Goal: Task Accomplishment & Management: Use online tool/utility

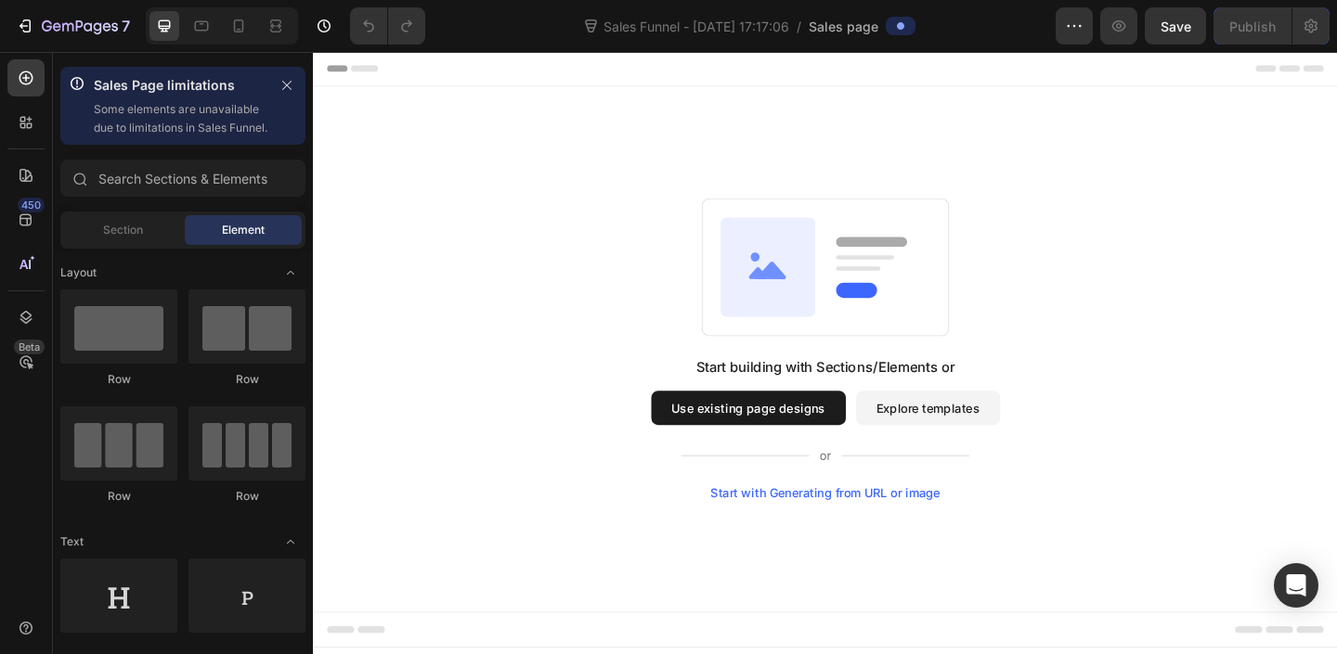
click at [797, 442] on button "Use existing page designs" at bounding box center [786, 439] width 212 height 37
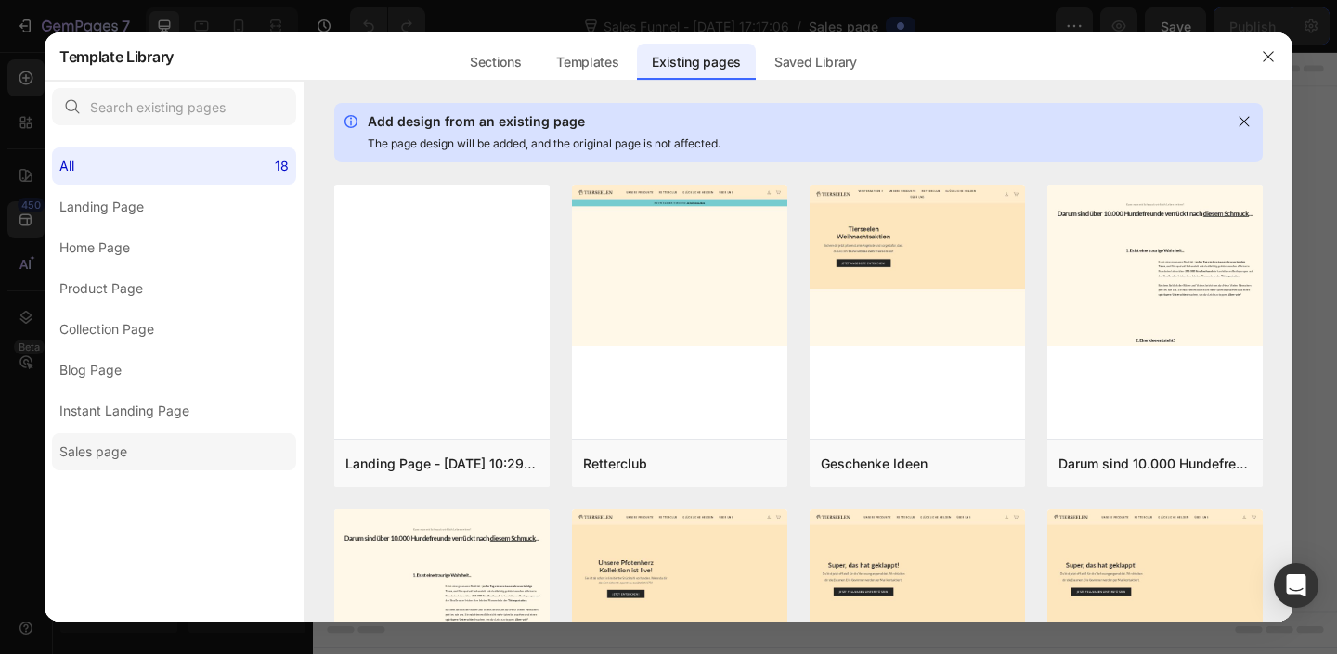
click at [118, 451] on div "Sales page" at bounding box center [93, 452] width 68 height 22
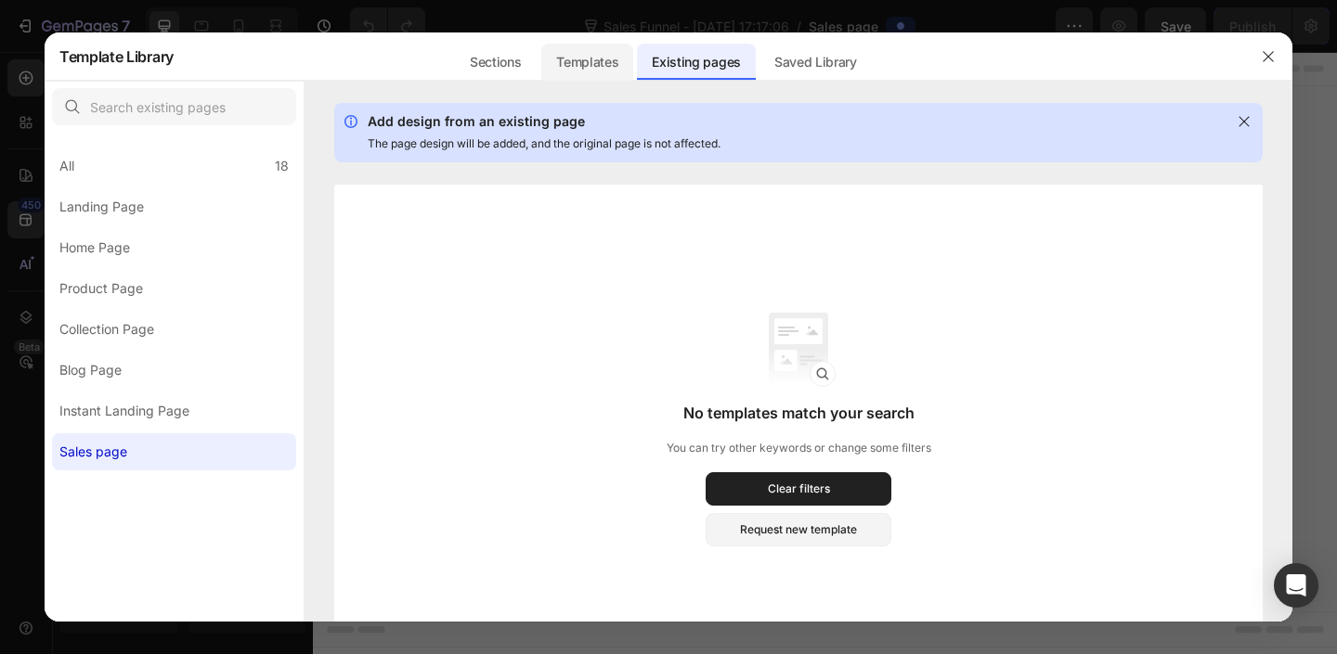
click at [597, 50] on div "Templates" at bounding box center [587, 62] width 92 height 37
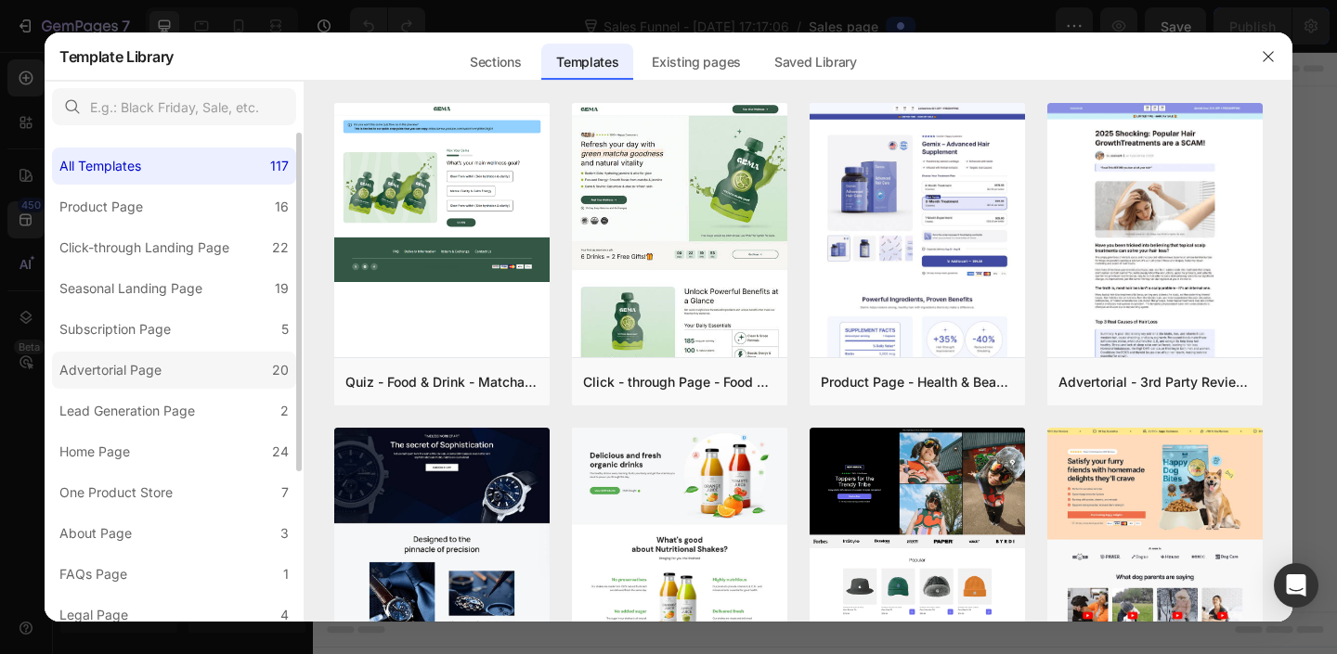
click at [166, 372] on div "Advertorial Page" at bounding box center [114, 370] width 110 height 22
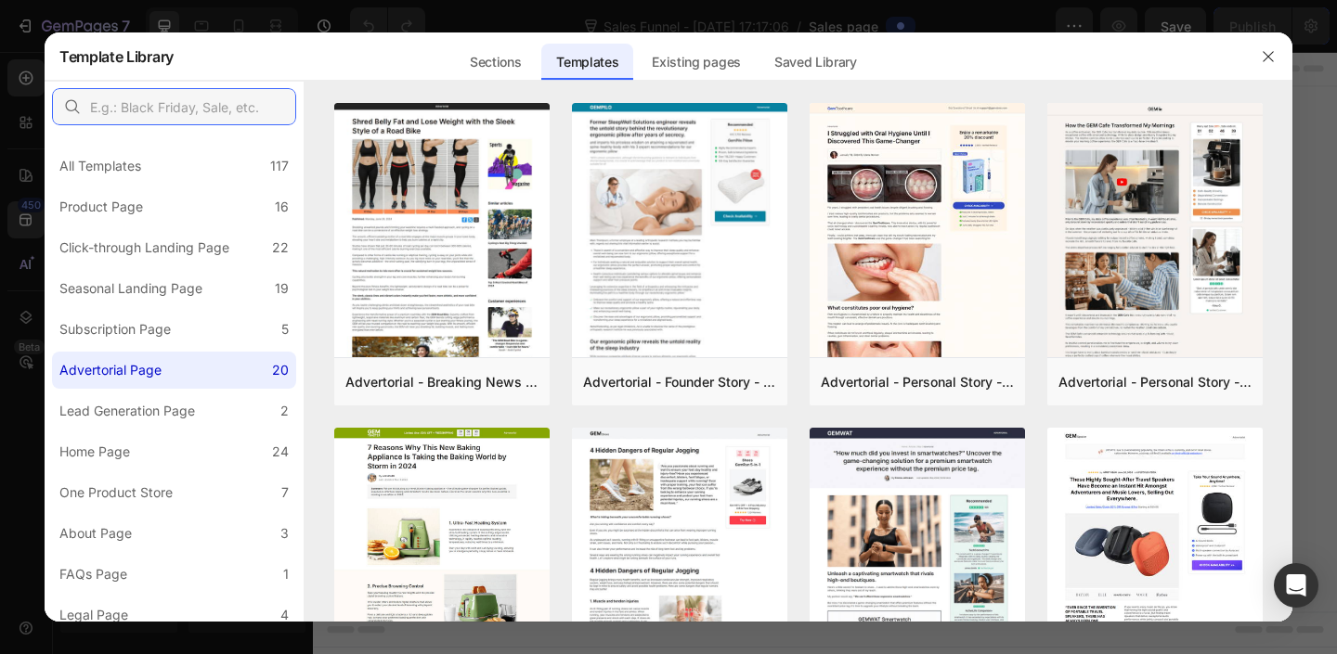
click at [162, 109] on input "text" at bounding box center [174, 106] width 244 height 37
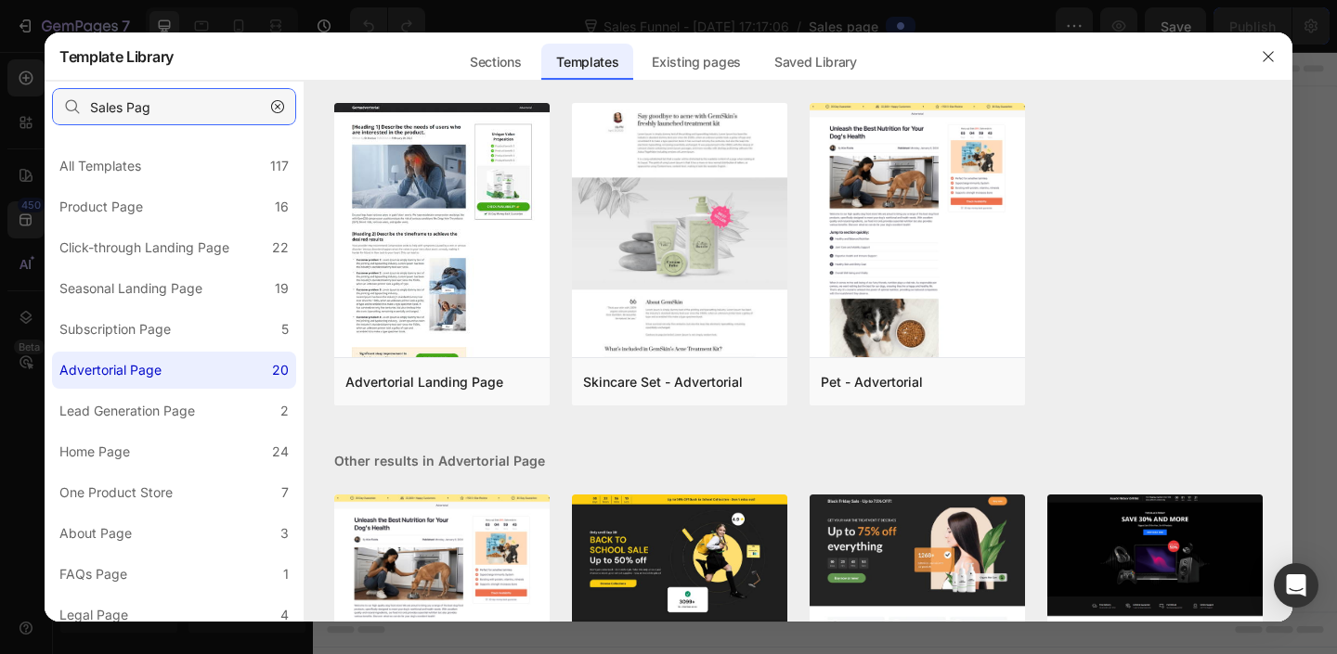
type input "Sales Page"
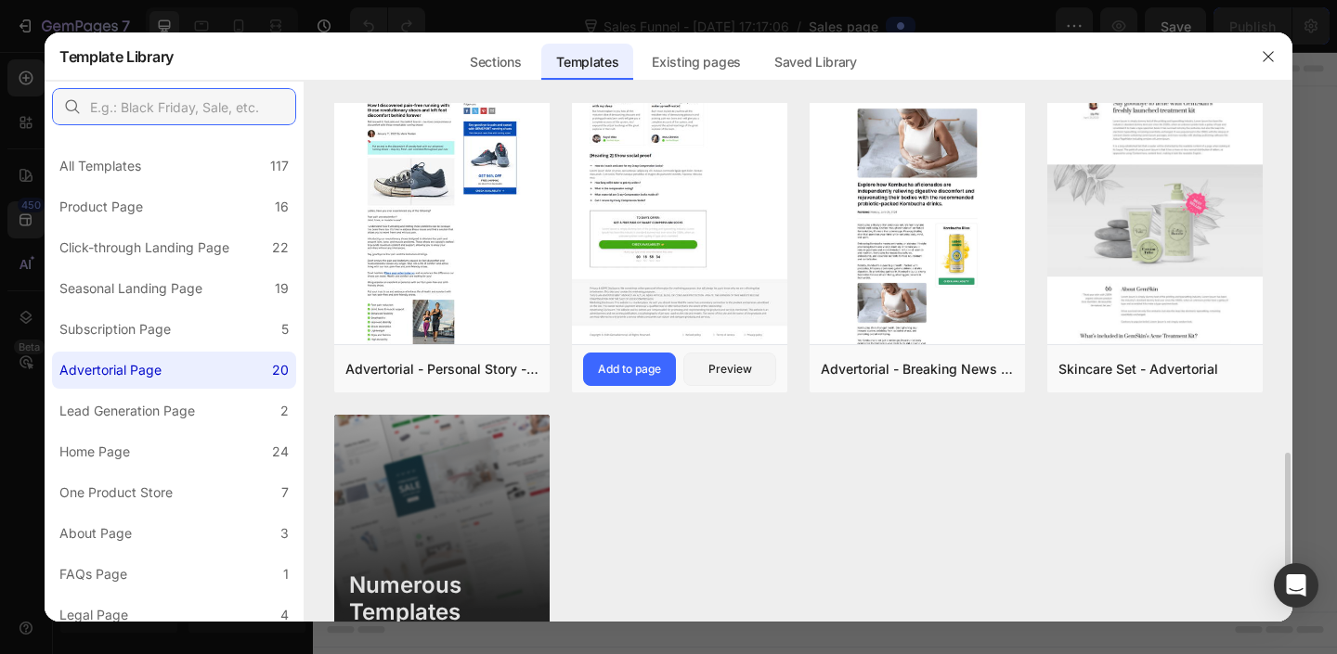
scroll to position [1429, 0]
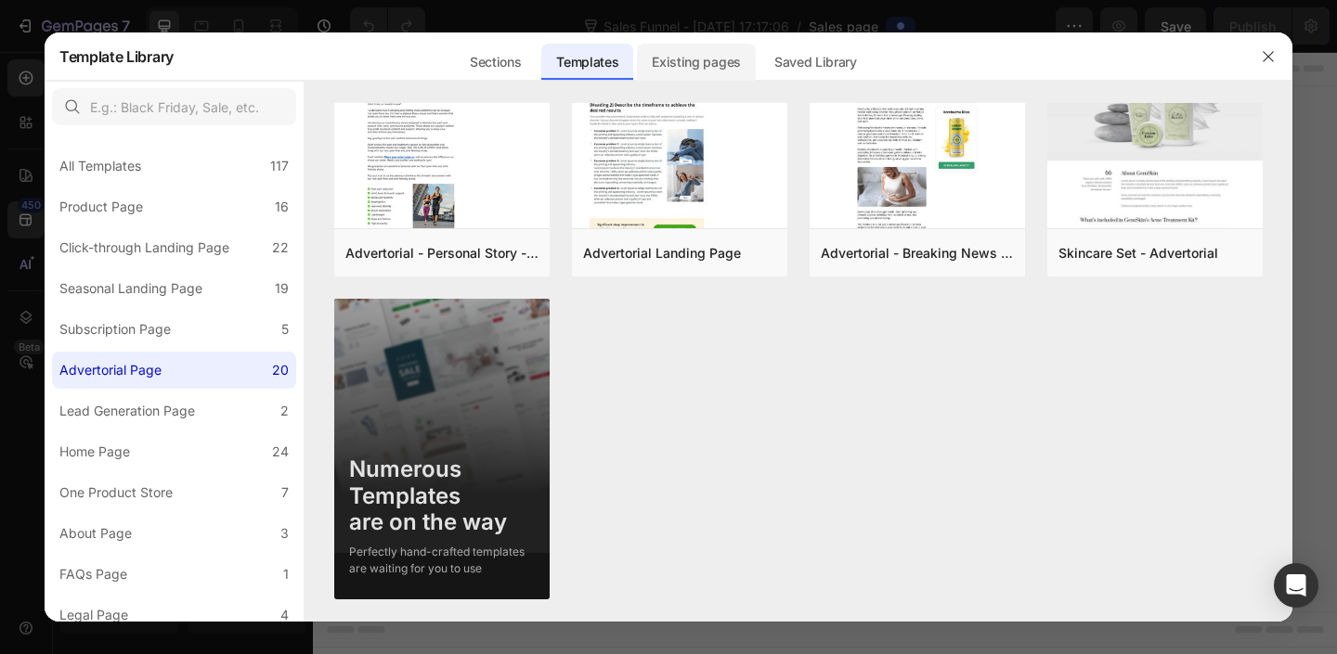
click at [759, 42] on div "Existing pages" at bounding box center [815, 56] width 112 height 48
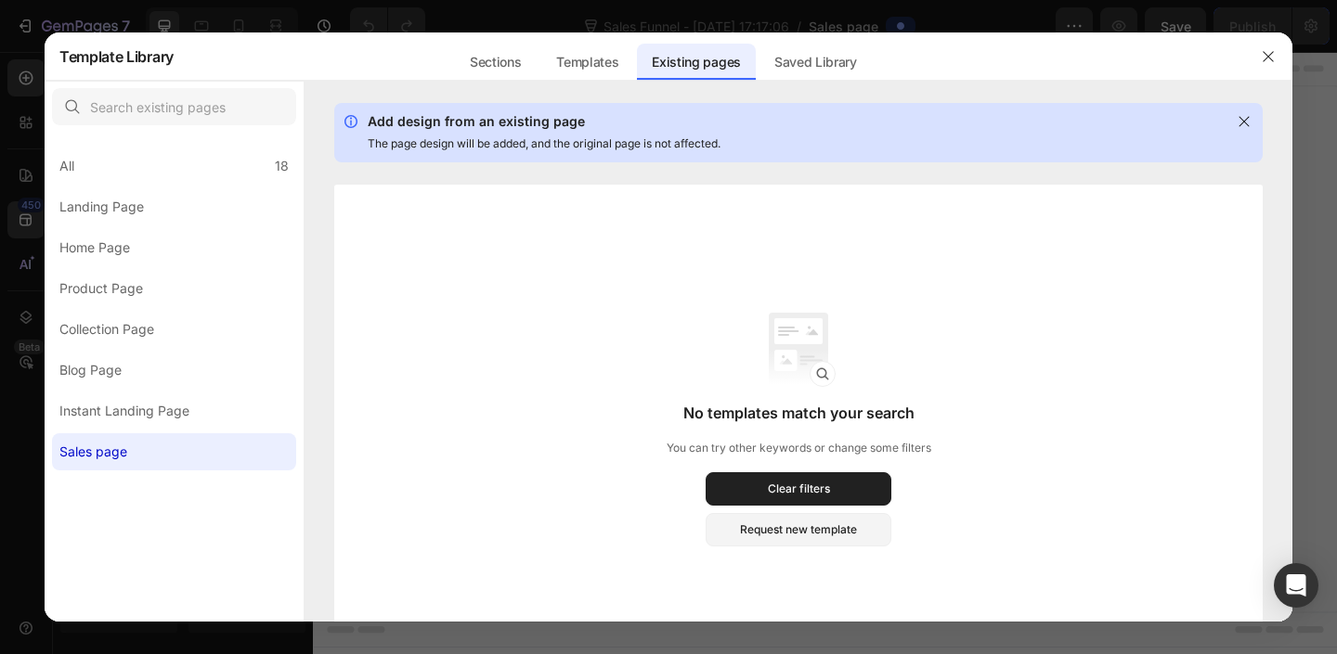
scroll to position [1165, 0]
click at [252, 156] on div "All 18" at bounding box center [174, 166] width 244 height 37
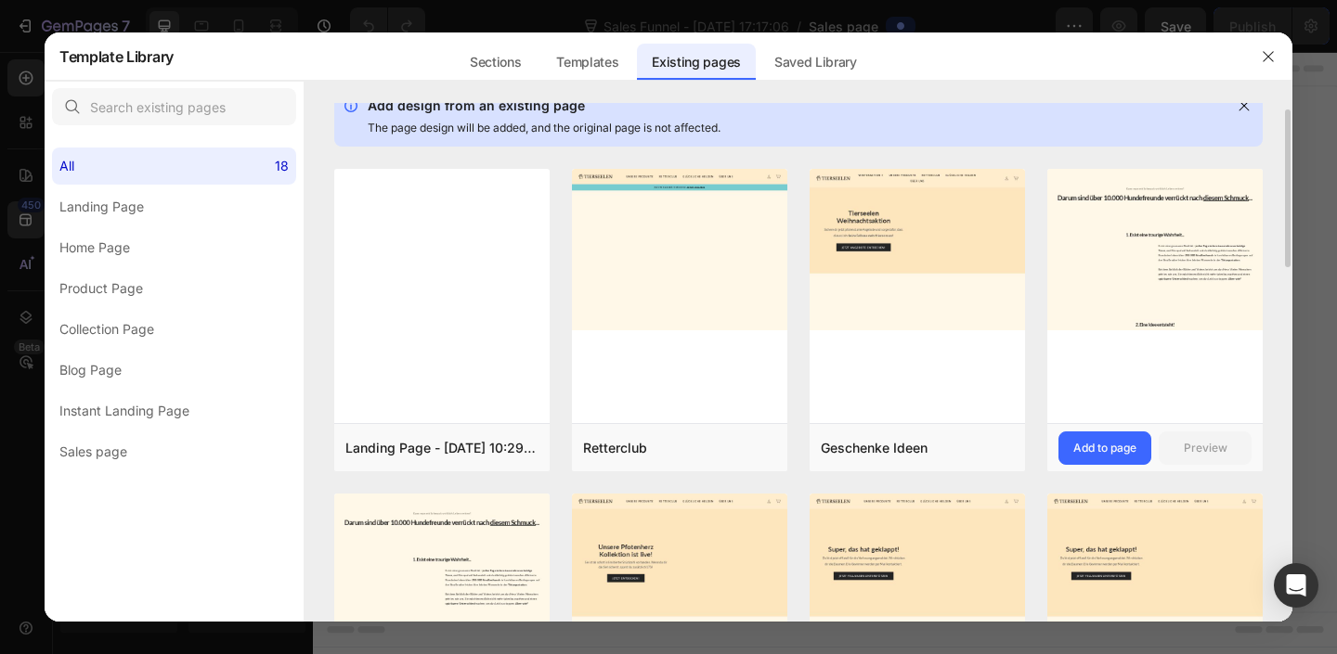
scroll to position [18, 0]
click at [1133, 451] on div "Add to page" at bounding box center [1104, 446] width 63 height 17
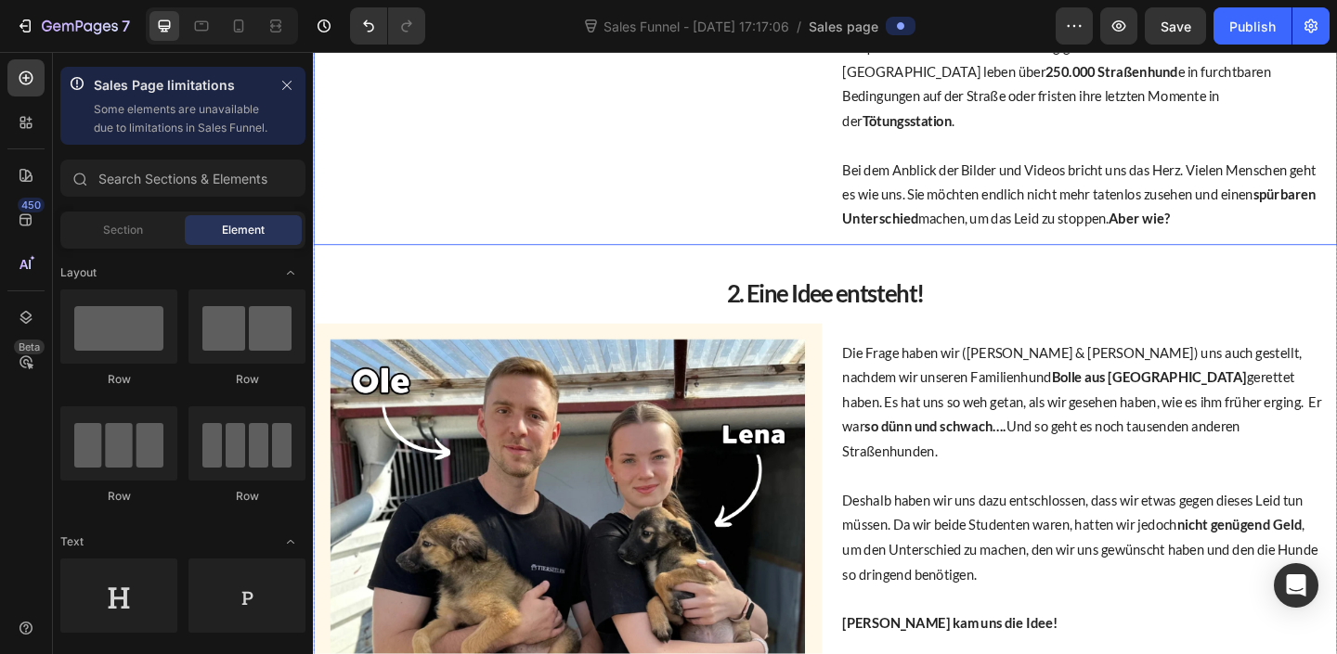
scroll to position [356, 0]
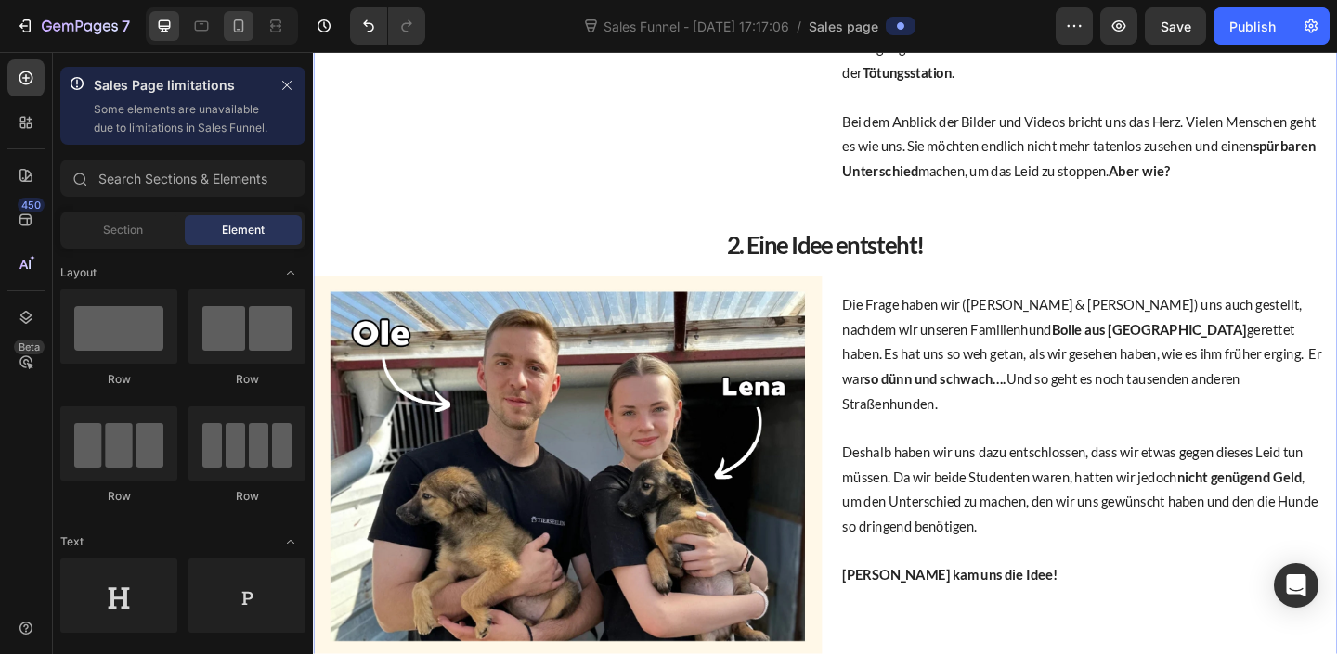
click at [242, 14] on div at bounding box center [239, 26] width 30 height 30
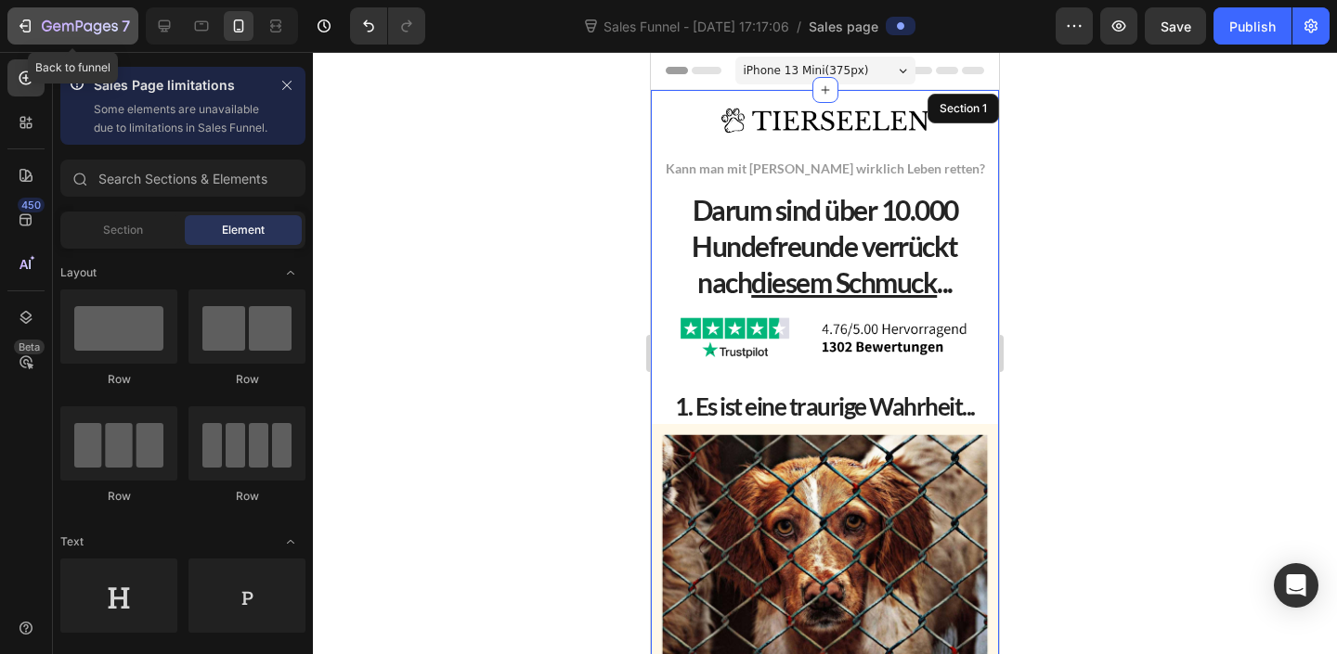
click at [68, 28] on icon "button" at bounding box center [67, 27] width 11 height 8
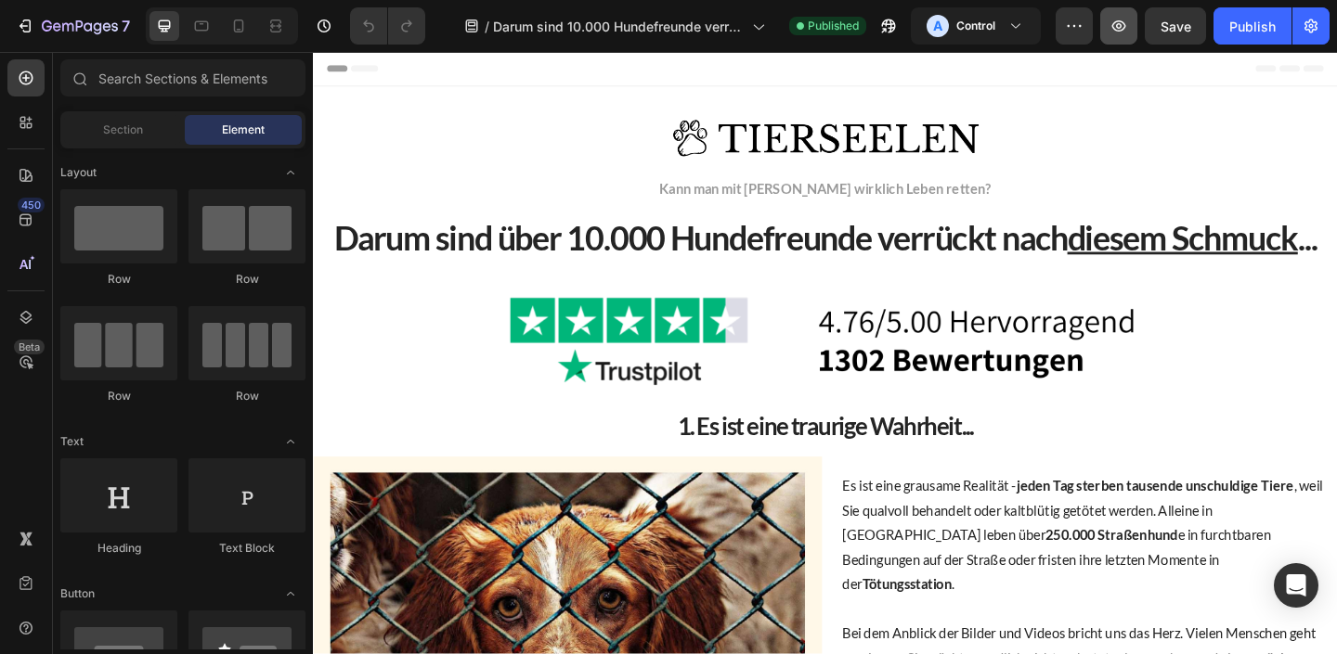
click at [1117, 22] on icon "button" at bounding box center [1118, 26] width 19 height 19
click at [1061, 39] on button "button" at bounding box center [1073, 25] width 37 height 37
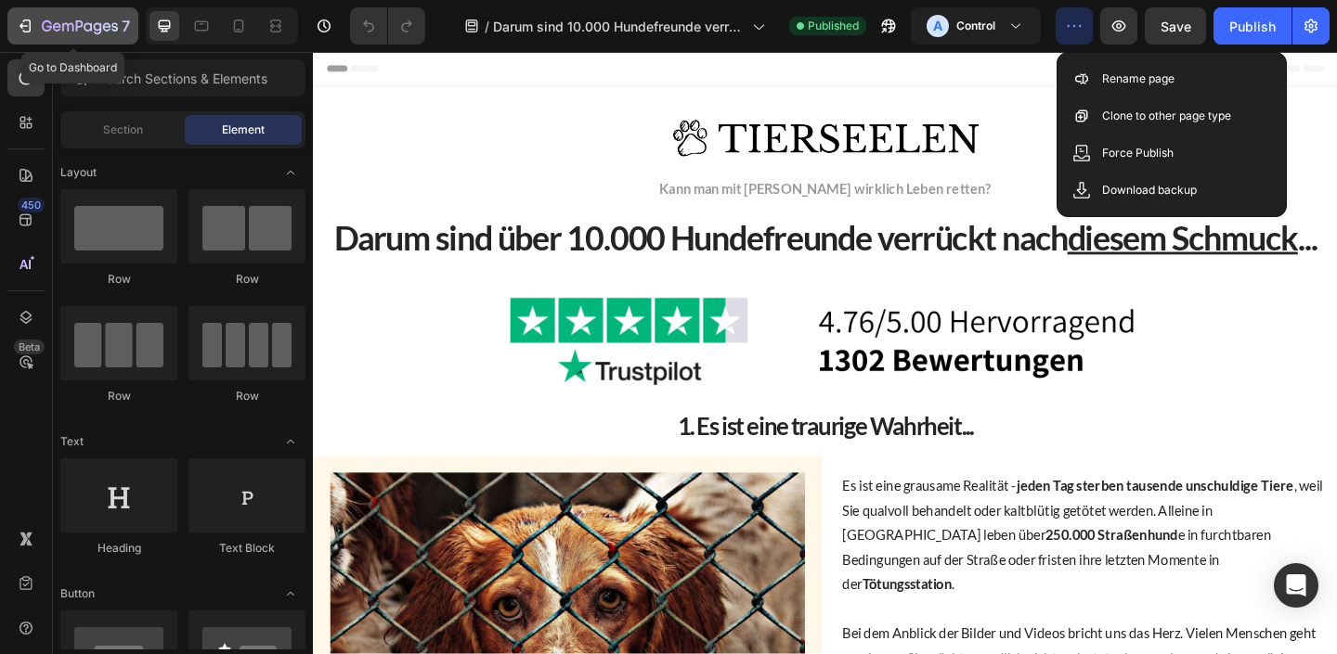
click at [33, 36] on div "7" at bounding box center [73, 26] width 114 height 22
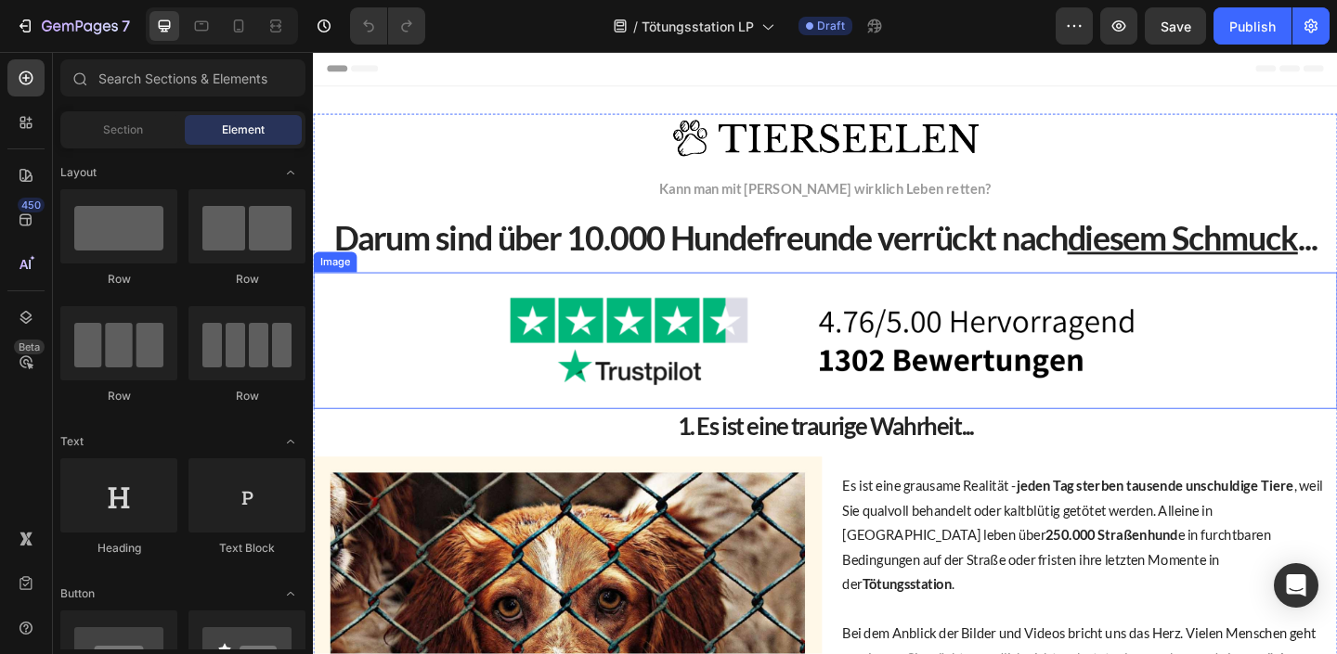
scroll to position [71, 0]
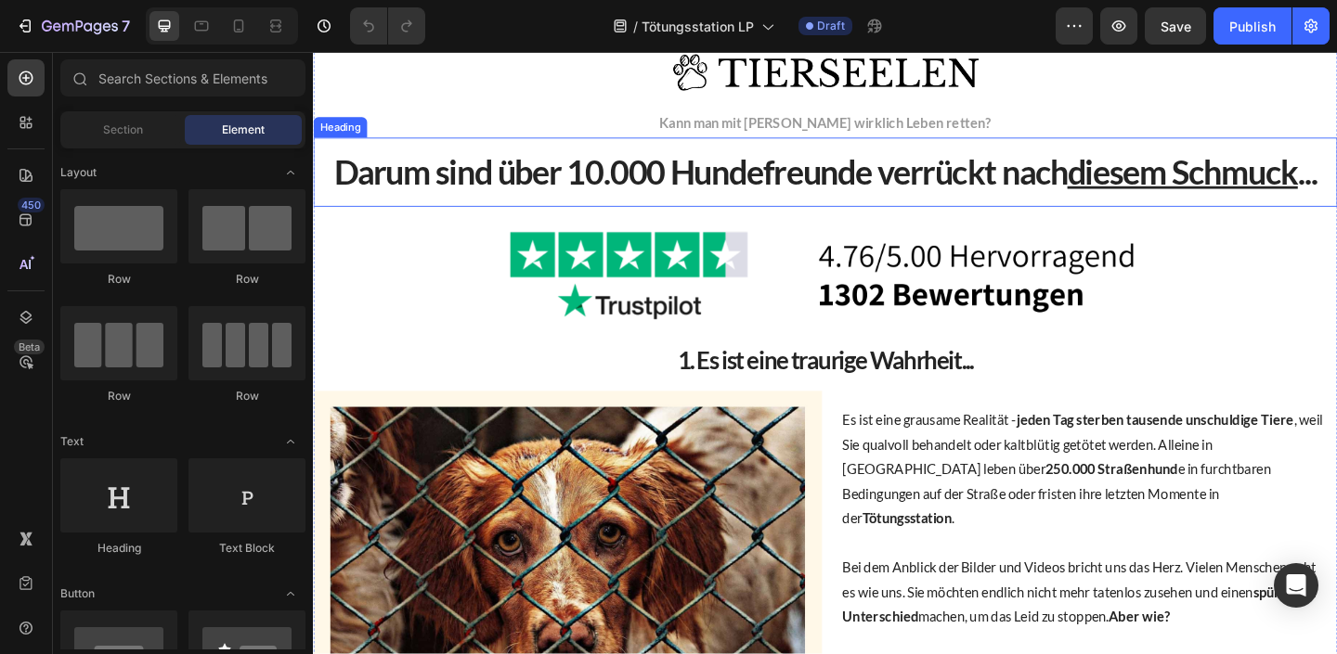
click at [755, 182] on h2 "Darum sind über 10.000 Hundefreunde verrückt nach diesem Schmuck ..." at bounding box center [870, 183] width 1114 height 75
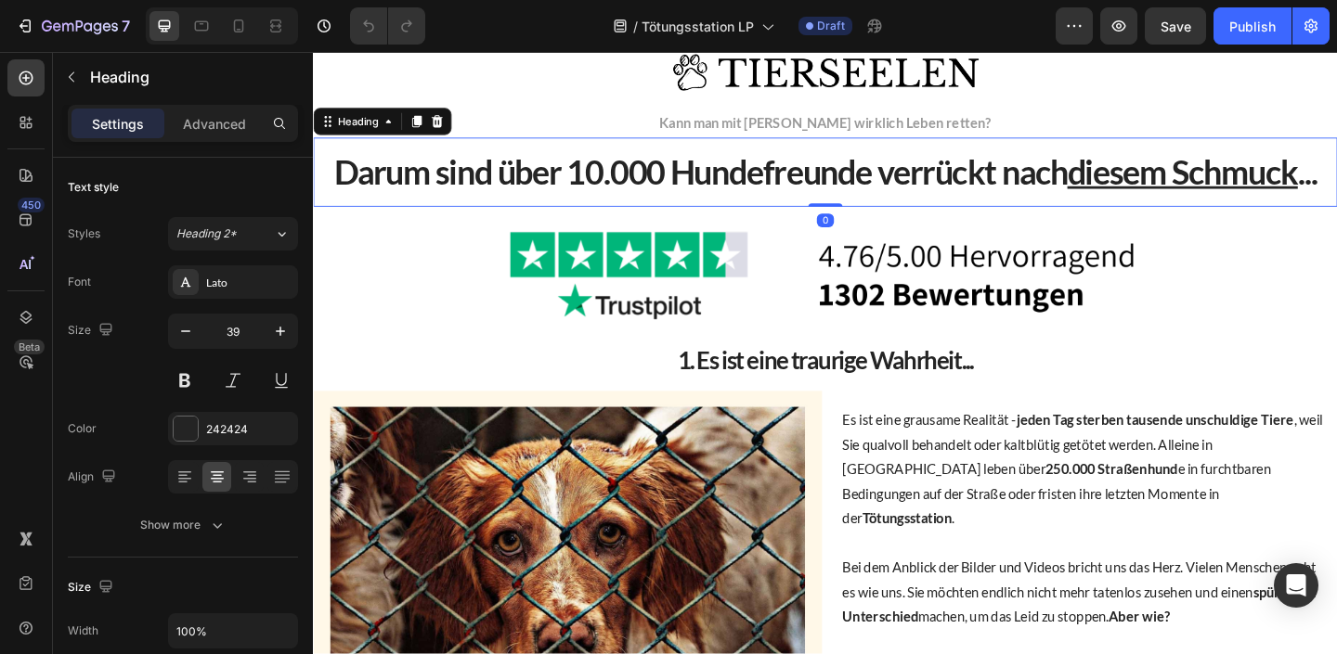
click at [755, 181] on h2 "Darum sind über 10.000 Hundefreunde verrückt nach diesem Schmuck ..." at bounding box center [870, 183] width 1114 height 75
click at [755, 181] on p "Darum sind über 10.000 Hundefreunde verrückt nach diesem Schmuck ..." at bounding box center [869, 183] width 1099 height 47
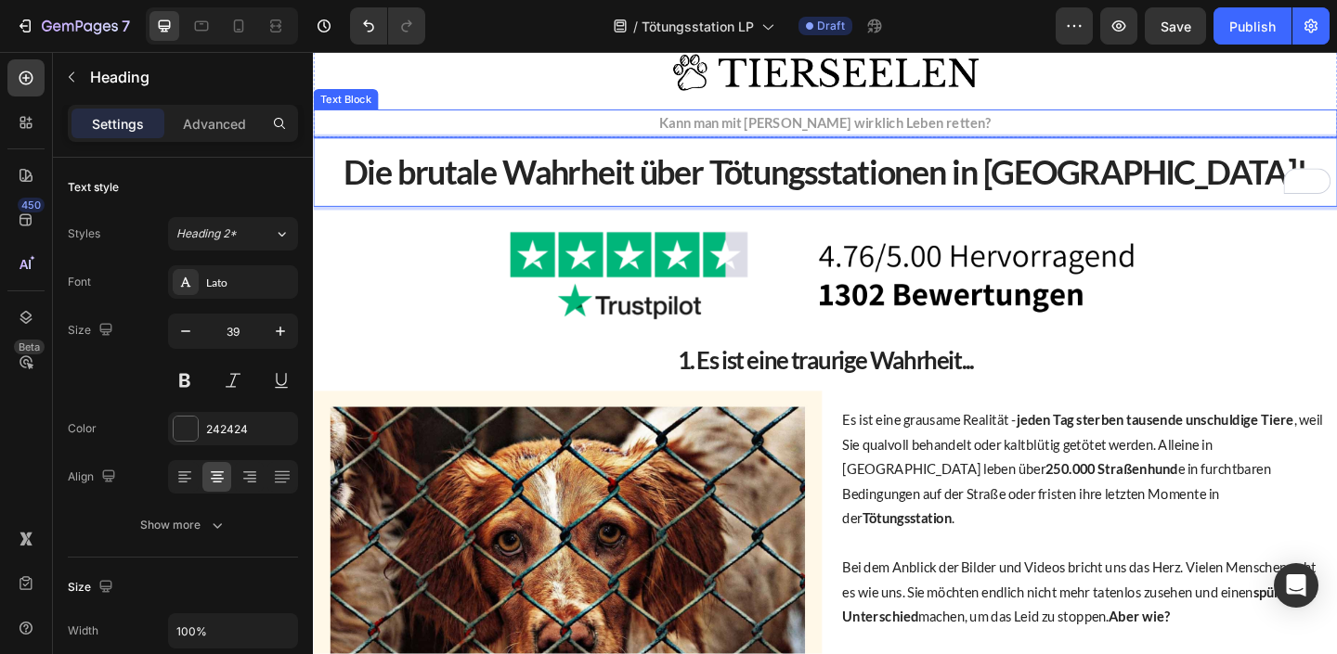
click at [851, 126] on p "Kann man mit [PERSON_NAME] wirklich Leben retten?" at bounding box center [870, 130] width 1110 height 27
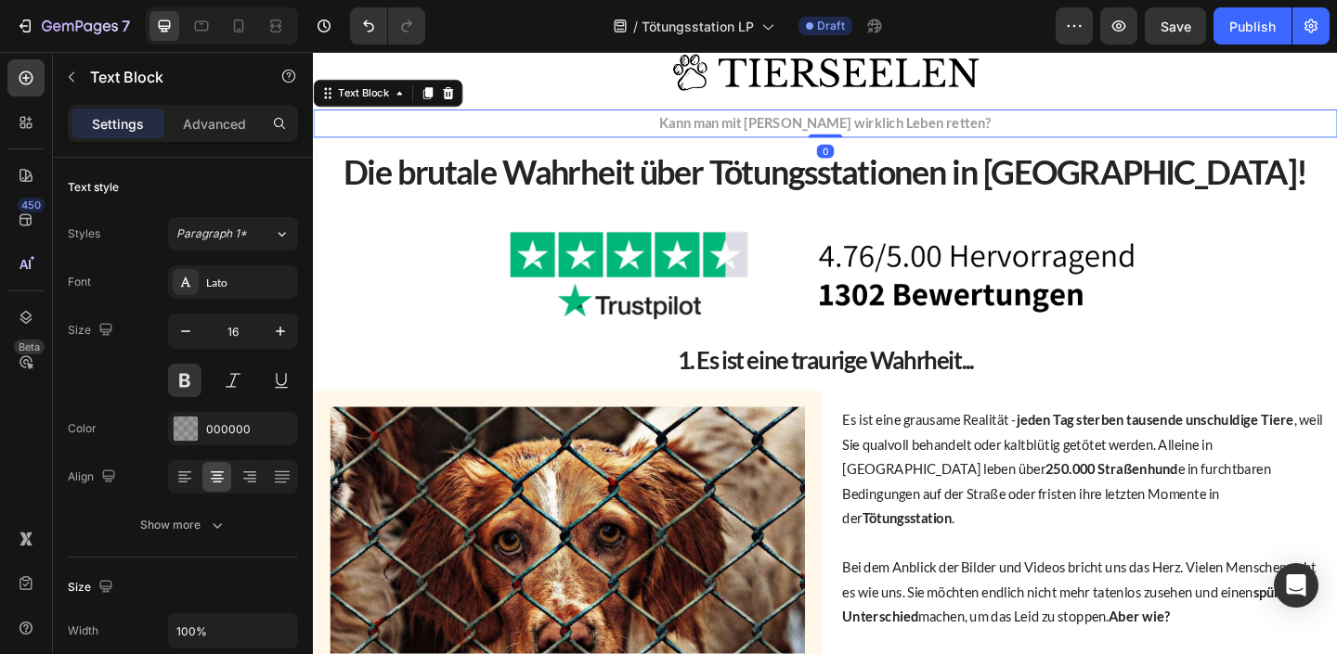
click at [851, 126] on p "Kann man mit [PERSON_NAME] wirklich Leben retten?" at bounding box center [870, 130] width 1110 height 27
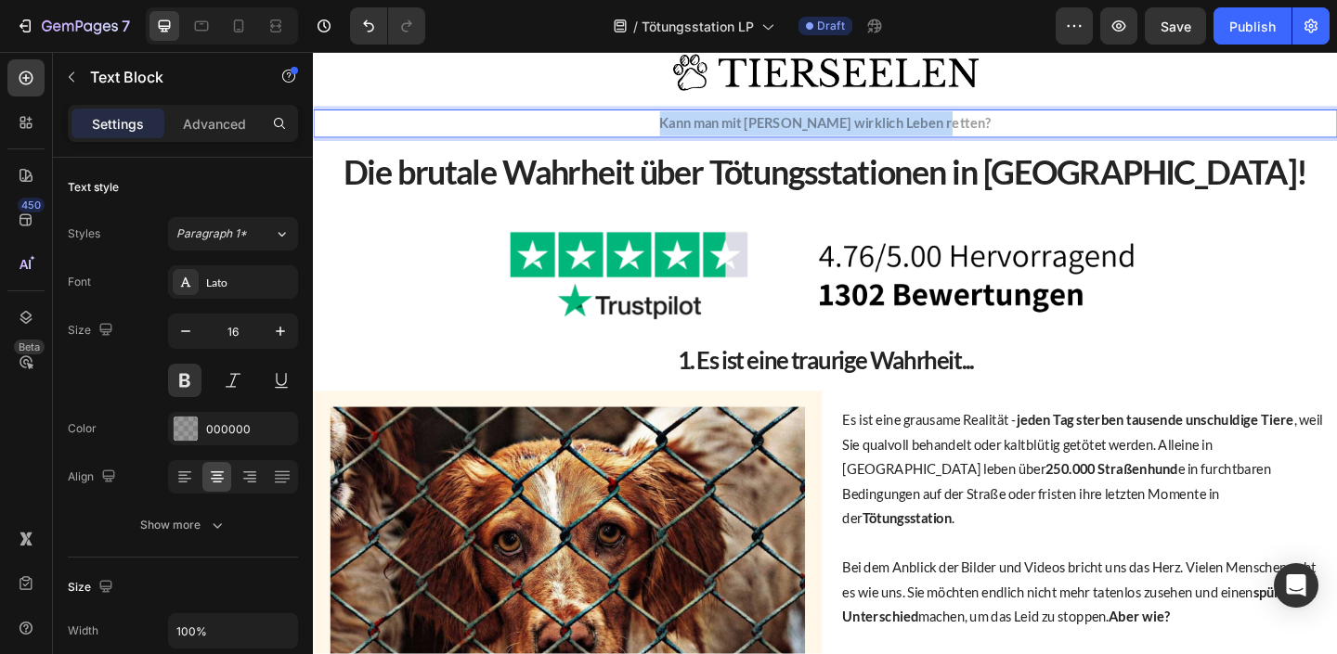
click at [851, 126] on p "Kann man mit [PERSON_NAME] wirklich Leben retten?" at bounding box center [870, 130] width 1110 height 27
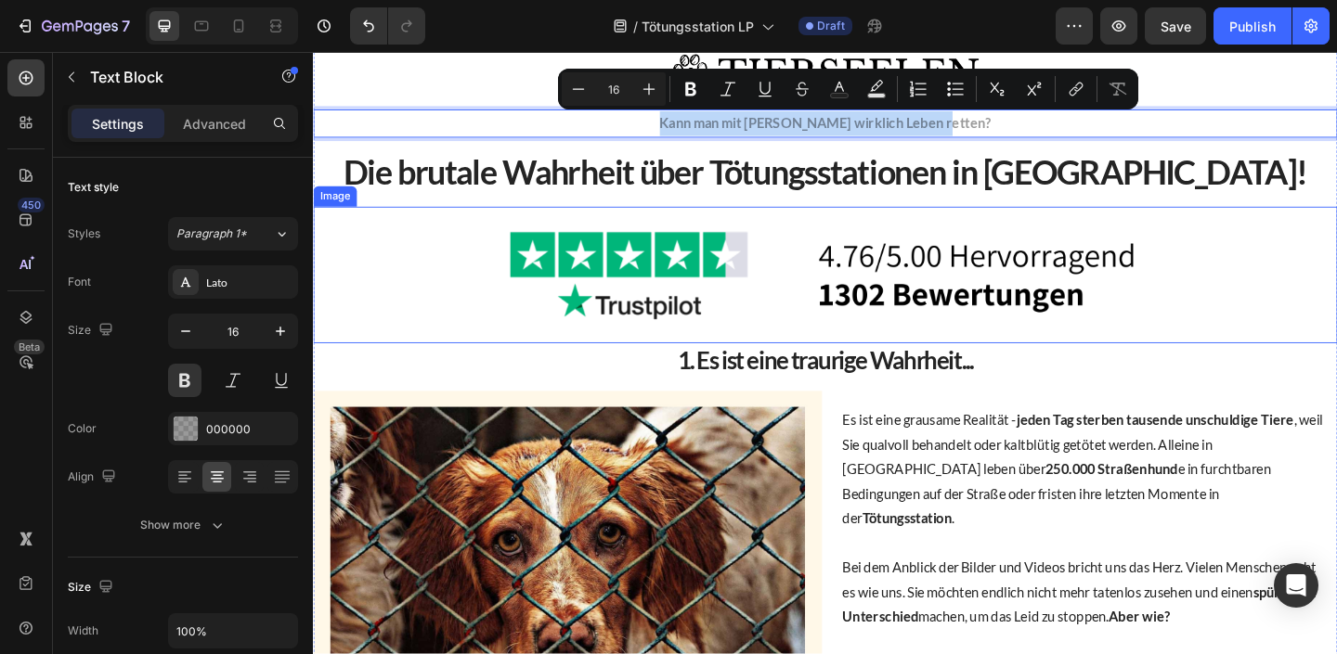
click at [780, 287] on img at bounding box center [869, 295] width 743 height 149
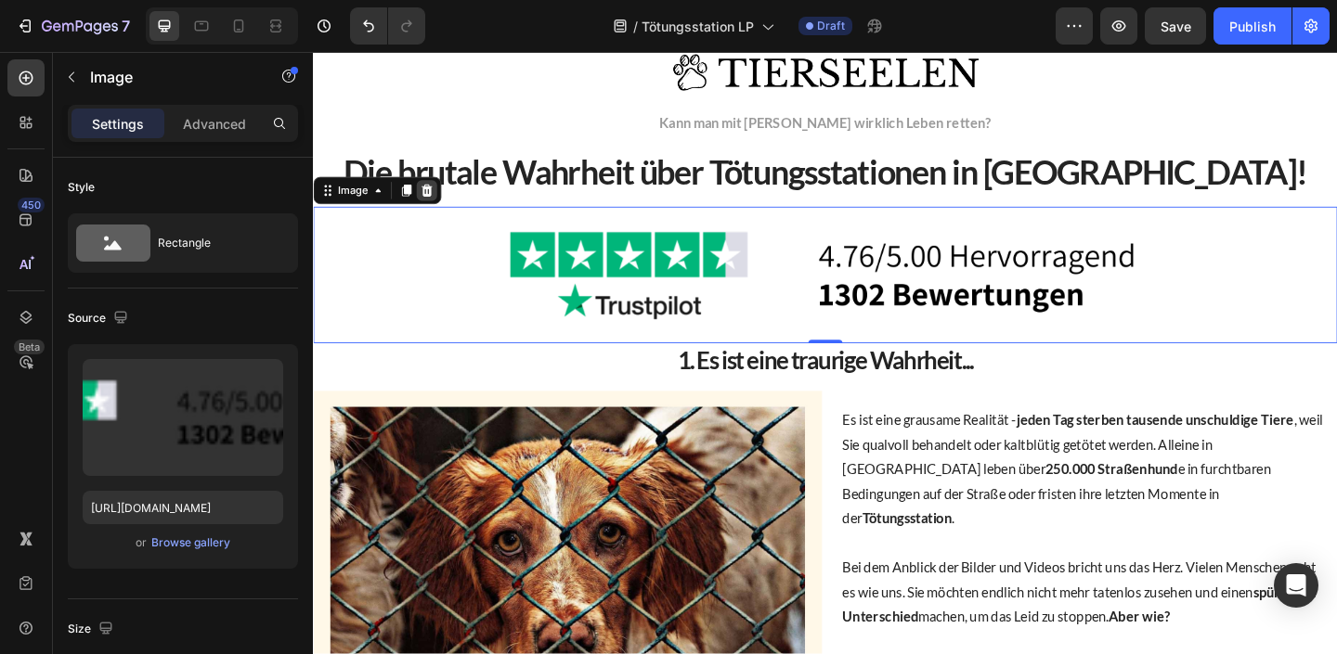
click at [439, 204] on icon at bounding box center [437, 203] width 12 height 13
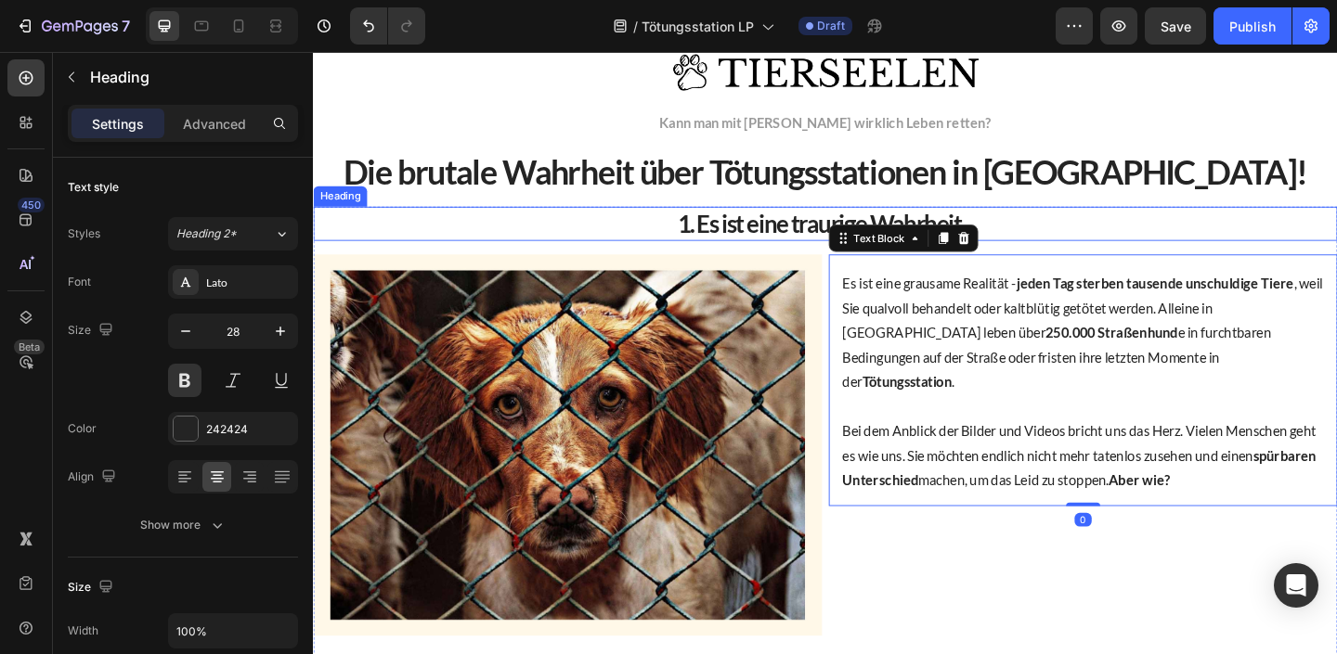
click at [822, 224] on h2 "1. Es ist eine traurige Wahrheit..." at bounding box center [870, 239] width 1114 height 37
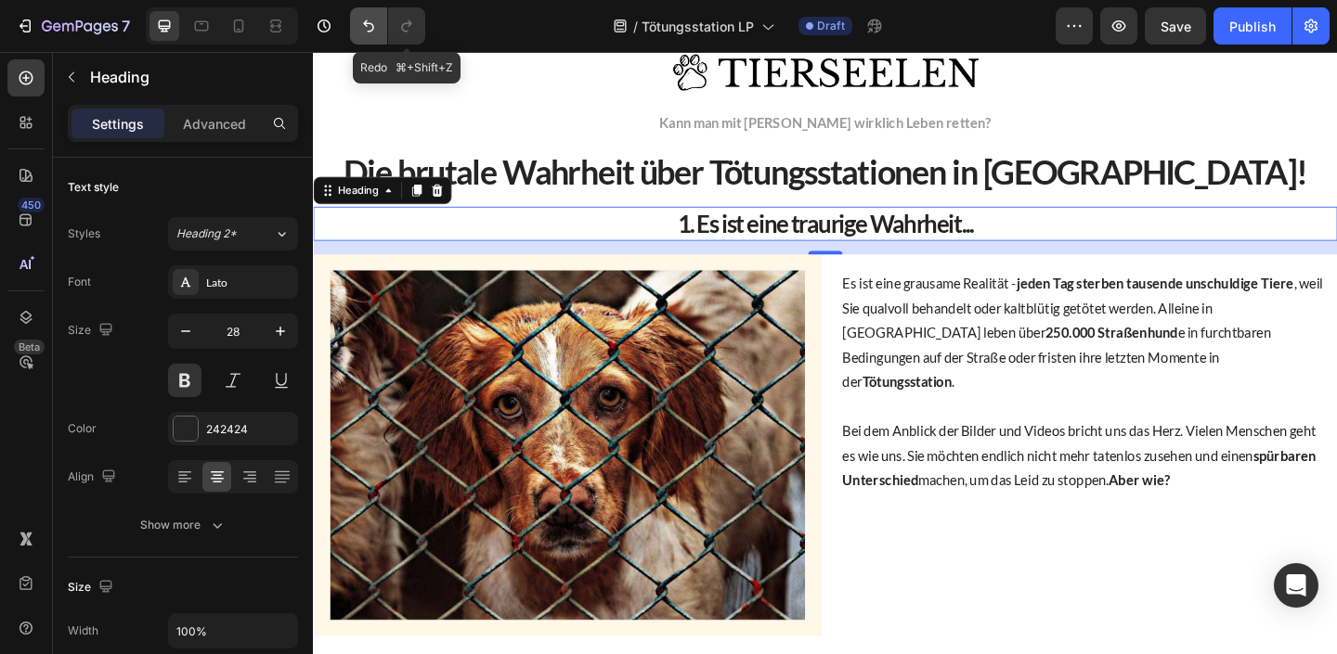
click at [371, 22] on icon "Undo/Redo" at bounding box center [368, 26] width 19 height 19
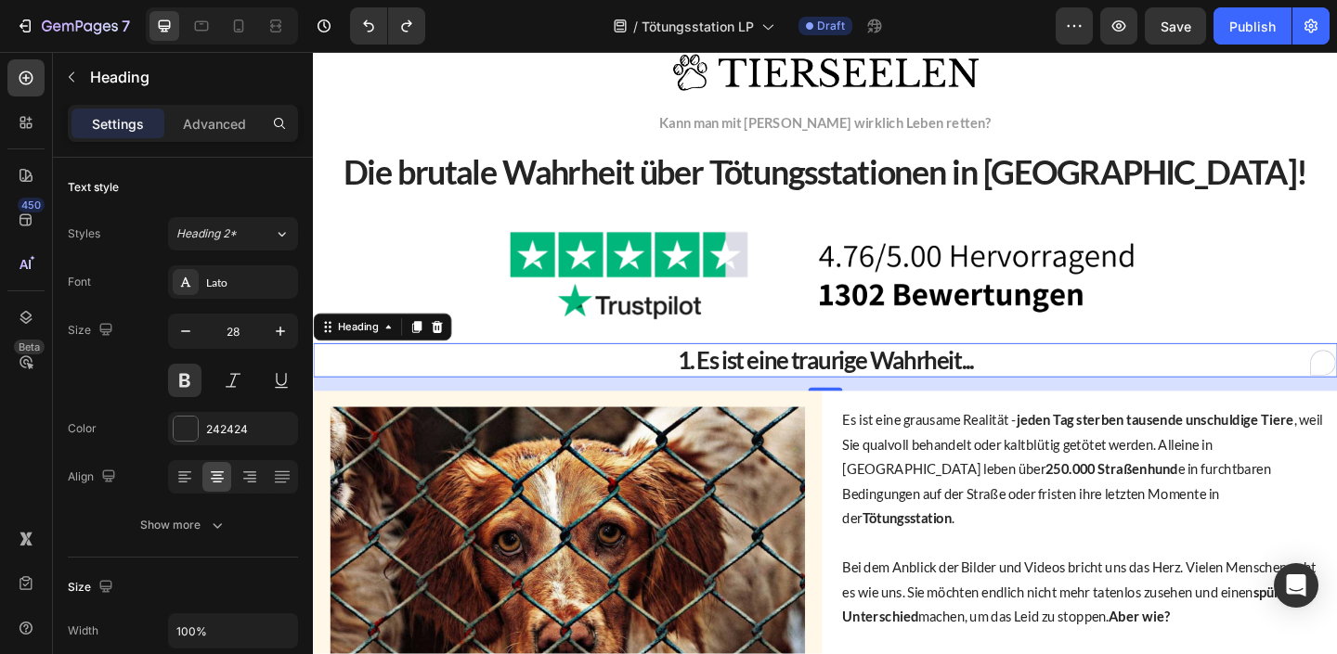
click at [831, 393] on h2 "1. Es ist eine traurige Wahrheit..." at bounding box center [870, 387] width 1114 height 37
click at [831, 394] on p "1. Es ist eine traurige Wahrheit..." at bounding box center [870, 387] width 1110 height 33
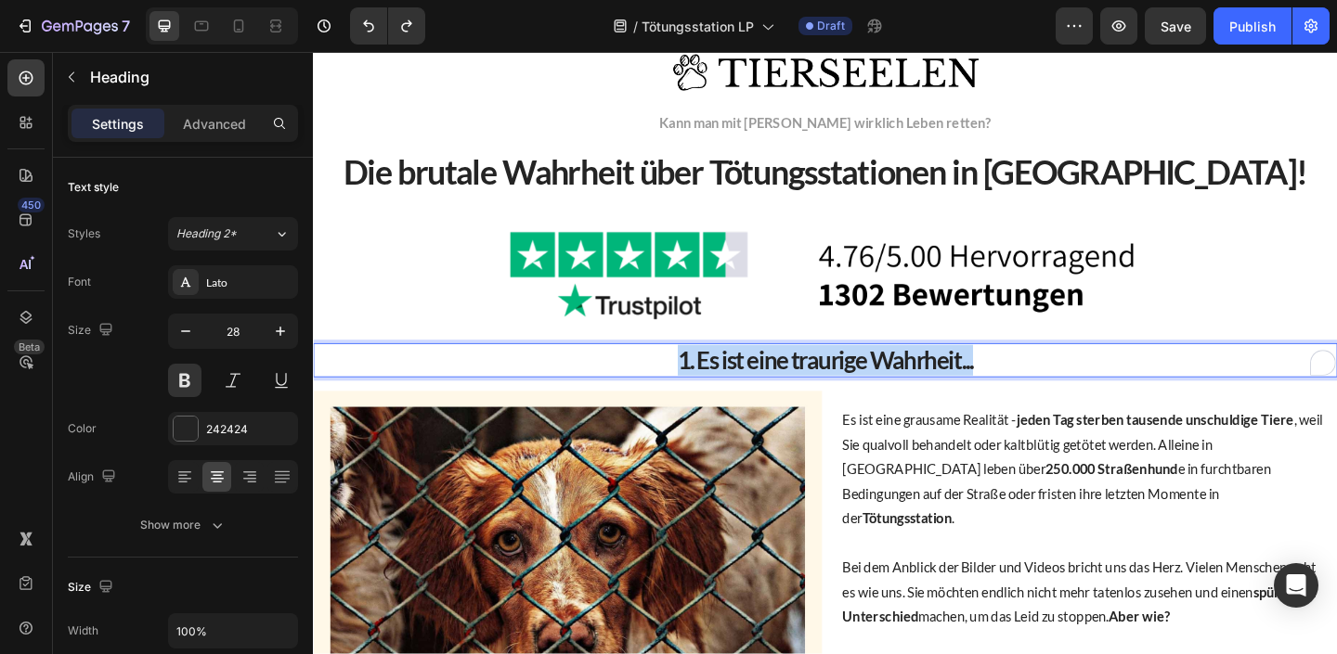
click at [831, 394] on p "1. Es ist eine traurige Wahrheit..." at bounding box center [870, 387] width 1110 height 33
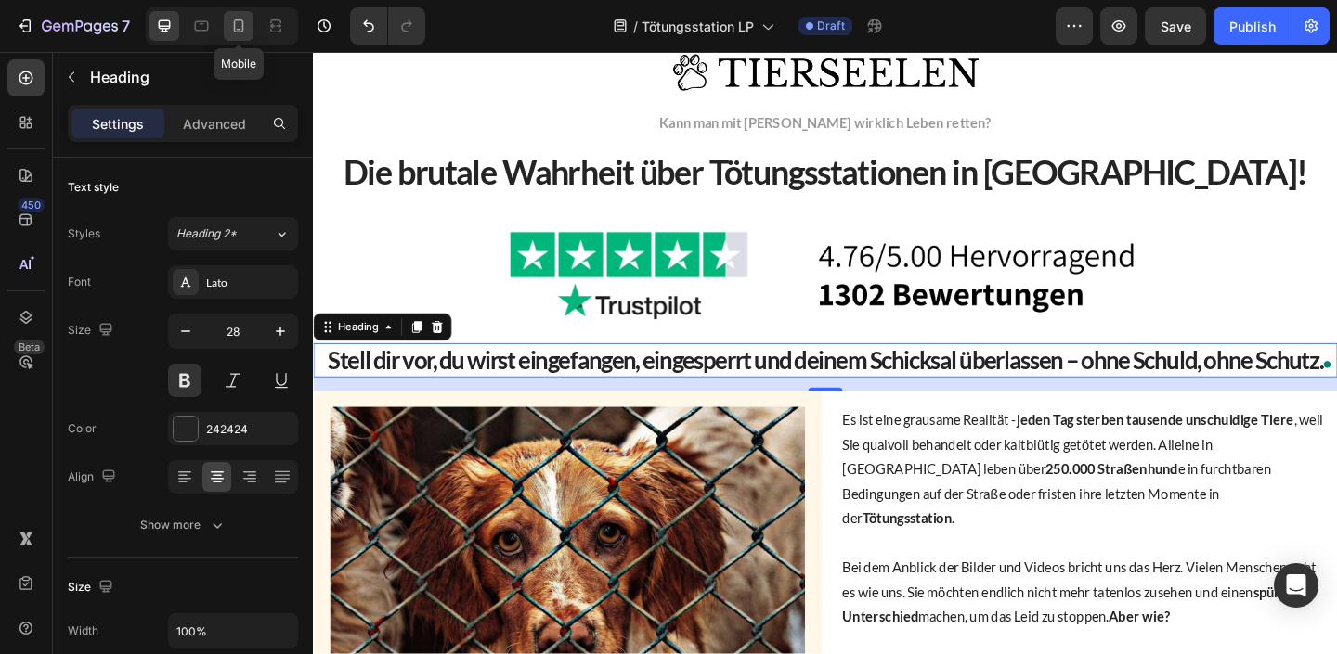
click at [238, 20] on icon at bounding box center [239, 25] width 10 height 13
type input "26"
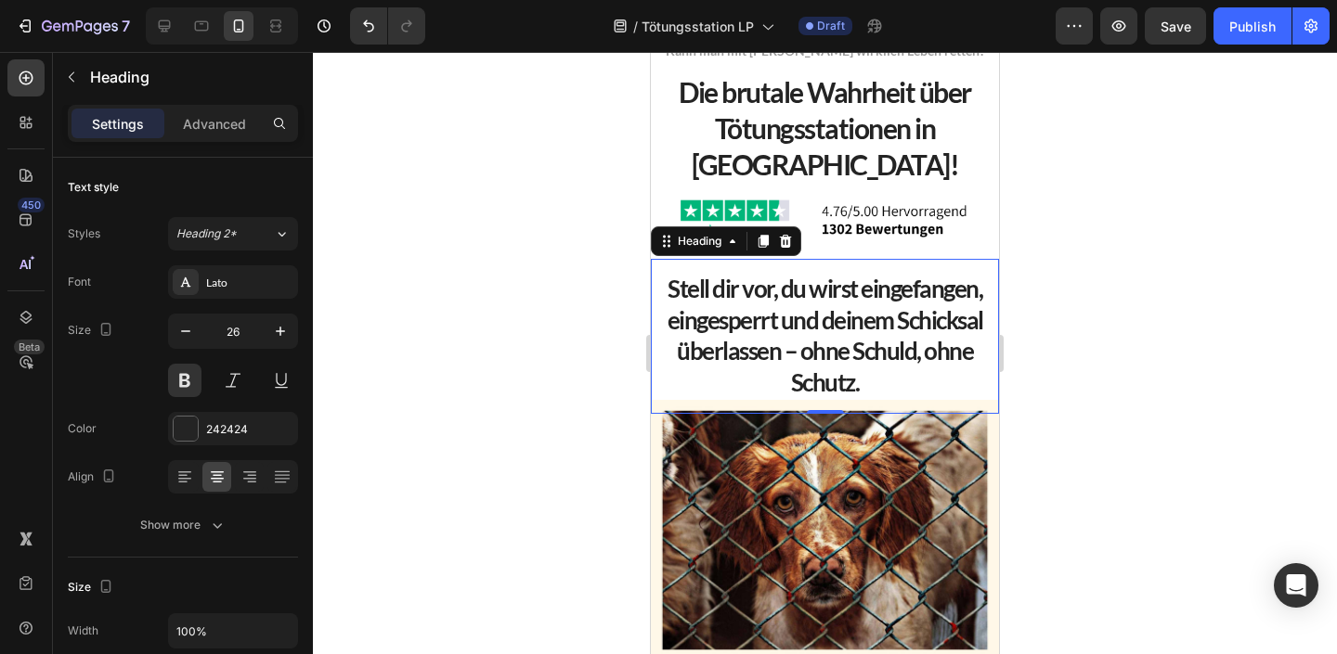
scroll to position [260, 0]
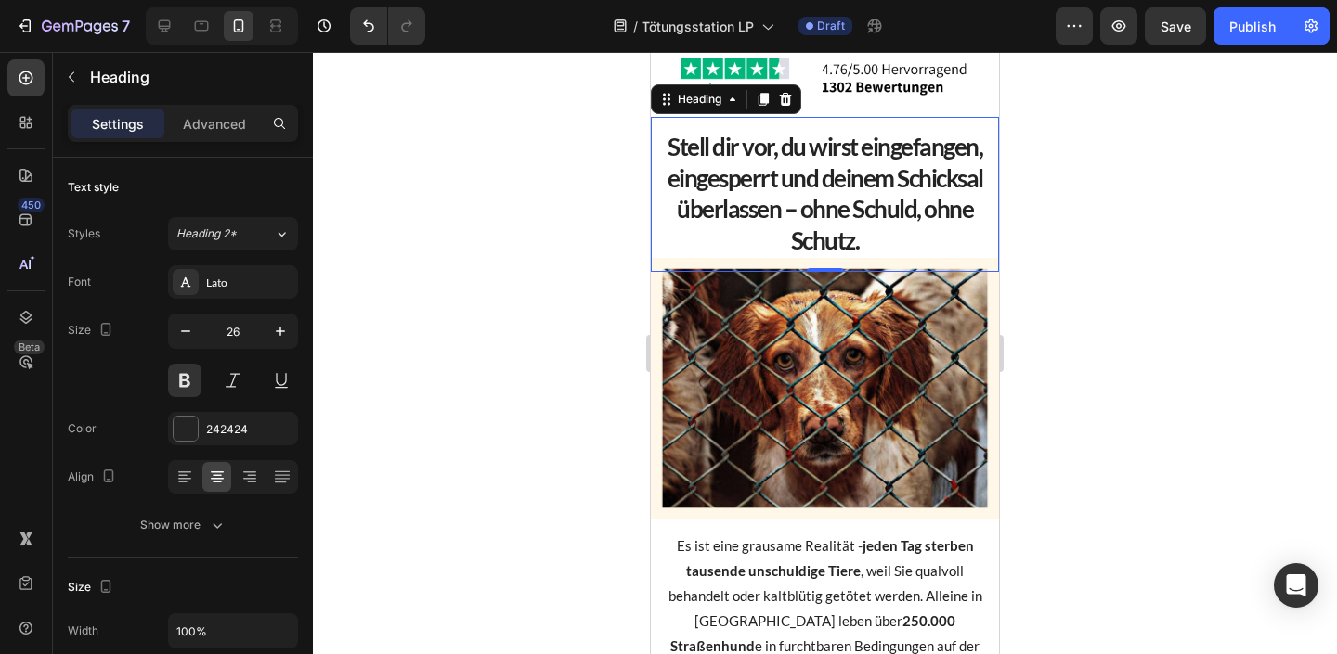
click at [1138, 272] on div at bounding box center [825, 353] width 1024 height 602
click at [859, 205] on p "Stell dir vor, du wirst eingefangen, eingesperrt und deinem Schicksal überlasse…" at bounding box center [825, 194] width 318 height 125
click at [795, 101] on div at bounding box center [785, 99] width 22 height 22
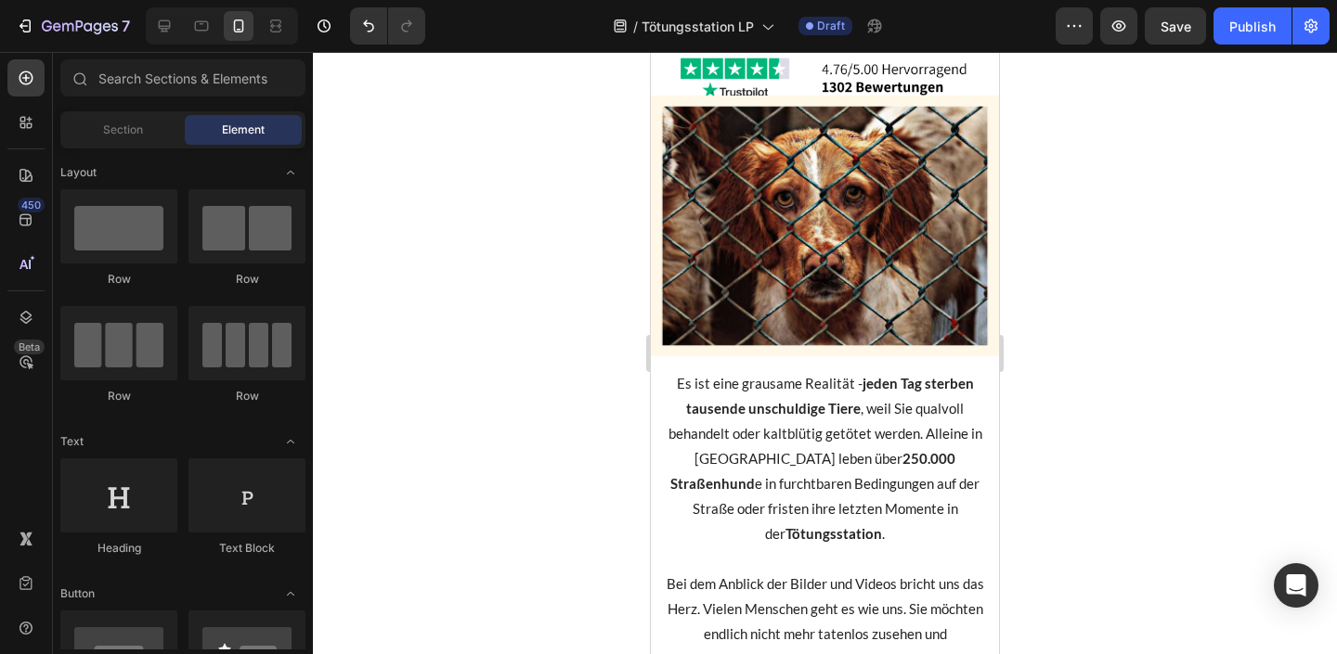
click at [1043, 282] on div at bounding box center [825, 353] width 1024 height 602
click at [167, 29] on icon at bounding box center [164, 26] width 19 height 19
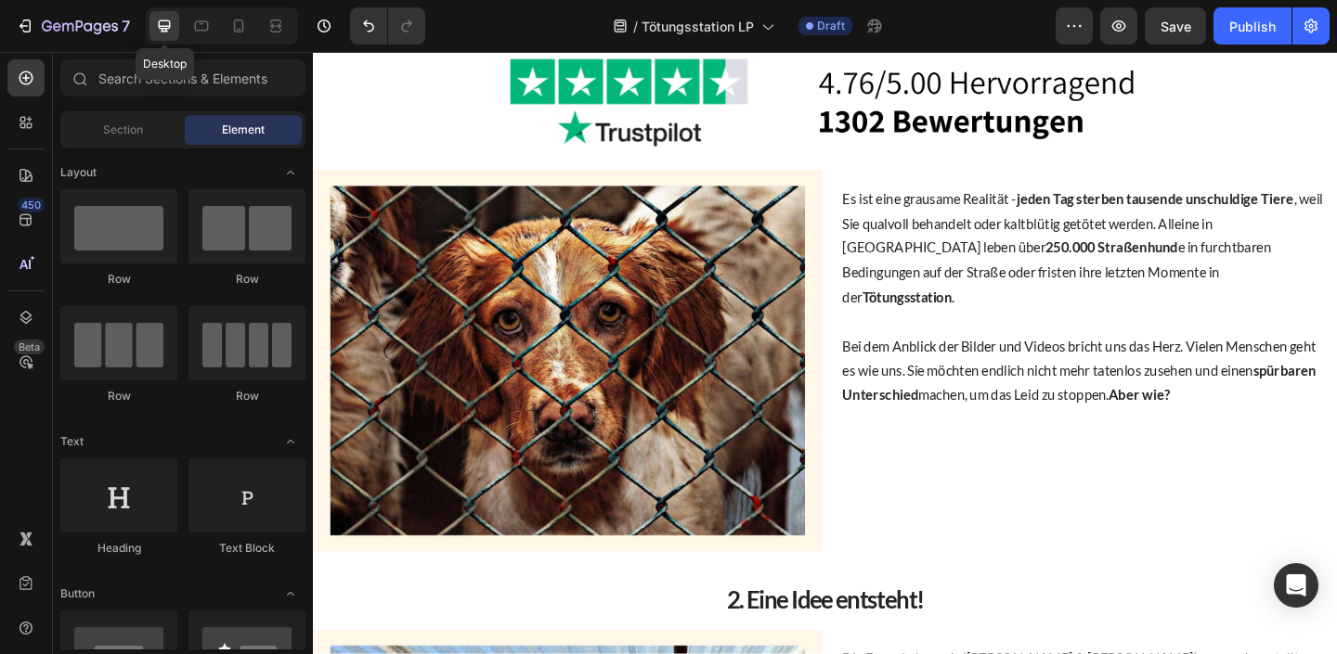
scroll to position [296, 0]
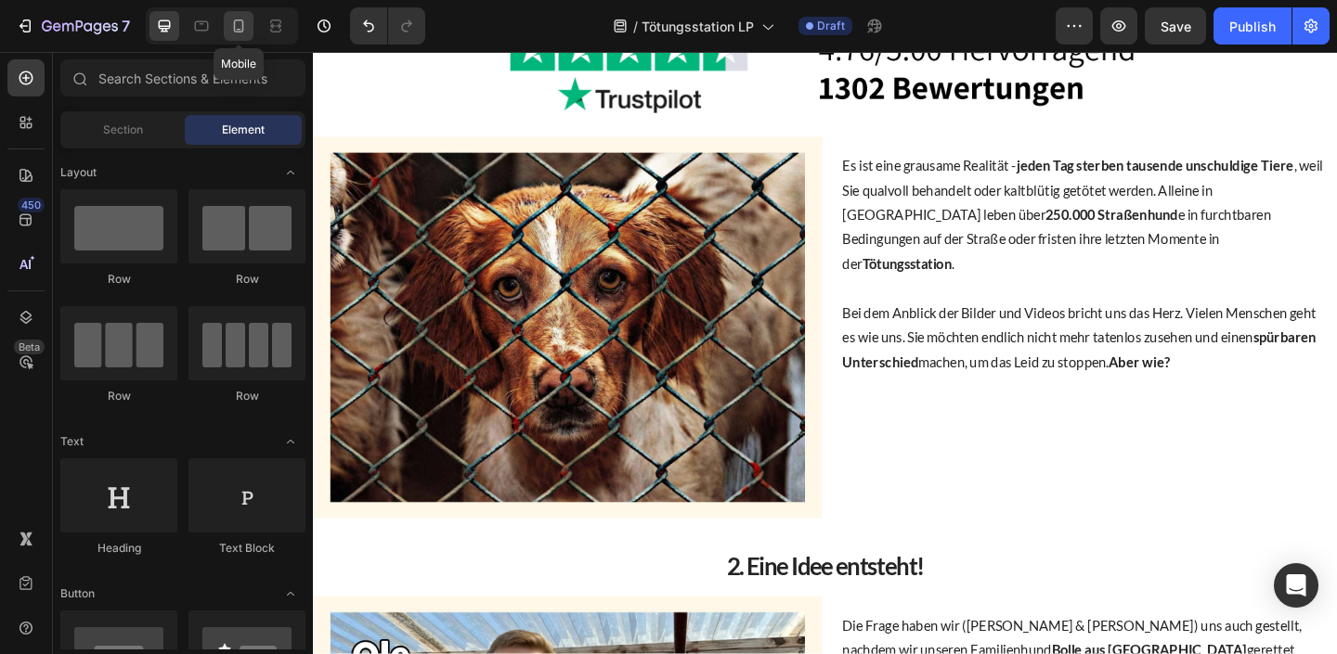
click at [250, 22] on div at bounding box center [239, 26] width 30 height 30
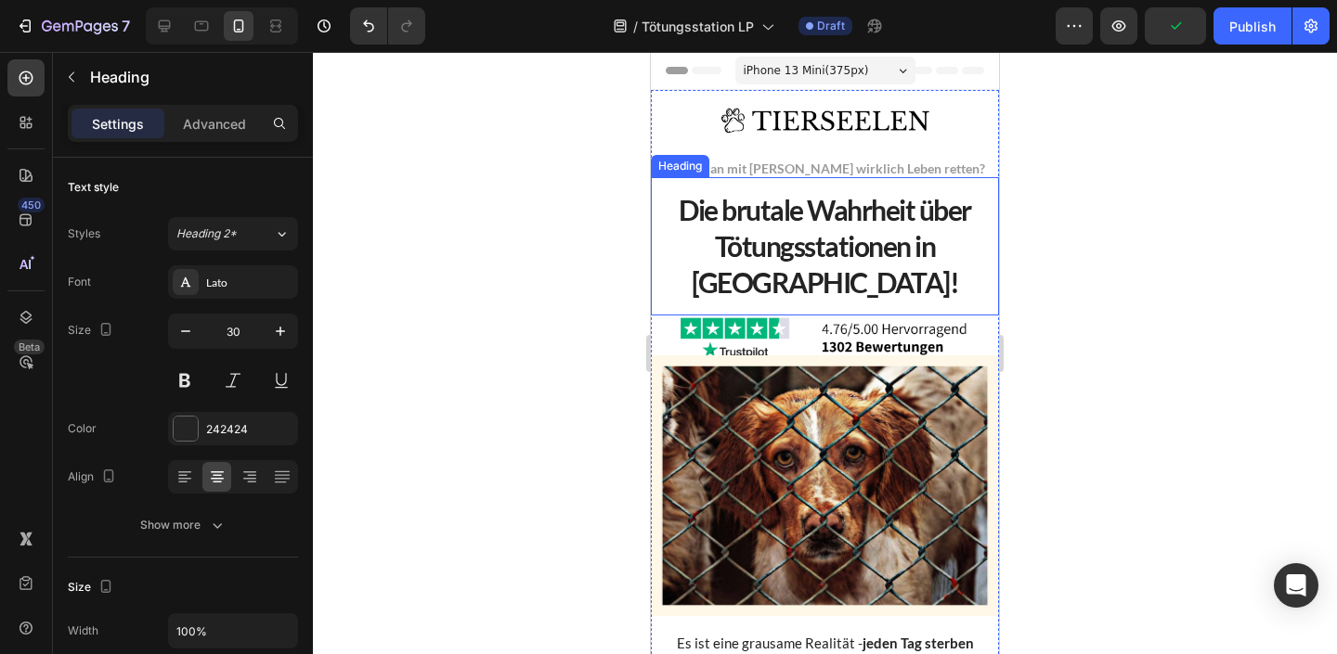
click at [873, 277] on p "Die brutale Wahrheit über Tötungsstationen in Rumänien!" at bounding box center [825, 246] width 318 height 109
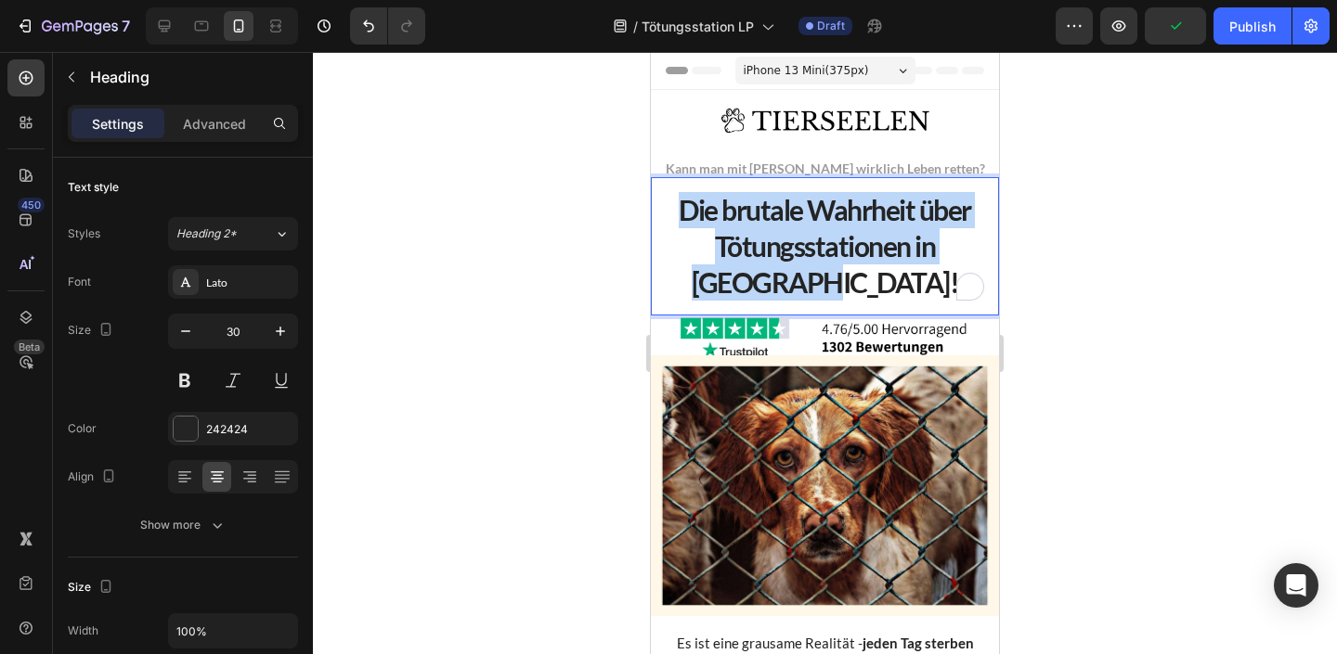
click at [873, 277] on p "Die brutale Wahrheit über Tötungsstationen in Rumänien!" at bounding box center [825, 246] width 318 height 109
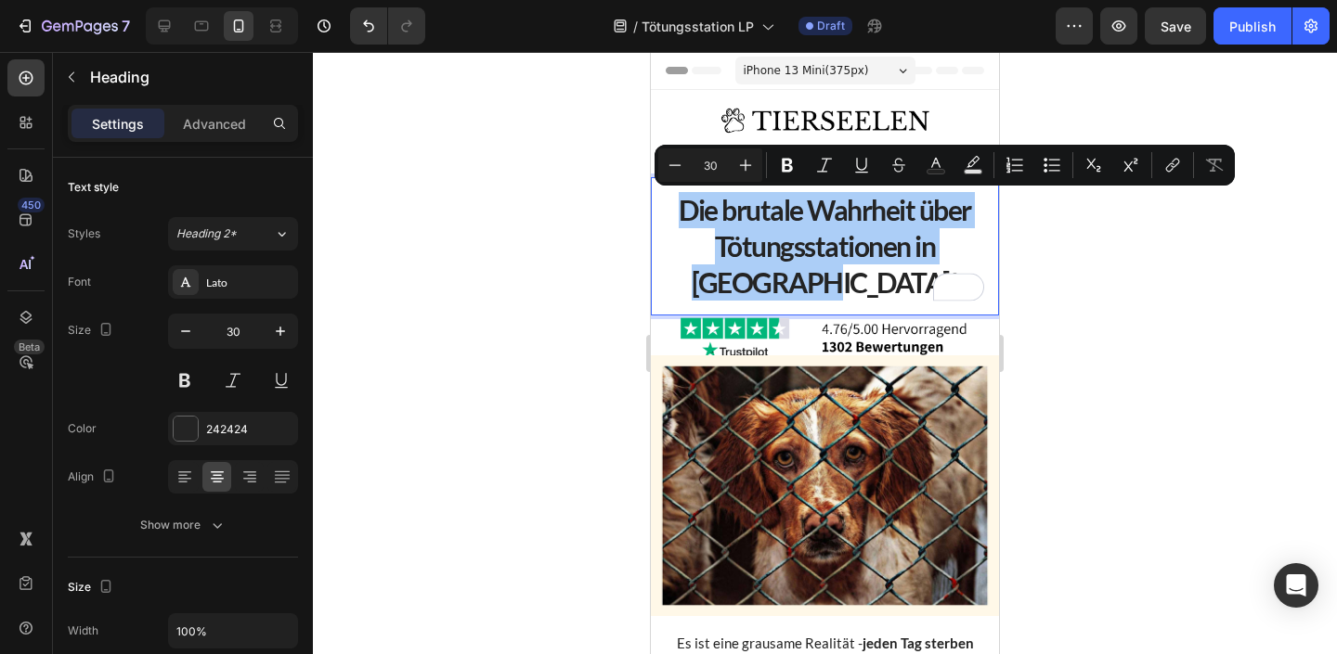
click at [1131, 251] on div at bounding box center [825, 353] width 1024 height 602
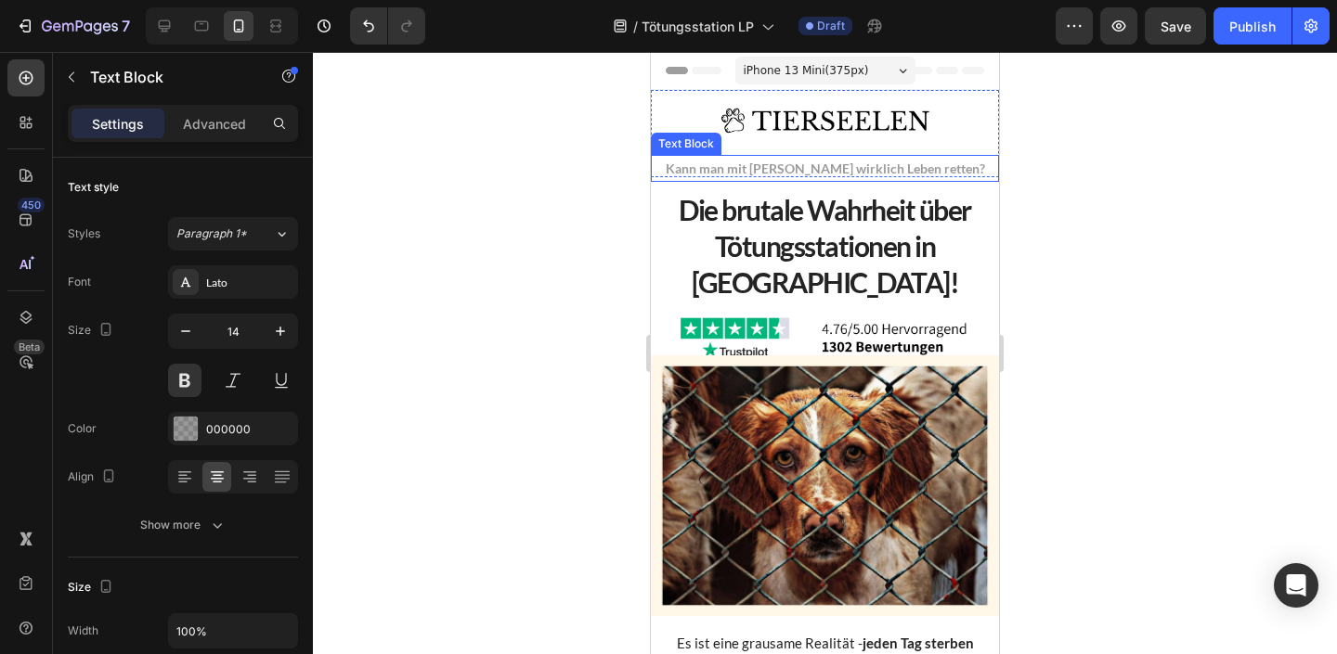
click at [811, 169] on p "Kann man mit [PERSON_NAME] wirklich Leben retten?" at bounding box center [825, 168] width 344 height 23
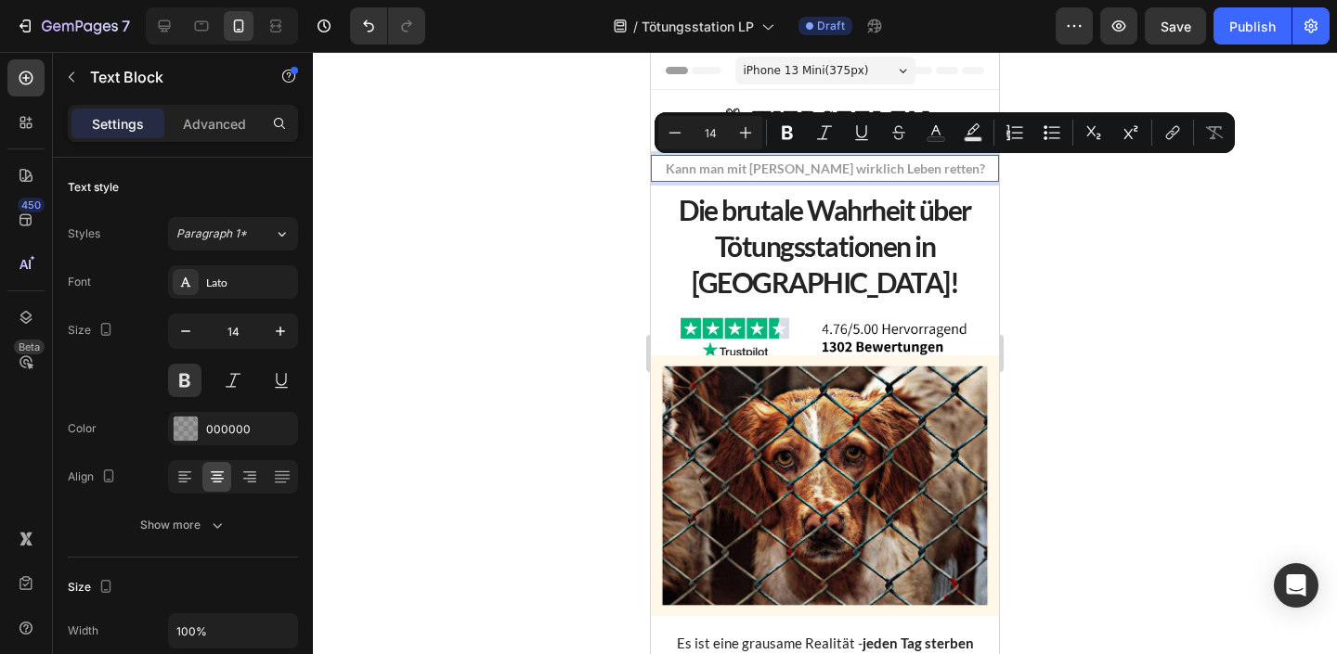
click at [1219, 310] on div at bounding box center [825, 353] width 1024 height 602
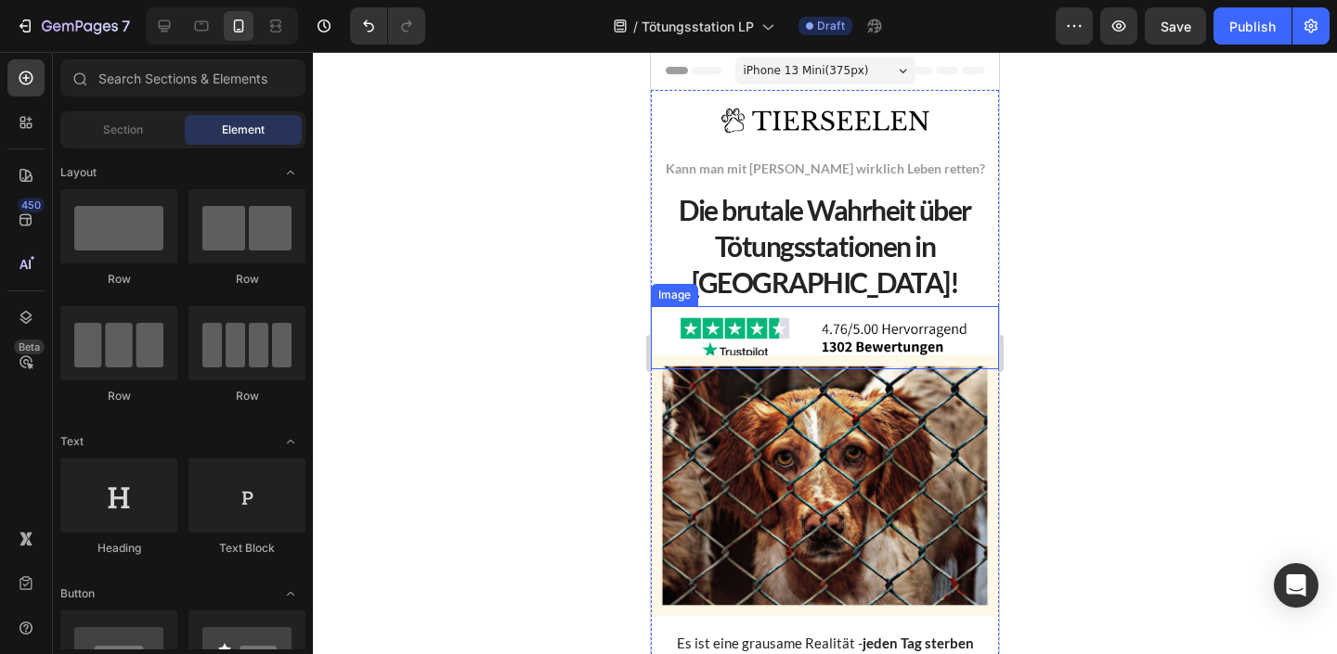
click at [839, 316] on img at bounding box center [825, 337] width 314 height 63
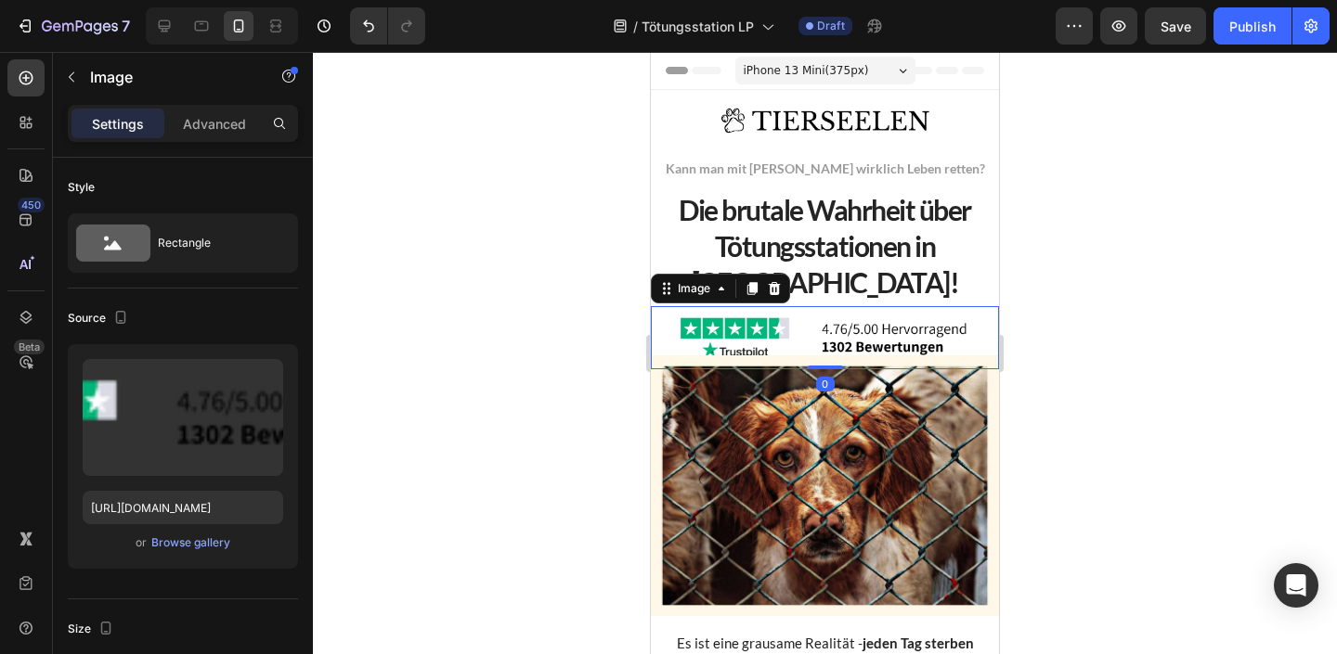
click at [1138, 427] on div at bounding box center [825, 353] width 1024 height 602
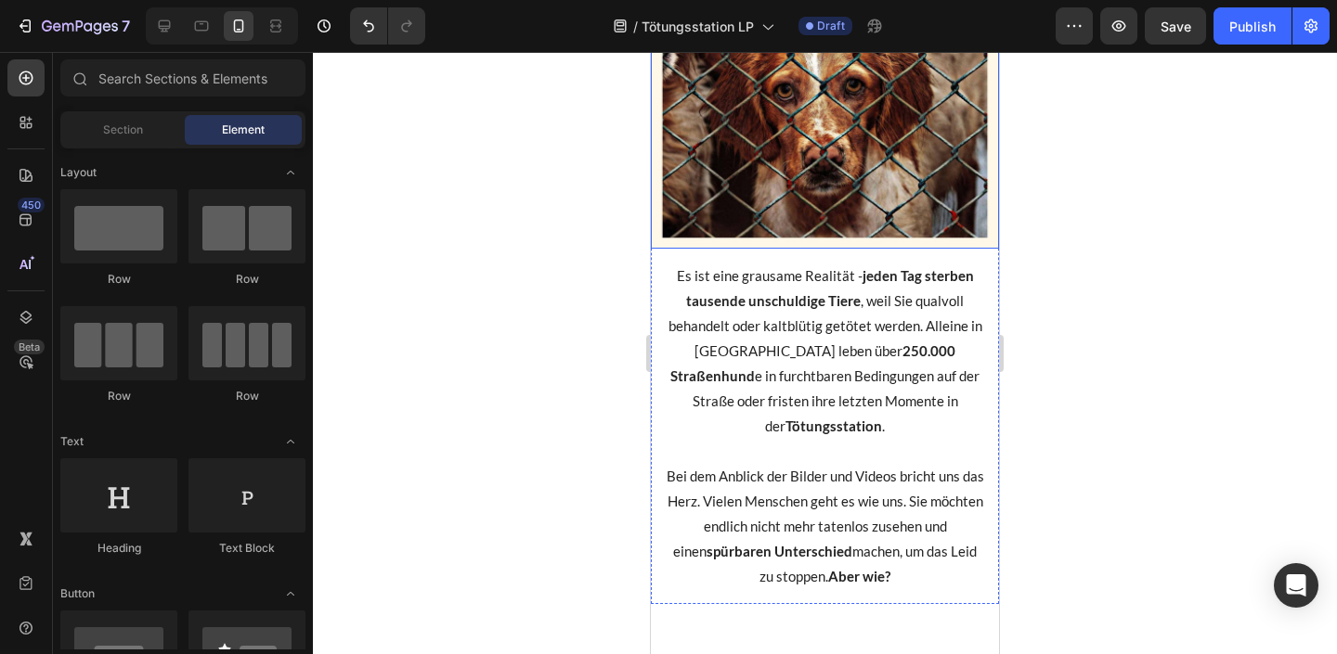
scroll to position [490, 0]
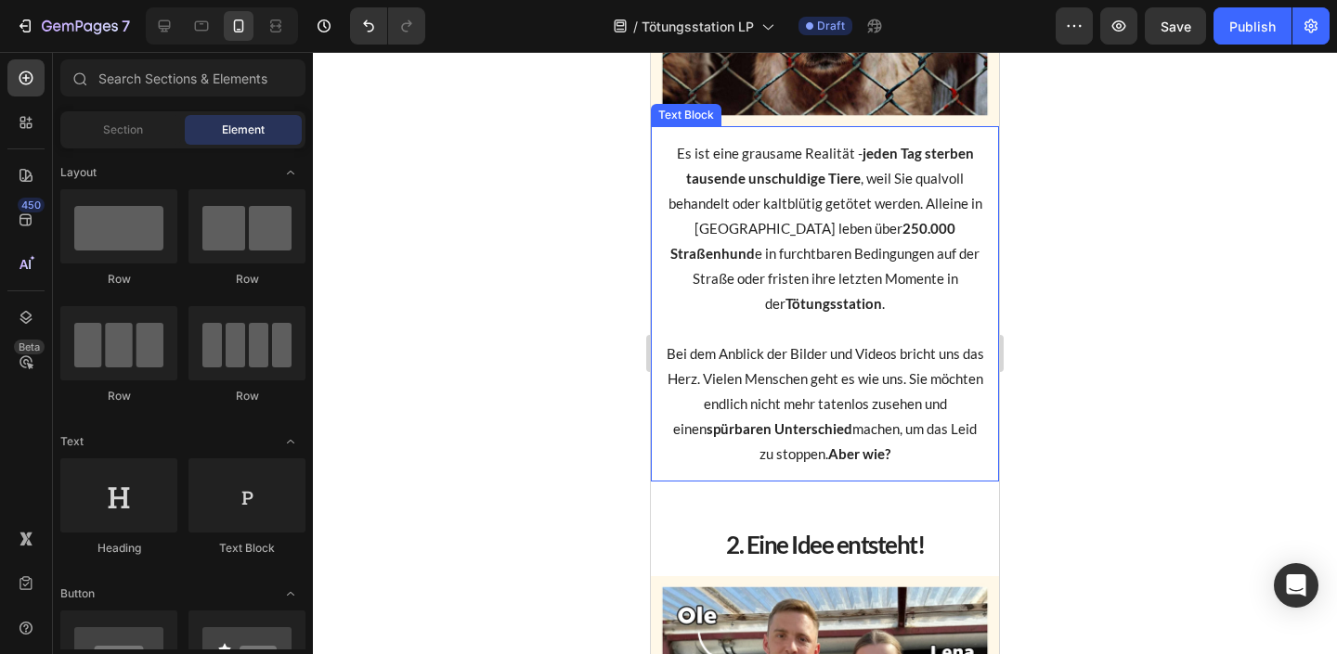
click at [729, 172] on strong "jeden Tag sterben tausende unschuldige Tiere" at bounding box center [830, 166] width 288 height 42
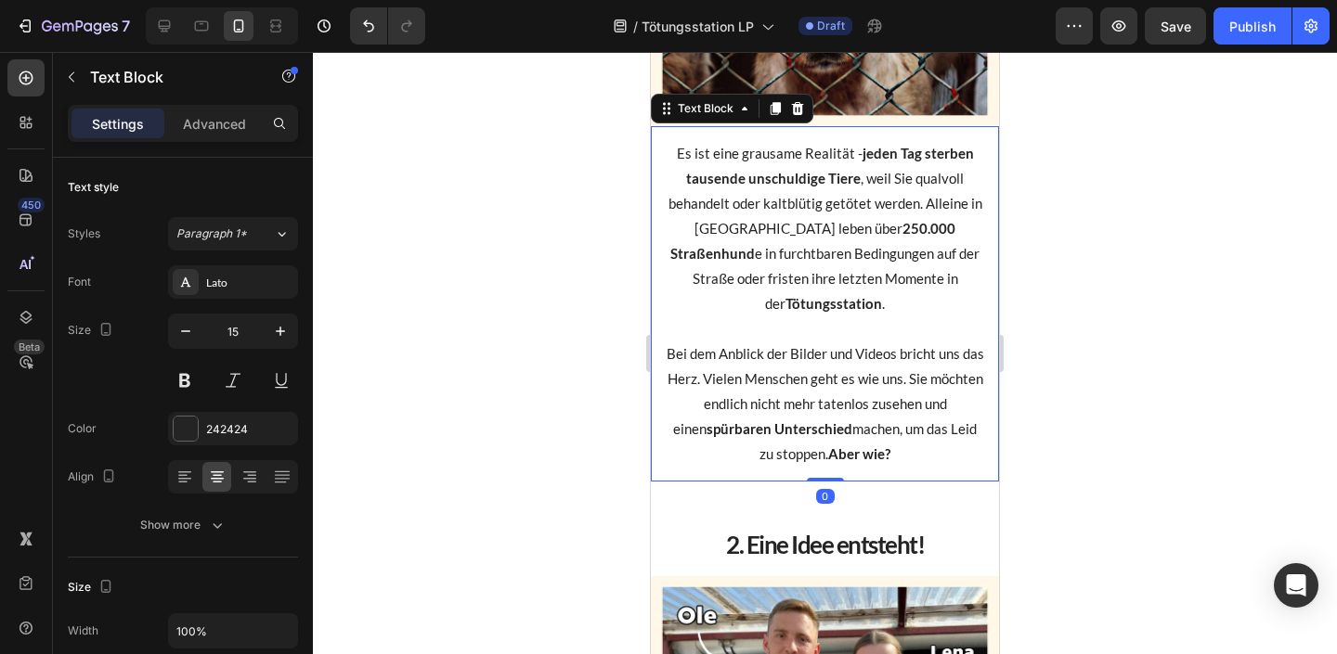
click at [729, 172] on strong "jeden Tag sterben tausende unschuldige Tiere" at bounding box center [830, 166] width 288 height 42
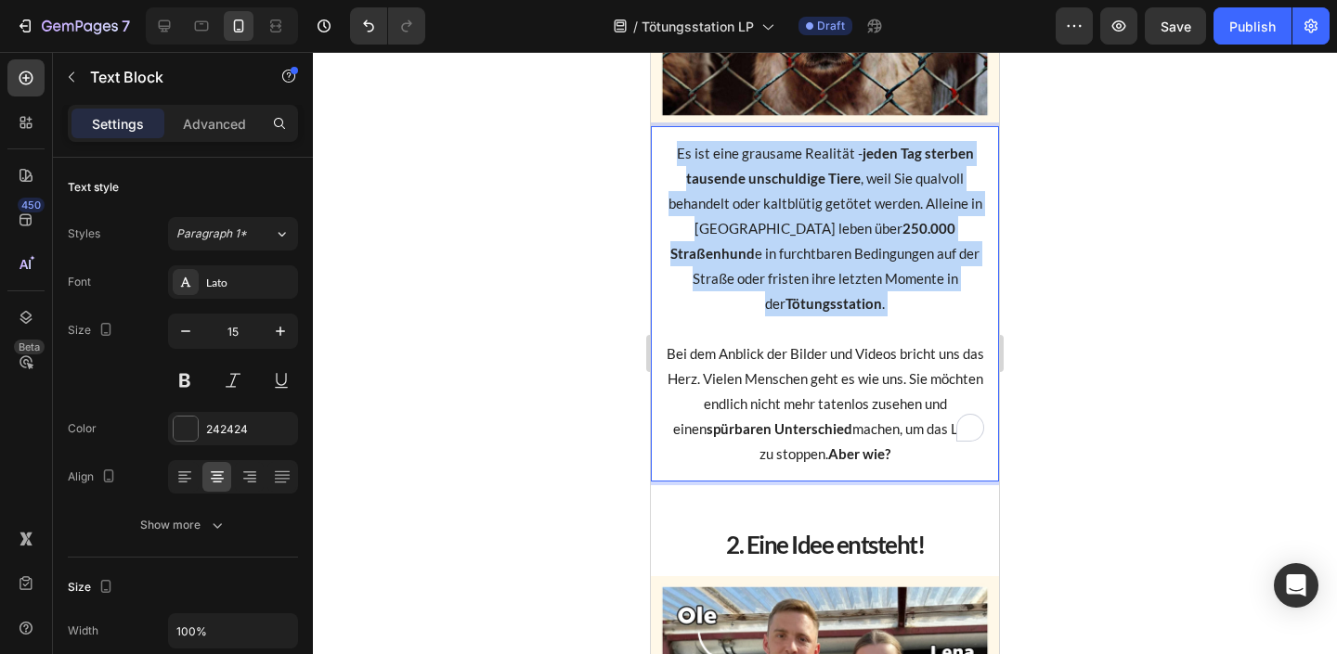
click at [729, 172] on strong "jeden Tag sterben tausende unschuldige Tiere" at bounding box center [830, 166] width 288 height 42
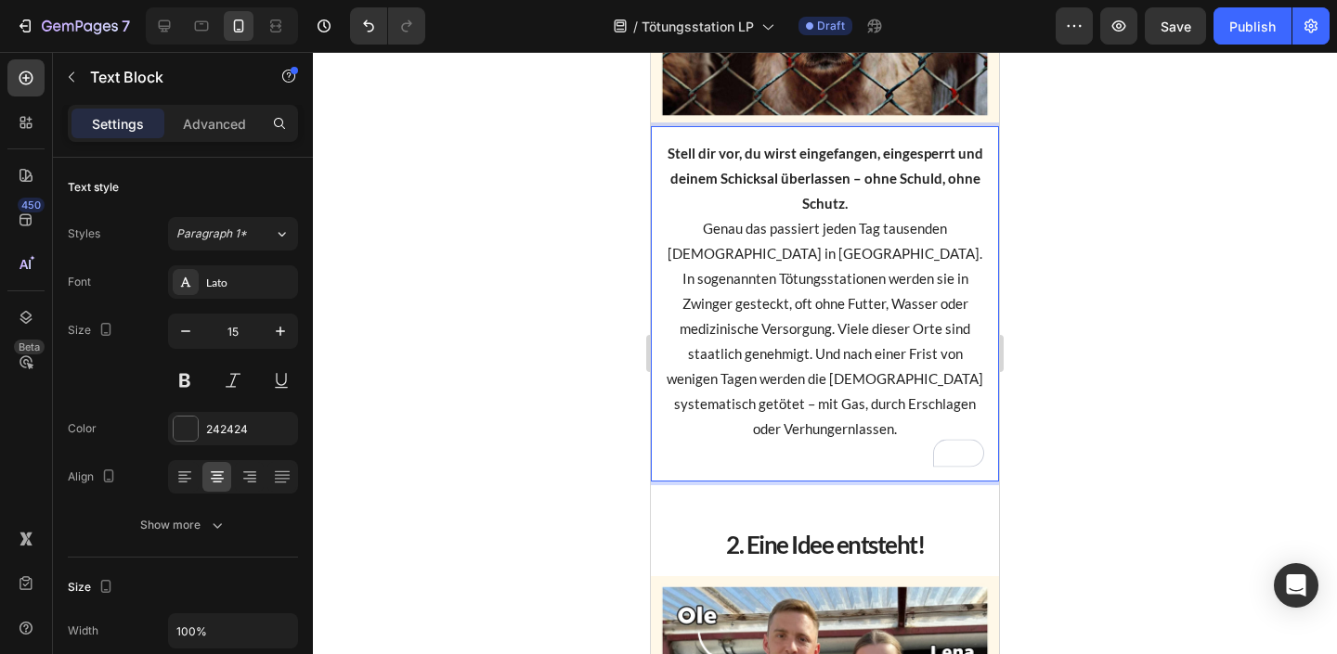
click at [674, 229] on p "Genau das passiert jeden Tag tausenden Hunden in Rumänien." at bounding box center [825, 241] width 318 height 50
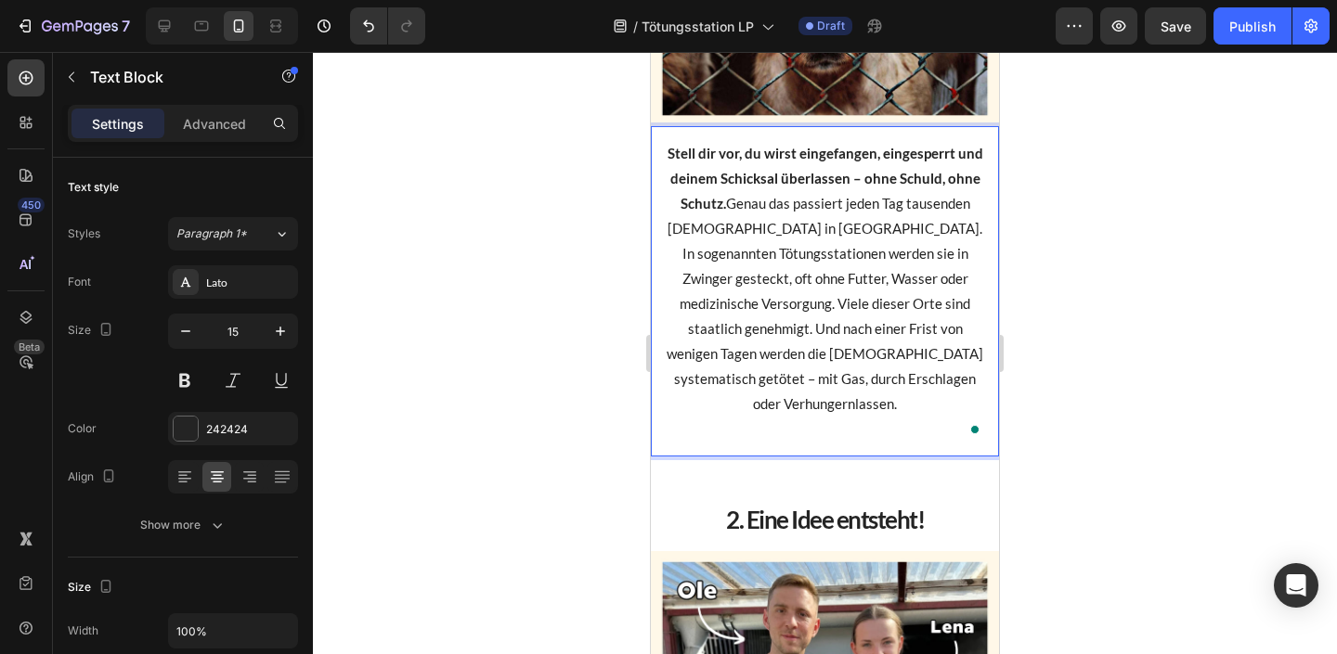
click at [923, 225] on p "Stell dir vor, du wirst eingefangen, eingesperrt und deinem Schicksal überlasse…" at bounding box center [825, 191] width 318 height 100
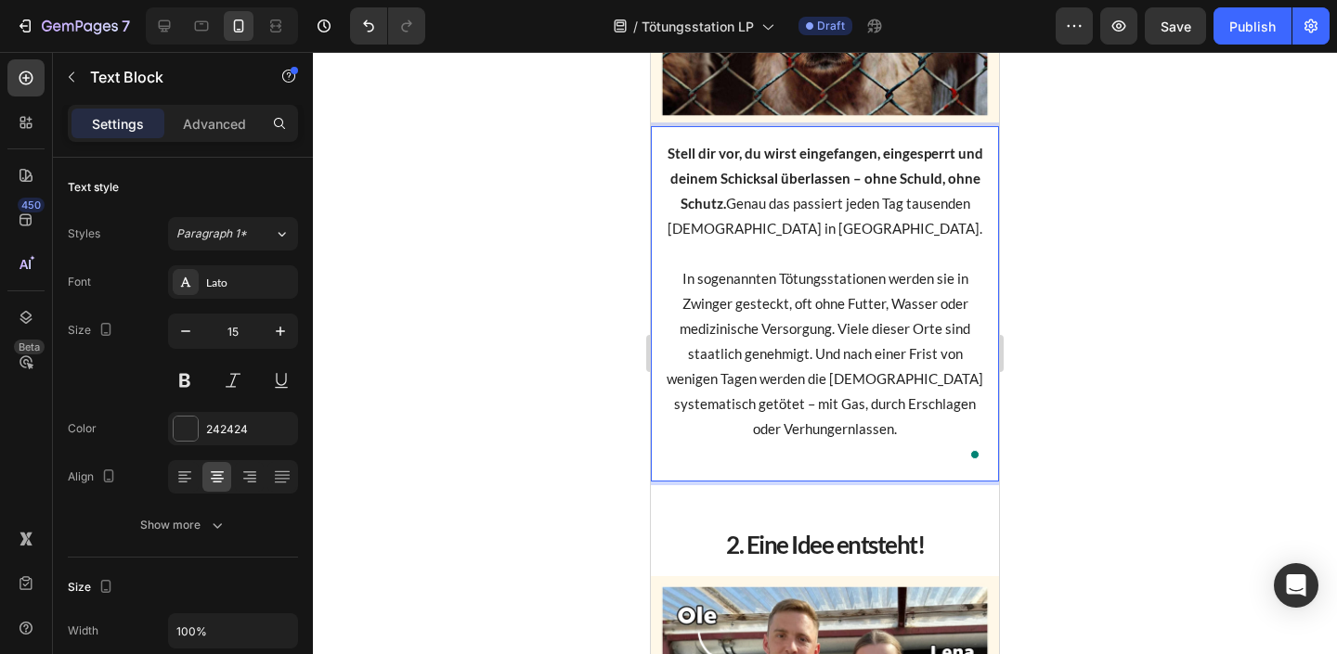
click at [1170, 262] on div at bounding box center [825, 353] width 1024 height 602
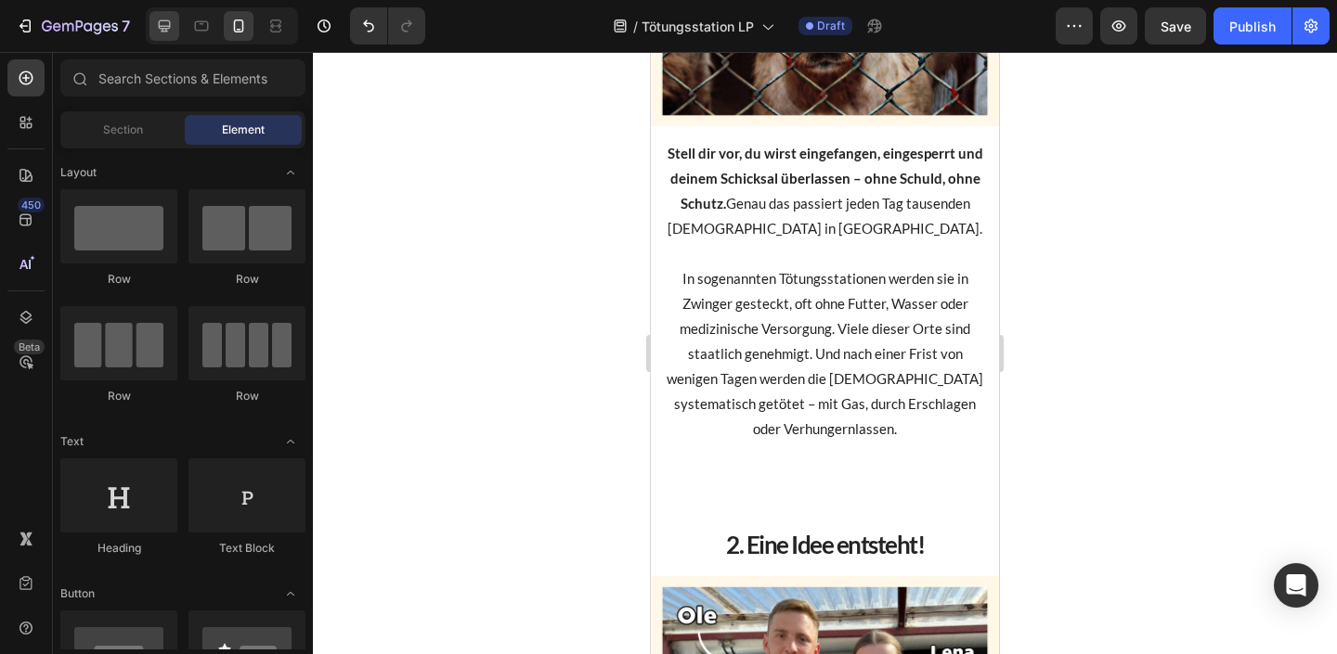
click at [157, 38] on div at bounding box center [164, 26] width 30 height 30
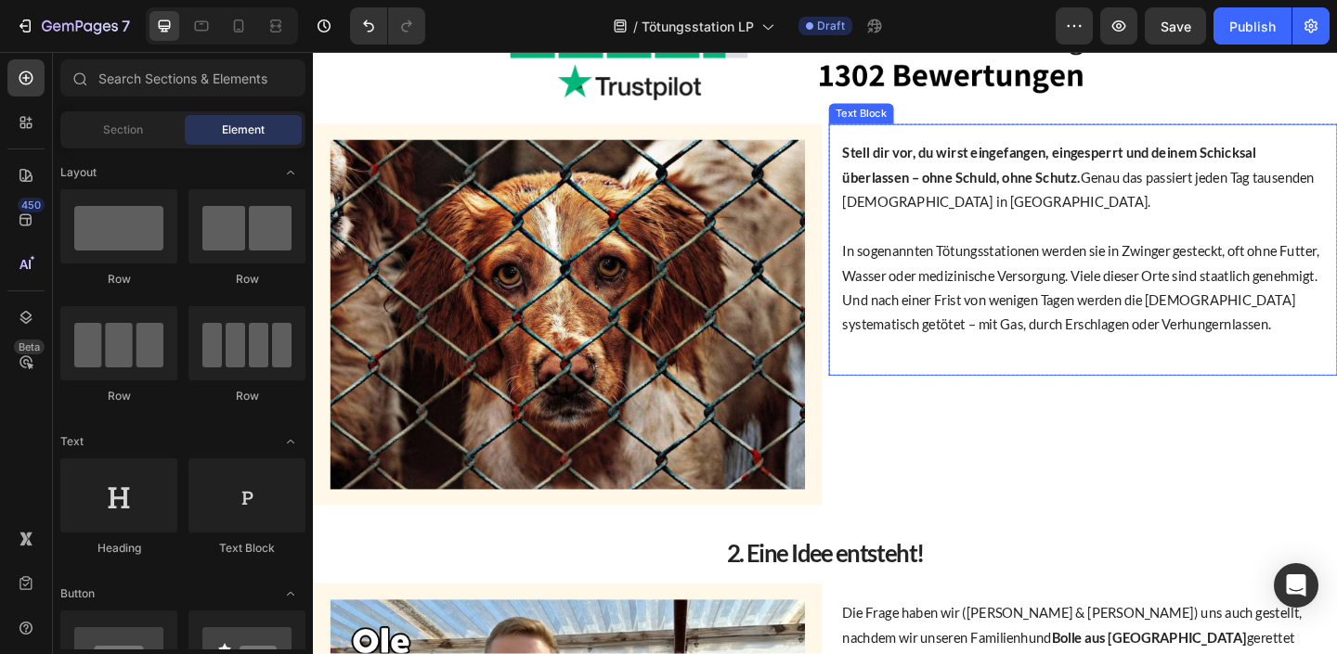
scroll to position [545, 0]
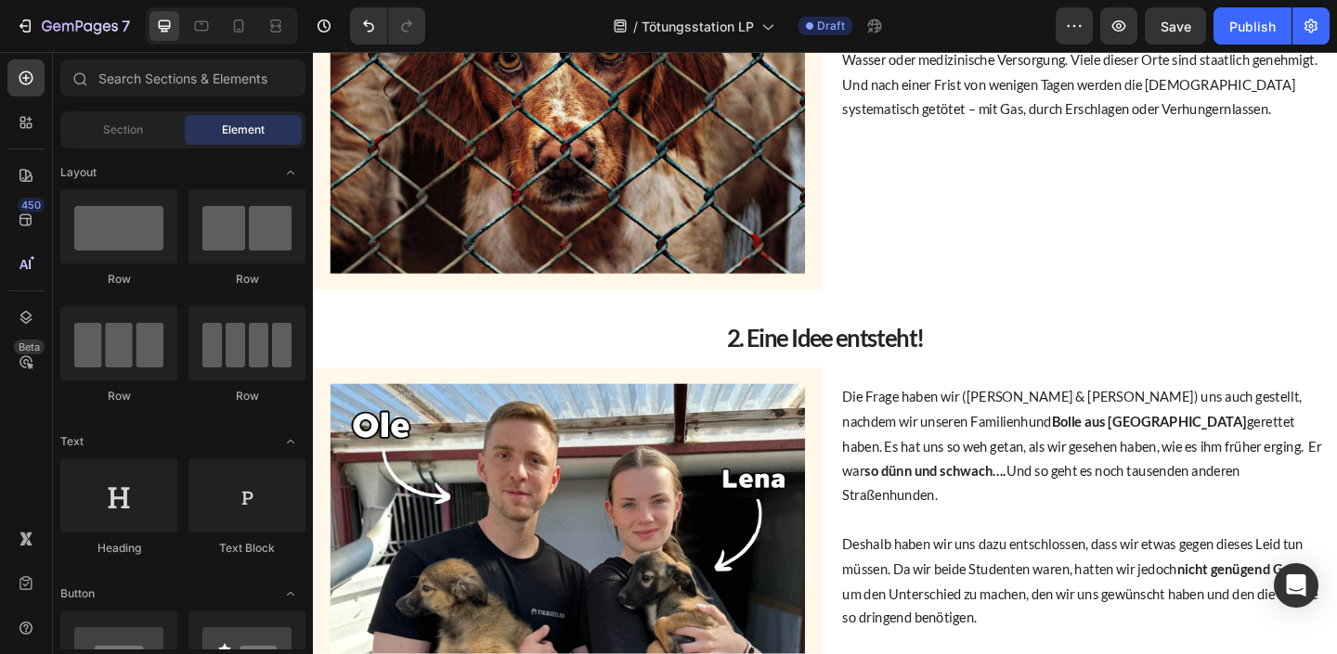
click at [221, 20] on div at bounding box center [222, 25] width 152 height 37
click at [238, 16] on div at bounding box center [239, 26] width 30 height 30
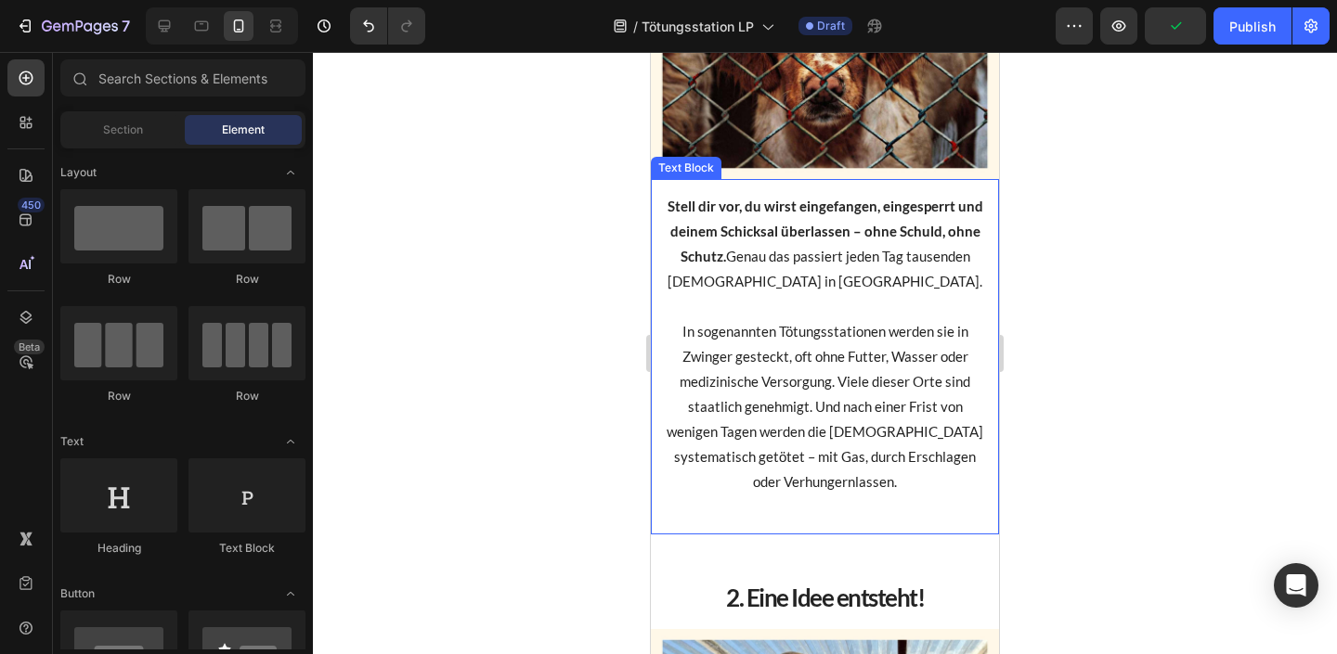
scroll to position [425, 0]
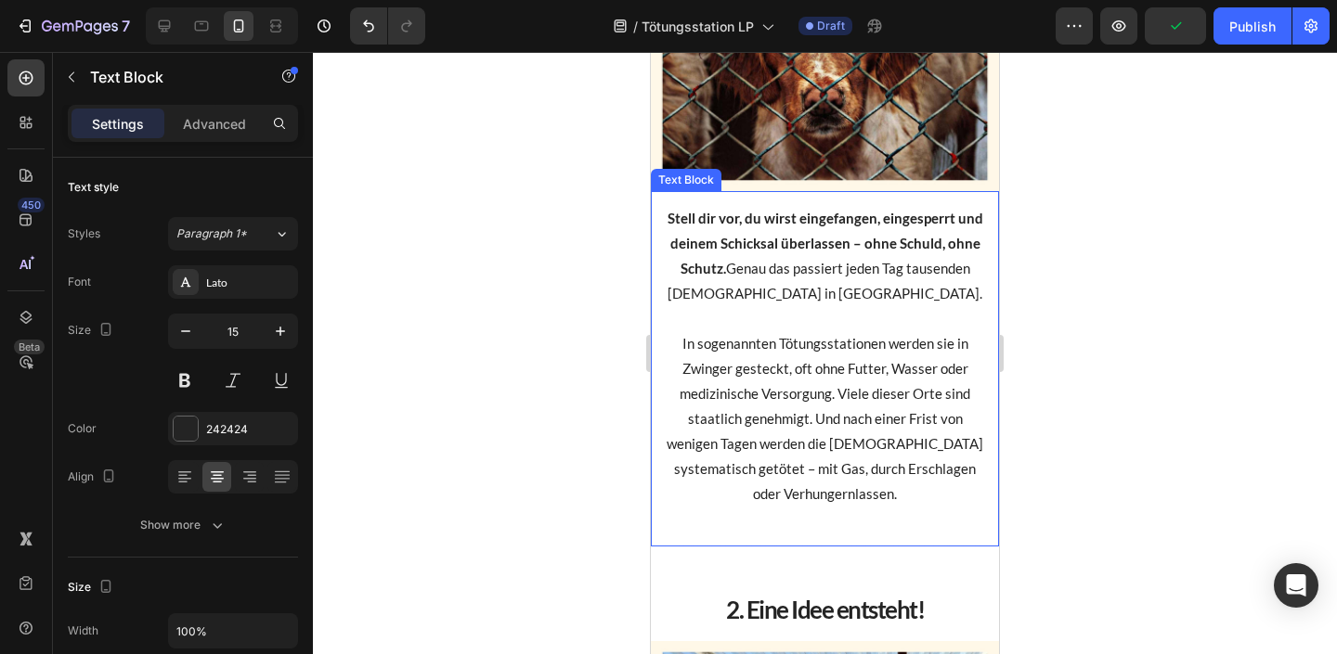
click at [855, 342] on p "In sogenannten Tötungsstationen werden sie in Zwinger gesteckt, oft ohne Futter…" at bounding box center [825, 418] width 318 height 175
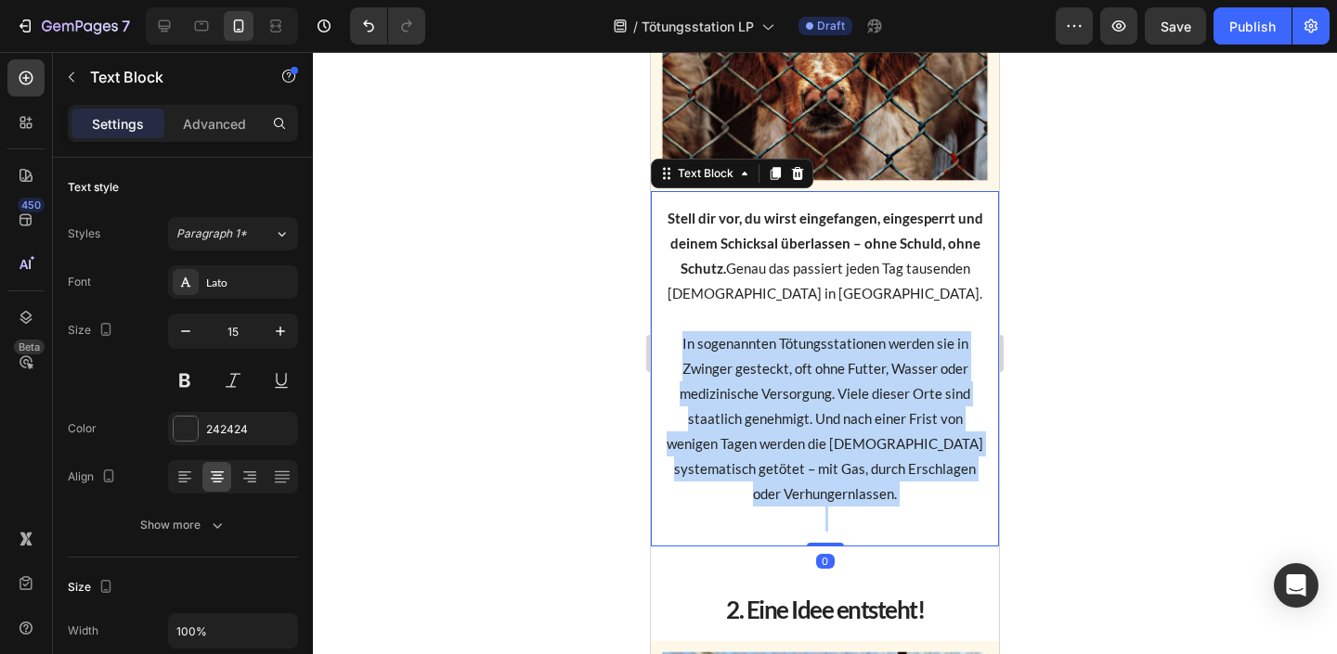
click at [854, 342] on p "In sogenannten Tötungsstationen werden sie in Zwinger gesteckt, oft ohne Futter…" at bounding box center [825, 418] width 318 height 175
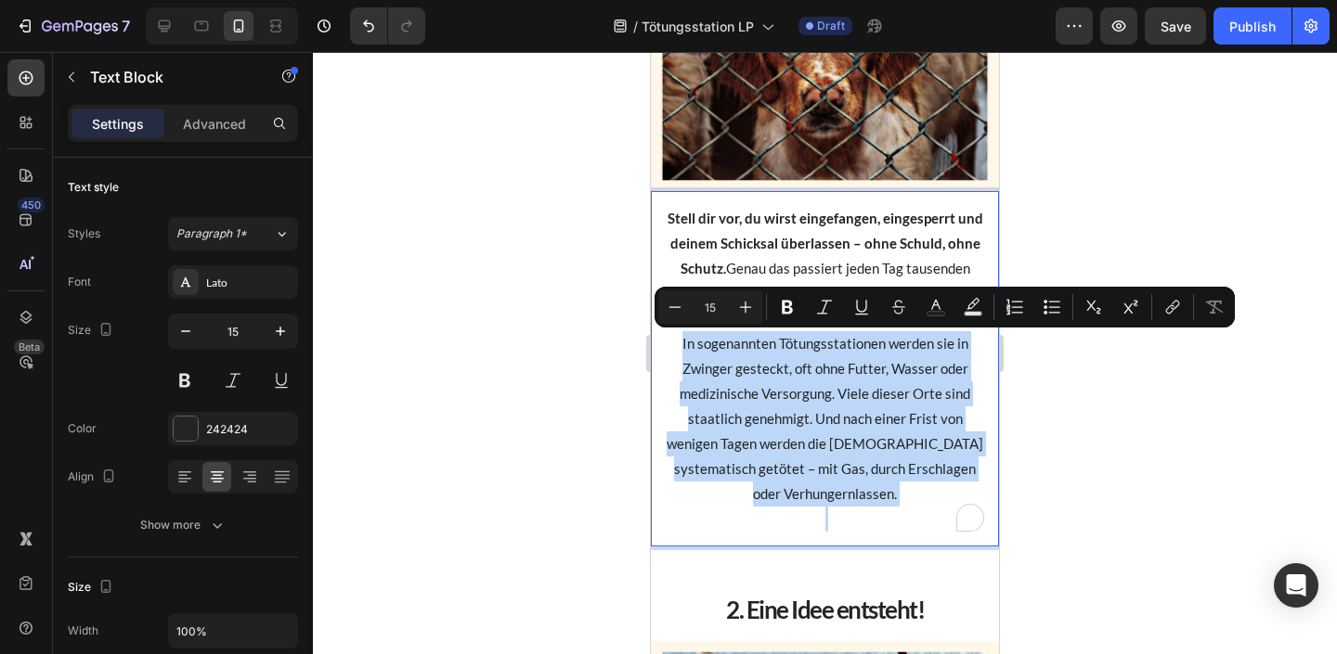
click at [806, 341] on p "In sogenannten Tötungsstationen werden sie in Zwinger gesteckt, oft ohne Futter…" at bounding box center [825, 418] width 318 height 175
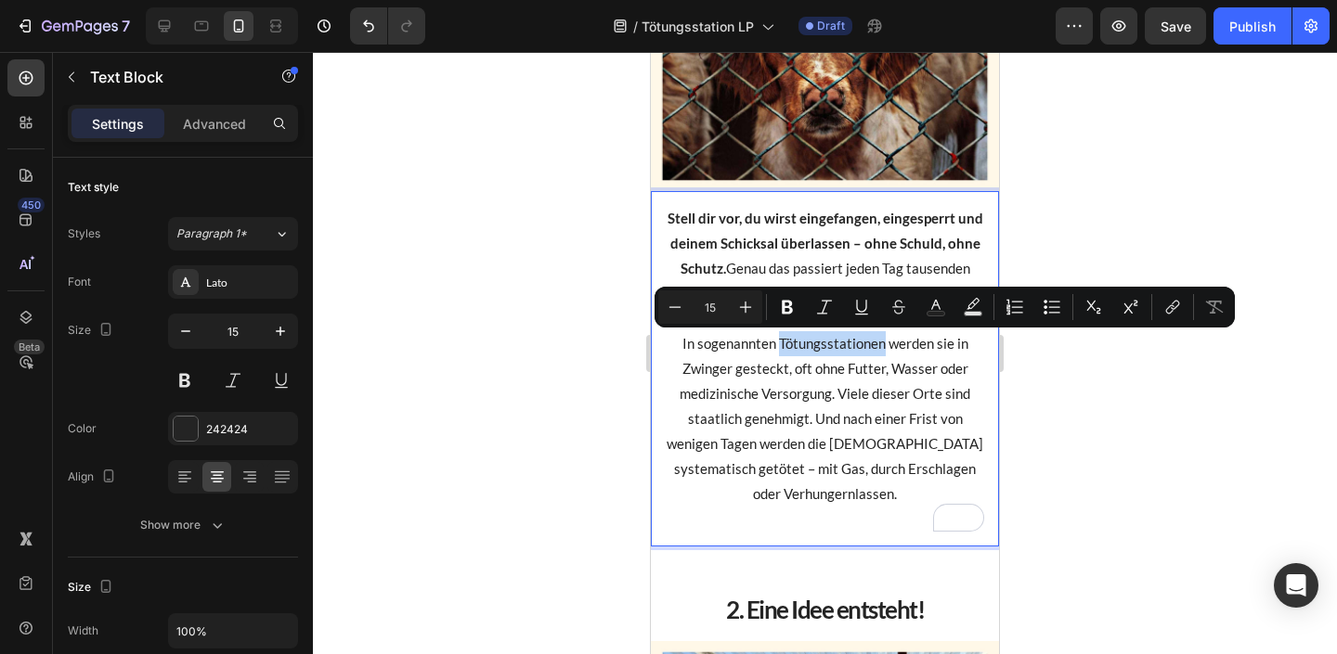
click at [805, 341] on p "In sogenannten Tötungsstationen werden sie in Zwinger gesteckt, oft ohne Futter…" at bounding box center [825, 418] width 318 height 175
click at [1045, 384] on div at bounding box center [825, 353] width 1024 height 602
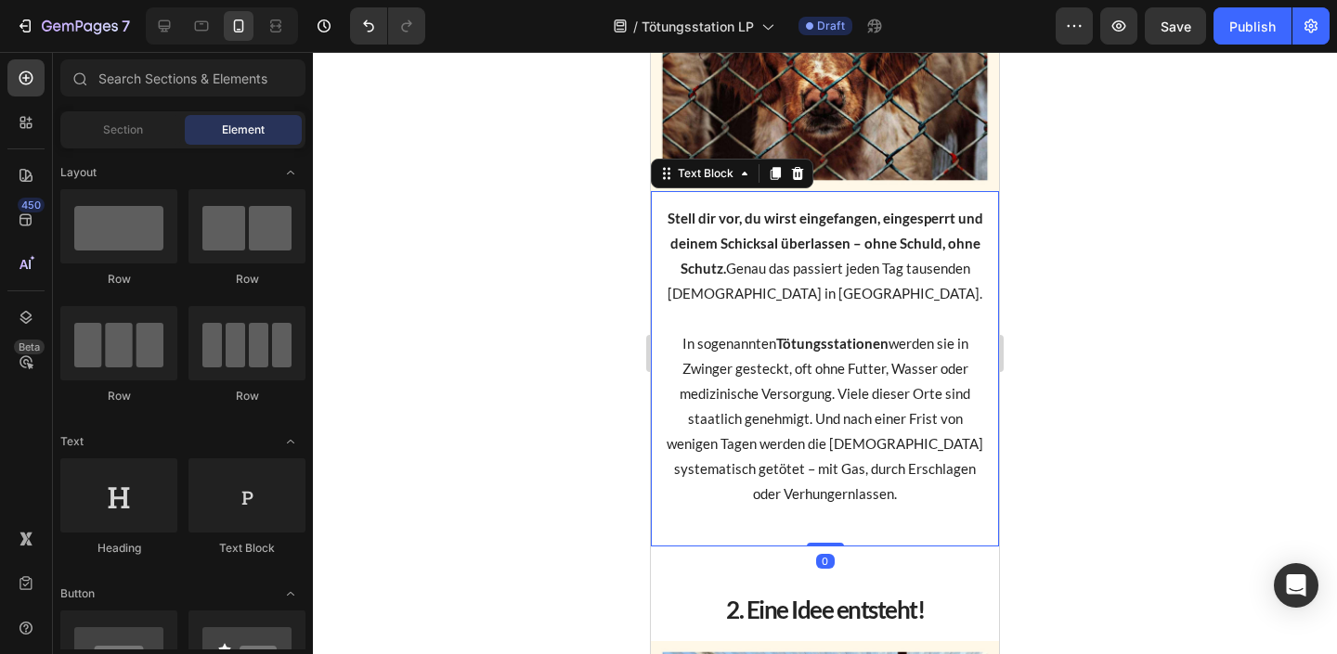
click at [870, 434] on p "In sogenannten Tötungsstationen werden sie in Zwinger gesteckt, oft ohne Futter…" at bounding box center [825, 418] width 318 height 175
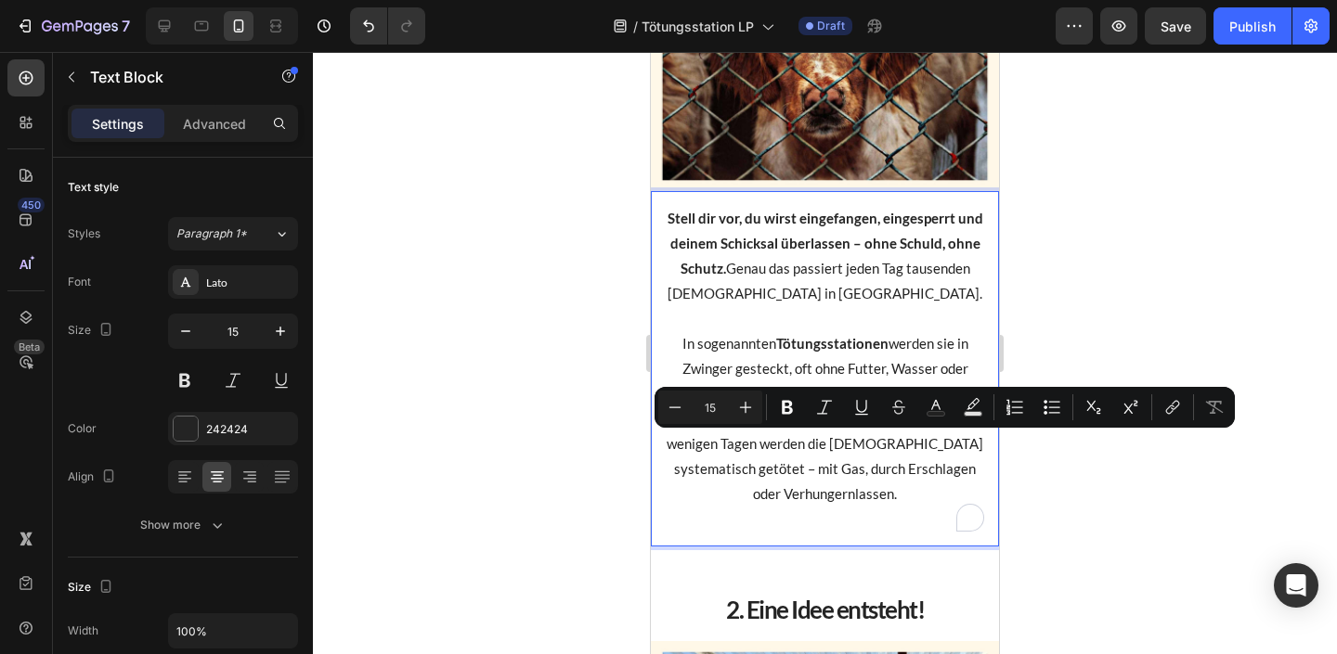
click at [931, 428] on p "In sogenannten Tötungsstationen werden sie in Zwinger gesteckt, oft ohne Futter…" at bounding box center [825, 418] width 318 height 175
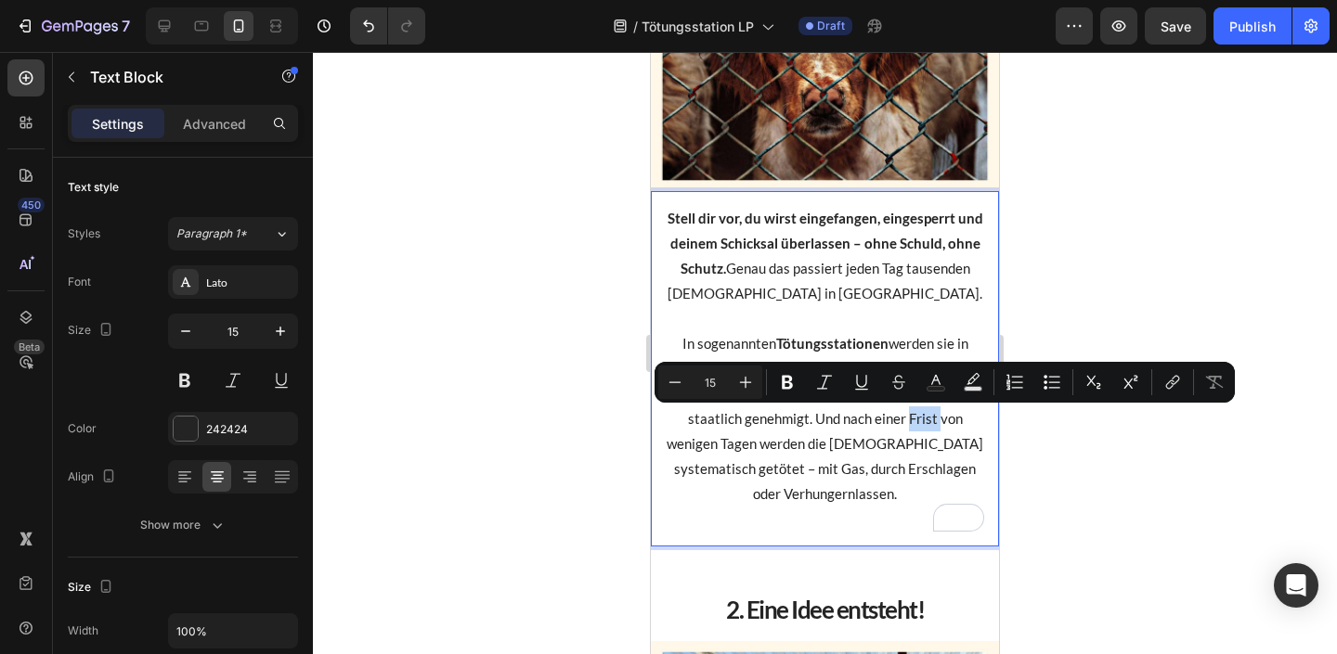
drag, startPoint x: 906, startPoint y: 421, endPoint x: 936, endPoint y: 421, distance: 29.7
click at [936, 421] on p "In sogenannten Tötungsstationen werden sie in Zwinger gesteckt, oft ohne Futter…" at bounding box center [825, 418] width 318 height 175
click at [909, 509] on p "Rich Text Editor. Editing area: main" at bounding box center [825, 519] width 318 height 25
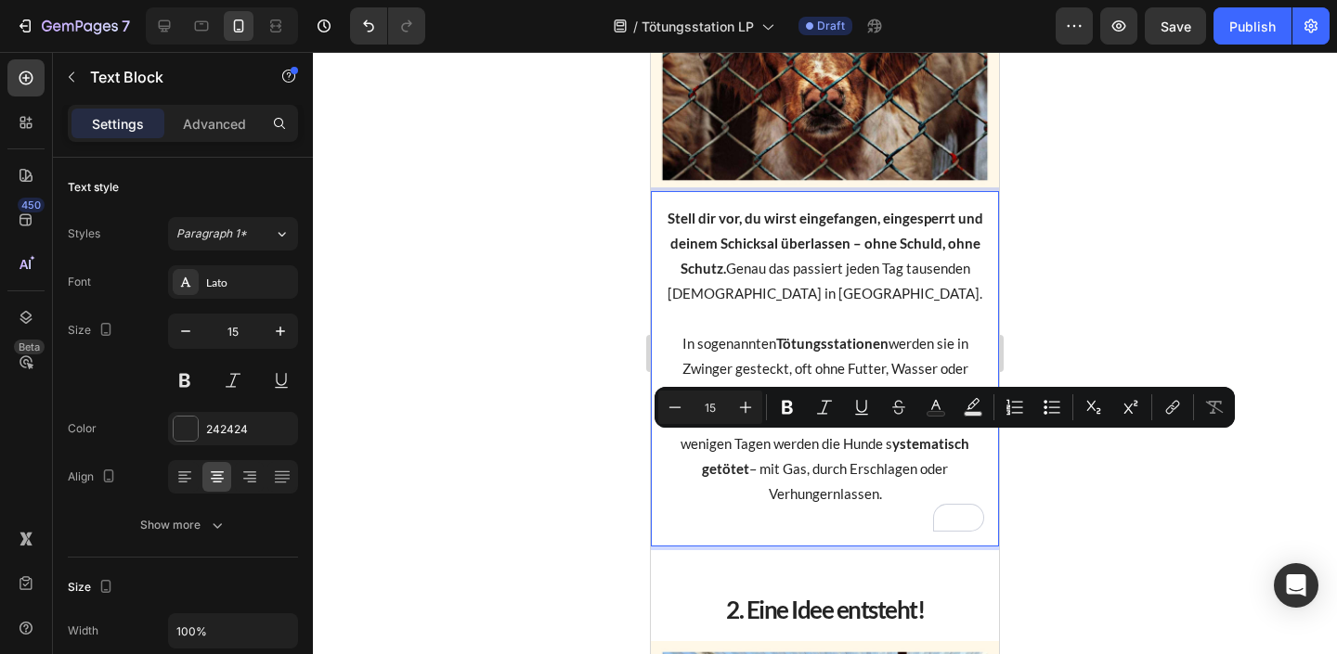
drag, startPoint x: 893, startPoint y: 447, endPoint x: 744, endPoint y: 477, distance: 151.5
click at [744, 477] on p "In sogenannten Tötungsstationen werden sie in Zwinger gesteckt, oft ohne Futter…" at bounding box center [825, 418] width 318 height 175
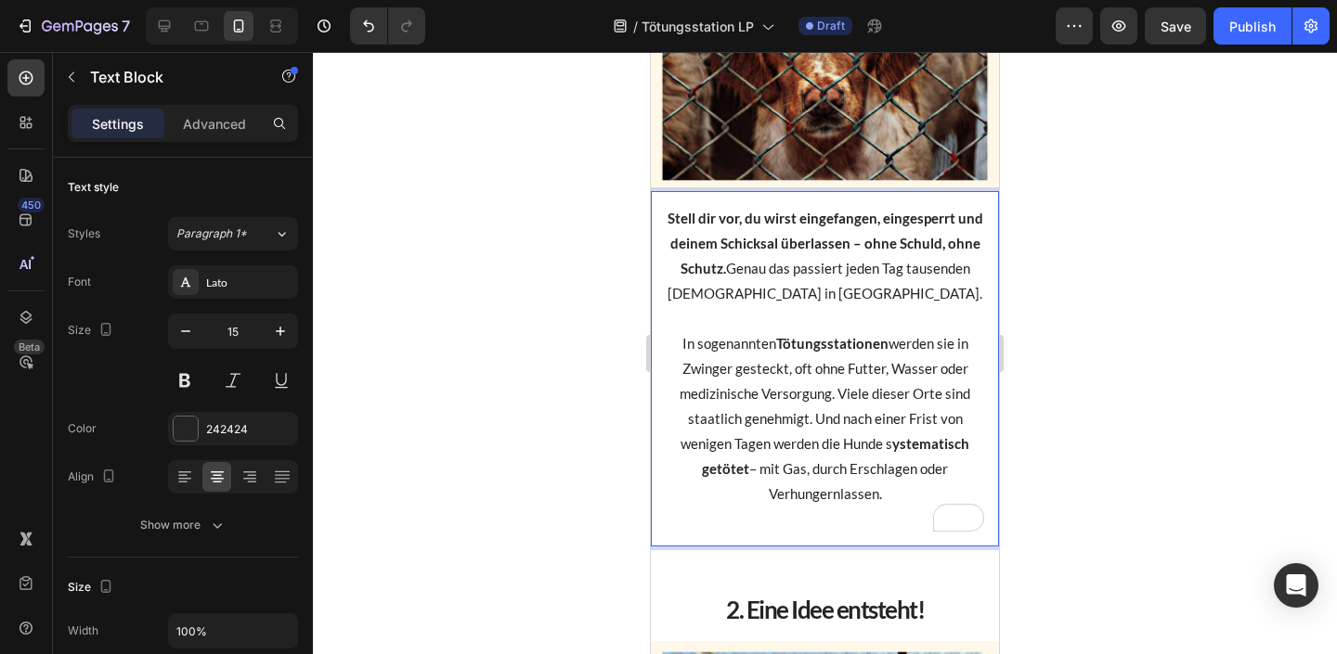
click at [899, 487] on p "In sogenannten Tötungsstationen werden sie in Zwinger gesteckt, oft ohne Futter…" at bounding box center [825, 418] width 318 height 175
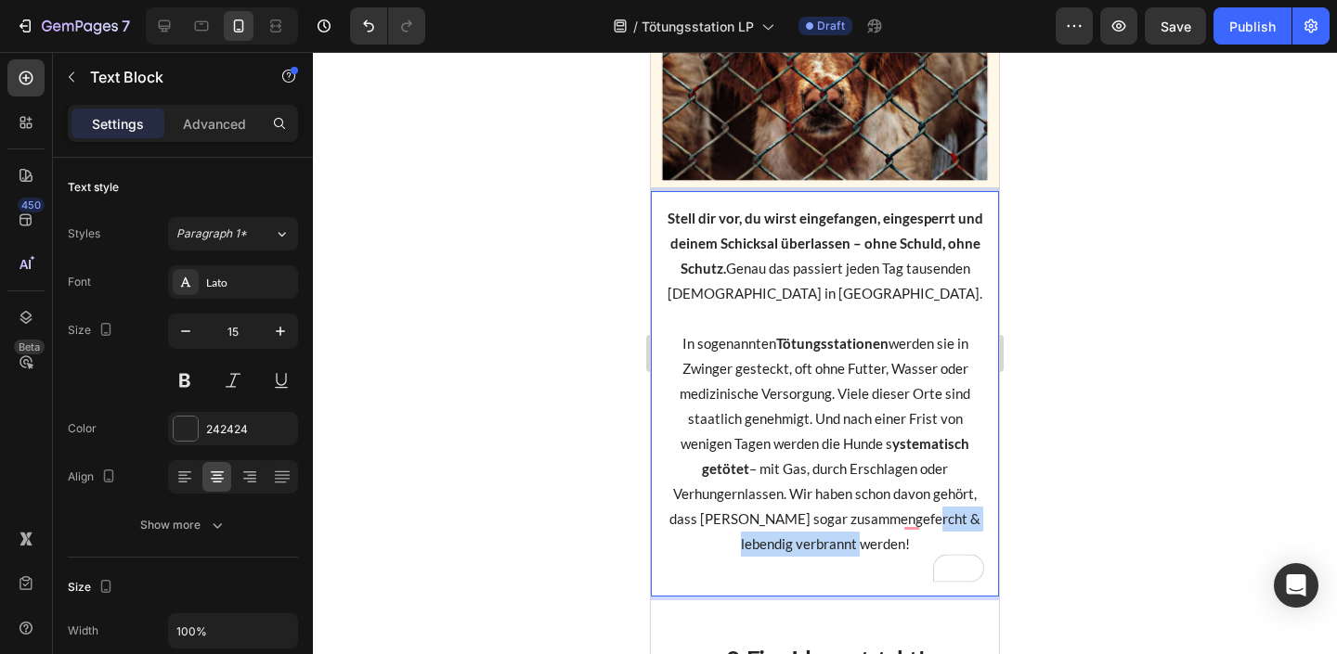
drag, startPoint x: 950, startPoint y: 545, endPoint x: 920, endPoint y: 518, distance: 40.1
click at [920, 518] on p "In sogenannten Tötungsstationen werden sie in Zwinger gesteckt, oft ohne Futter…" at bounding box center [825, 444] width 318 height 226
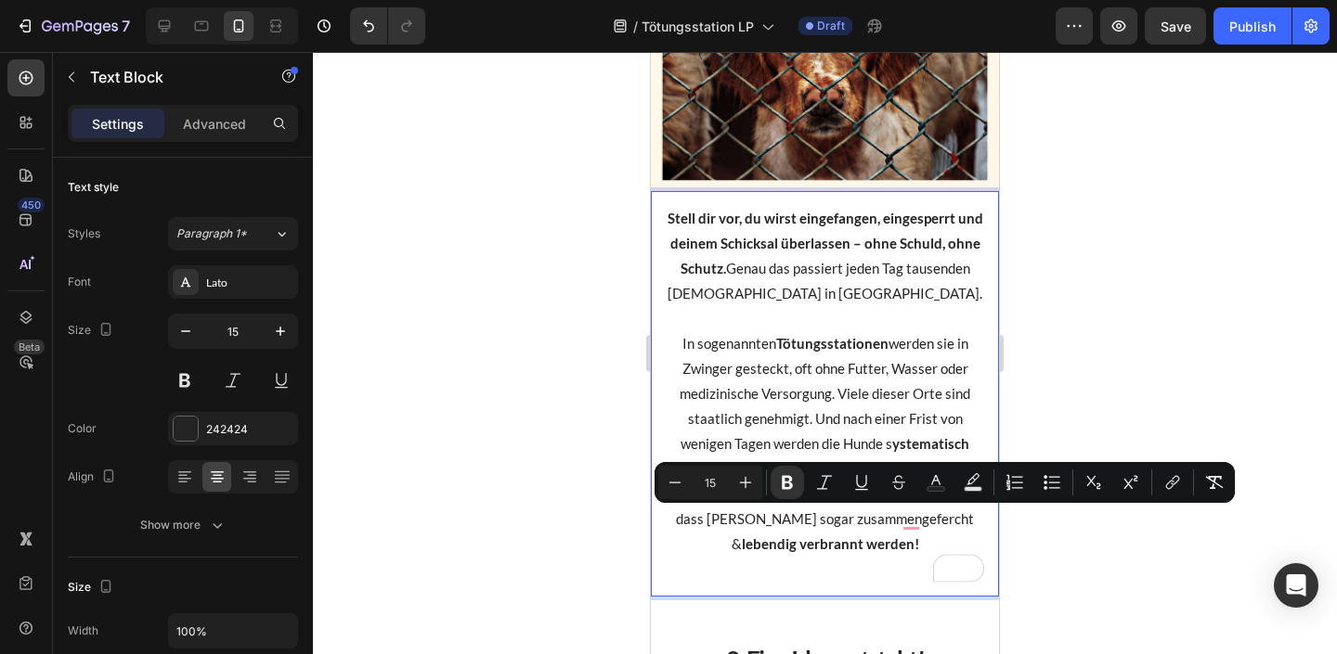
click at [832, 564] on p "Rich Text Editor. Editing area: main" at bounding box center [825, 569] width 318 height 25
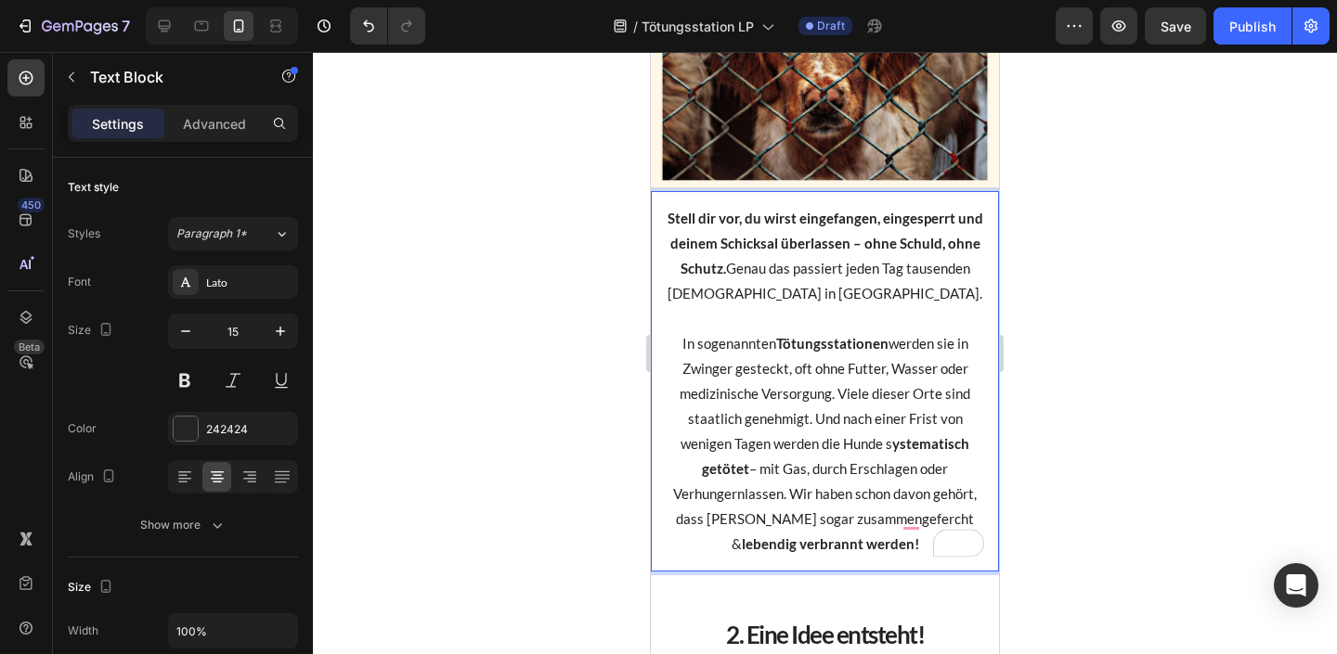
click at [1152, 448] on div at bounding box center [825, 353] width 1024 height 602
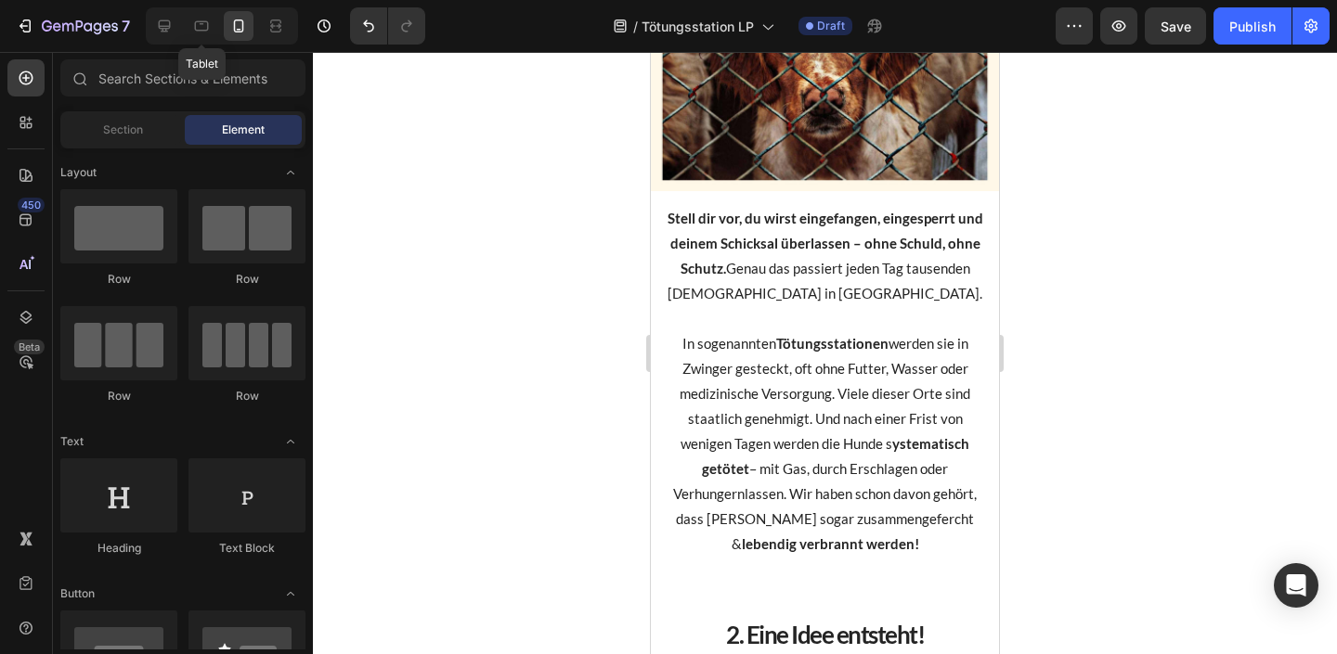
click at [184, 26] on div "Tablet" at bounding box center [222, 25] width 152 height 37
click at [165, 25] on icon at bounding box center [165, 26] width 12 height 12
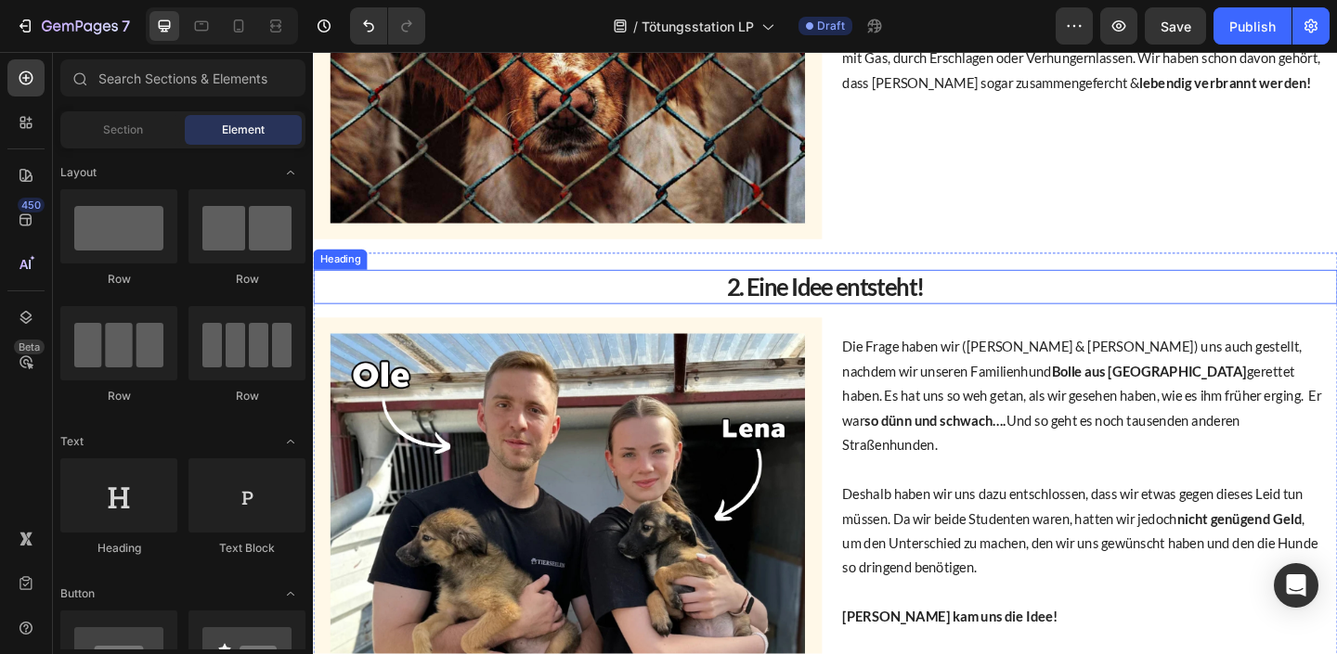
scroll to position [117, 0]
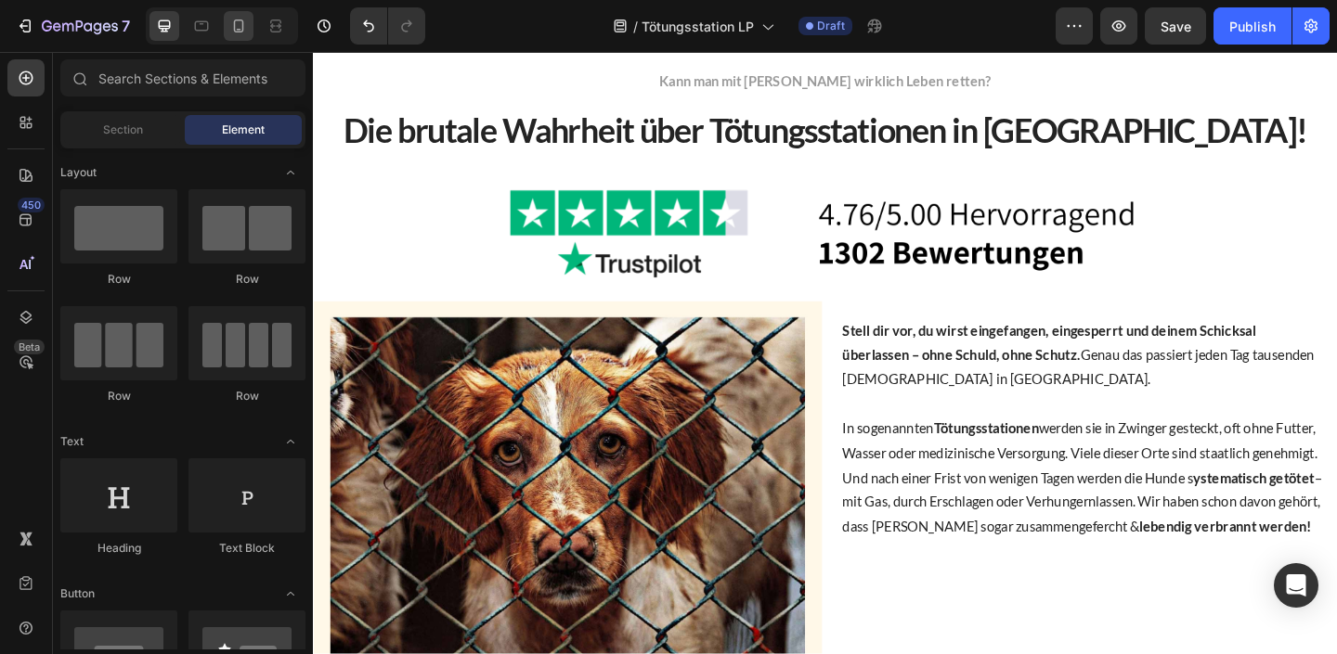
click at [234, 27] on icon at bounding box center [239, 25] width 10 height 13
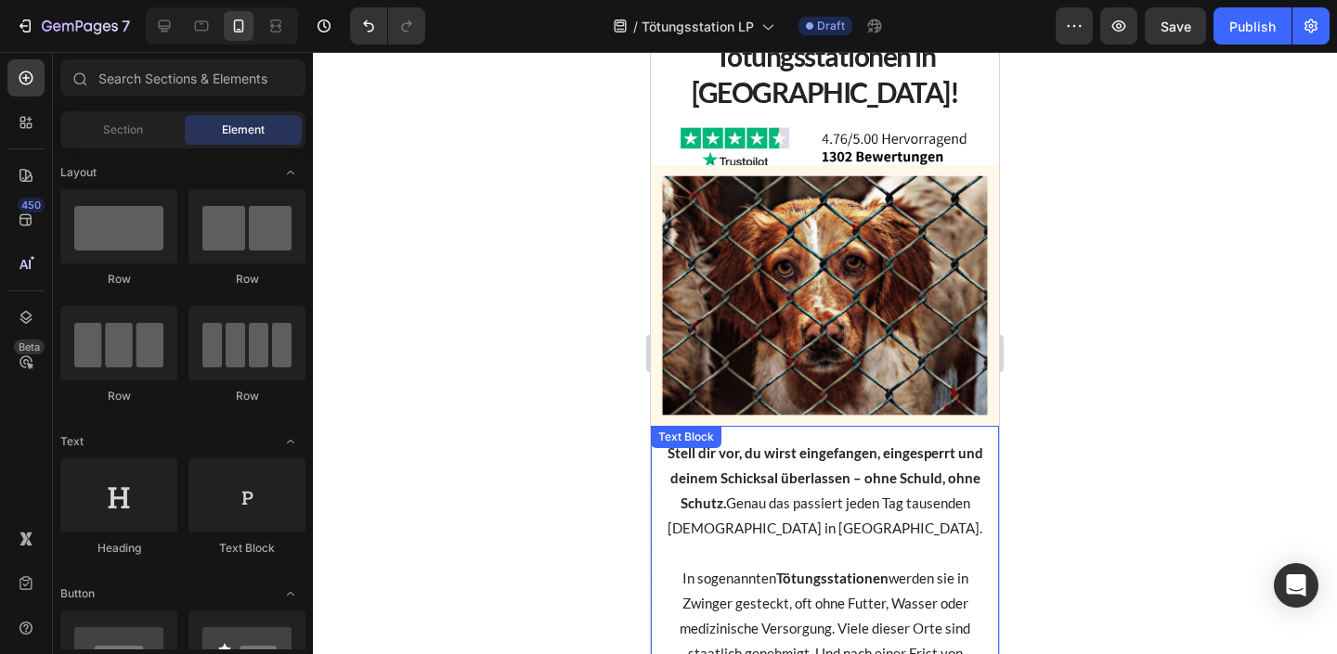
scroll to position [128, 0]
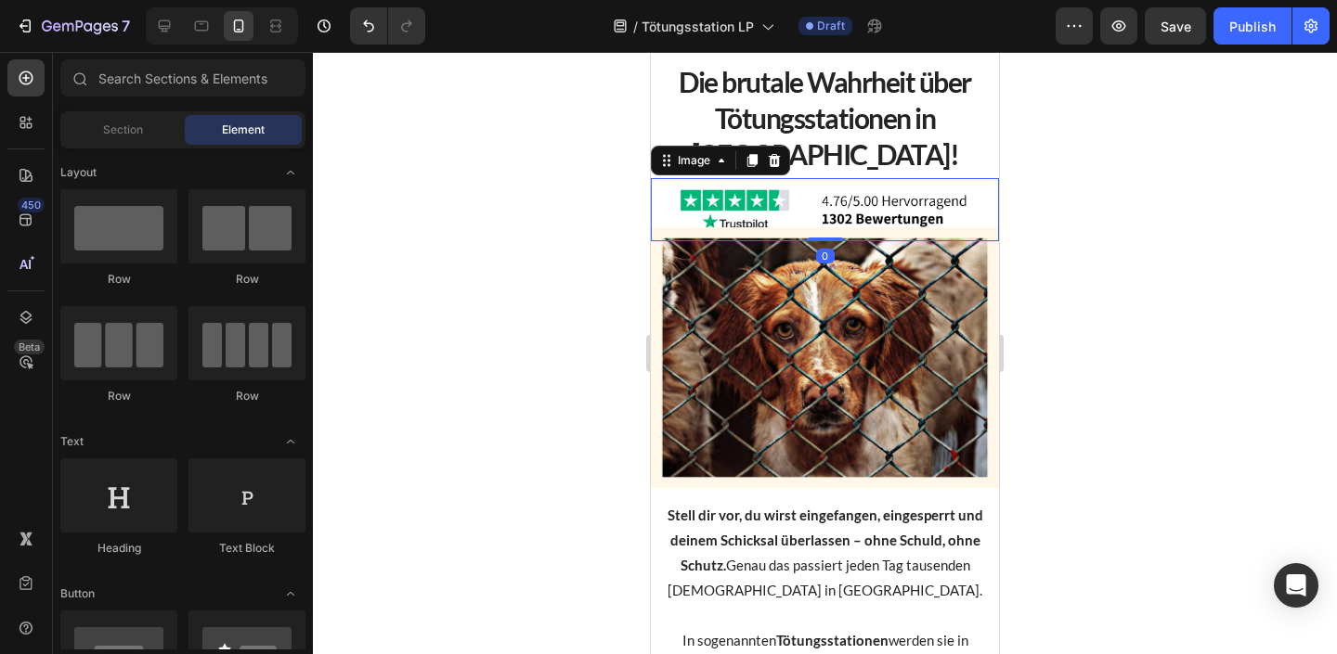
click at [834, 225] on img at bounding box center [825, 209] width 314 height 63
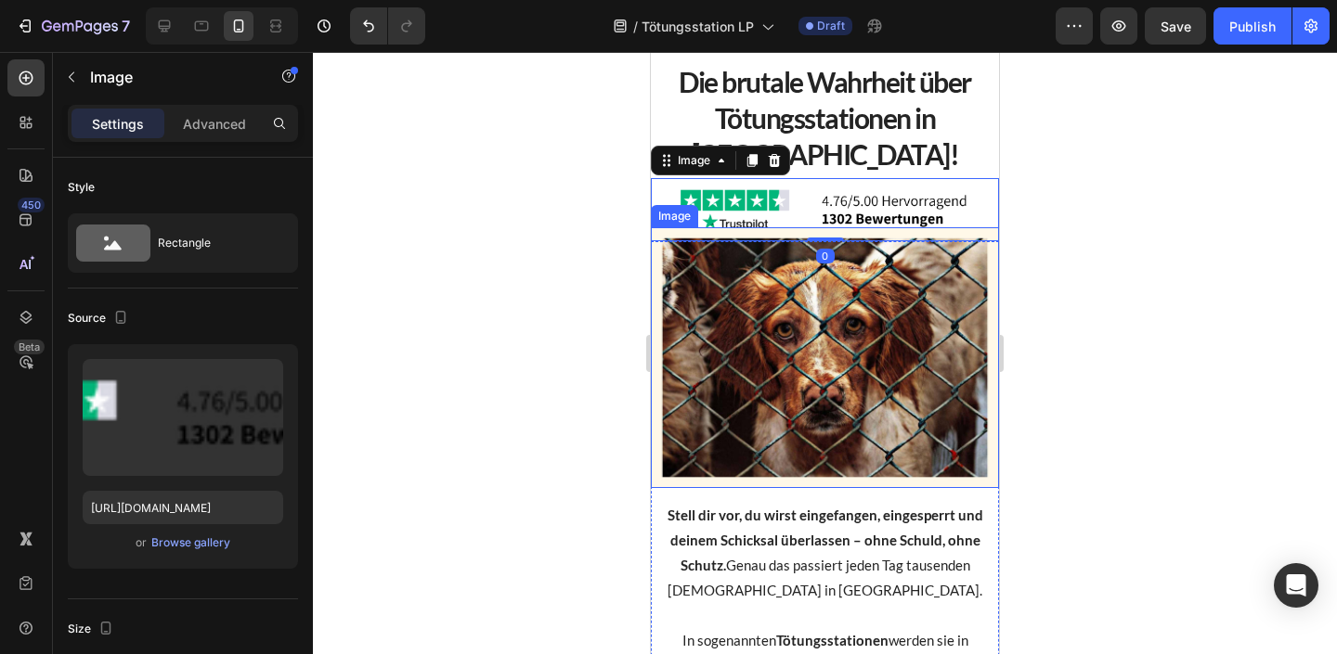
click at [763, 256] on img at bounding box center [825, 357] width 348 height 261
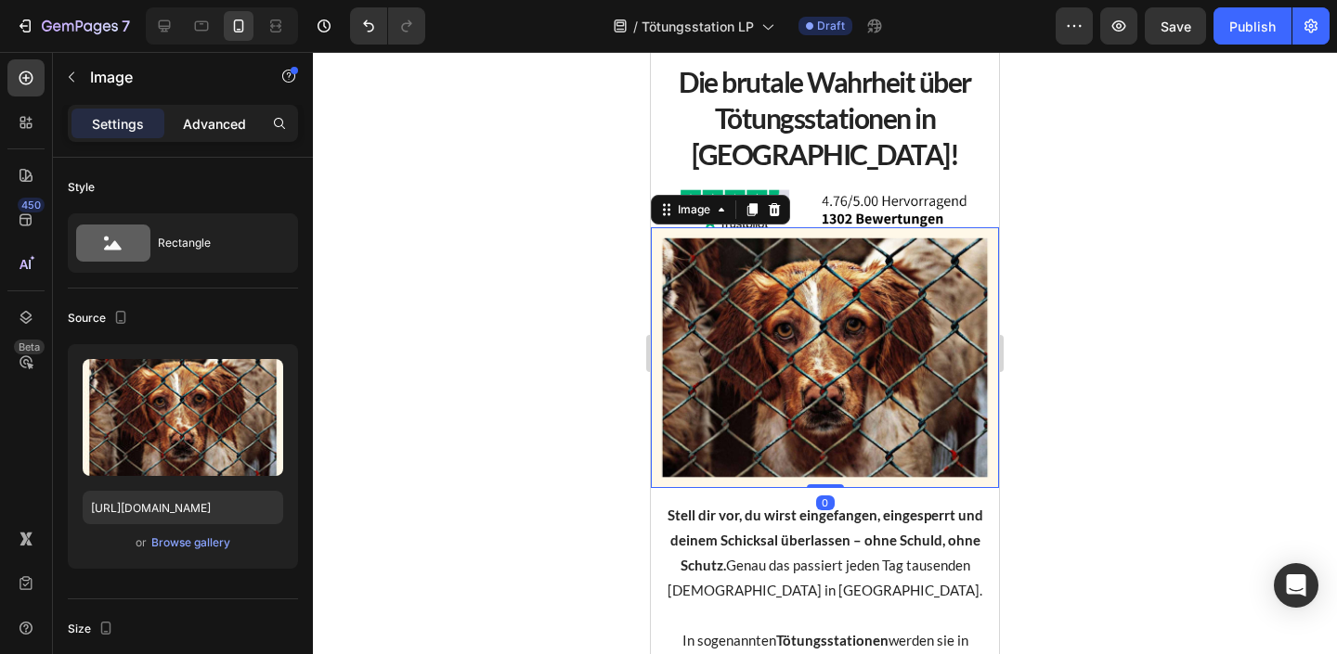
click at [217, 126] on p "Advanced" at bounding box center [214, 123] width 63 height 19
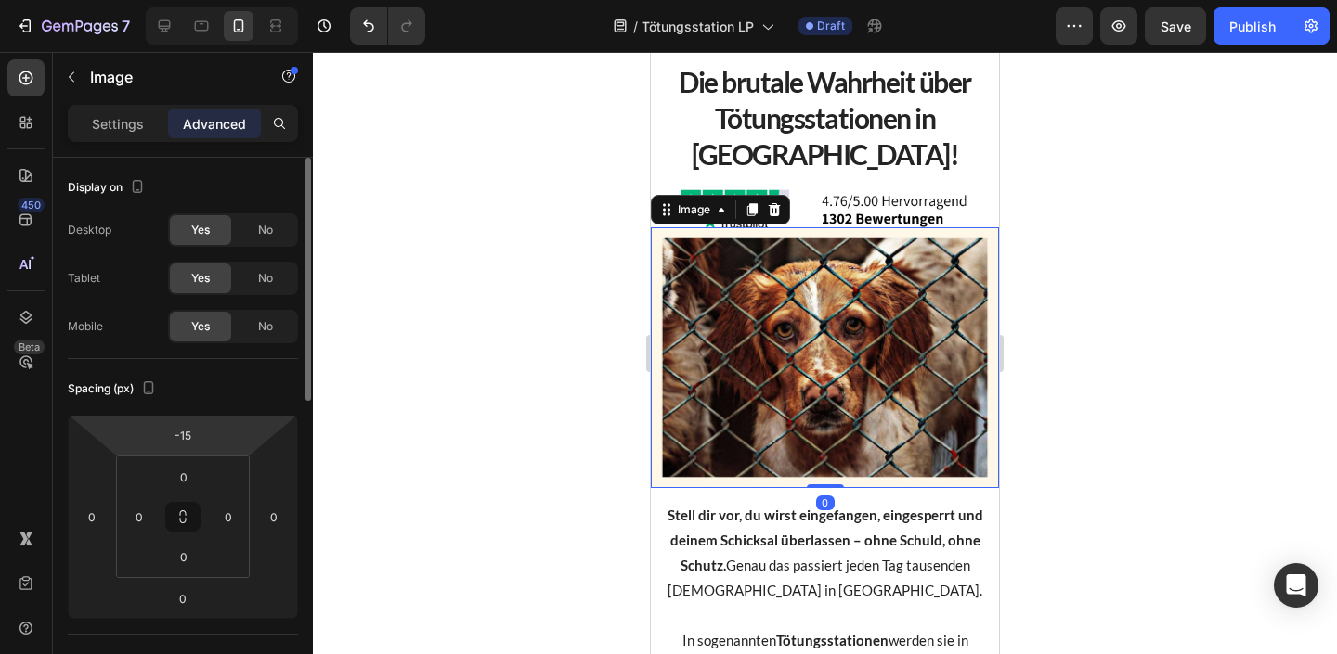
click at [215, 0] on html "7 Version history / Tötungsstation LP Draft Preview Save Publish 450 Beta Secti…" at bounding box center [668, 0] width 1337 height 0
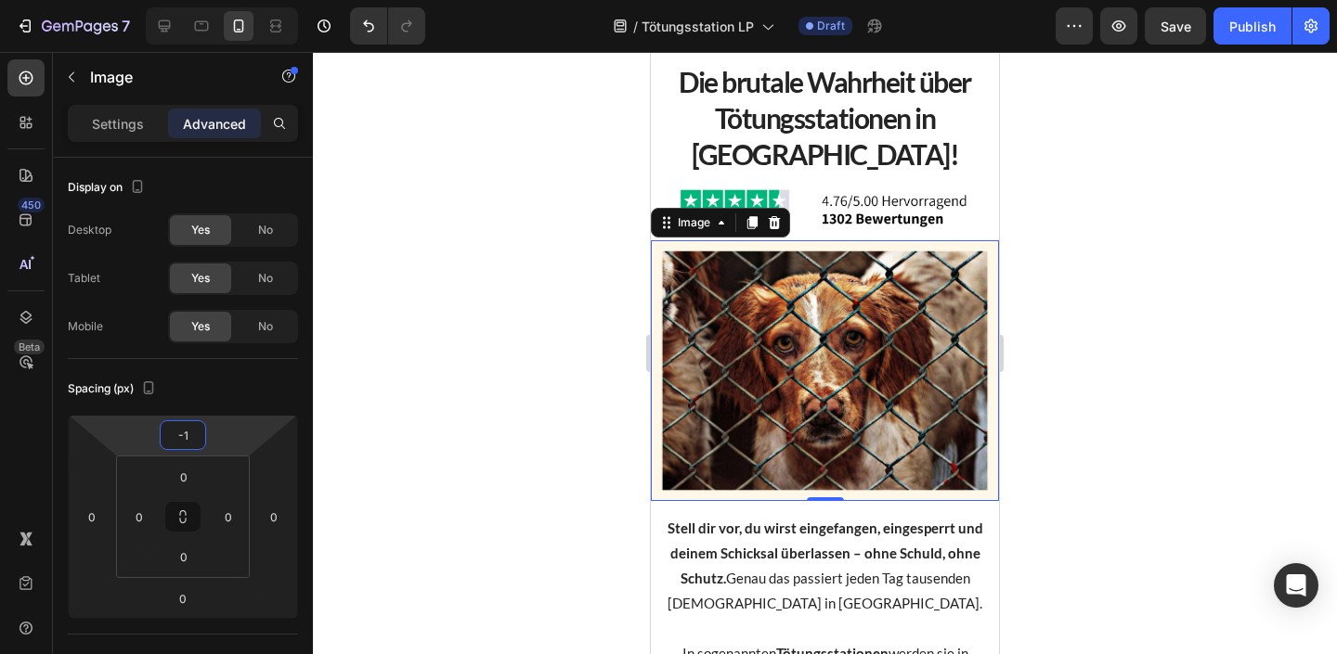
type input "1"
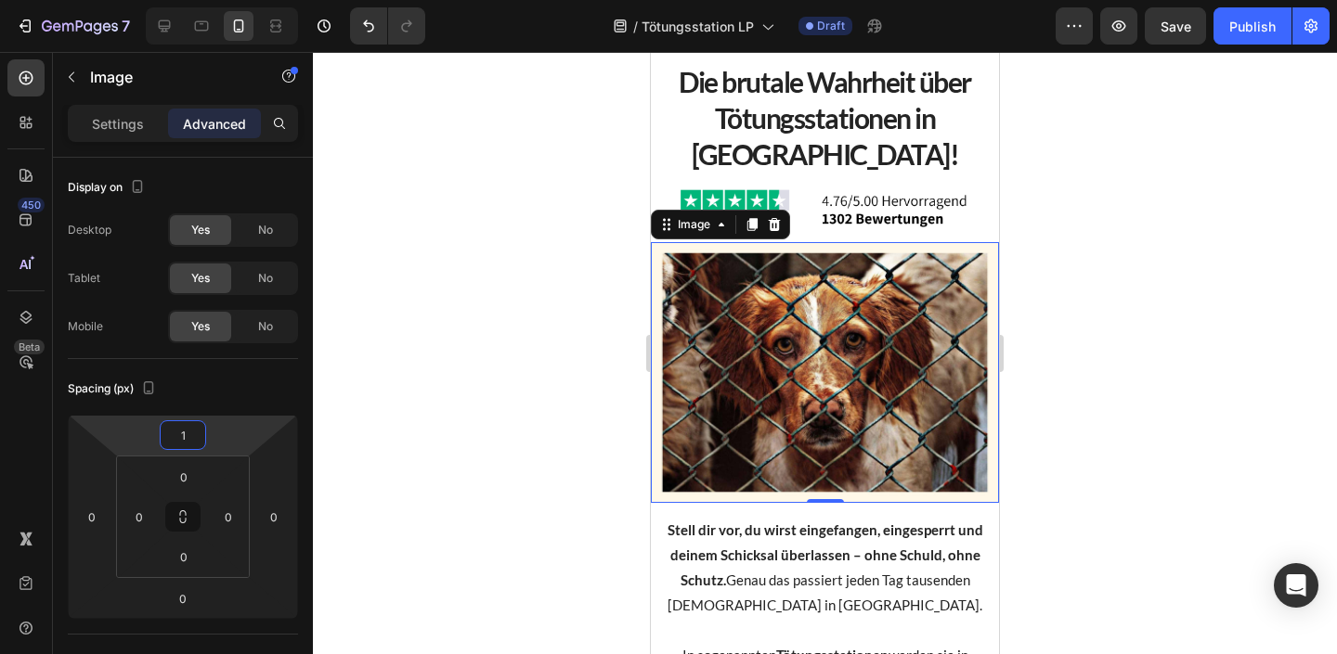
drag, startPoint x: 215, startPoint y: 446, endPoint x: 224, endPoint y: 439, distance: 11.2
click at [224, 0] on html "7 Version history / Tötungsstation LP Draft Preview Save Publish 450 Beta Secti…" at bounding box center [668, 0] width 1337 height 0
click at [538, 313] on div at bounding box center [825, 353] width 1024 height 602
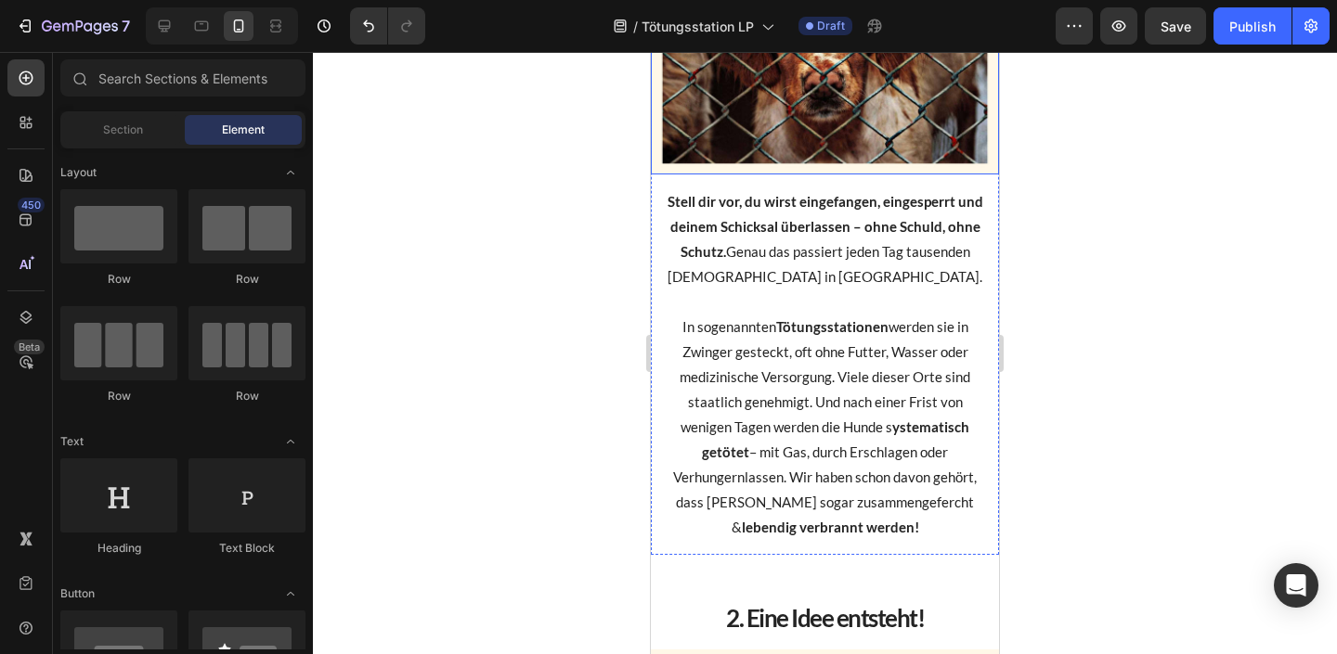
scroll to position [592, 0]
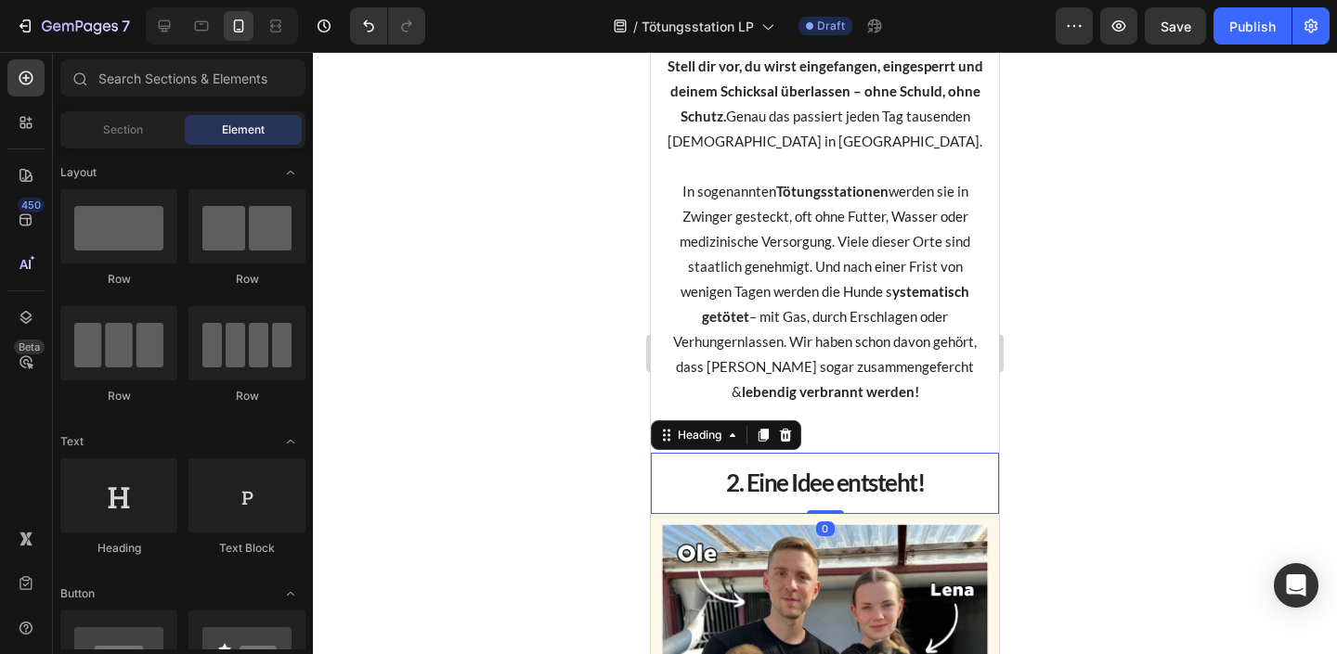
click at [790, 479] on h2 "2. Eine Idee entsteht!" at bounding box center [825, 483] width 348 height 61
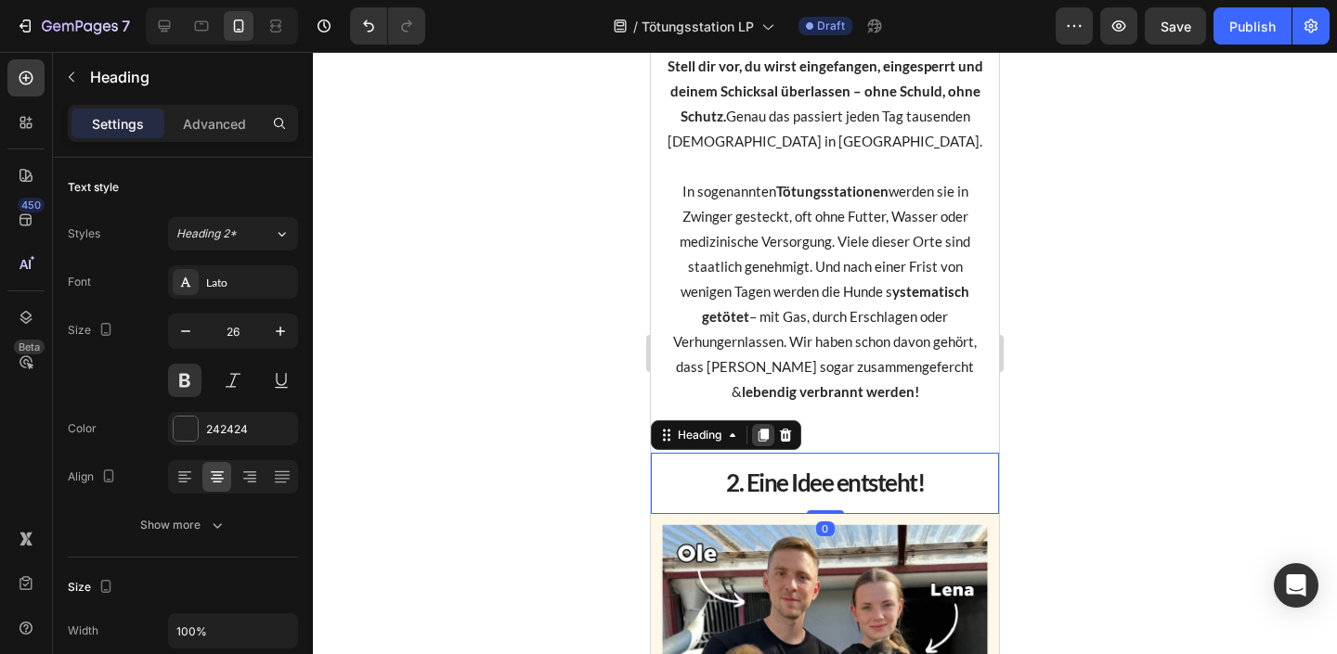
click at [765, 442] on icon at bounding box center [763, 435] width 15 height 15
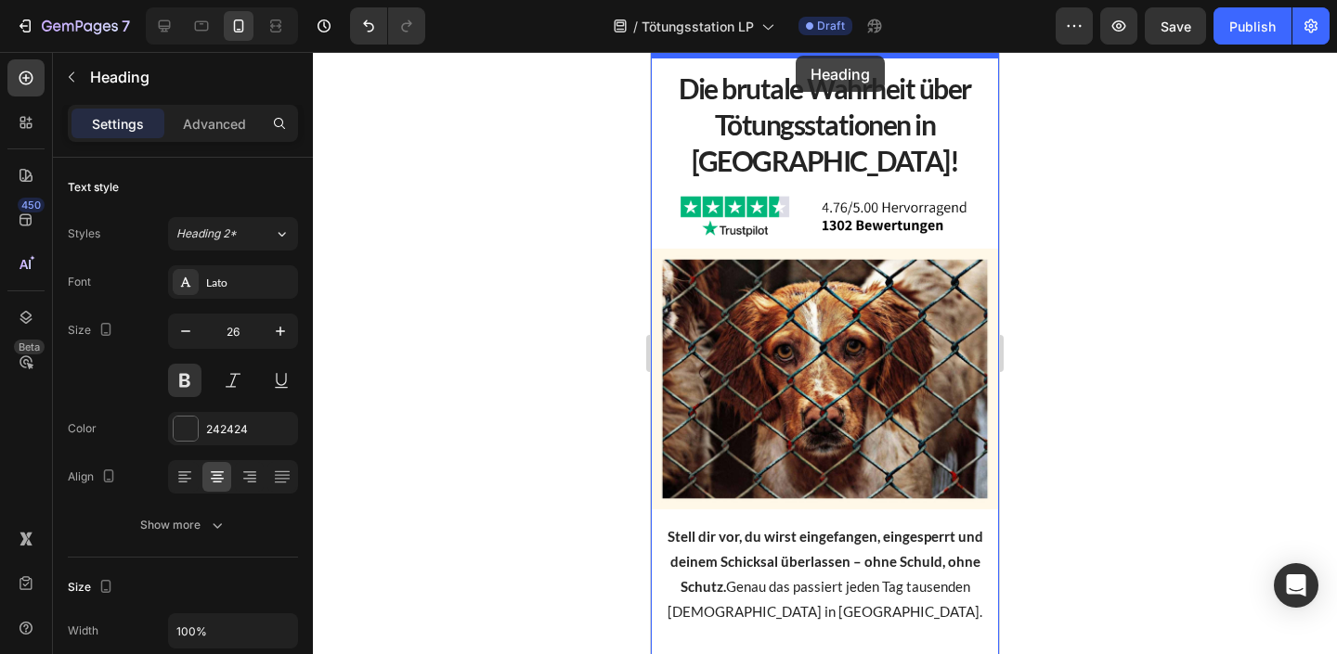
scroll to position [0, 0]
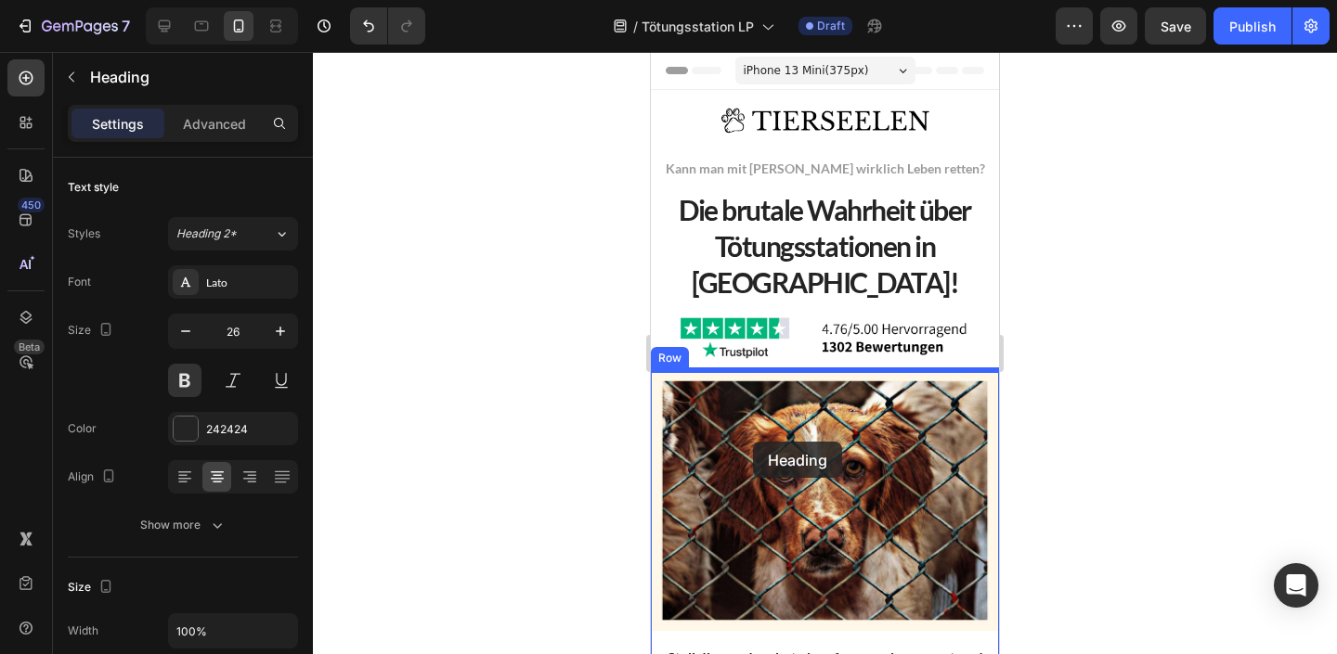
drag, startPoint x: 679, startPoint y: 513, endPoint x: 753, endPoint y: 415, distance: 122.7
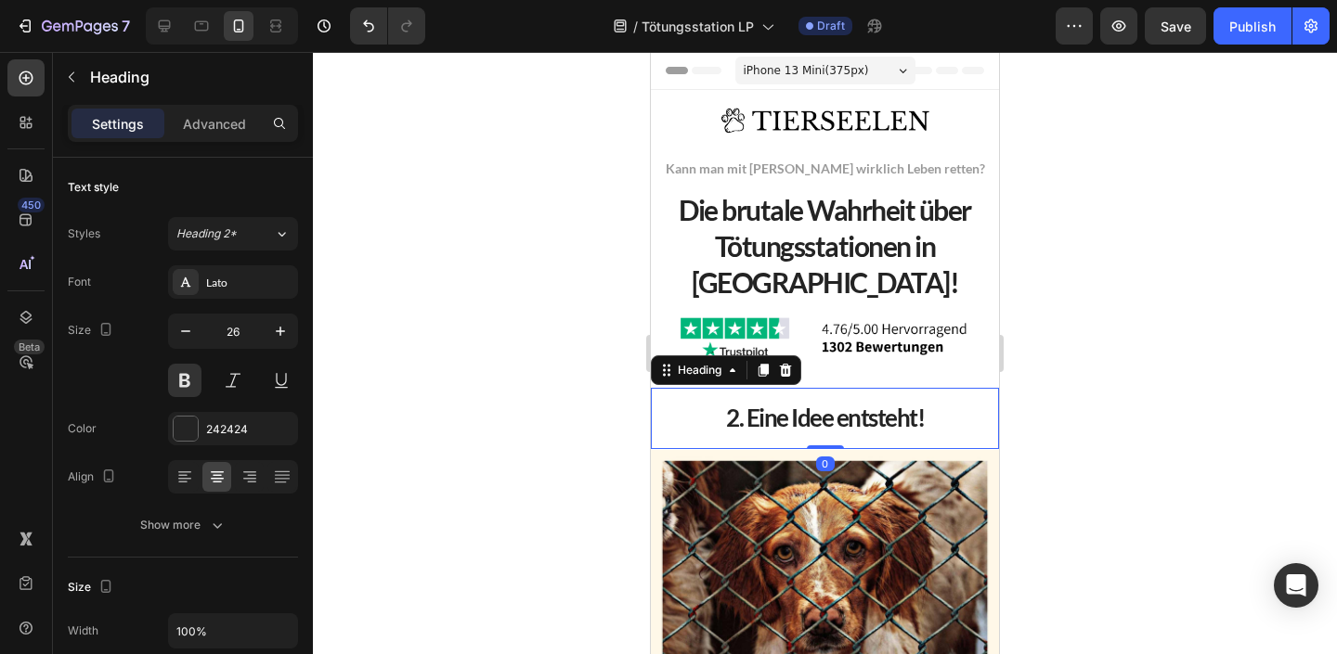
click at [753, 419] on h2 "2. Eine Idee entsteht!" at bounding box center [825, 418] width 348 height 61
click at [175, 39] on div at bounding box center [164, 26] width 30 height 30
type input "28"
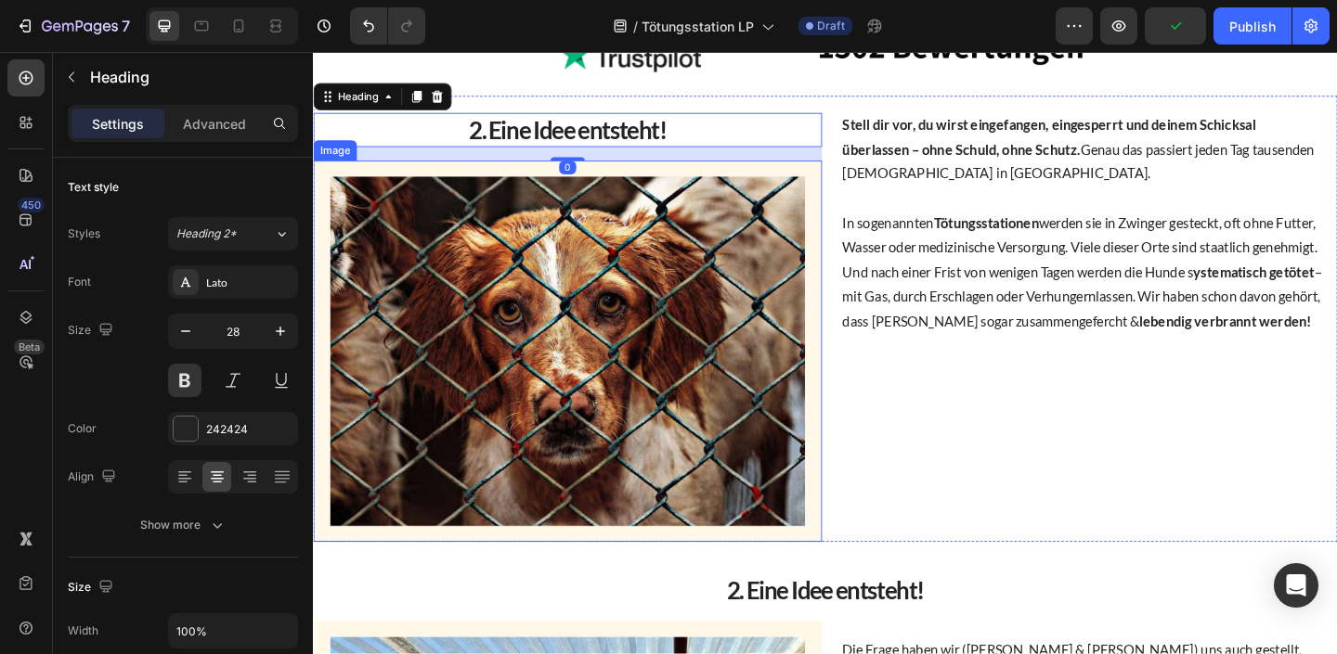
scroll to position [343, 0]
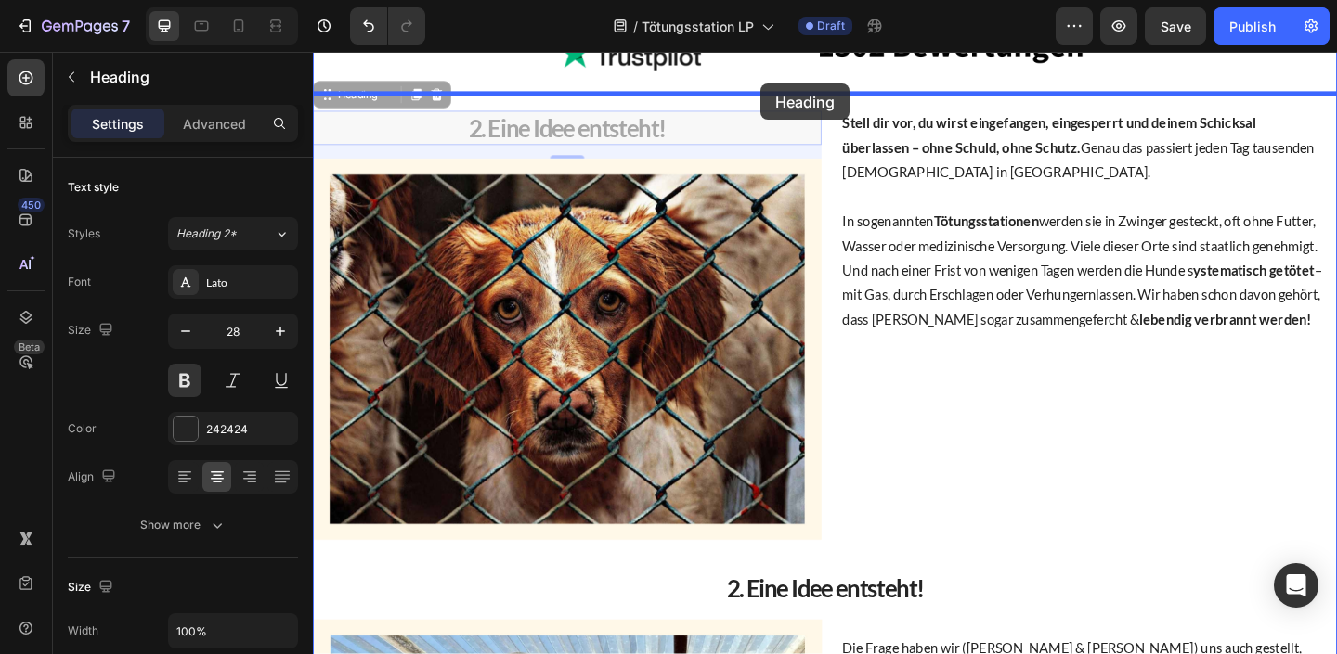
drag, startPoint x: 361, startPoint y: 101, endPoint x: 799, endPoint y: 86, distance: 438.4
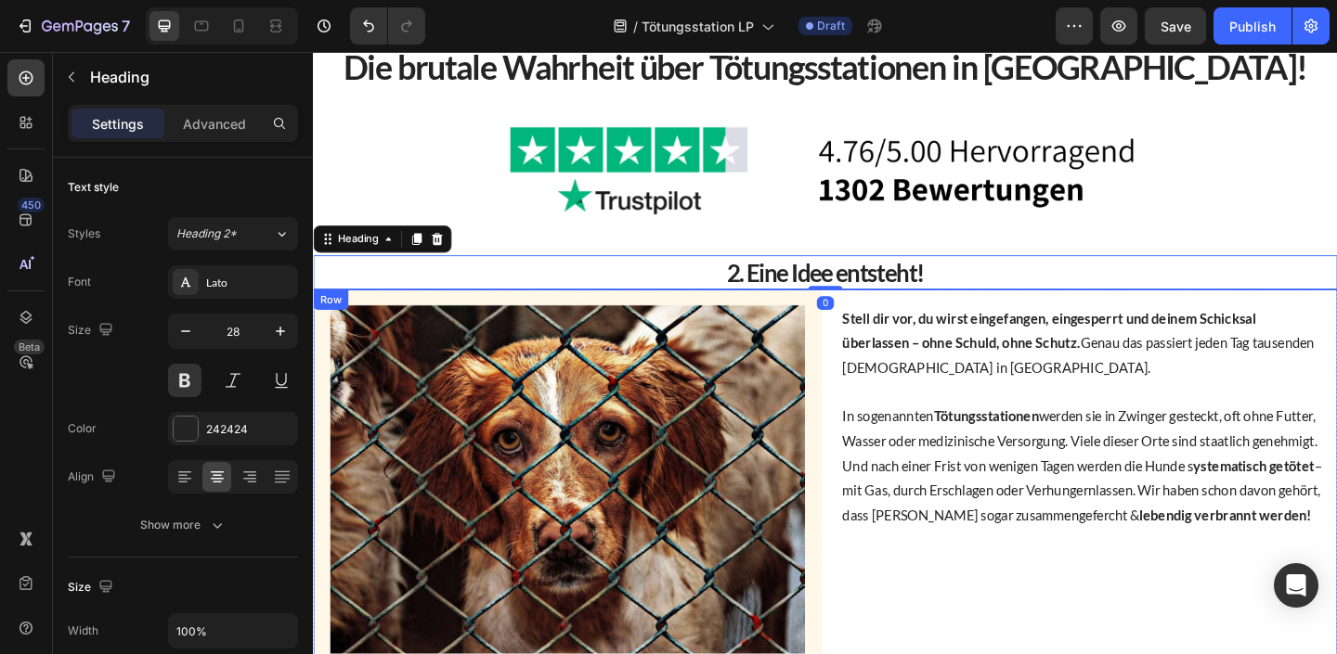
scroll to position [125, 0]
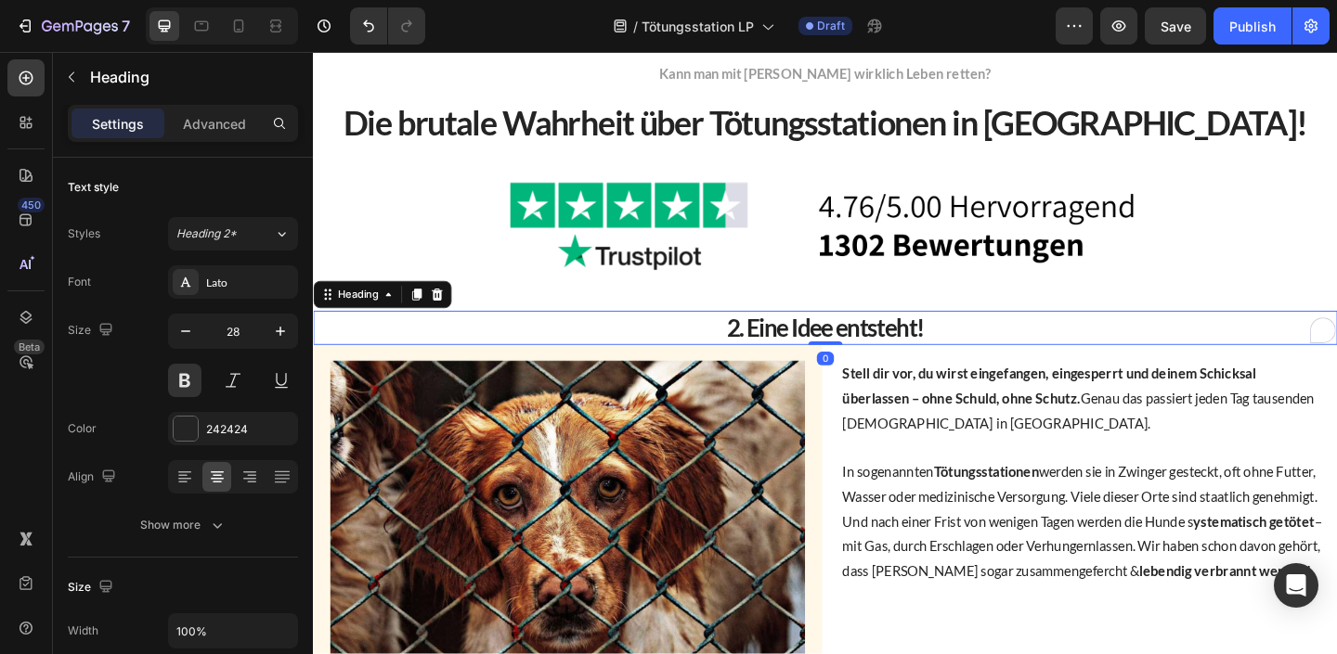
click at [860, 350] on h2 "2. Eine Idee entsteht!" at bounding box center [870, 352] width 1114 height 37
click at [860, 350] on p "2. Eine Idee entsteht!" at bounding box center [870, 352] width 1110 height 33
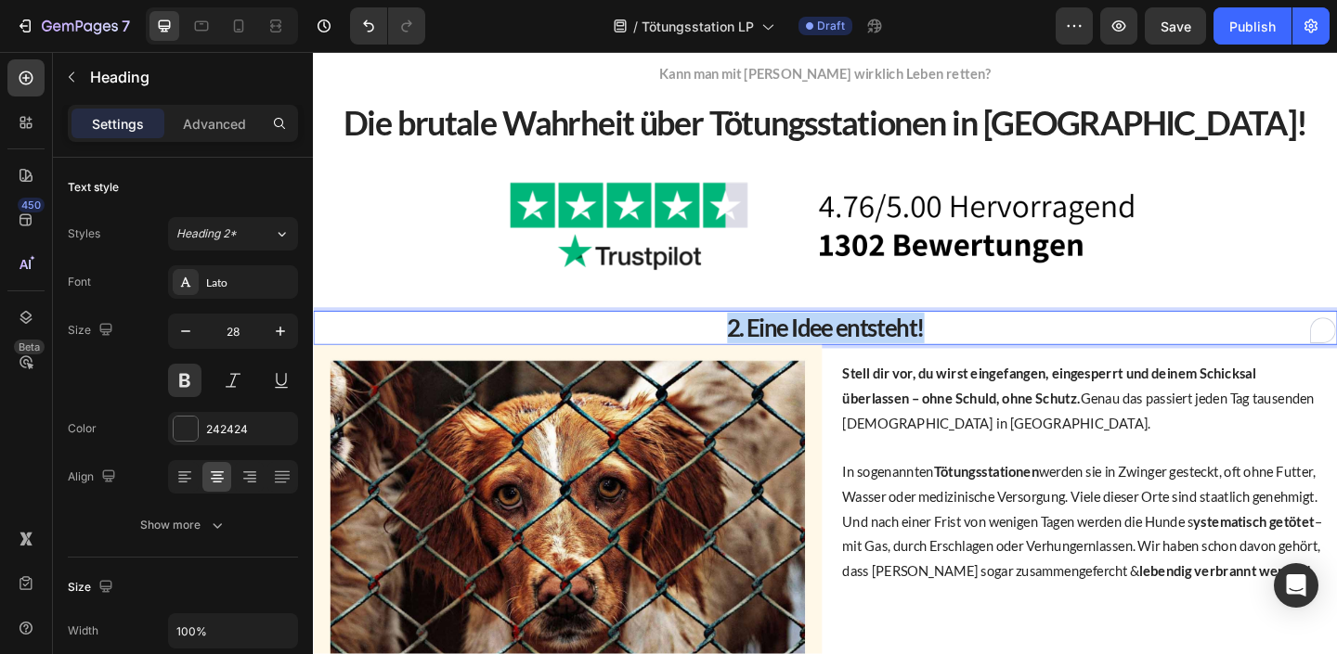
click at [860, 350] on p "2. Eine Idee entsteht!" at bounding box center [870, 352] width 1110 height 33
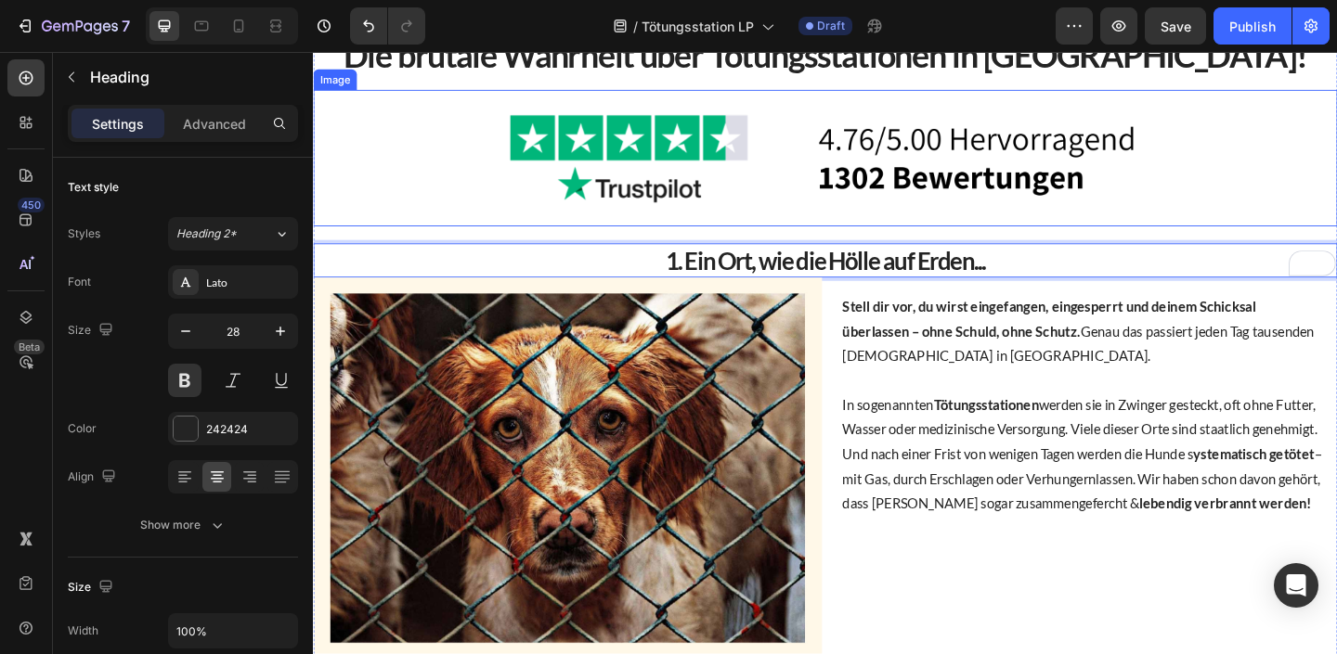
scroll to position [100, 0]
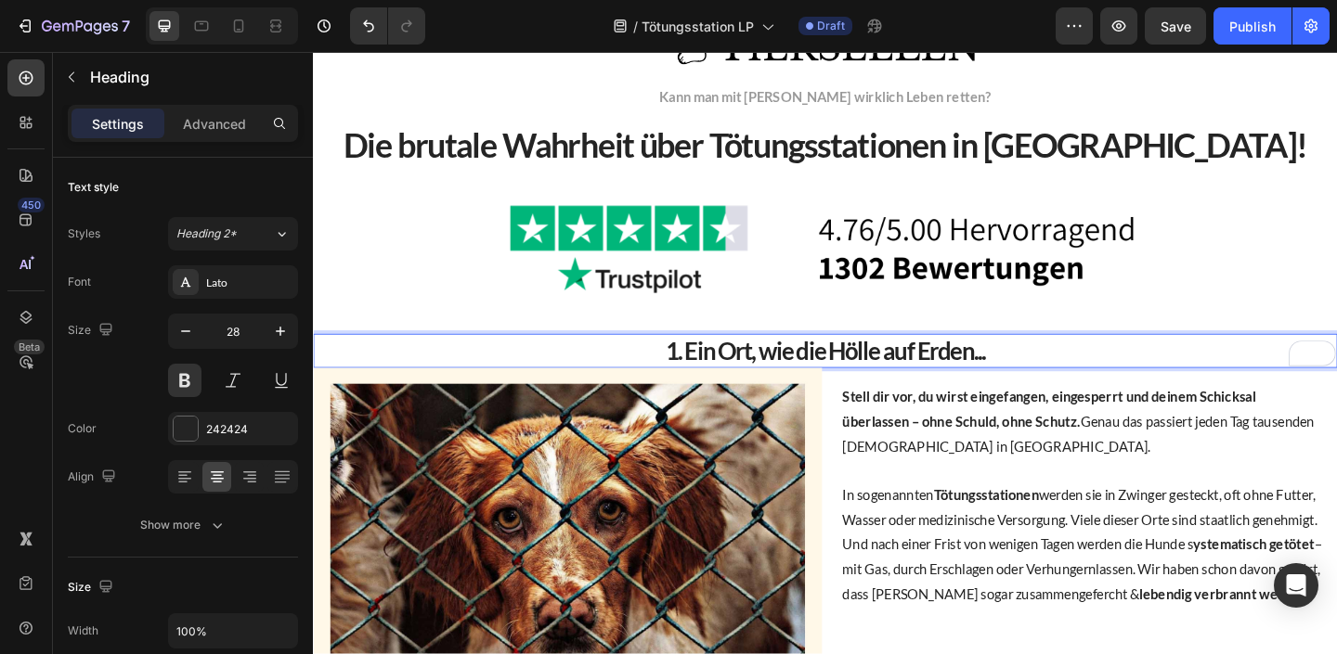
click at [852, 376] on p "1. Ein Ort, wie die Hölle auf Erden..." at bounding box center [870, 377] width 1110 height 33
click at [852, 377] on p "1. Ein Ort, wie die Hölle auf Erden..." at bounding box center [870, 377] width 1110 height 33
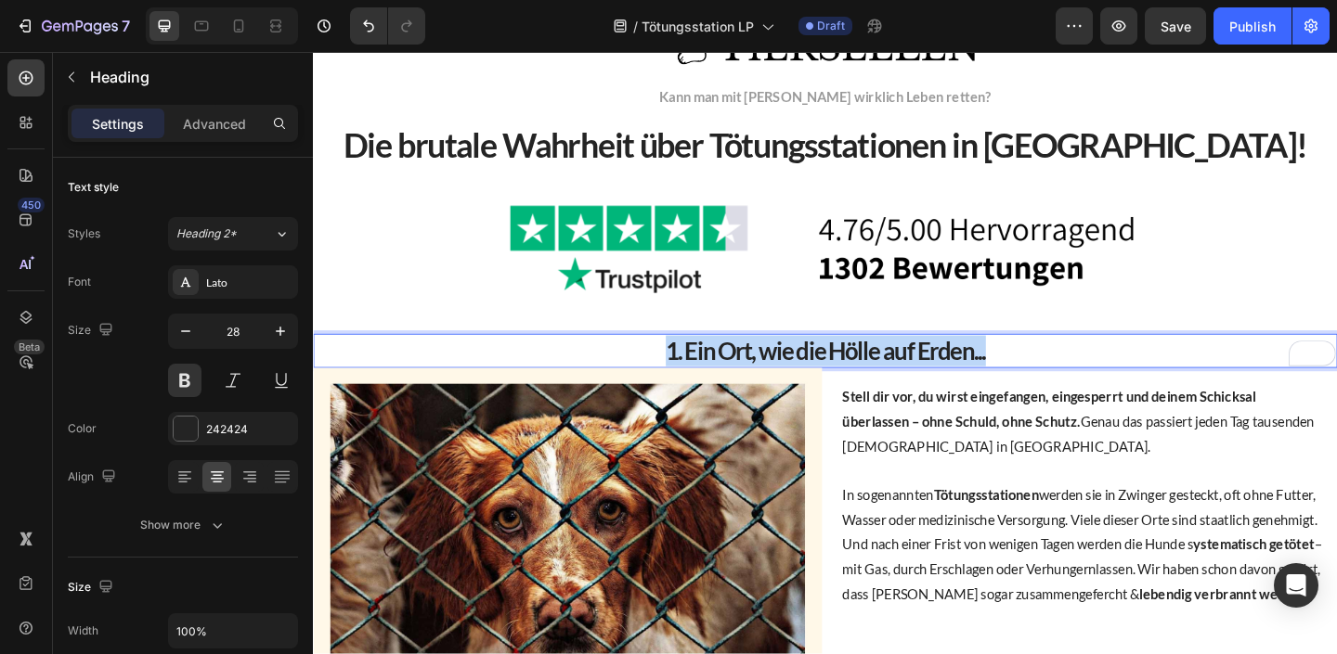
click at [852, 377] on p "1. Ein Ort, wie die Hölle auf Erden..." at bounding box center [870, 377] width 1110 height 33
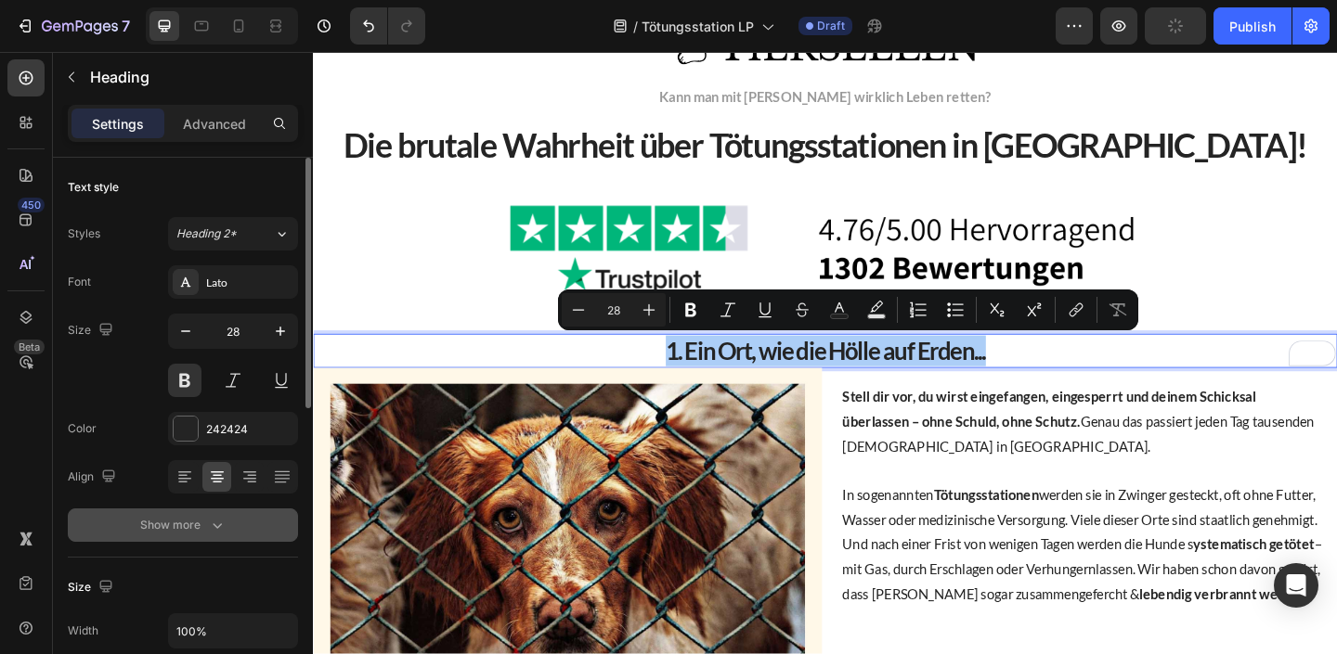
click at [146, 531] on div "Show more" at bounding box center [183, 525] width 86 height 19
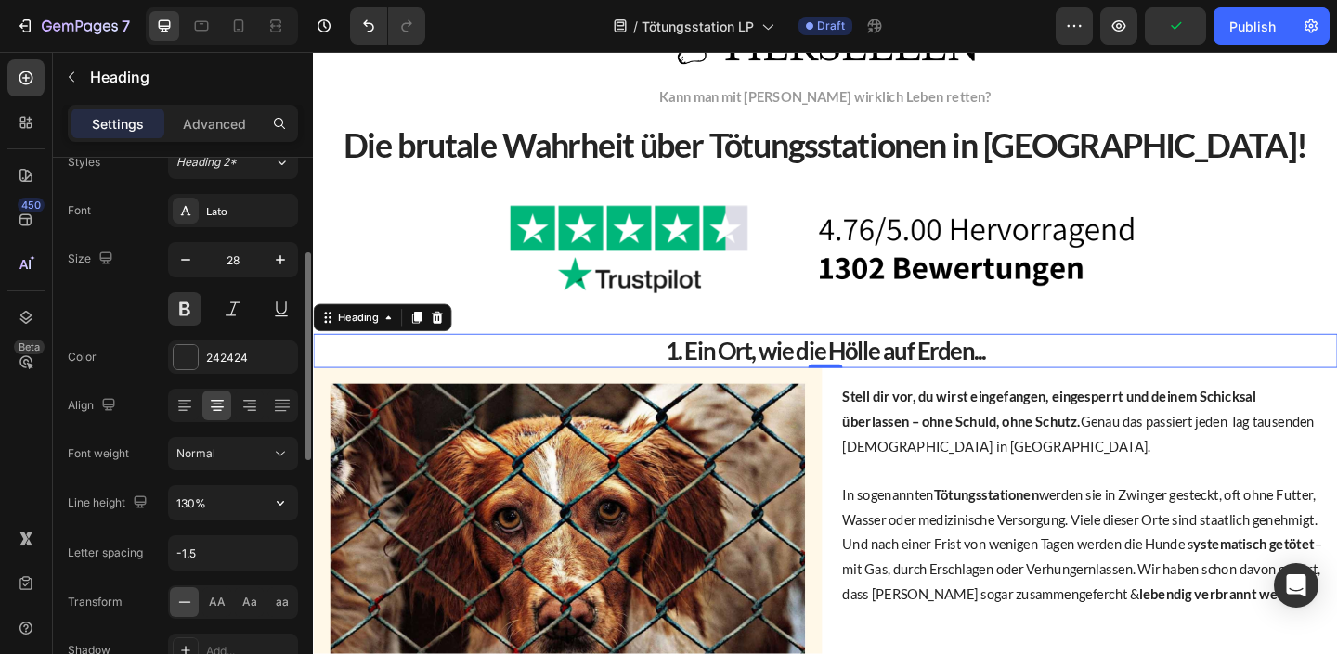
scroll to position [168, 0]
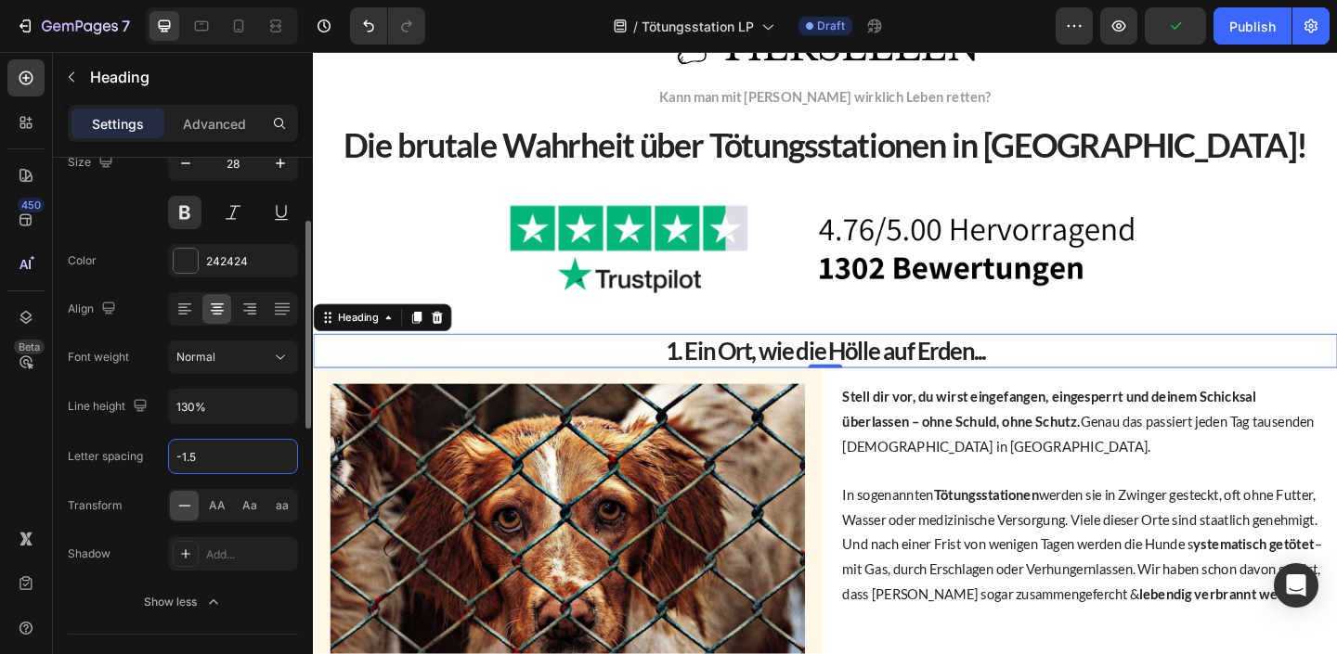
click at [237, 470] on input "-1.5" at bounding box center [233, 456] width 128 height 33
click at [236, 470] on input "-1.5" at bounding box center [233, 456] width 128 height 33
type input "0"
type input "1"
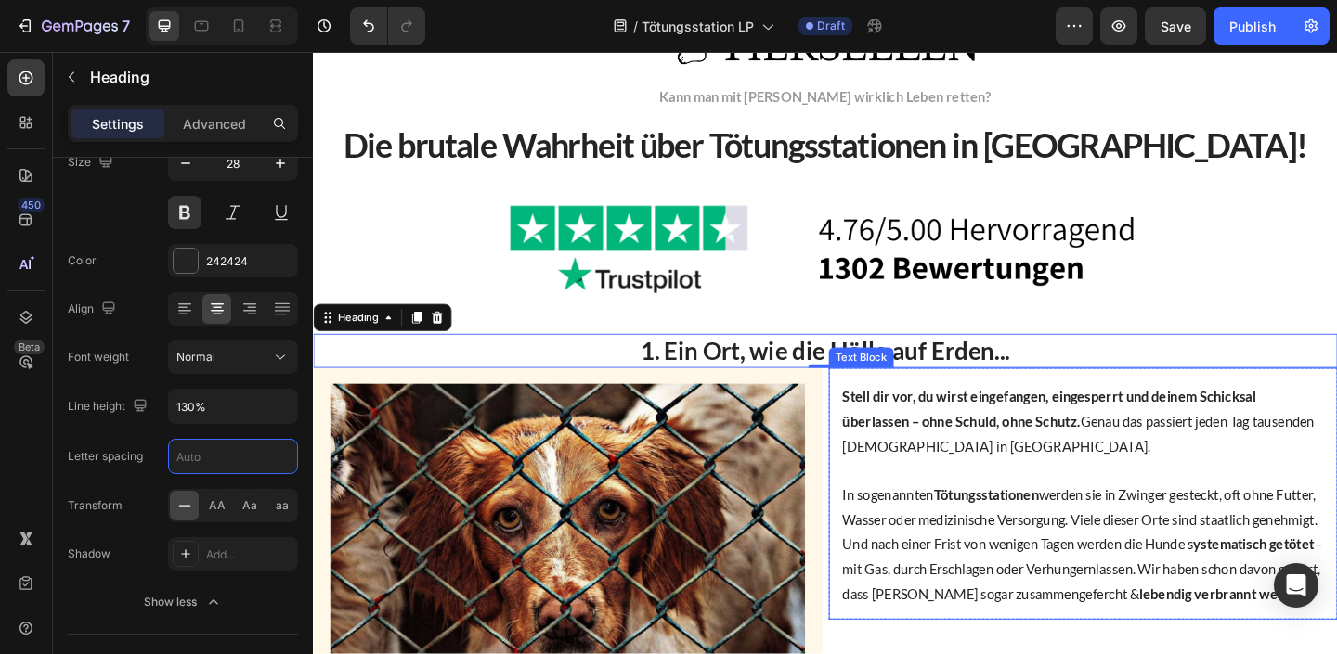
scroll to position [587, 0]
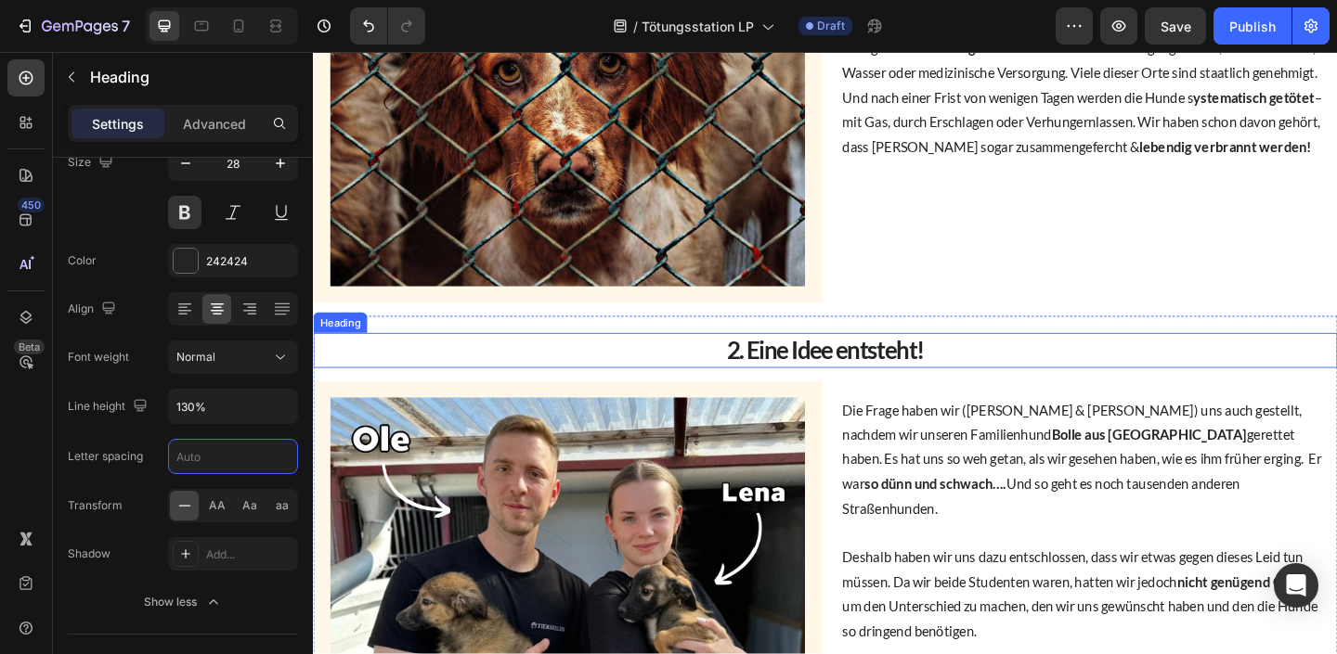
click at [893, 377] on h2 "2. Eine Idee entsteht!" at bounding box center [870, 376] width 1114 height 37
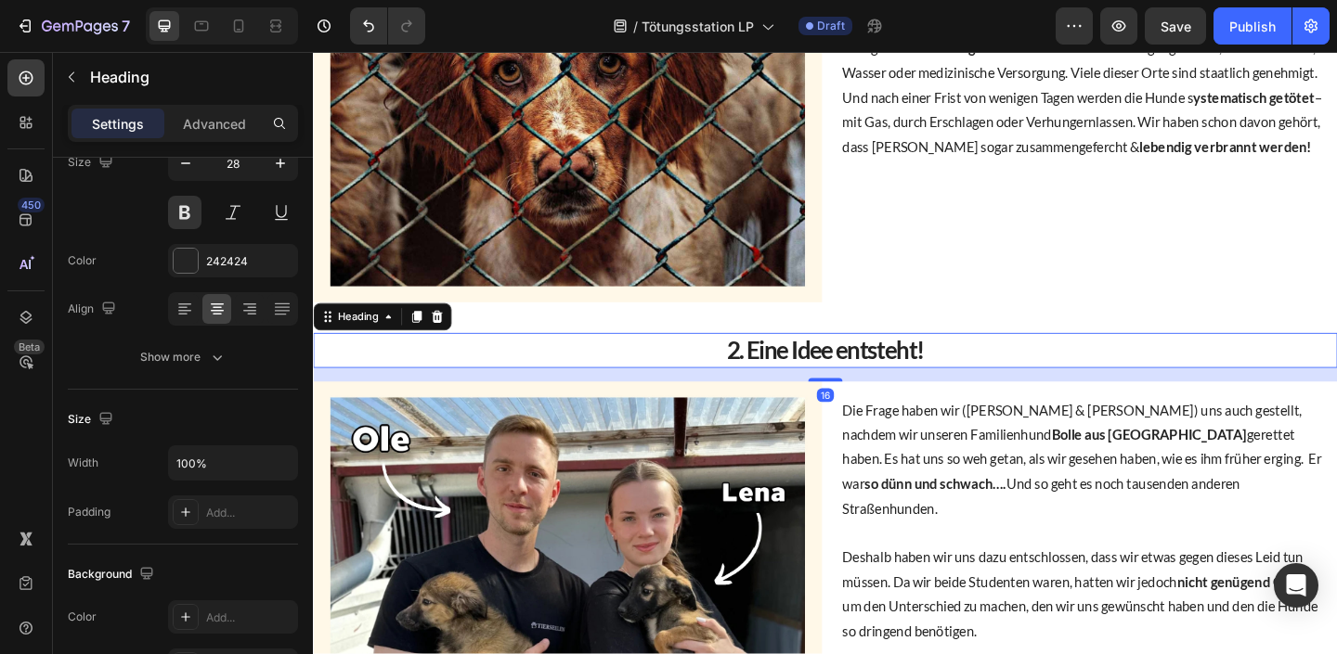
click at [815, 375] on h2 "2. Eine Idee entsteht!" at bounding box center [870, 376] width 1114 height 37
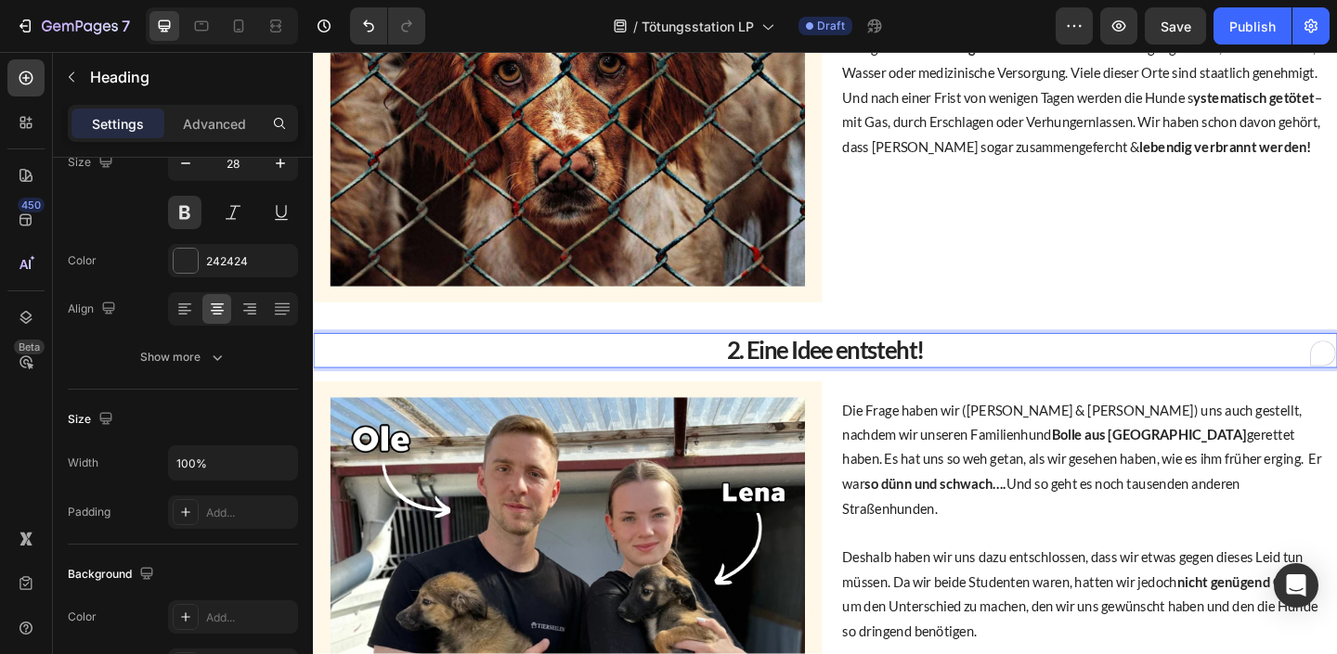
click at [815, 375] on p "2. Eine Idee entsteht!" at bounding box center [870, 376] width 1110 height 33
click at [815, 373] on p "2. Eine Idee entsteht!" at bounding box center [870, 376] width 1110 height 33
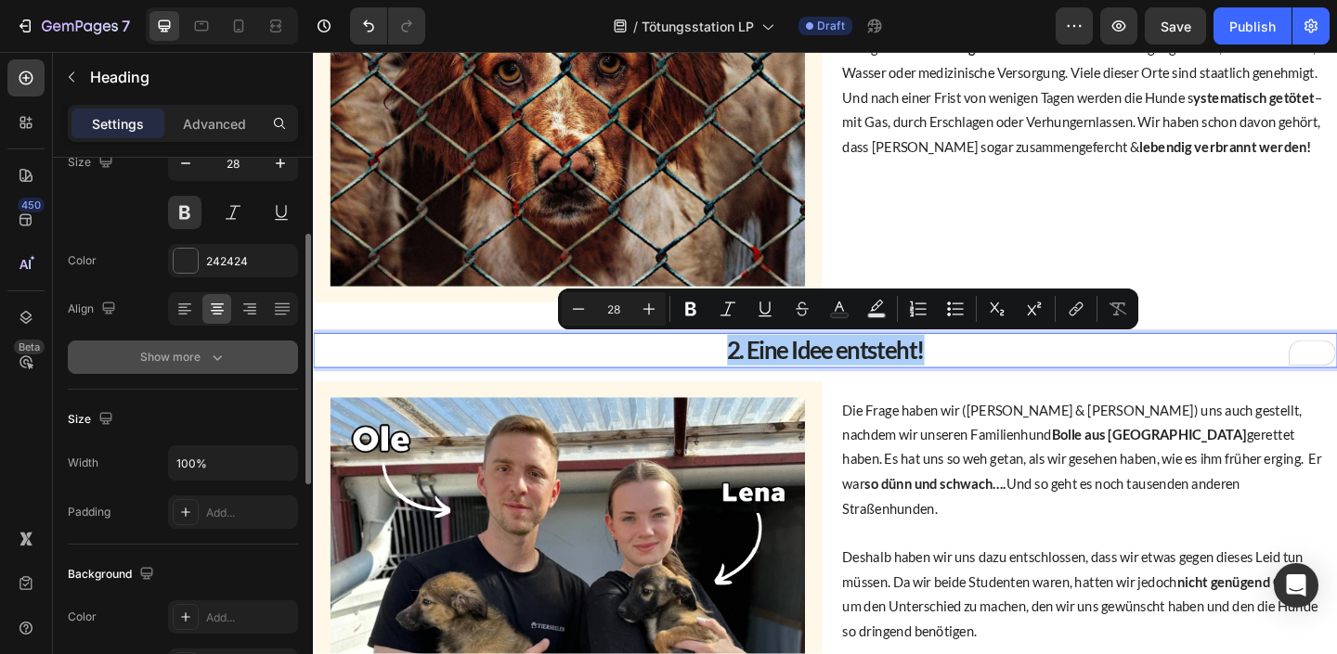
click at [231, 352] on button "Show more" at bounding box center [183, 357] width 230 height 33
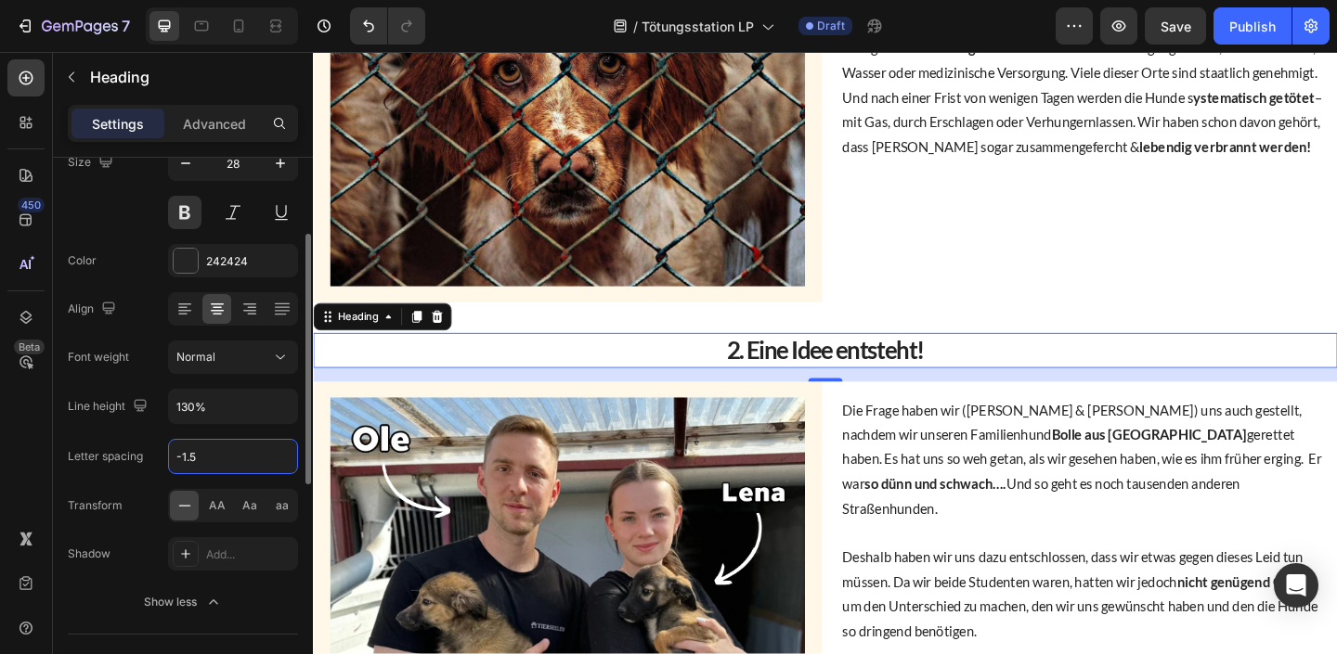
click at [214, 472] on input "-1.5" at bounding box center [233, 456] width 128 height 33
type input "0"
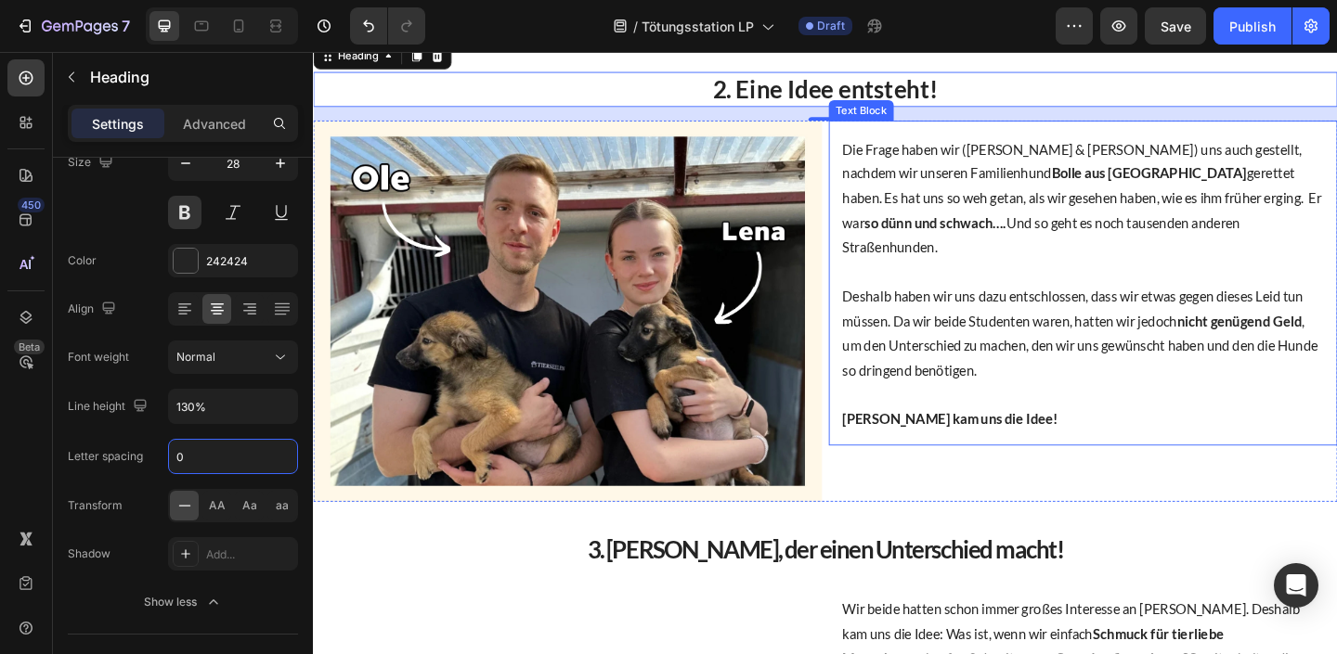
scroll to position [1166, 0]
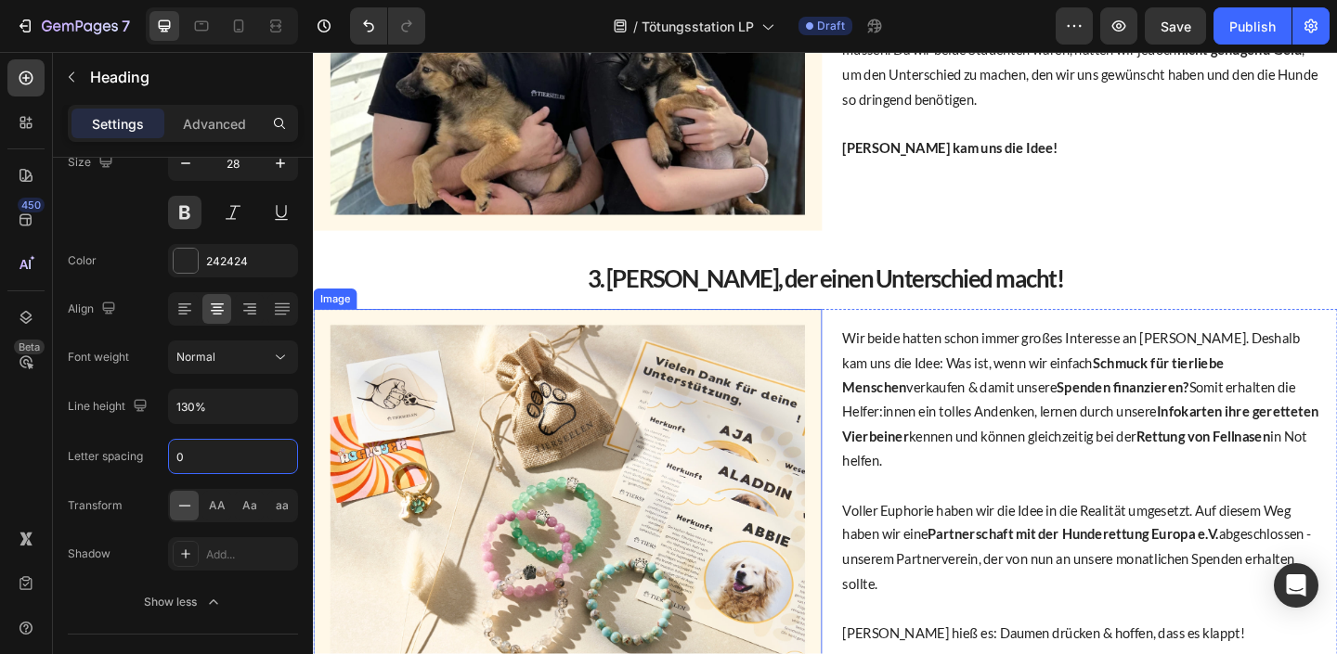
click at [803, 317] on div "Image Stell dir vor, du wirst eingefangen, eingesperrt und deinem Schicksal übe…" at bounding box center [870, 392] width 1114 height 2123
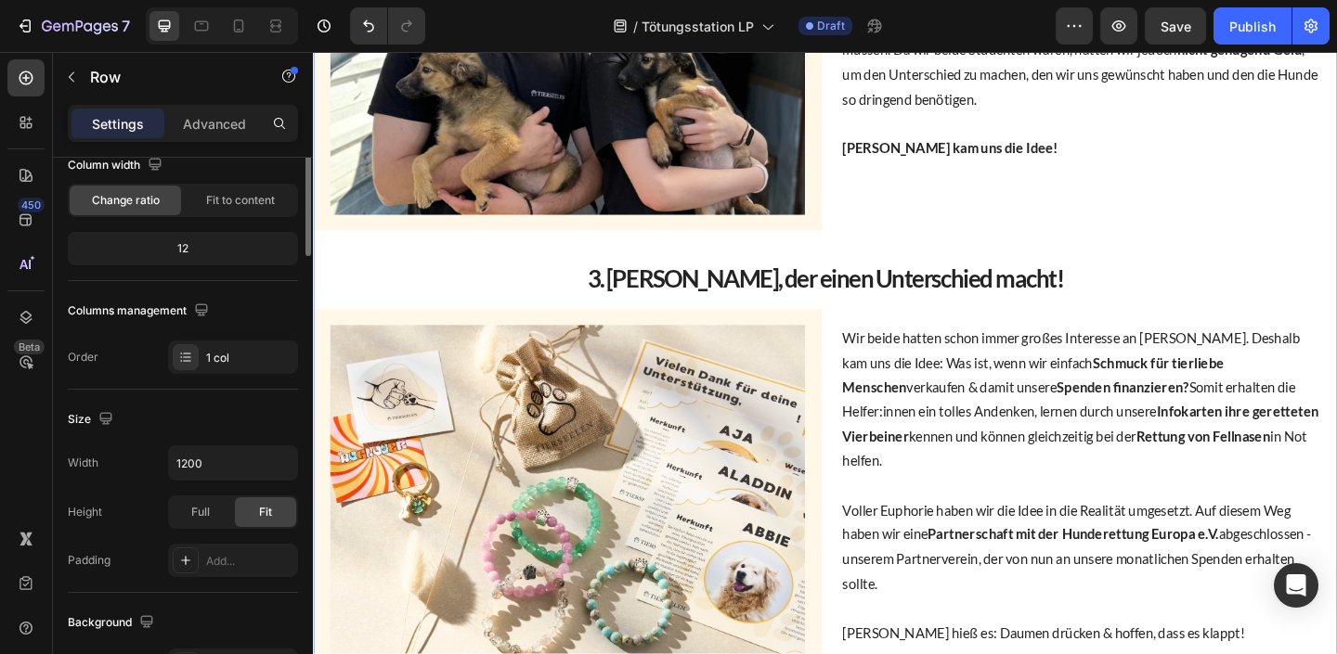
scroll to position [0, 0]
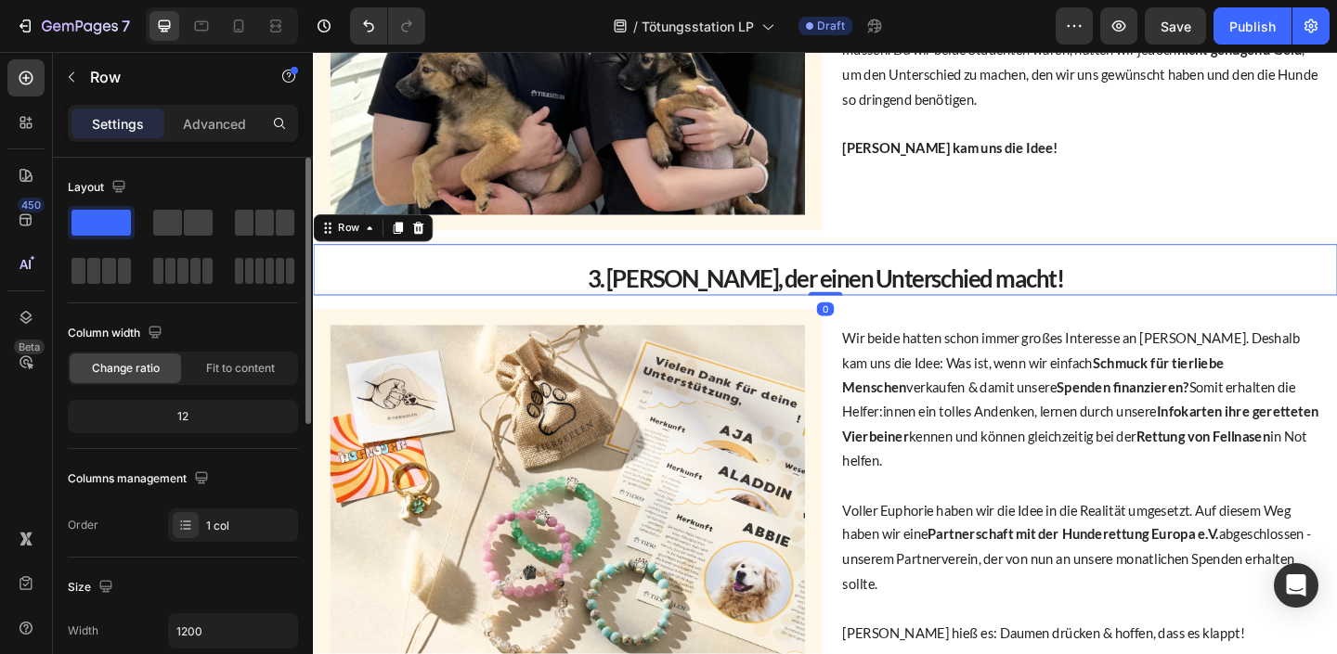
click at [803, 274] on div "3. Schmuck, der einen Unterschied macht! Heading" at bounding box center [870, 290] width 1114 height 56
click at [803, 297] on h2 "3. [PERSON_NAME], der einen Unterschied macht!" at bounding box center [870, 298] width 1114 height 37
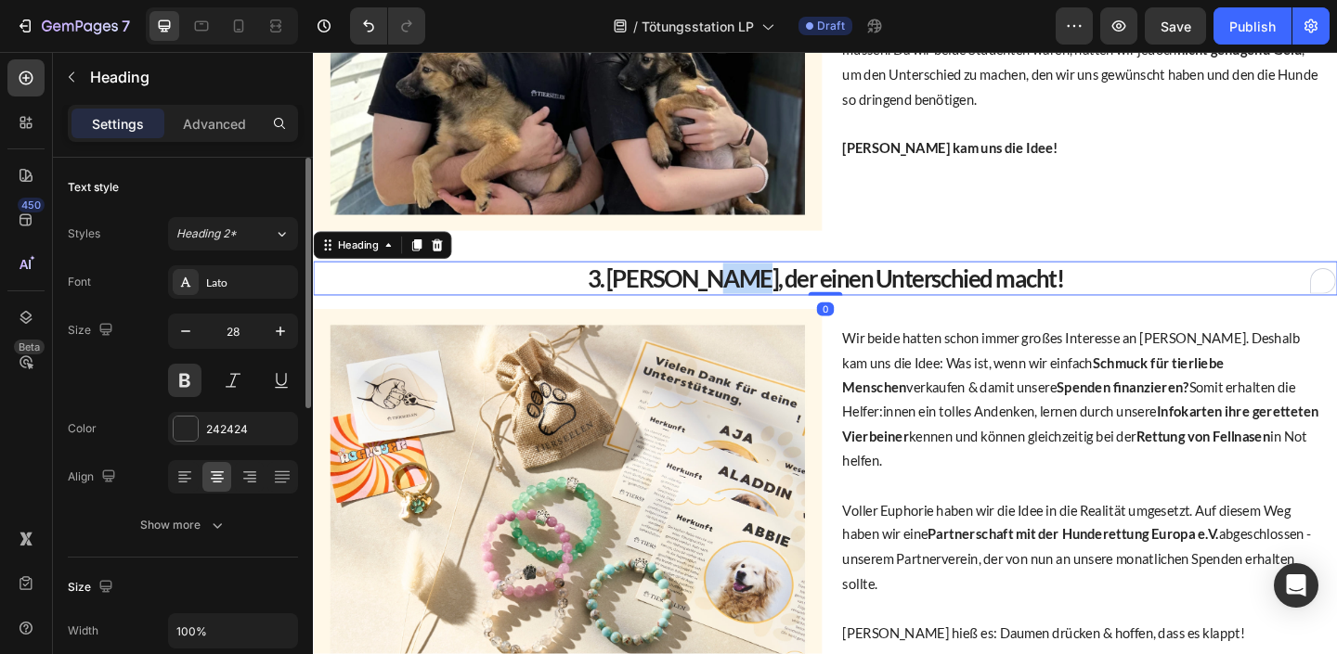
click at [803, 297] on h2 "3. [PERSON_NAME], der einen Unterschied macht!" at bounding box center [870, 298] width 1114 height 37
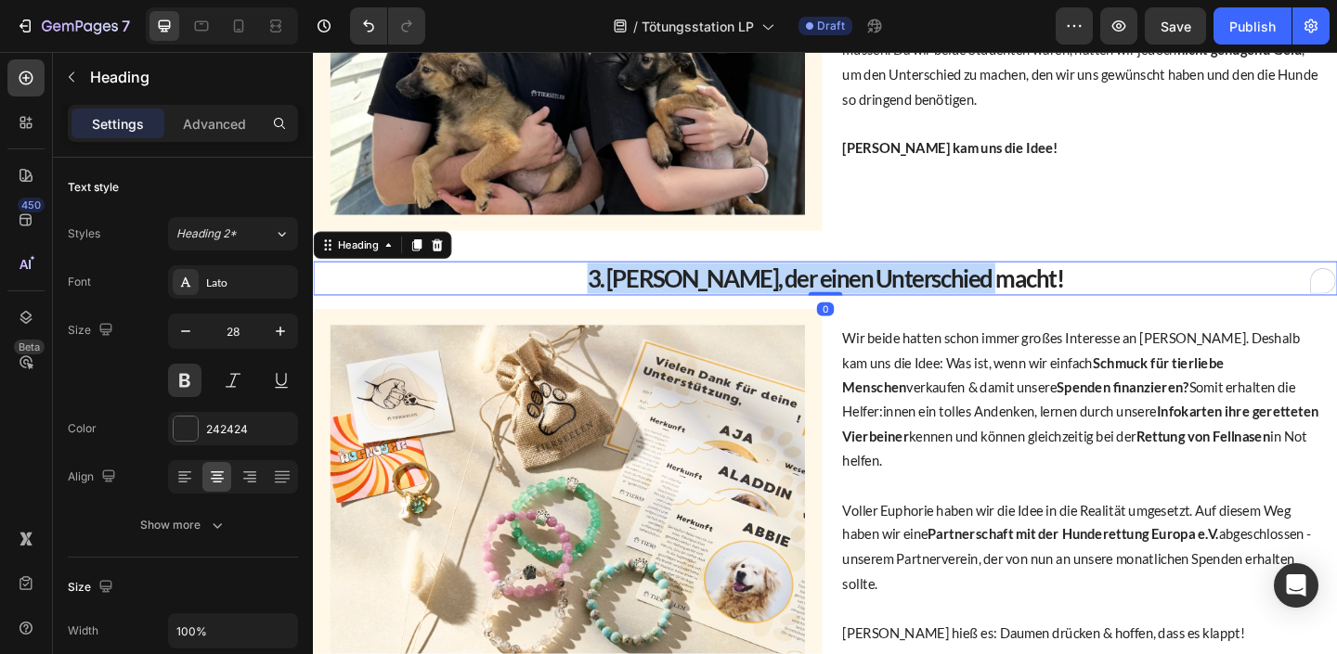
click at [803, 297] on p "3. [PERSON_NAME], der einen Unterschied macht!" at bounding box center [870, 298] width 1110 height 33
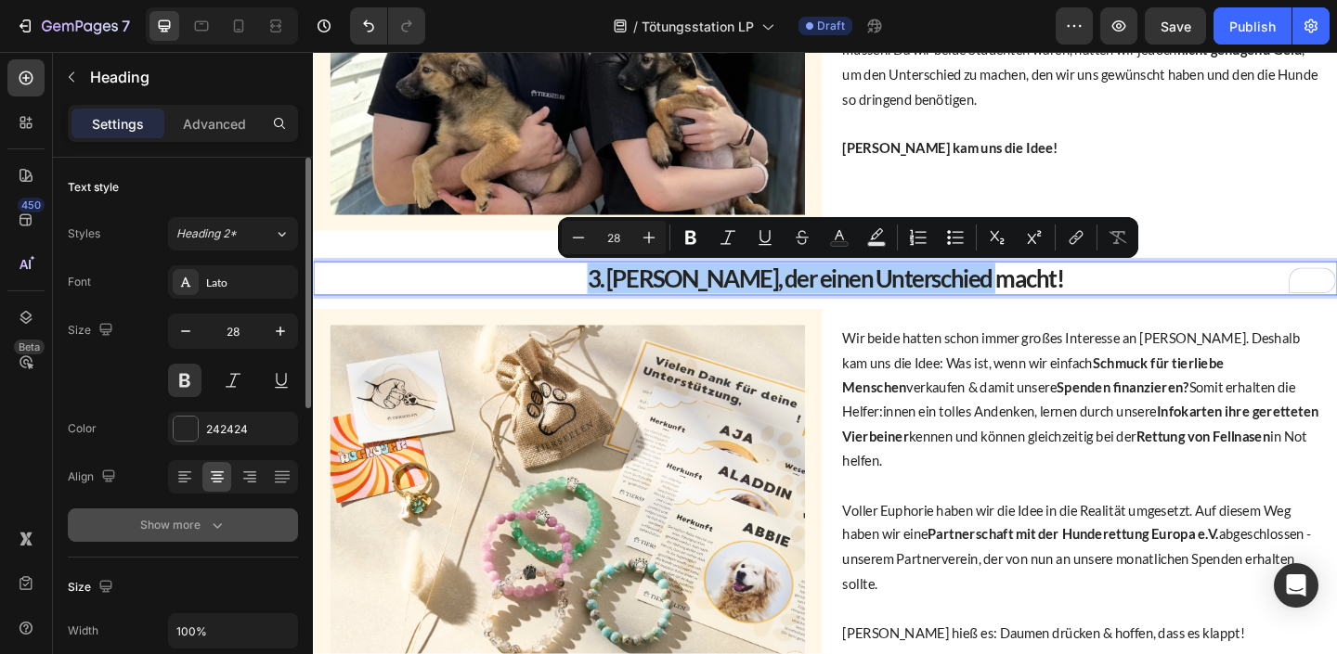
click at [189, 531] on div "Show more" at bounding box center [183, 525] width 86 height 19
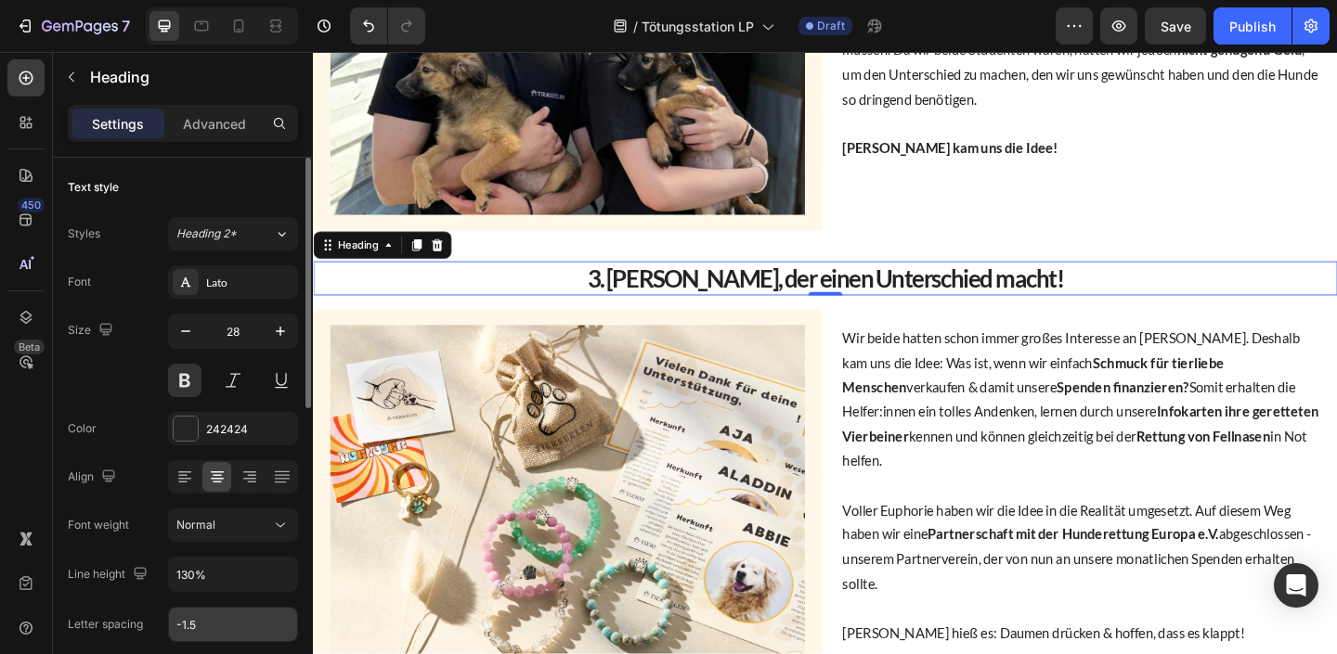
click at [211, 618] on input "-1.5" at bounding box center [233, 624] width 128 height 33
type input "0"
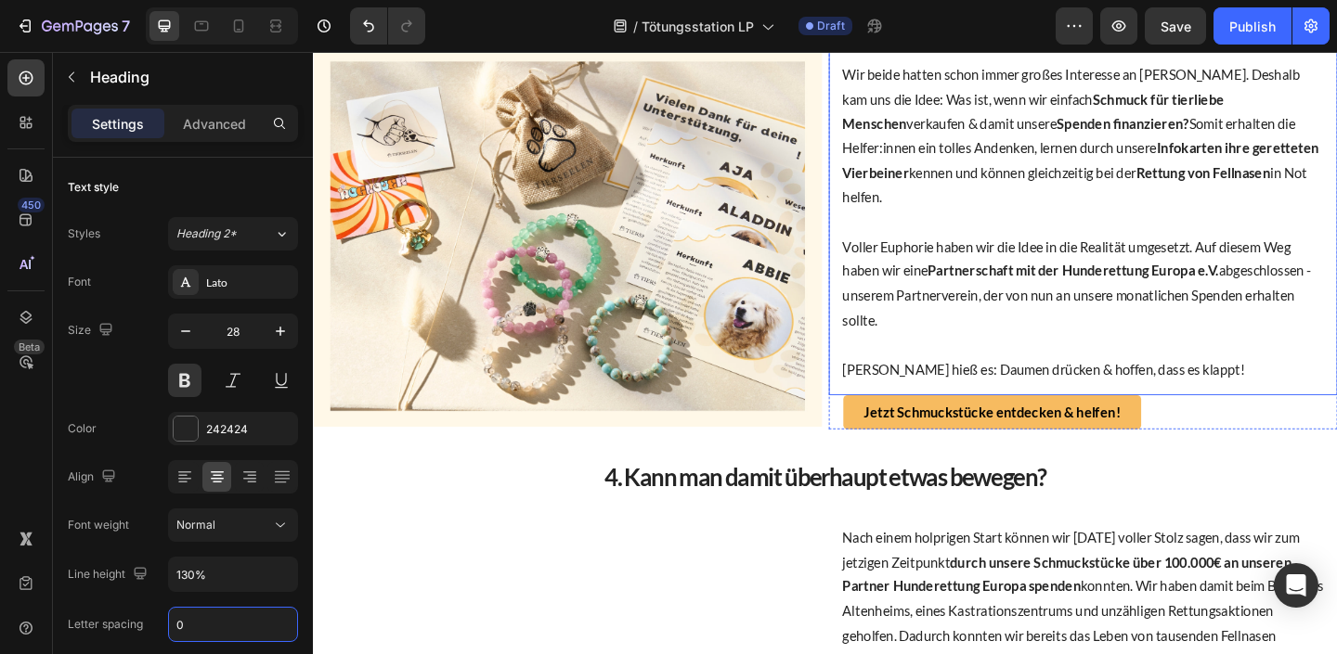
scroll to position [1769, 0]
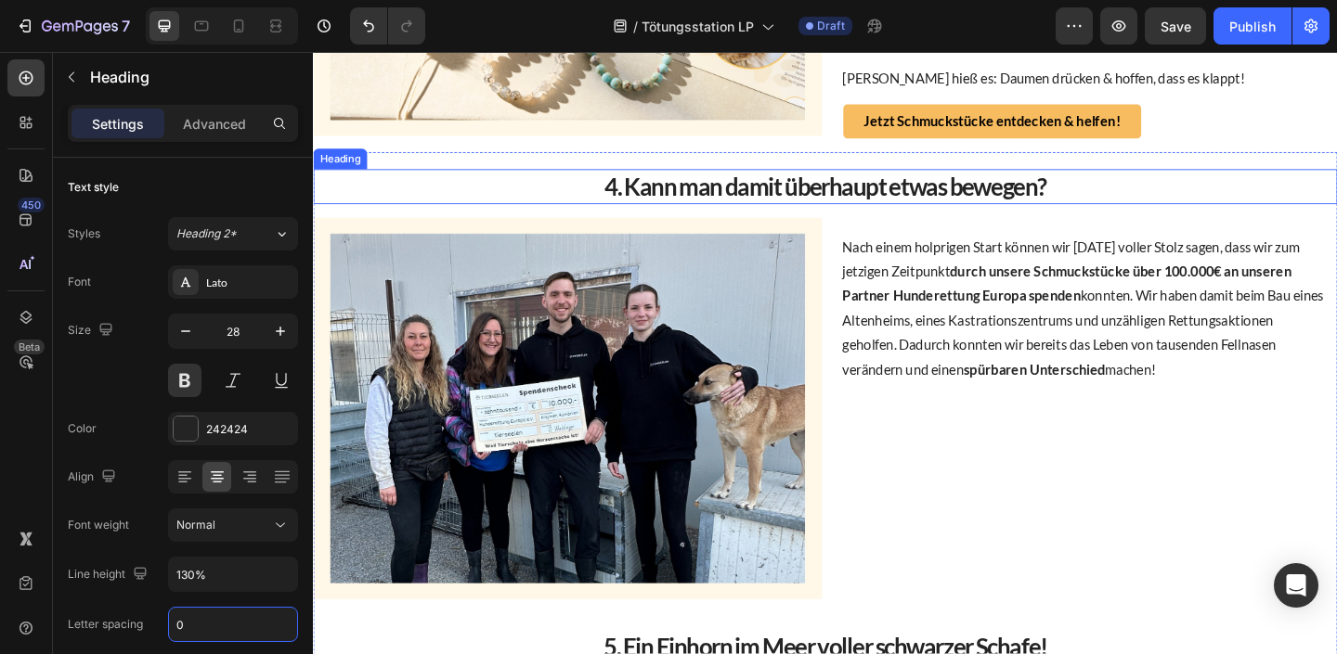
click at [764, 195] on h2 "4. Kann man damit überhaupt etwas bewegen?" at bounding box center [870, 198] width 1114 height 37
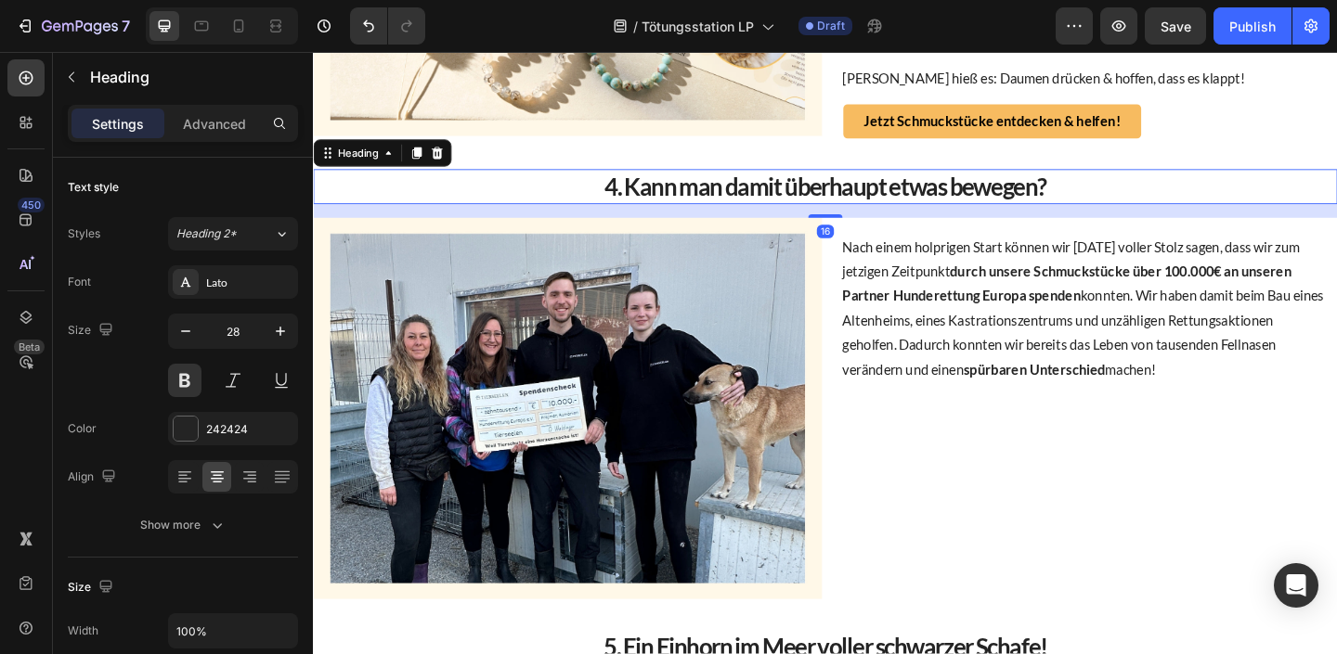
click at [764, 196] on h2 "4. Kann man damit überhaupt etwas bewegen?" at bounding box center [870, 198] width 1114 height 37
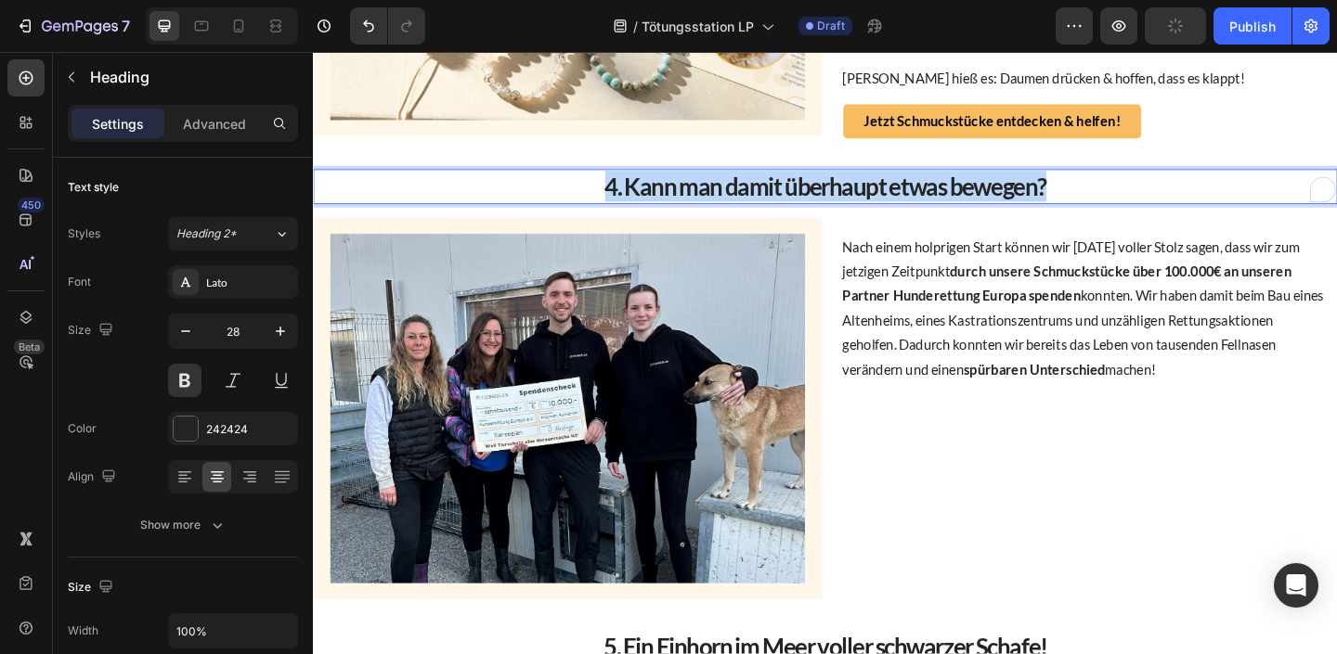
click at [764, 196] on p "4. Kann man damit überhaupt etwas bewegen?" at bounding box center [870, 198] width 1110 height 33
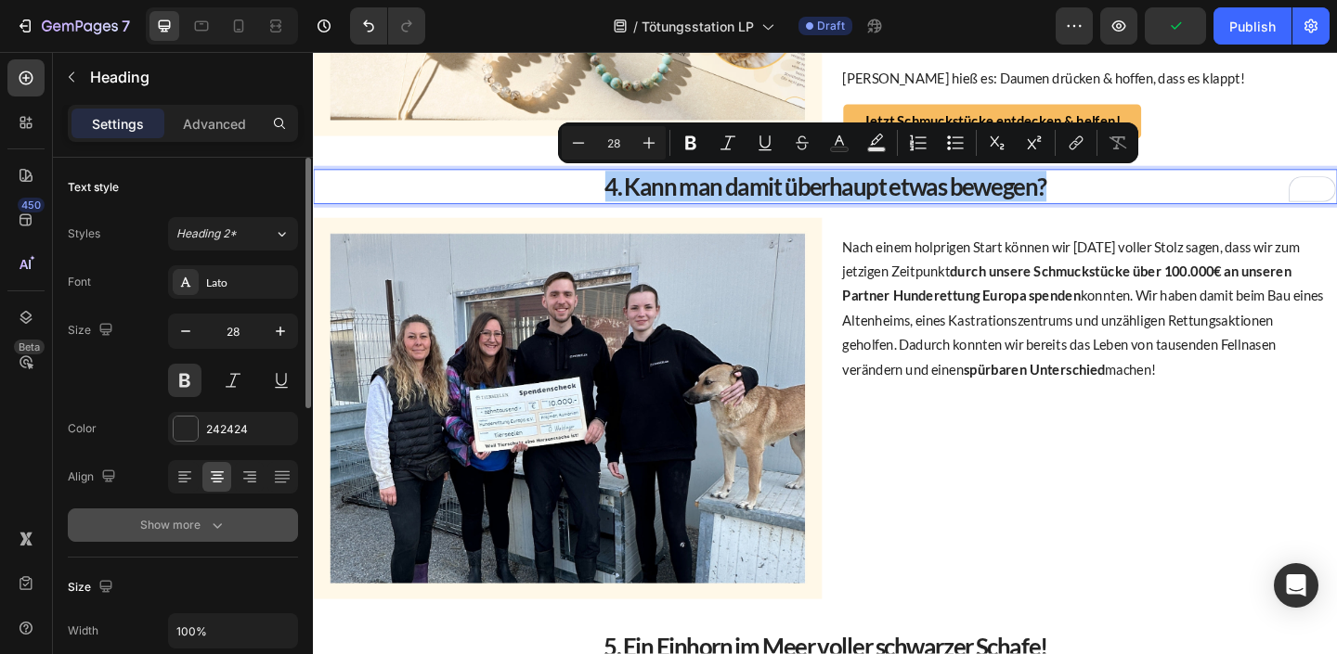
click at [216, 537] on button "Show more" at bounding box center [183, 525] width 230 height 33
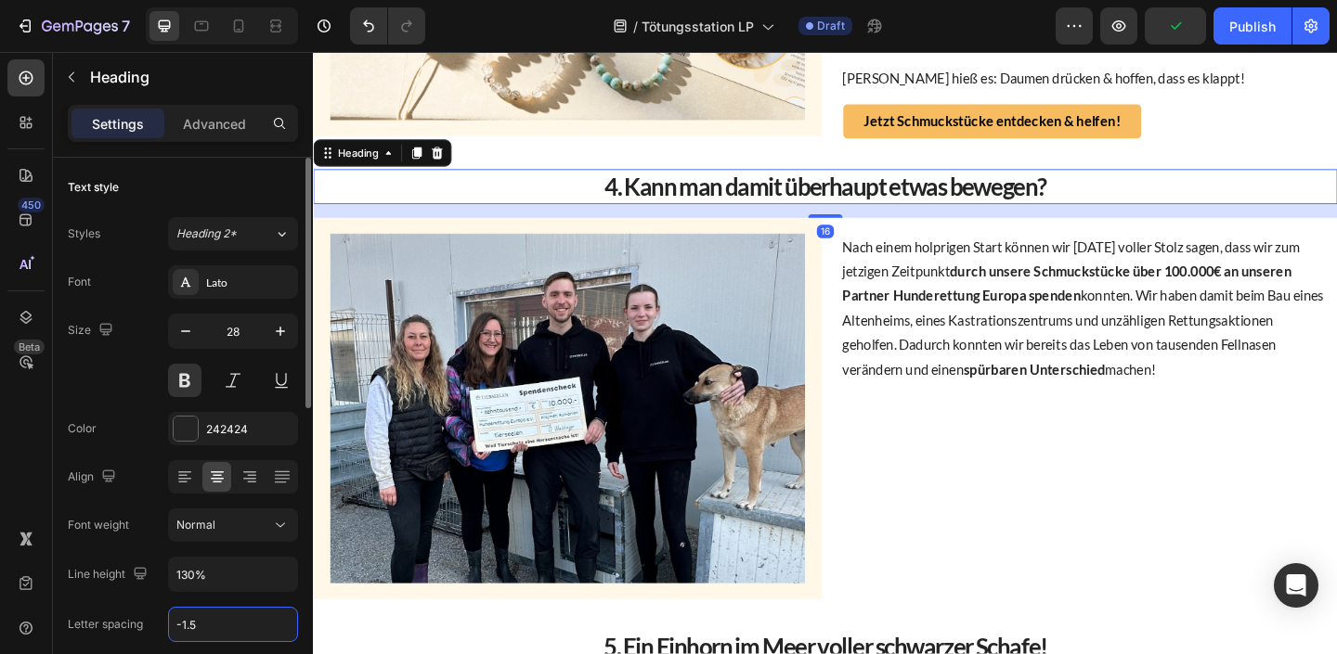
click at [235, 614] on input "-1.5" at bounding box center [233, 624] width 128 height 33
type input "0"
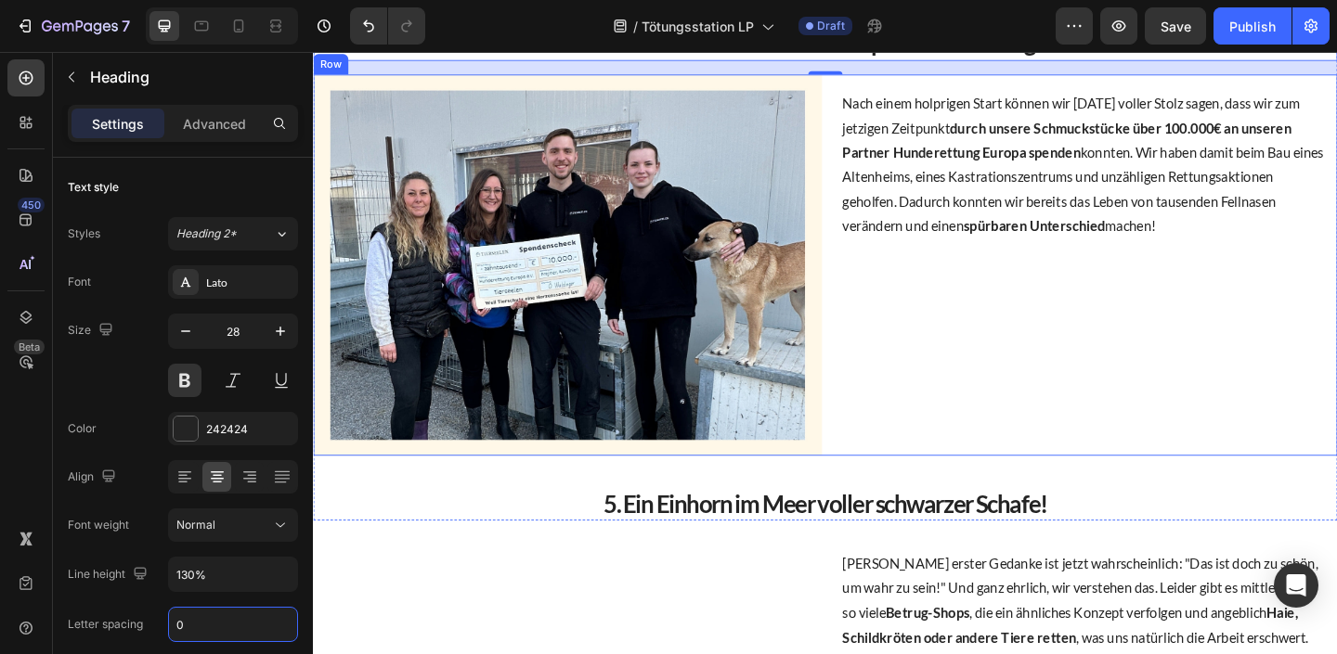
scroll to position [2059, 0]
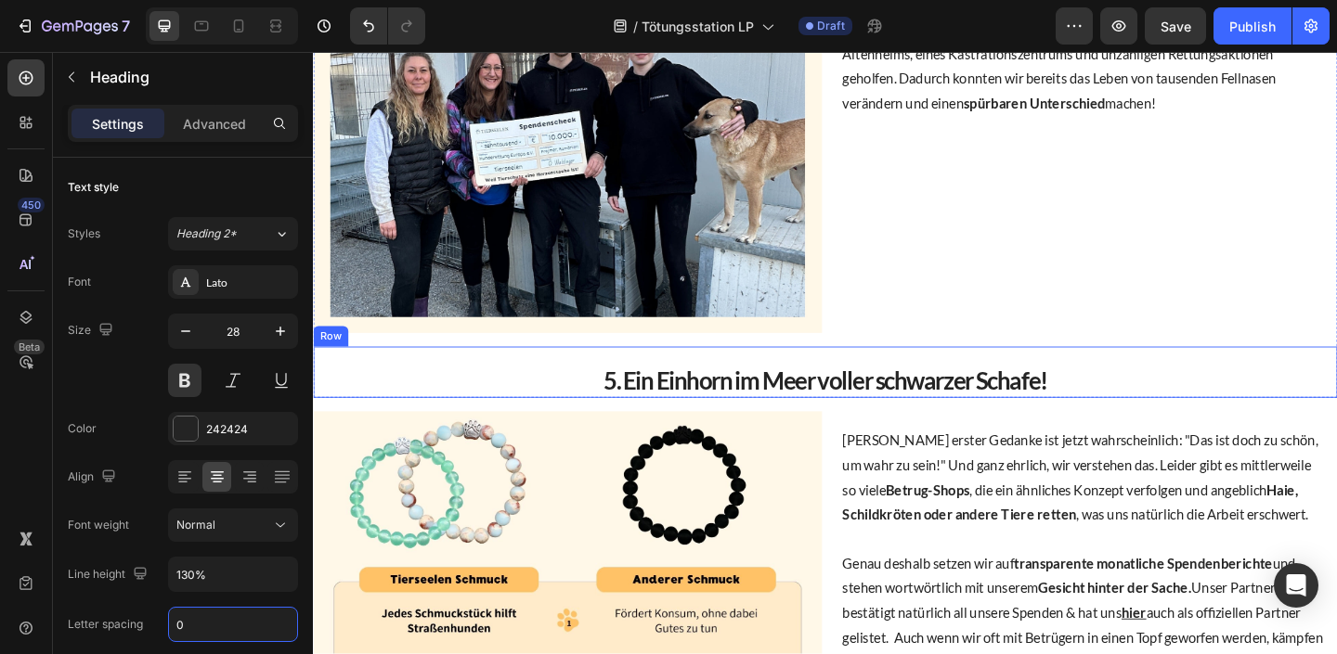
click at [847, 418] on h2 "5. Ein Einhorn im Meer voller schwarzer Schafe!" at bounding box center [870, 410] width 1114 height 37
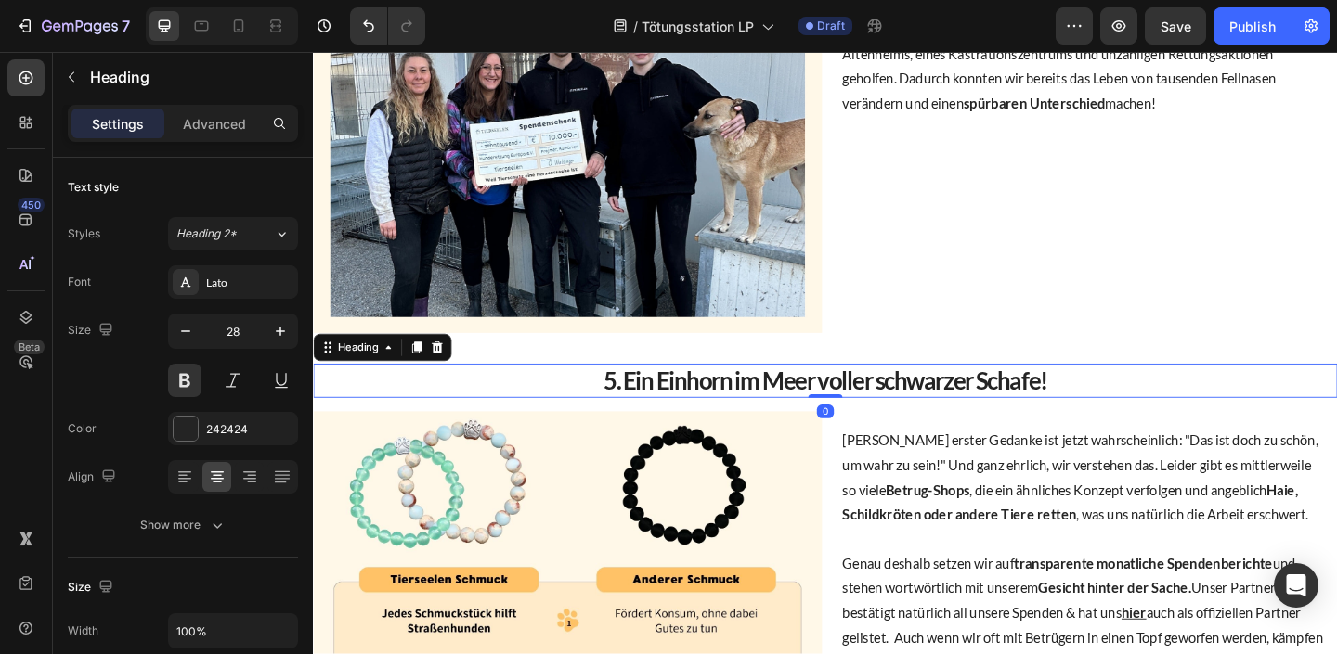
click at [846, 418] on h2 "5. Ein Einhorn im Meer voller schwarzer Schafe!" at bounding box center [870, 410] width 1114 height 37
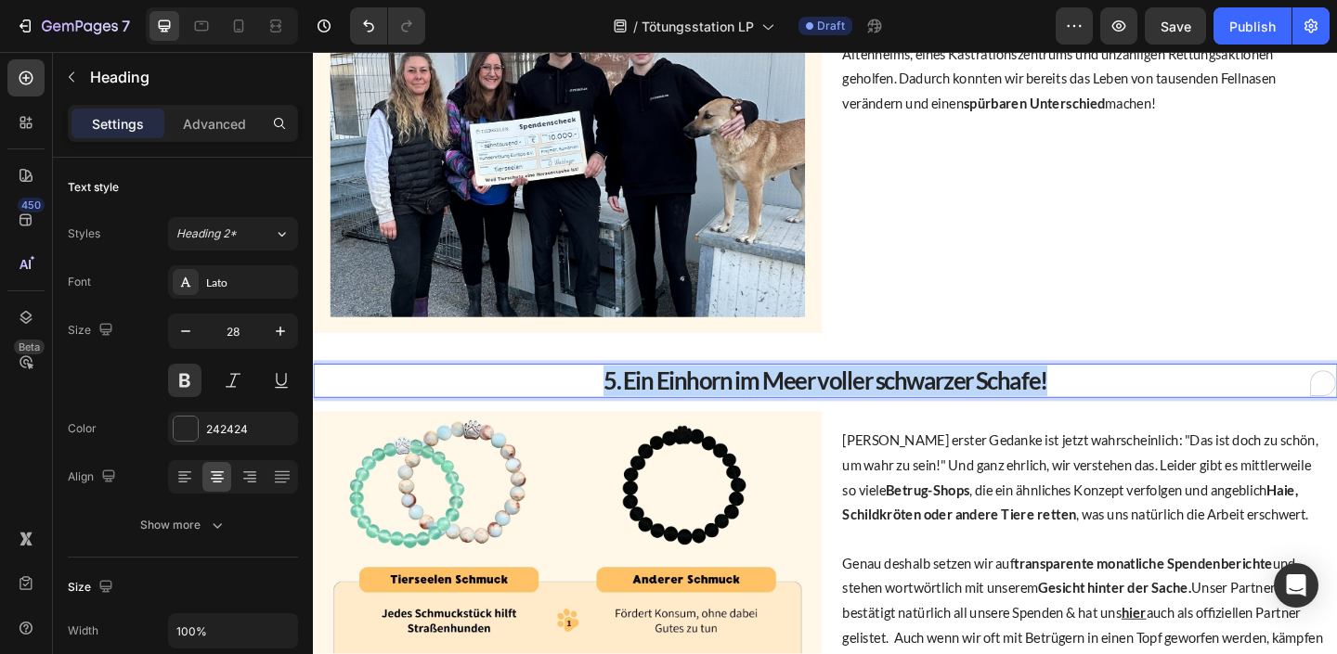
click at [846, 418] on p "5. Ein Einhorn im Meer voller schwarzer Schafe!" at bounding box center [870, 410] width 1110 height 33
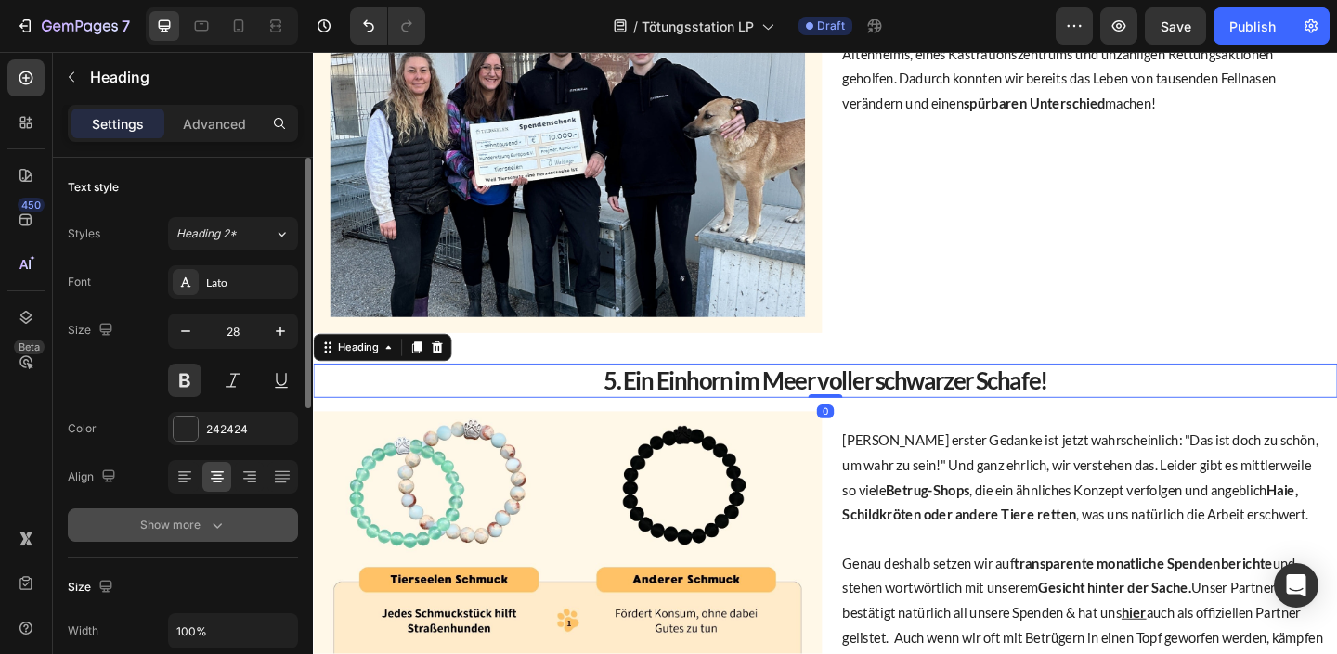
click at [196, 530] on div "Show more" at bounding box center [183, 525] width 86 height 19
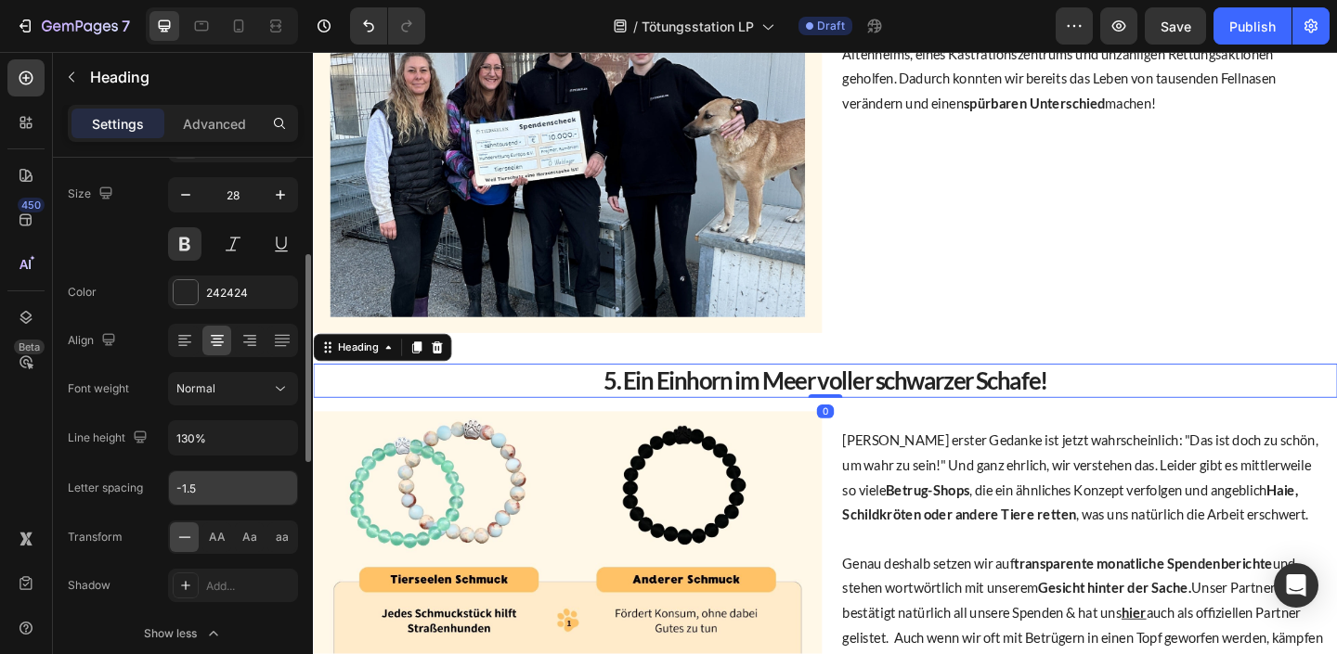
scroll to position [169, 0]
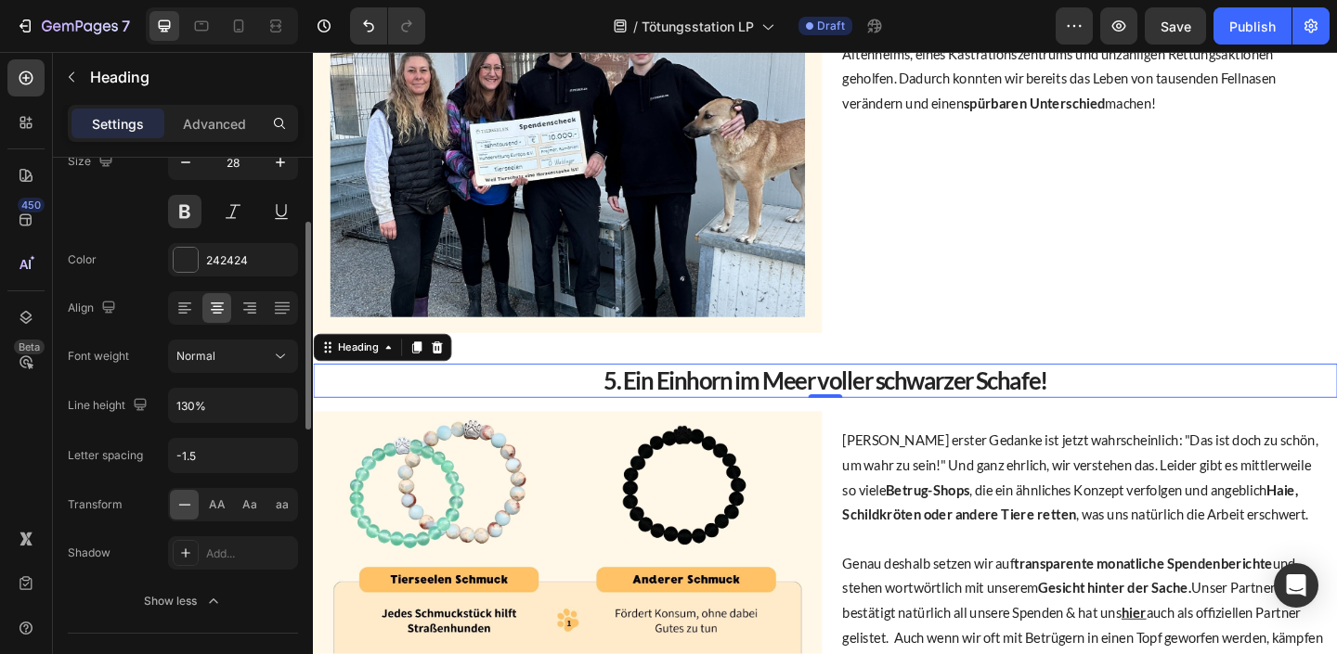
click at [228, 428] on div "Font Lato Size 28 Color 242424 Align Font weight Normal Line height 130% Letter…" at bounding box center [183, 358] width 230 height 522
click at [227, 471] on input "-1.5" at bounding box center [233, 455] width 128 height 33
type input "0"
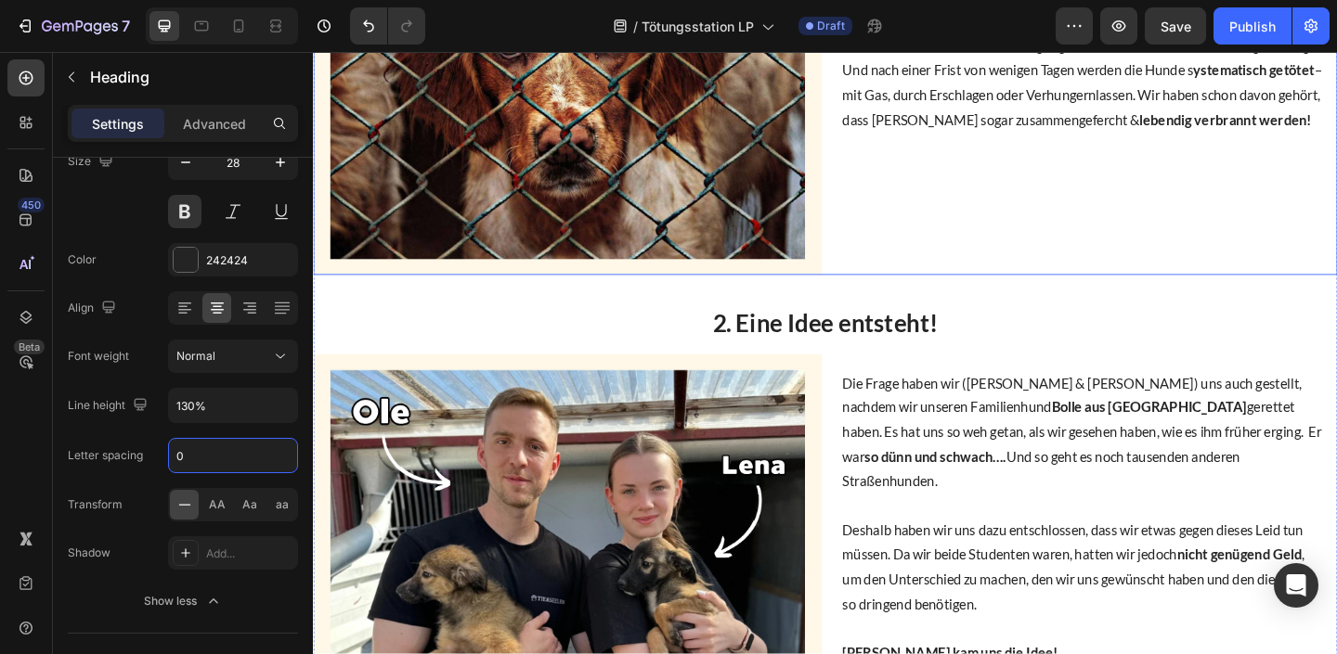
scroll to position [238, 0]
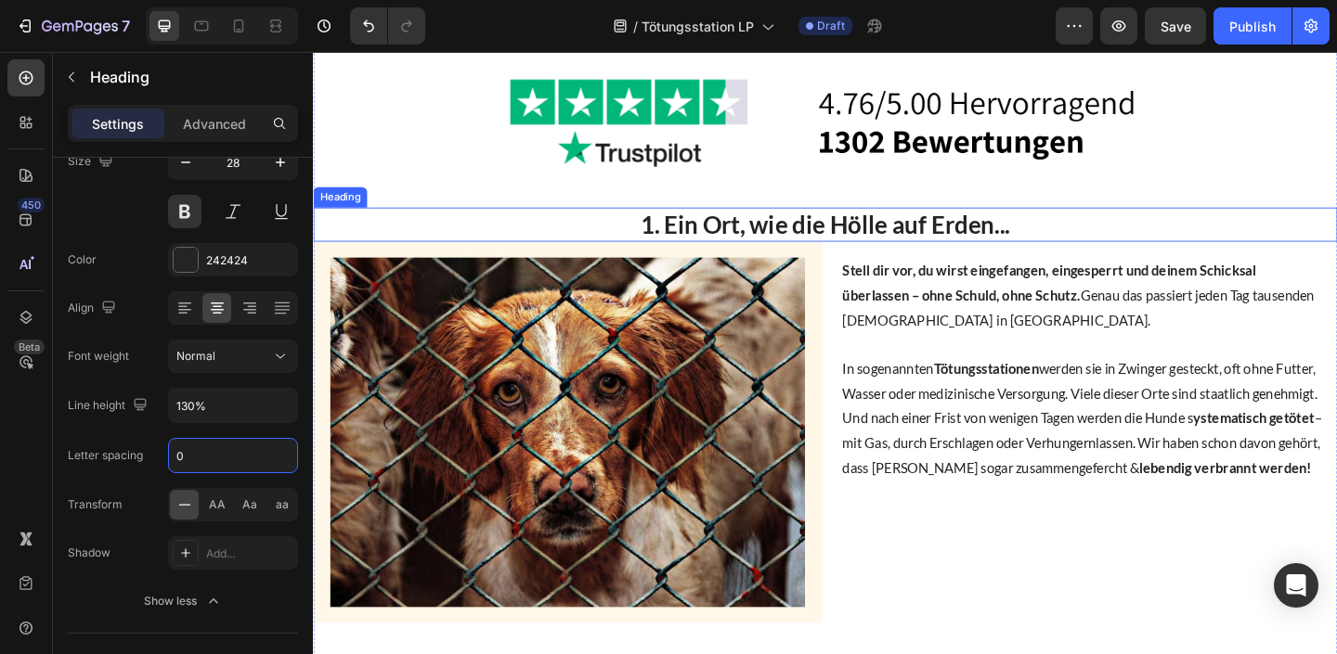
click at [1046, 314] on strong "Stell dir vor, du wirst eingefangen, eingesperrt und deinem Schicksal überlasse…" at bounding box center [1112, 303] width 449 height 45
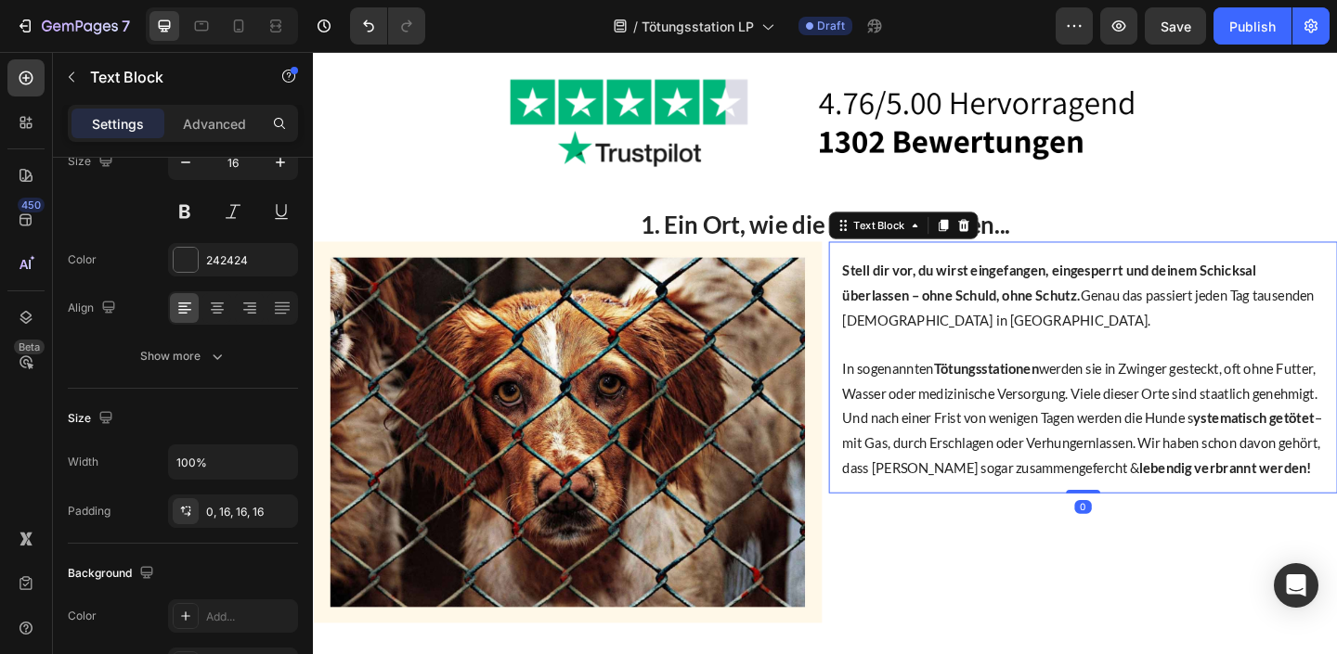
scroll to position [0, 0]
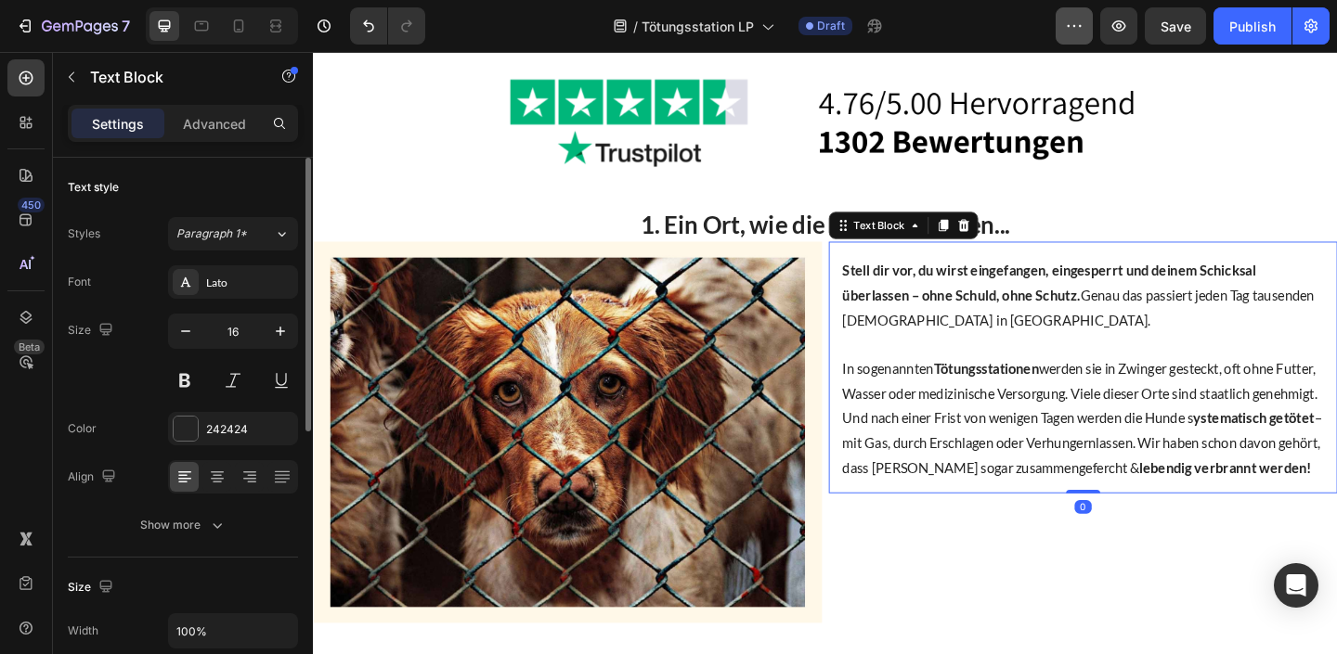
click at [1074, 38] on button "button" at bounding box center [1073, 25] width 37 height 37
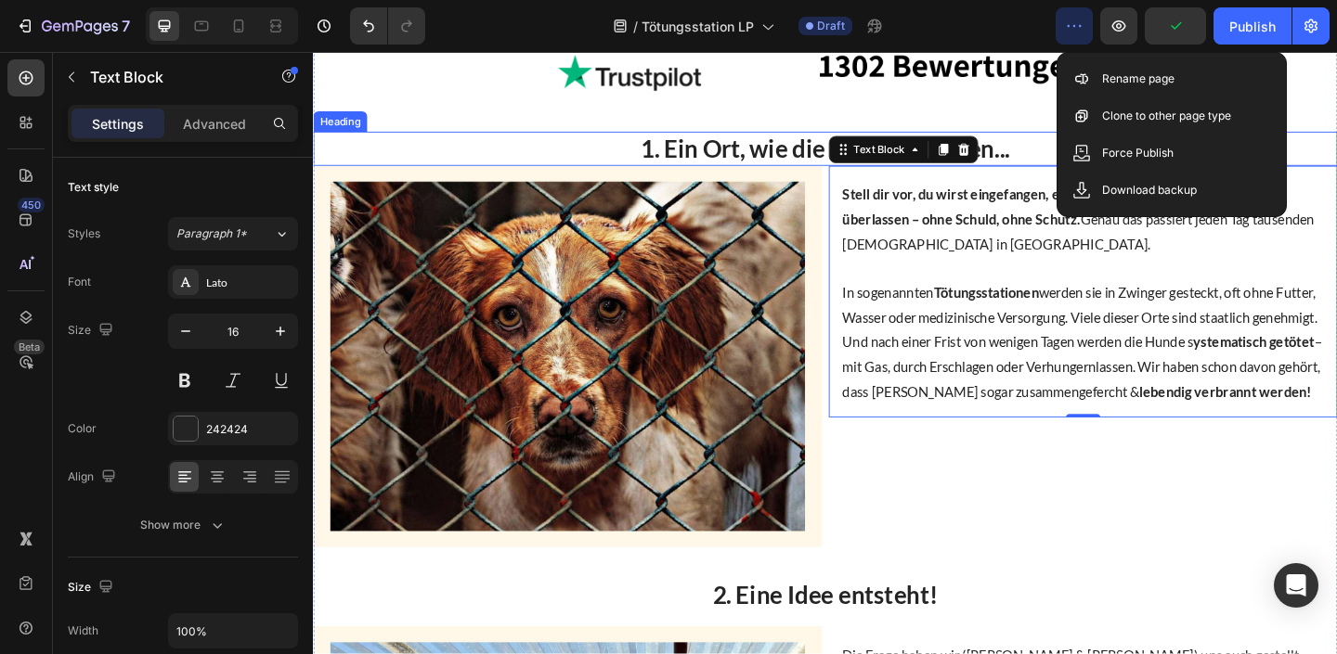
scroll to position [289, 0]
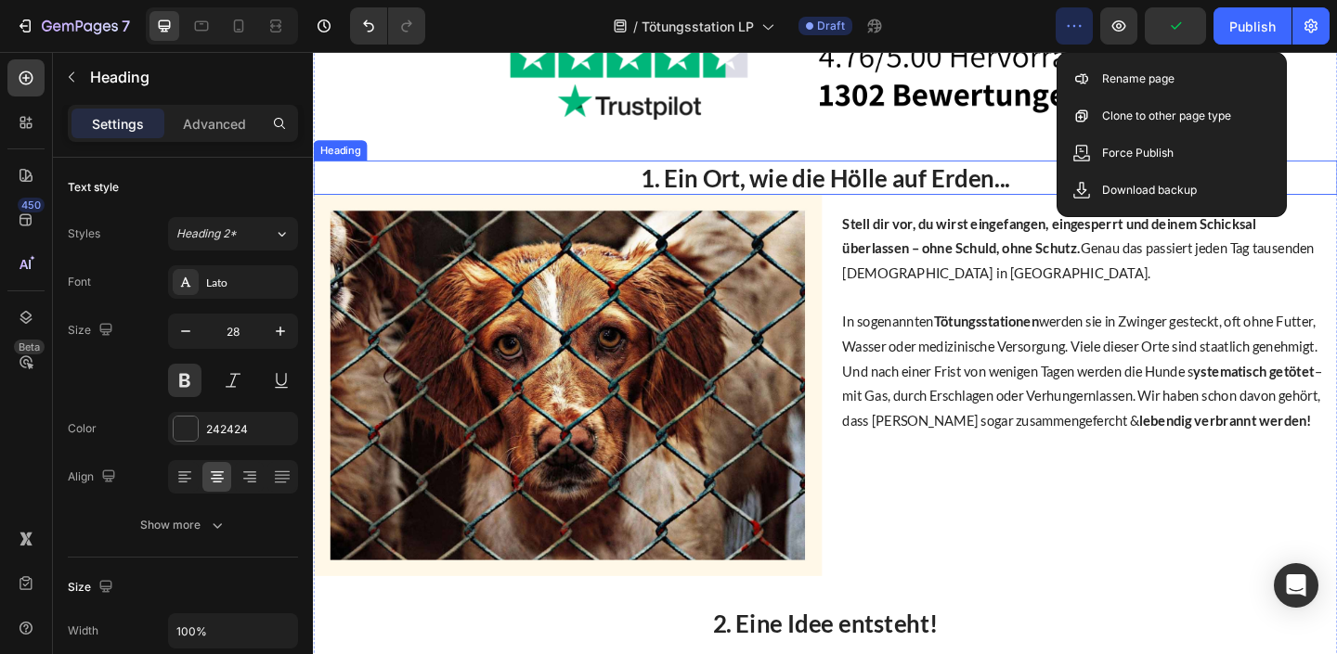
click at [722, 184] on p "1. Ein Ort, wie die Hölle auf Erden..." at bounding box center [870, 189] width 1110 height 33
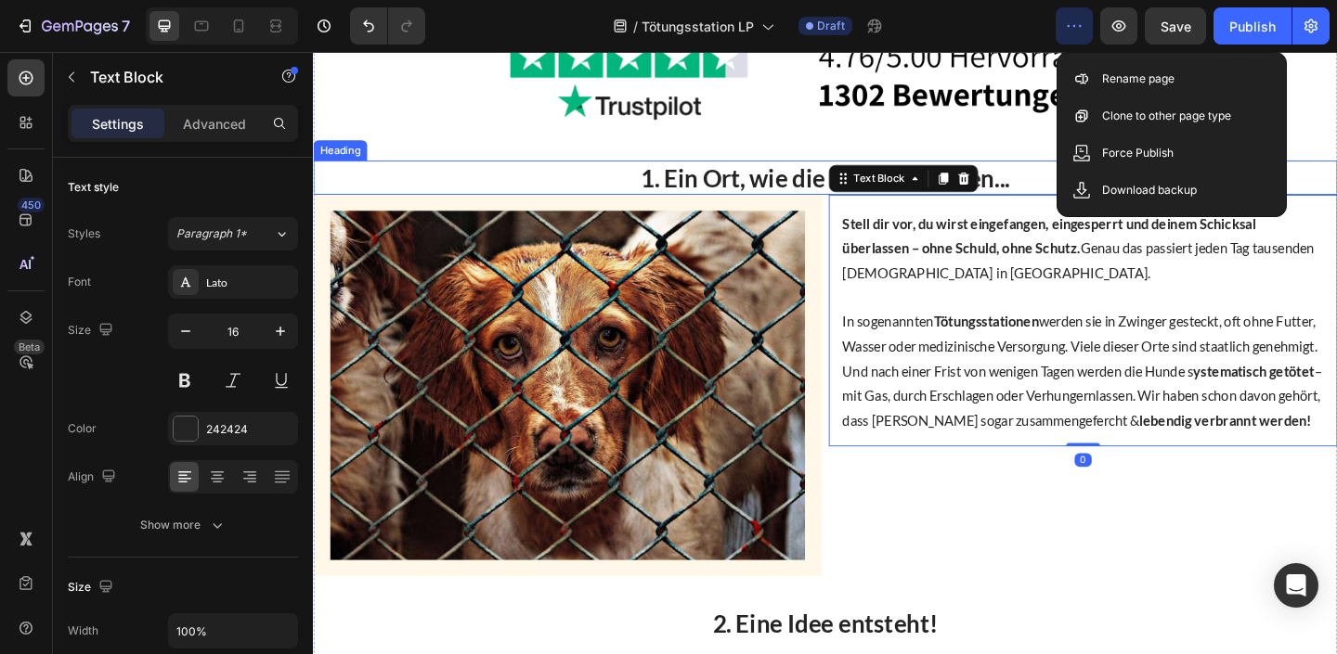
click at [821, 191] on p "1. Ein Ort, wie die Hölle auf Erden..." at bounding box center [870, 189] width 1110 height 33
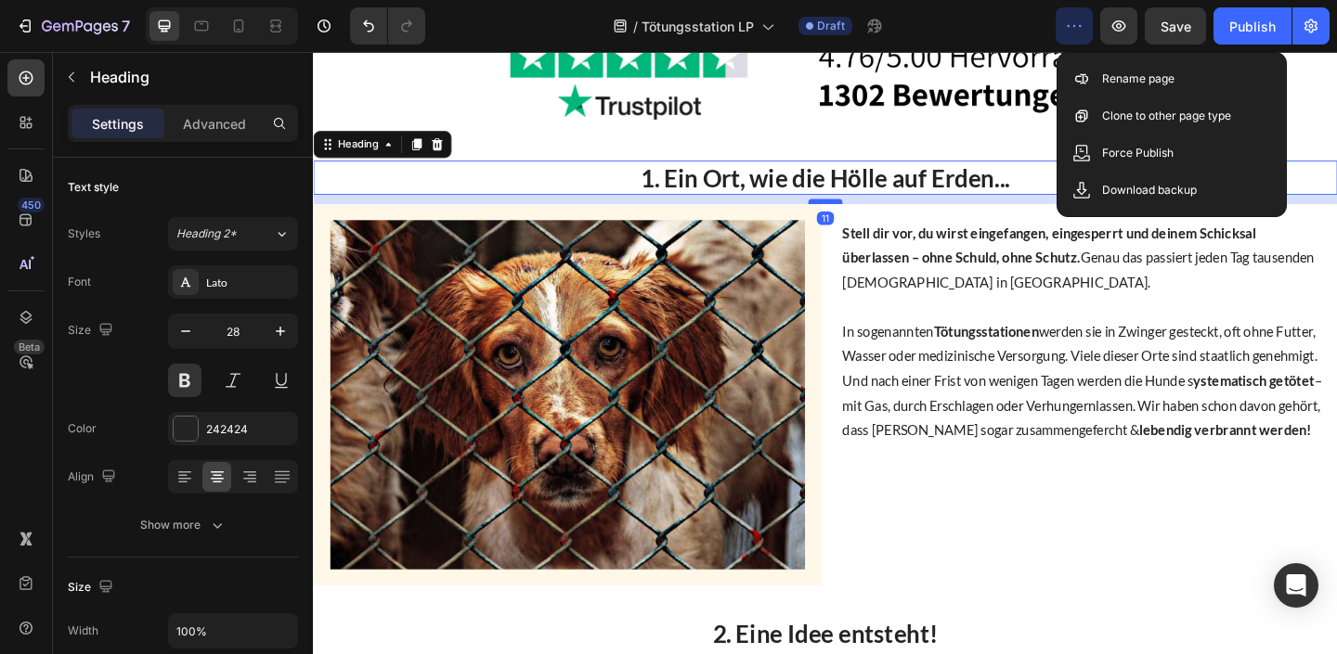
drag, startPoint x: 869, startPoint y: 206, endPoint x: 869, endPoint y: 216, distance: 10.2
click at [869, 216] on div at bounding box center [869, 216] width 37 height 6
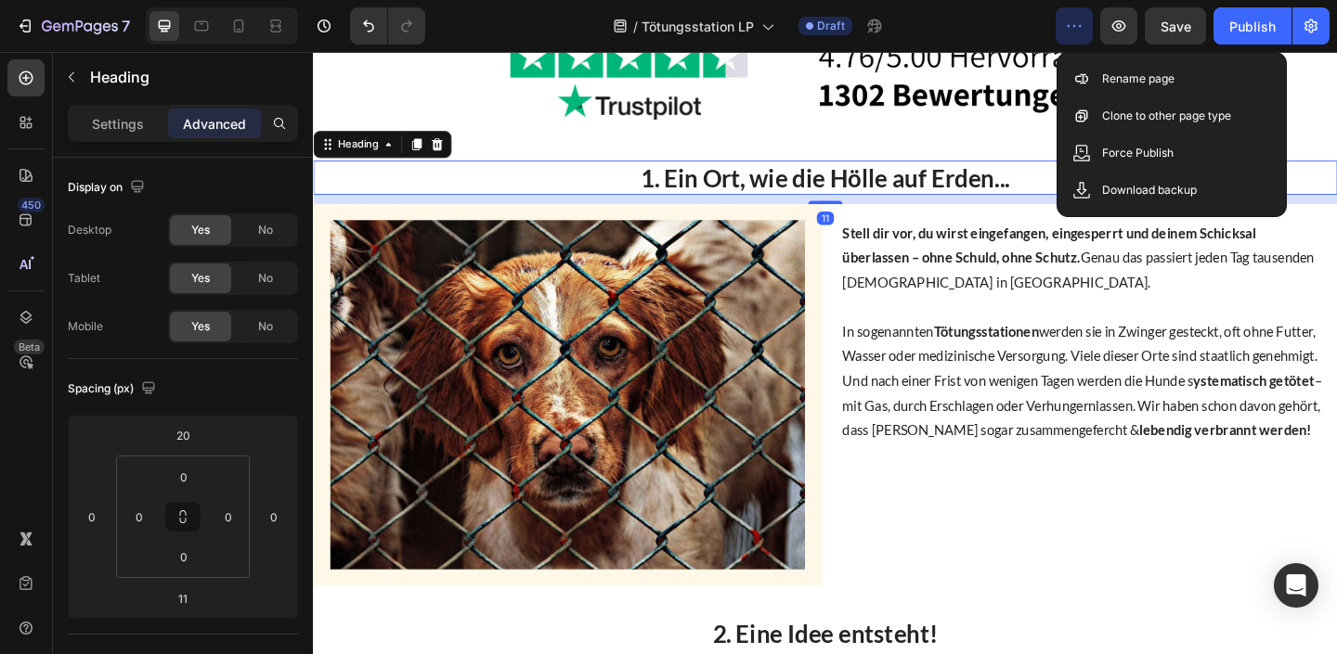
click at [254, 32] on div at bounding box center [222, 25] width 152 height 37
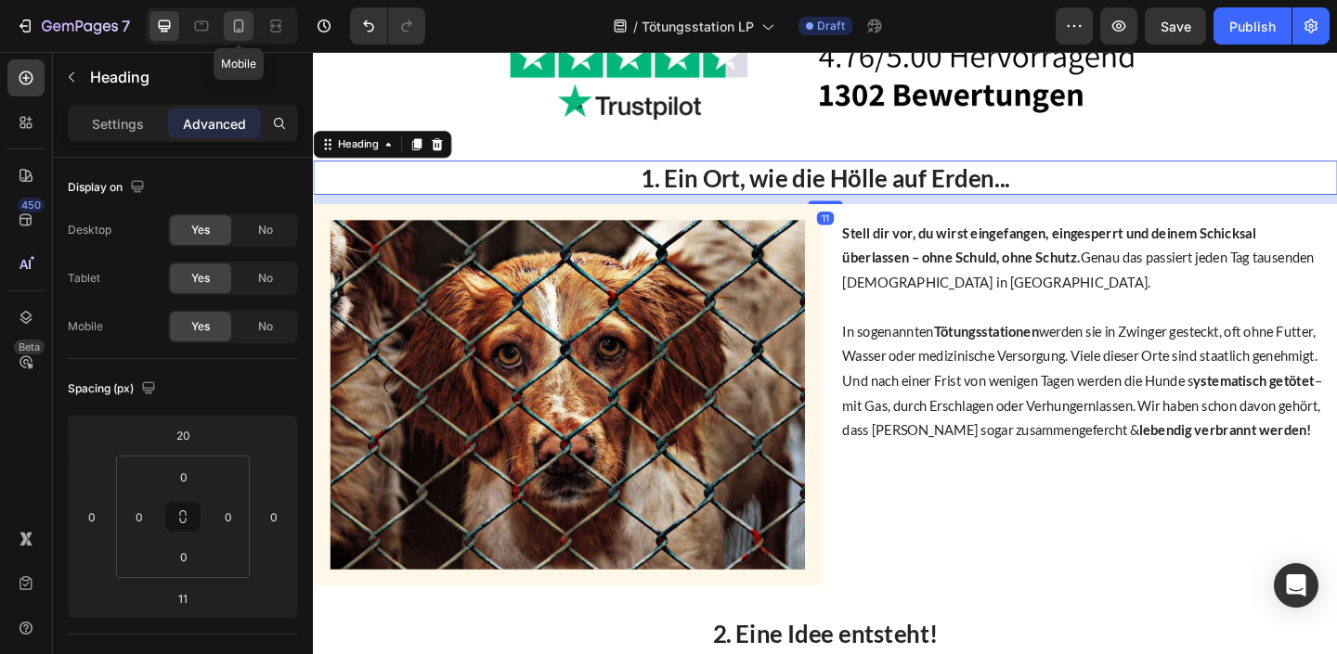
click at [233, 26] on icon at bounding box center [238, 26] width 19 height 19
type input "0"
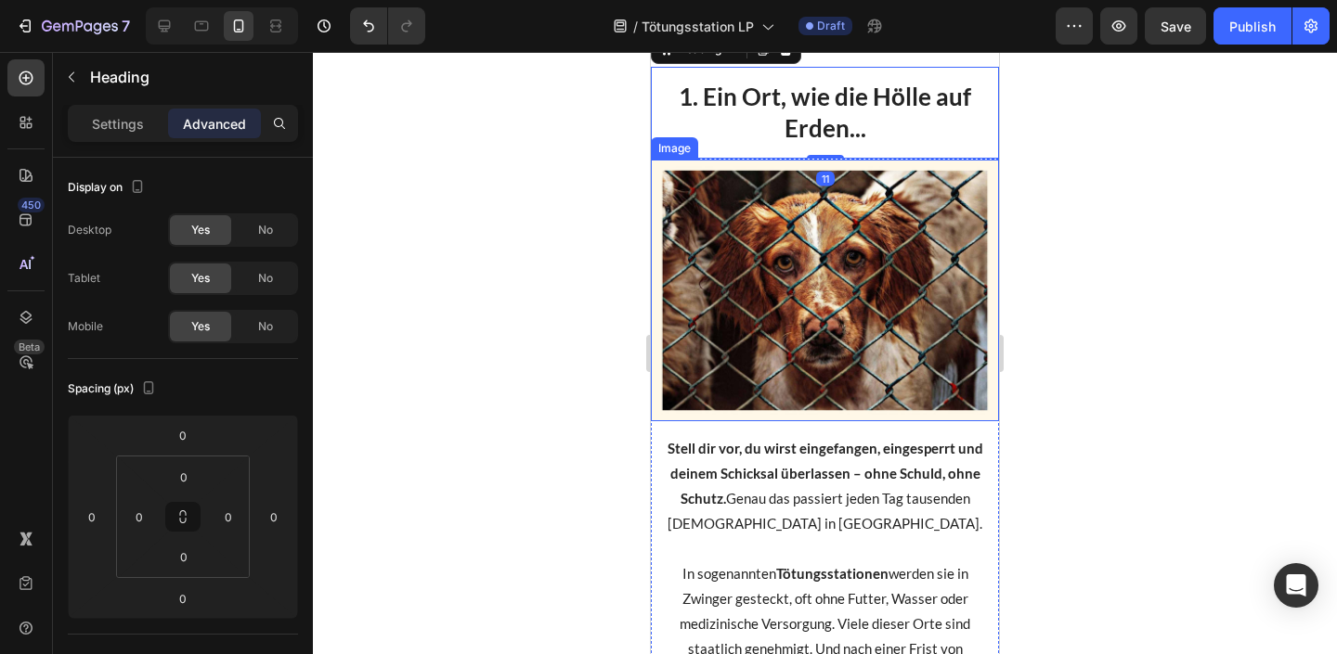
scroll to position [271, 0]
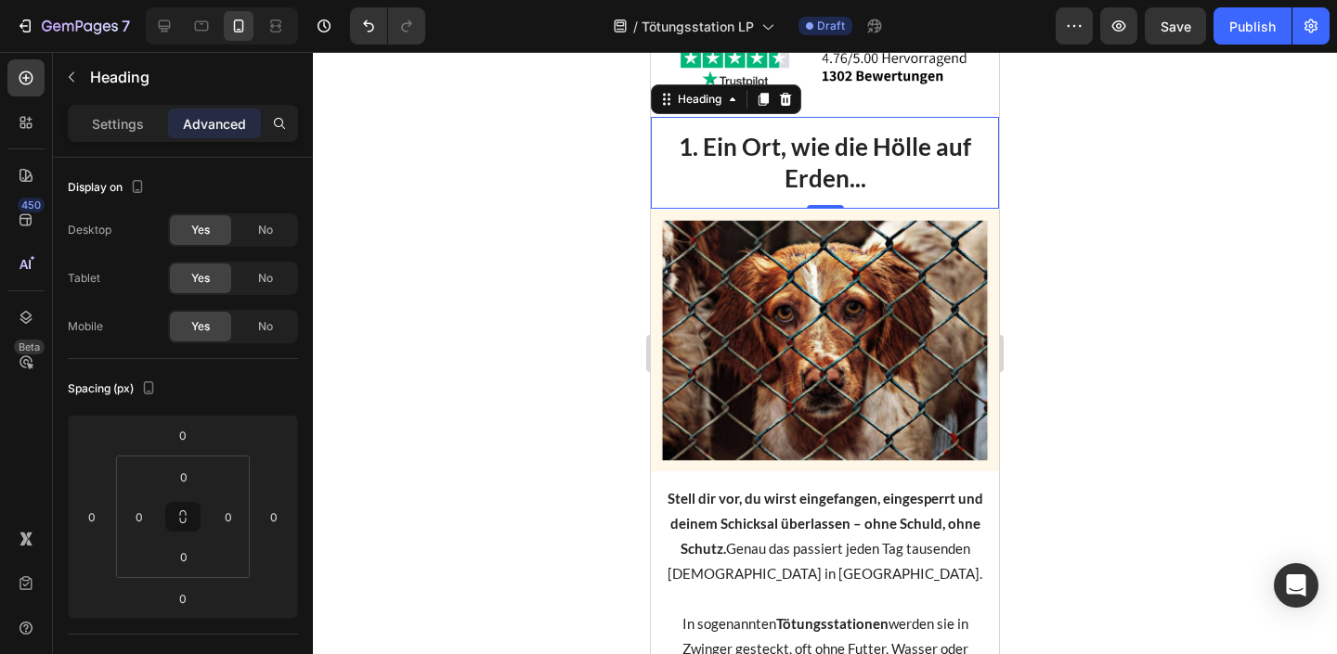
click at [1156, 299] on div at bounding box center [825, 353] width 1024 height 602
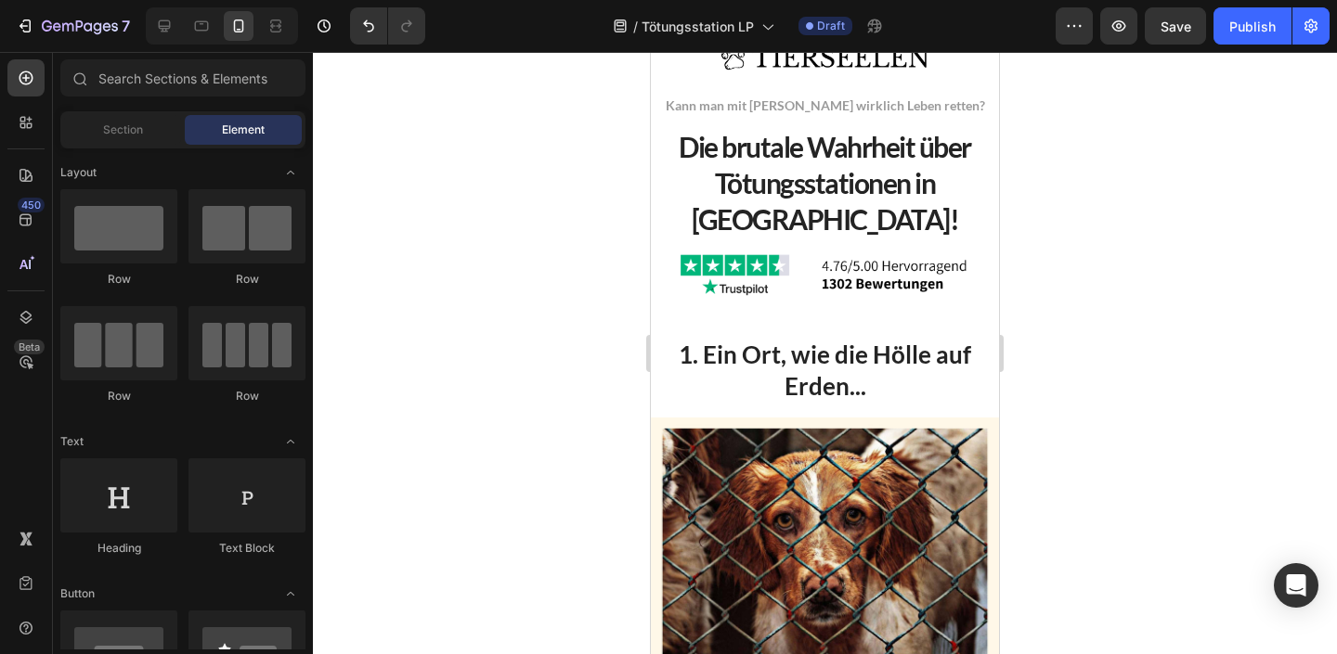
scroll to position [0, 0]
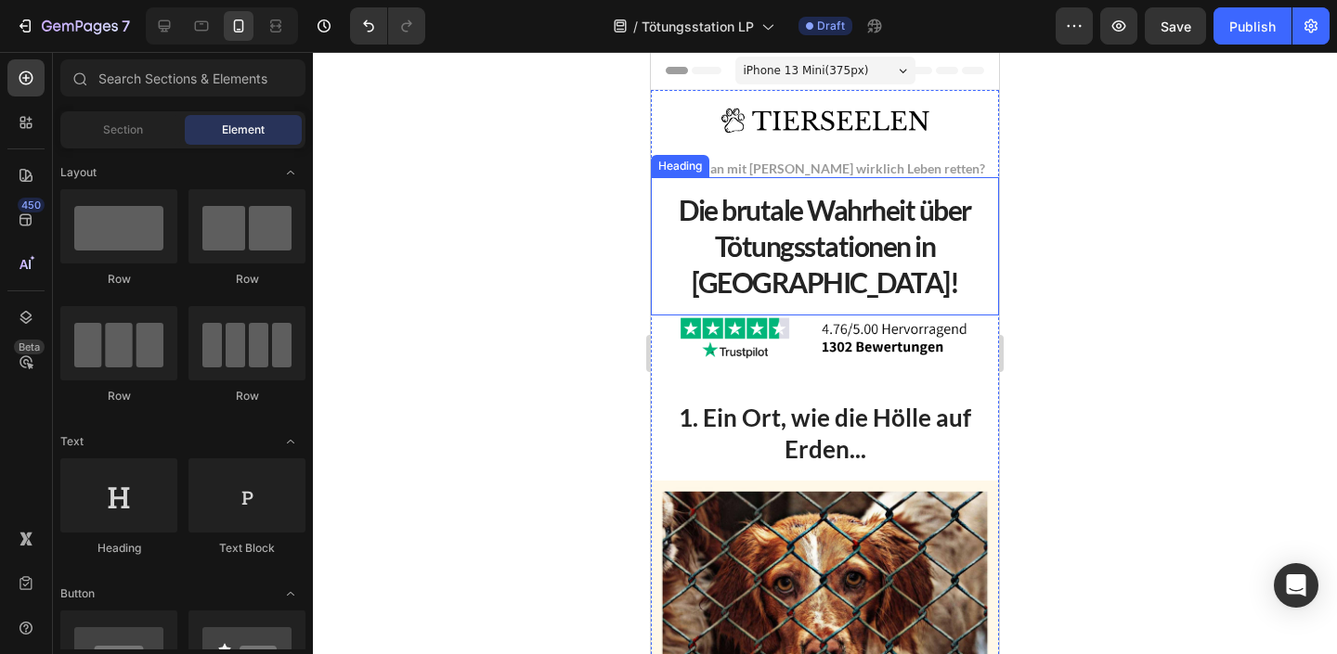
click at [815, 241] on p "Die brutale Wahrheit über Tötungsstationen in Rumänien!" at bounding box center [825, 246] width 318 height 109
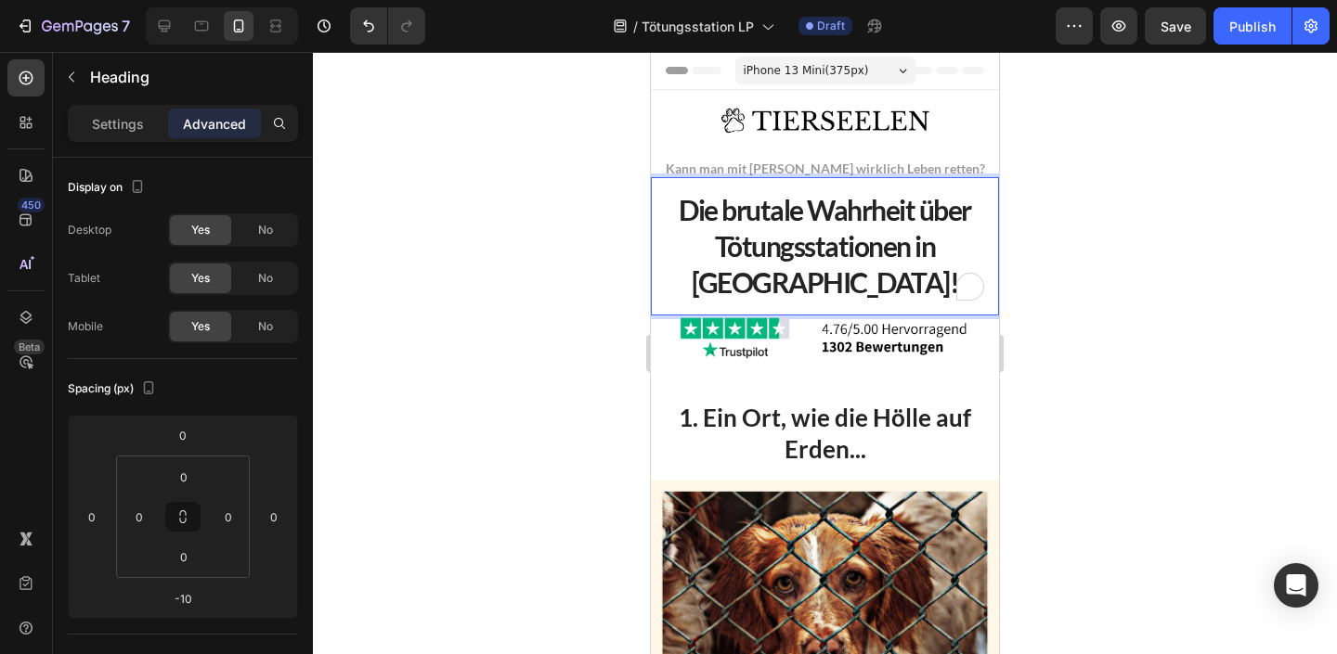
click at [815, 240] on p "Die brutale Wahrheit über Tötungsstationen in Rumänien!" at bounding box center [825, 246] width 318 height 109
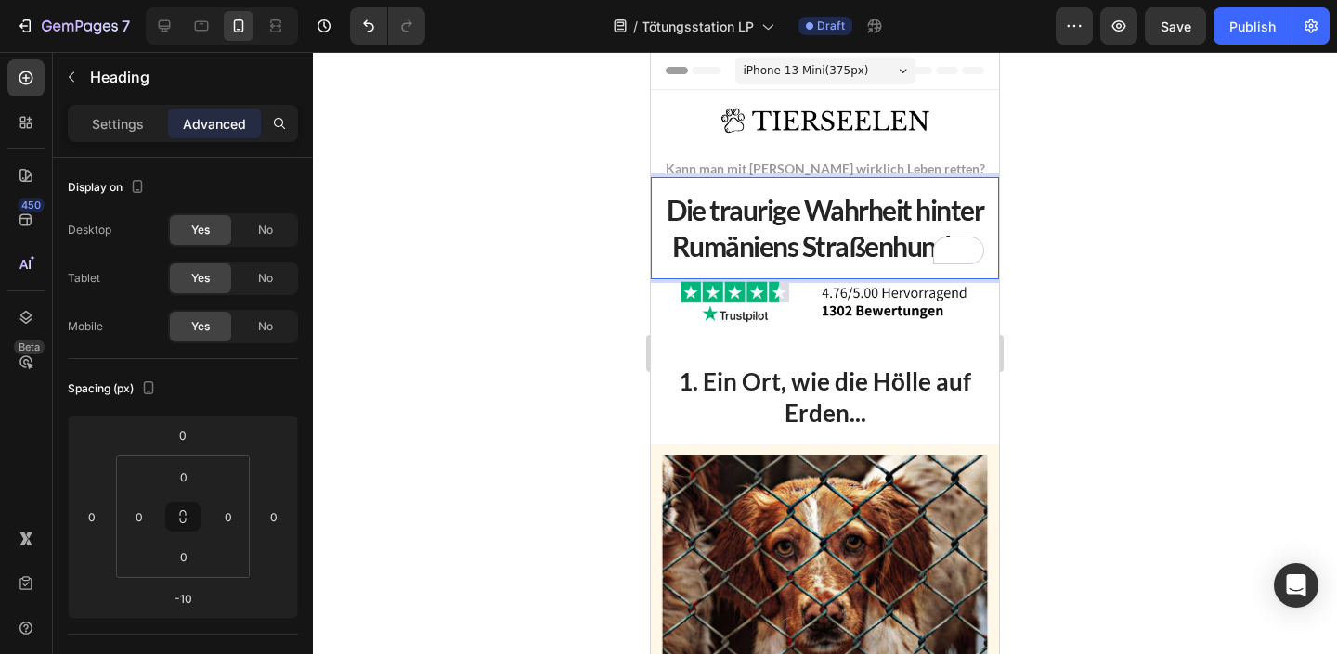
click at [1068, 245] on div at bounding box center [825, 353] width 1024 height 602
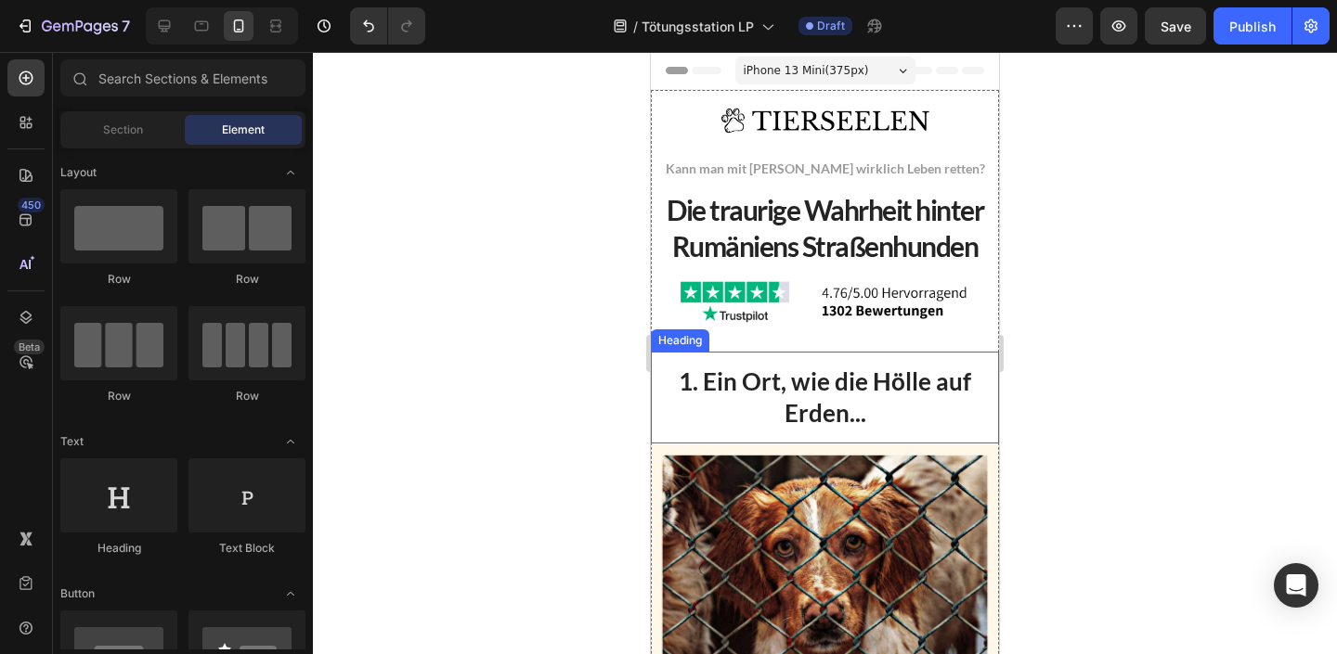
click at [773, 375] on p "1. Ein Ort, wie die Hölle auf Erden..." at bounding box center [825, 398] width 318 height 63
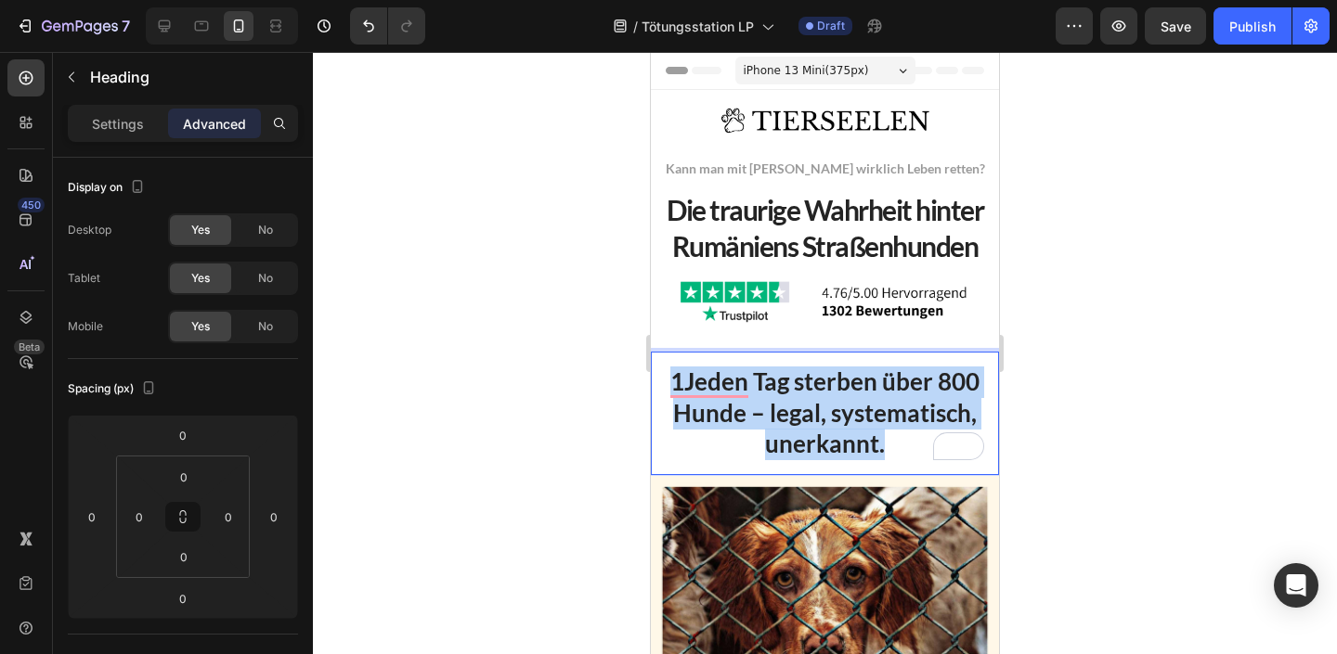
drag, startPoint x: 883, startPoint y: 455, endPoint x: 570, endPoint y: 343, distance: 332.0
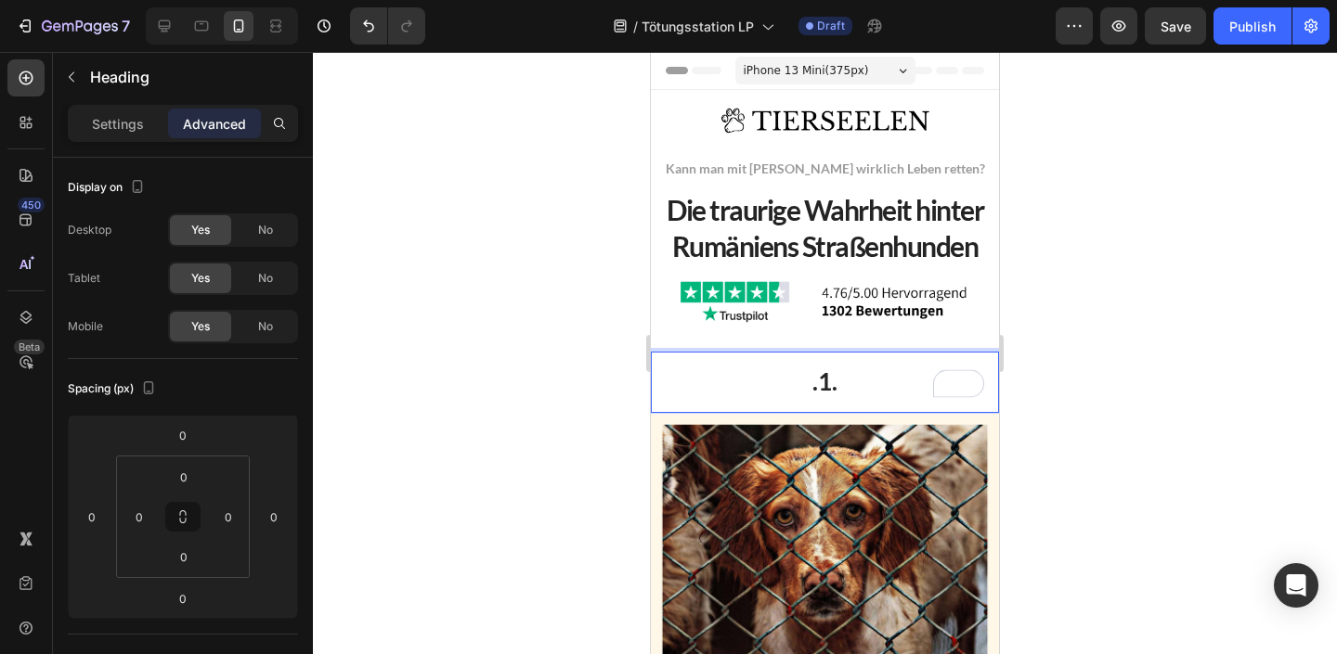
click at [506, 355] on div at bounding box center [825, 353] width 1024 height 602
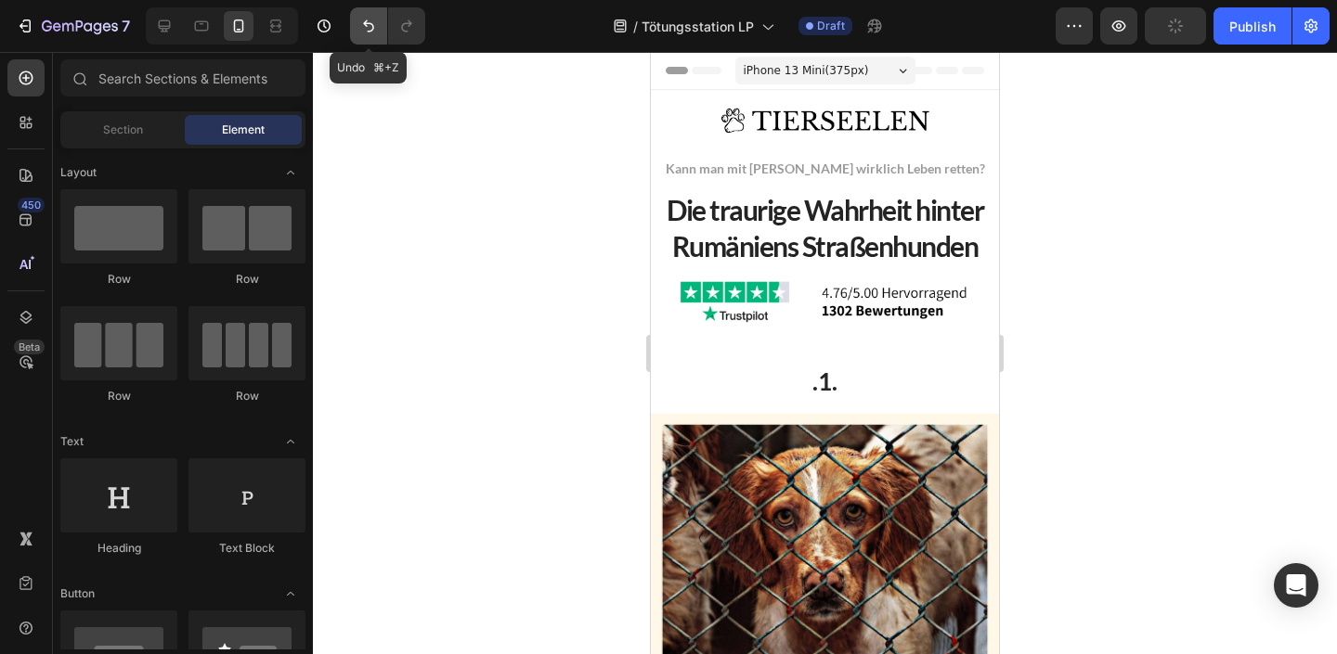
click at [380, 14] on button "Undo/Redo" at bounding box center [368, 25] width 37 height 37
click at [379, 14] on button "Undo/Redo" at bounding box center [368, 25] width 37 height 37
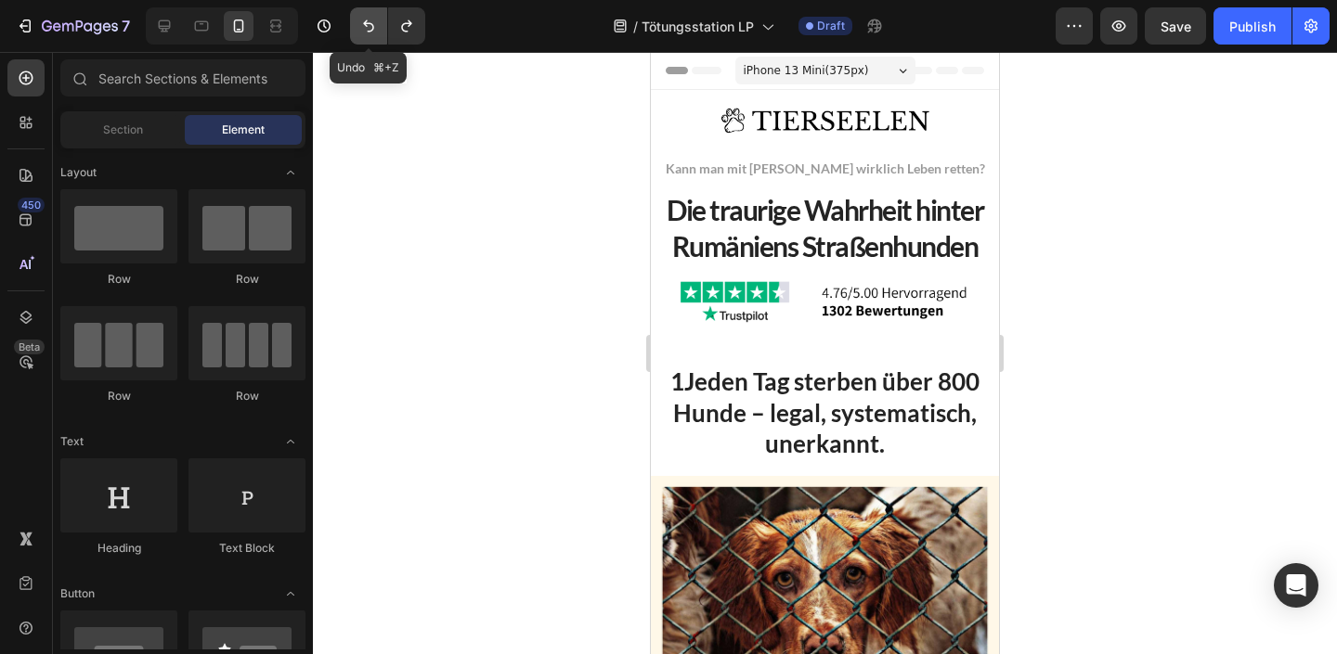
click at [379, 14] on button "Undo/Redo" at bounding box center [368, 25] width 37 height 37
click at [363, 19] on icon "Undo/Redo" at bounding box center [368, 26] width 19 height 19
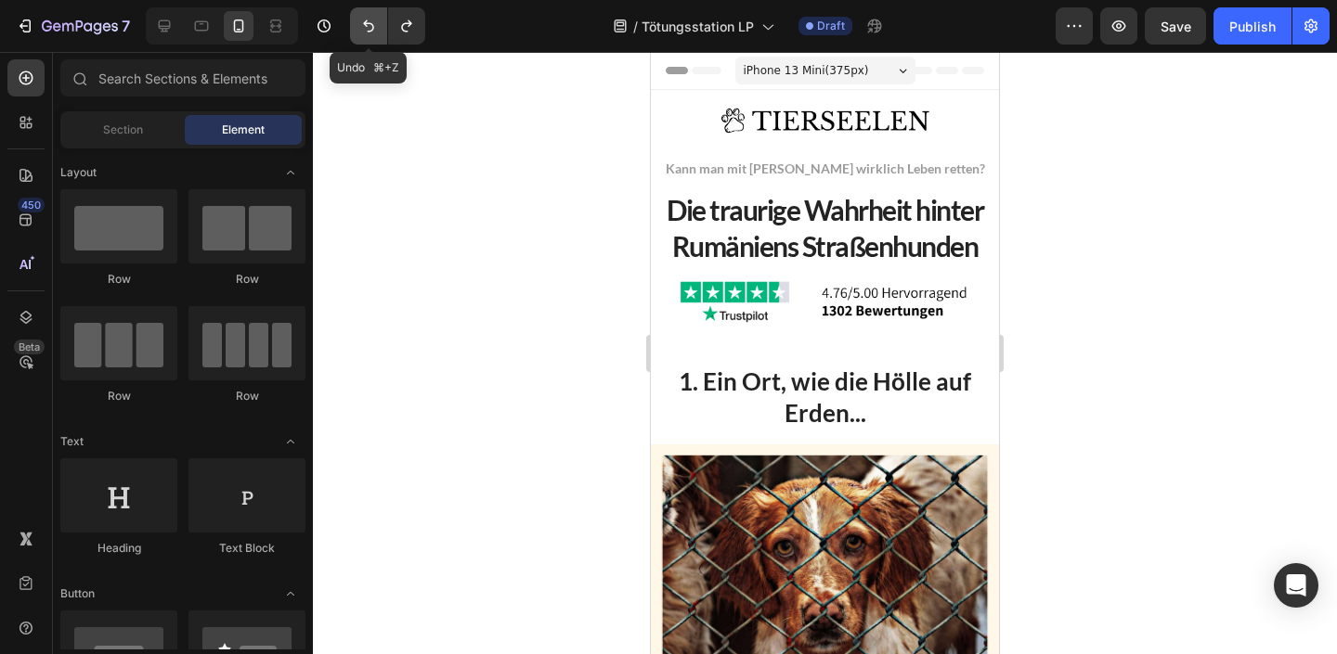
click at [363, 19] on icon "Undo/Redo" at bounding box center [368, 26] width 19 height 19
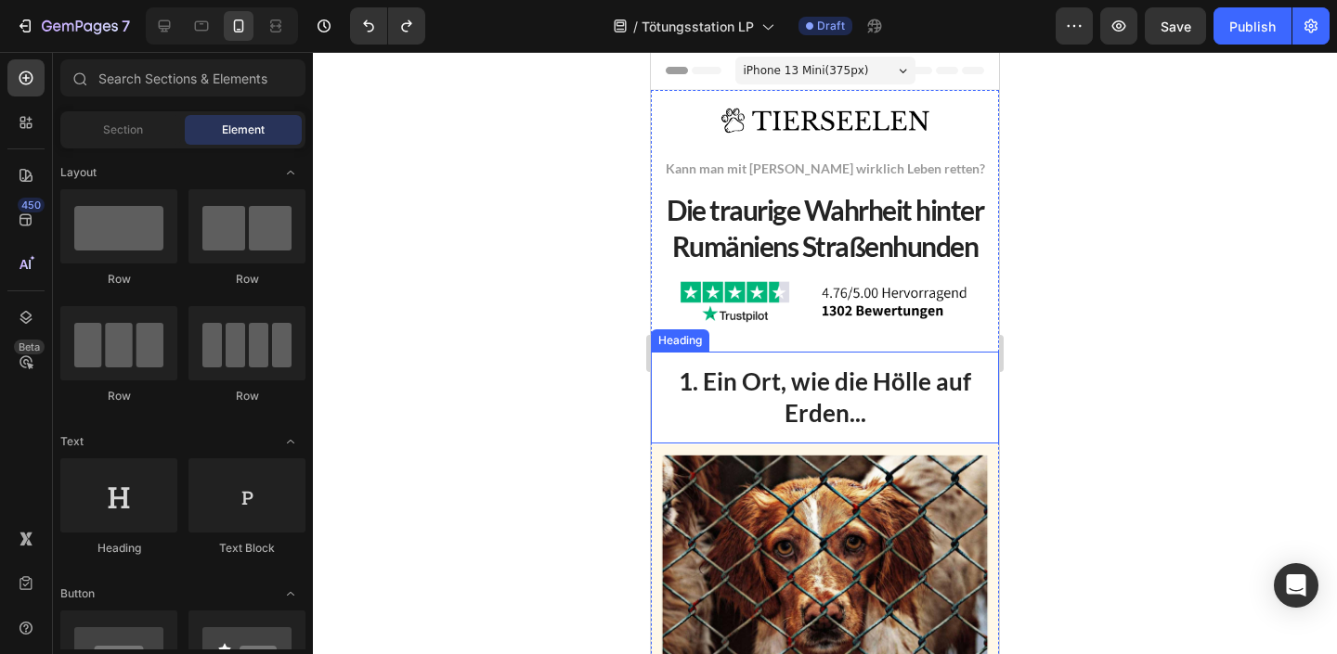
click at [831, 361] on h2 "1. Ein Ort, wie die Hölle auf Erden..." at bounding box center [825, 398] width 348 height 93
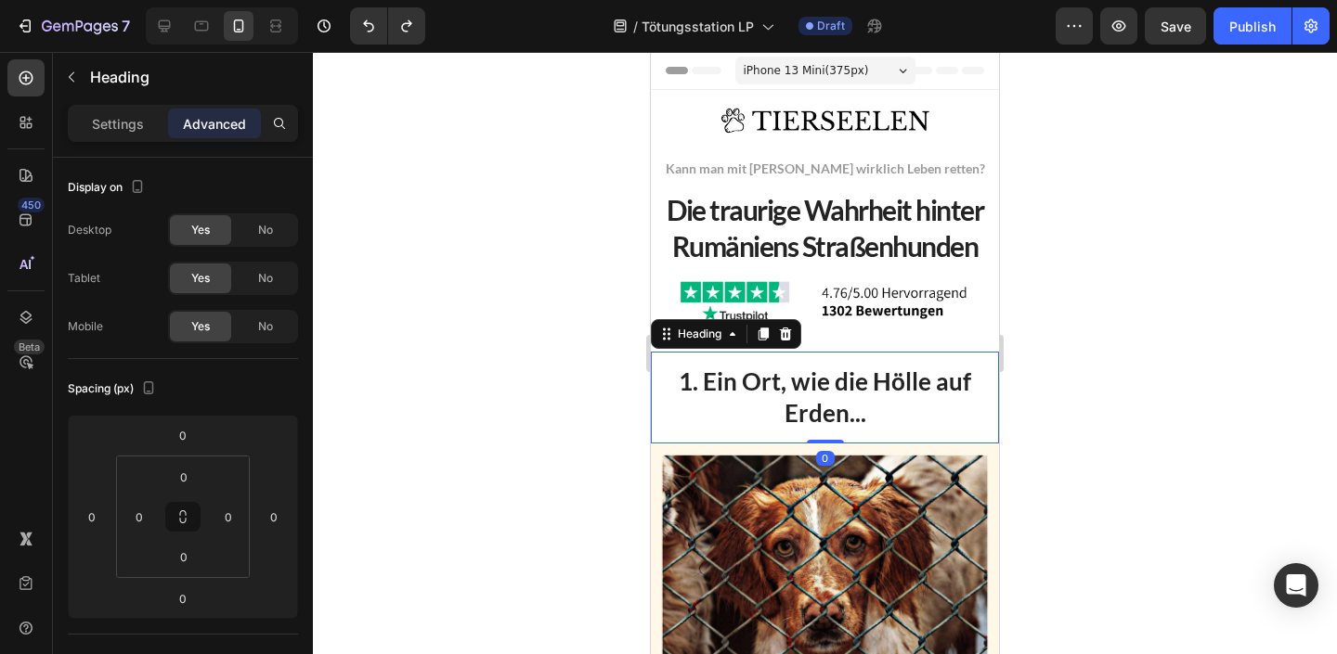
click at [831, 376] on h2 "1. Ein Ort, wie die Hölle auf Erden..." at bounding box center [825, 398] width 348 height 93
click at [831, 376] on p "1. Ein Ort, wie die Hölle auf Erden..." at bounding box center [825, 398] width 318 height 63
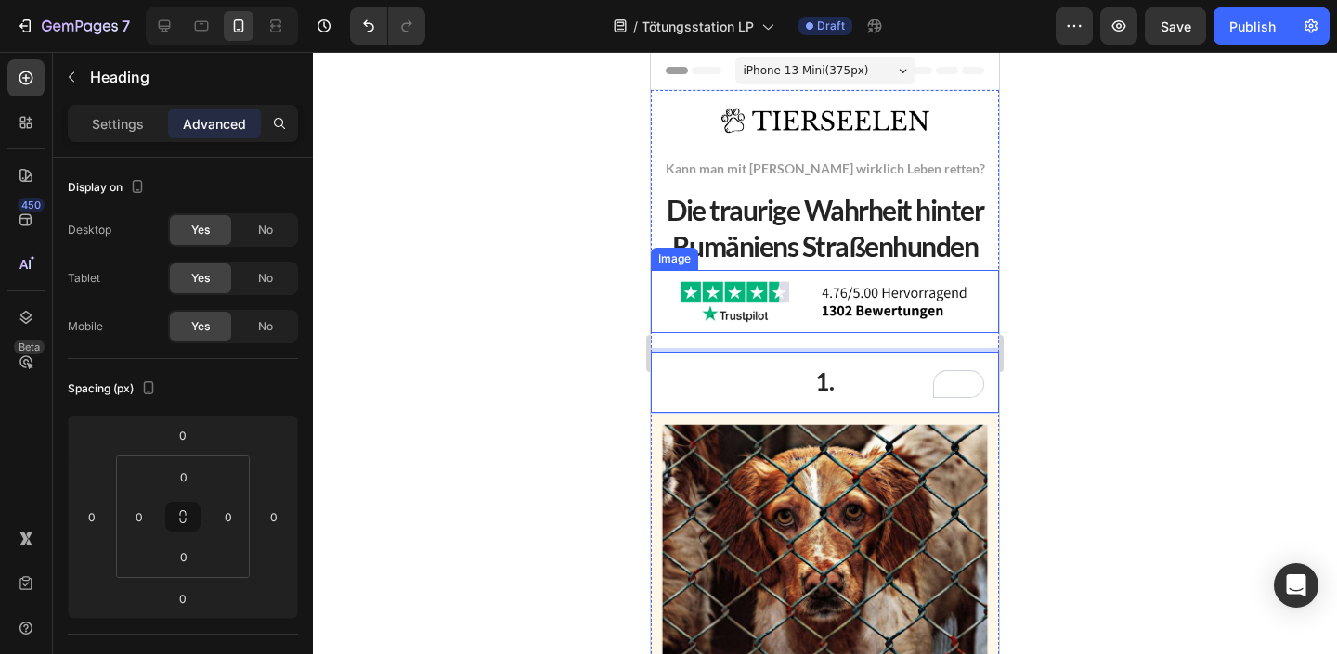
click at [983, 251] on h2 "Die traurige Wahrheit hinter Rumäniens Straßenhunden" at bounding box center [825, 228] width 348 height 102
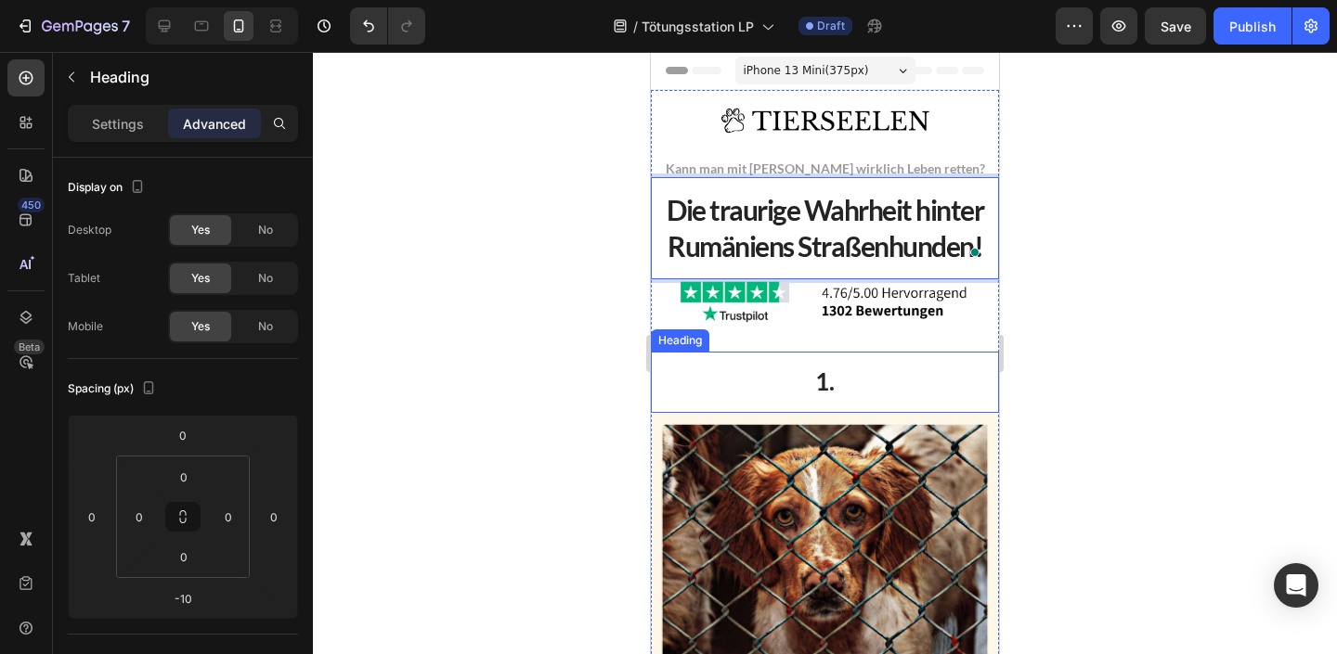
click at [875, 380] on p "1." at bounding box center [825, 383] width 318 height 32
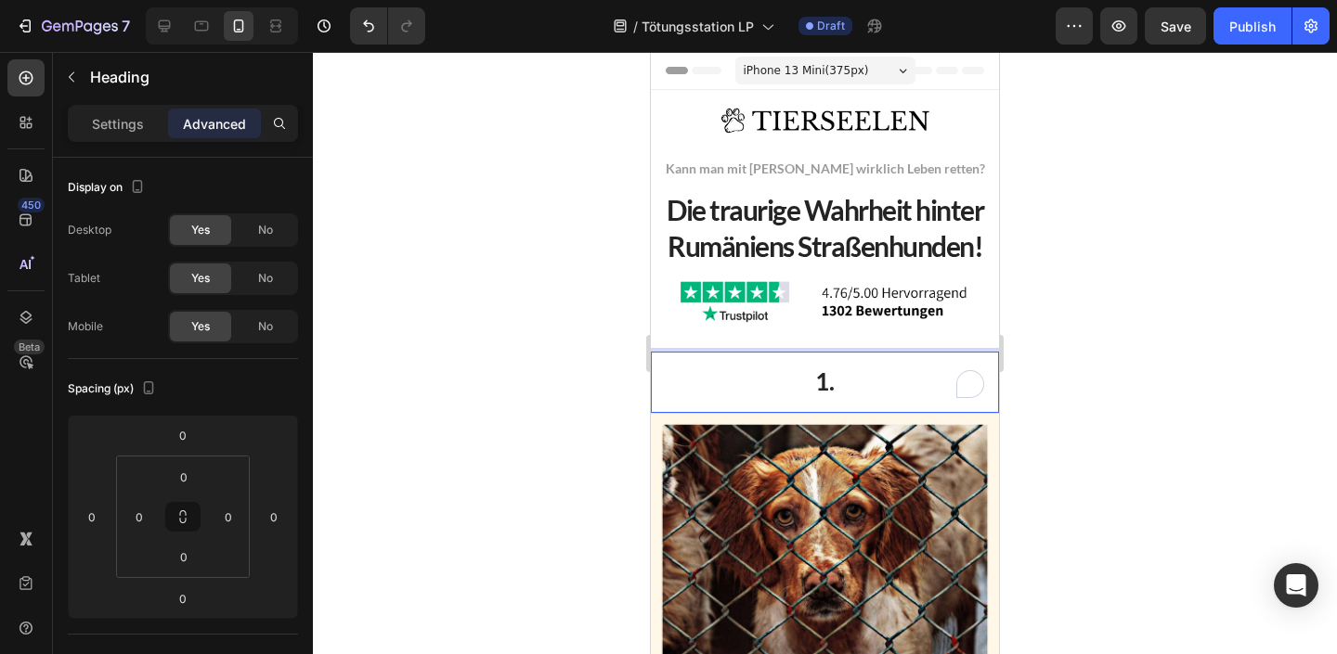
click at [875, 379] on p "1." at bounding box center [825, 383] width 318 height 32
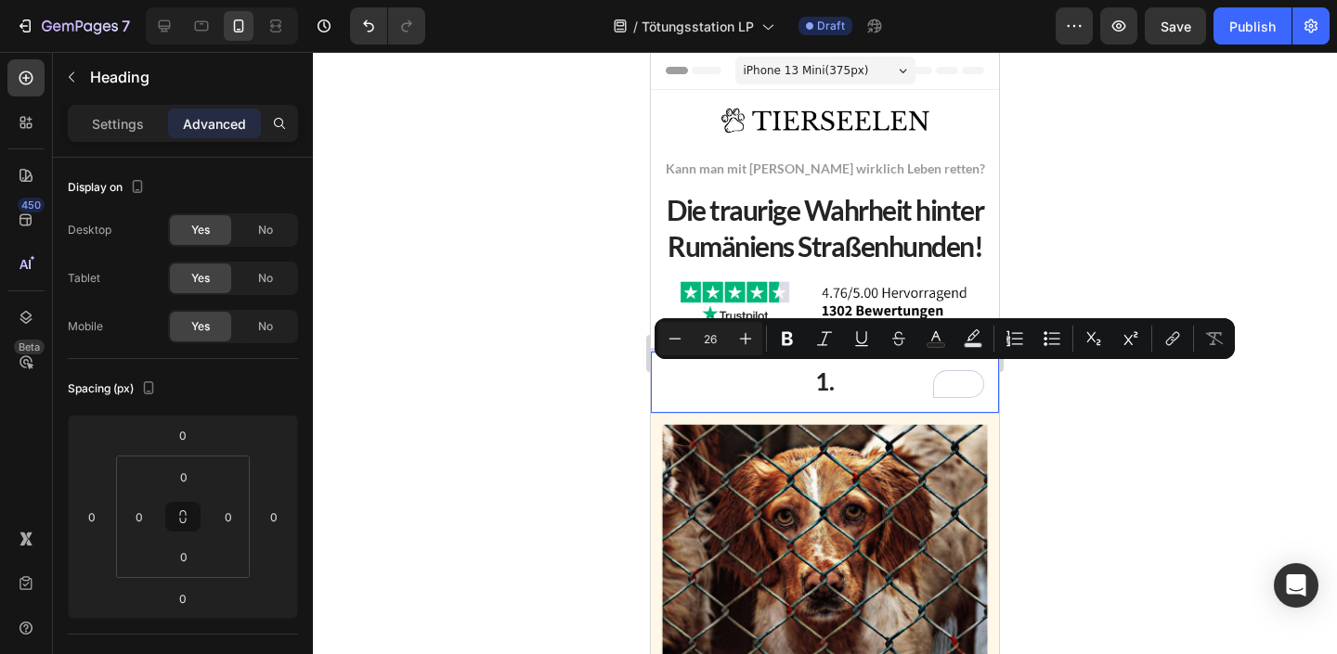
click at [889, 390] on p "1." at bounding box center [825, 383] width 318 height 32
click at [836, 385] on p "1." at bounding box center [825, 383] width 318 height 32
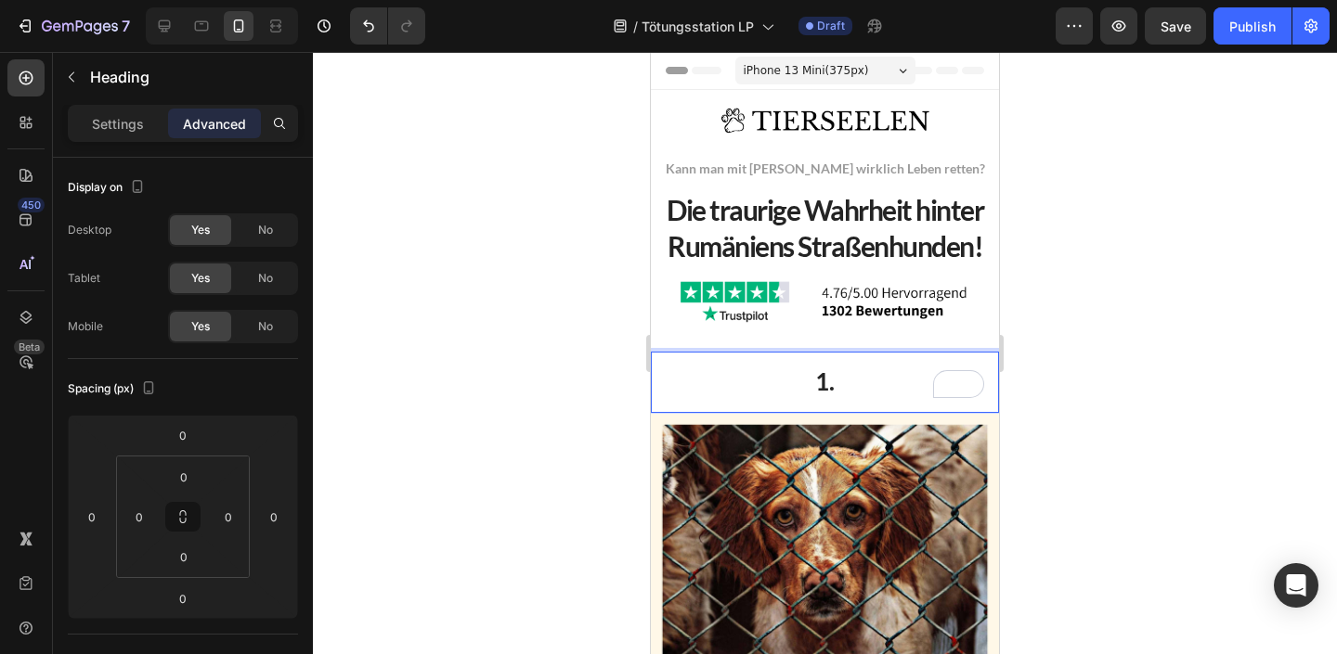
click at [515, 304] on div at bounding box center [825, 353] width 1024 height 602
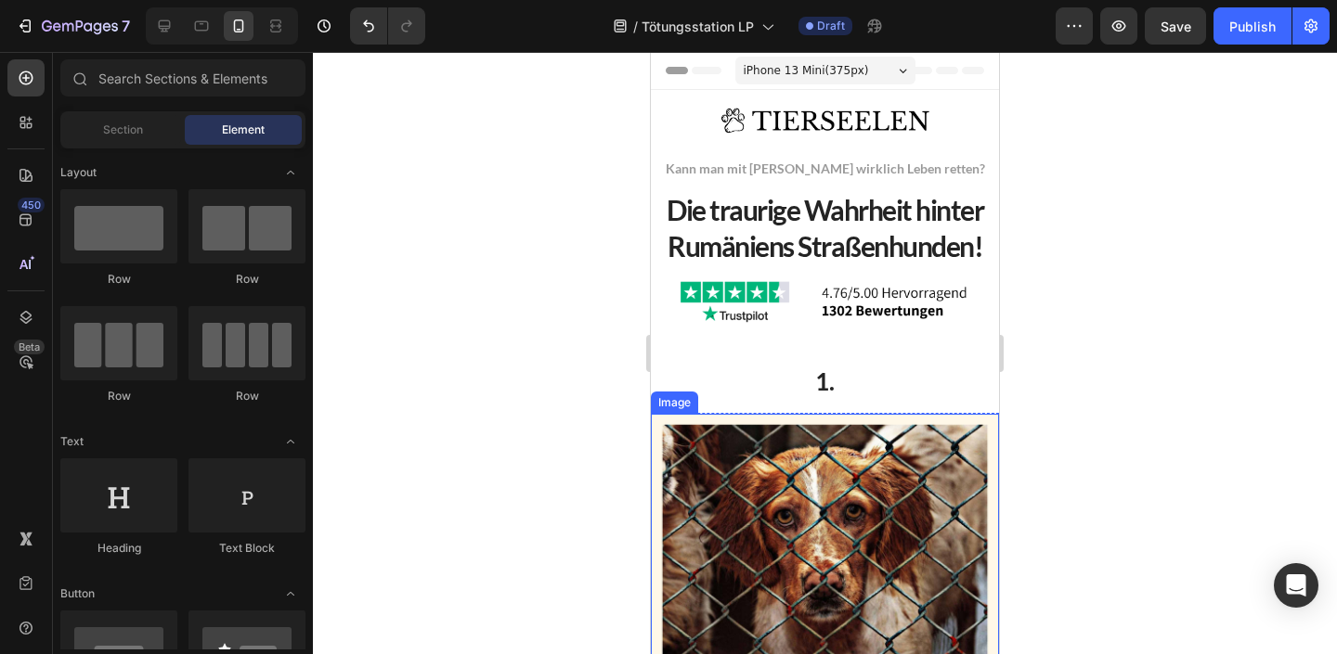
click at [912, 420] on img at bounding box center [825, 544] width 348 height 261
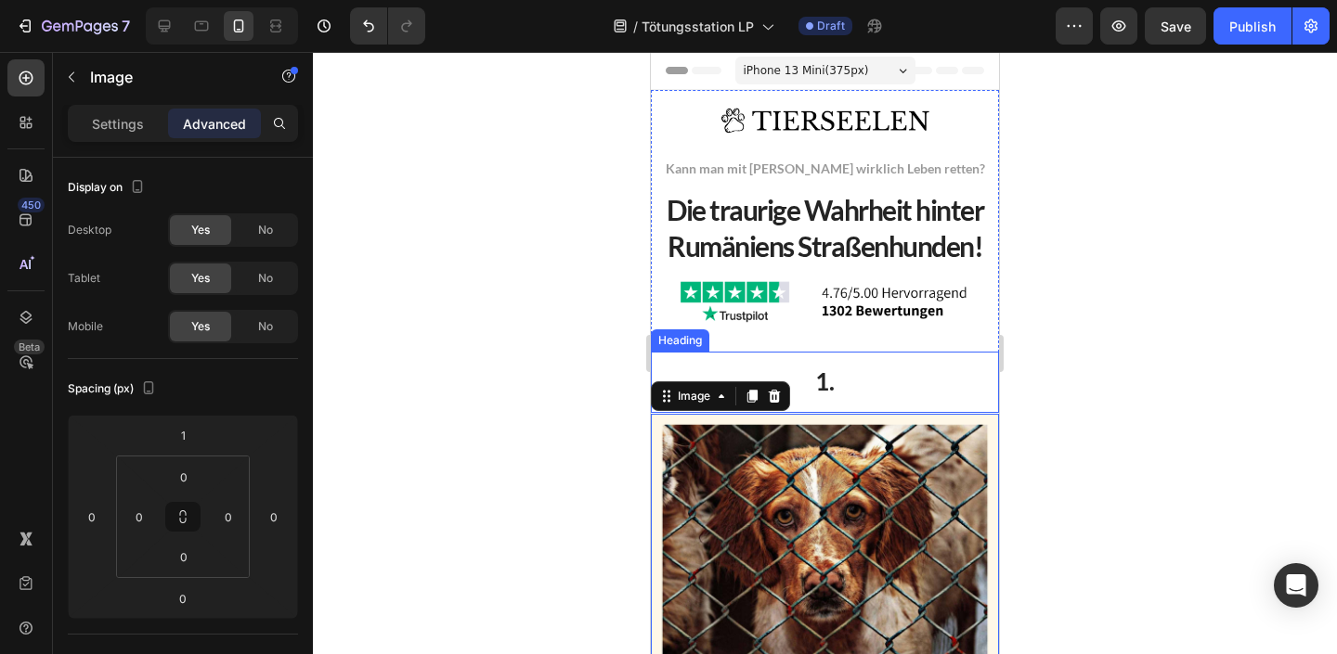
click at [858, 375] on p "1." at bounding box center [825, 383] width 318 height 32
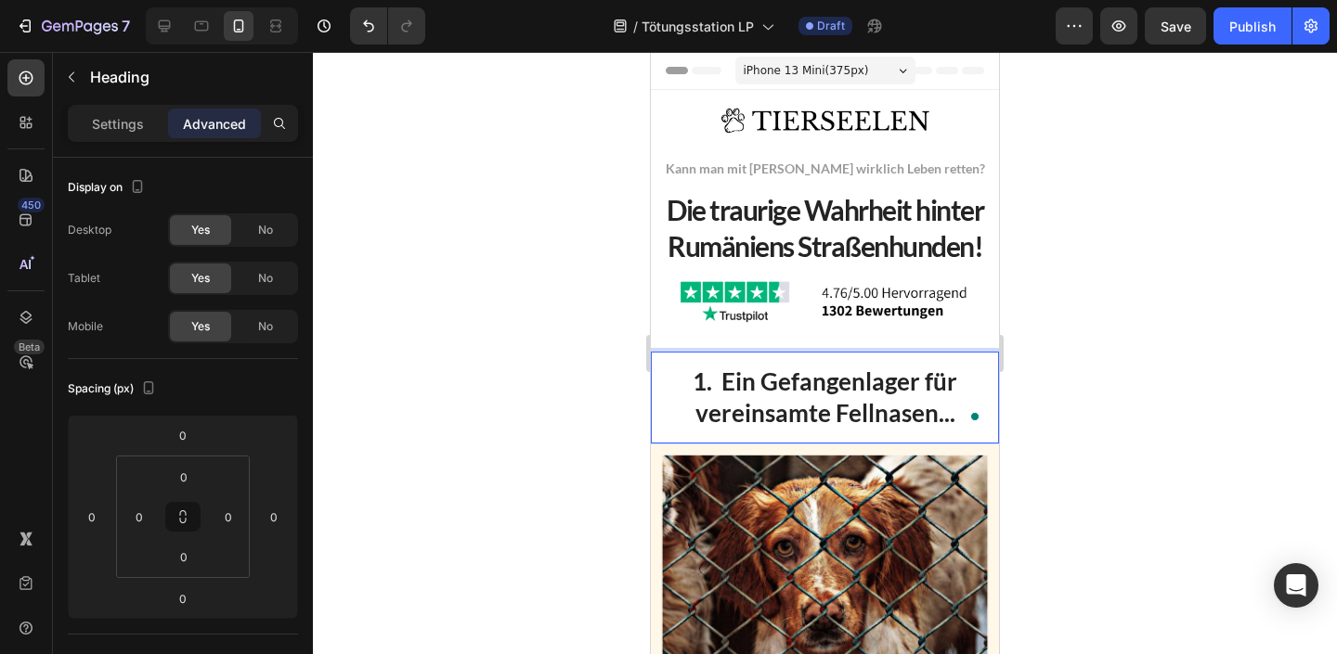
click at [847, 382] on p "1. Ein Gefangenlager für vereinsamte Fellnasen..." at bounding box center [825, 398] width 318 height 63
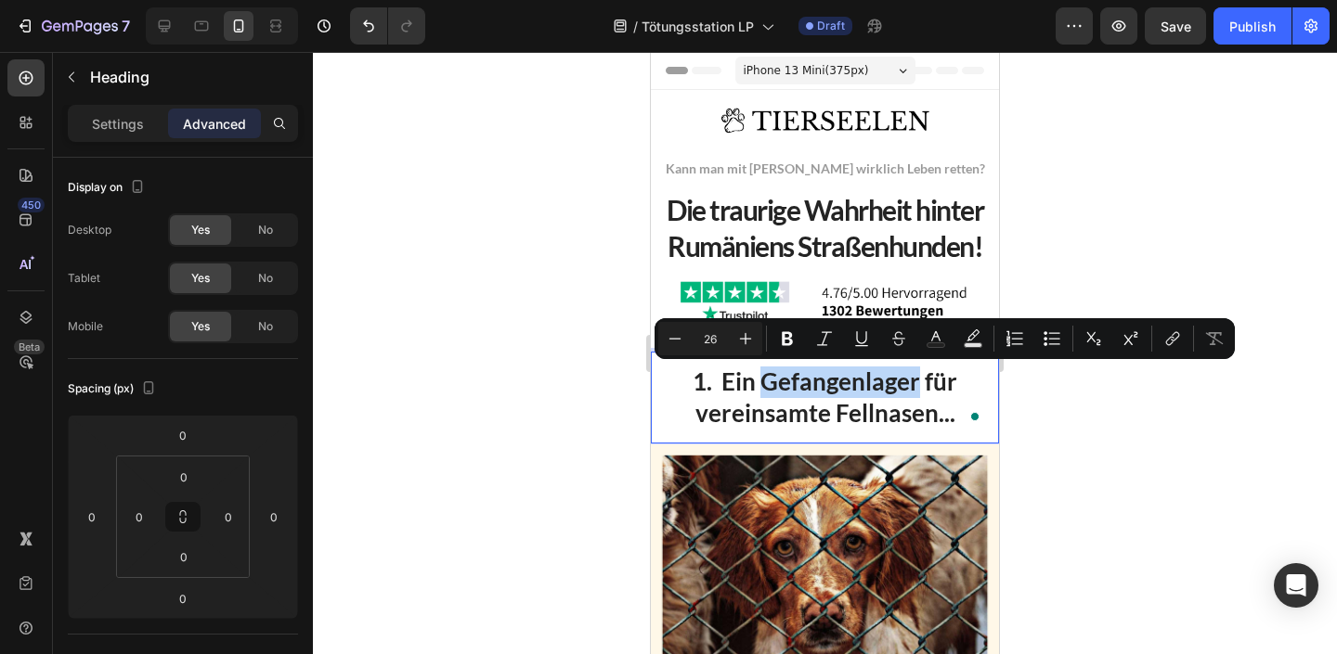
click at [856, 392] on p "1. Ein Gefangenlager für vereinsamte Fellnasen..." at bounding box center [825, 398] width 318 height 63
click at [882, 382] on p "1. Ein Gefangenlager für vereinsamte Fellnasen..." at bounding box center [825, 398] width 318 height 63
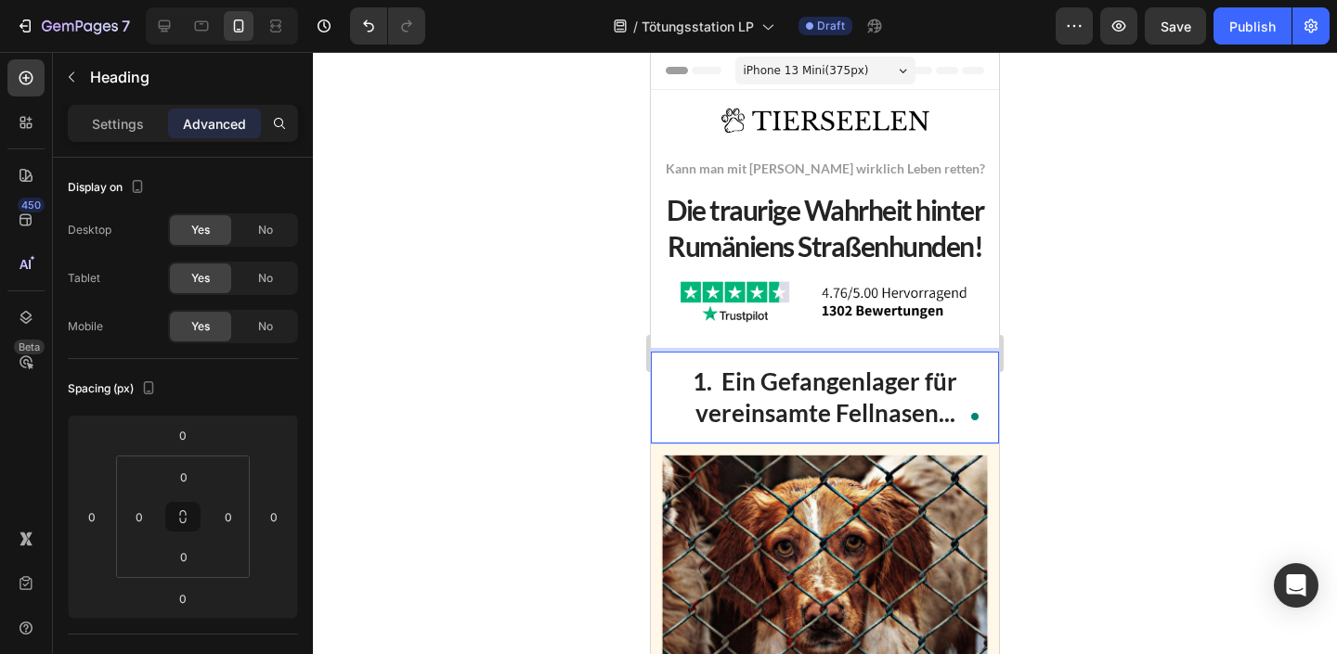
click at [862, 382] on p "1. Ein Gefangenlager für vereinsamte Fellnasen..." at bounding box center [825, 398] width 318 height 63
click at [1245, 331] on div at bounding box center [825, 353] width 1024 height 602
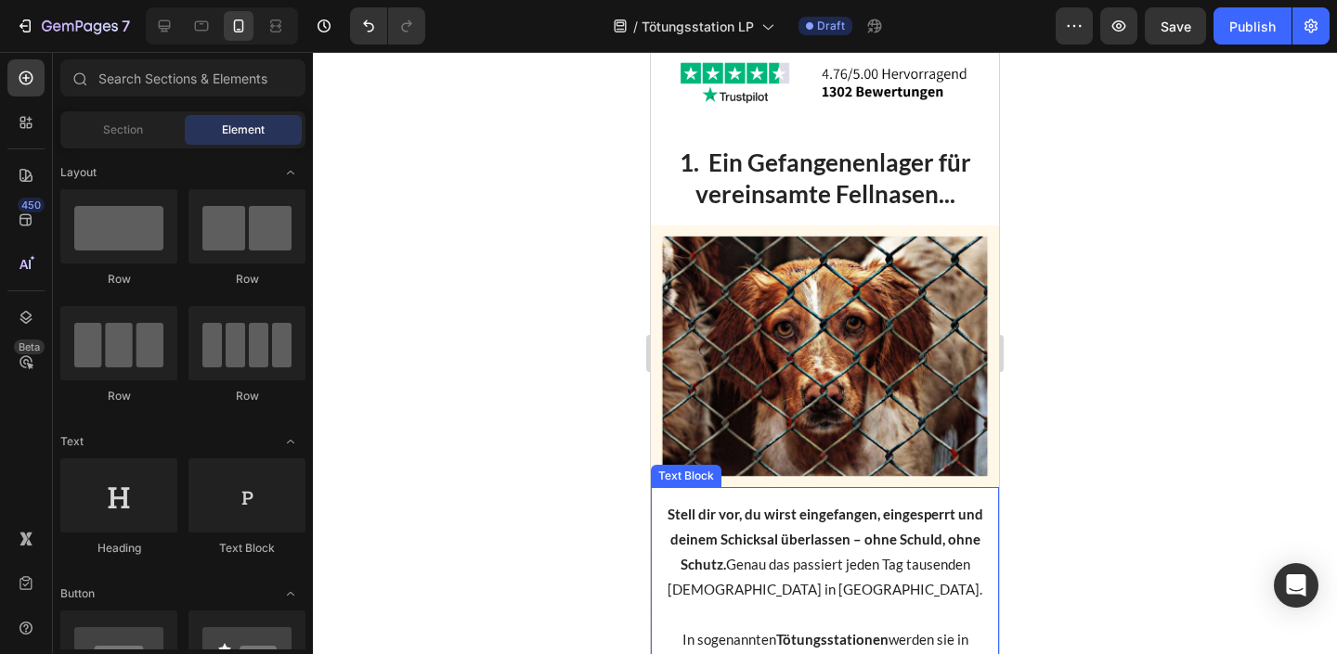
scroll to position [168, 0]
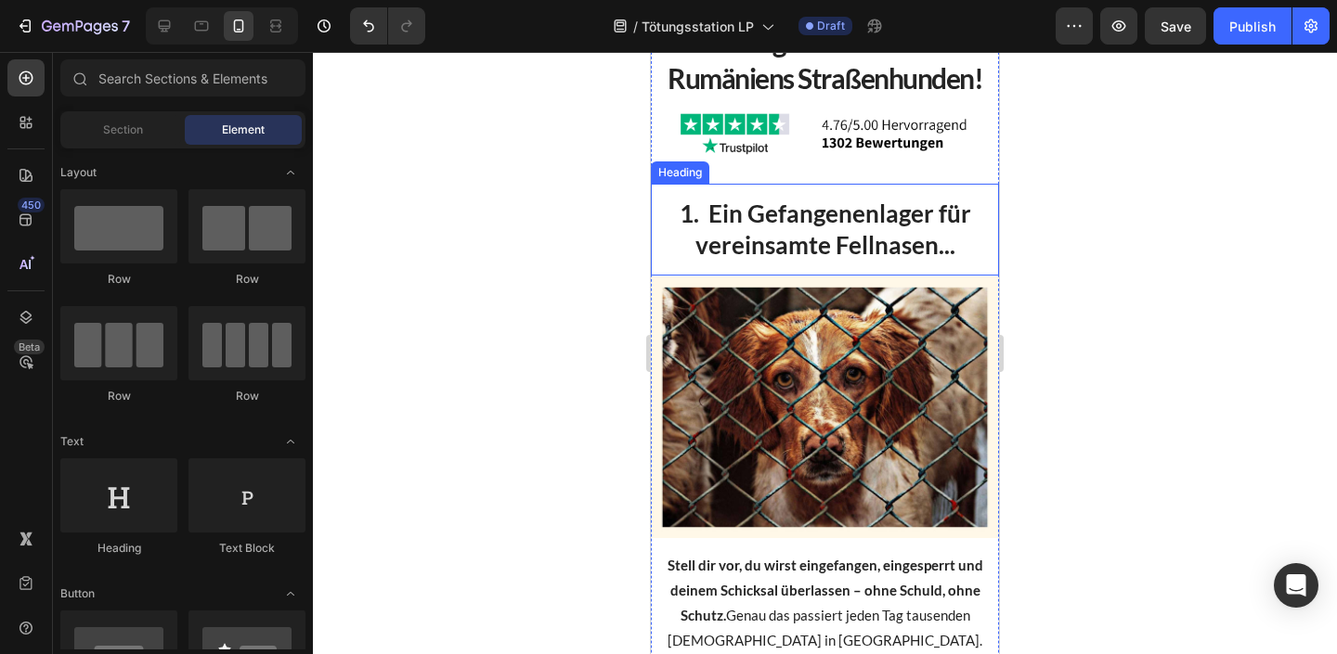
click at [822, 247] on p "1. Ein Gefangenenlager für vereinsamte Fellnasen..." at bounding box center [825, 230] width 318 height 63
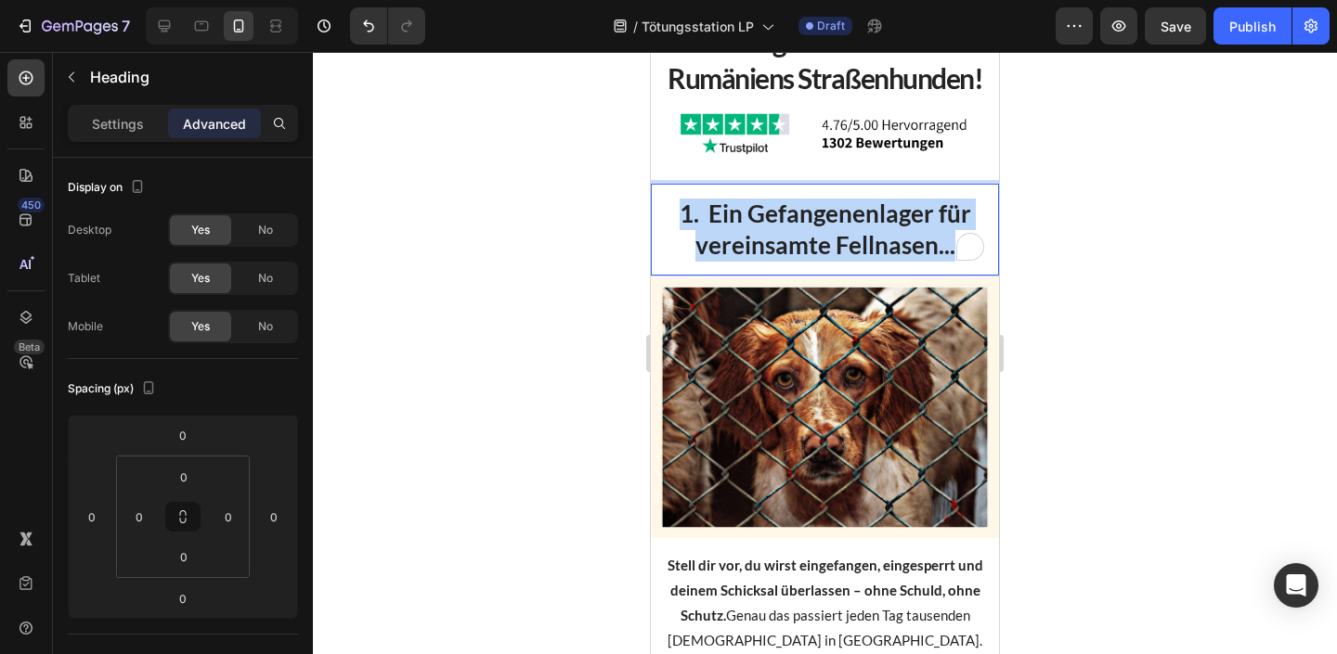
click at [822, 247] on p "1. Ein Gefangenenlager für vereinsamte Fellnasen..." at bounding box center [825, 230] width 318 height 63
click at [986, 242] on h2 "1. Ein Gefangenenlager für vereinsamte Fellnasen..." at bounding box center [825, 230] width 348 height 93
drag, startPoint x: 720, startPoint y: 215, endPoint x: 980, endPoint y: 263, distance: 264.2
click at [982, 263] on h2 "1. Ein Gefangenenlager für vereinsamte Fellnasen..." at bounding box center [825, 230] width 348 height 93
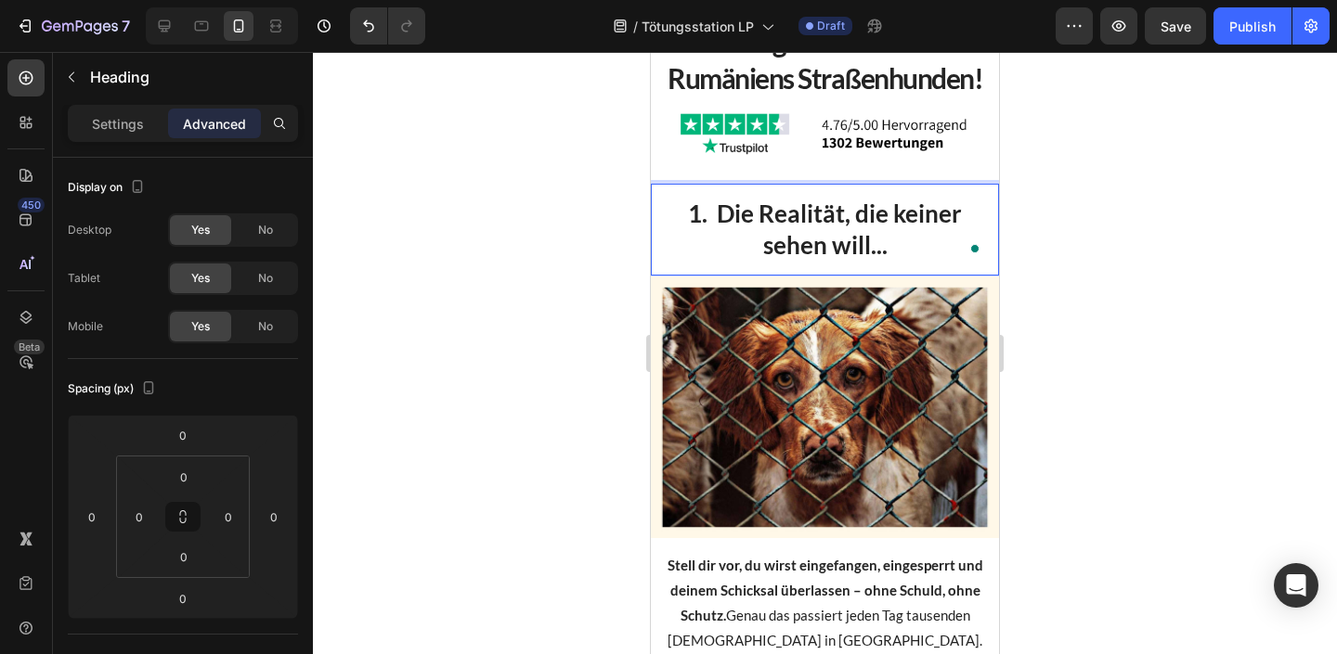
click at [1015, 147] on div at bounding box center [825, 353] width 1024 height 602
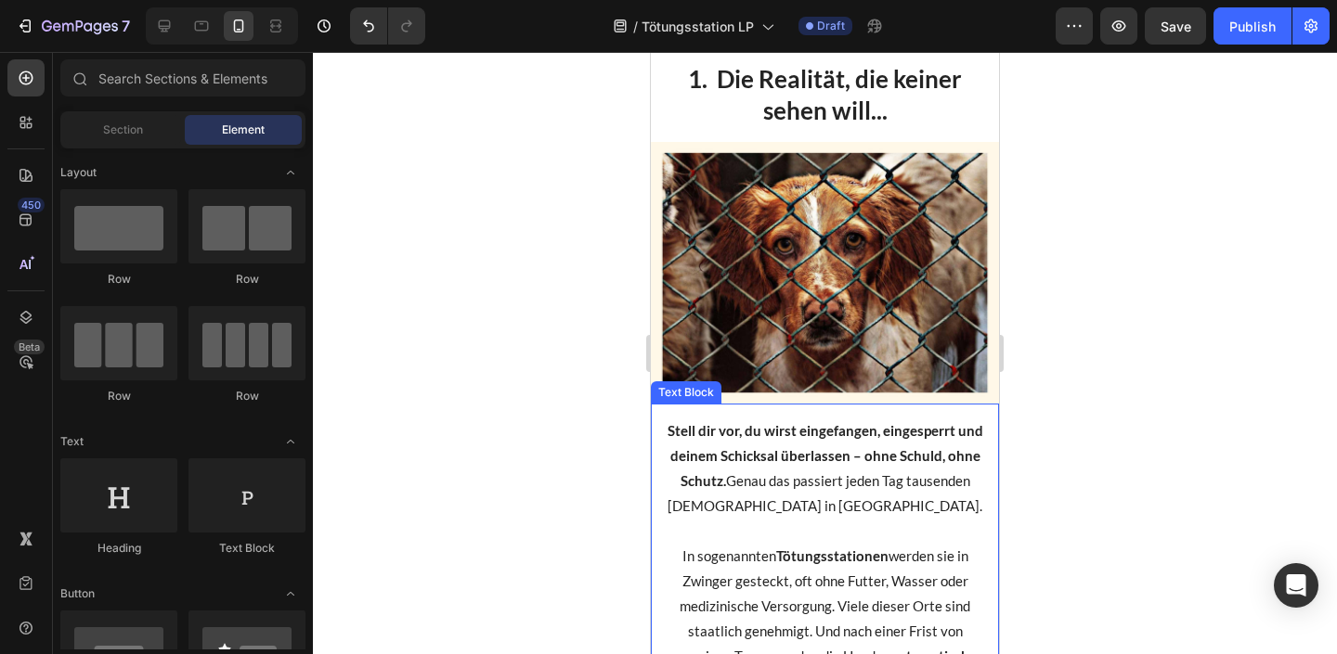
scroll to position [356, 0]
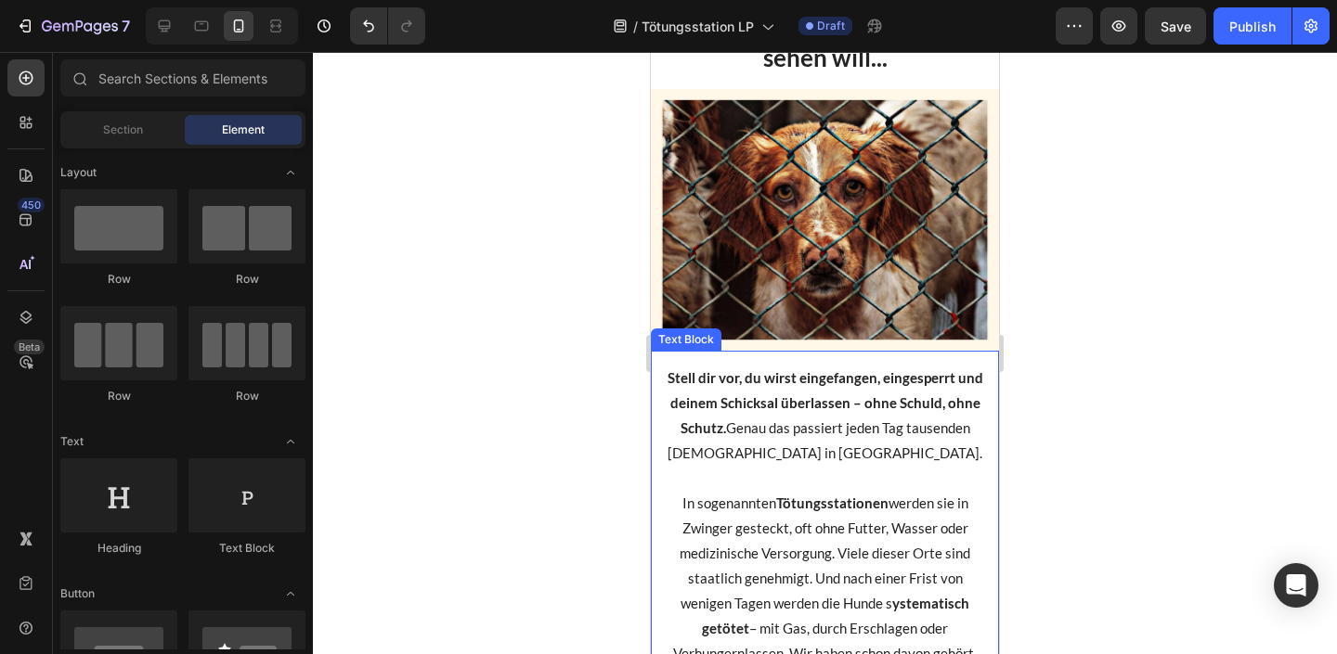
click at [815, 421] on p "Stell dir vor, du wirst eingefangen, eingesperrt und deinem Schicksal überlasse…" at bounding box center [825, 416] width 318 height 100
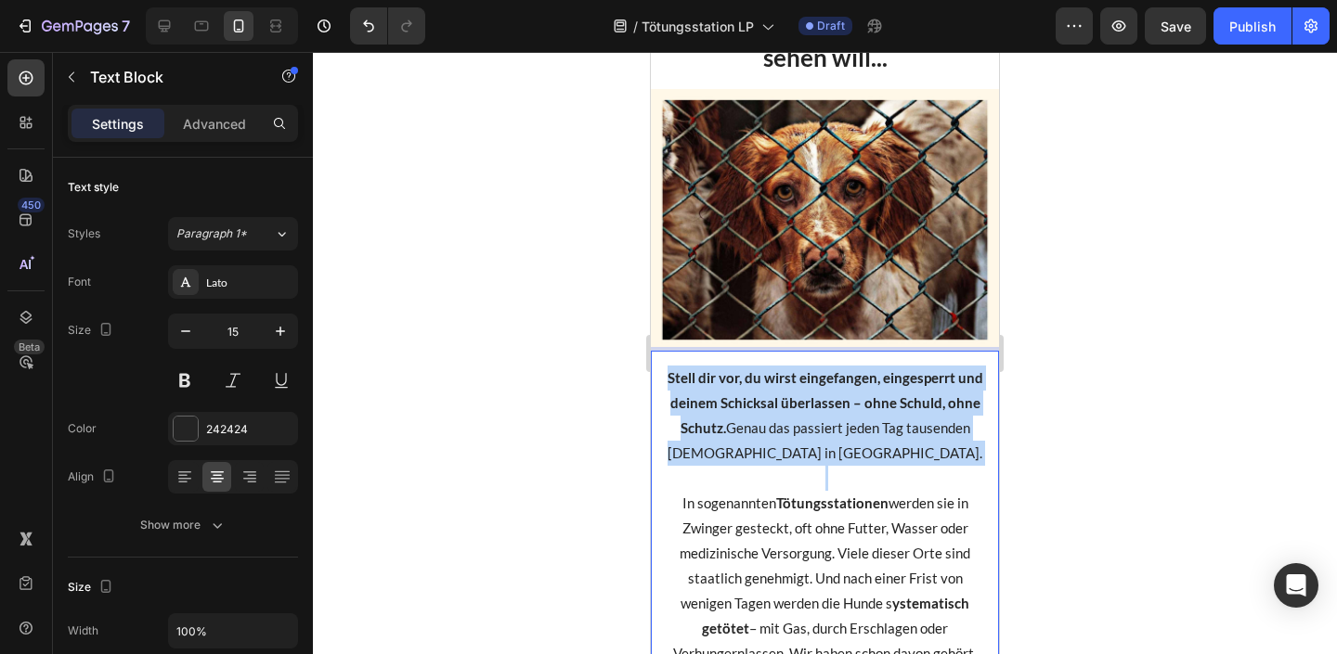
click at [815, 421] on p "Stell dir vor, du wirst eingefangen, eingesperrt und deinem Schicksal überlasse…" at bounding box center [825, 416] width 318 height 100
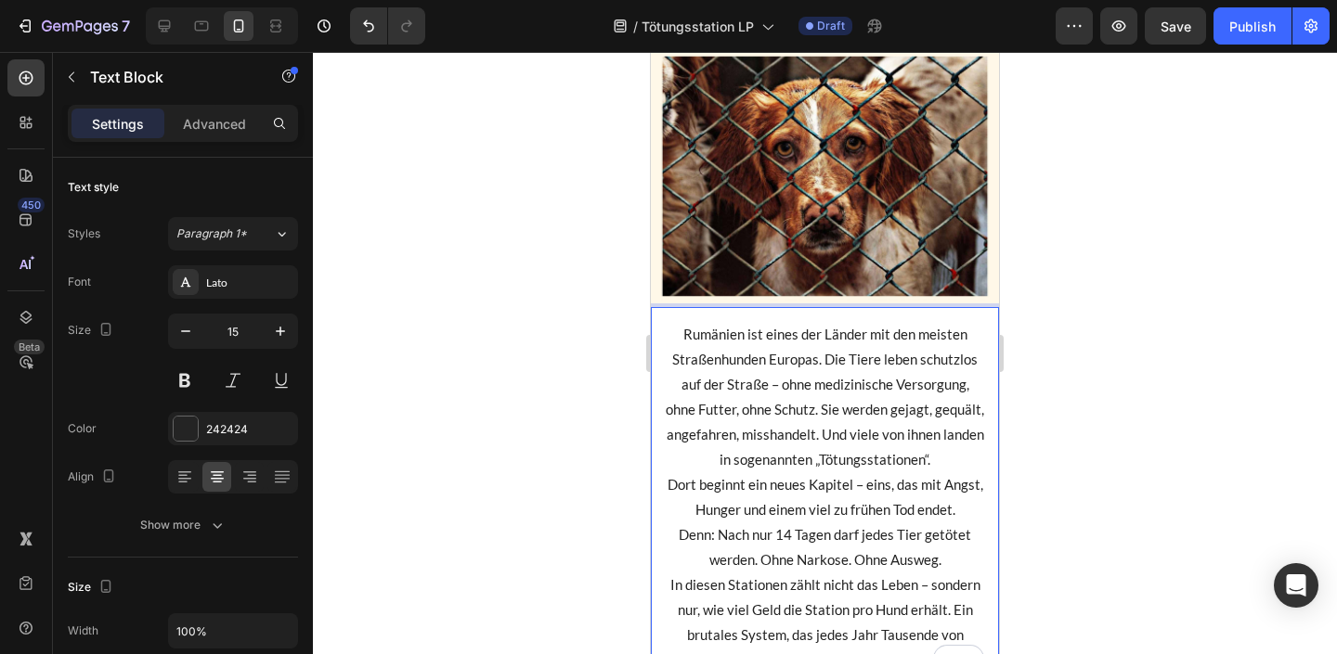
scroll to position [432, 0]
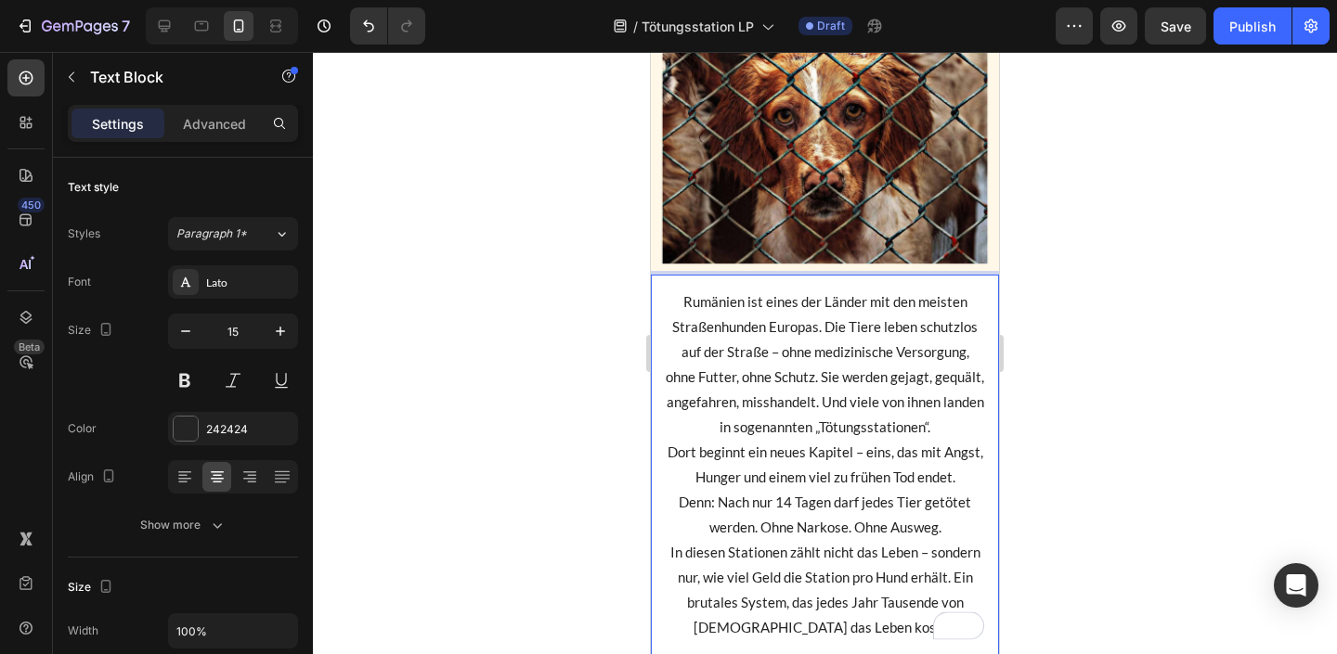
click at [975, 426] on p "Rumänien ist eines der Länder mit den meisten Straßenhunden Europas. Die Tiere …" at bounding box center [825, 365] width 318 height 150
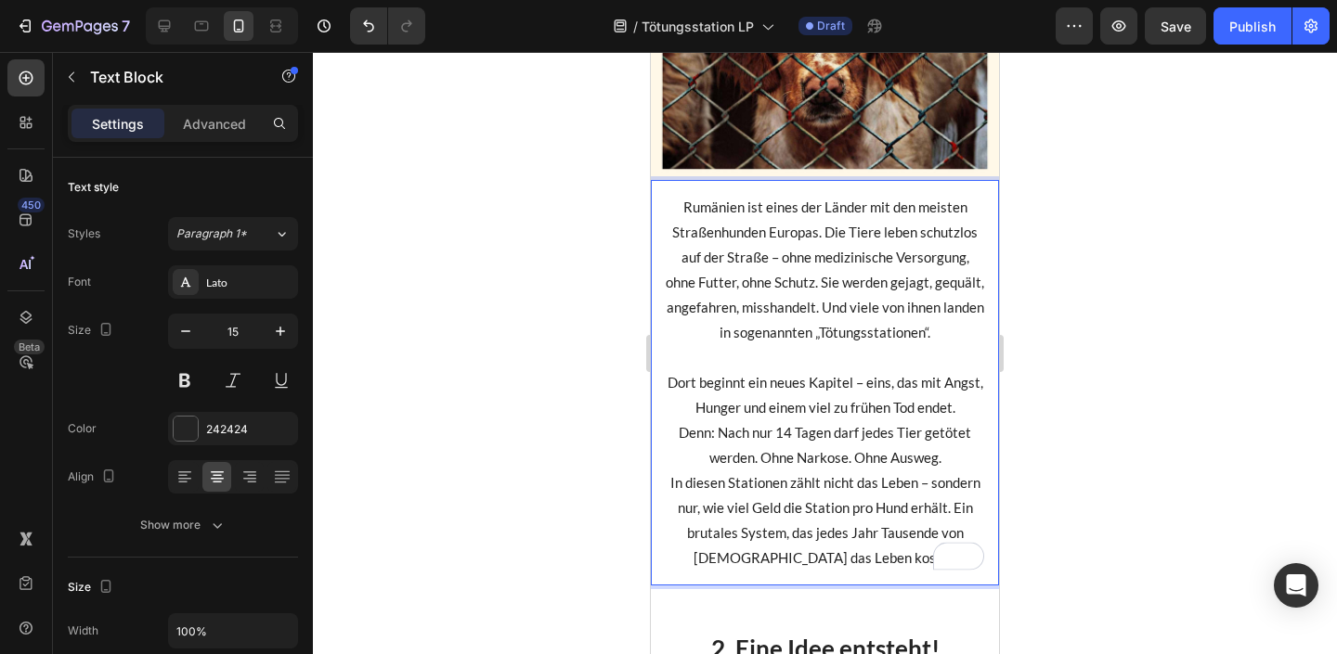
scroll to position [535, 0]
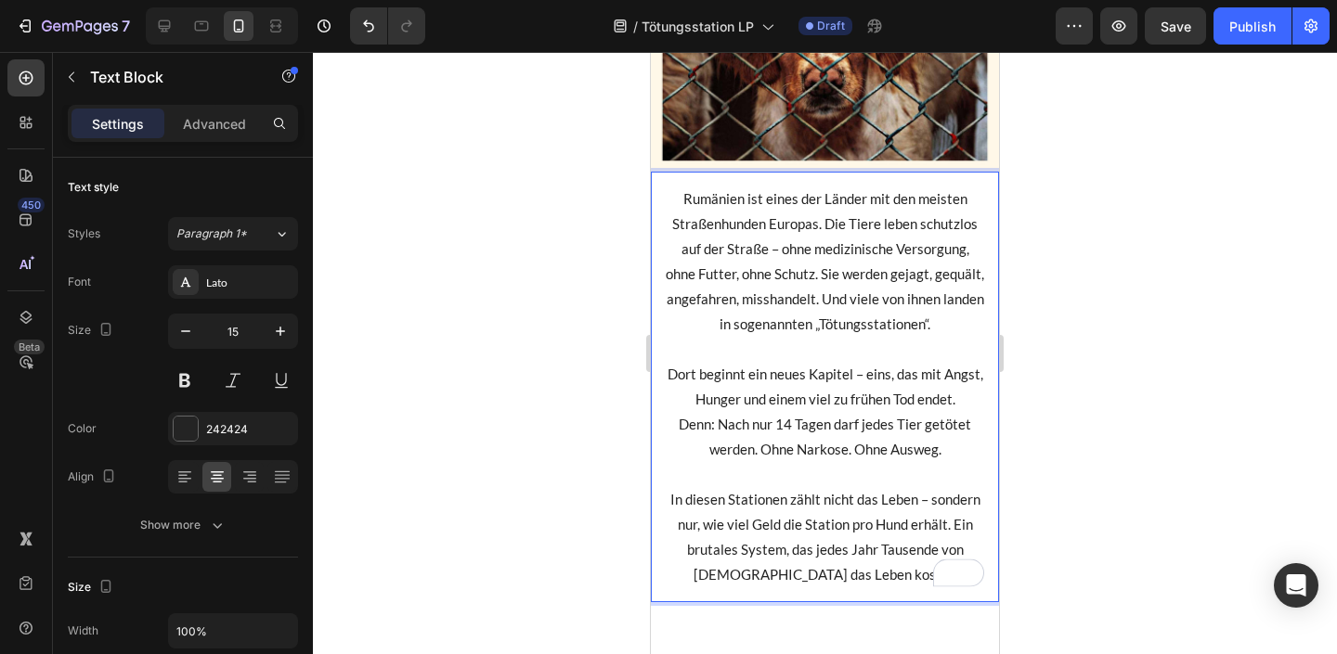
click at [857, 317] on p "Rumänien ist eines der Länder mit den meisten Straßenhunden Europas. Die Tiere …" at bounding box center [825, 262] width 318 height 150
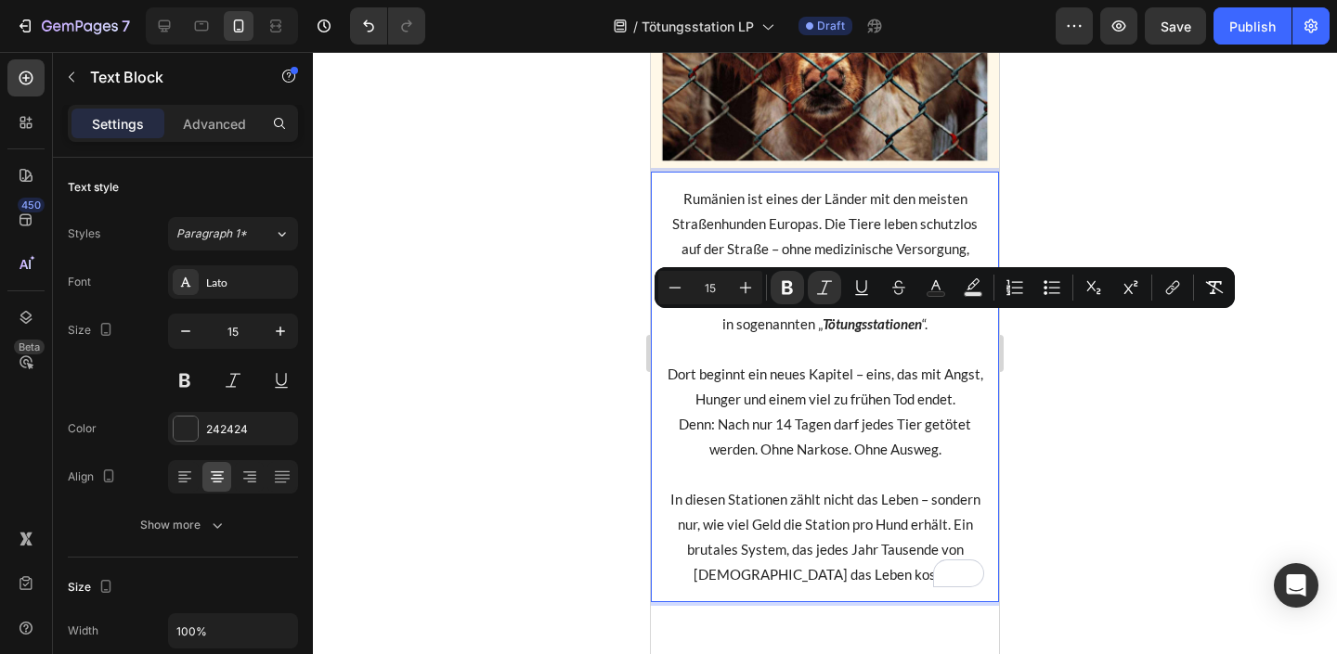
click at [809, 401] on p "Dort beginnt ein neues Kapitel – eins, das mit Angst, Hunger und einem viel zu …" at bounding box center [825, 412] width 318 height 100
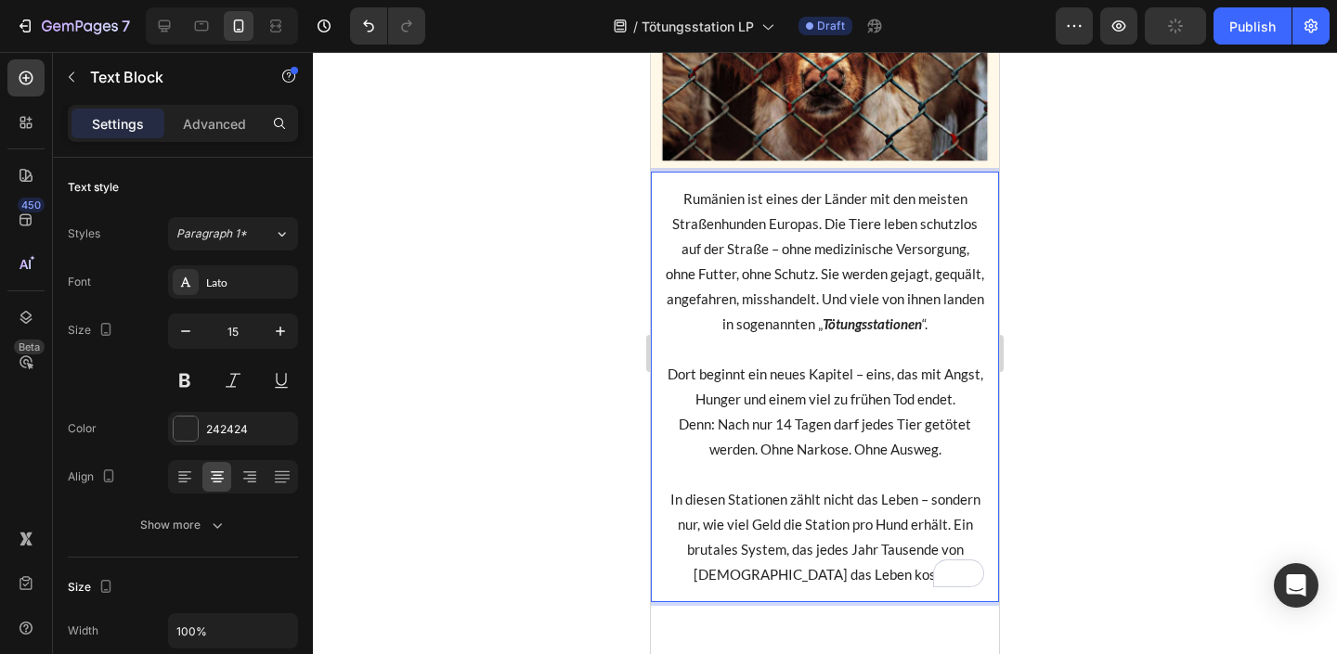
click at [823, 199] on p "Rumänien ist eines der Länder mit den meisten Straßenhunden Europas. Die Tiere …" at bounding box center [825, 262] width 318 height 150
click at [783, 352] on p "Rich Text Editor. Editing area: main" at bounding box center [825, 349] width 318 height 25
click at [784, 352] on p "Rich Text Editor. Editing area: main" at bounding box center [825, 349] width 318 height 25
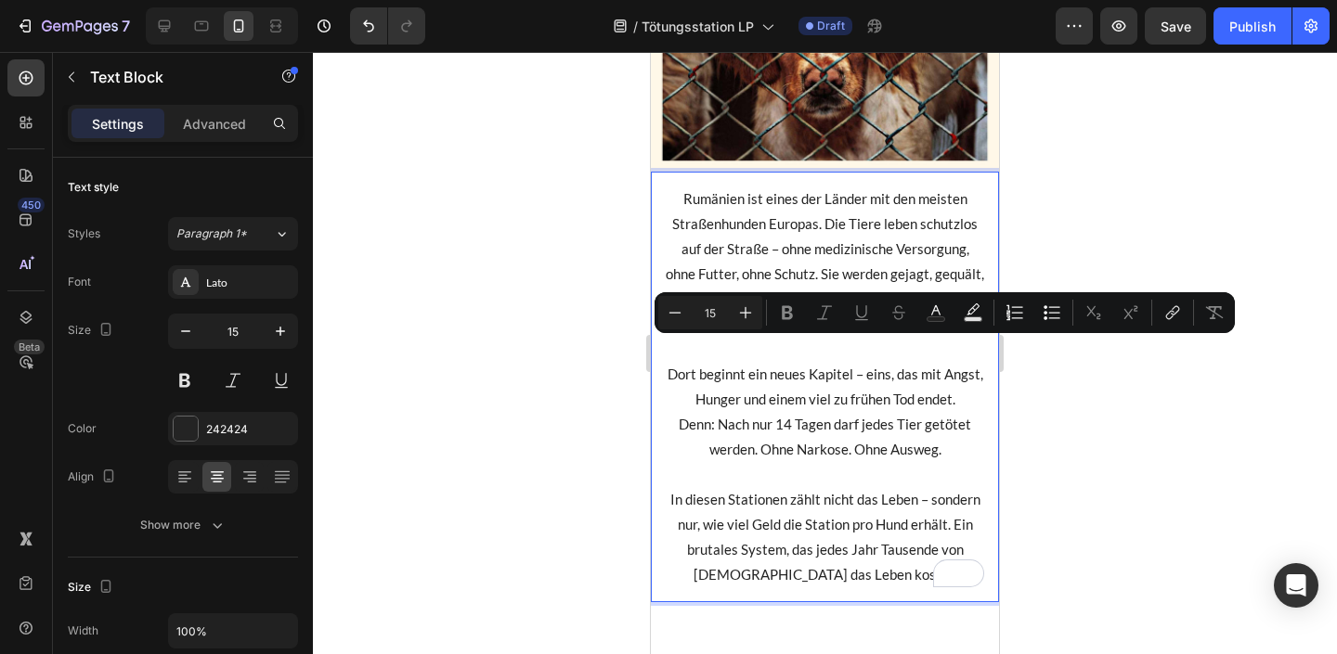
click at [775, 433] on p "Dort beginnt ein neues Kapitel – eins, das mit Angst, Hunger und einem viel zu …" at bounding box center [825, 412] width 318 height 100
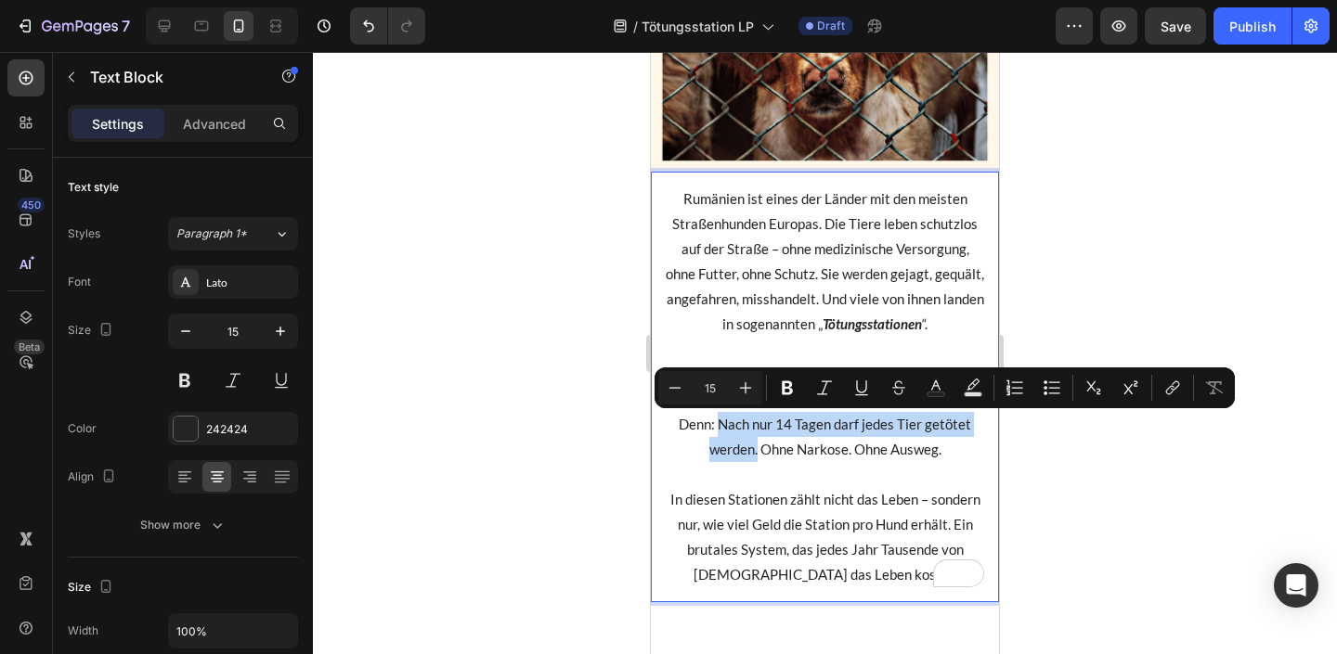
drag, startPoint x: 719, startPoint y: 427, endPoint x: 756, endPoint y: 453, distance: 45.3
click at [756, 453] on p "Dort beginnt ein neues Kapitel – eins, das mit Angst, Hunger und einem viel zu …" at bounding box center [825, 412] width 318 height 100
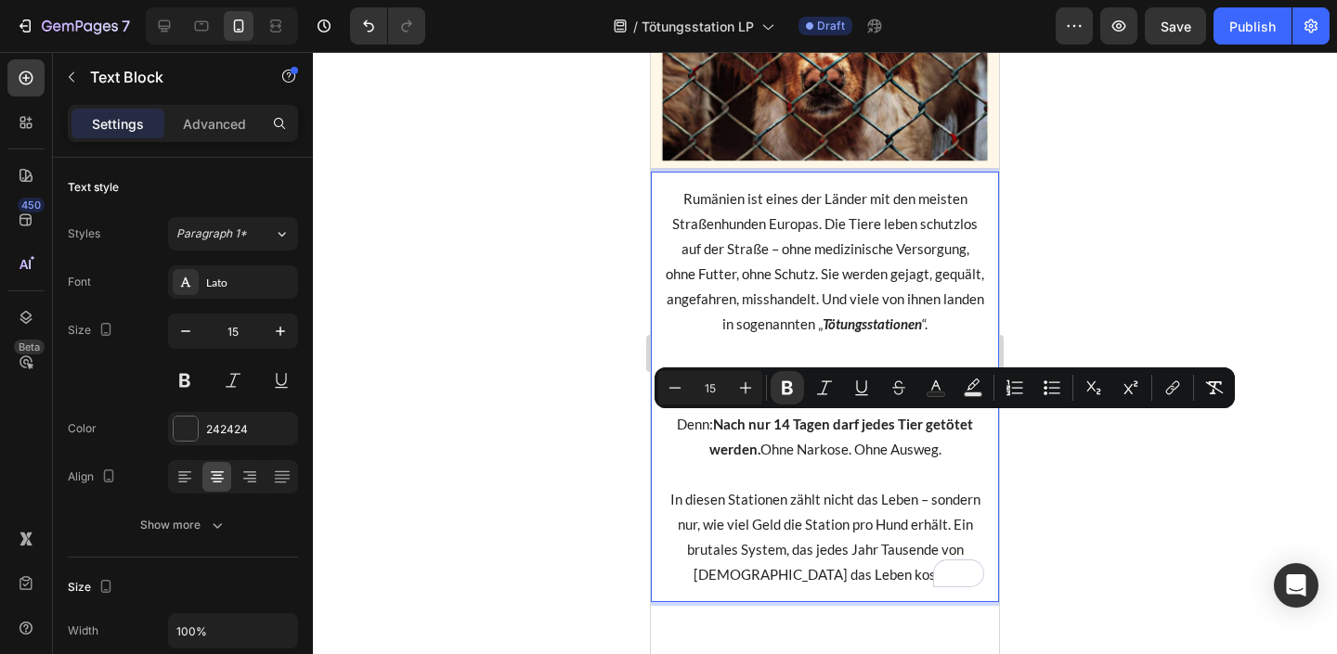
click at [774, 498] on p "In diesen Stationen zählt nicht das Leben – sondern nur, wie viel Geld die Stat…" at bounding box center [825, 537] width 318 height 100
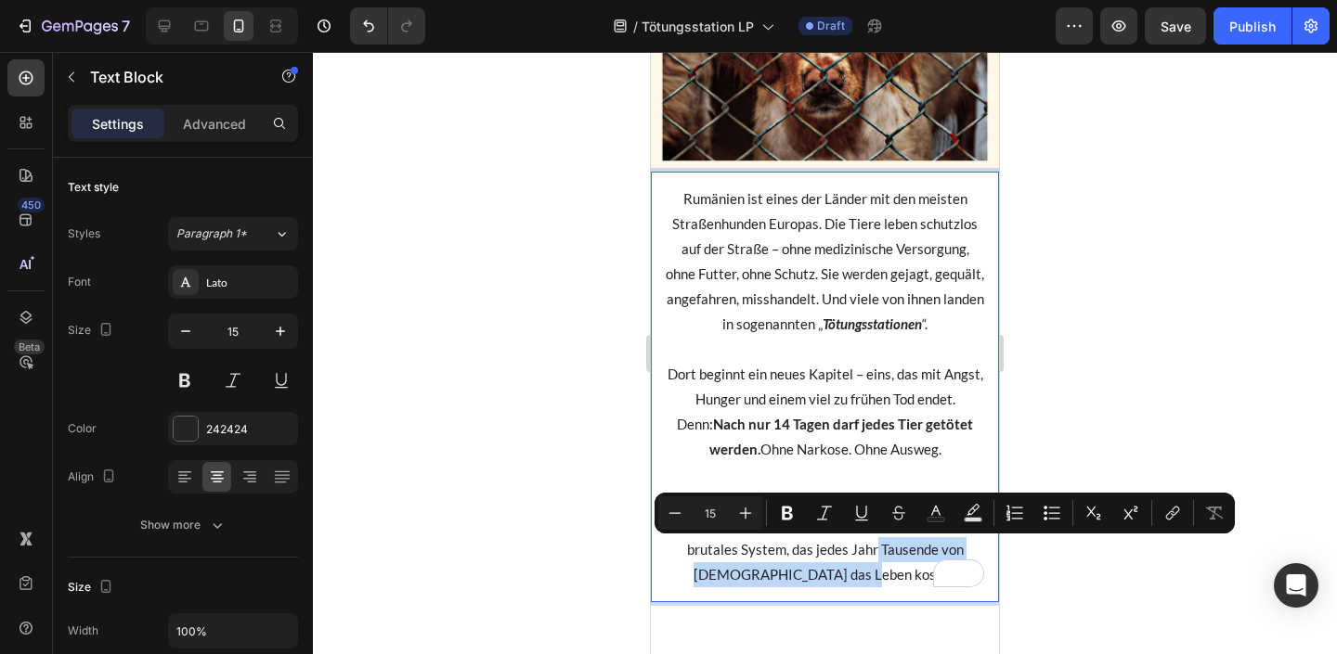
drag, startPoint x: 877, startPoint y: 546, endPoint x: 924, endPoint y: 573, distance: 53.7
click at [924, 574] on p "In diesen Stationen zählt nicht das Leben – sondern nur, wie viel Geld die Stat…" at bounding box center [825, 537] width 318 height 100
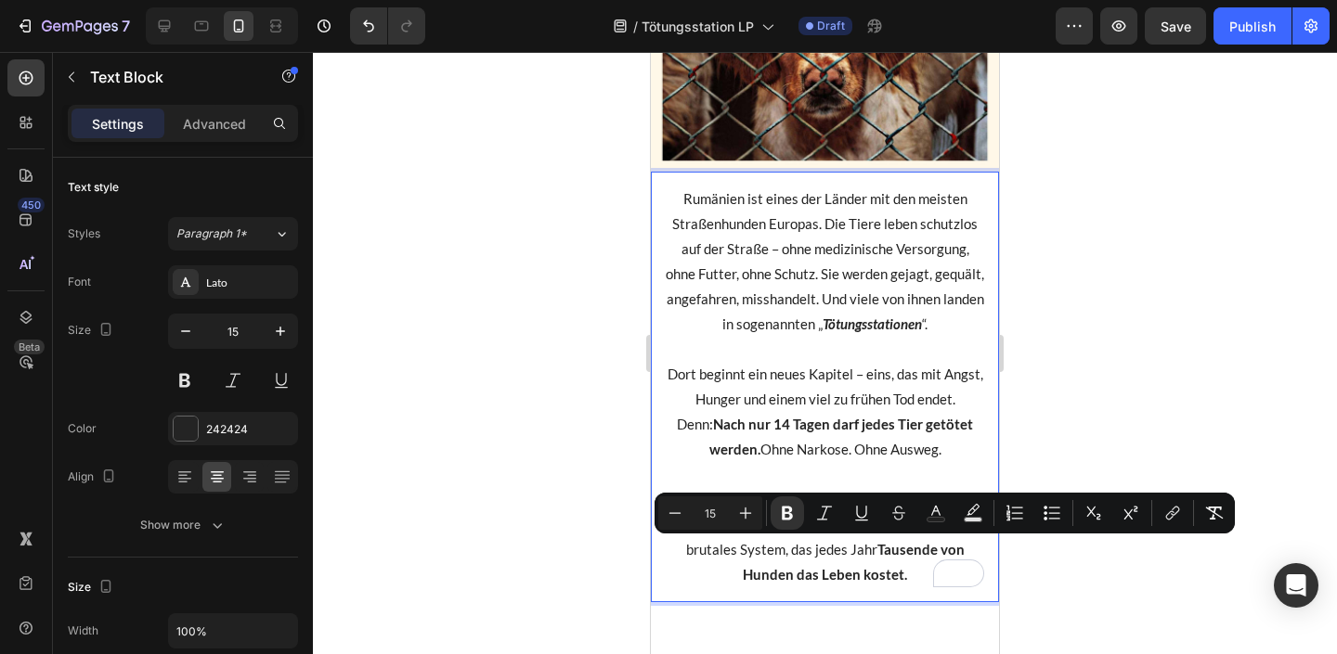
click at [1164, 351] on div at bounding box center [825, 353] width 1024 height 602
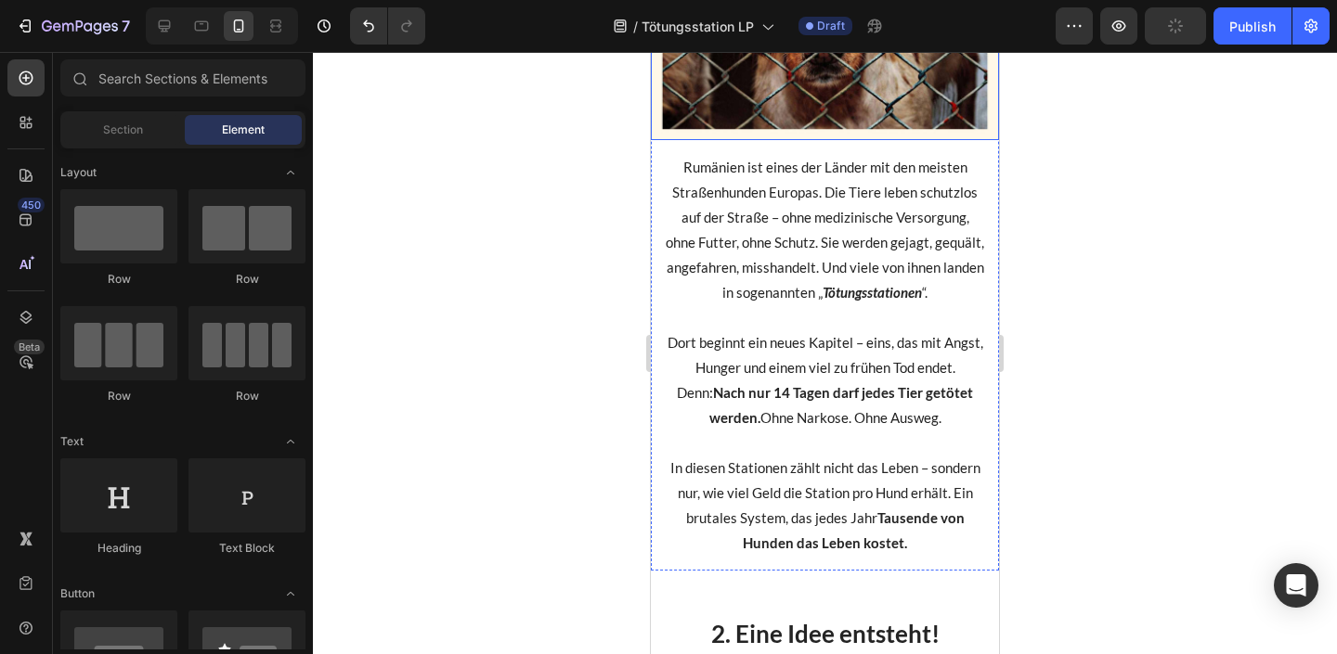
scroll to position [903, 0]
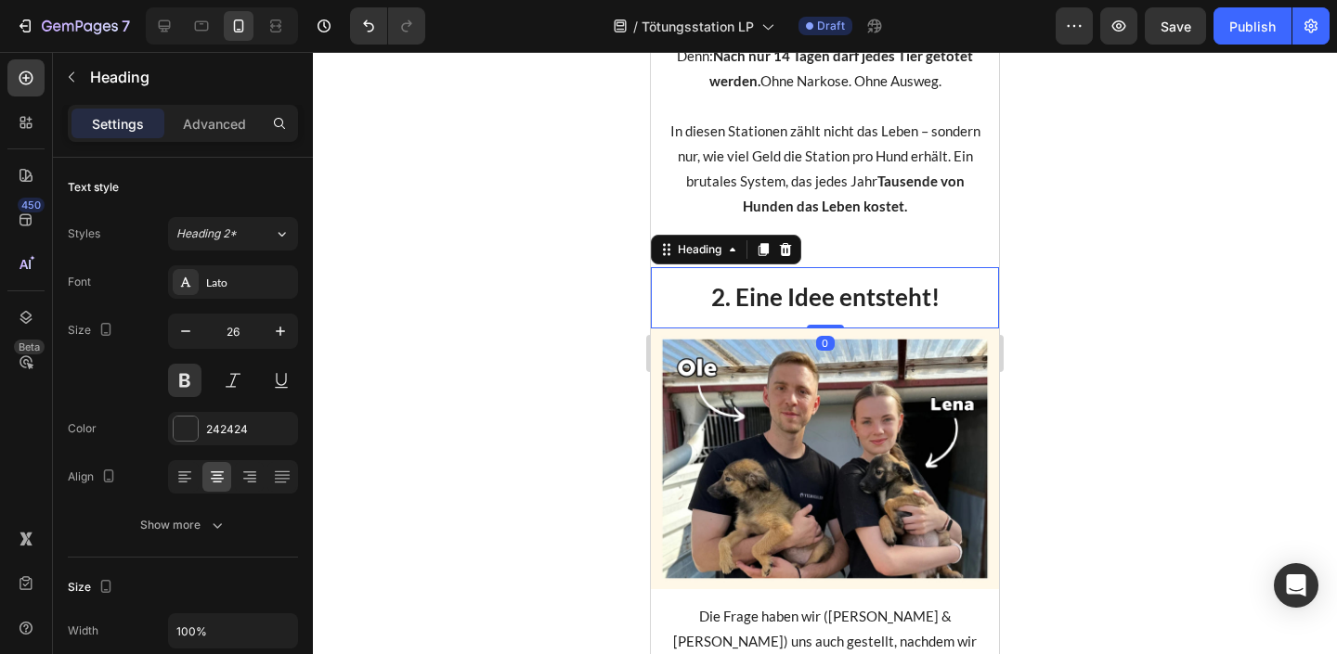
click at [782, 296] on p "2. Eine Idee entsteht!" at bounding box center [825, 298] width 318 height 32
click at [738, 296] on p "2. Eine Idee entsteht!" at bounding box center [825, 298] width 318 height 32
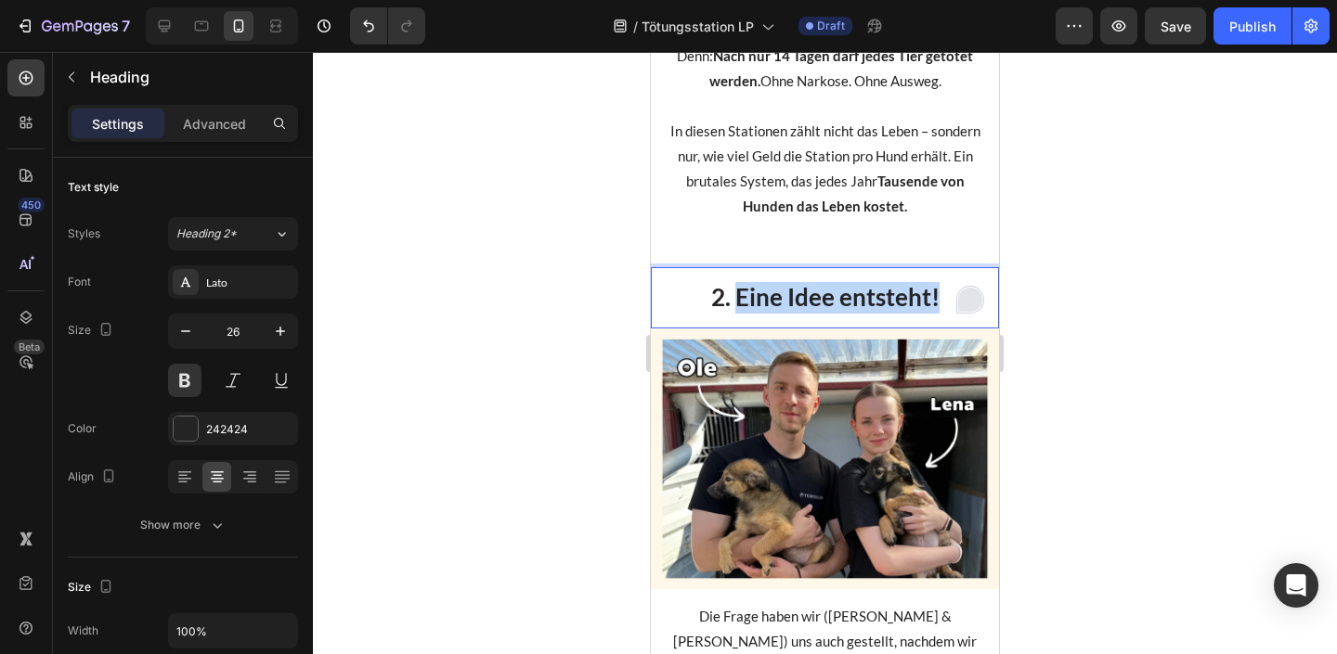
drag, startPoint x: 737, startPoint y: 296, endPoint x: 979, endPoint y: 294, distance: 242.3
click at [979, 296] on div "2. Eine Idee entsteht!" at bounding box center [825, 297] width 348 height 61
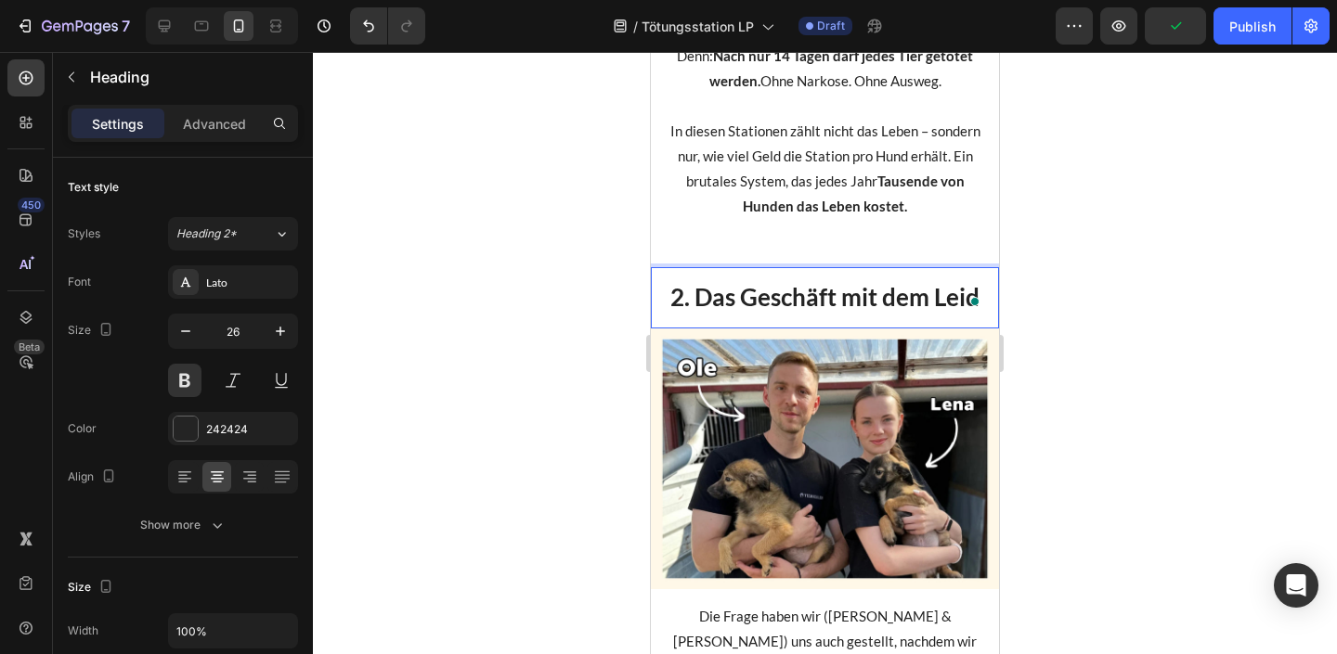
click at [1088, 314] on div at bounding box center [825, 353] width 1024 height 602
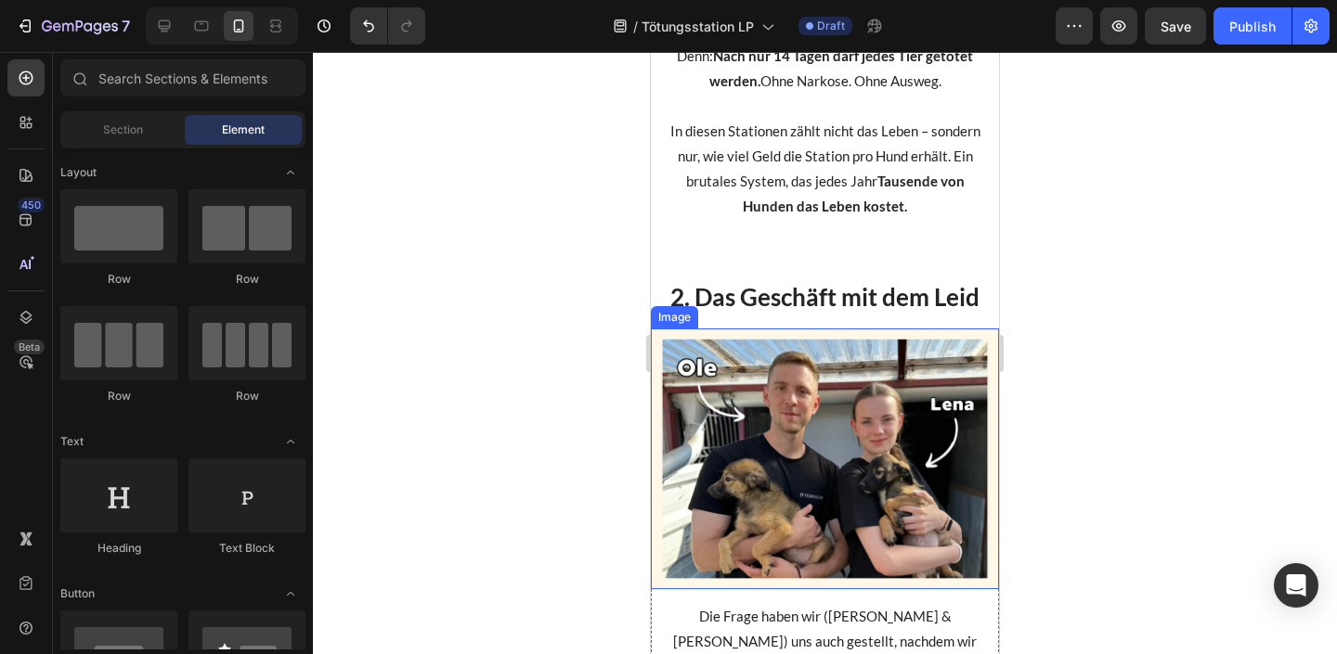
scroll to position [1215, 0]
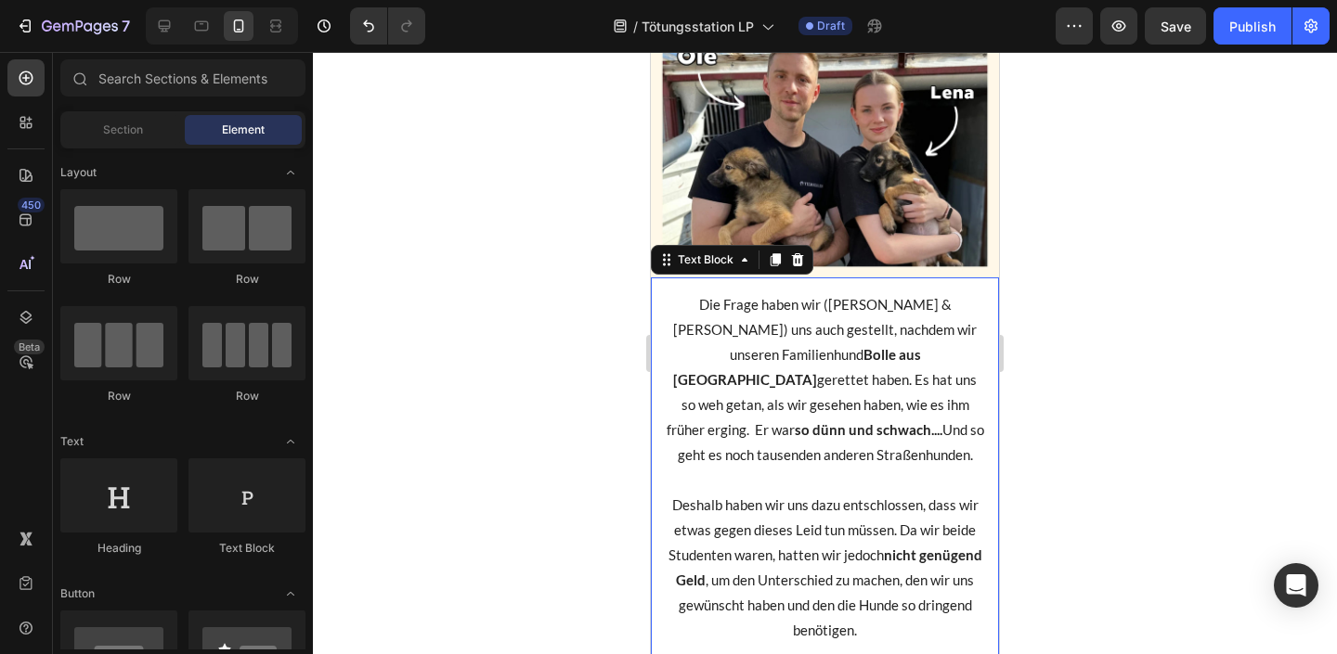
click at [820, 430] on p "Die Frage haben wir ([PERSON_NAME] & [PERSON_NAME]) uns auch gestellt, nachdem …" at bounding box center [825, 379] width 318 height 175
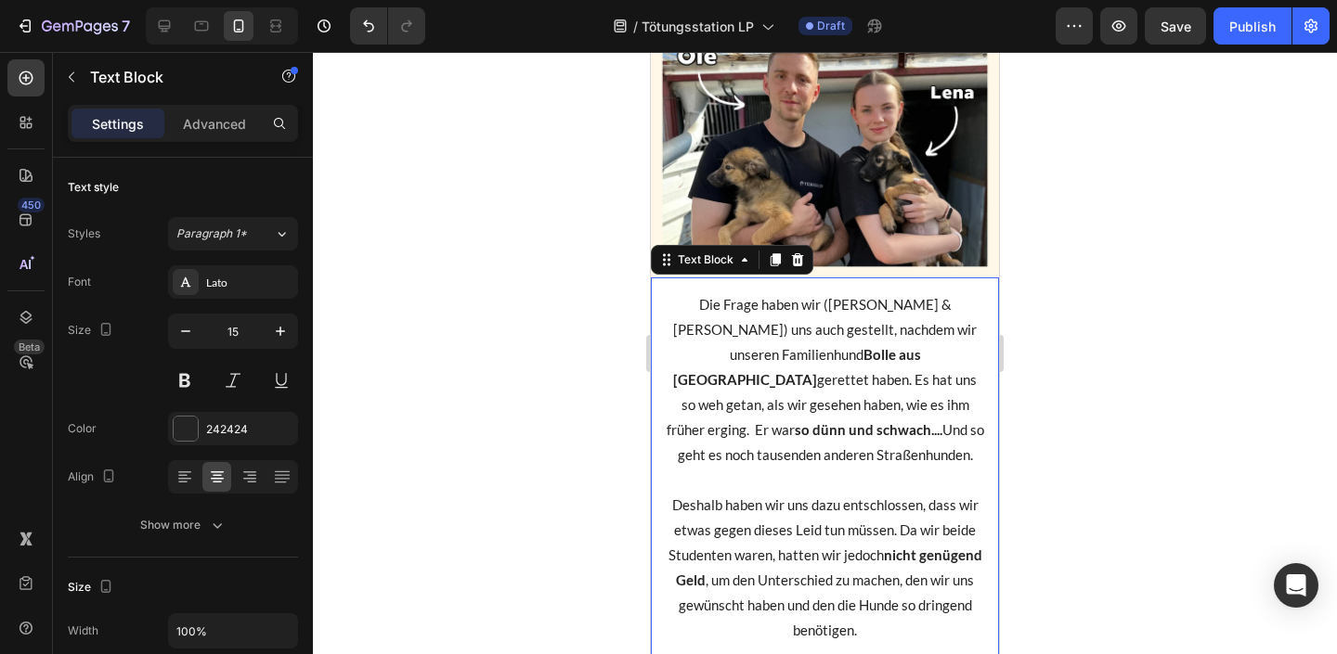
click at [820, 430] on p "Die Frage haben wir ([PERSON_NAME] & [PERSON_NAME]) uns auch gestellt, nachdem …" at bounding box center [825, 379] width 318 height 175
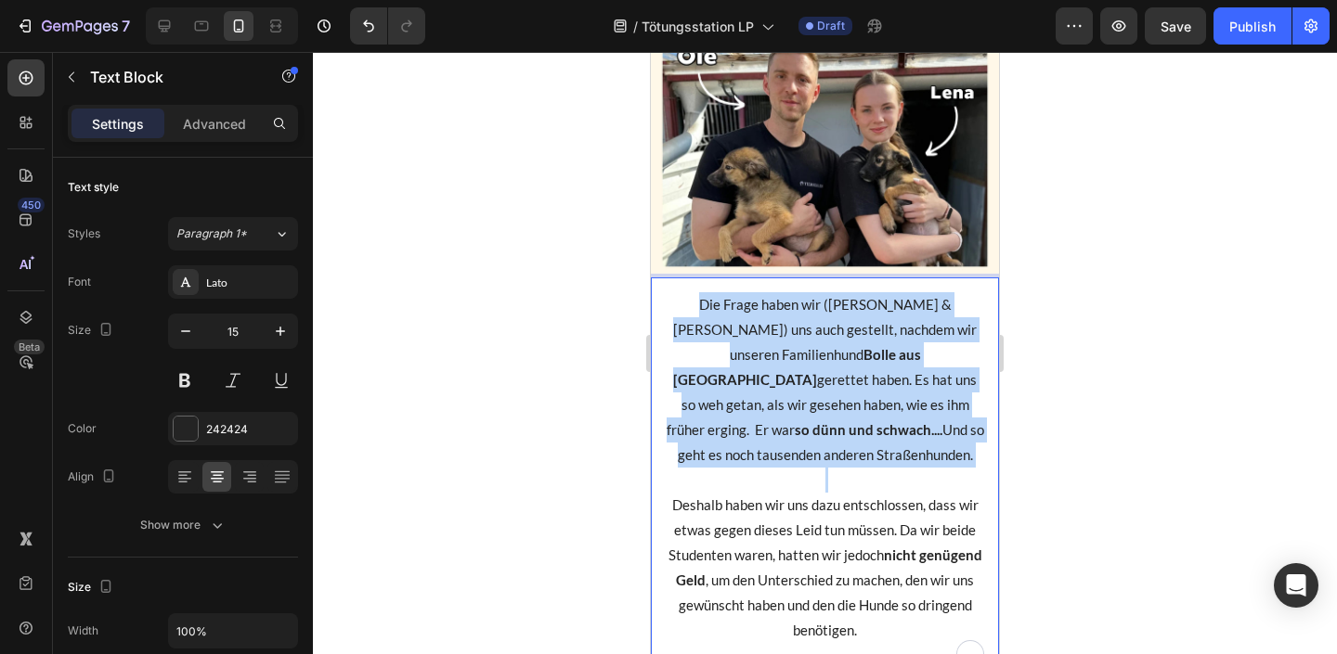
click at [820, 430] on p "Die Frage haben wir ([PERSON_NAME] & [PERSON_NAME]) uns auch gestellt, nachdem …" at bounding box center [825, 379] width 318 height 175
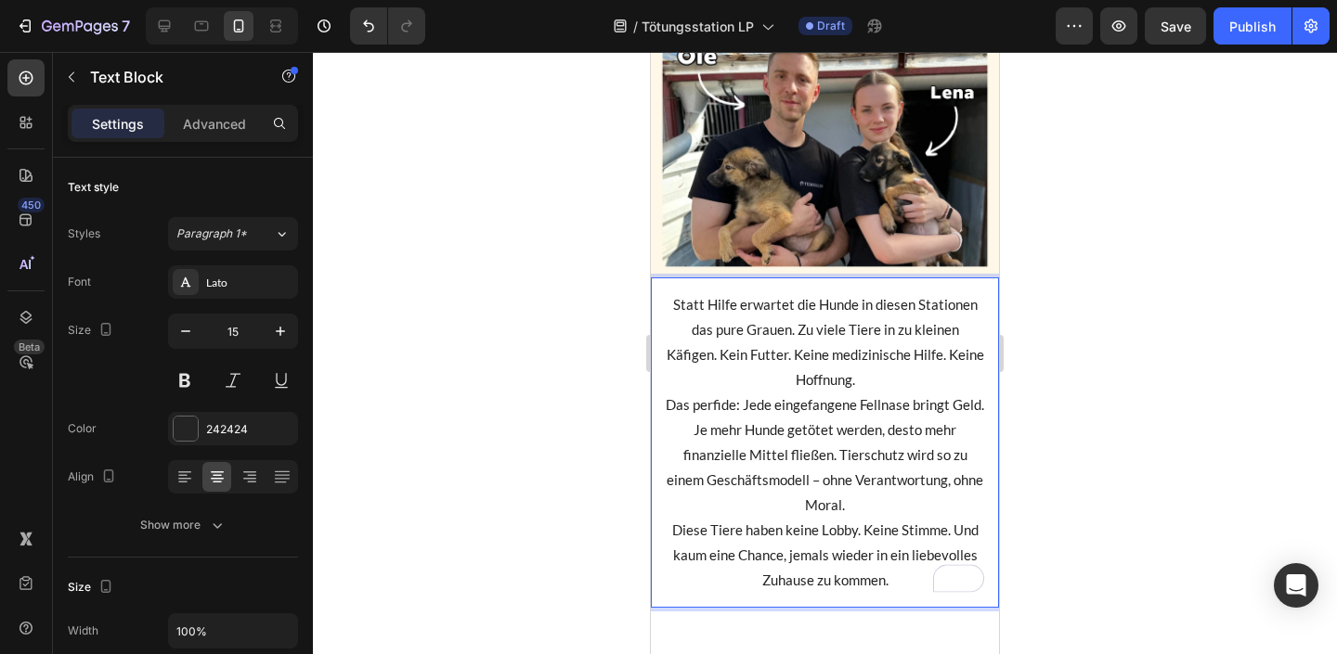
click at [884, 383] on p "Statt Hilfe erwartet die Hunde in diesen Stationen das pure Grauen. Zu viele Ti…" at bounding box center [825, 342] width 318 height 100
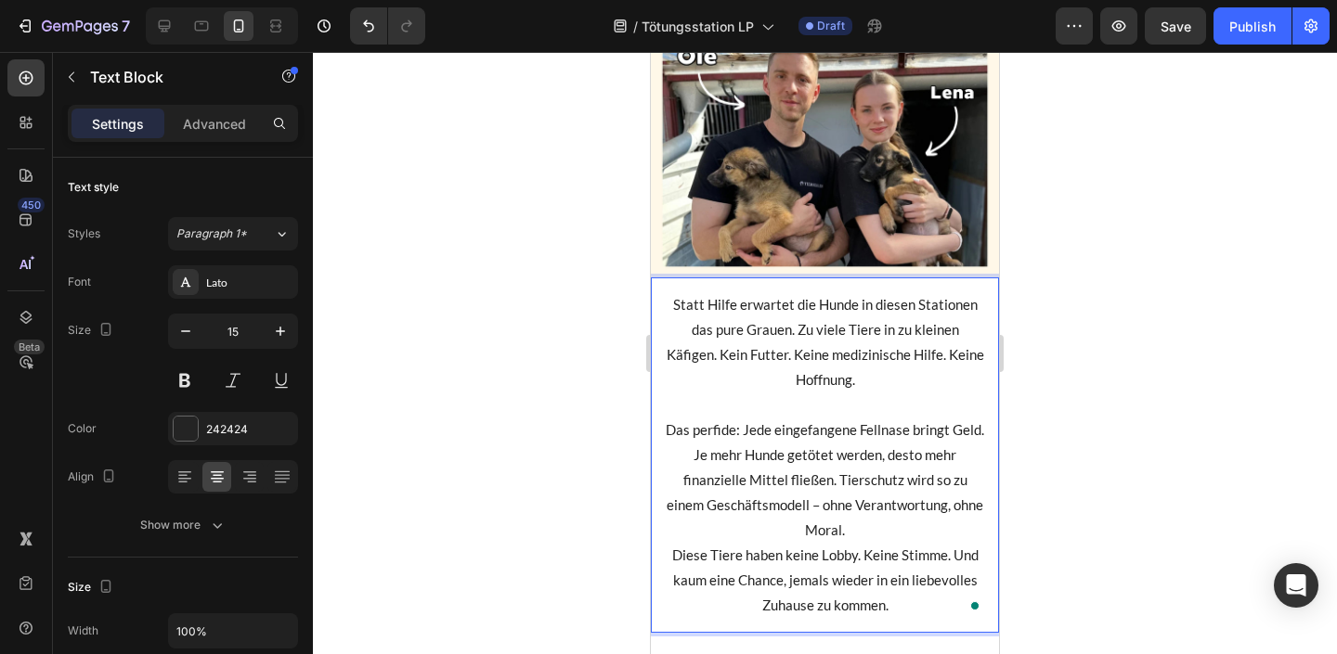
click at [876, 537] on p "Das perfide: Jede eingefangene Fellnase bringt Geld. Je mehr Hunde getötet werd…" at bounding box center [825, 480] width 318 height 125
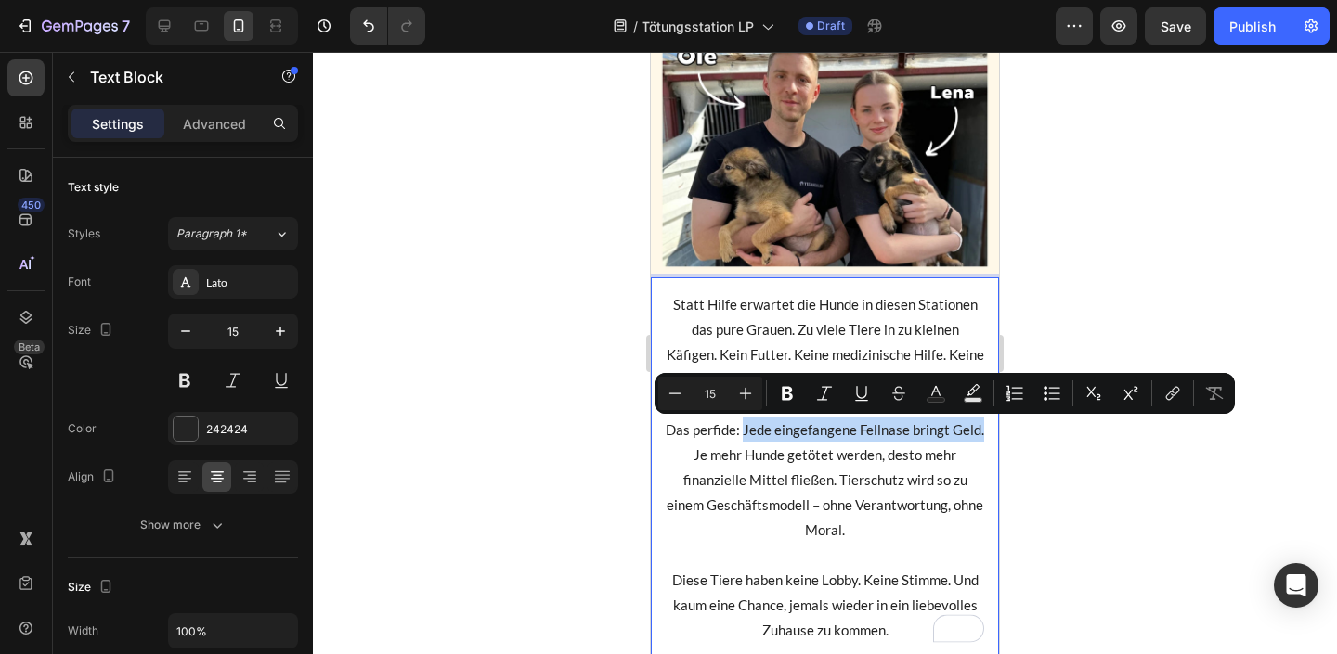
drag, startPoint x: 744, startPoint y: 430, endPoint x: 994, endPoint y: 433, distance: 250.6
click at [994, 433] on div "Statt Hilfe erwartet die Hunde in diesen Stationen das pure Grauen. Zu viele Ti…" at bounding box center [825, 468] width 348 height 381
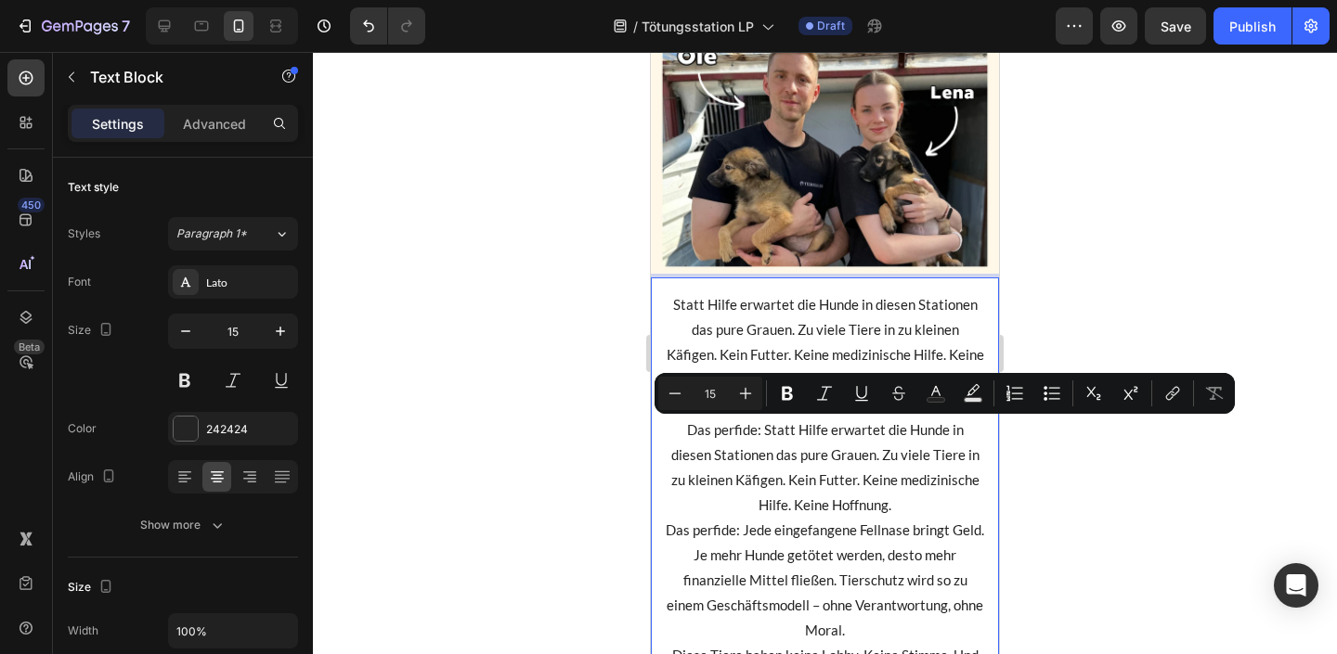
scroll to position [1293, 0]
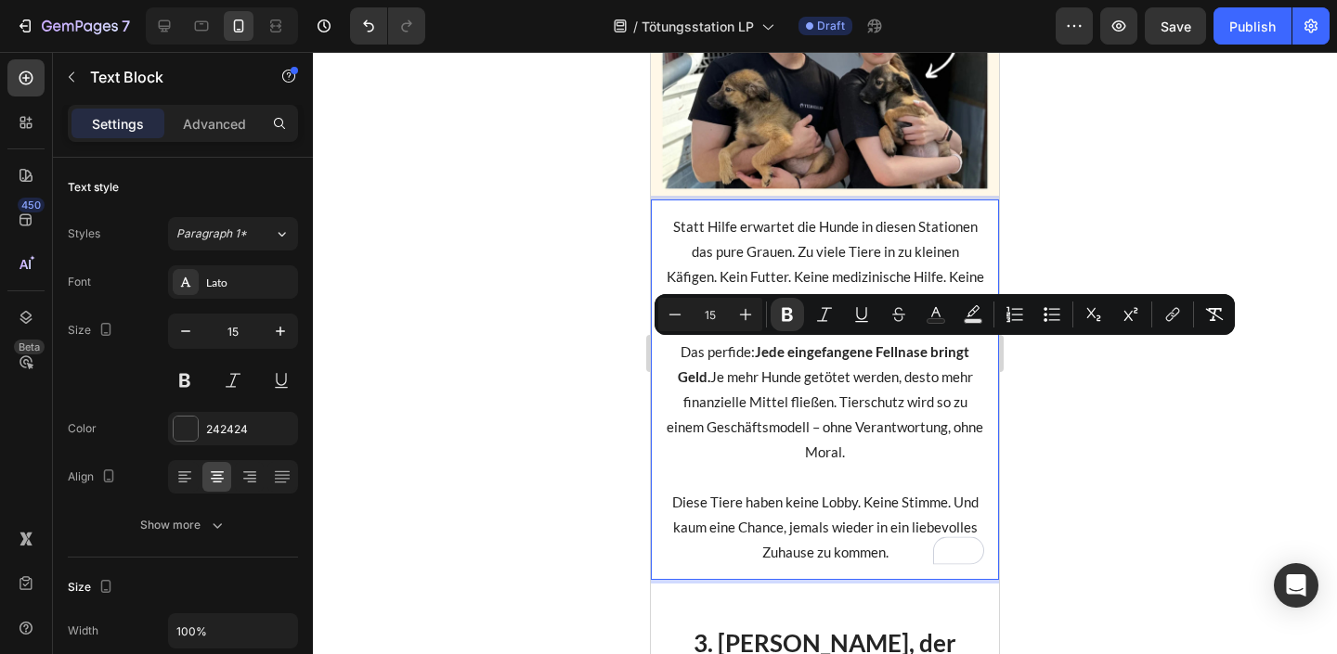
click at [1124, 400] on div at bounding box center [825, 353] width 1024 height 602
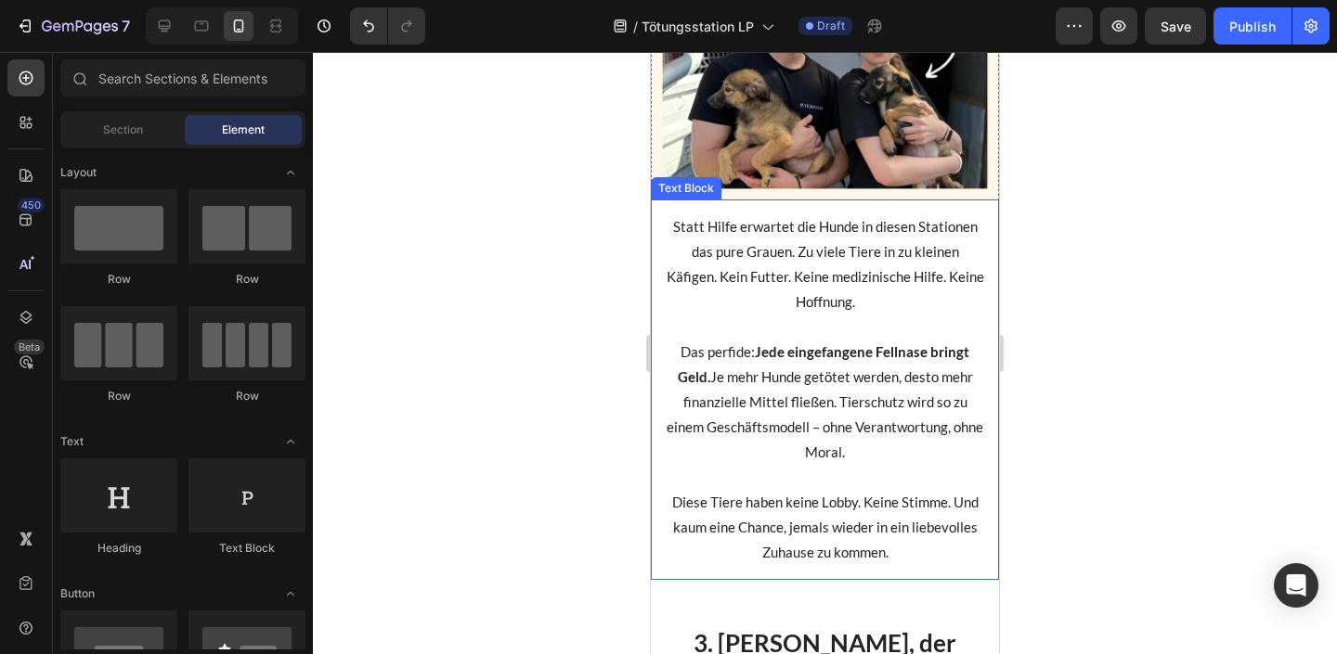
click at [745, 255] on p "Statt Hilfe erwartet die Hunde in diesen Stationen das pure Grauen. Zu viele Ti…" at bounding box center [825, 264] width 318 height 100
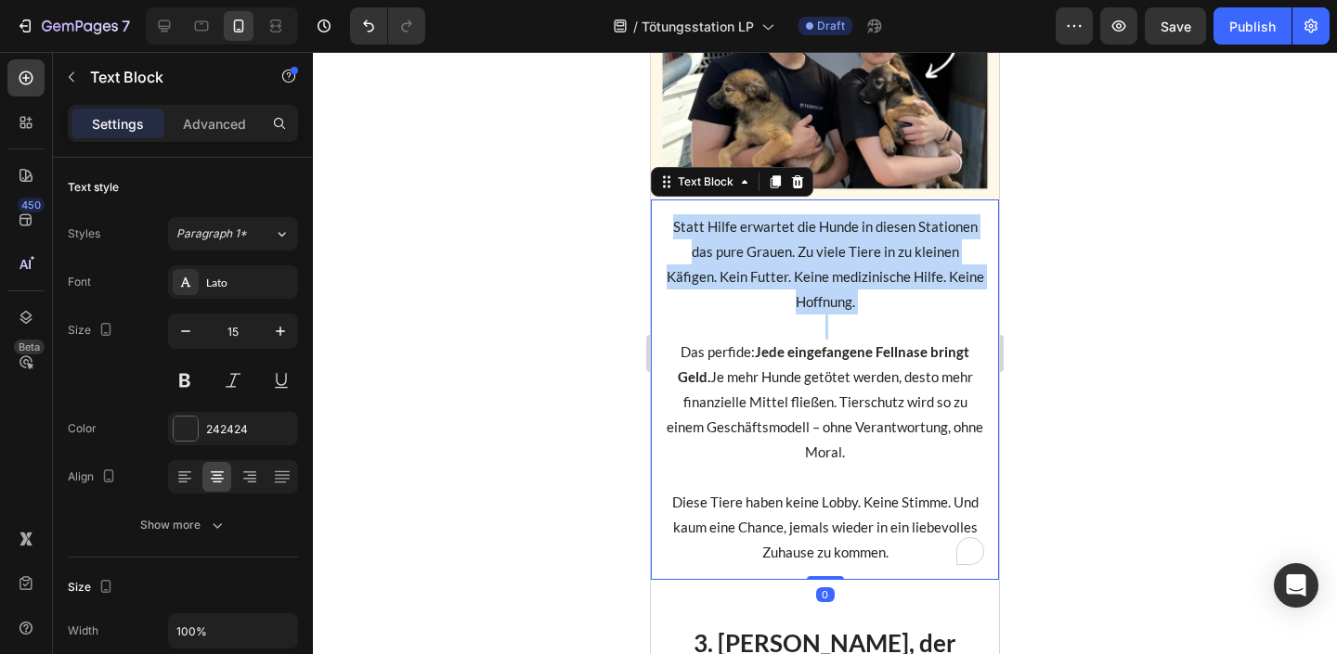
click at [745, 255] on p "Statt Hilfe erwartet die Hunde in diesen Stationen das pure Grauen. Zu viele Ti…" at bounding box center [825, 264] width 318 height 100
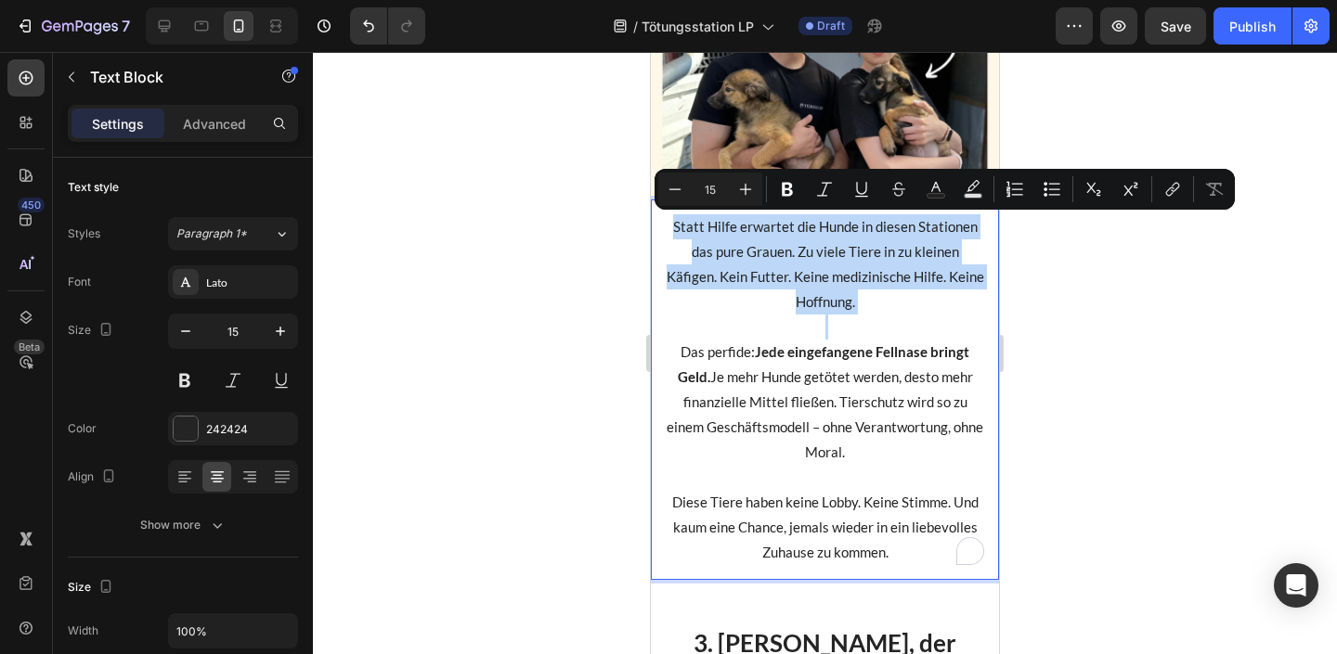
click at [822, 275] on p "Statt Hilfe erwartet die Hunde in diesen Stationen das pure Grauen. Zu viele Ti…" at bounding box center [825, 264] width 318 height 100
click at [868, 283] on p "Statt Hilfe erwartet die Hunde in diesen Stationen das pure Grauen. Zu viele Ti…" at bounding box center [825, 264] width 318 height 100
click at [752, 284] on p "Statt Hilfe erwartet die Hunde in diesen Stationen das pure Grauen. Zu viele Ti…" at bounding box center [825, 264] width 318 height 100
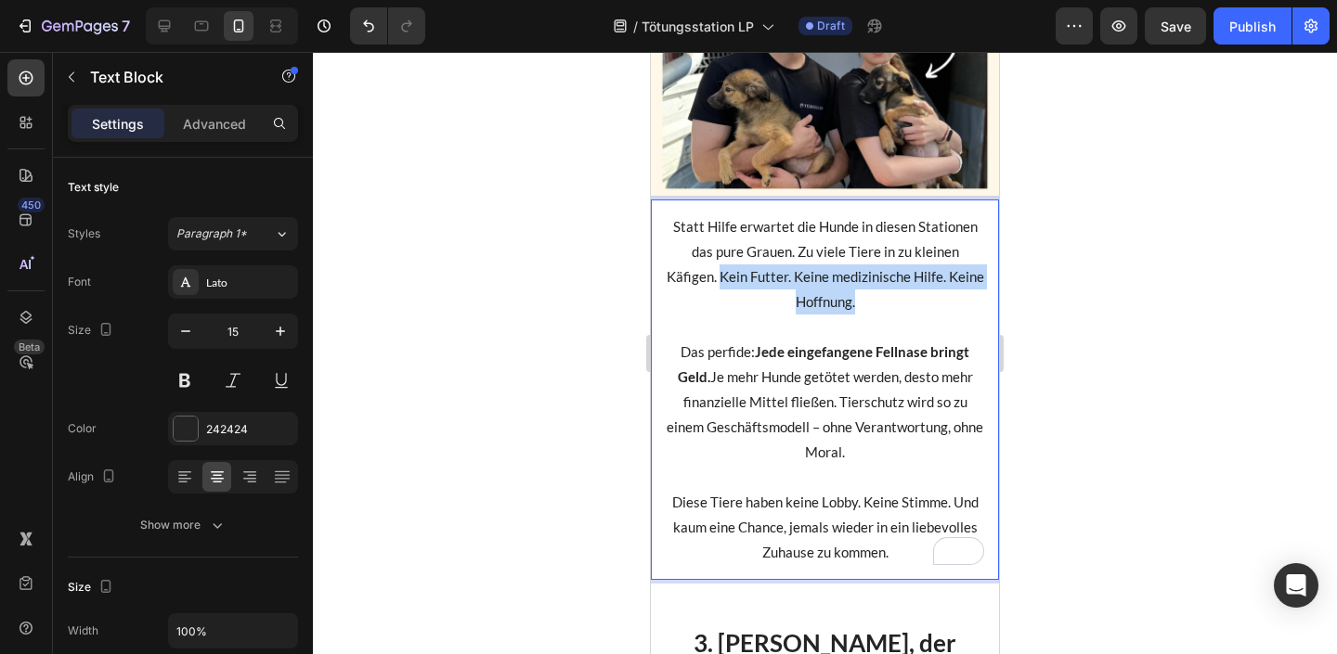
drag, startPoint x: 721, startPoint y: 277, endPoint x: 909, endPoint y: 304, distance: 189.6
click at [909, 304] on p "Statt Hilfe erwartet die Hunde in diesen Stationen das pure Grauen. Zu viele Ti…" at bounding box center [825, 264] width 318 height 100
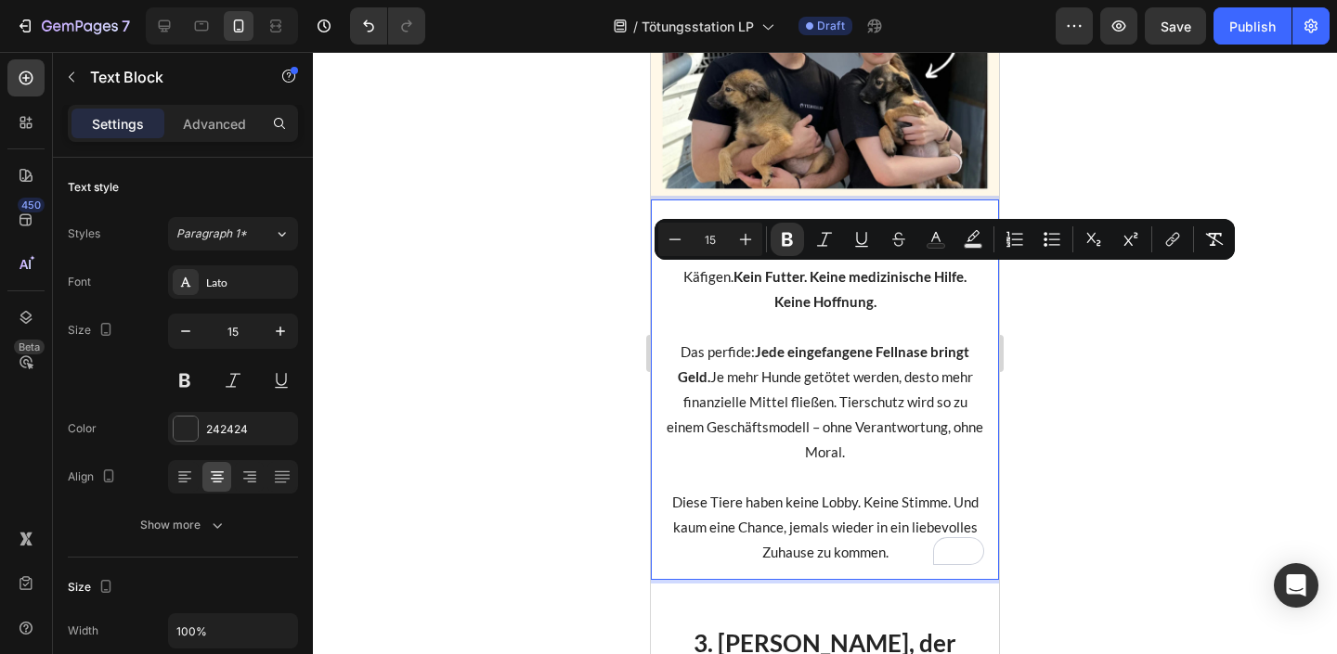
click at [1071, 345] on div at bounding box center [825, 353] width 1024 height 602
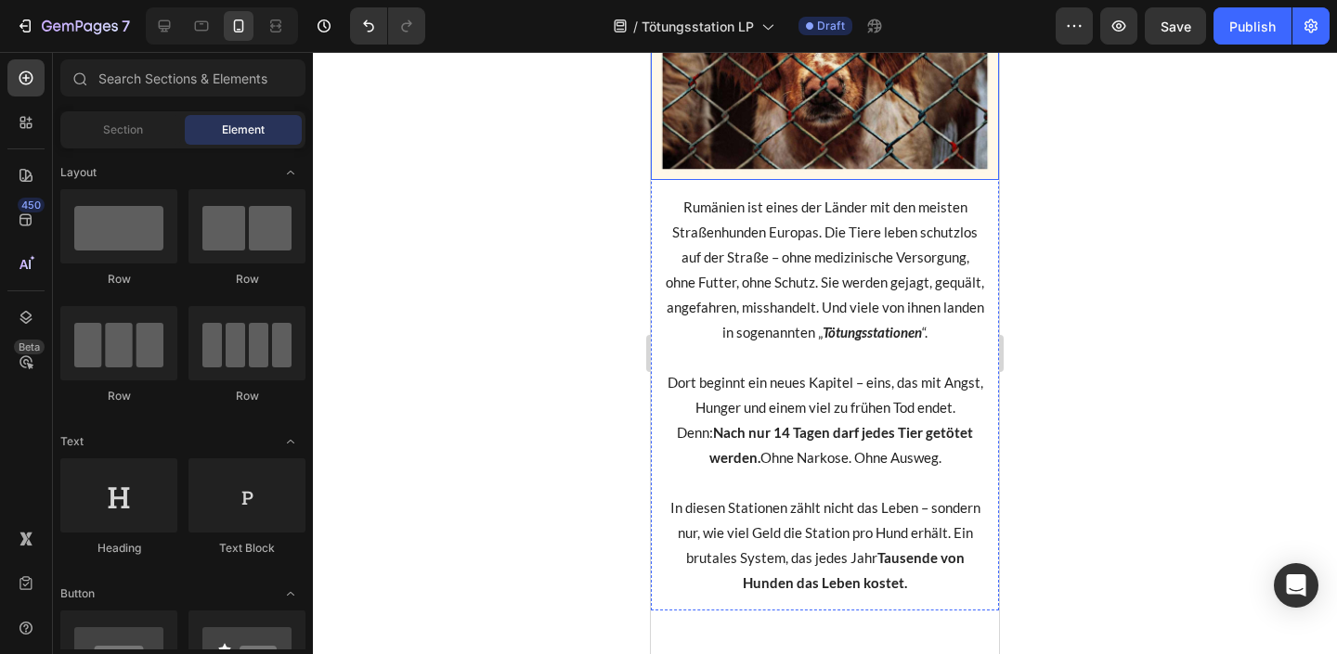
scroll to position [524, 0]
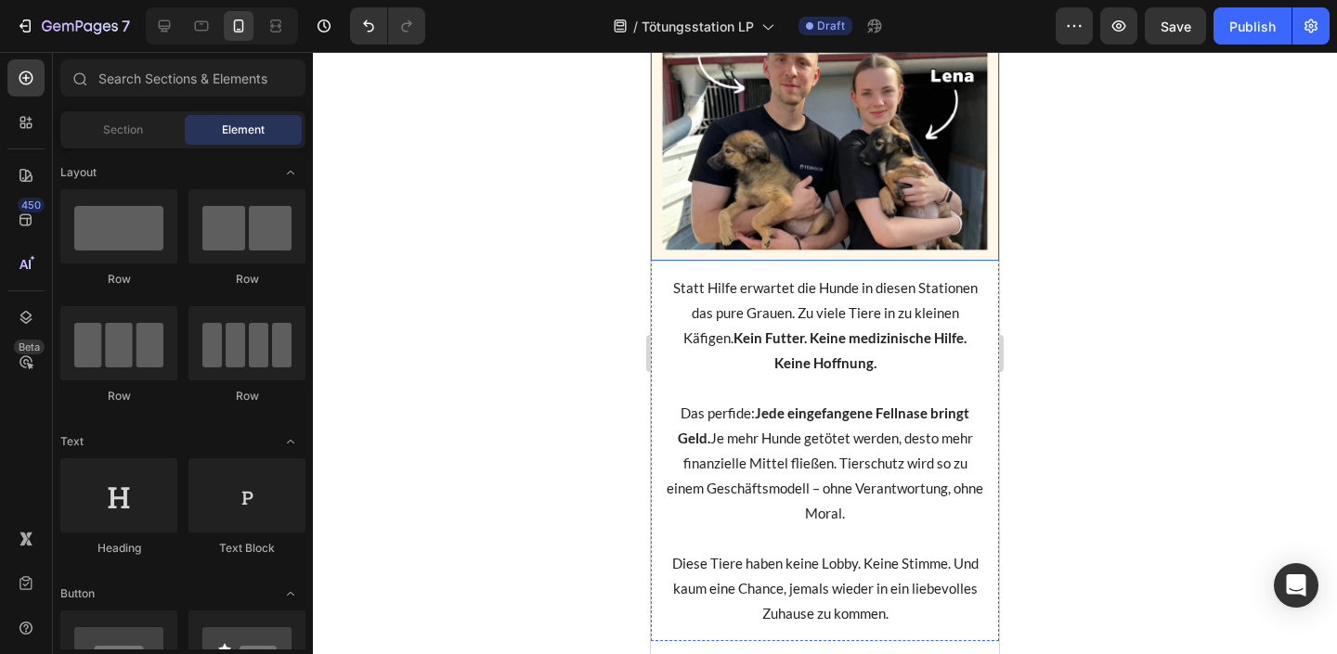
click at [772, 330] on strong "Kein Futter. Keine medizinische Hilfe. Keine Hoffnung." at bounding box center [849, 351] width 233 height 42
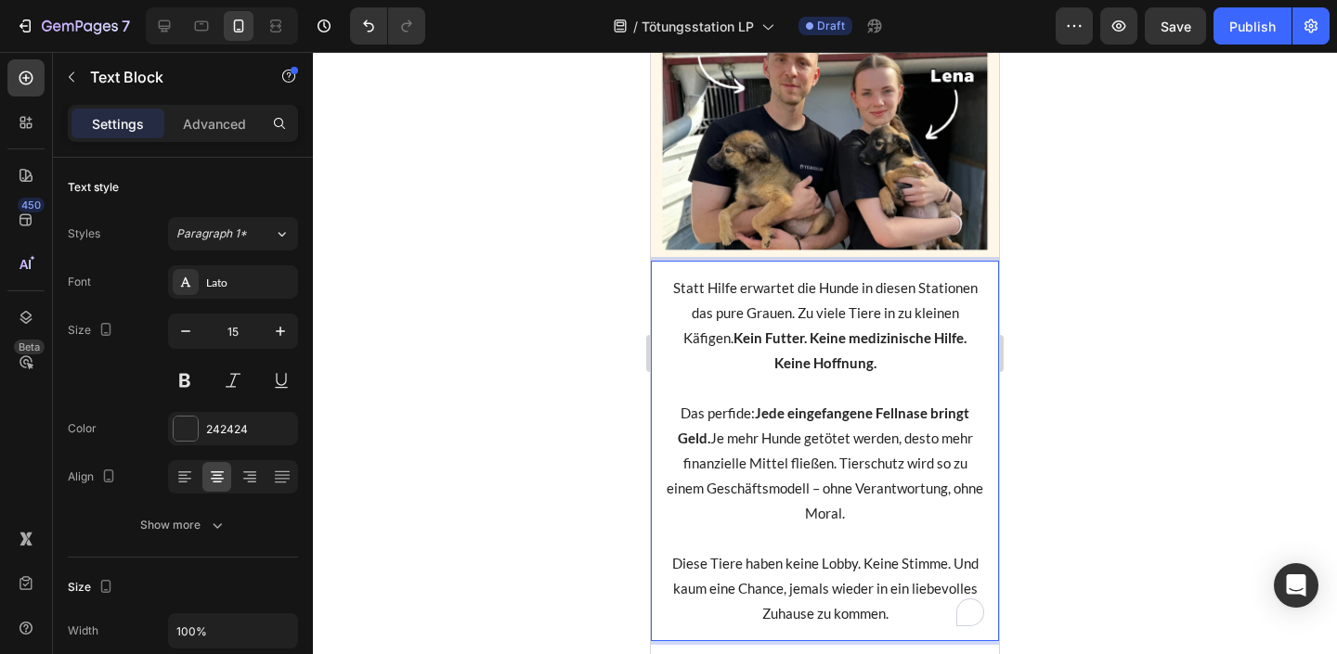
click at [772, 330] on strong "Kein Futter. Keine medizinische Hilfe. Keine Hoffnung." at bounding box center [849, 351] width 233 height 42
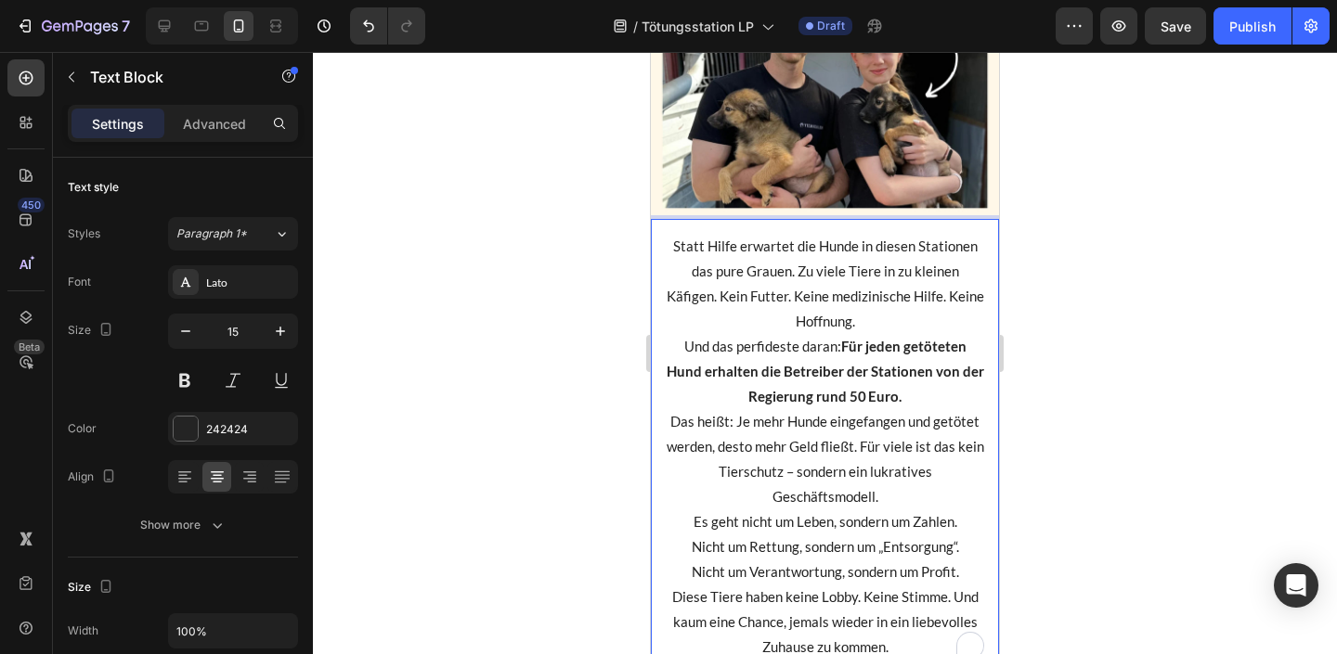
scroll to position [1293, 0]
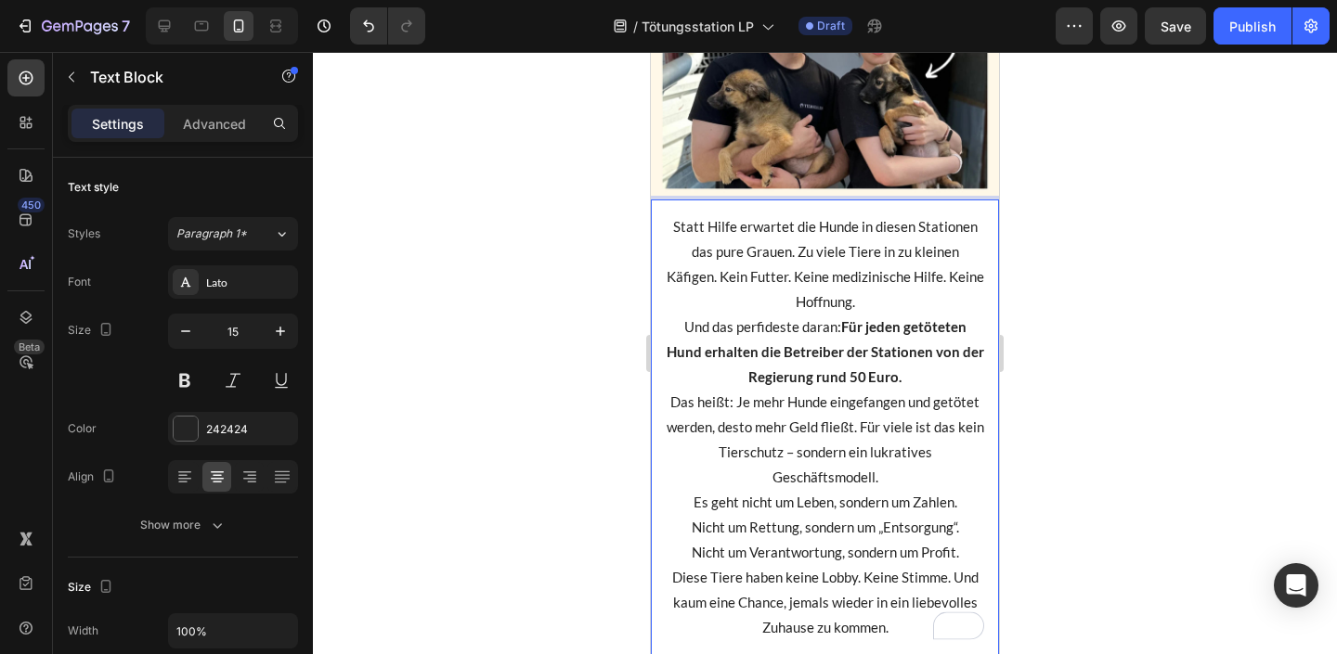
click at [884, 310] on p "Statt Hilfe erwartet die Hunde in diesen Stationen das pure Grauen. Zu viele Ti…" at bounding box center [825, 264] width 318 height 100
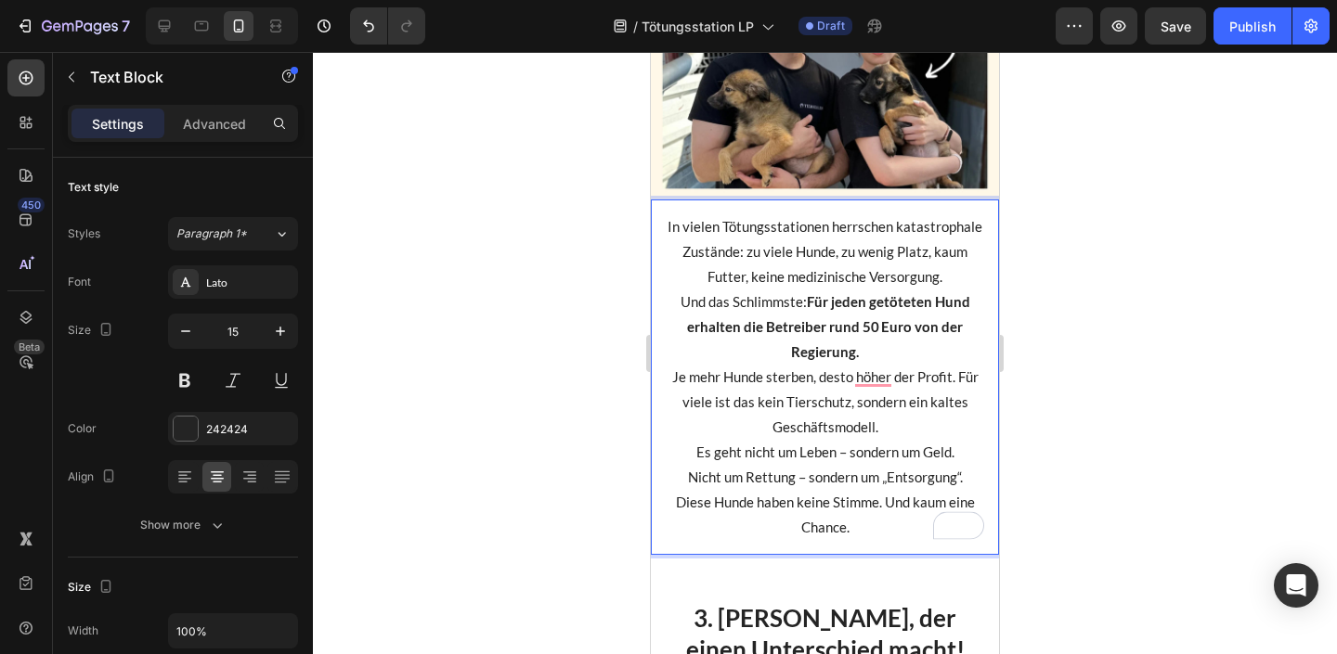
click at [898, 365] on p "Und das Schlimmste: Für jeden getöteten Hund erhalten die Betreiber rund 50 Eur…" at bounding box center [825, 365] width 318 height 150
click at [891, 340] on p "Und das Schlimmste: Für jeden getöteten Hund erhalten die Betreiber rund 50 Eur…" at bounding box center [825, 365] width 318 height 150
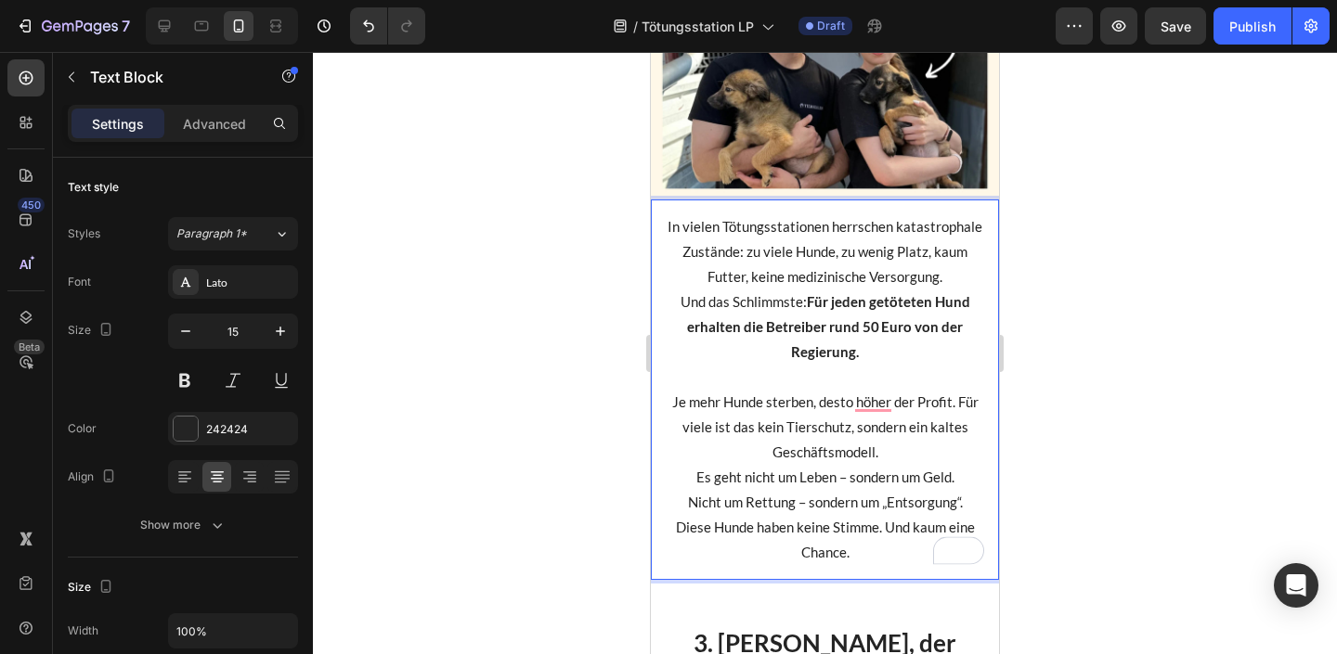
click at [900, 456] on p "⁠⁠⁠⁠⁠⁠⁠ Je mehr Hunde sterben, desto höher der Profit. Für viele ist das kein T…" at bounding box center [825, 415] width 318 height 100
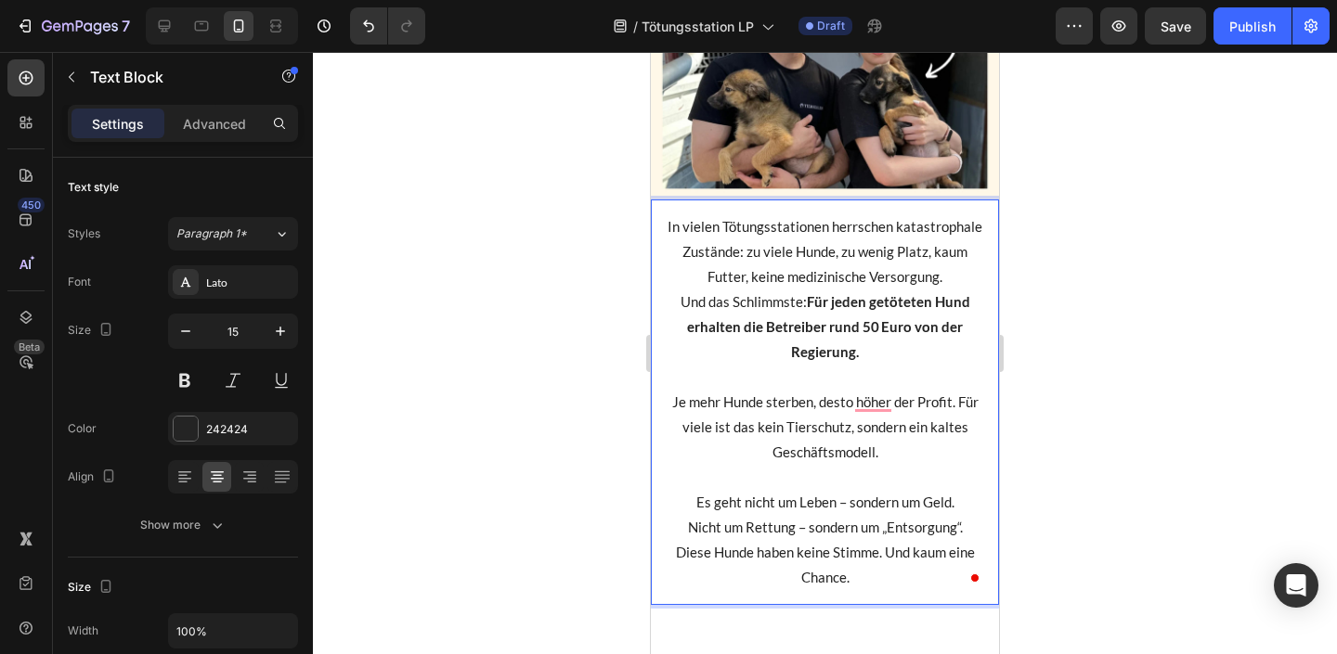
click at [870, 519] on p "Es geht nicht um Leben – sondern um Geld. Nicht um Rettung – sondern um „Entsor…" at bounding box center [825, 540] width 318 height 100
click at [917, 526] on p "Es geht nicht um Leben – sondern um Geld. Nicht um Rettung – sondern um „Entsor…" at bounding box center [825, 540] width 318 height 100
click at [918, 526] on p "Es geht nicht um Leben – sondern um Geld. Nicht um Rettung – sondern um „Entsor…" at bounding box center [825, 540] width 318 height 100
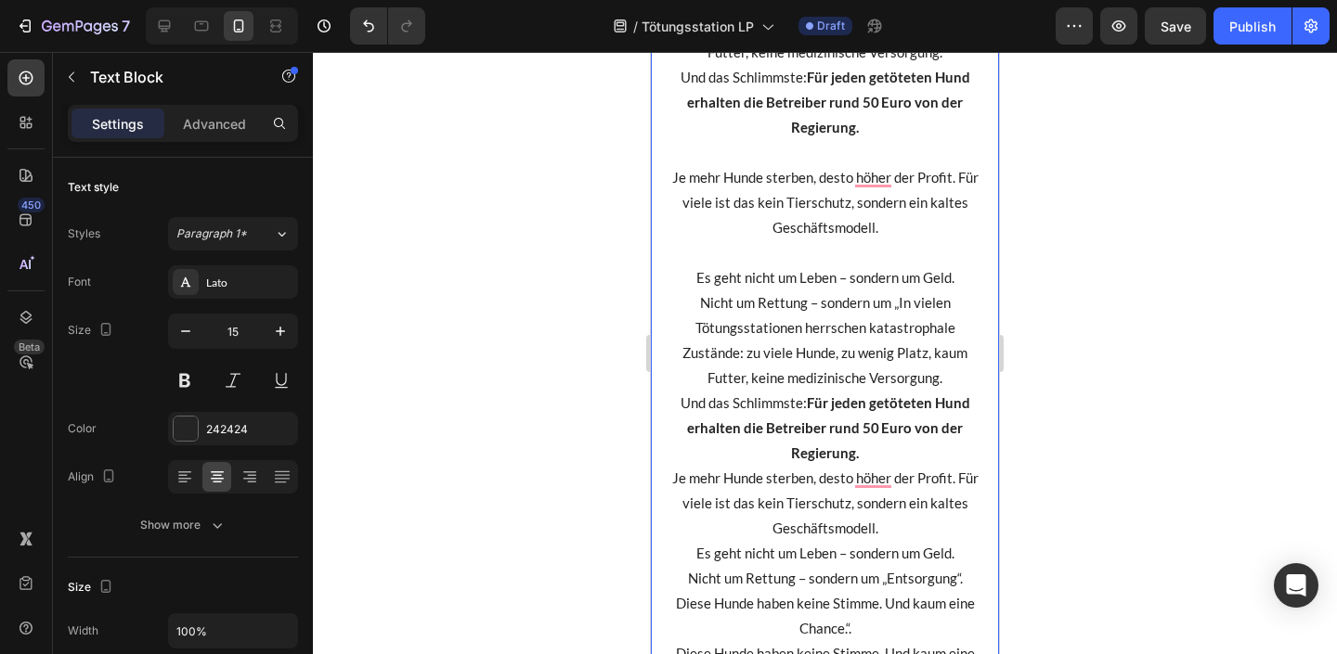
scroll to position [1519, 0]
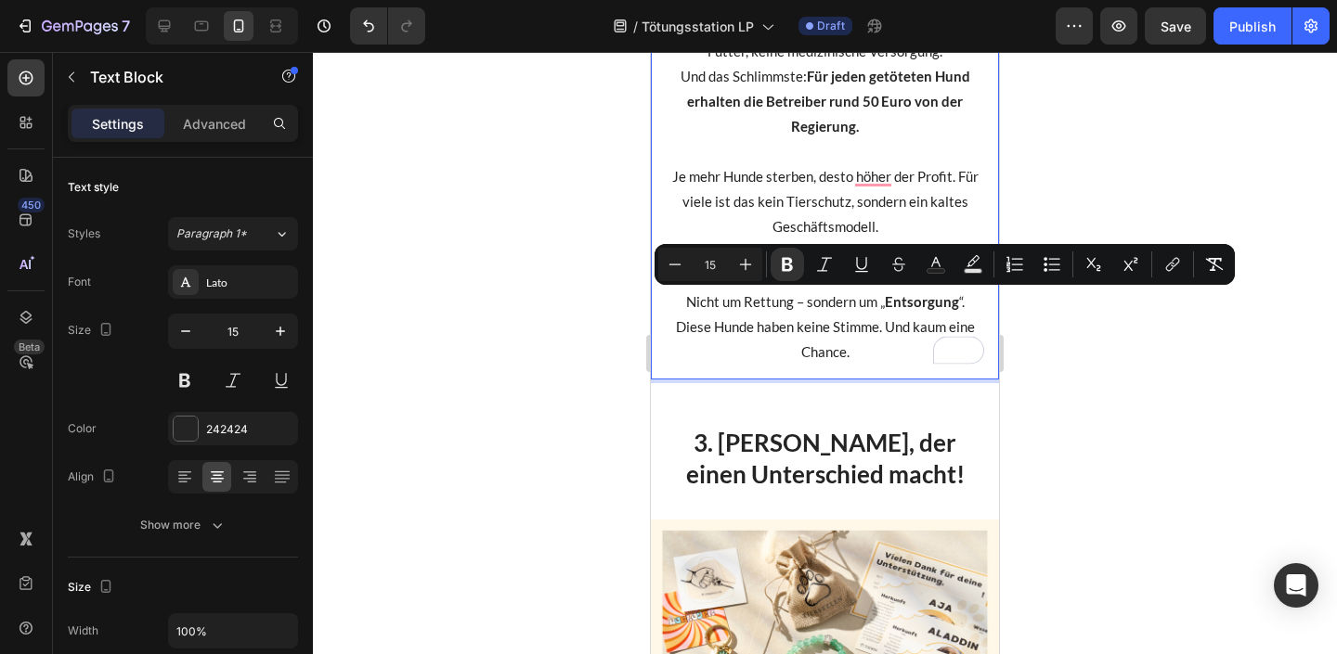
click at [873, 342] on p "Es geht nicht um Leben – sondern um Geld. Nicht um Rettung – sondern um „ Entso…" at bounding box center [825, 315] width 318 height 100
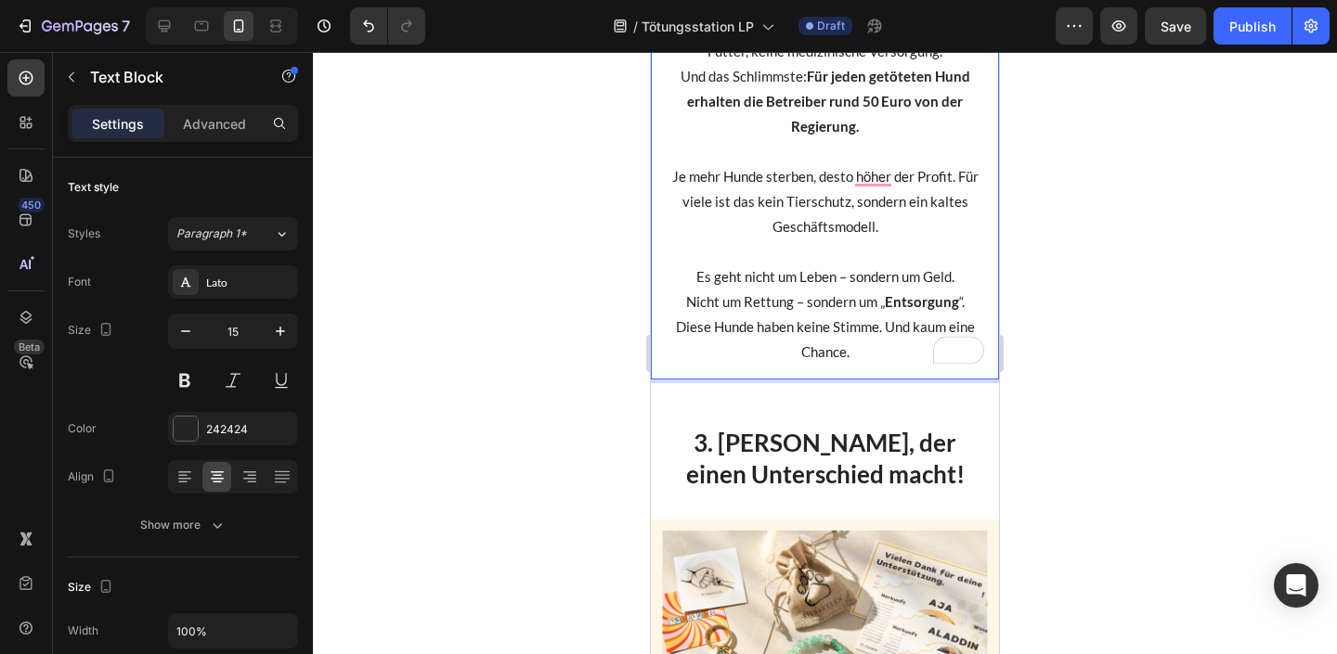
click at [866, 361] on p "Es geht nicht um Leben – sondern um Geld. Nicht um Rettung – sondern um „ Entso…" at bounding box center [825, 315] width 318 height 100
click at [1177, 285] on div at bounding box center [825, 353] width 1024 height 602
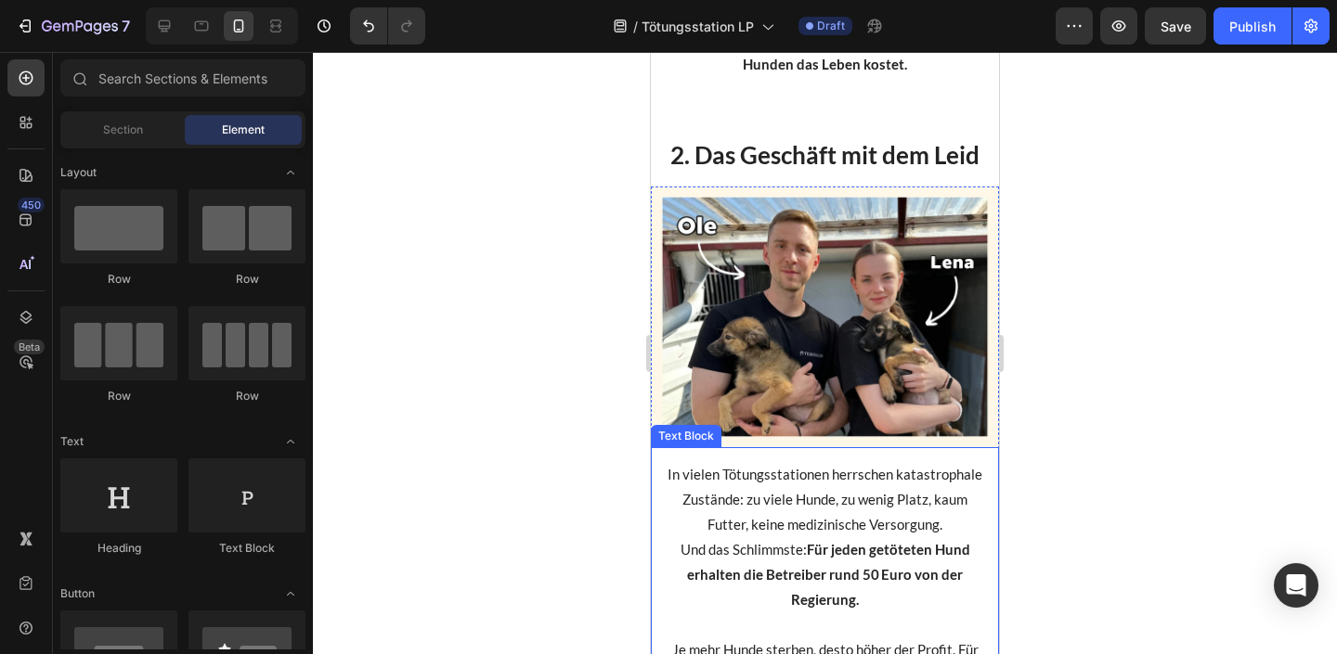
scroll to position [964, 0]
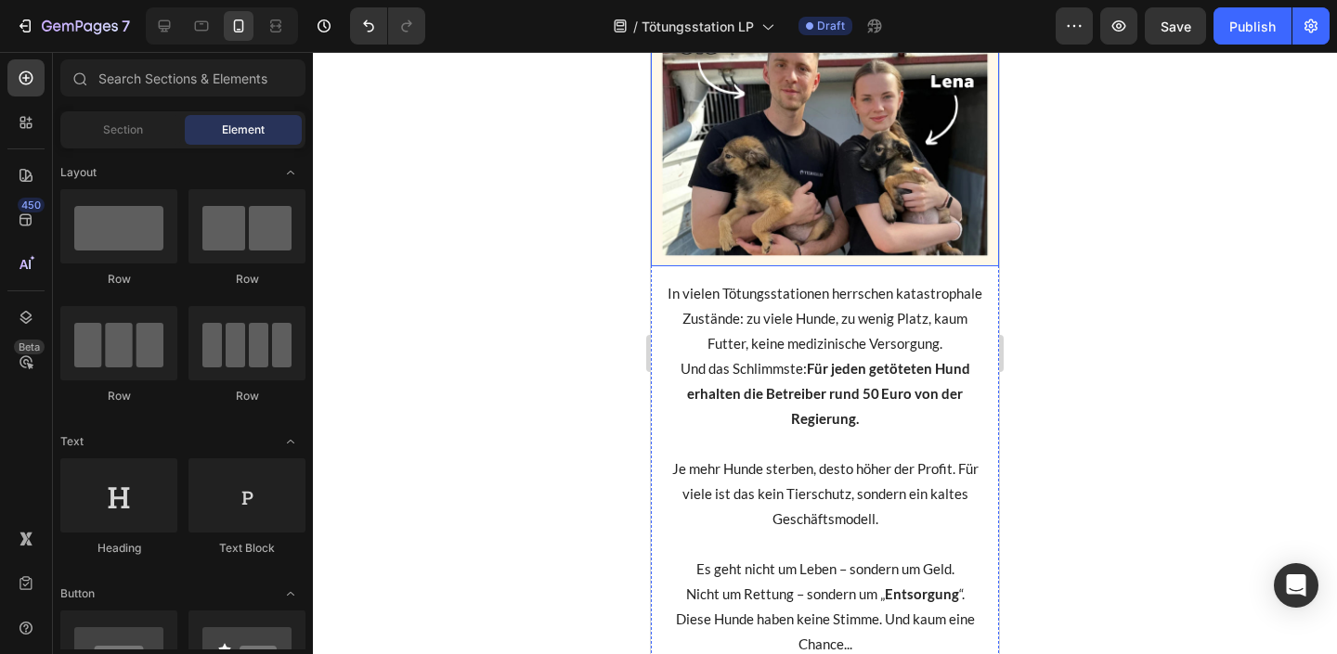
click at [848, 154] on img at bounding box center [825, 136] width 348 height 261
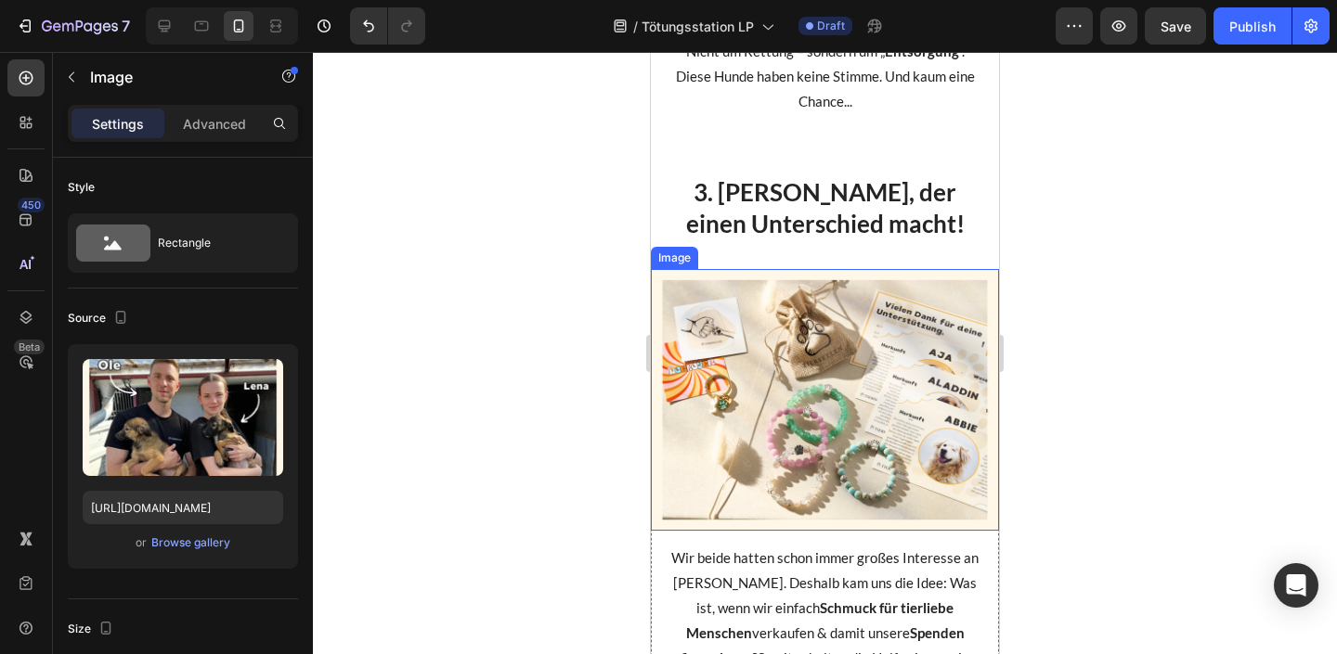
scroll to position [1683, 0]
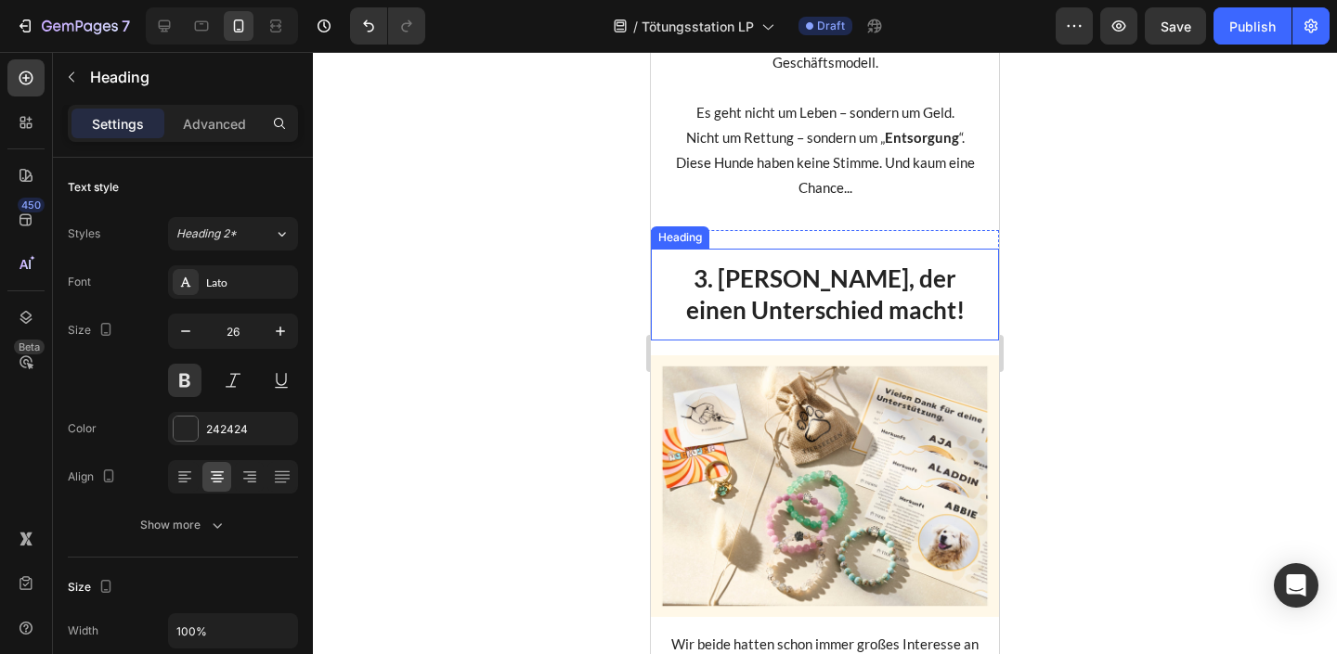
click at [822, 291] on p "3. Schmuck, der einen Unterschied macht!" at bounding box center [825, 295] width 318 height 63
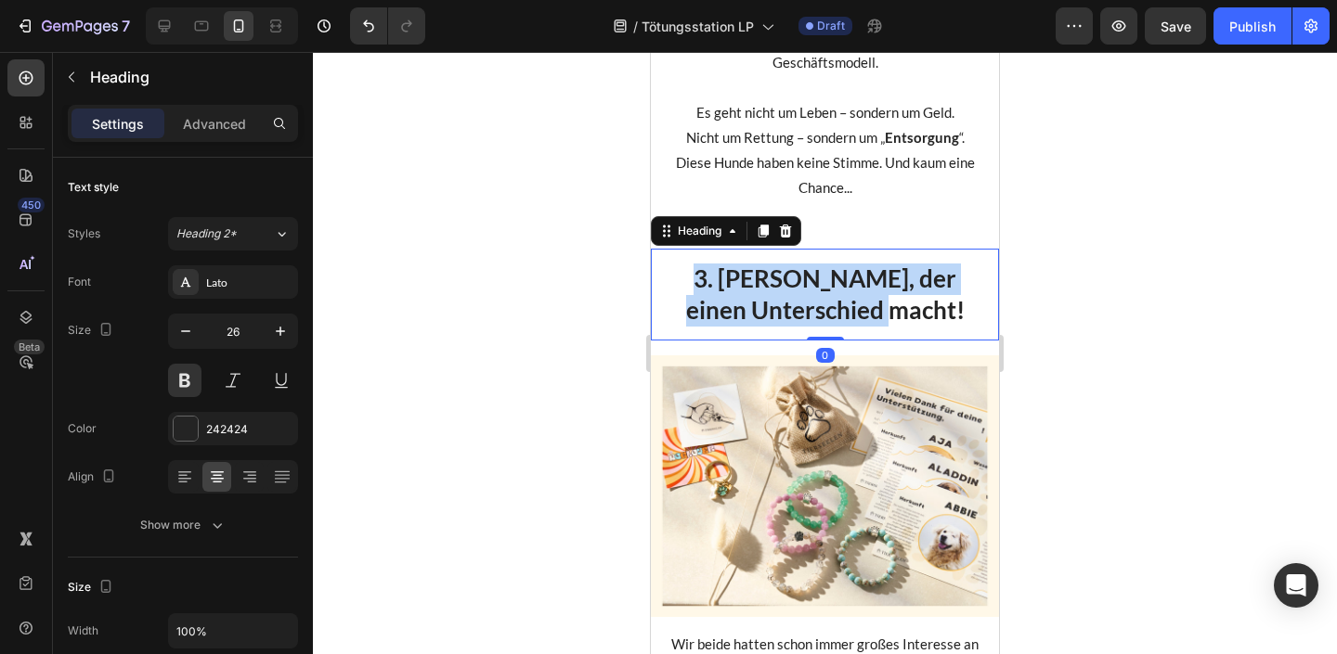
click at [822, 291] on p "3. Schmuck, der einen Unterschied macht!" at bounding box center [825, 295] width 318 height 63
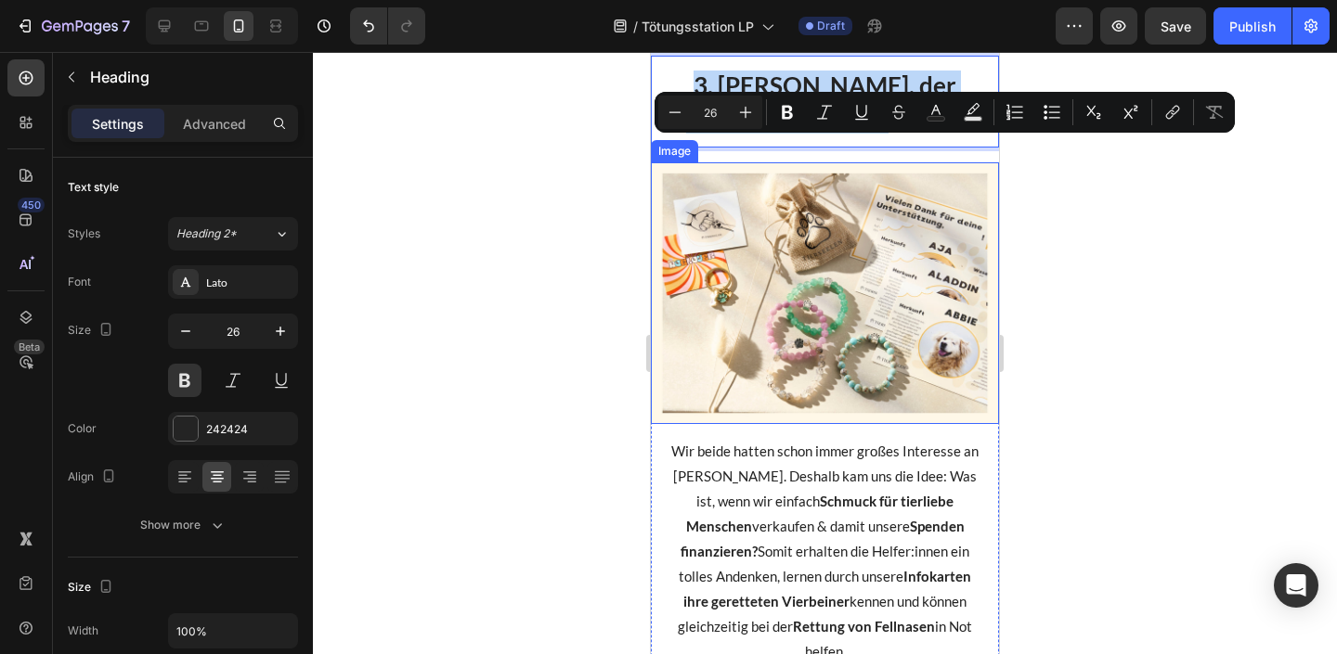
scroll to position [2180, 0]
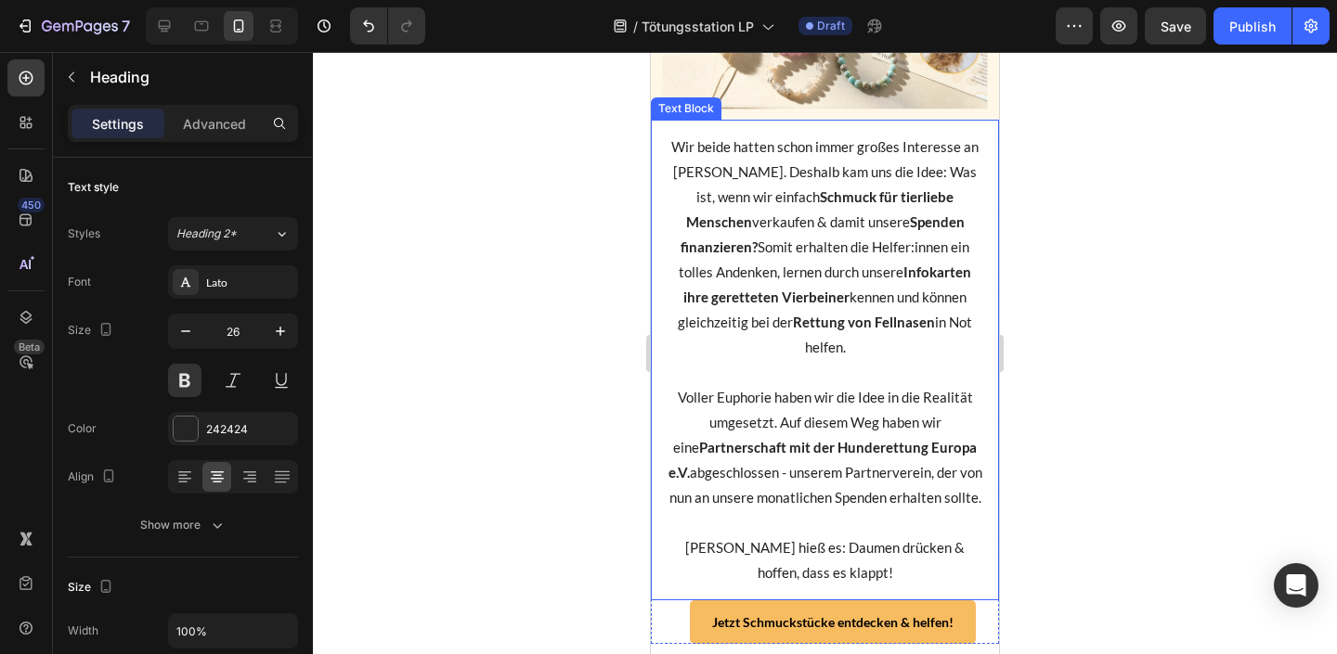
click at [808, 283] on p "Wir beide hatten schon immer großes Interesse an Schmuck. Deshalb kam uns die I…" at bounding box center [825, 248] width 318 height 226
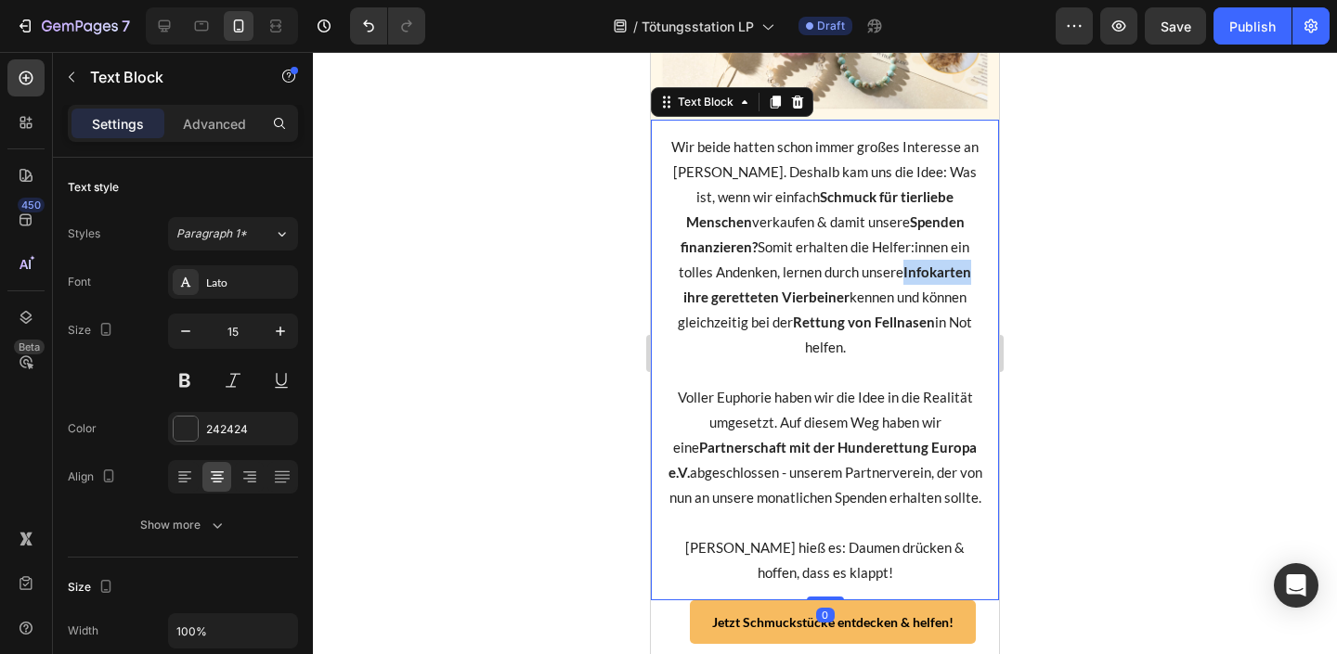
click at [808, 283] on p "Wir beide hatten schon immer großes Interesse an Schmuck. Deshalb kam uns die I…" at bounding box center [825, 248] width 318 height 226
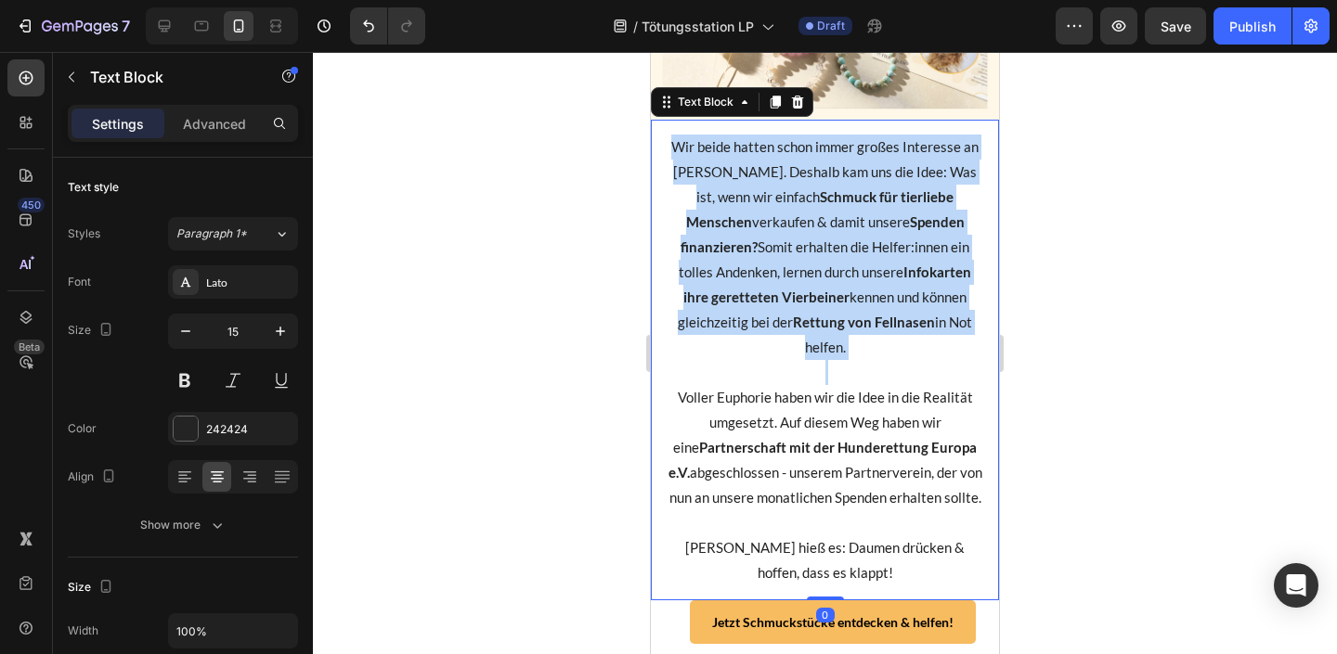
click at [808, 283] on p "Wir beide hatten schon immer großes Interesse an Schmuck. Deshalb kam uns die I…" at bounding box center [825, 248] width 318 height 226
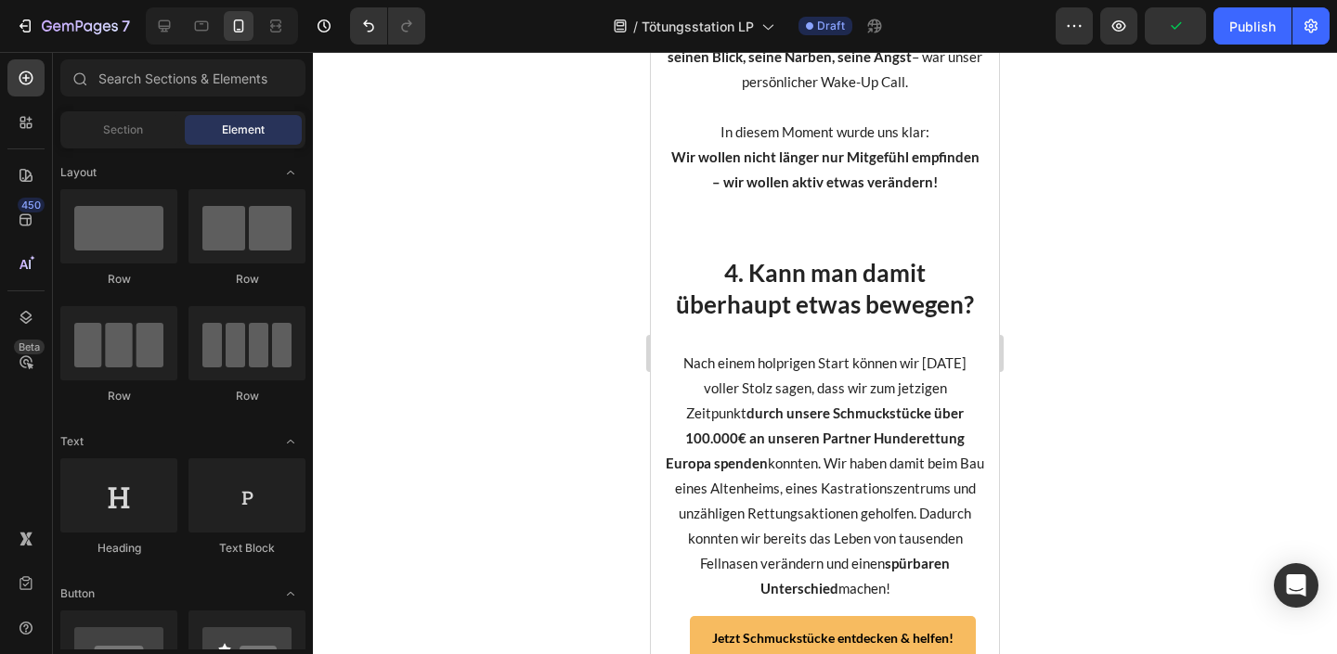
scroll to position [1974, 0]
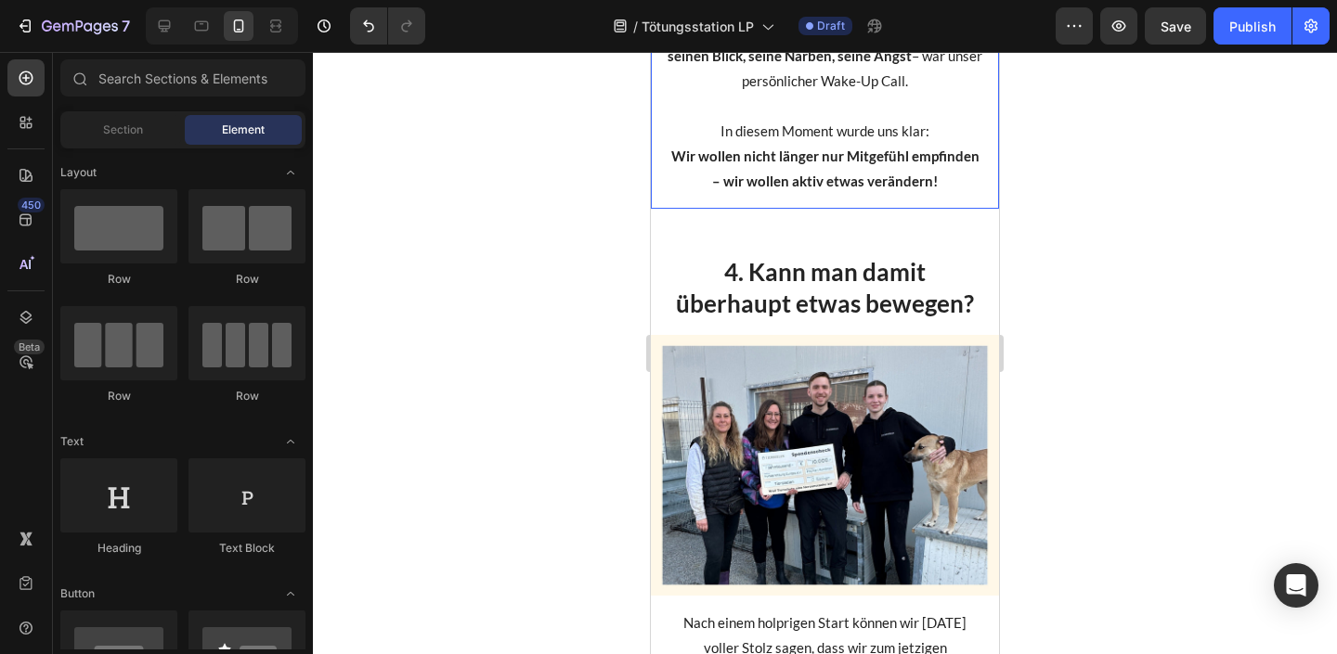
click at [433, 265] on div at bounding box center [825, 353] width 1024 height 602
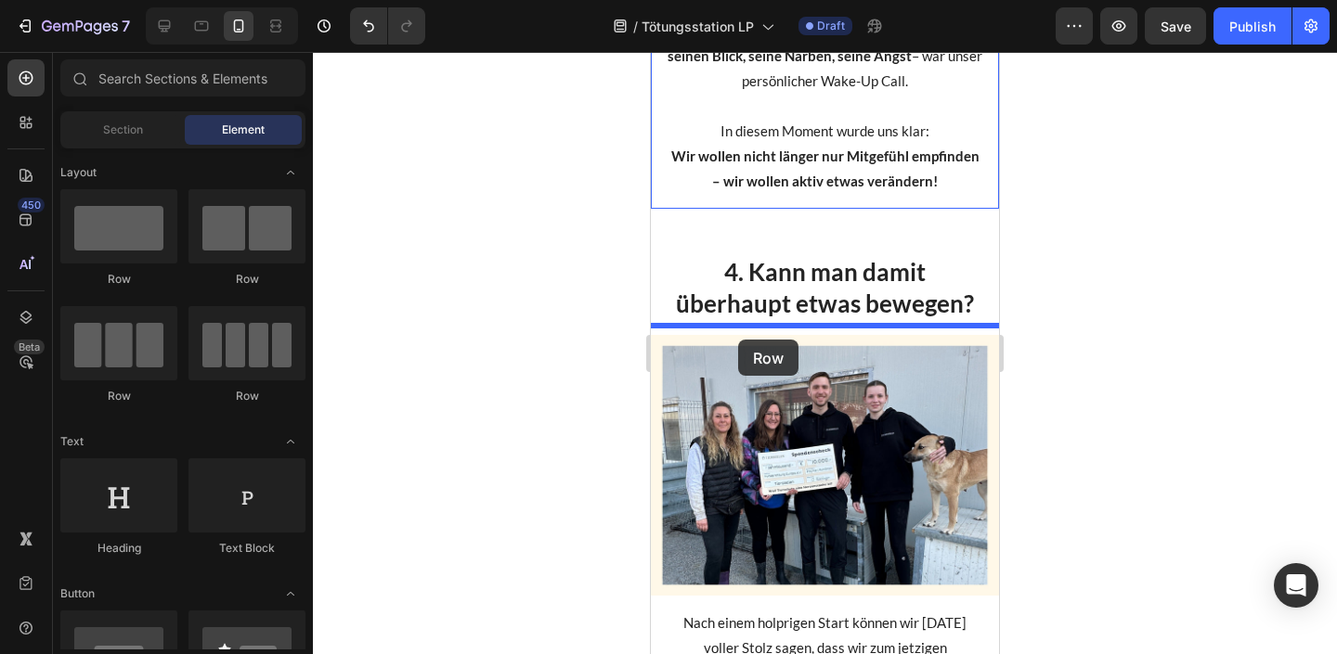
drag, startPoint x: 795, startPoint y: 299, endPoint x: 738, endPoint y: 340, distance: 70.6
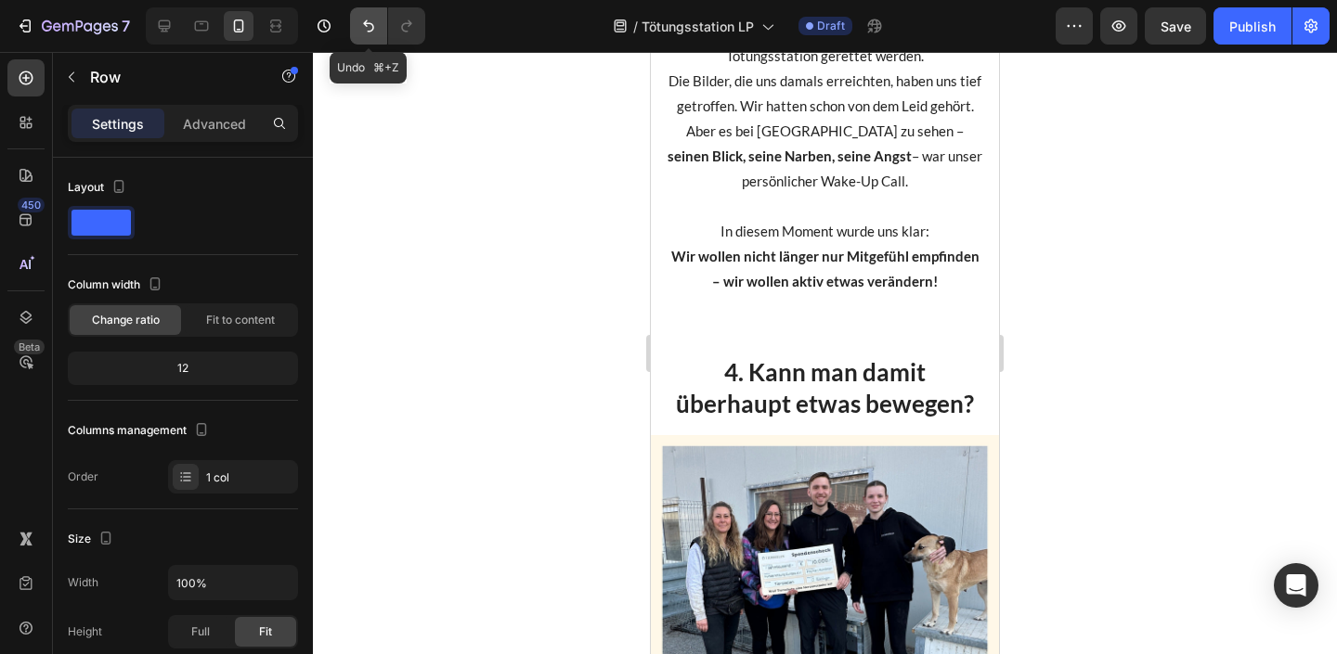
click at [375, 37] on button "Undo/Redo" at bounding box center [368, 25] width 37 height 37
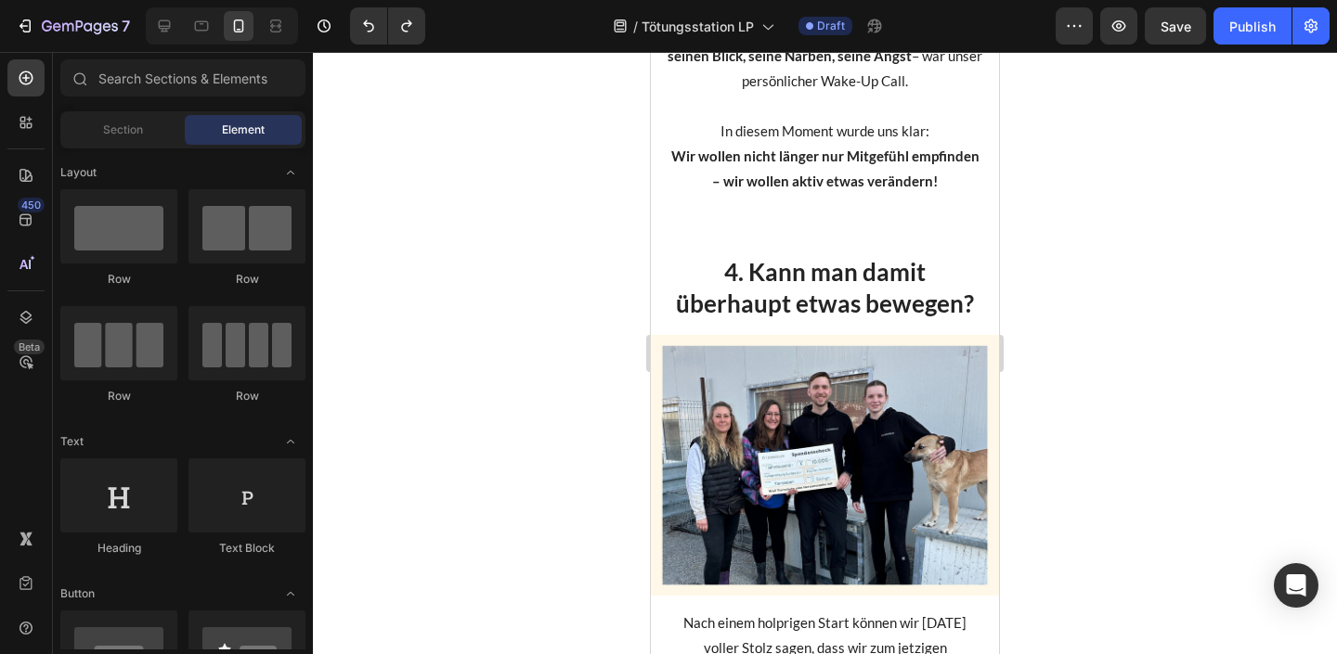
click at [501, 322] on div at bounding box center [825, 353] width 1024 height 602
click at [143, 134] on div "Section" at bounding box center [122, 130] width 117 height 30
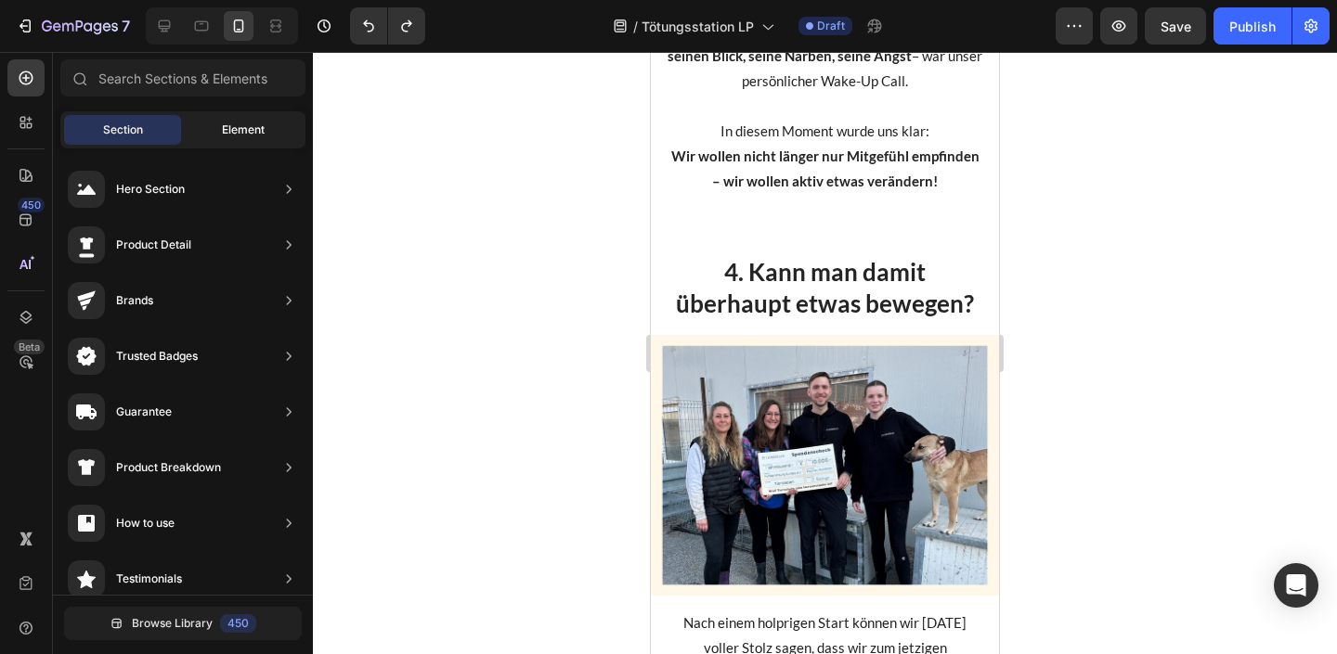
click at [224, 134] on span "Element" at bounding box center [243, 130] width 43 height 17
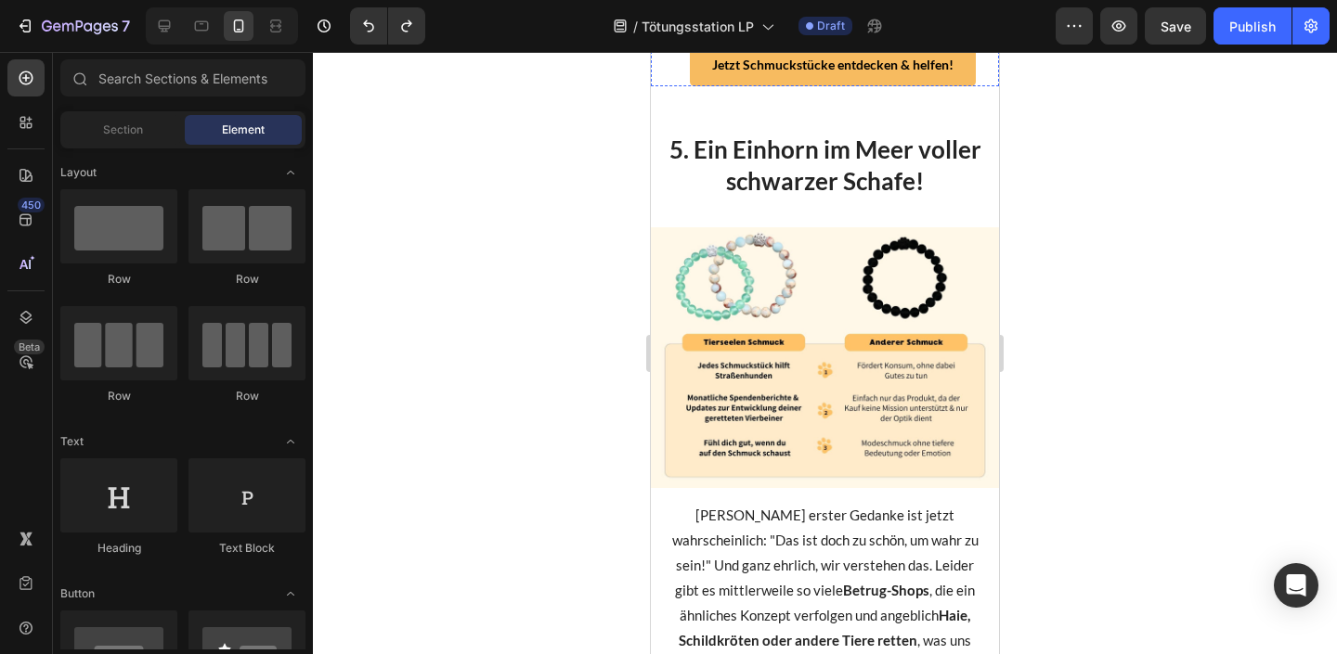
scroll to position [2973, 0]
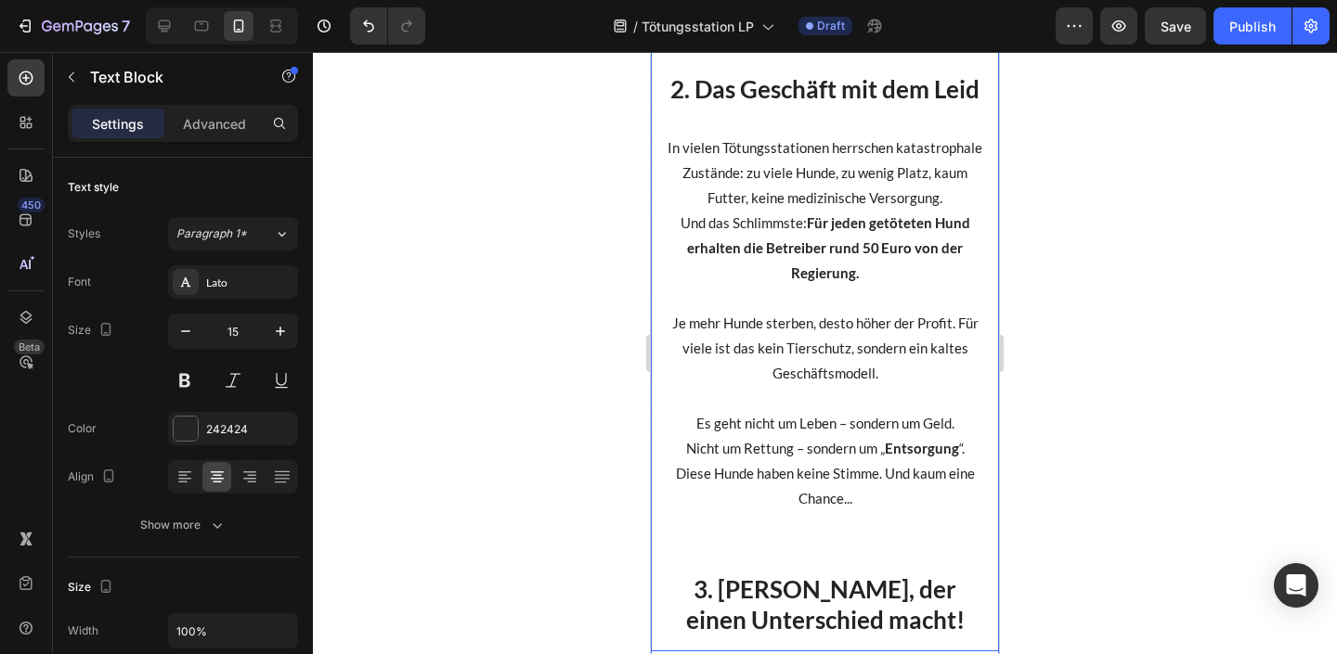
scroll to position [1600, 0]
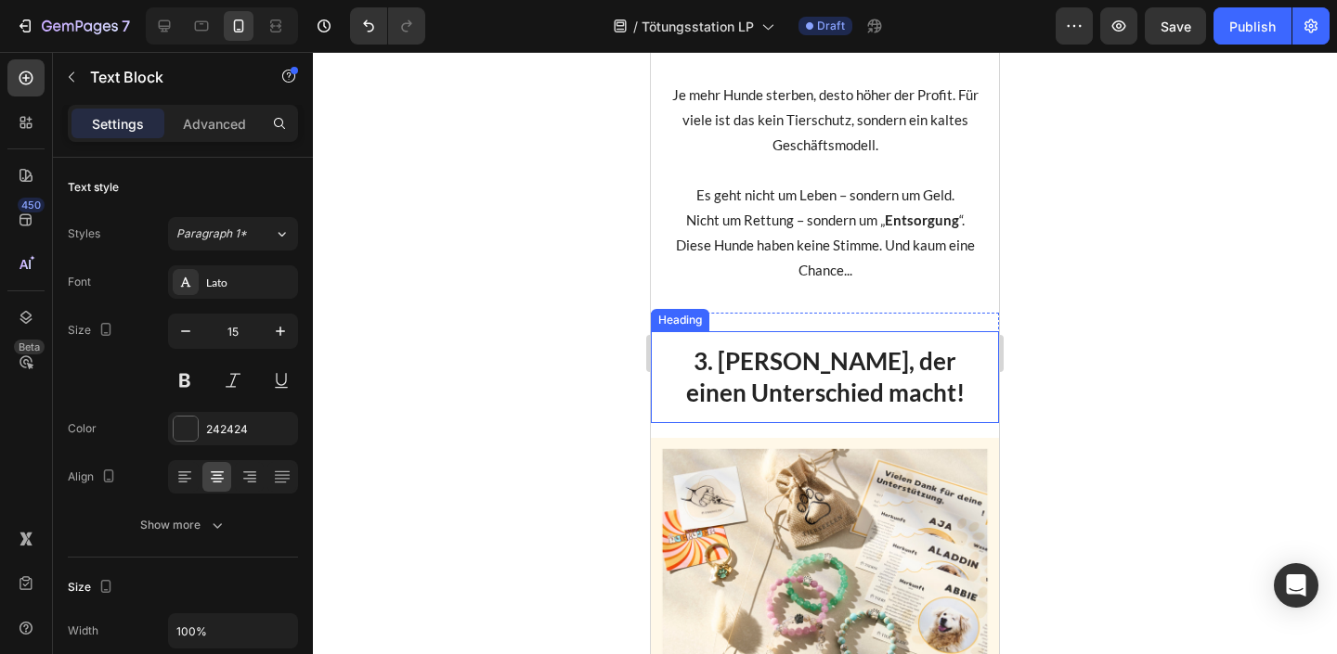
click at [789, 316] on div "3. Schmuck, der einen Unterschied macht! Heading" at bounding box center [825, 368] width 348 height 111
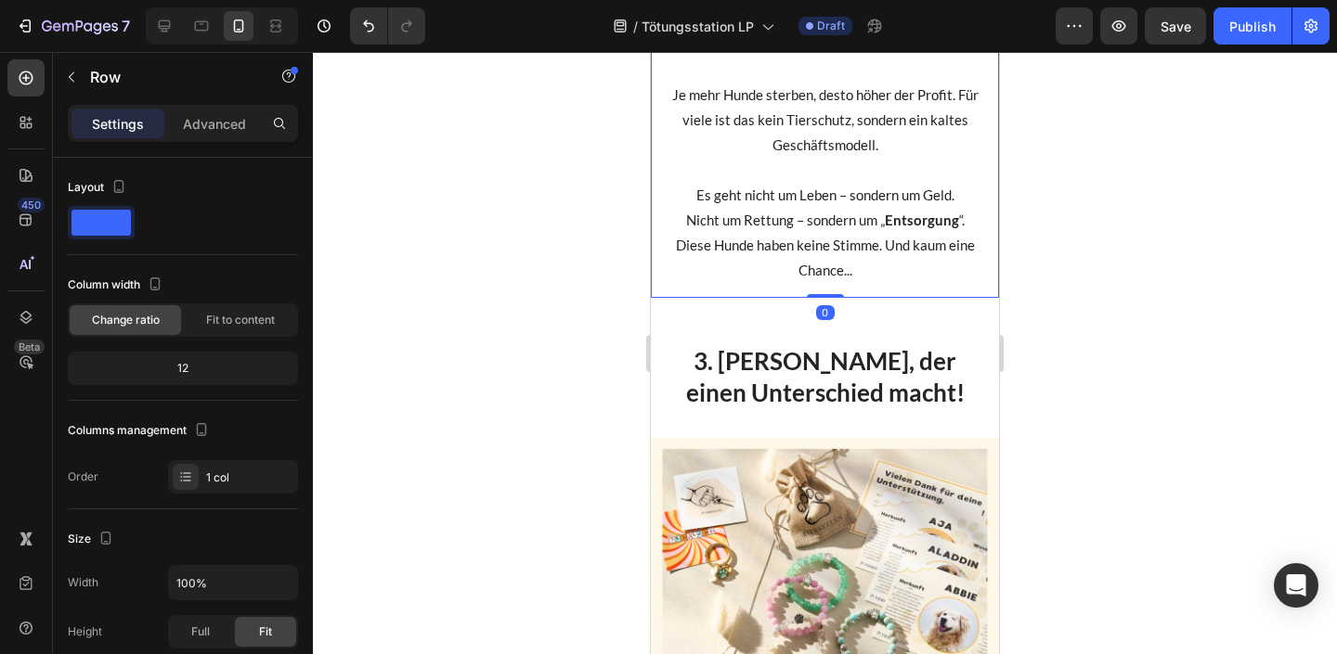
click at [797, 276] on p "Es geht nicht um Leben – sondern um Geld. Nicht um Rettung – sondern um „ Entso…" at bounding box center [825, 233] width 318 height 100
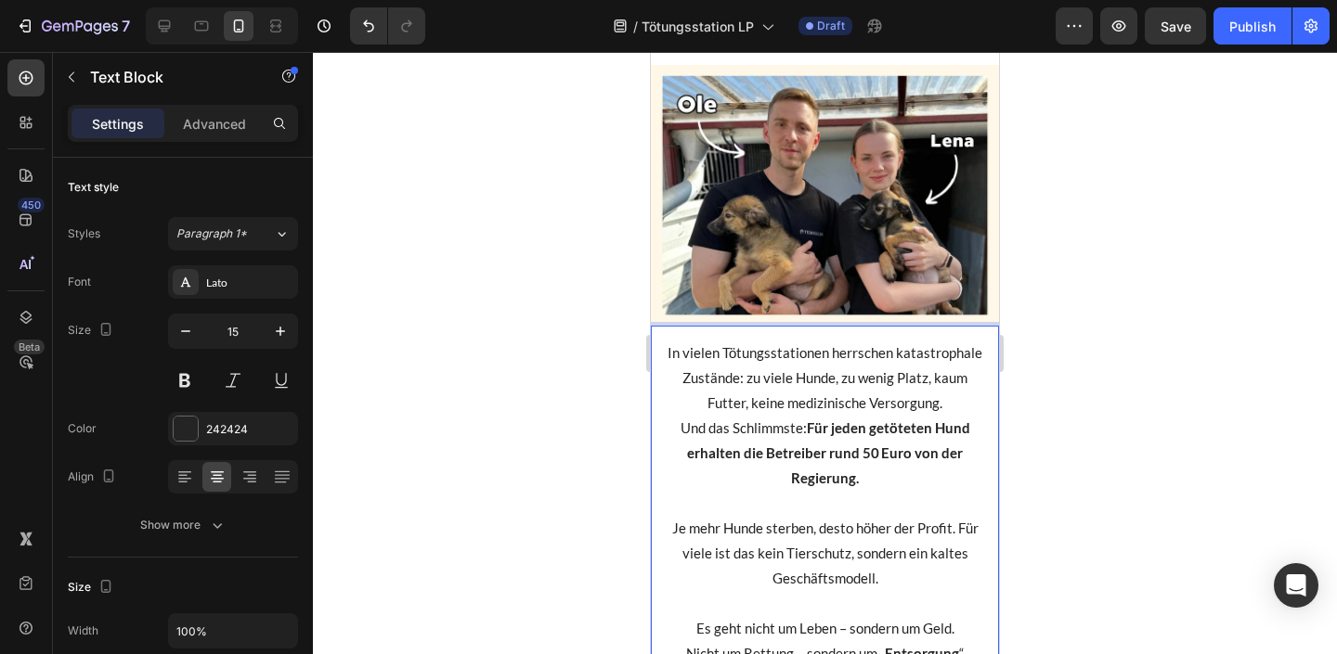
scroll to position [1509, 0]
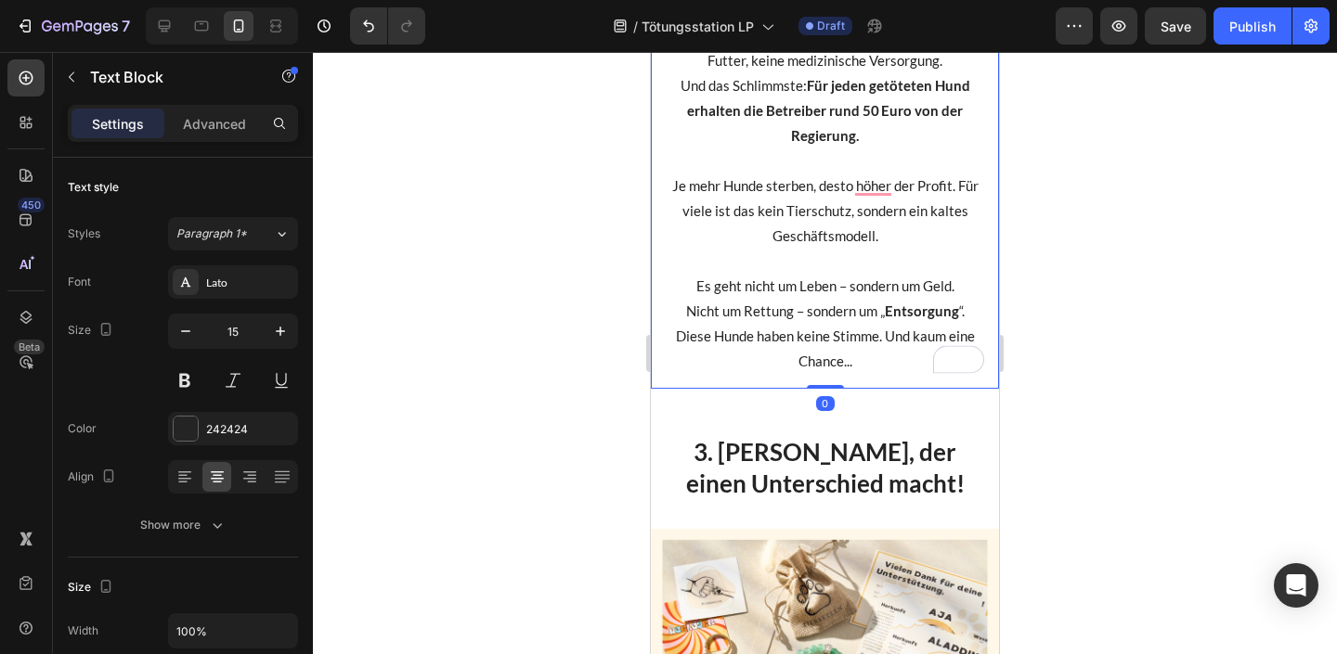
click at [1101, 380] on div at bounding box center [825, 353] width 1024 height 602
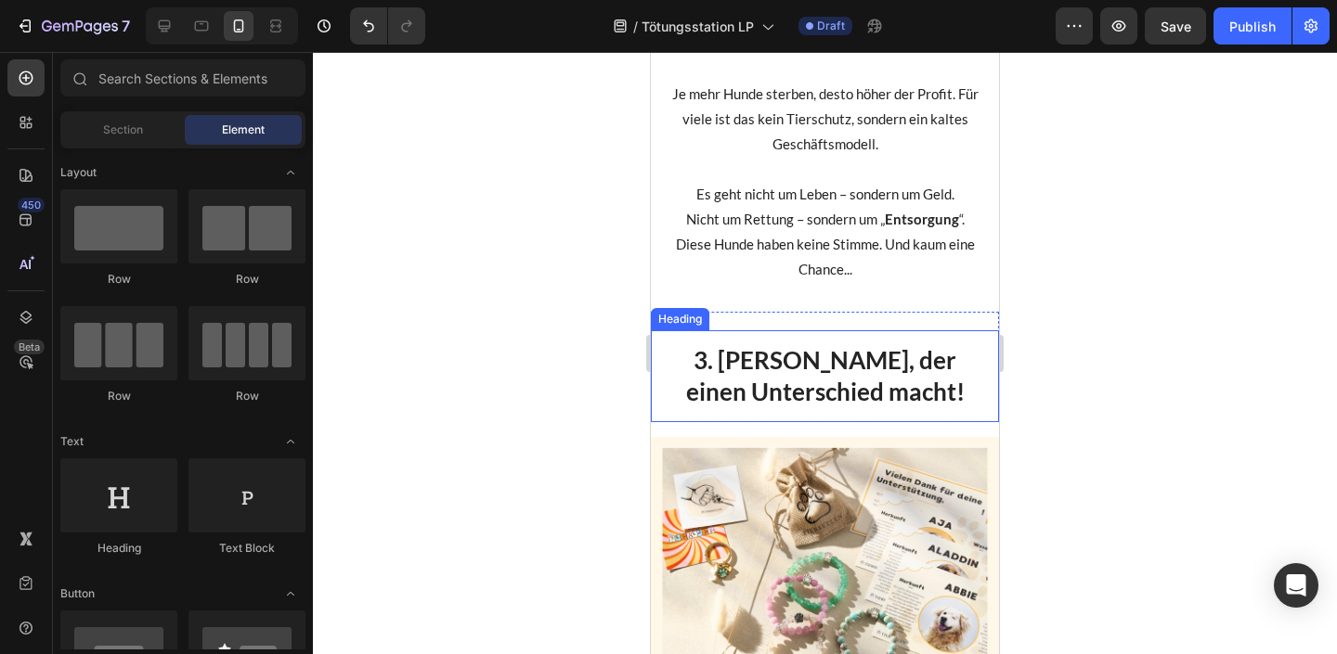
scroll to position [1720, 0]
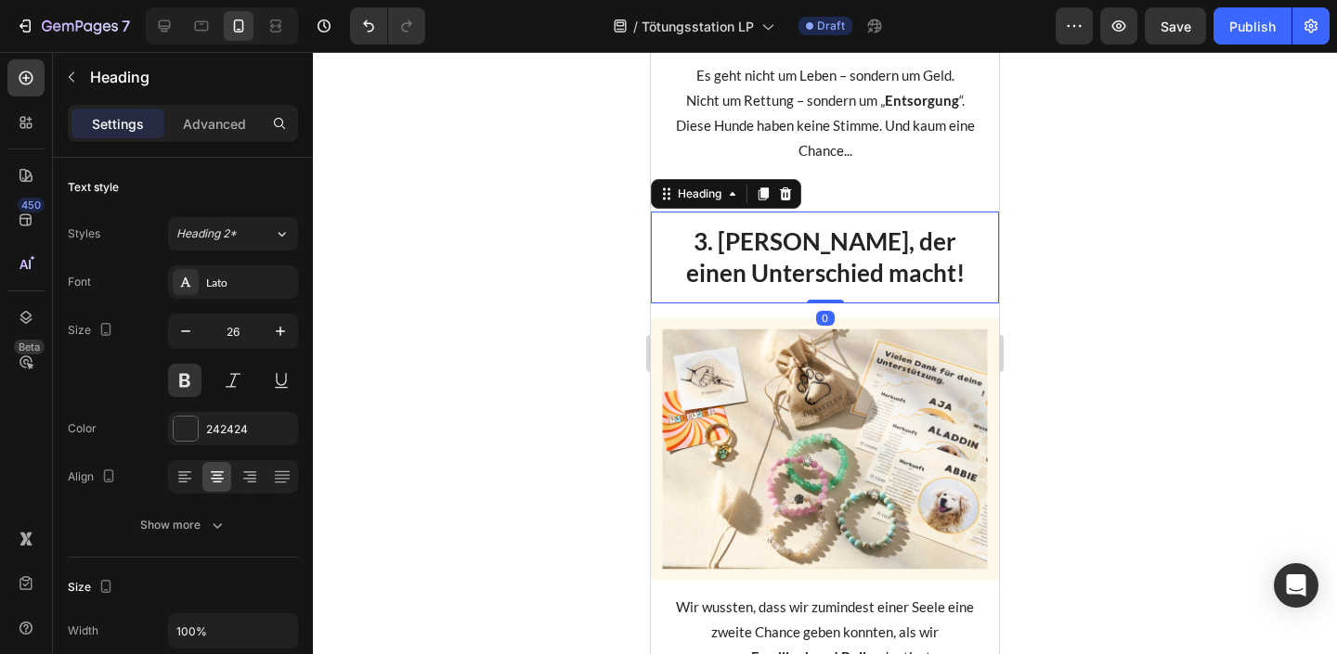
click at [875, 280] on p "3. Schmuck, der einen Unterschied macht!" at bounding box center [825, 257] width 318 height 63
click at [945, 280] on p "3. Schmuck, der einen Unterschied macht!" at bounding box center [825, 257] width 318 height 63
drag, startPoint x: 945, startPoint y: 280, endPoint x: 768, endPoint y: 252, distance: 179.6
click at [768, 252] on div "3. Schmuck, der einen Unterschied macht!" at bounding box center [825, 258] width 348 height 93
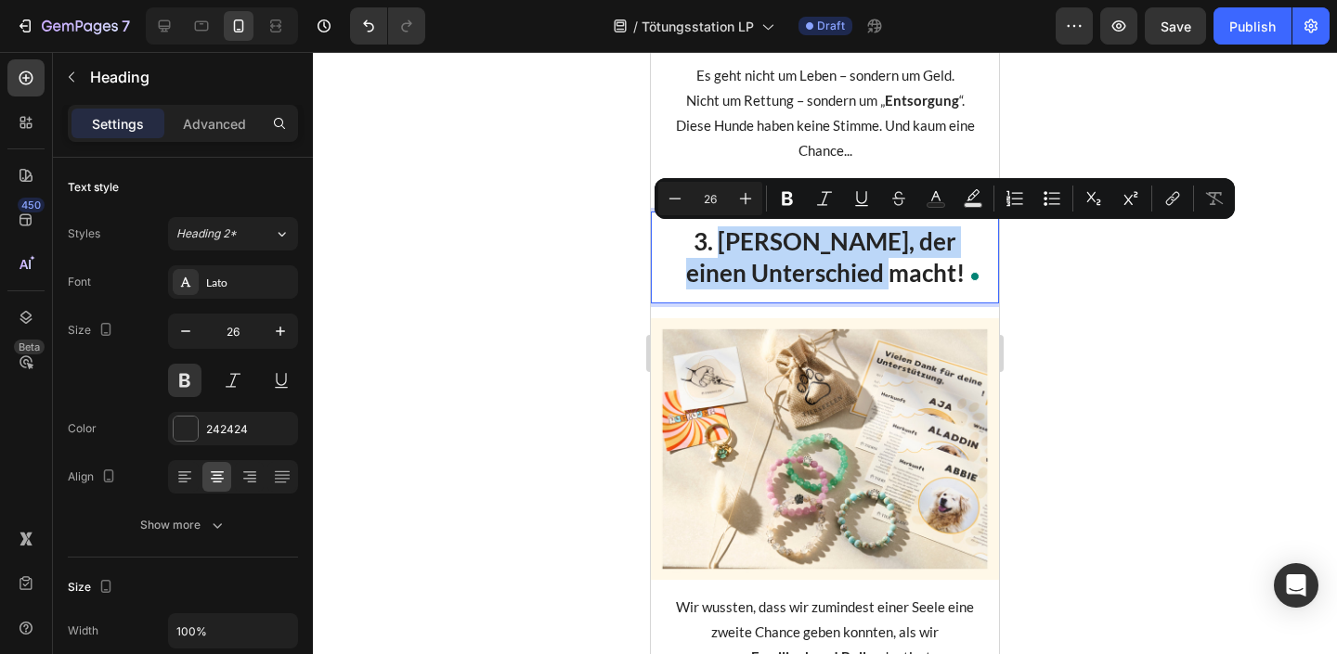
drag, startPoint x: 738, startPoint y: 241, endPoint x: 1002, endPoint y: 315, distance: 274.5
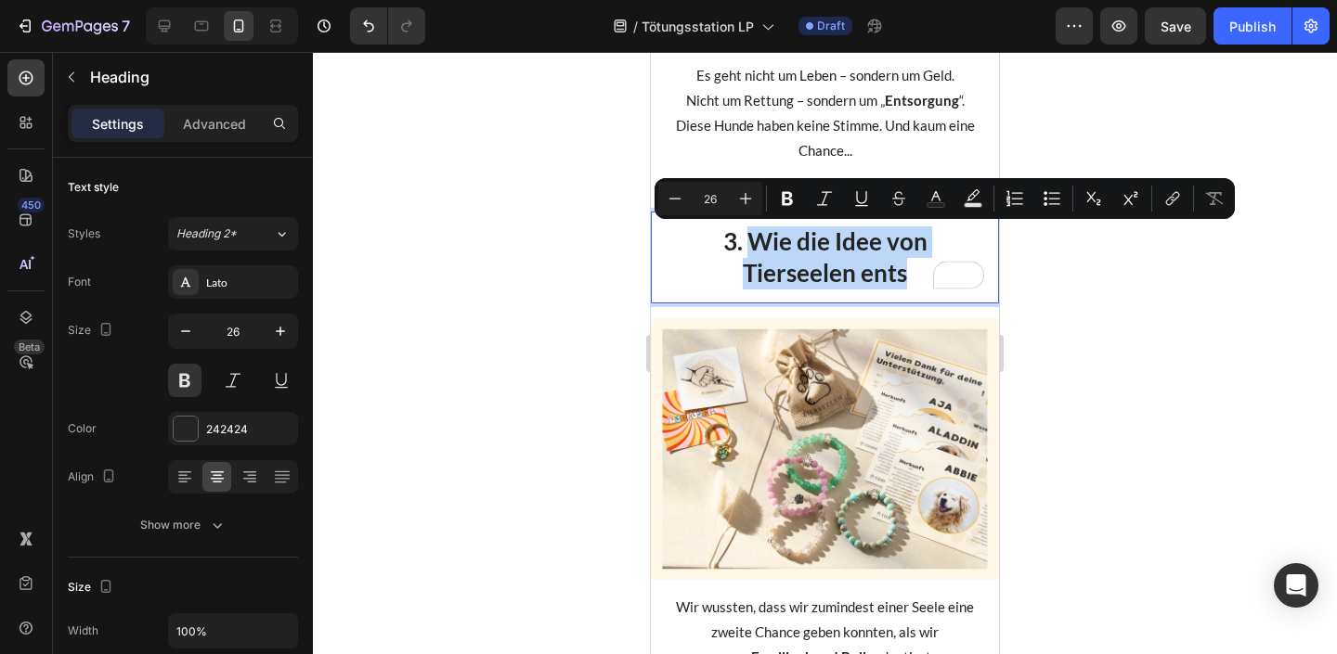
drag, startPoint x: 924, startPoint y: 274, endPoint x: 750, endPoint y: 244, distance: 176.1
click at [750, 244] on p "3. Wie die Idee von Tierseelen ents" at bounding box center [825, 257] width 318 height 63
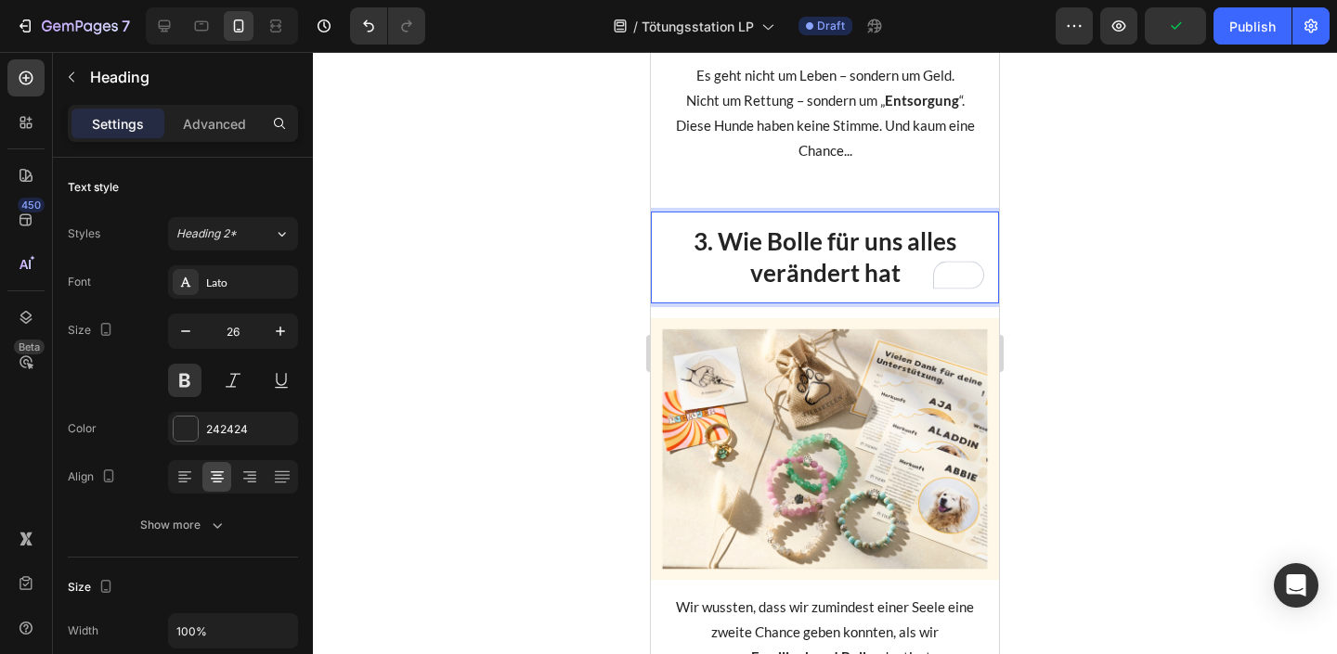
click at [1190, 246] on div at bounding box center [825, 353] width 1024 height 602
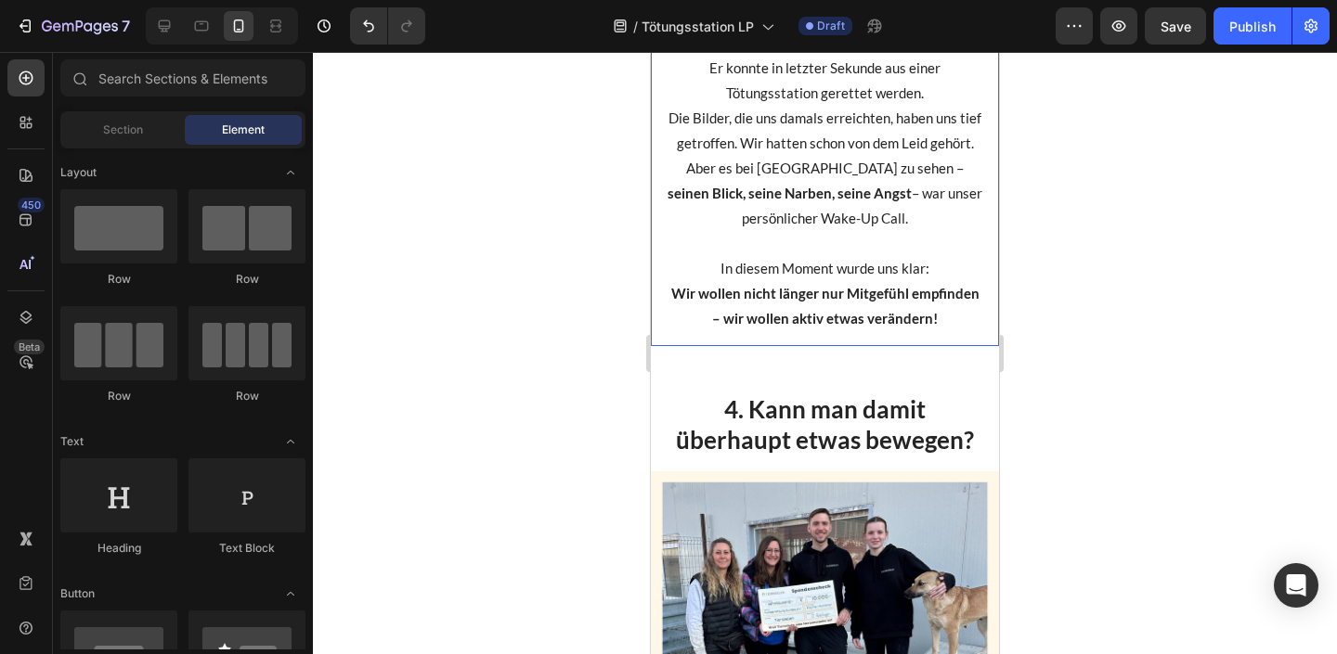
scroll to position [2841, 0]
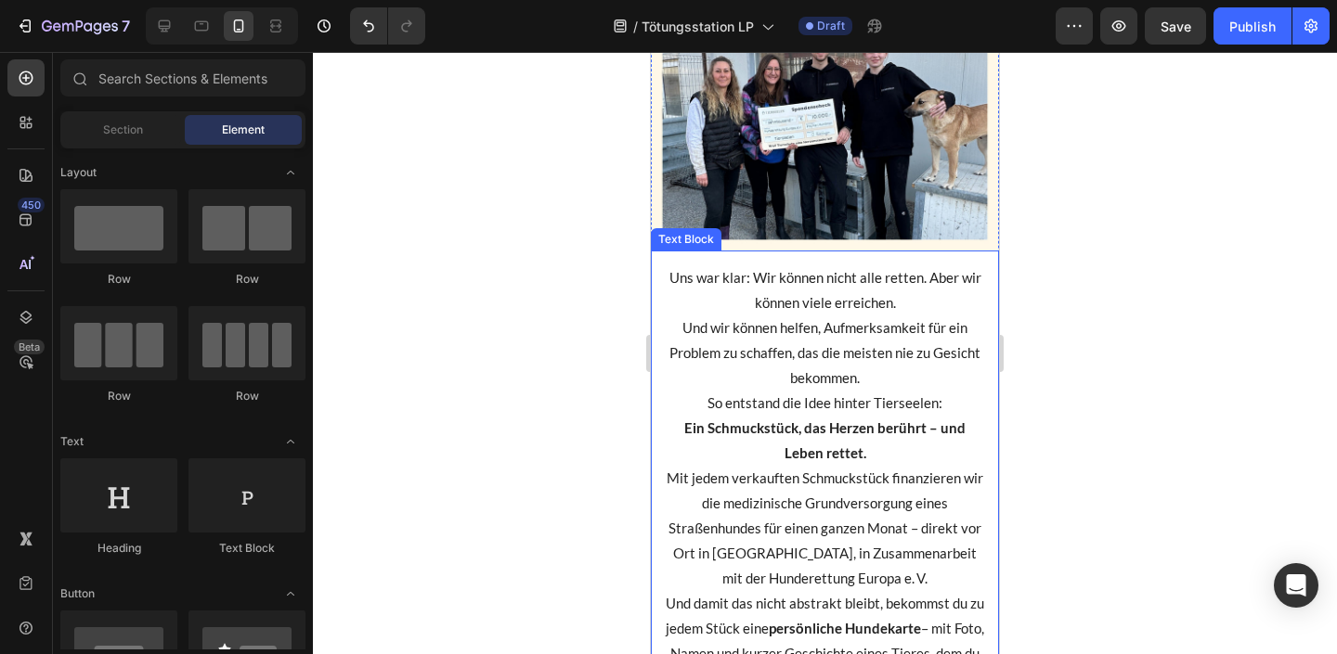
click at [840, 436] on strong "Ein Schmuckstück, das Herzen berührt – und Leben rettet." at bounding box center [824, 441] width 281 height 42
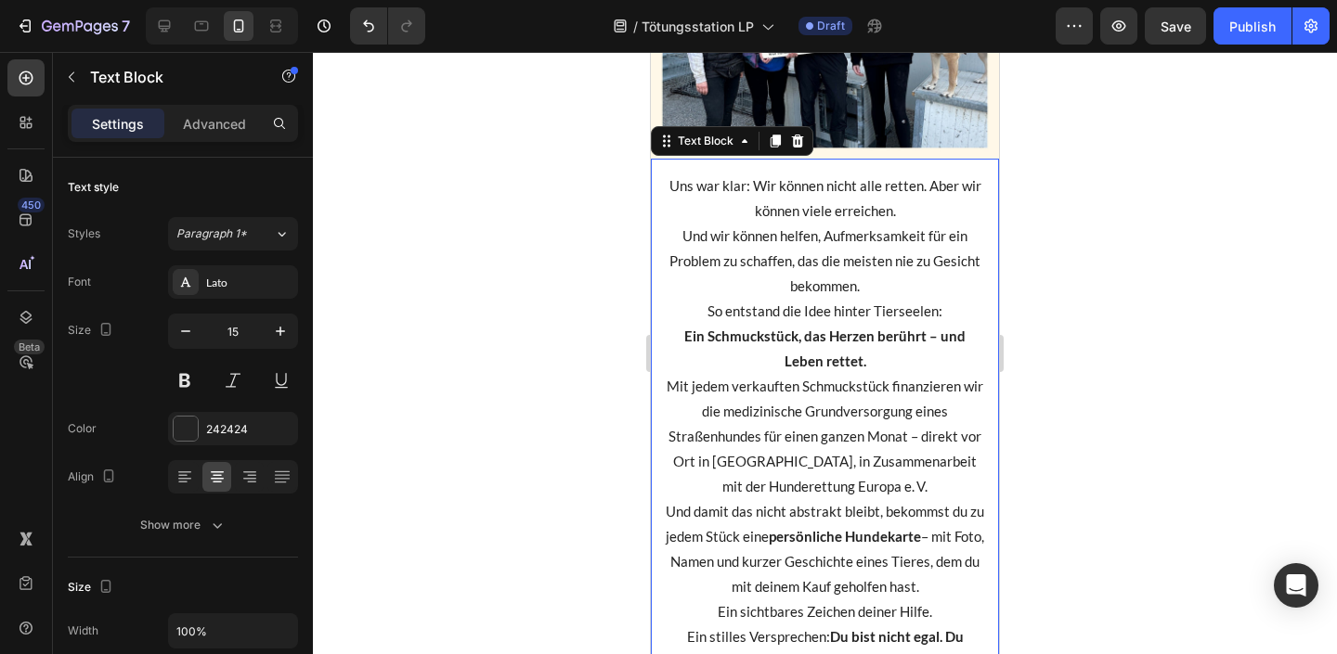
scroll to position [2944, 0]
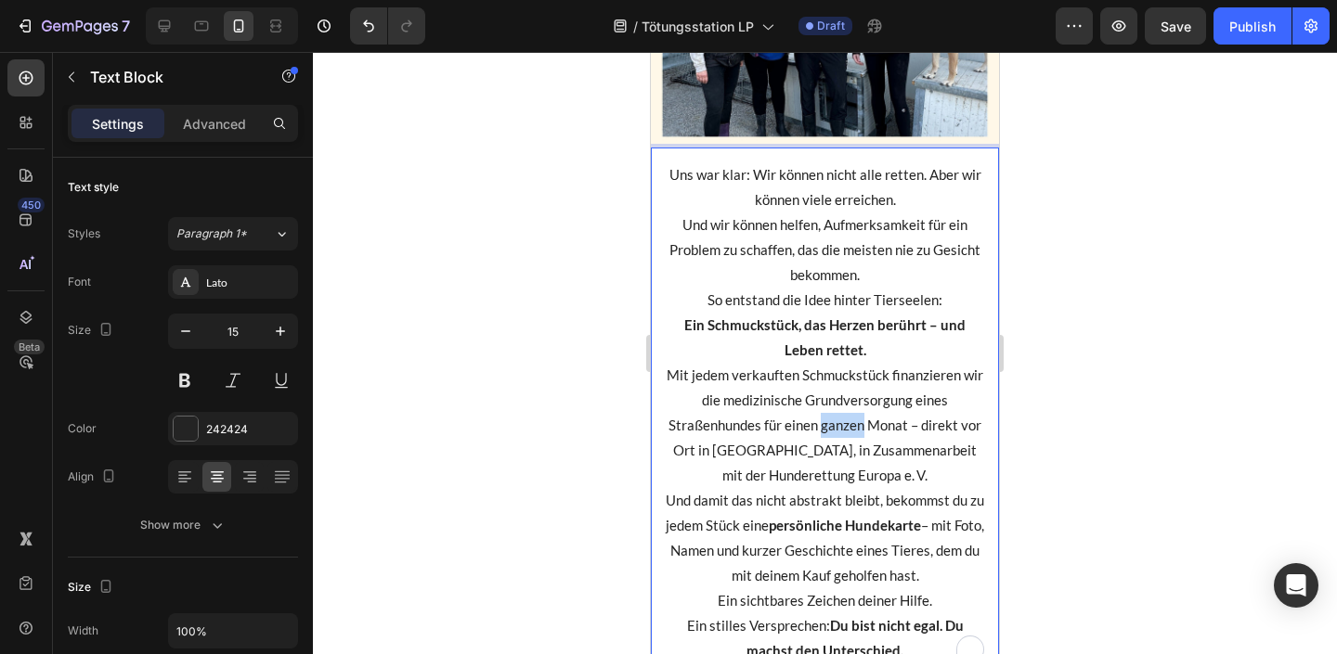
click at [840, 436] on p "Mit jedem verkauften Schmuckstück finanzieren wir die medizinische Grundversorg…" at bounding box center [825, 425] width 318 height 125
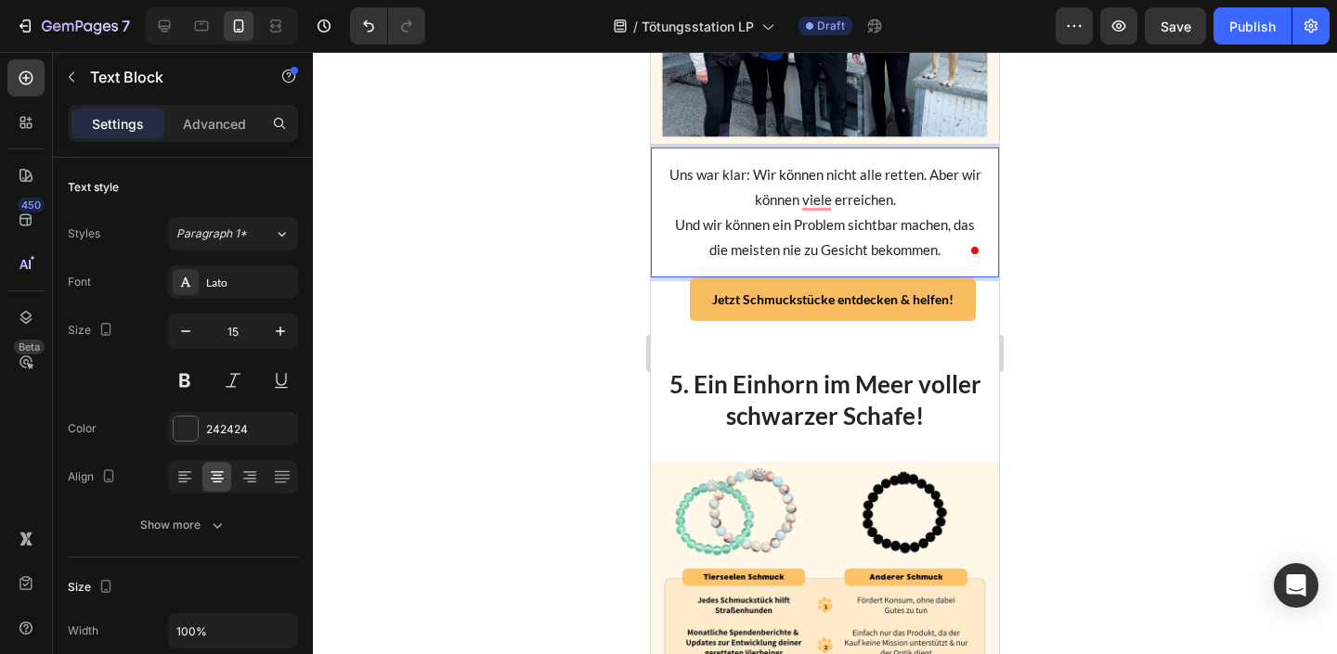
click at [748, 209] on p "Uns war klar: Wir können nicht alle retten. Aber wir können viele erreichen. Un…" at bounding box center [825, 212] width 318 height 100
click at [679, 221] on p "Uns war klar: Wir können nicht alle retten. Aber wir können viele erreichen. Un…" at bounding box center [825, 212] width 318 height 100
click at [884, 253] on p "Uns war klar: Wir können nicht alle retten. Aber wir können viele erreichen. Un…" at bounding box center [825, 212] width 318 height 100
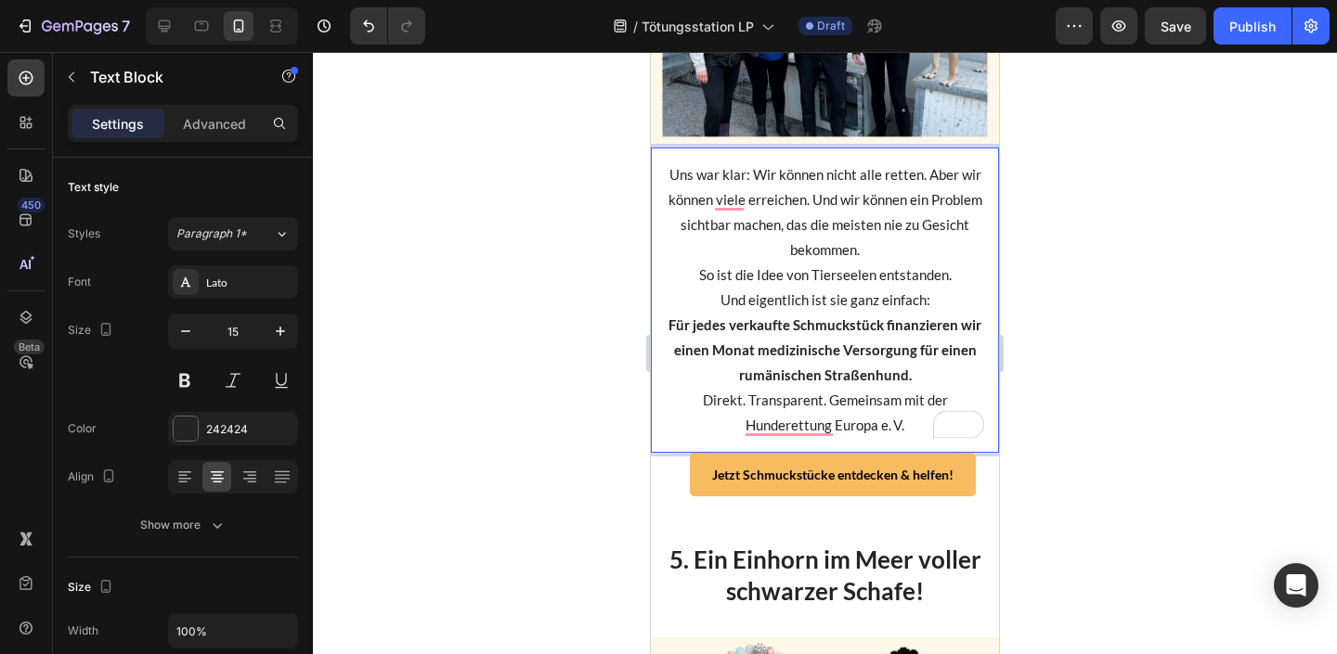
click at [913, 251] on p "Uns war klar: Wir können nicht alle retten. Aber wir können viele erreichen. Un…" at bounding box center [825, 212] width 318 height 100
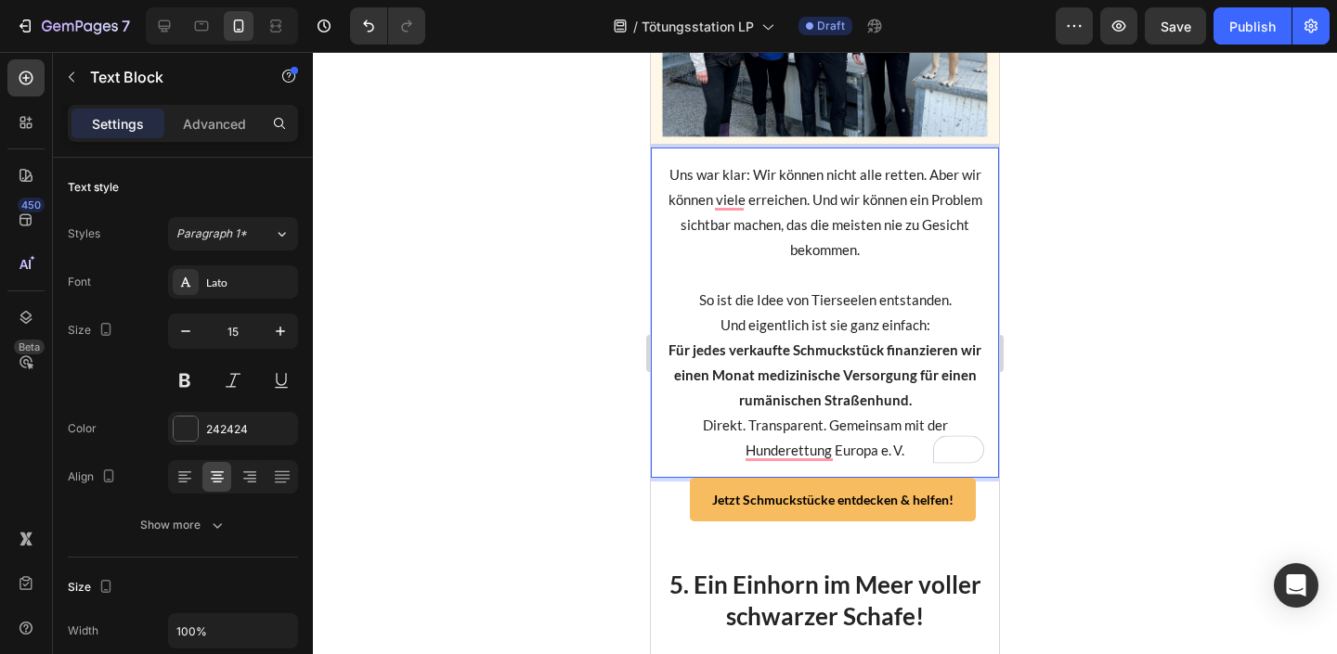
click at [709, 325] on p "So ist die Idee von Tierseelen entstanden. Und eigentlich ist sie ganz einfach:" at bounding box center [825, 313] width 318 height 50
click at [941, 328] on p "So ist die Idee von Tierseelen entstanden. Und eigentlich ist sie ganz einfach:" at bounding box center [825, 313] width 318 height 50
click at [925, 404] on p "Für jedes verkaufte Schmuckstück finanzieren wir einen Monat medizinische Verso…" at bounding box center [825, 400] width 318 height 125
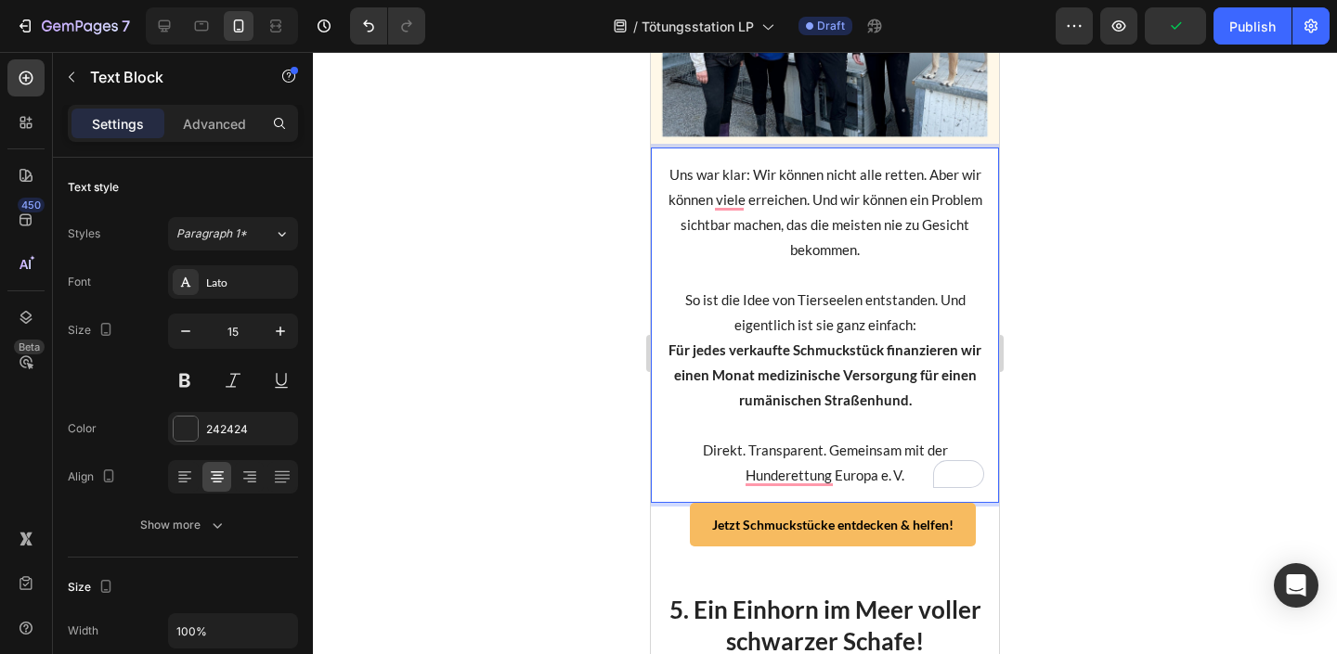
click at [903, 477] on p "⁠⁠⁠⁠⁠⁠⁠ Direkt. Transparent. Gemeinsam mit der Hunderettung Europa e. V." at bounding box center [825, 450] width 318 height 75
click at [912, 480] on p "Direkt. Transparent. Gemeinsam mit der Hunderettung Europa e. V." at bounding box center [825, 450] width 318 height 75
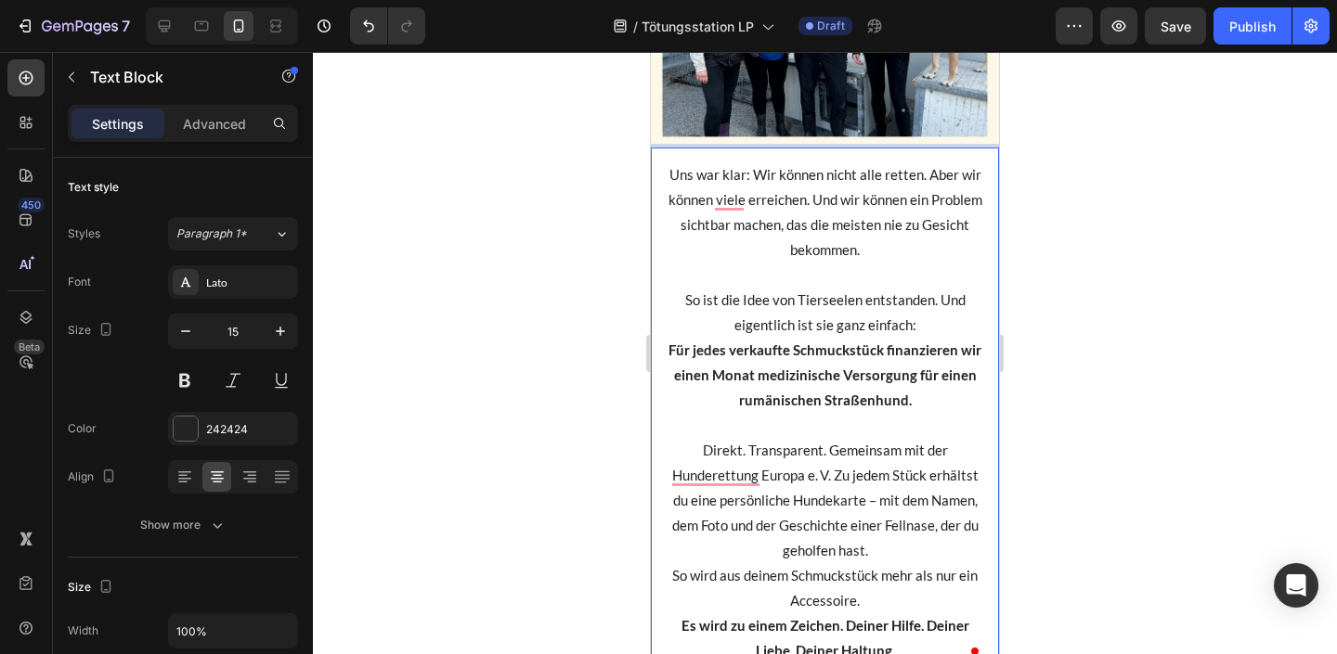
scroll to position [2968, 0]
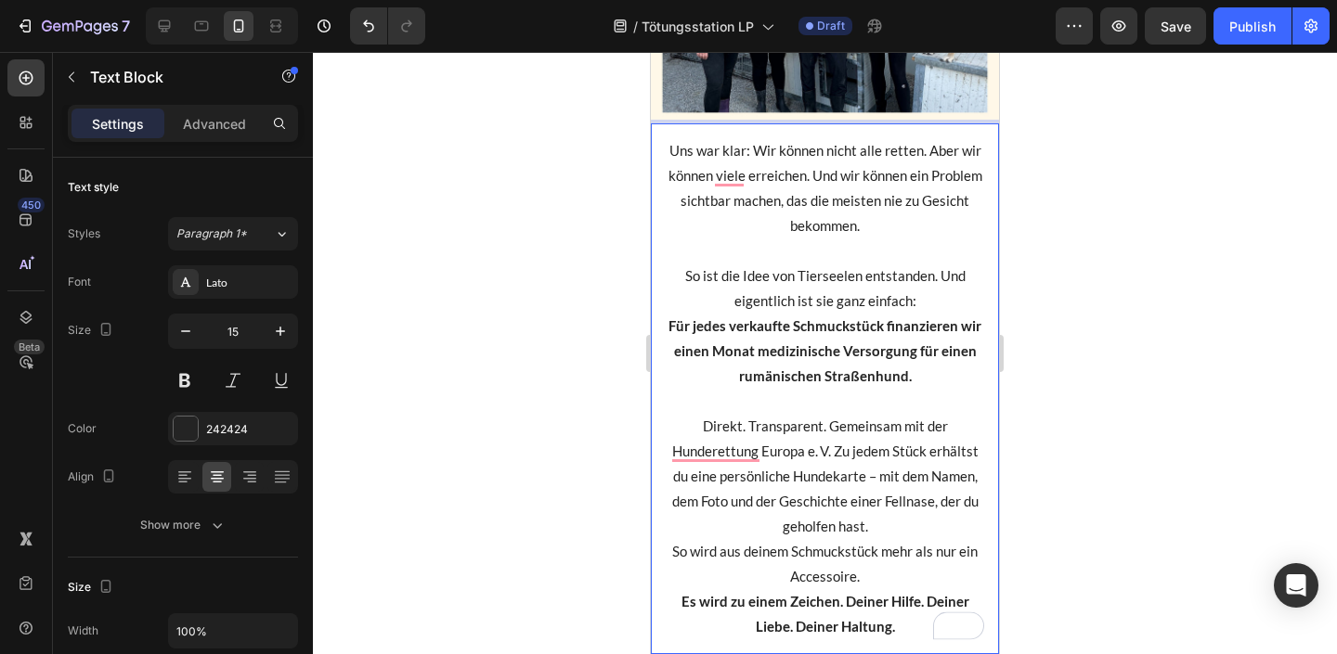
click at [833, 452] on p "Direkt. Transparent. Gemeinsam mit der Hunderettung Europa e. V. Zu jedem Stück…" at bounding box center [825, 464] width 318 height 150
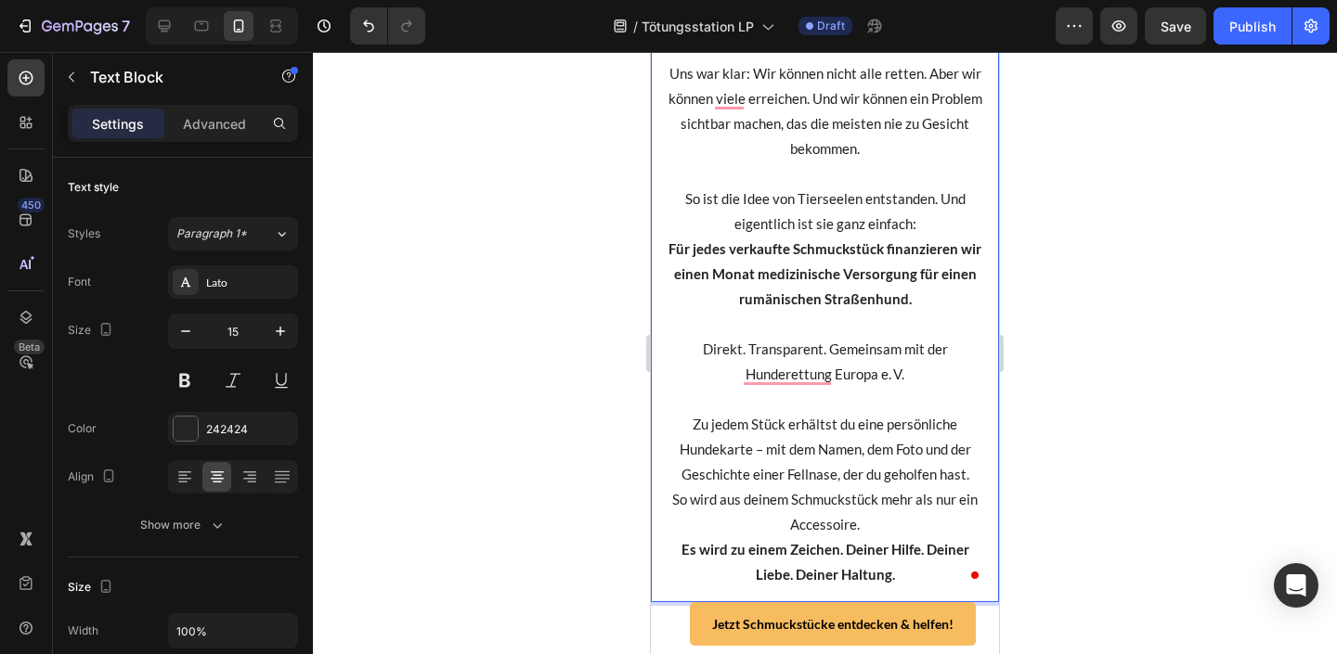
scroll to position [3069, 0]
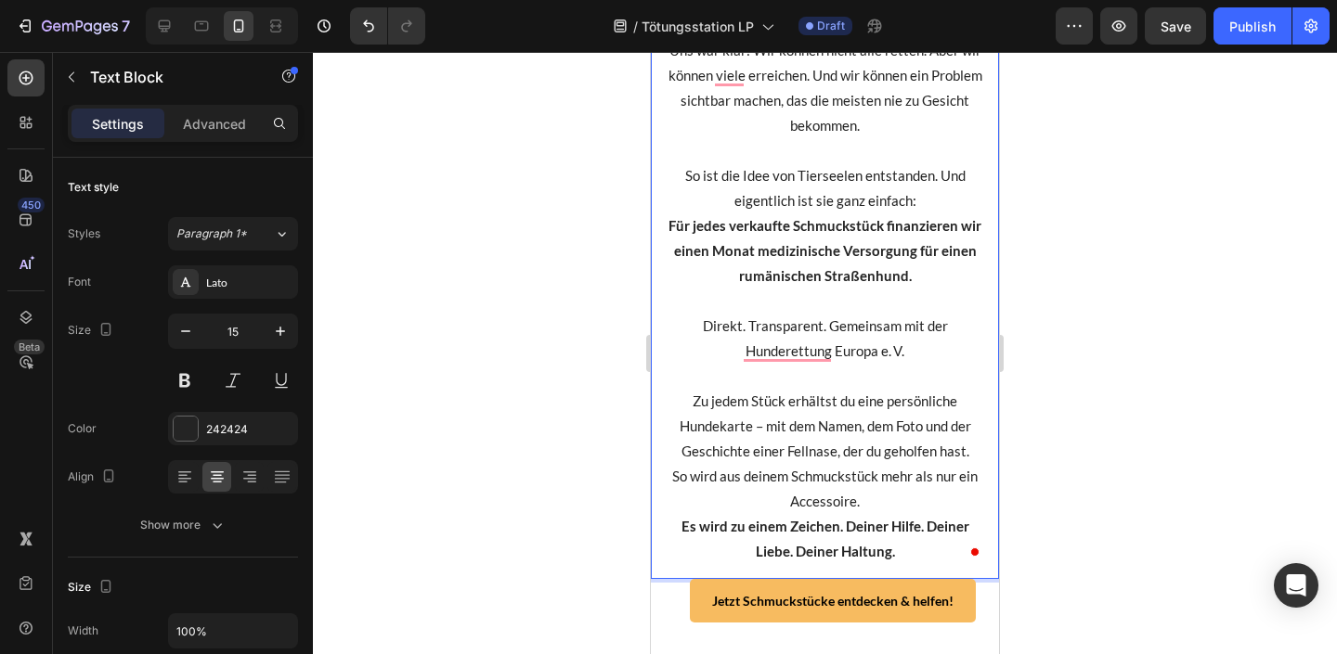
click at [875, 513] on p "So wird aus deinem Schmuckstück mehr als nur ein Accessoire. Es wird zu einem Z…" at bounding box center [825, 514] width 318 height 100
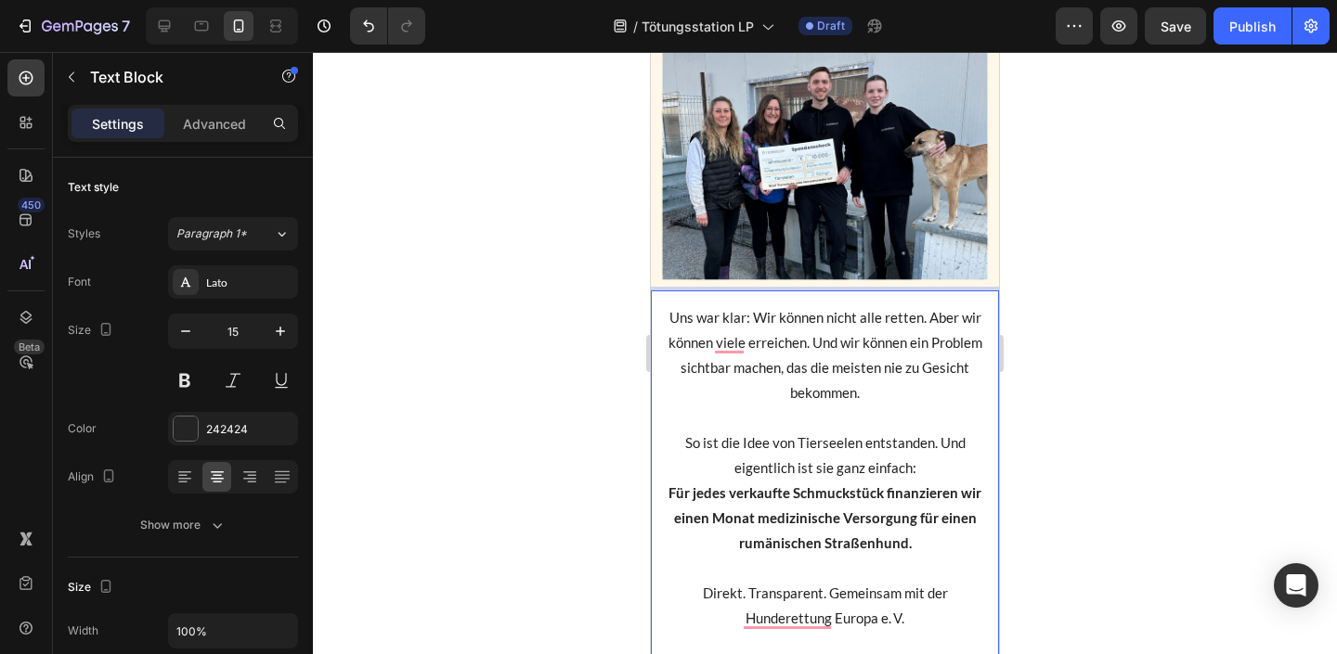
scroll to position [3009, 0]
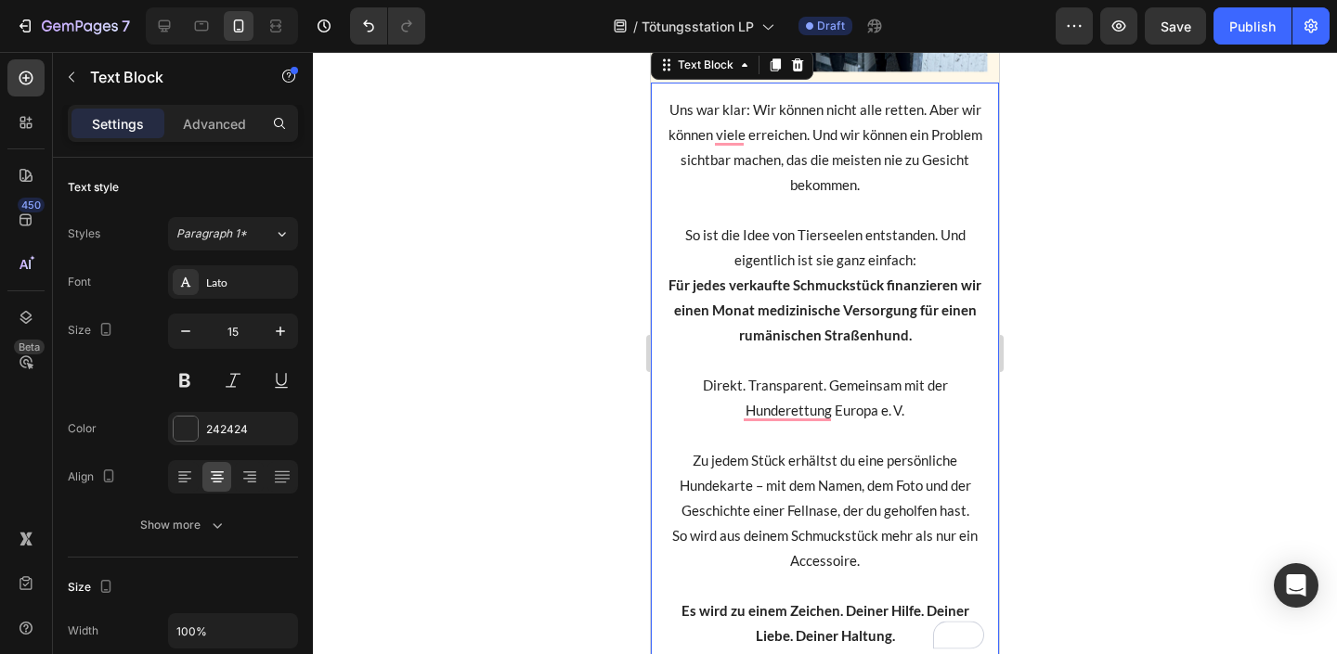
click at [1130, 253] on div at bounding box center [825, 353] width 1024 height 602
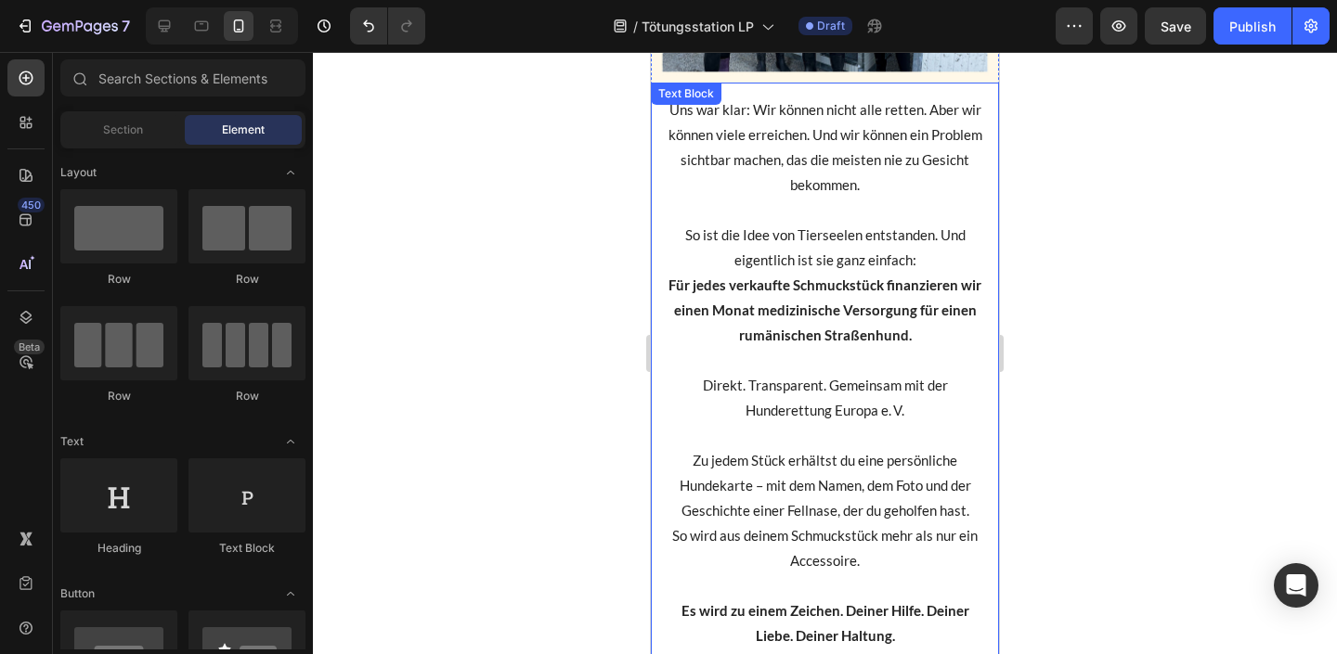
click at [933, 266] on p "So ist die Idee von Tierseelen entstanden. Und eigentlich ist sie ganz einfach:" at bounding box center [825, 248] width 318 height 50
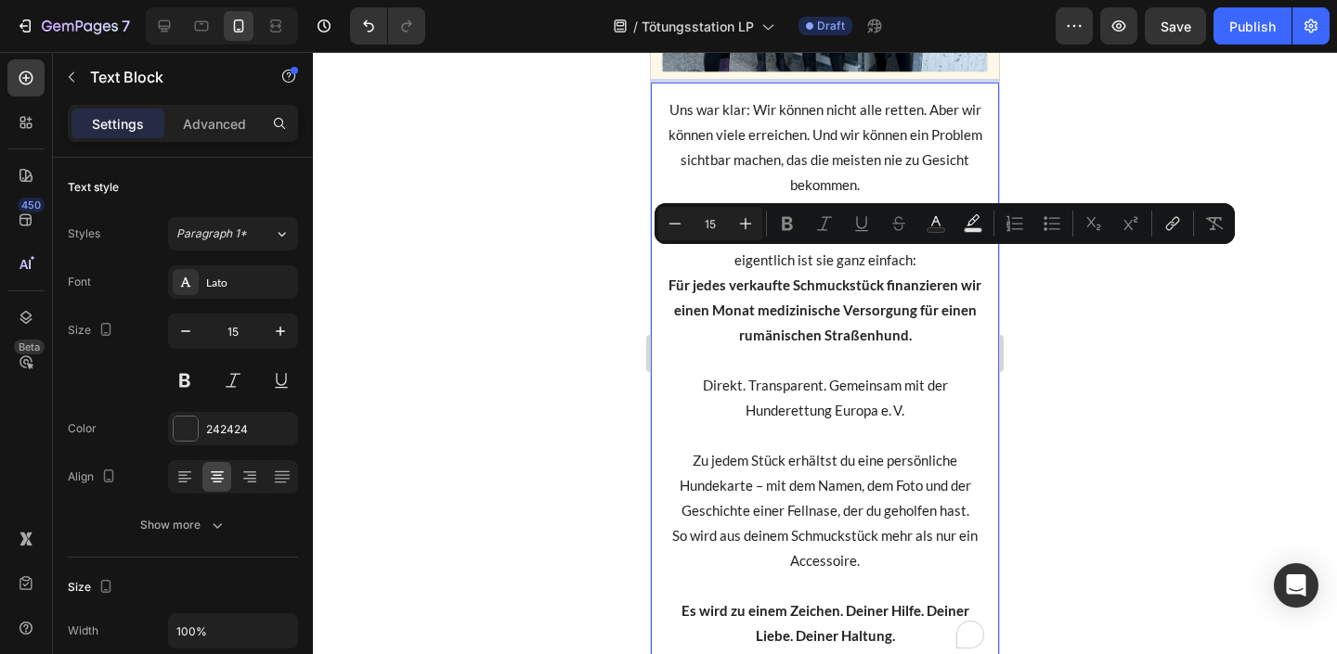
click at [944, 266] on p "So ist die Idee von Tierseelen entstanden. Und eigentlich ist sie ganz einfach:" at bounding box center [825, 248] width 318 height 50
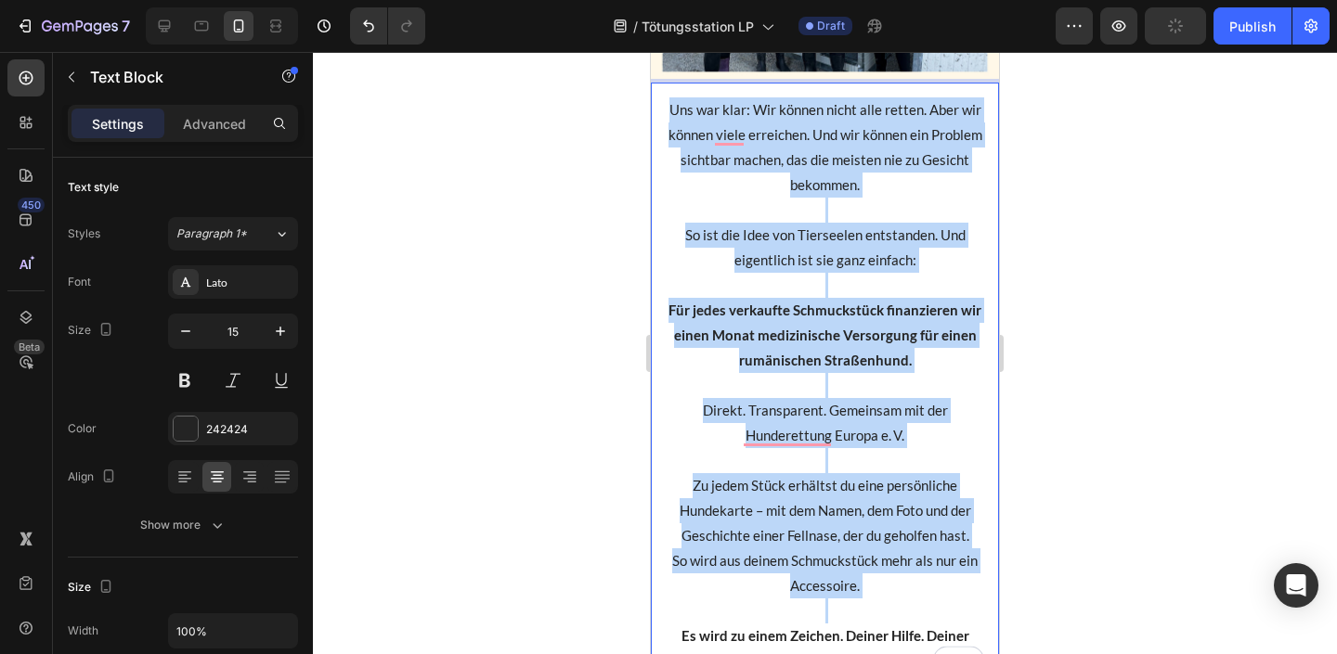
copy div "Uns war klar: Wir können nicht alle retten. Aber wir können viele erreichen. Un…"
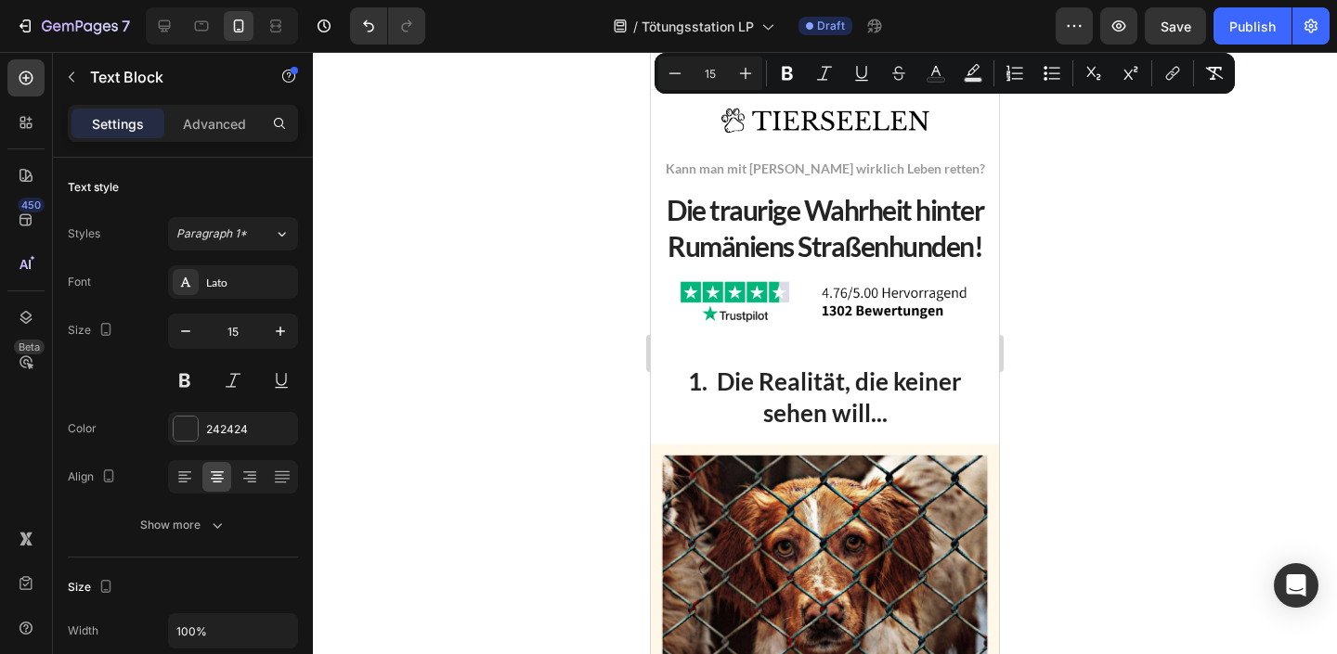
scroll to position [3009, 0]
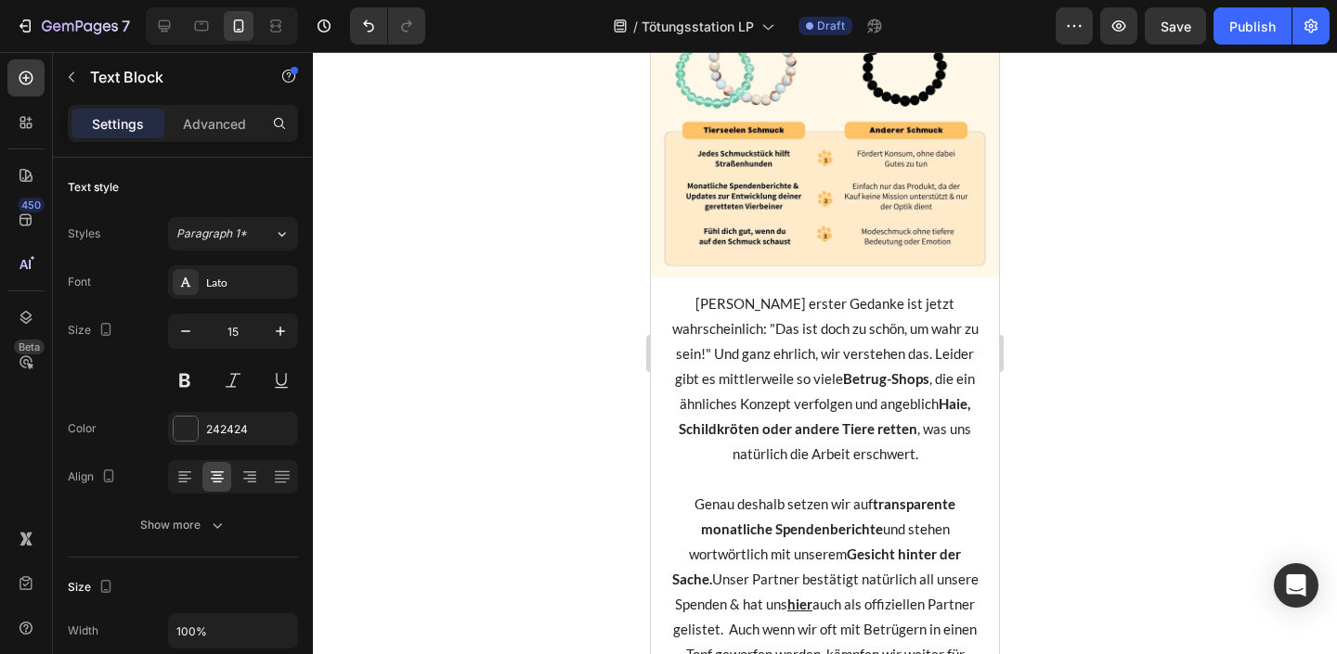
click at [1178, 408] on div at bounding box center [825, 353] width 1024 height 602
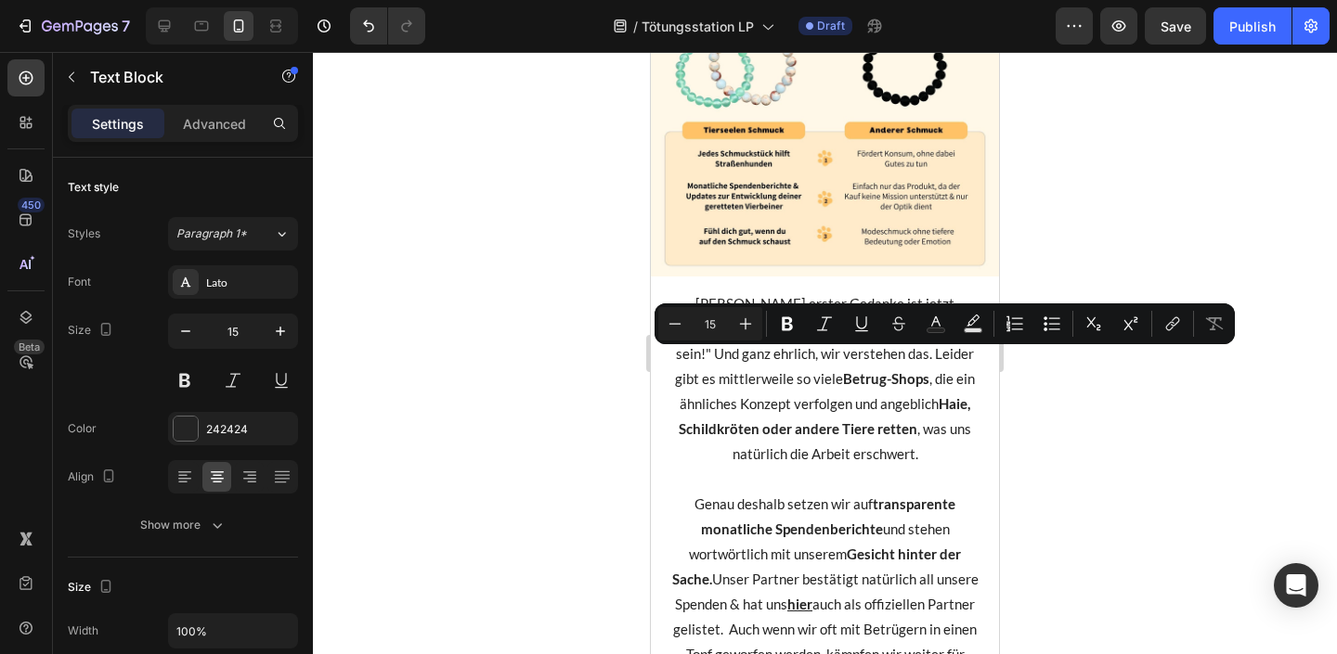
drag, startPoint x: 802, startPoint y: 359, endPoint x: 948, endPoint y: 387, distance: 148.4
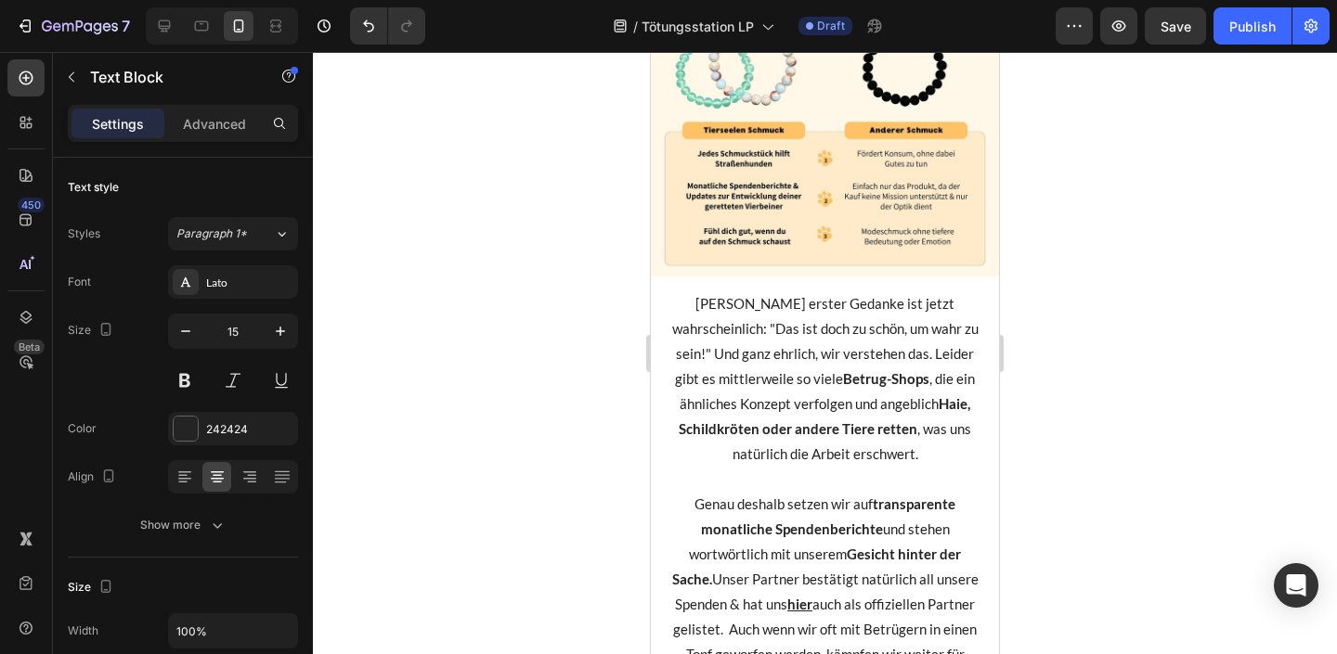
click at [1065, 487] on div at bounding box center [825, 353] width 1024 height 602
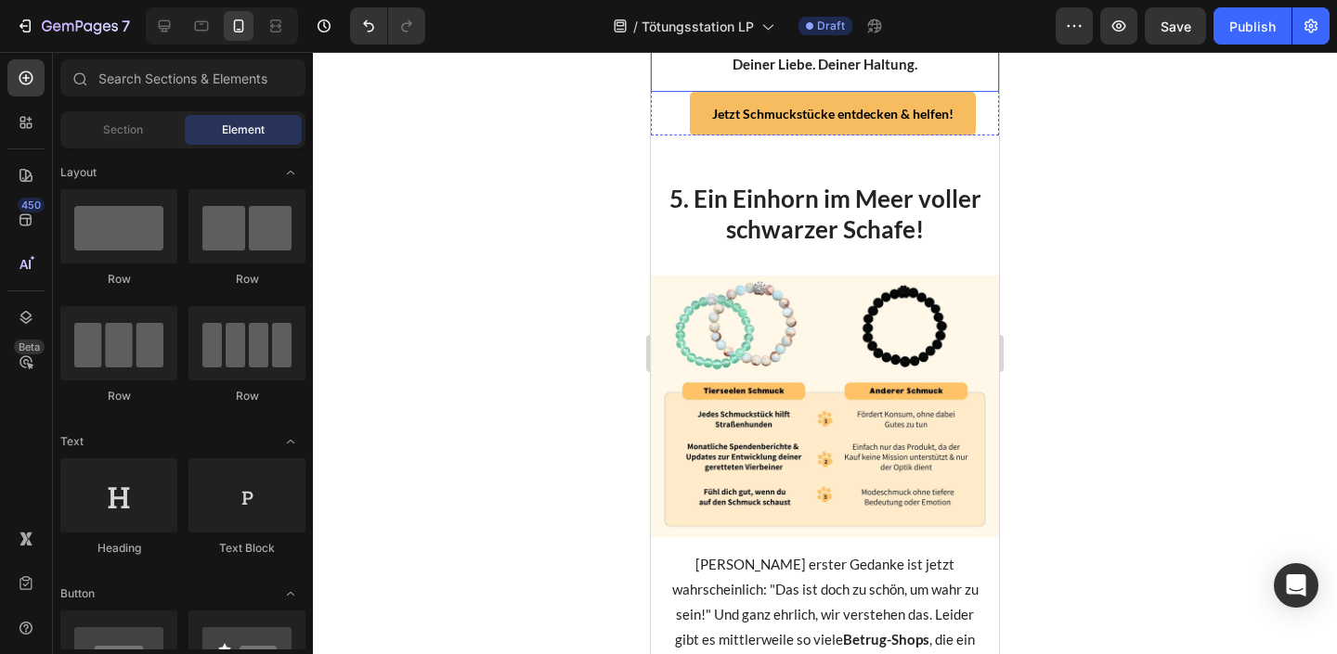
scroll to position [2727, 0]
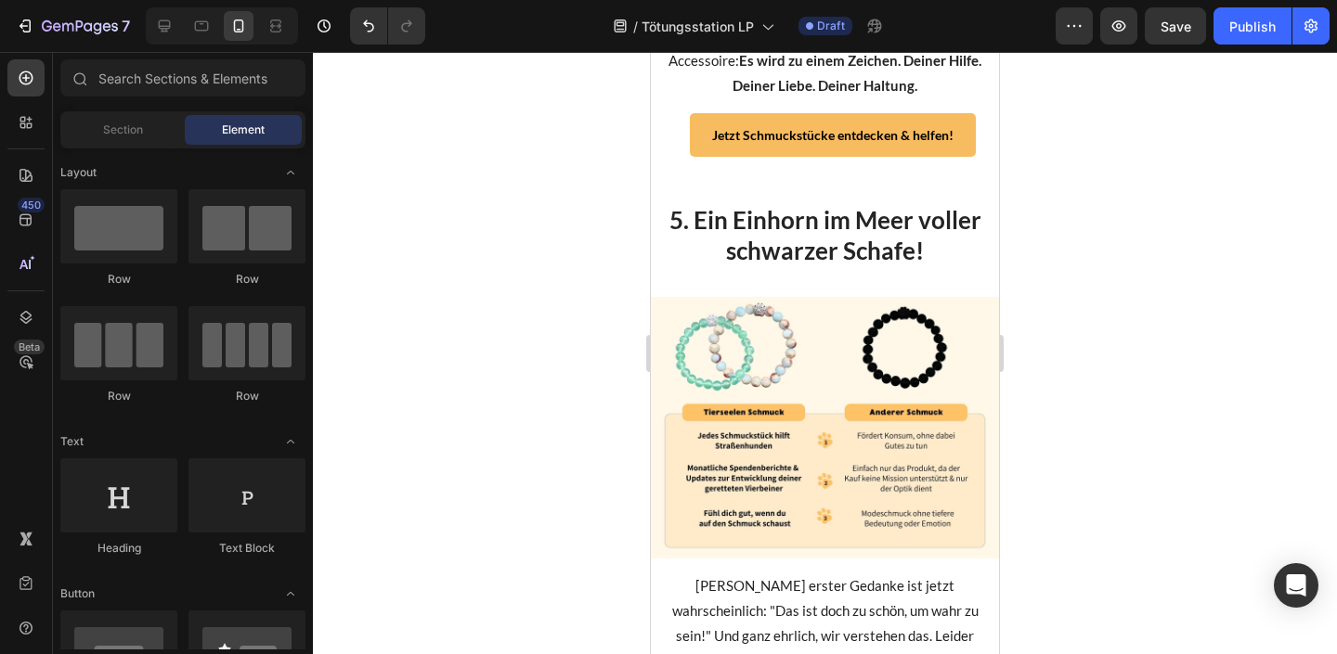
click at [1204, 383] on div at bounding box center [825, 353] width 1024 height 602
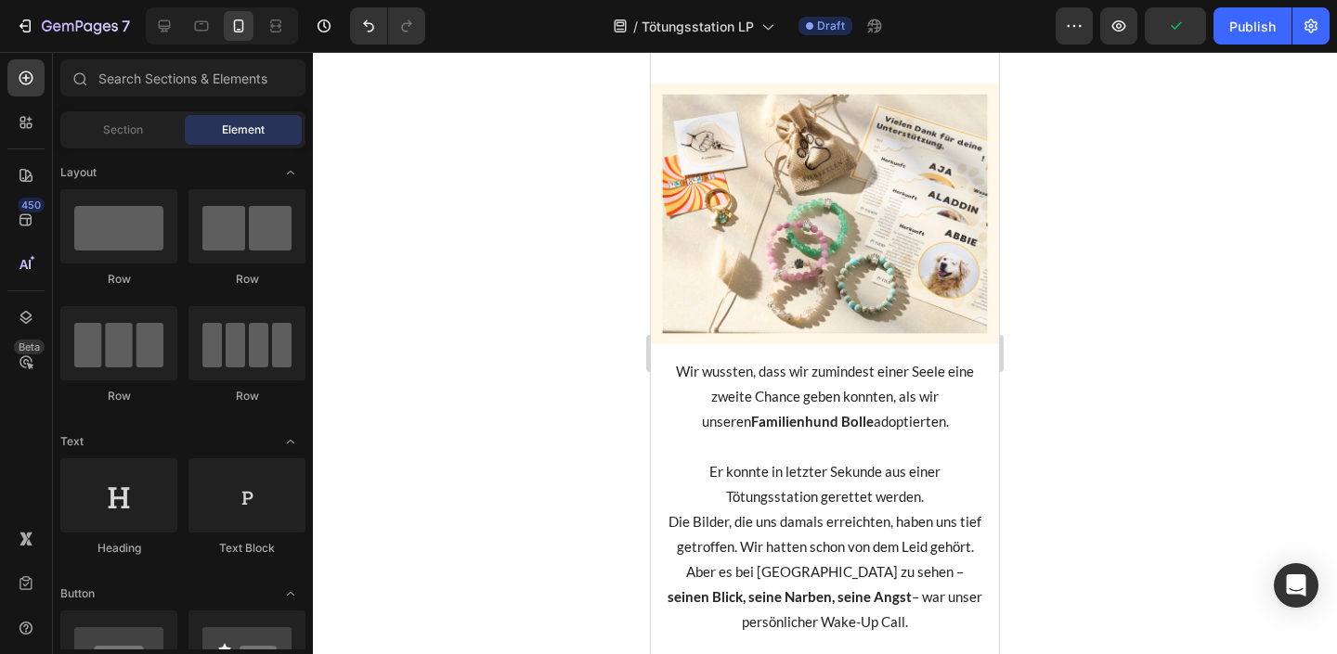
scroll to position [1688, 0]
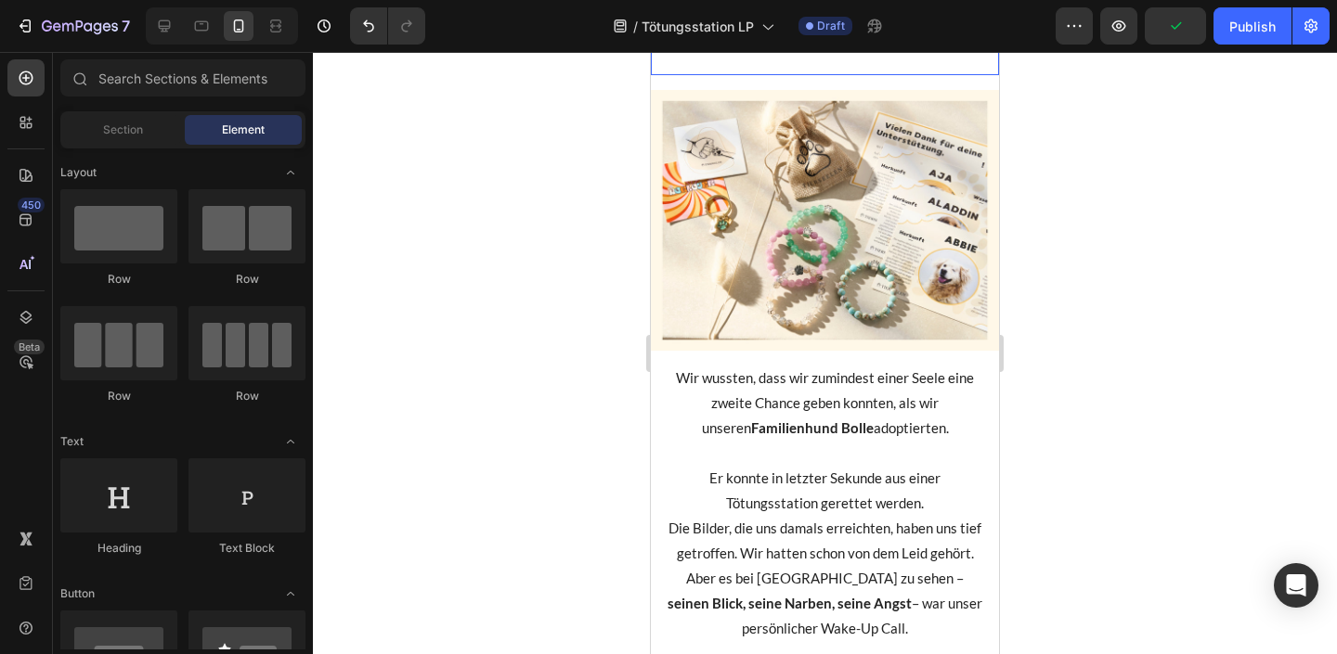
click at [839, 76] on h2 "3. Wie Bolle für uns alles verändert hat" at bounding box center [825, 29] width 348 height 93
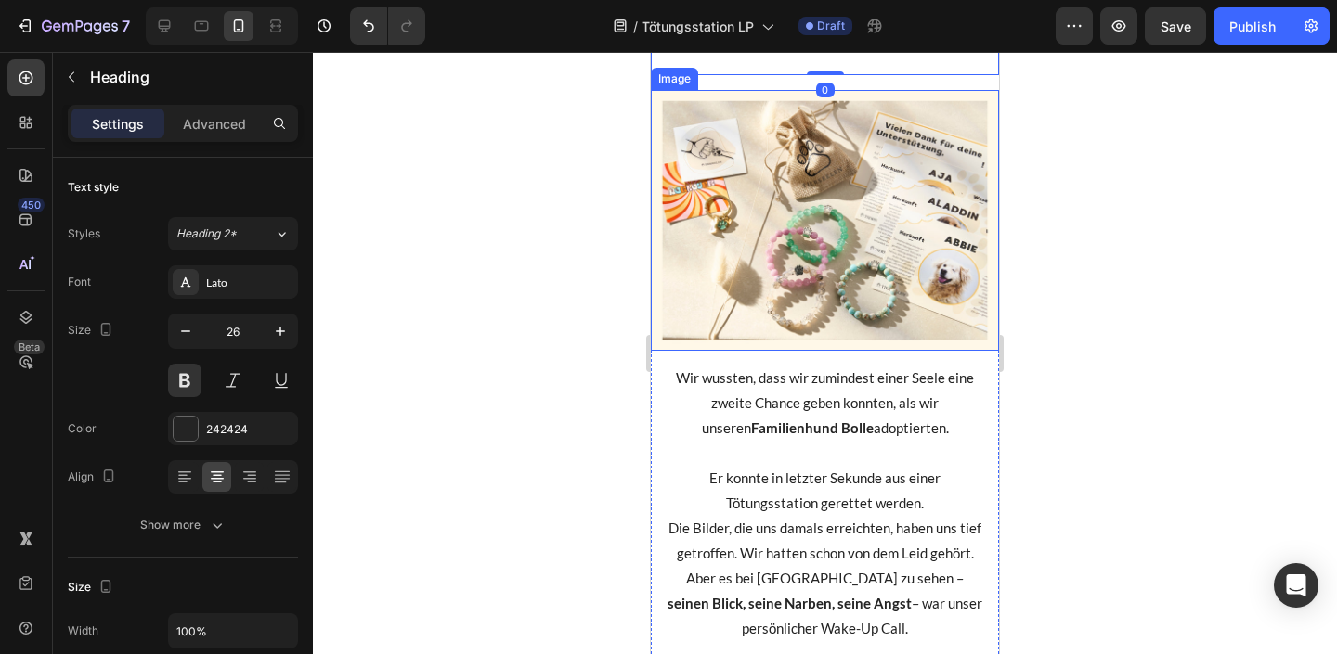
click at [784, 351] on img at bounding box center [825, 220] width 348 height 261
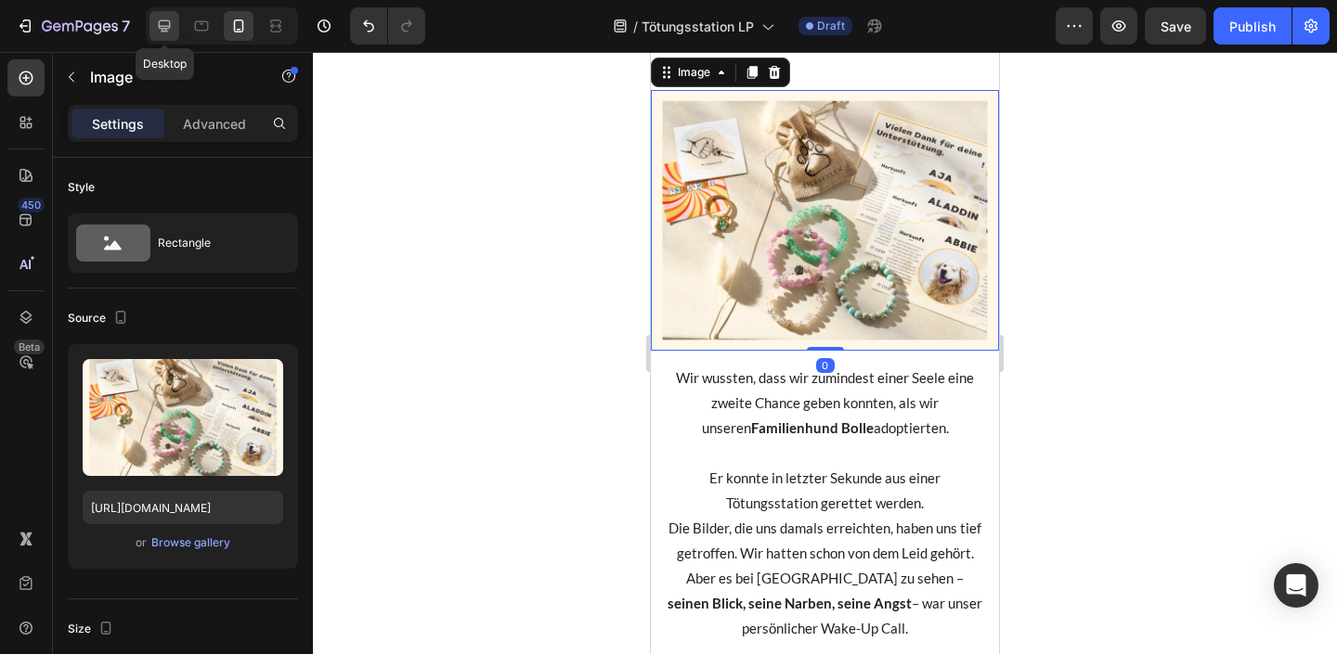
click at [160, 21] on icon at bounding box center [165, 26] width 12 height 12
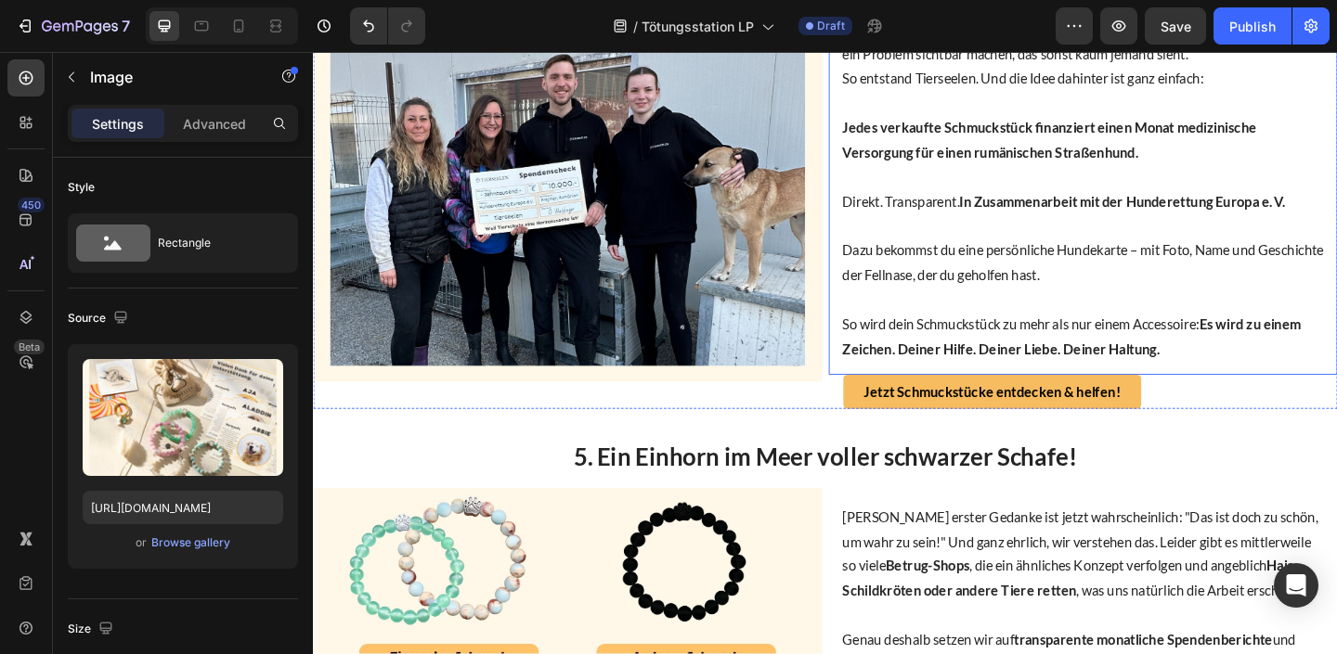
scroll to position [1924, 0]
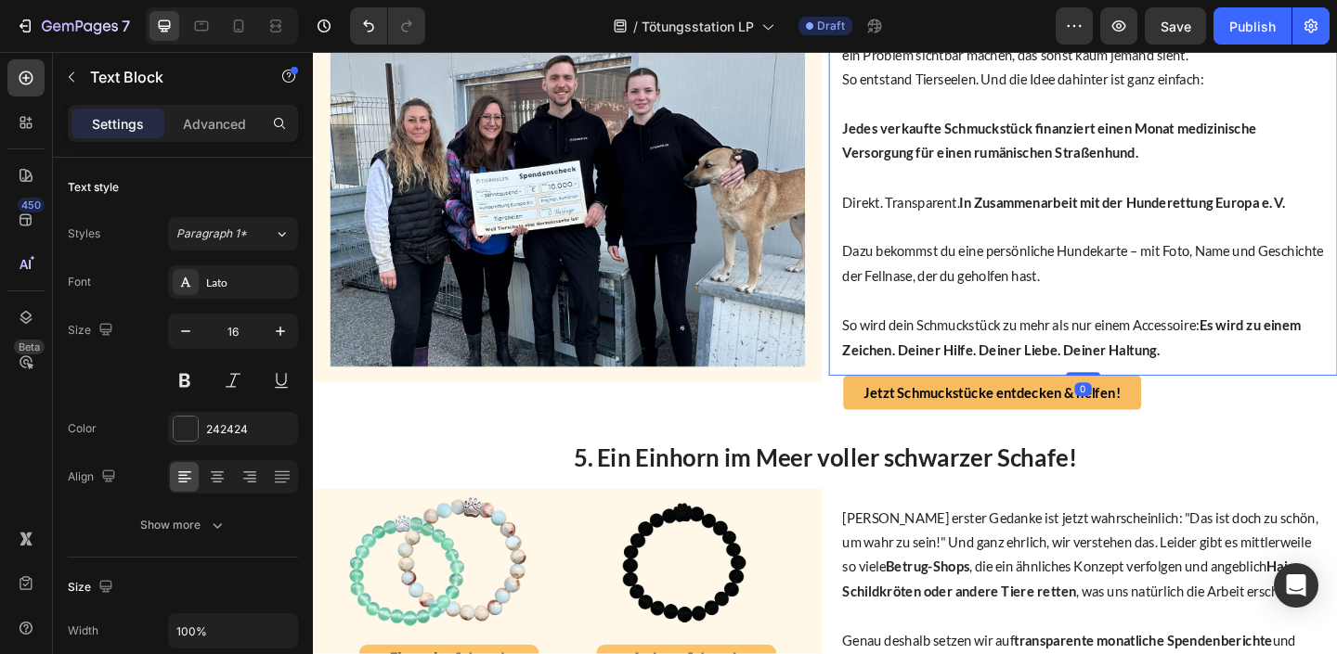
click at [1180, 310] on p "Dazu bekommst du eine persönliche Hundekarte – mit Foto, Name und Geschichte de…" at bounding box center [1150, 283] width 524 height 54
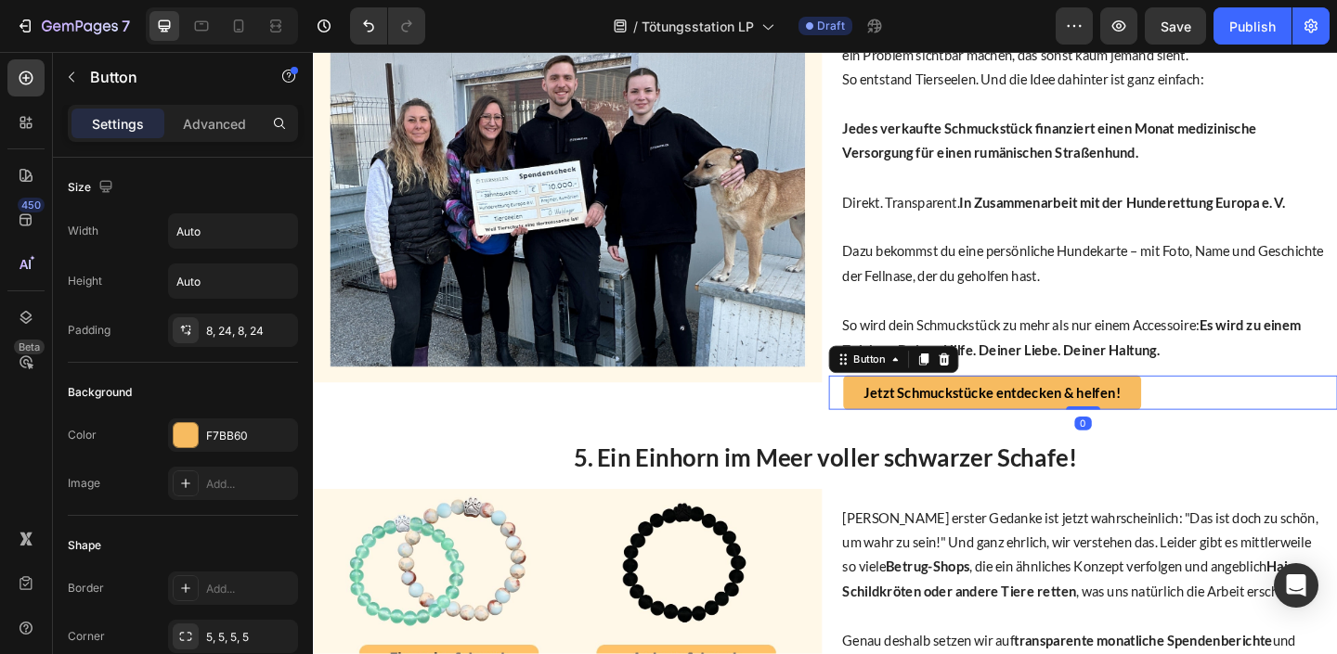
click at [1274, 442] on div "Jetzt Schmuckstücke entdecken & helfen! Button 0" at bounding box center [1149, 423] width 553 height 37
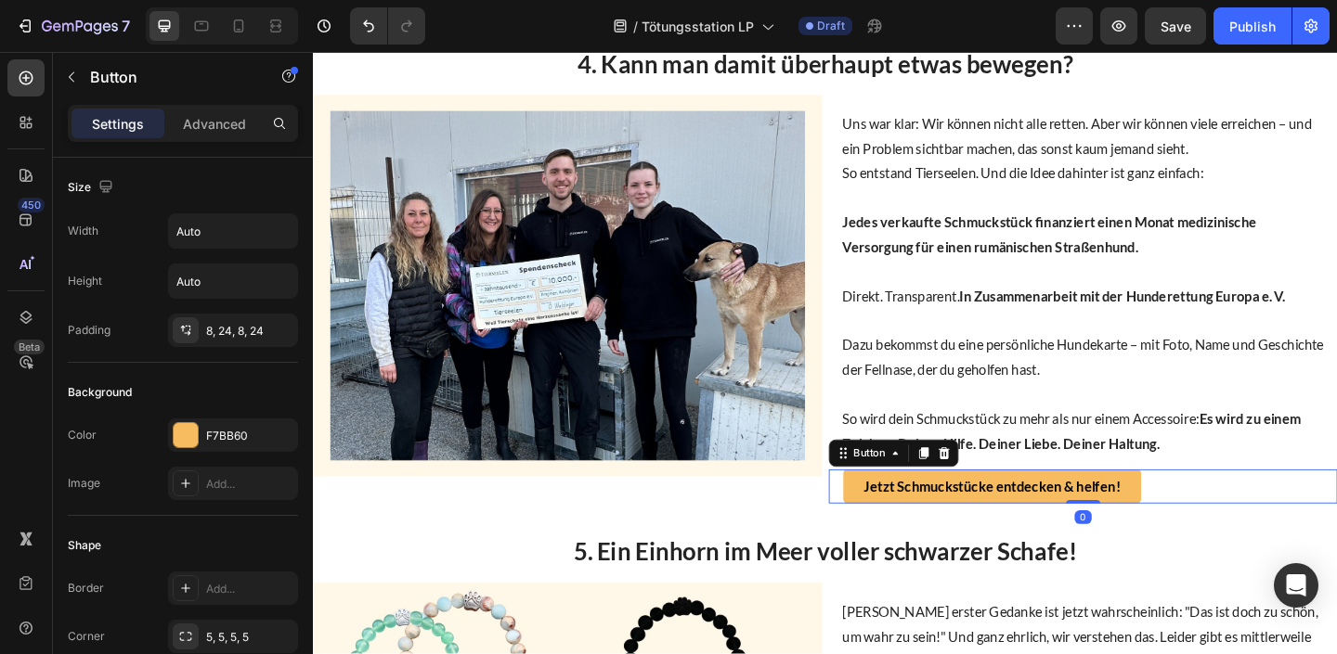
scroll to position [1821, 0]
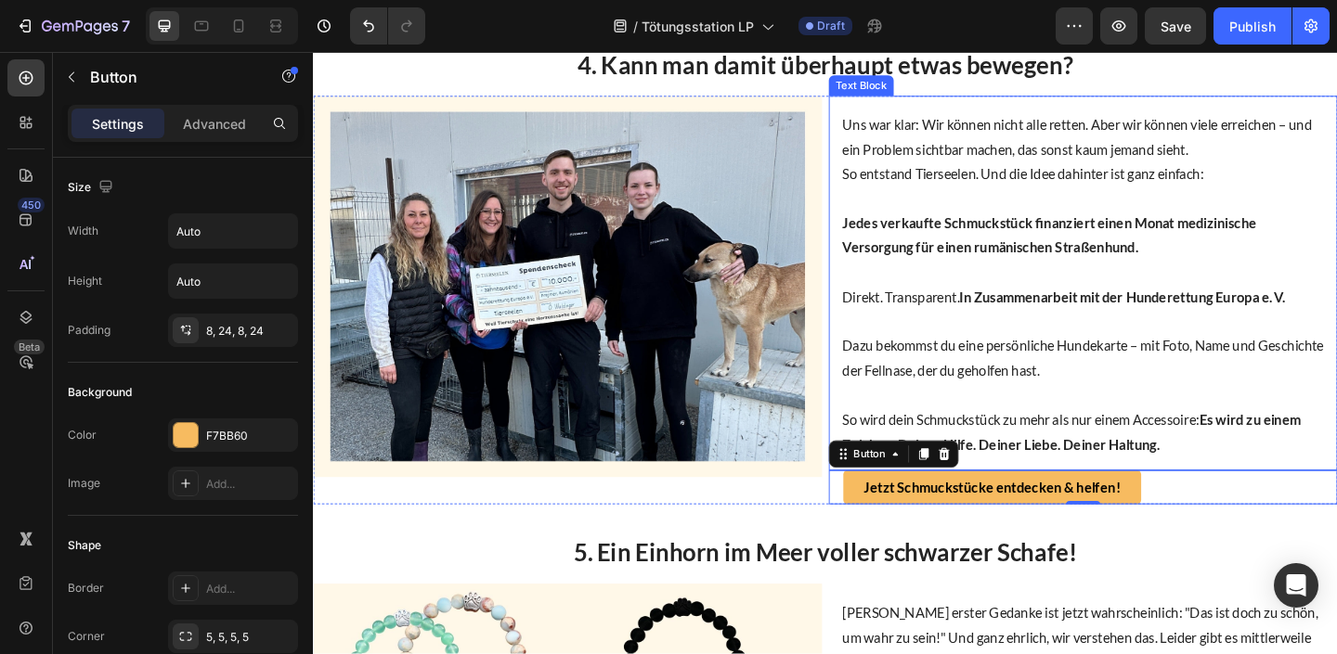
click at [918, 413] on p "Dazu bekommst du eine persönliche Hundekarte – mit Foto, Name und Geschichte de…" at bounding box center [1150, 386] width 524 height 54
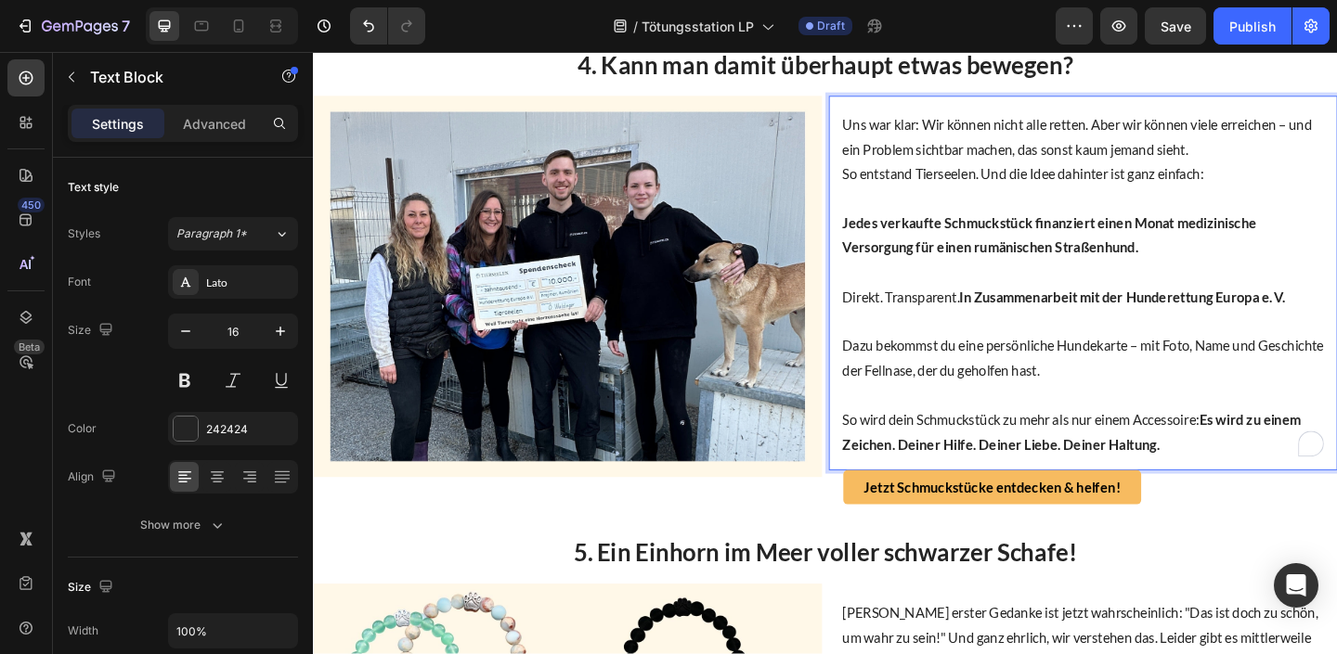
click at [892, 413] on p "Dazu bekommst du eine persönliche Hundekarte – mit Foto, Name und Geschichte de…" at bounding box center [1150, 386] width 524 height 54
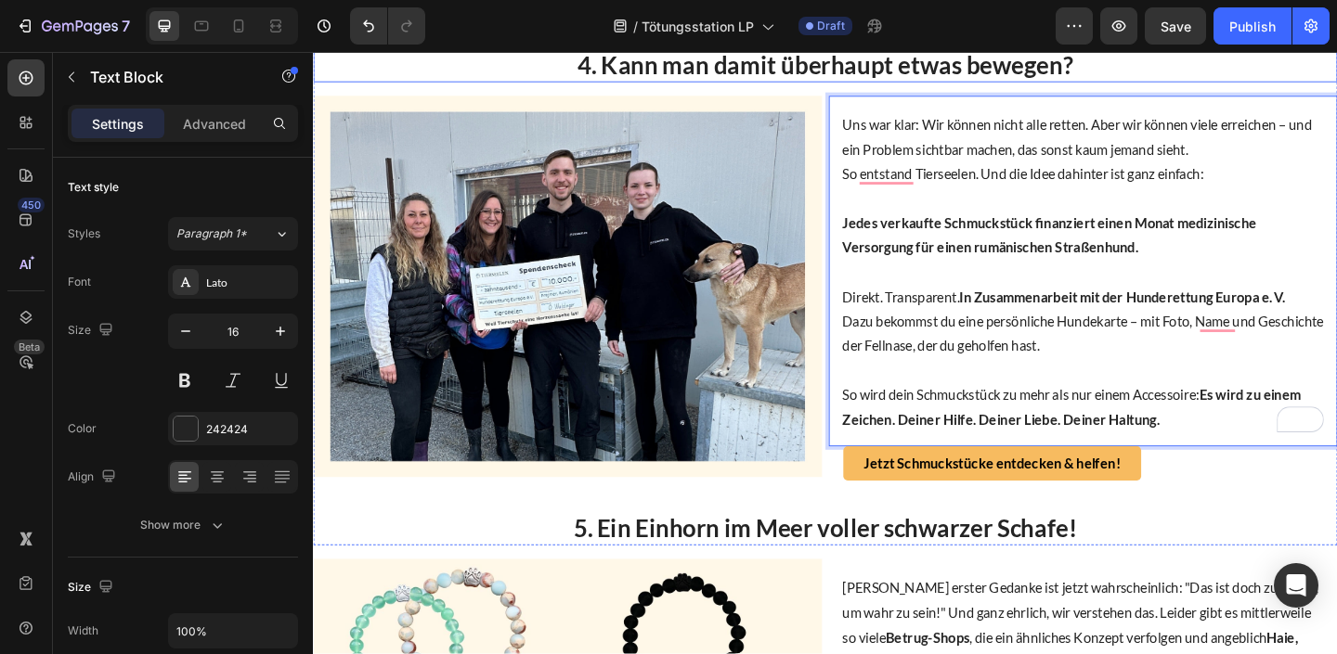
click at [1135, 84] on p "4. Kann man damit überhaupt etwas bewegen?" at bounding box center [870, 66] width 1110 height 33
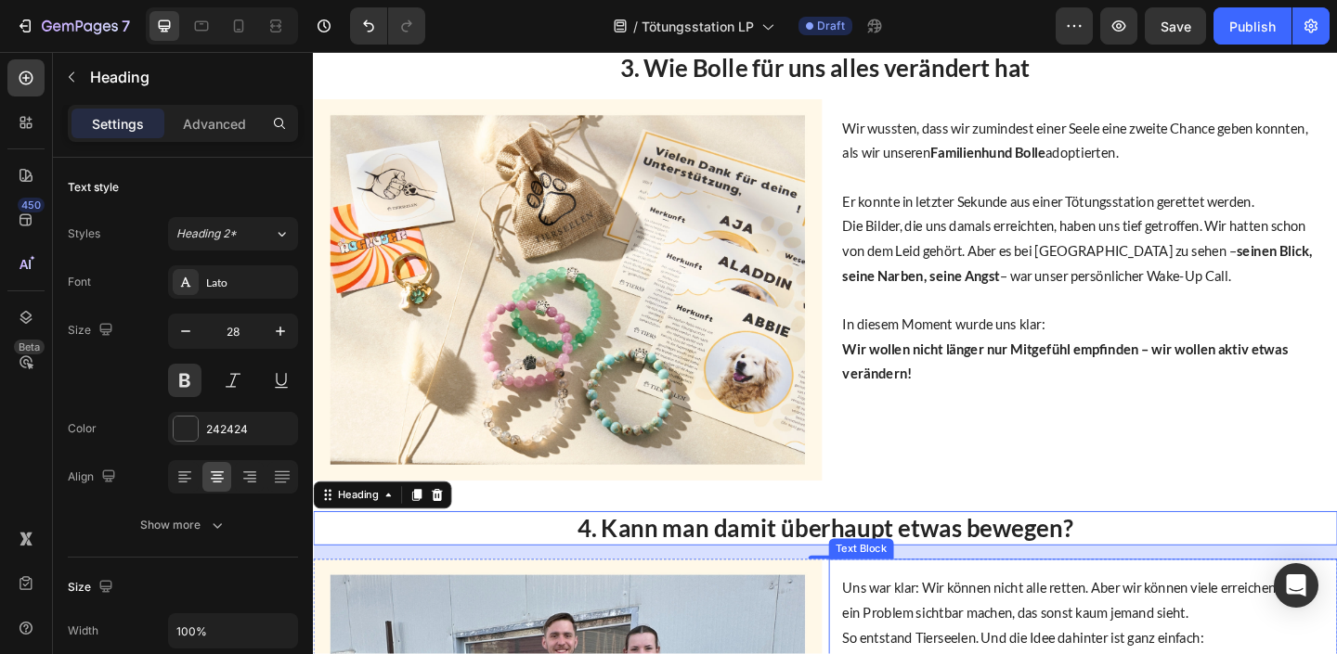
scroll to position [1322, 0]
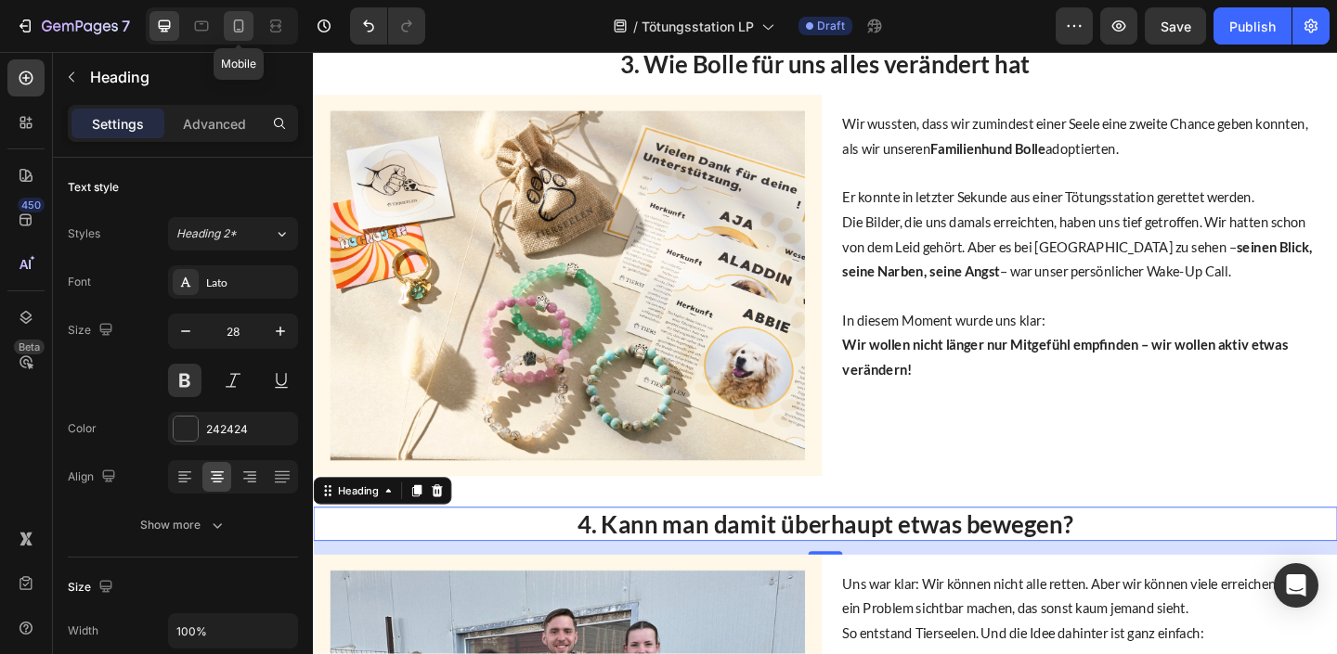
click at [239, 32] on icon at bounding box center [239, 25] width 10 height 13
type input "26"
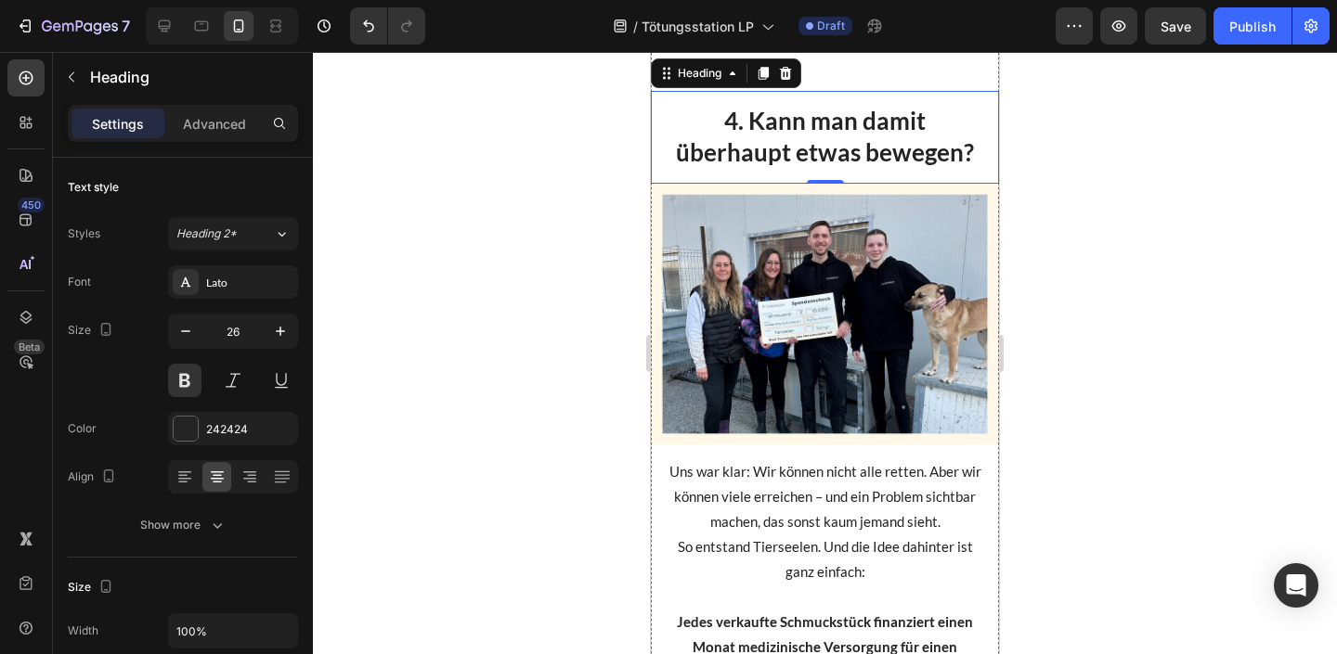
scroll to position [2563, 0]
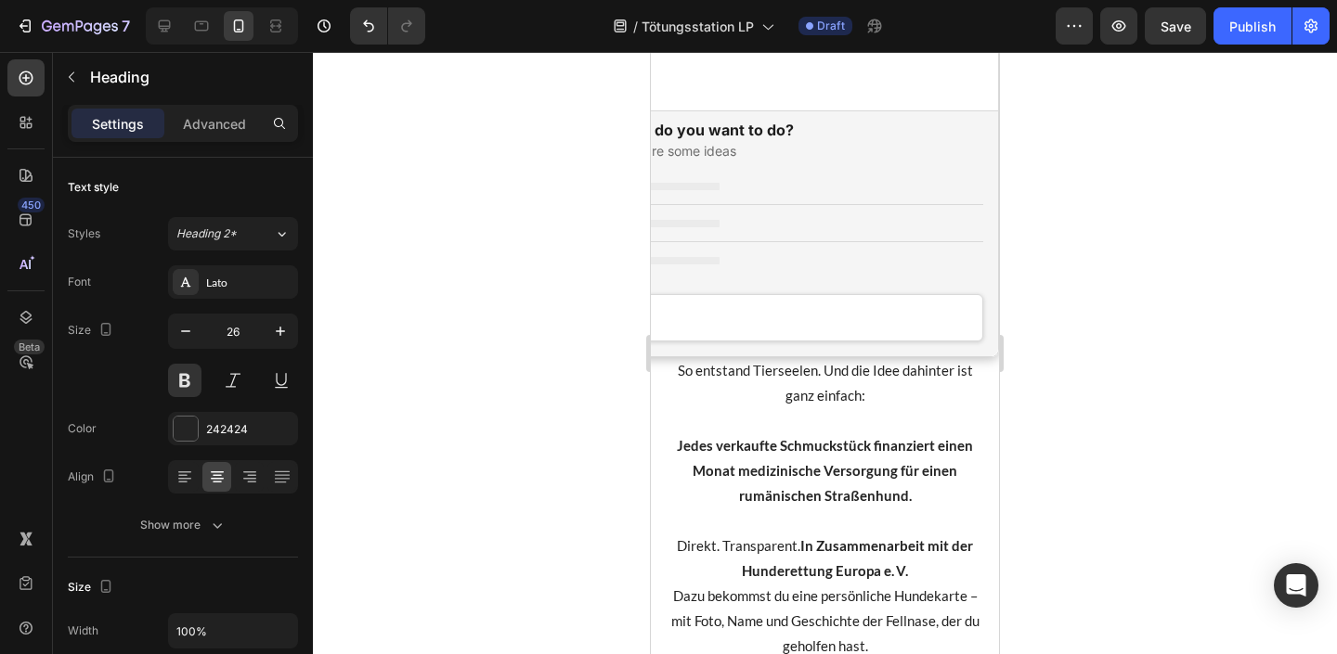
scroll to position [0, 0]
click at [1098, 213] on div at bounding box center [825, 353] width 1024 height 602
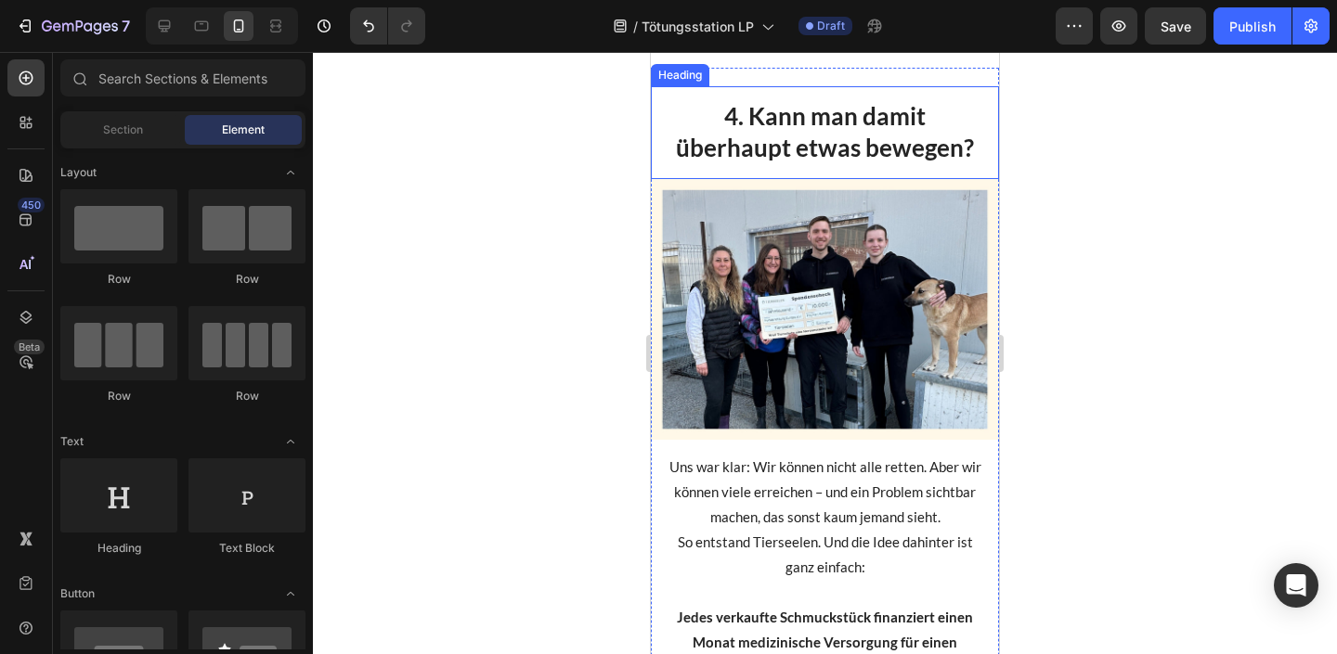
scroll to position [2374, 0]
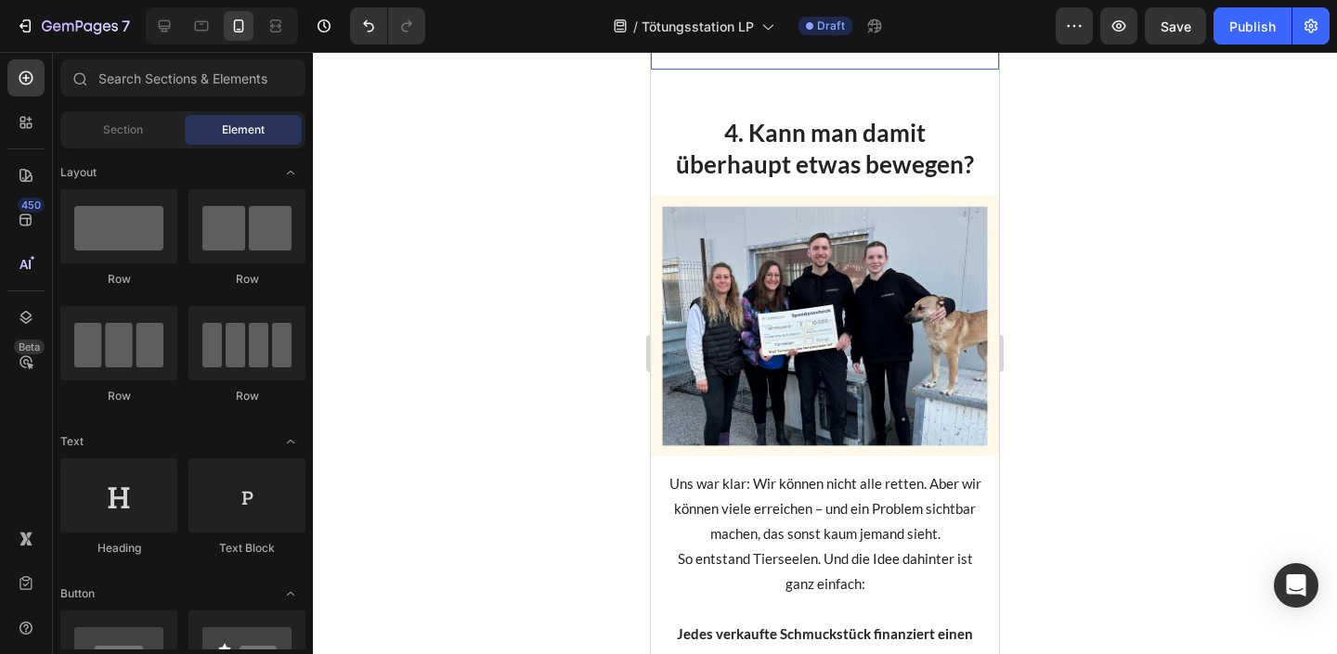
click at [912, 181] on p "4. Kann man damit überhaupt etwas bewegen?" at bounding box center [825, 149] width 318 height 63
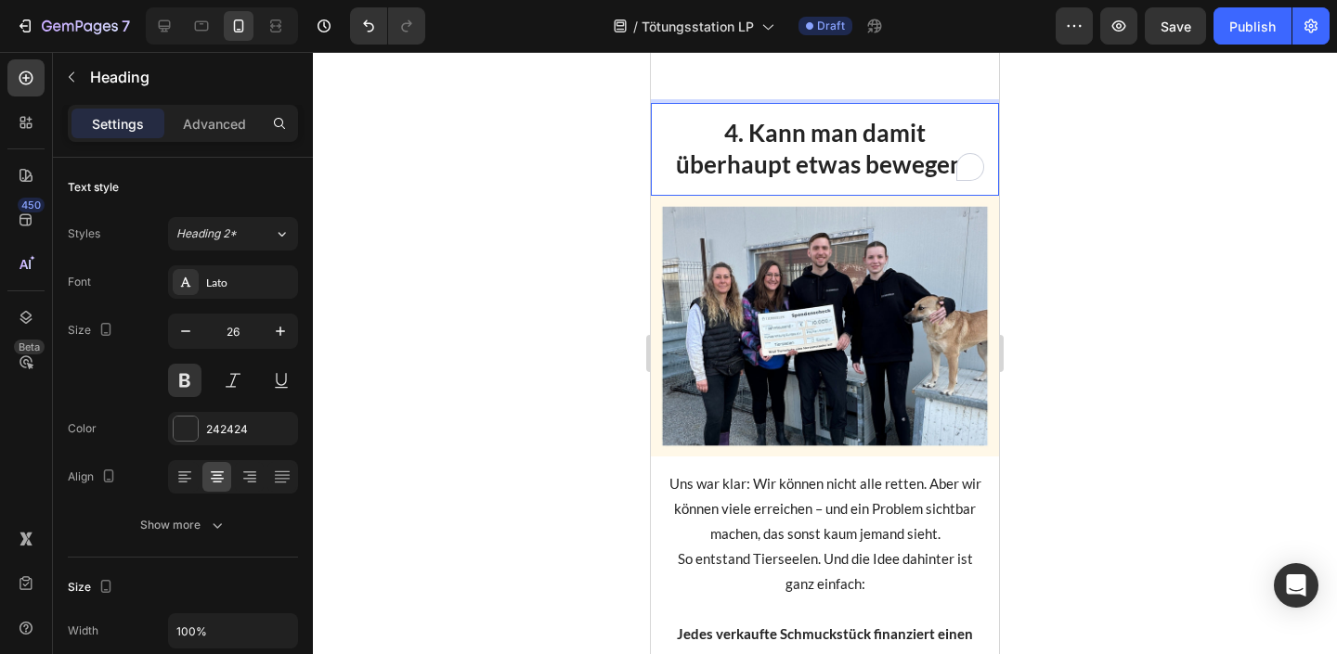
click at [928, 181] on p "4. Kann man damit überhaupt etwas bewegen?" at bounding box center [825, 149] width 318 height 63
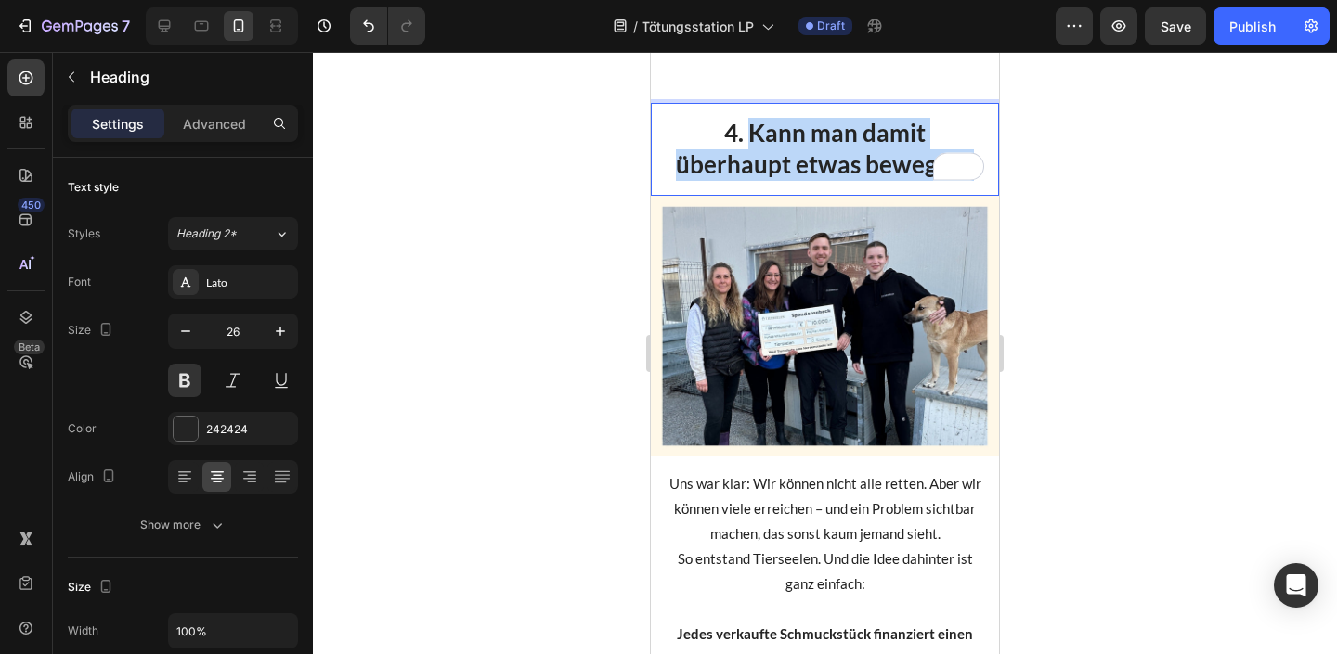
drag, startPoint x: 925, startPoint y: 426, endPoint x: 694, endPoint y: 396, distance: 232.1
click at [694, 181] on p "4. Kann man damit überhaupt etwas bewegen?" at bounding box center [825, 149] width 318 height 63
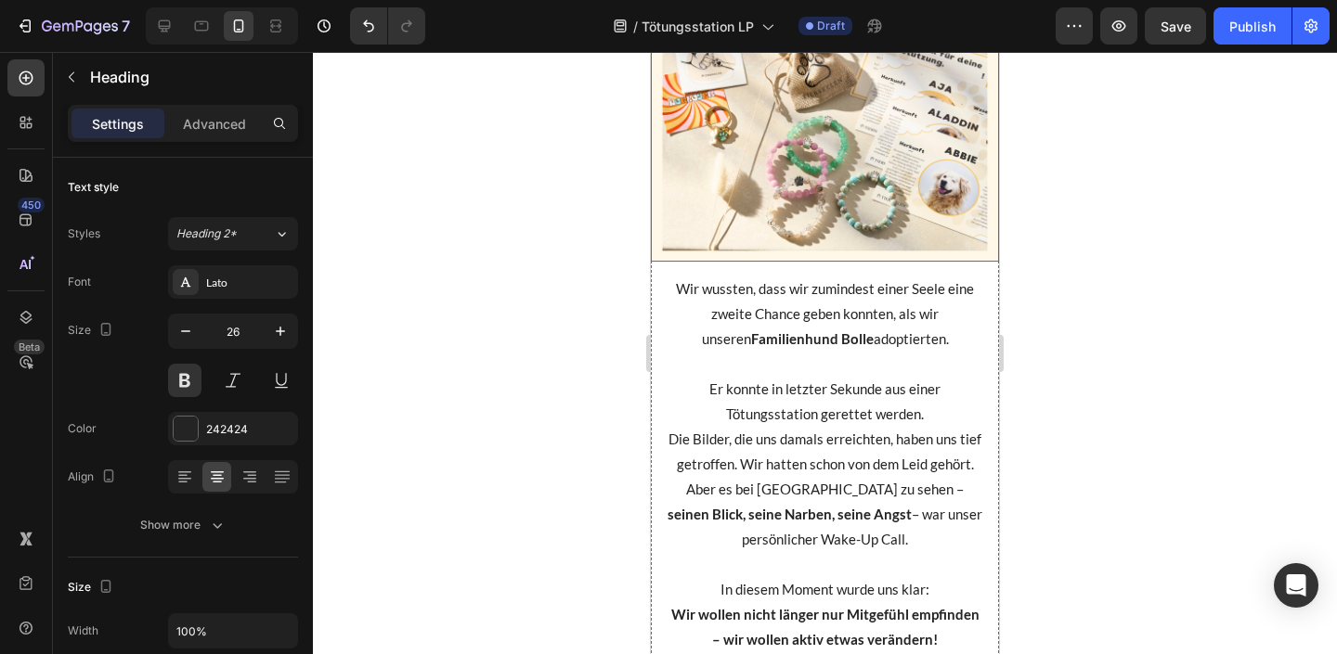
scroll to position [2303, 0]
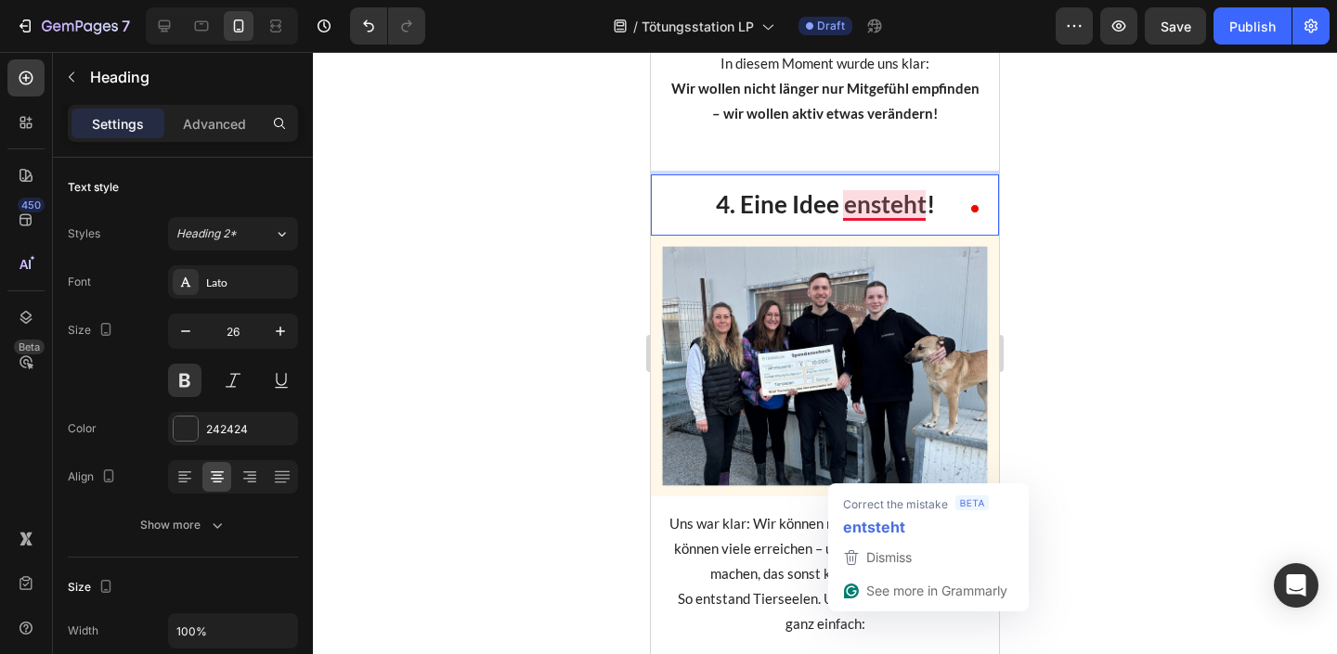
click at [860, 221] on p "4. Eine Idee ensteht!" at bounding box center [825, 205] width 318 height 32
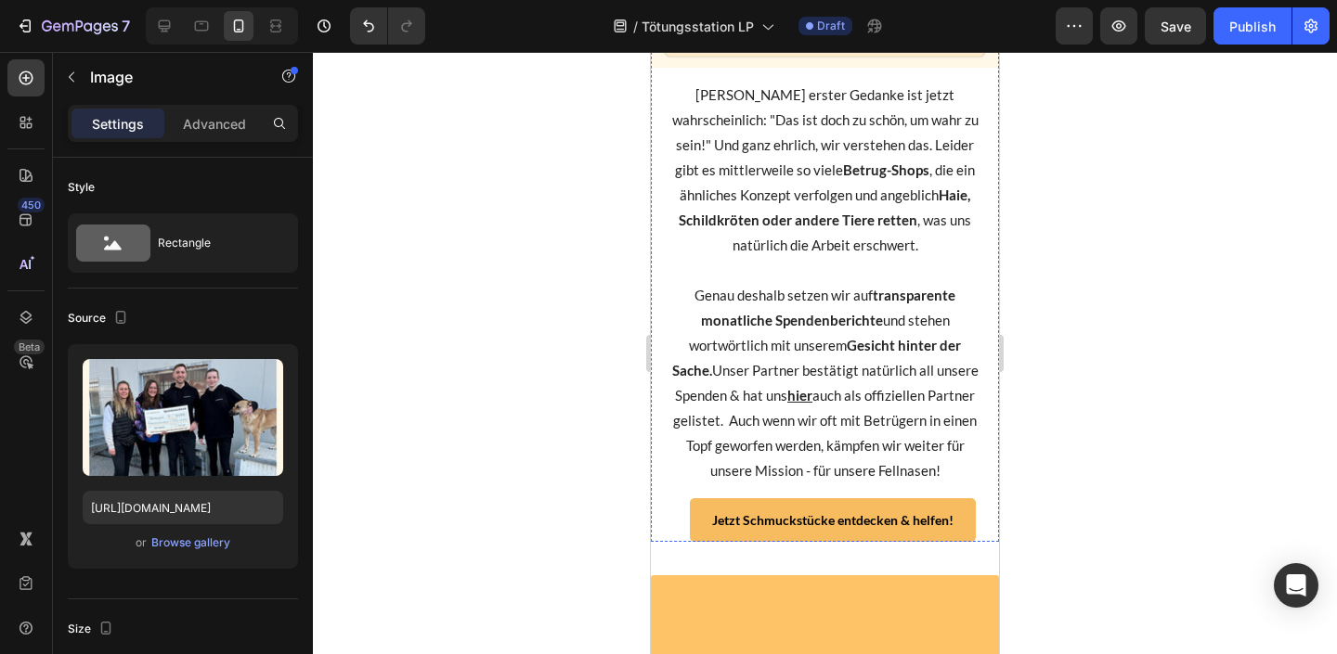
scroll to position [3493, 0]
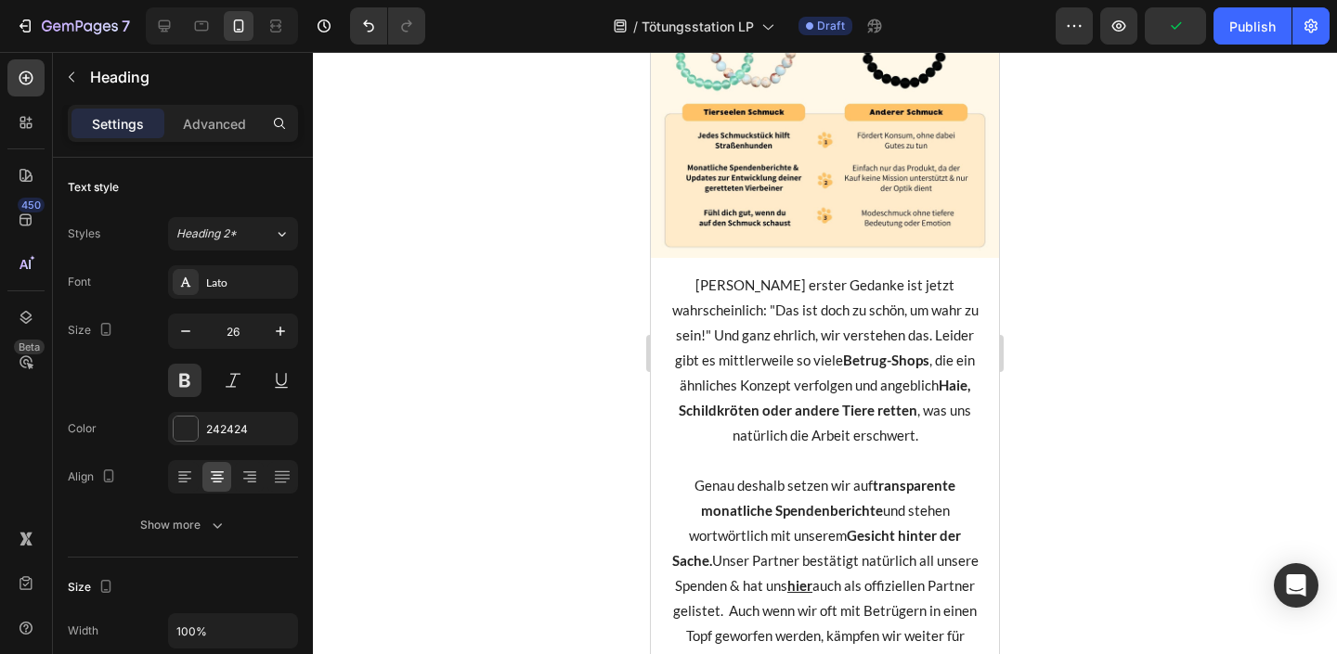
drag, startPoint x: 933, startPoint y: 211, endPoint x: 694, endPoint y: 184, distance: 240.1
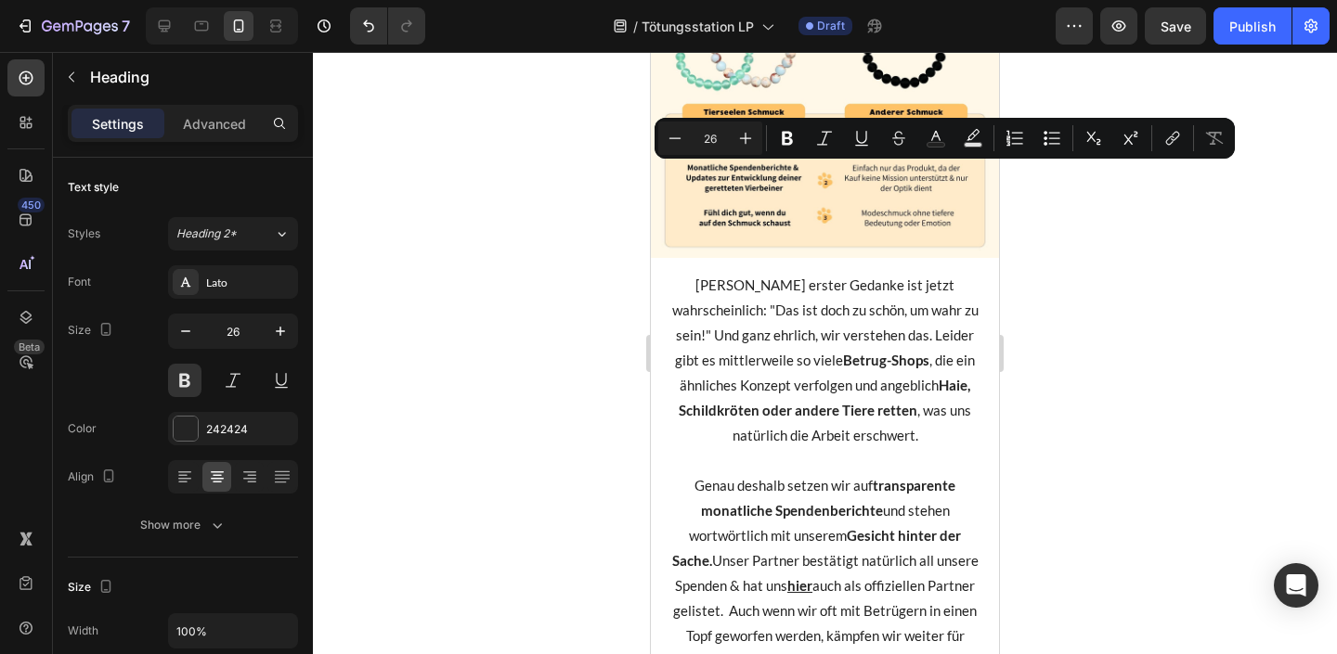
drag, startPoint x: 683, startPoint y: 180, endPoint x: 929, endPoint y: 224, distance: 249.8
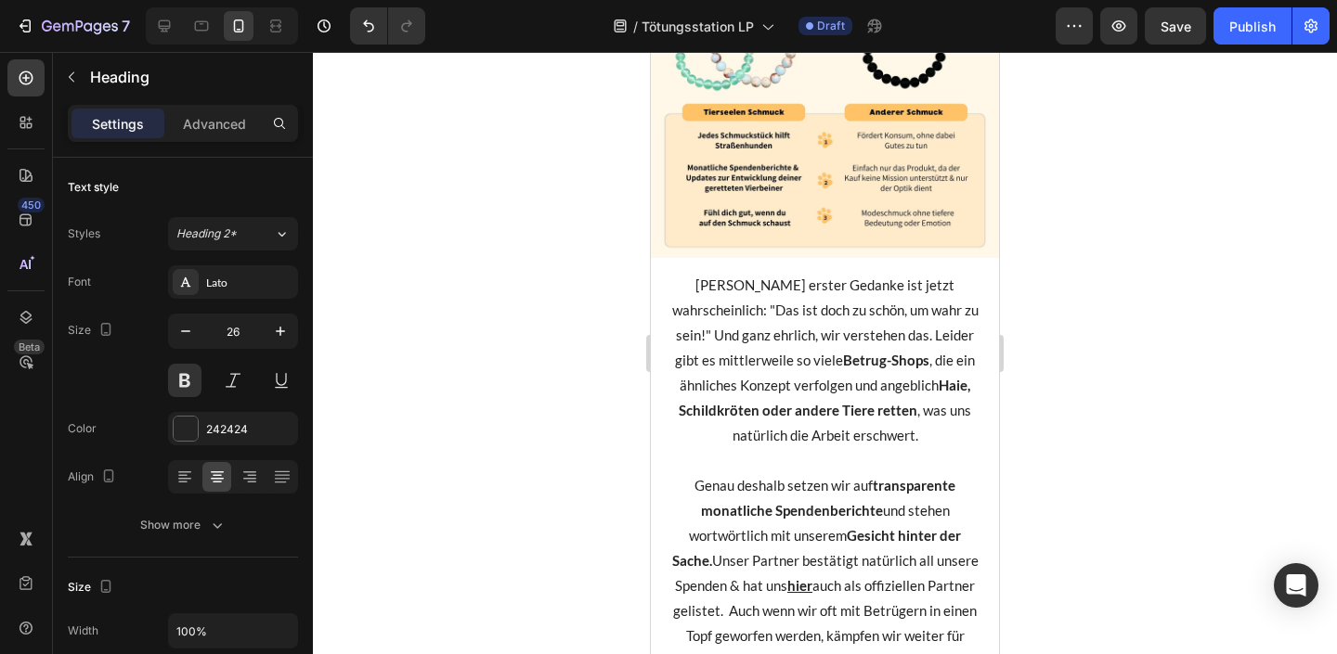
click at [1101, 46] on div "7 Version history / Tötungsstation LP Draft Preview Save Publish" at bounding box center [668, 26] width 1337 height 53
click at [1104, 233] on div at bounding box center [825, 353] width 1024 height 602
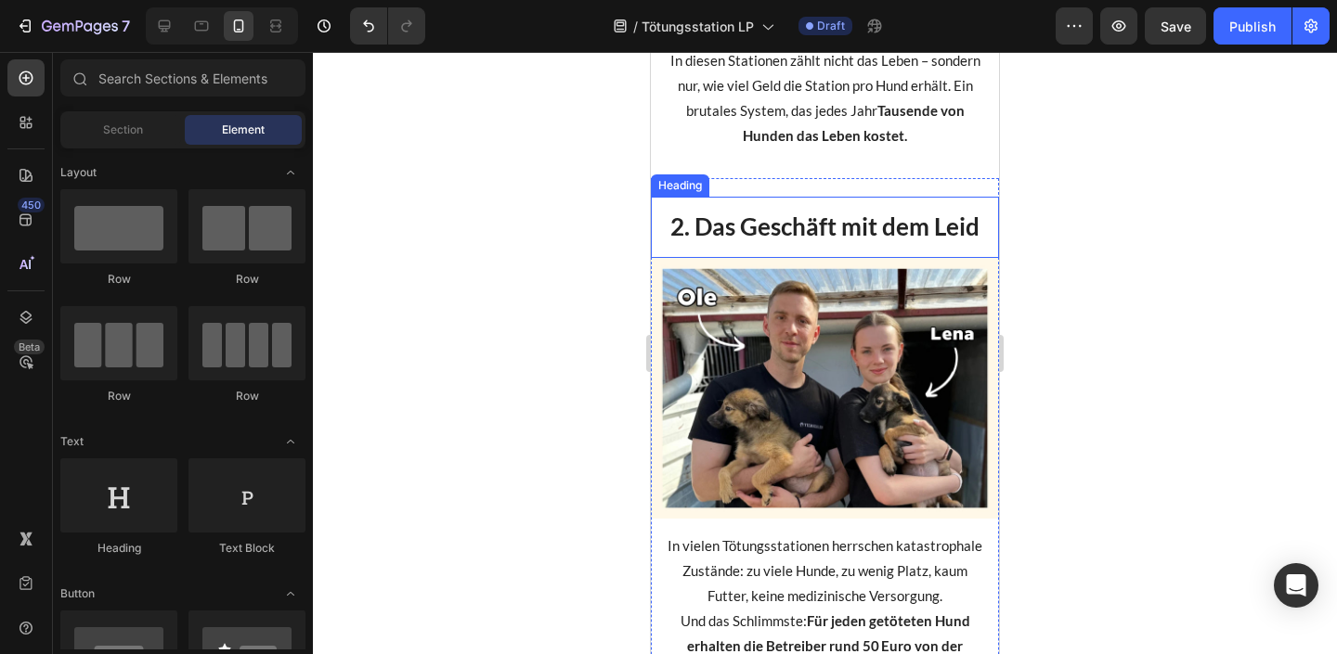
scroll to position [1016, 0]
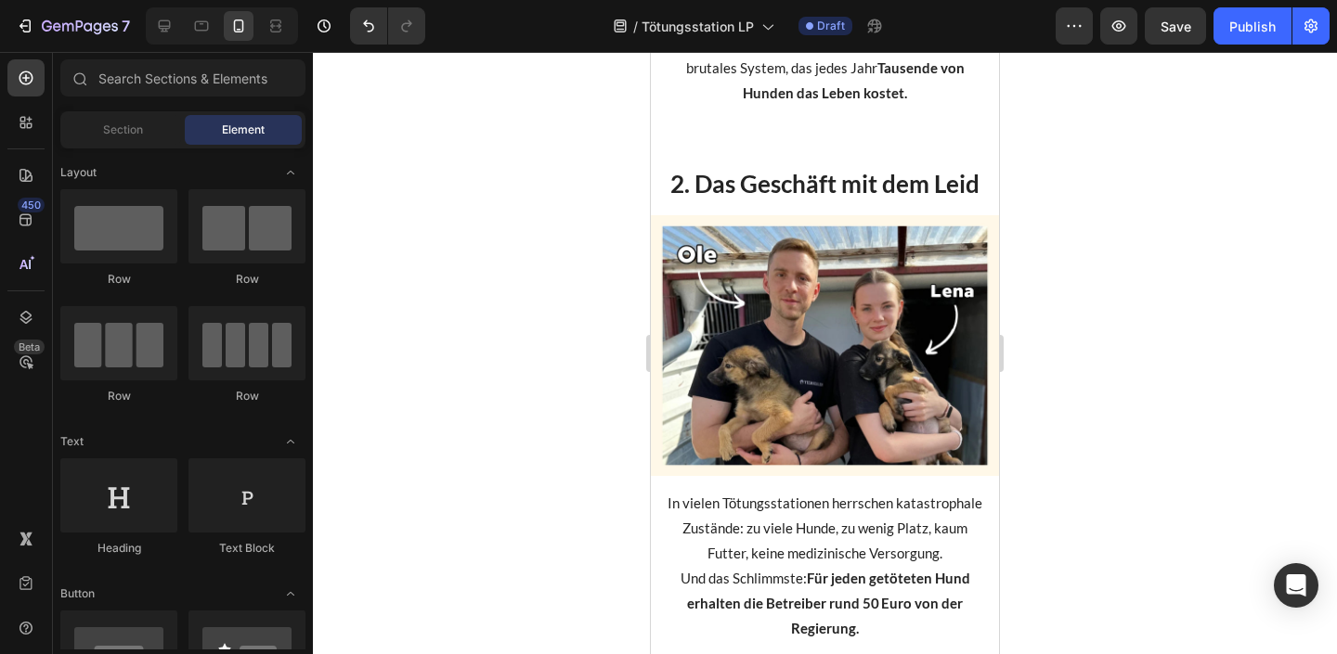
click at [860, 338] on img at bounding box center [825, 345] width 348 height 261
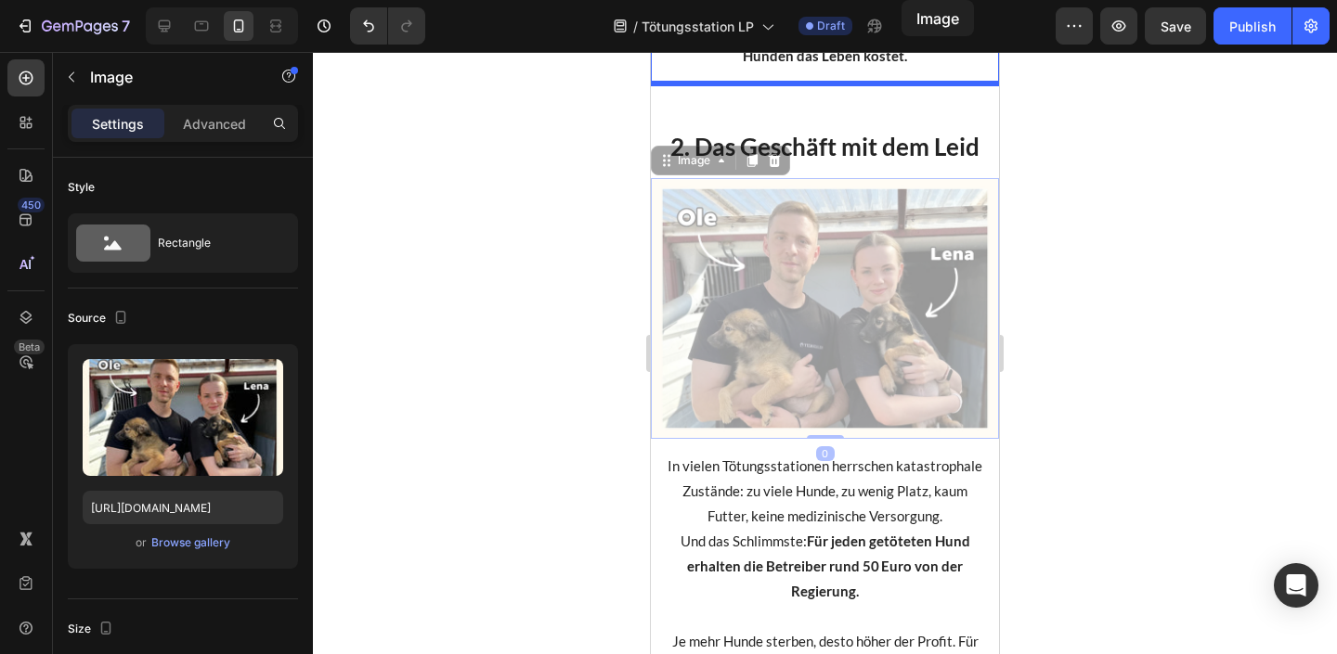
scroll to position [1030, 0]
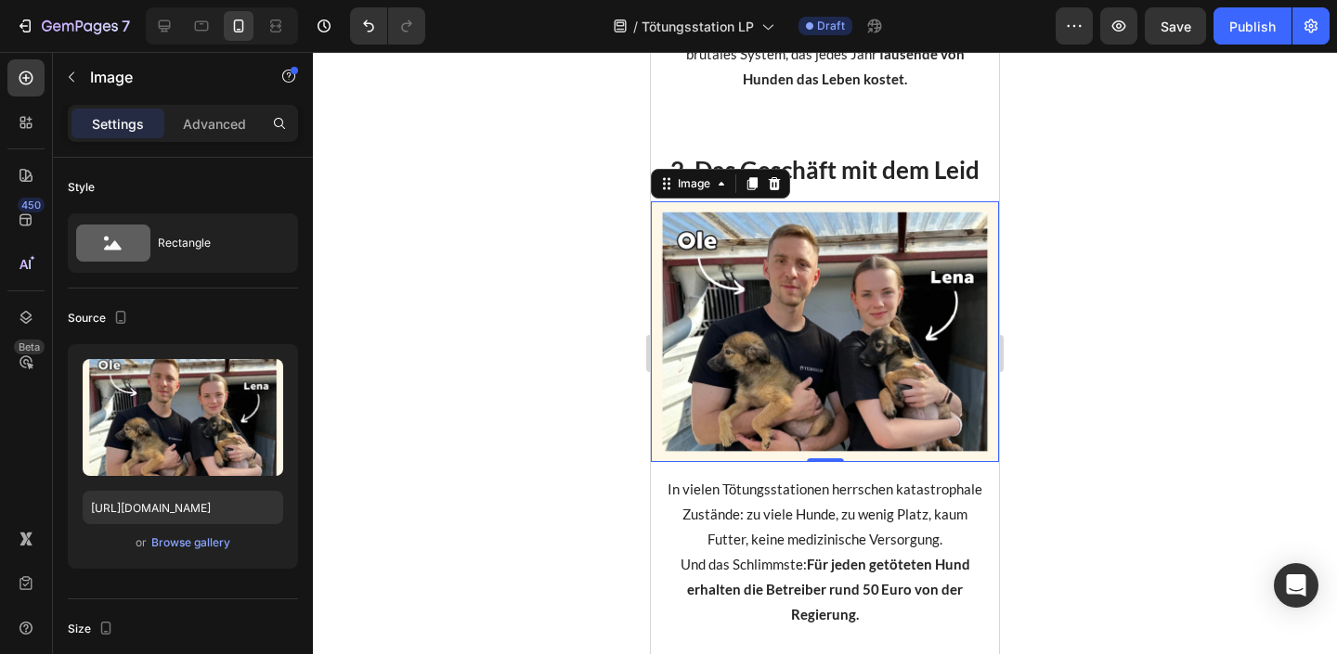
click at [1065, 314] on div at bounding box center [825, 353] width 1024 height 602
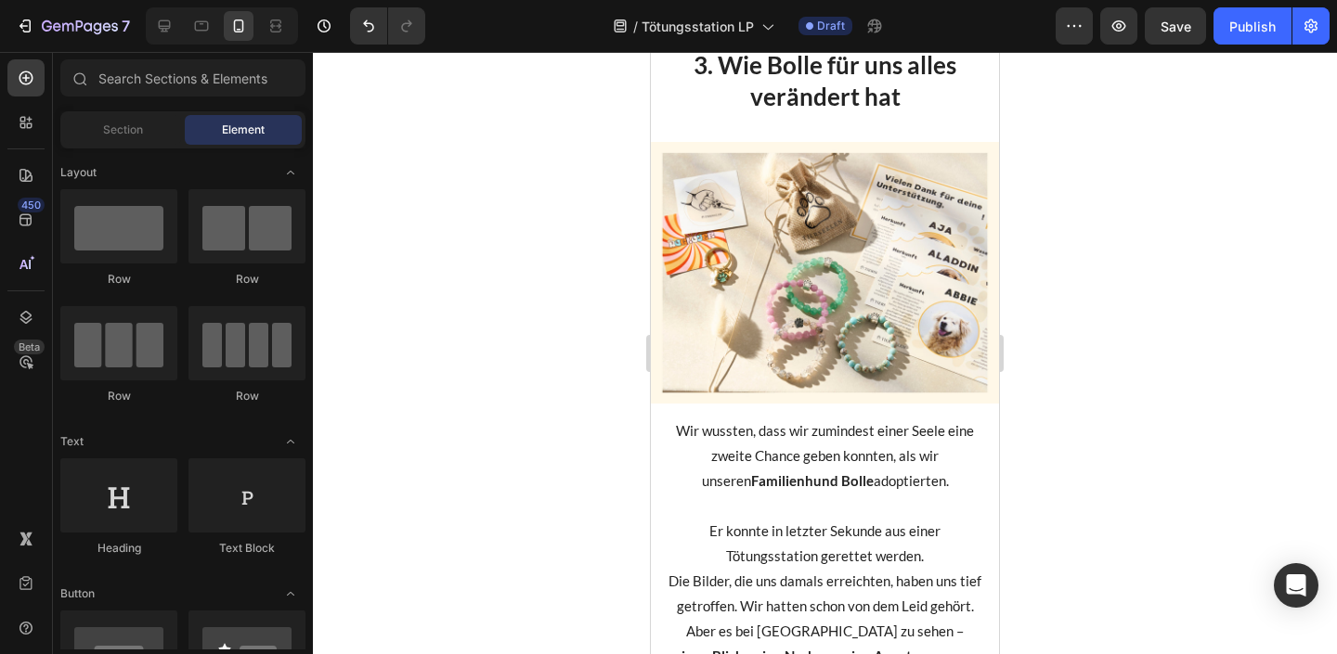
scroll to position [1902, 0]
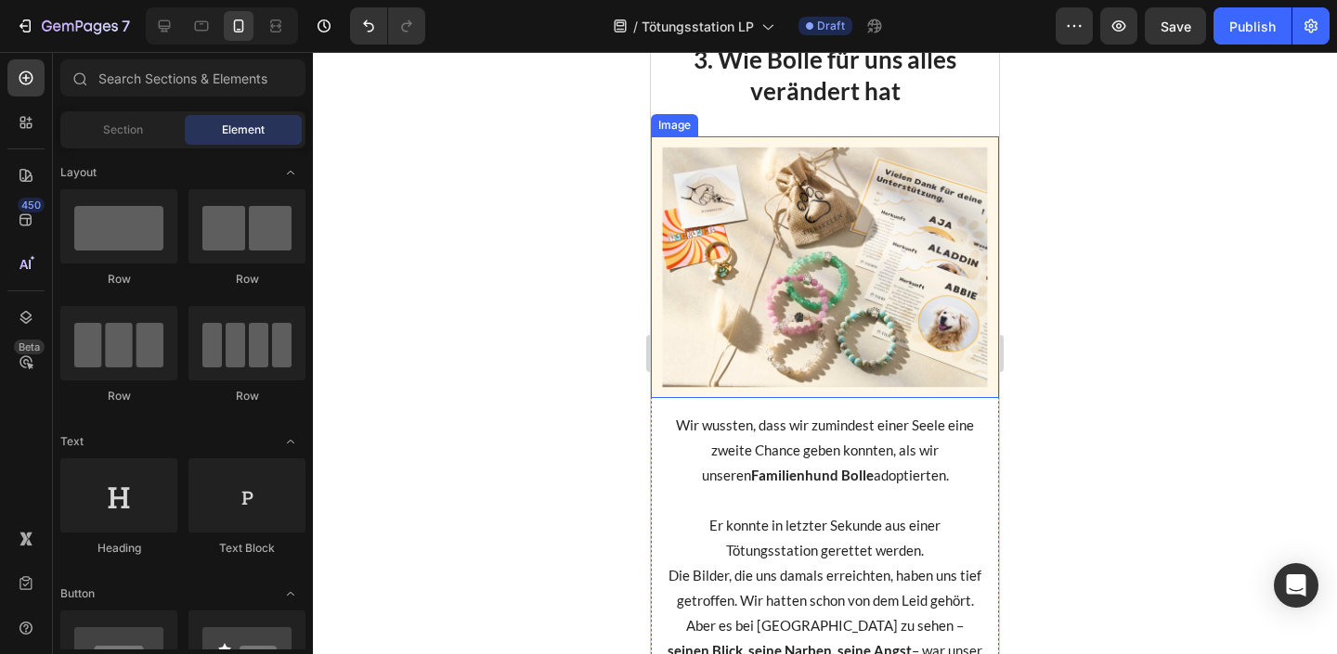
click at [866, 243] on img at bounding box center [825, 266] width 348 height 261
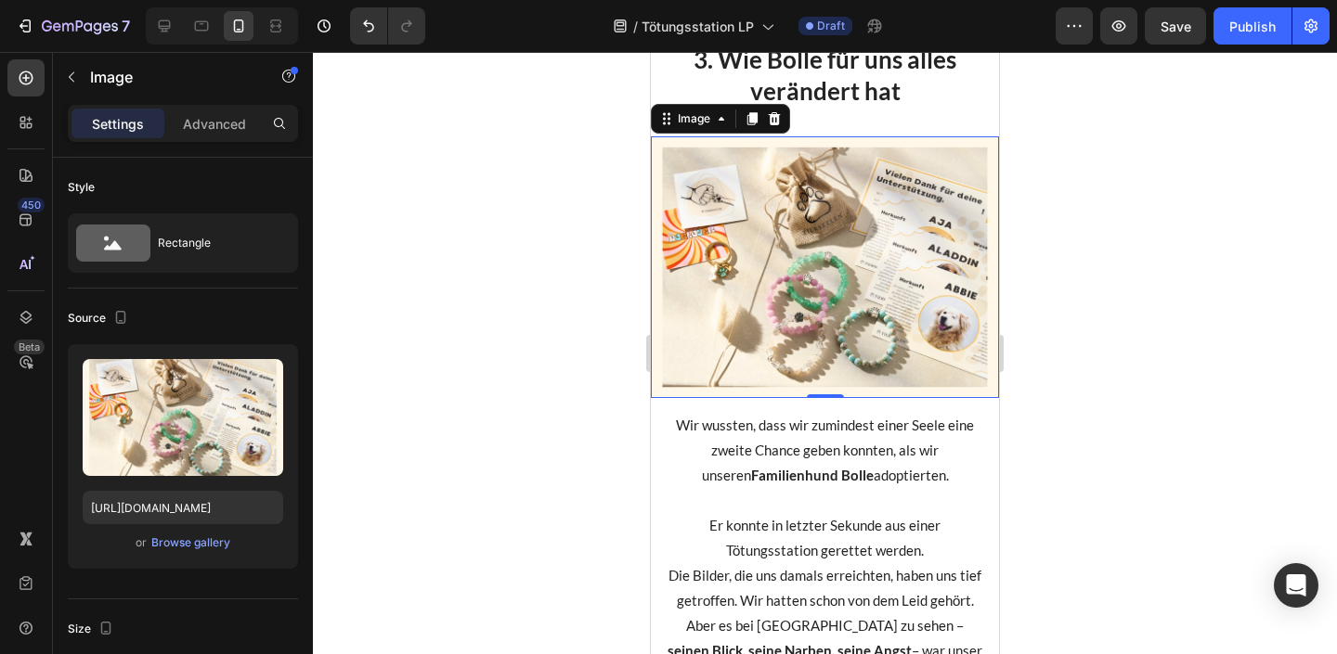
click at [738, 116] on div "Image" at bounding box center [720, 119] width 139 height 30
click at [748, 119] on icon at bounding box center [751, 118] width 15 height 15
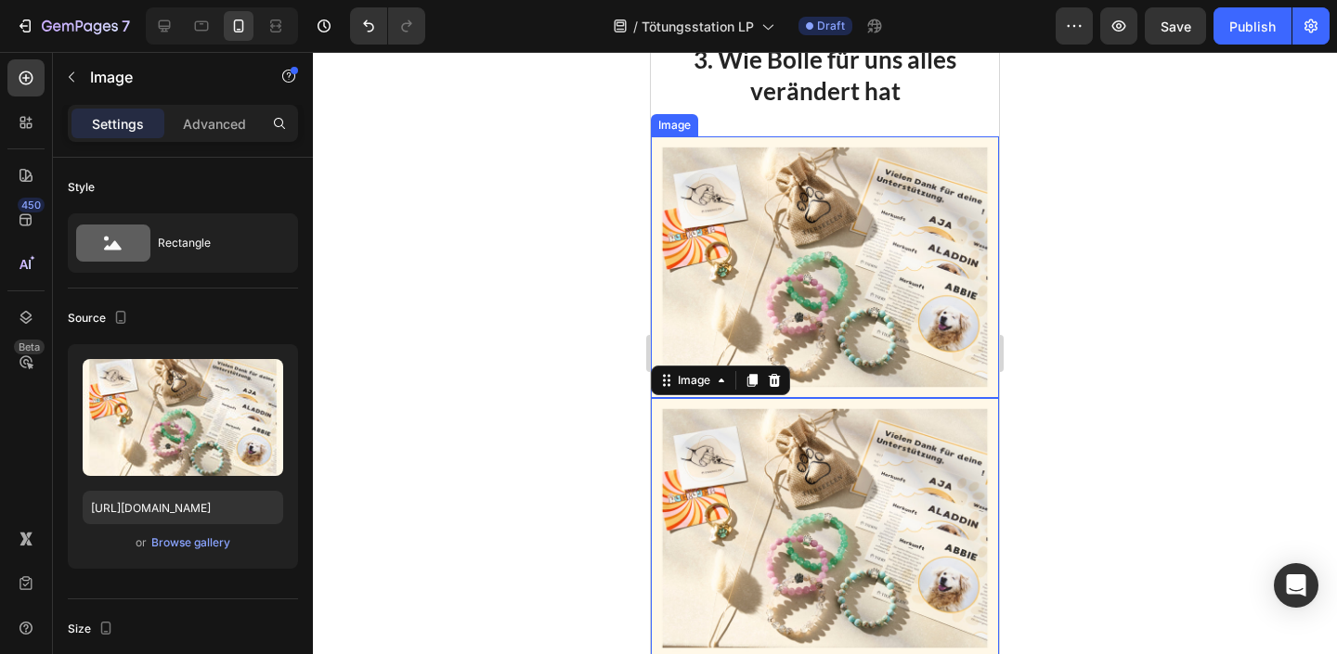
click at [864, 214] on img at bounding box center [825, 266] width 348 height 261
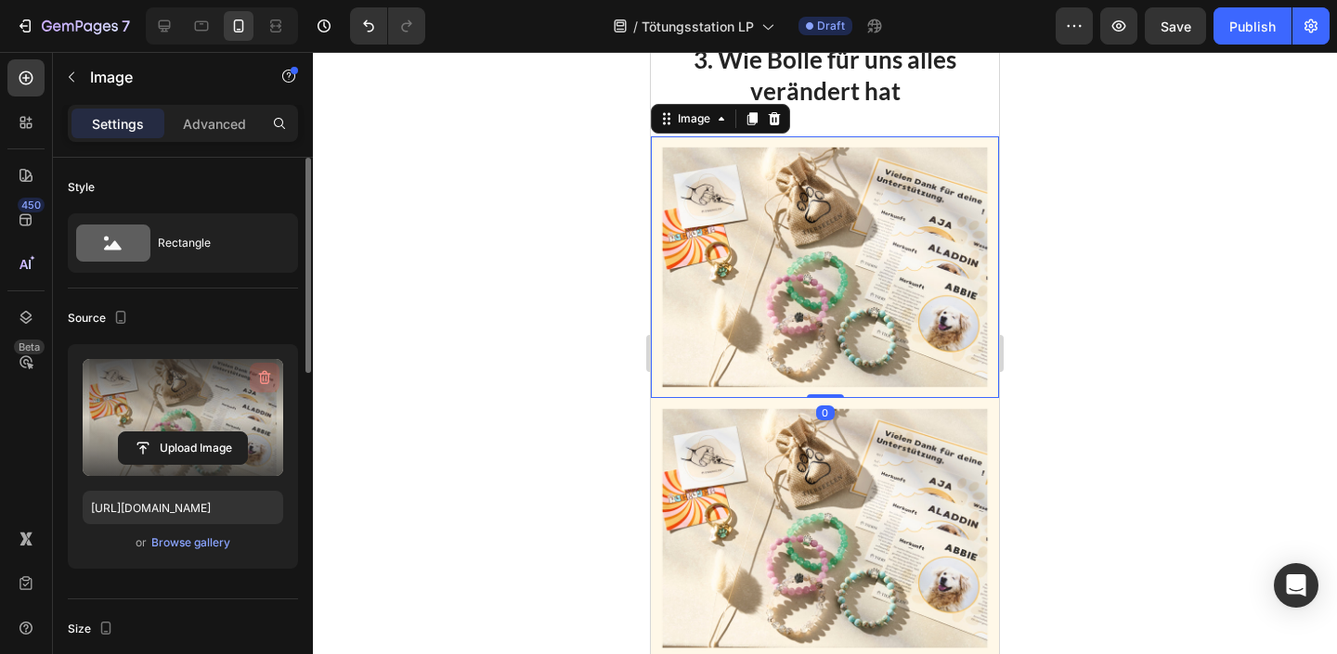
click at [265, 376] on icon "button" at bounding box center [264, 378] width 19 height 19
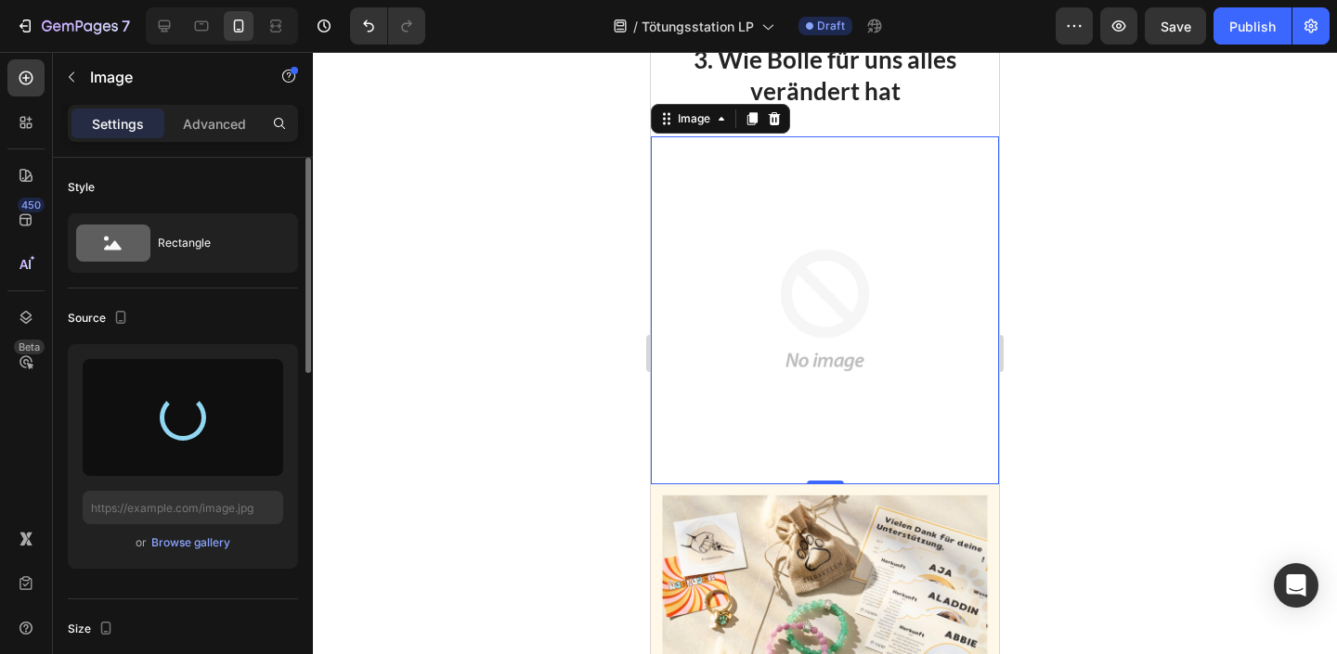
type input "https://cdn.shopify.com/s/files/1/0527/3121/6069/files/gempages_446525941431141…"
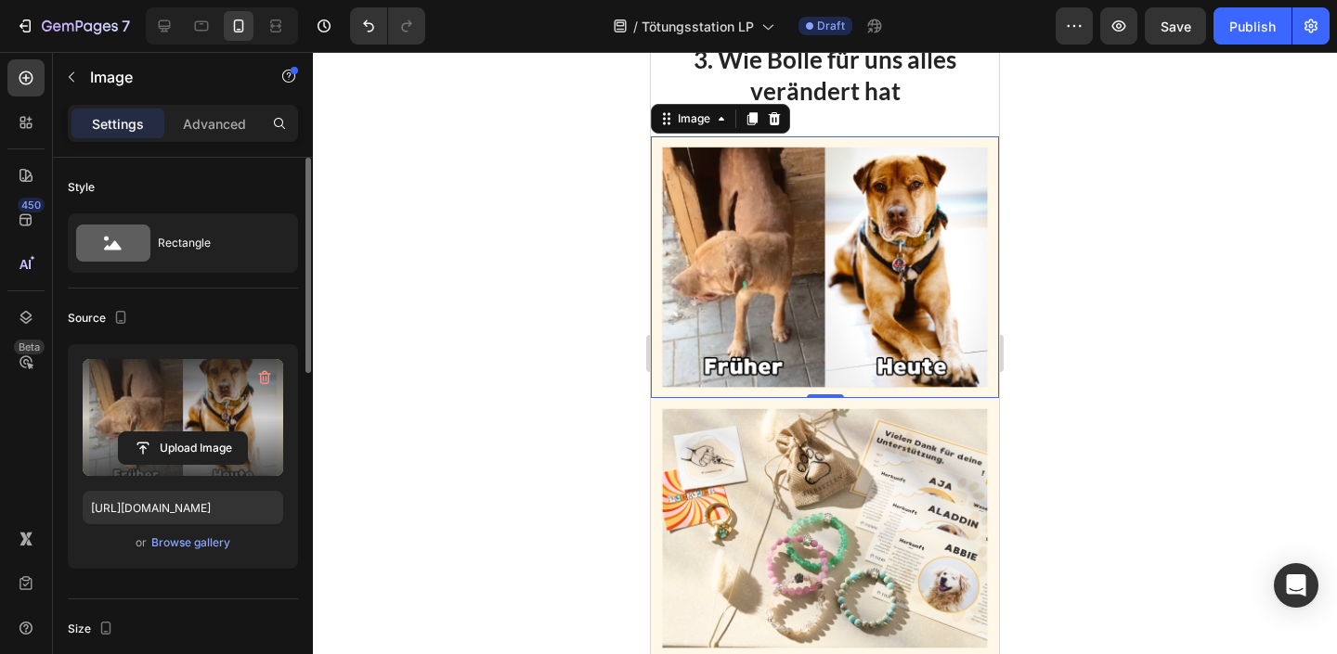
click at [1108, 386] on div at bounding box center [825, 353] width 1024 height 602
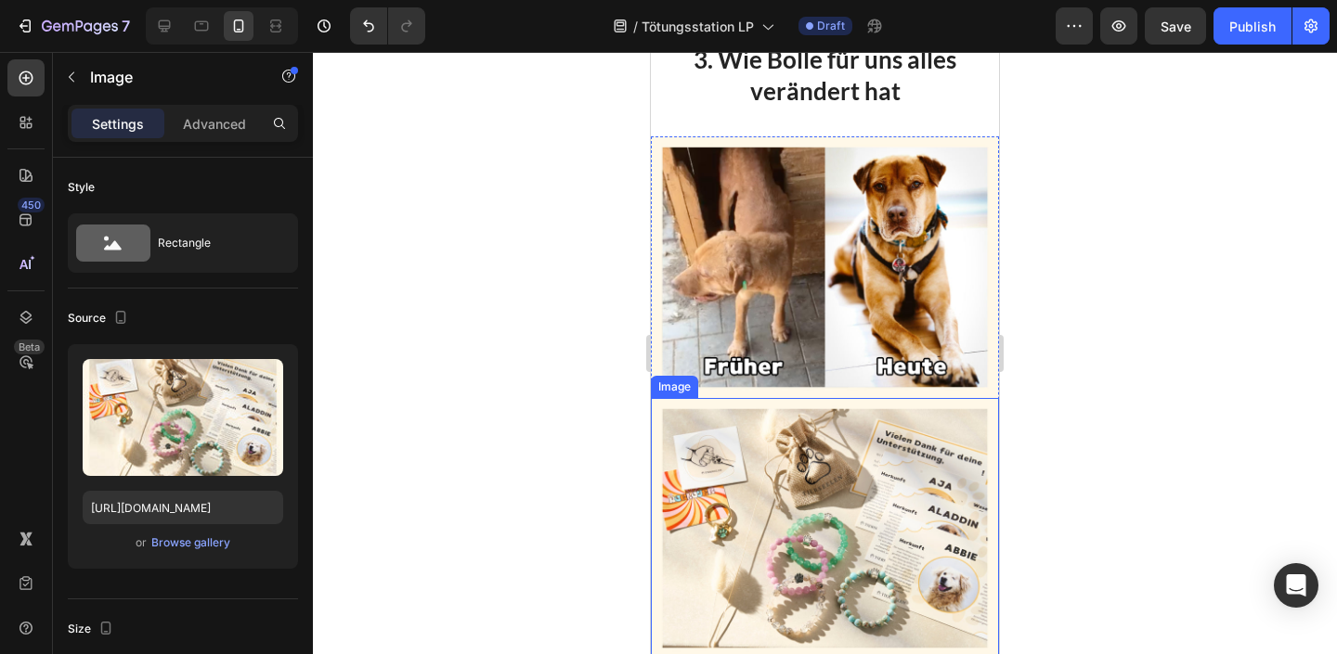
click at [814, 460] on img at bounding box center [825, 528] width 348 height 261
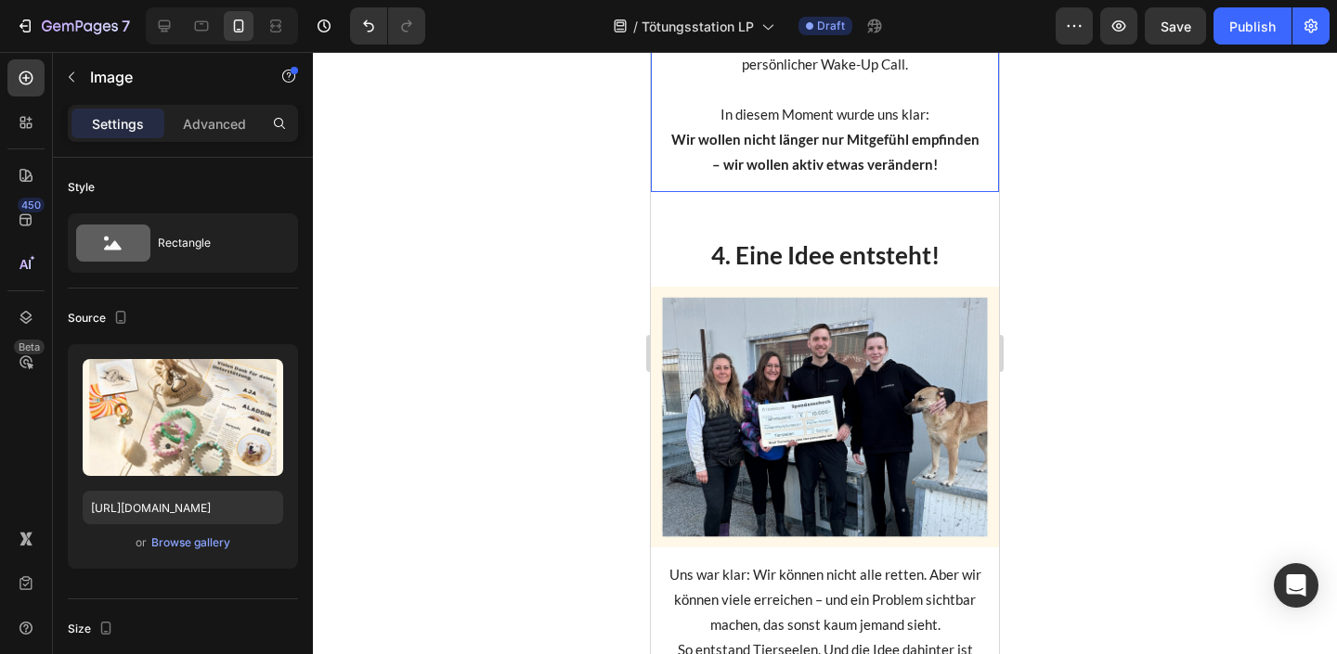
scroll to position [3034, 0]
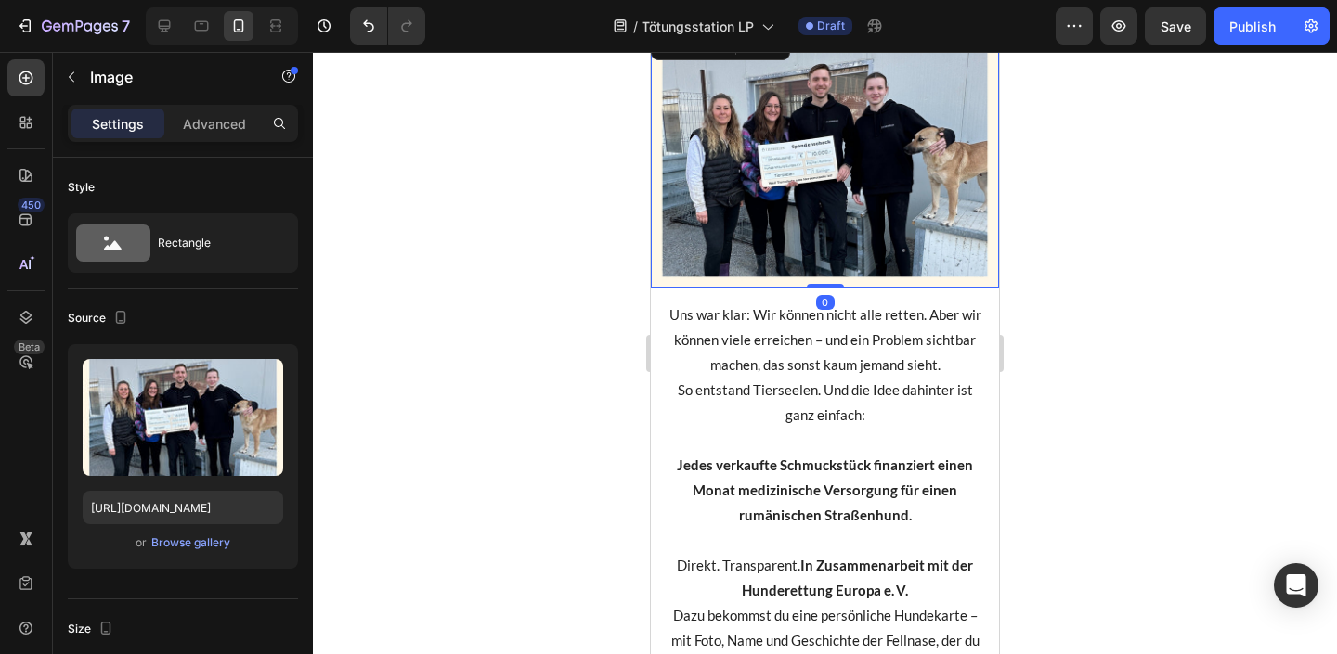
click at [866, 143] on img at bounding box center [825, 157] width 348 height 261
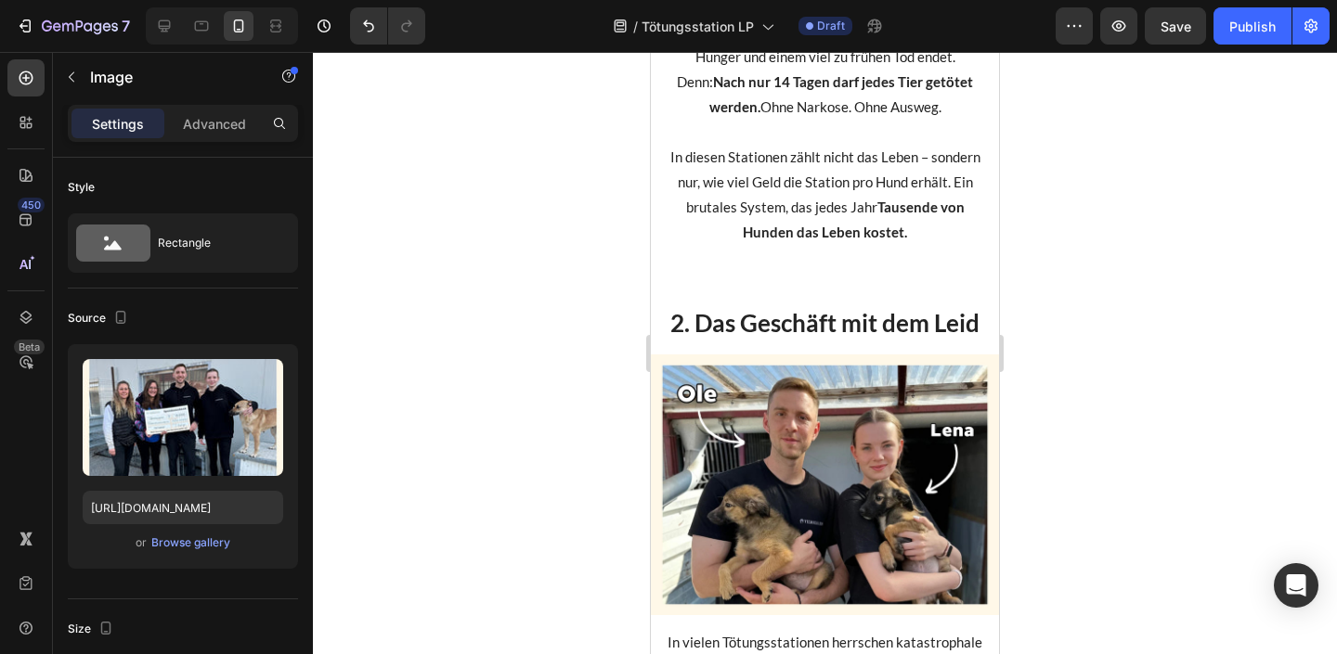
scroll to position [794, 0]
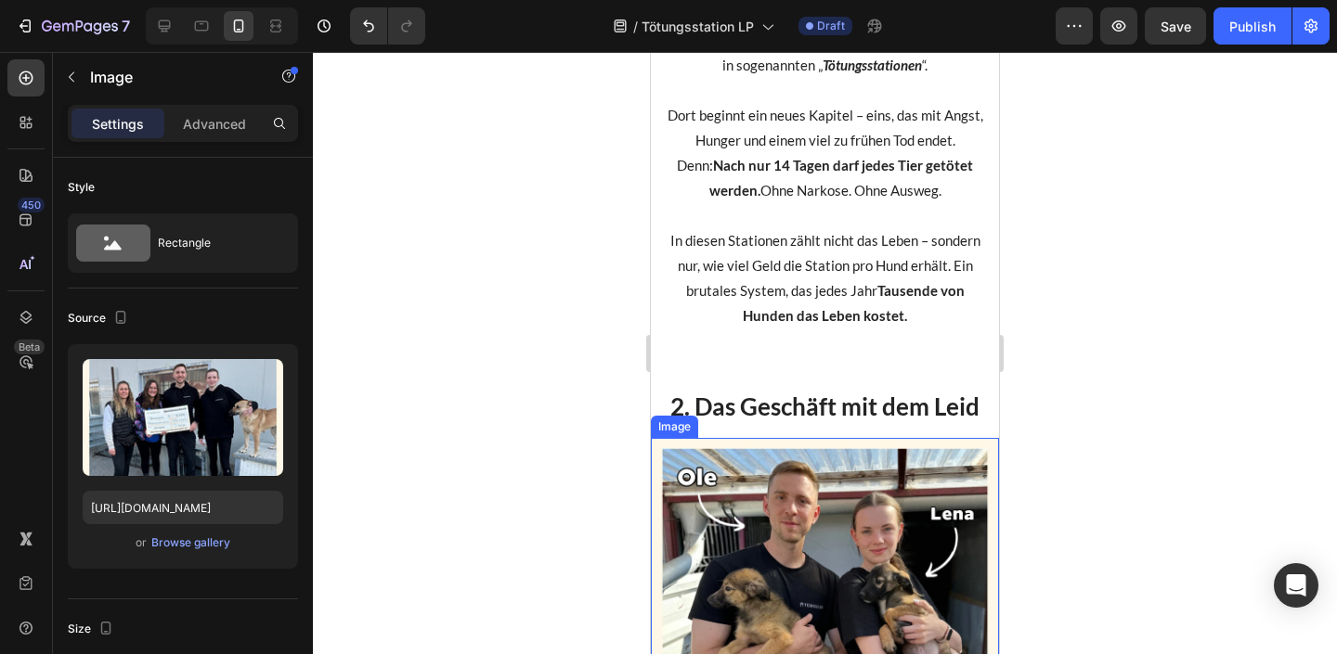
click at [856, 526] on img at bounding box center [825, 568] width 348 height 261
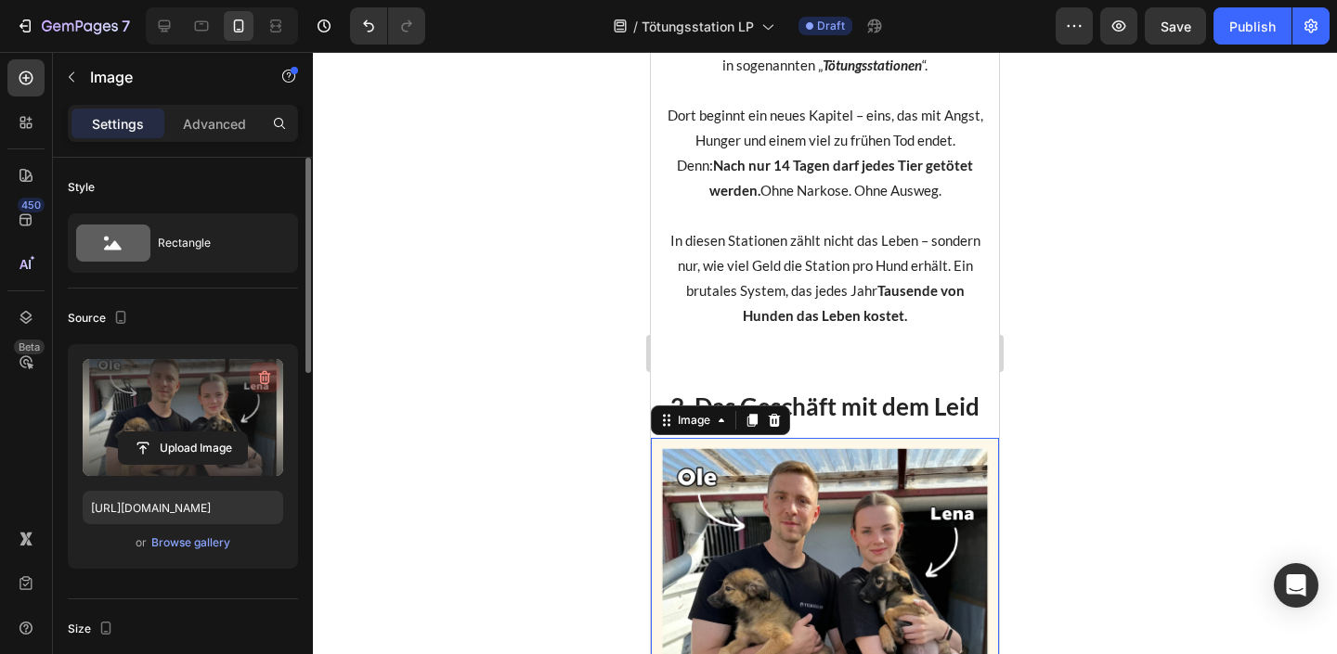
click at [273, 380] on icon "button" at bounding box center [264, 378] width 19 height 19
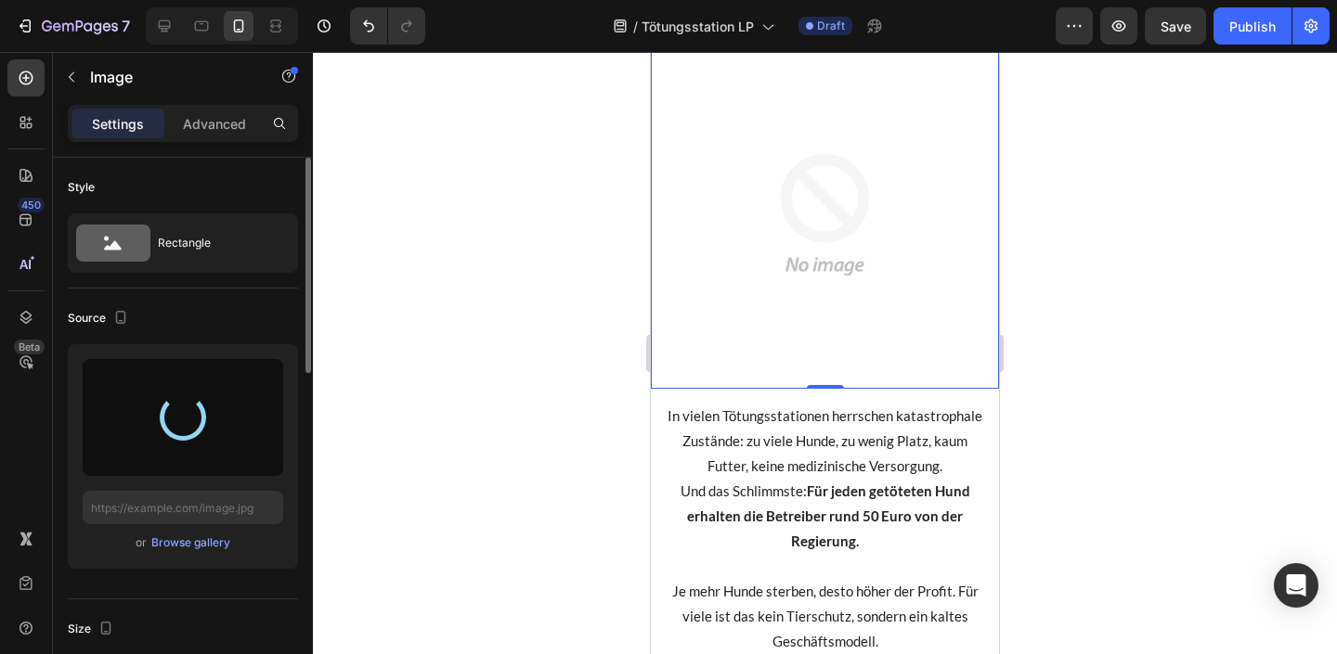
scroll to position [1229, 0]
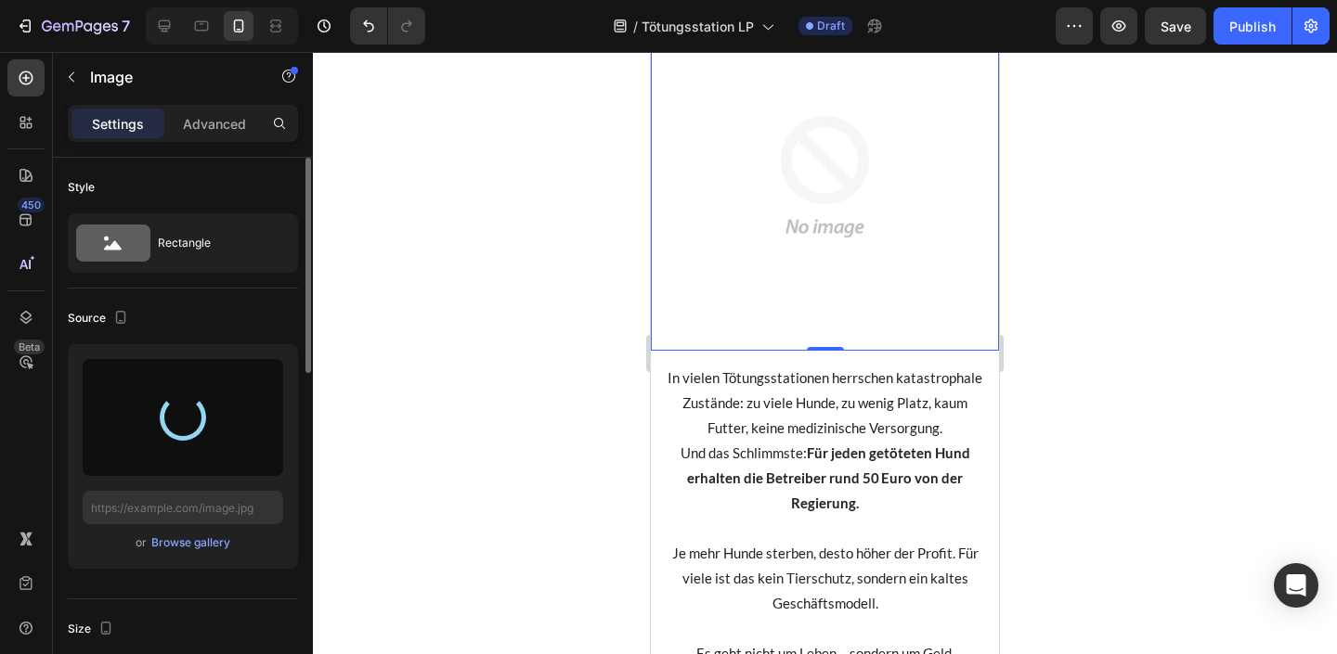
type input "https://cdn.shopify.com/s/files/1/0527/3121/6069/files/gempages_446525941431141…"
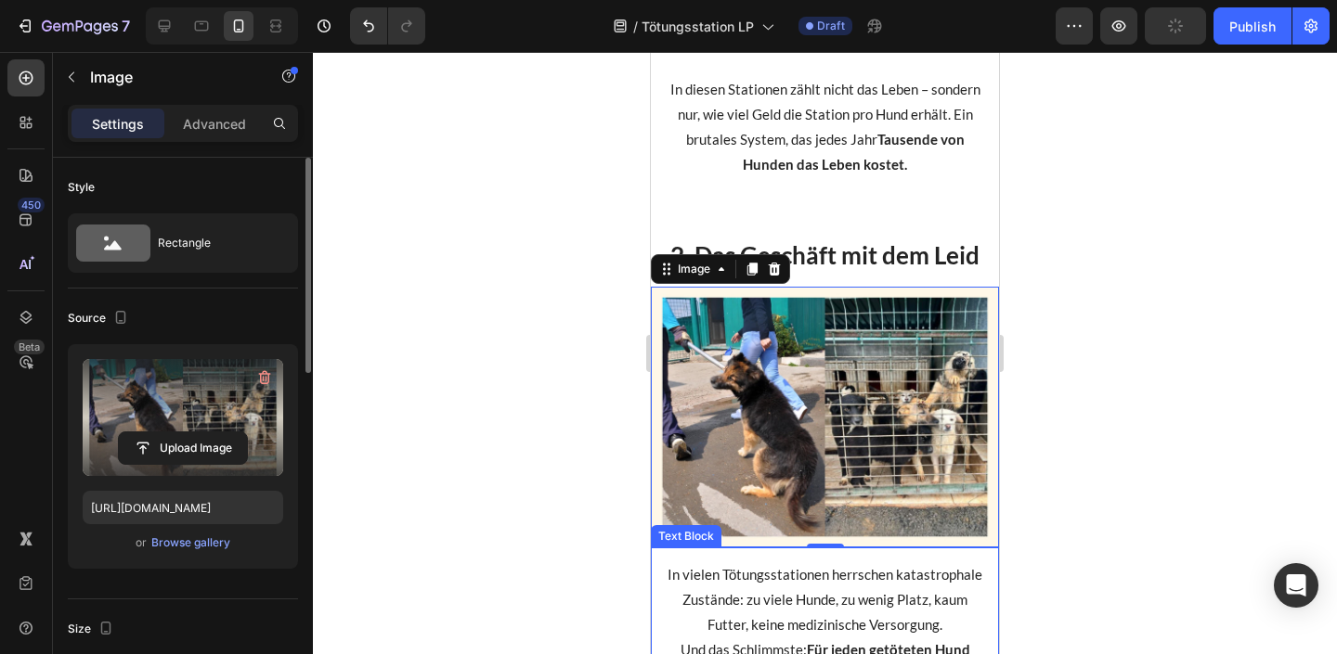
scroll to position [894, 0]
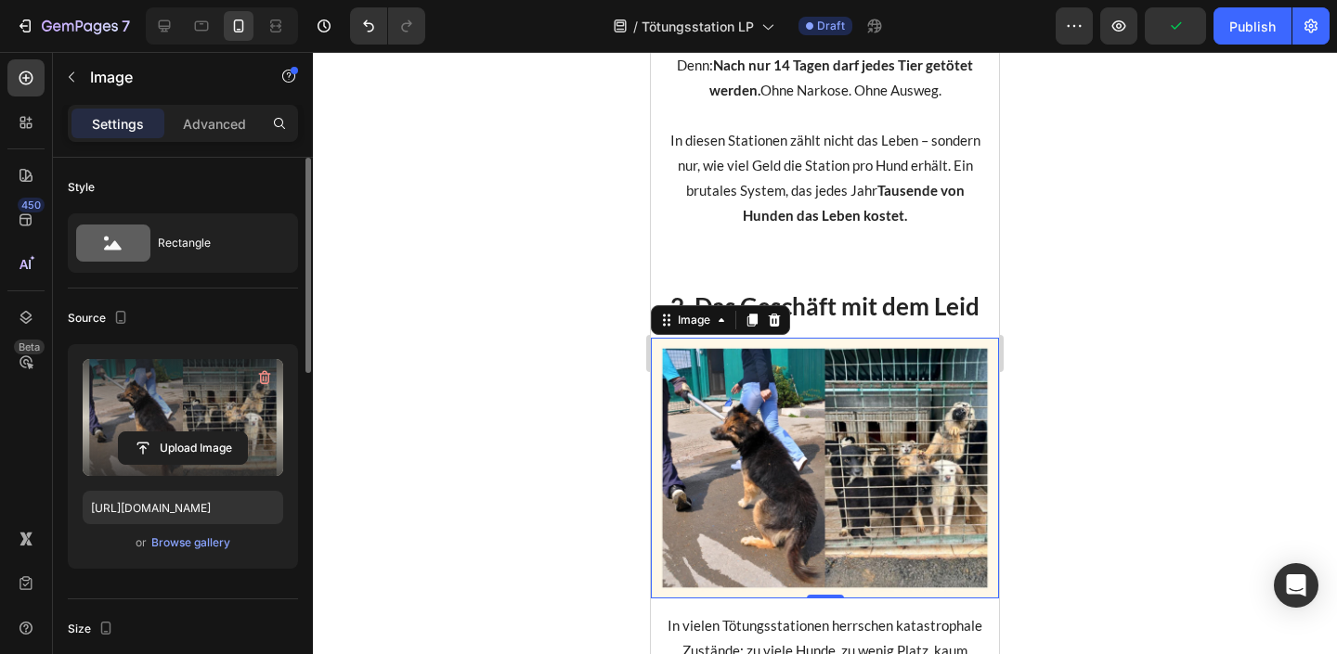
click at [1121, 359] on div at bounding box center [825, 353] width 1024 height 602
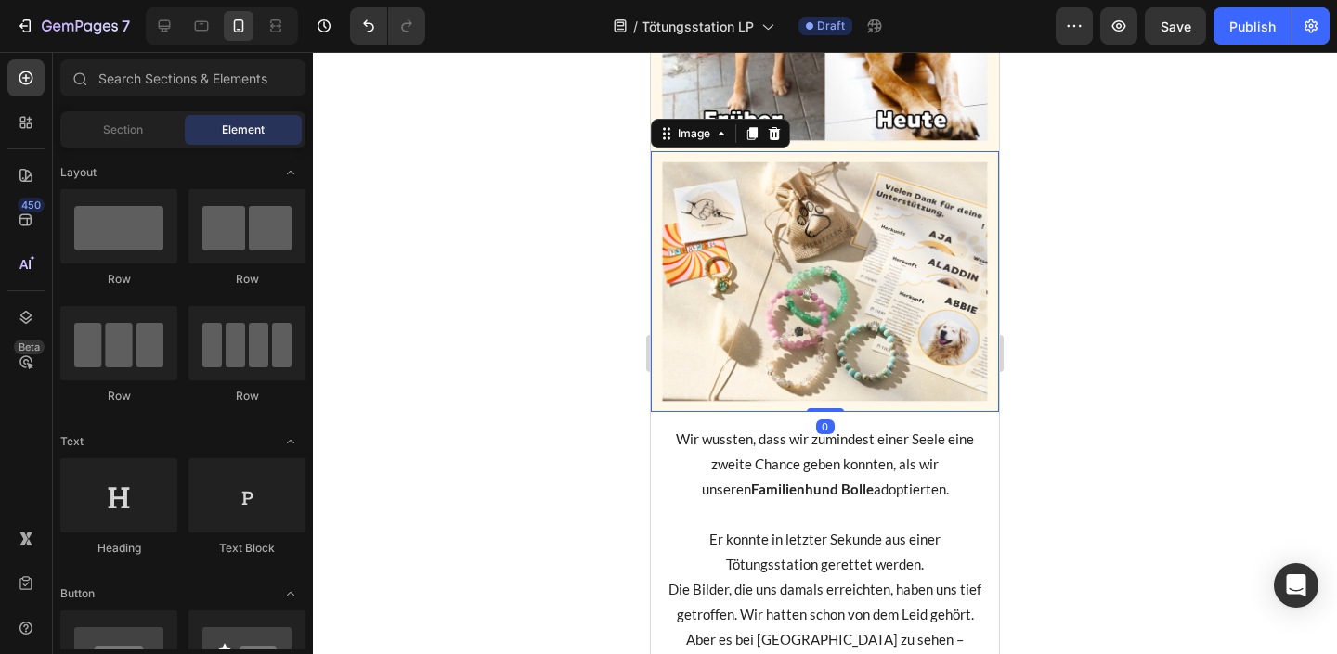
click at [860, 322] on img at bounding box center [825, 281] width 348 height 261
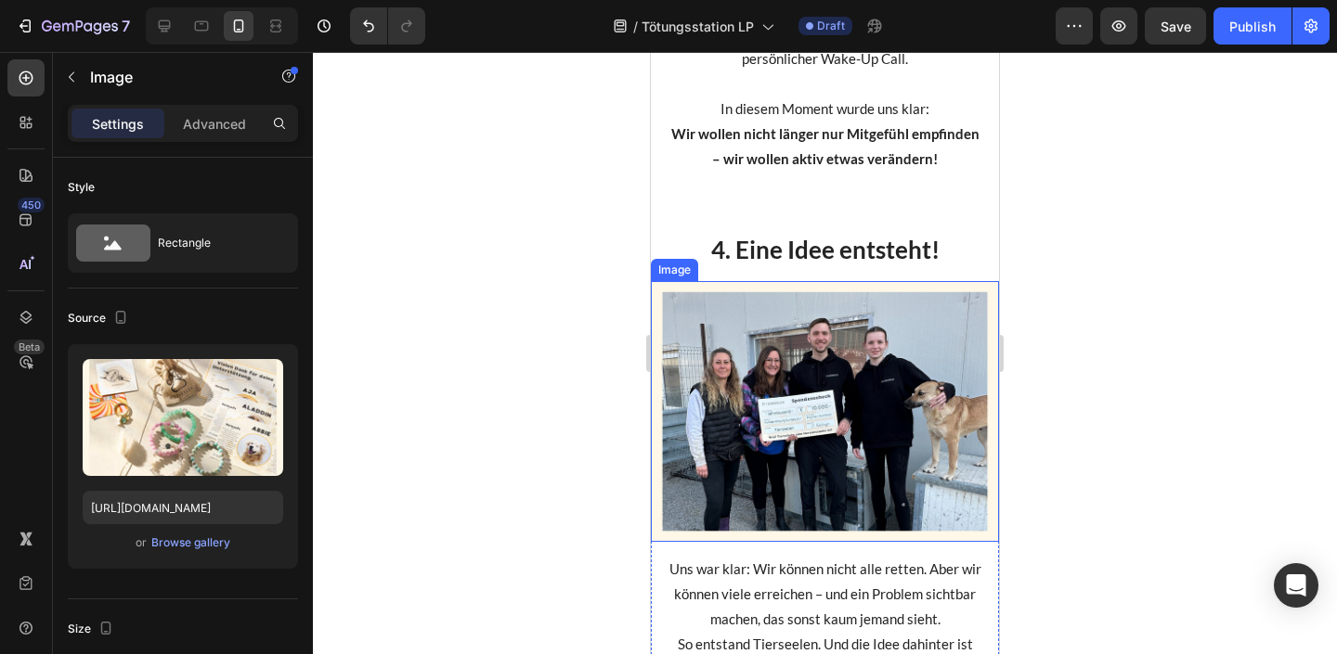
scroll to position [2870, 0]
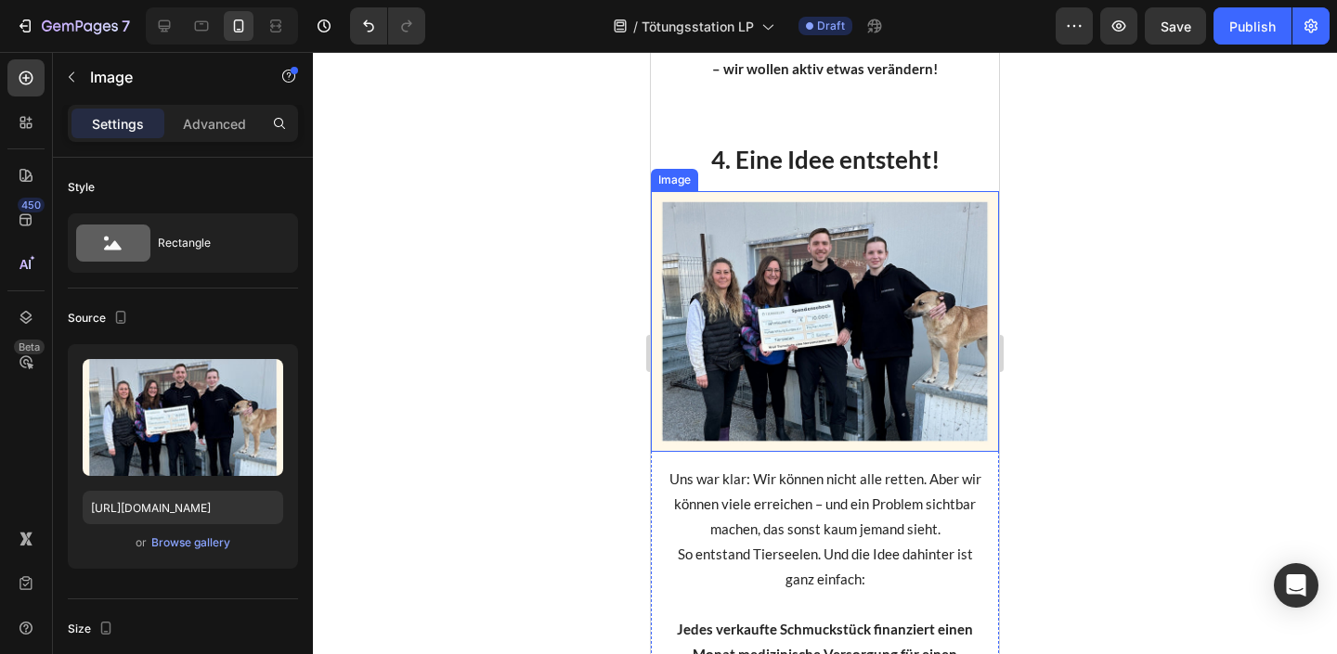
click at [860, 320] on img at bounding box center [825, 321] width 348 height 261
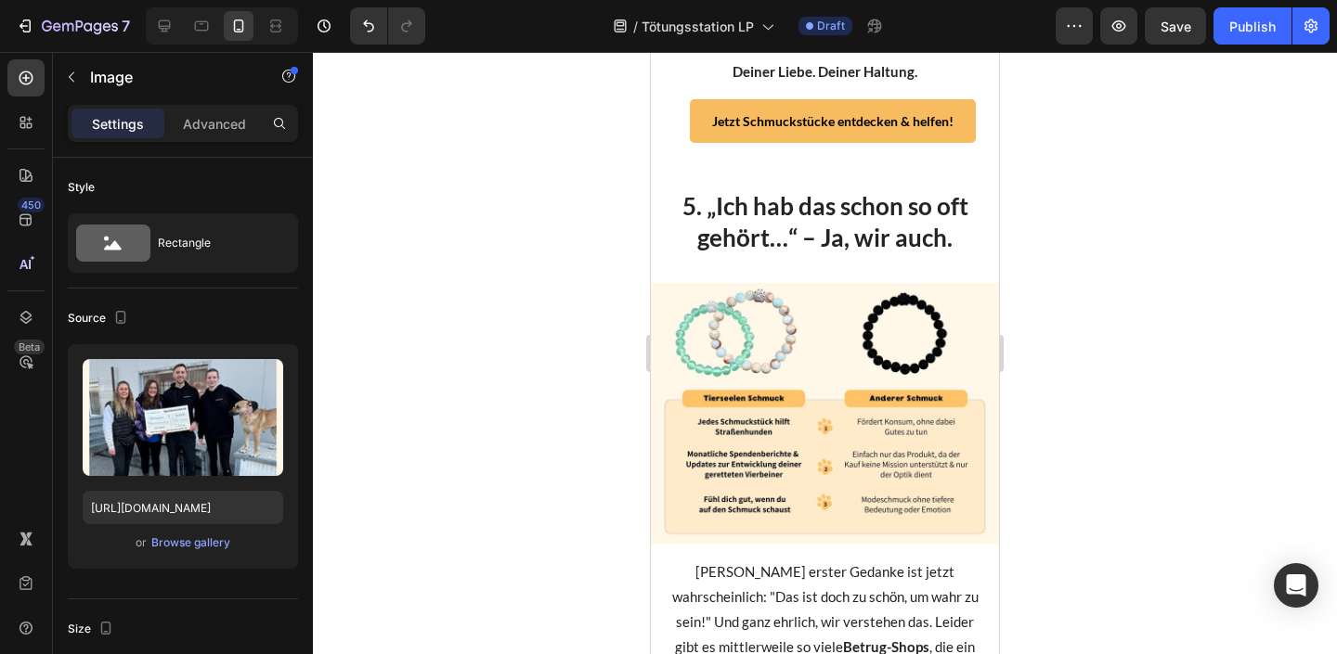
scroll to position [3423, 0]
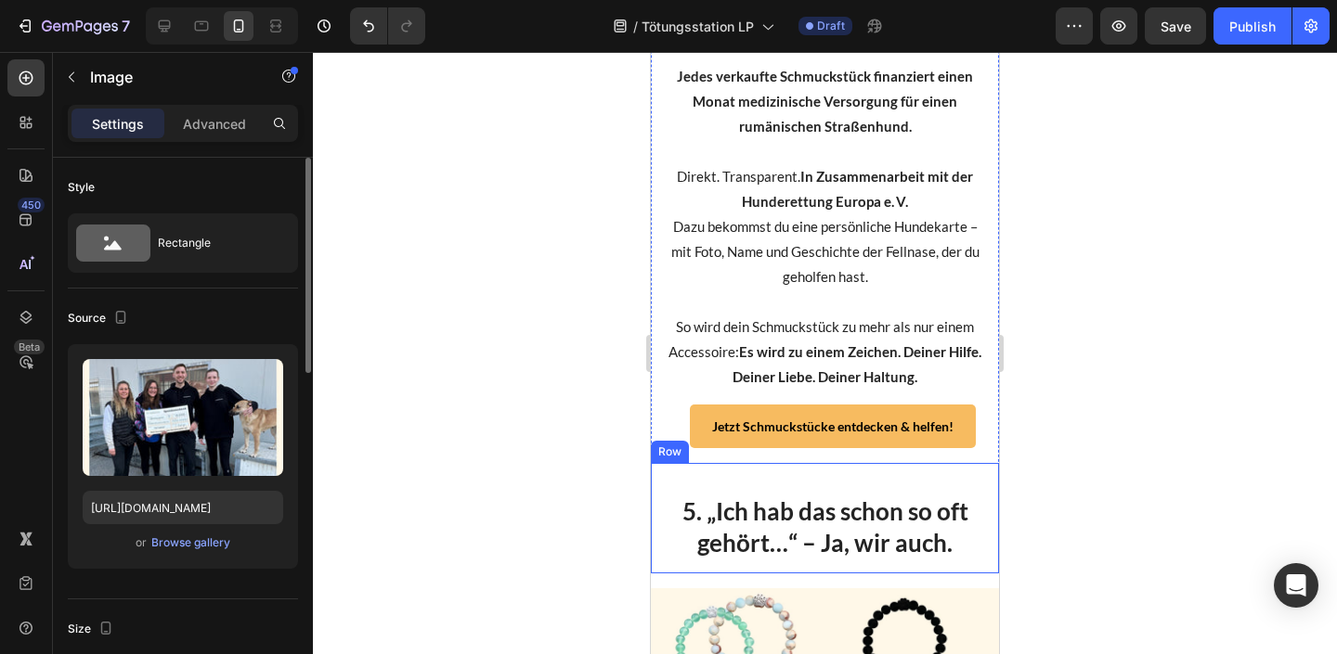
click at [214, 558] on div "Upload Image https://cdn.shopify.com/s/files/1/0527/3121/6069/files/gempages_44…" at bounding box center [183, 456] width 230 height 225
click at [213, 541] on div "Browse gallery" at bounding box center [190, 543] width 79 height 17
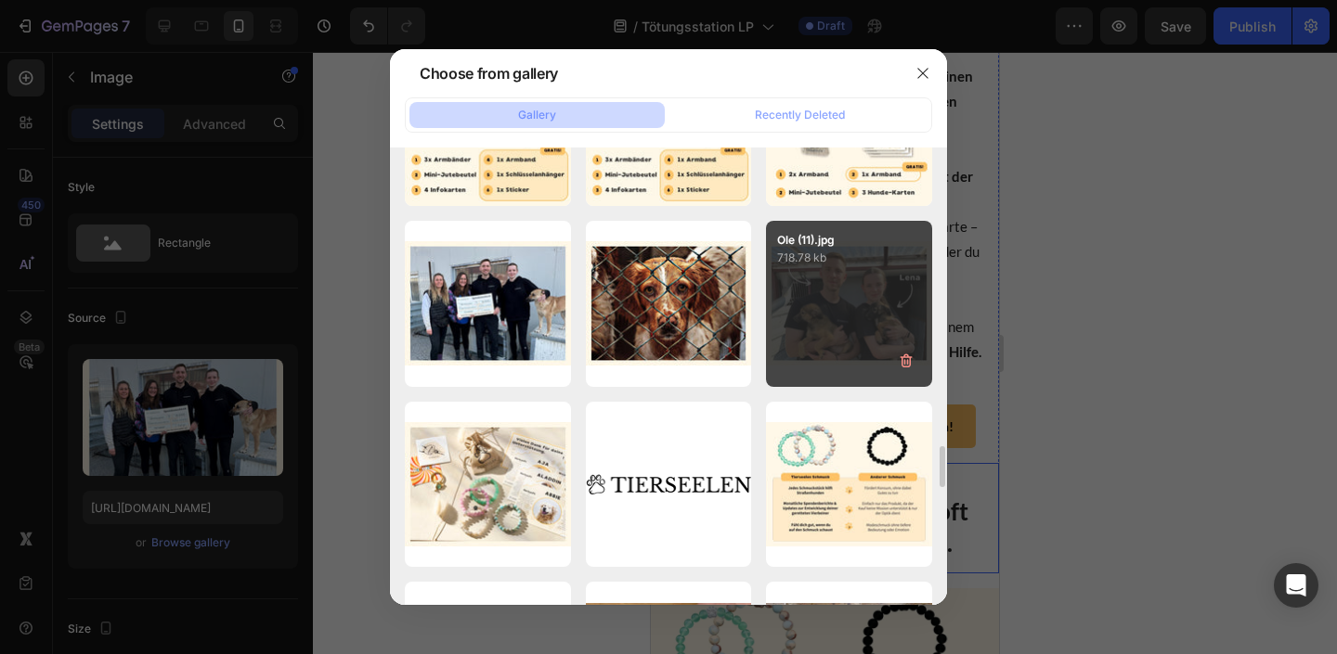
scroll to position [3701, 0]
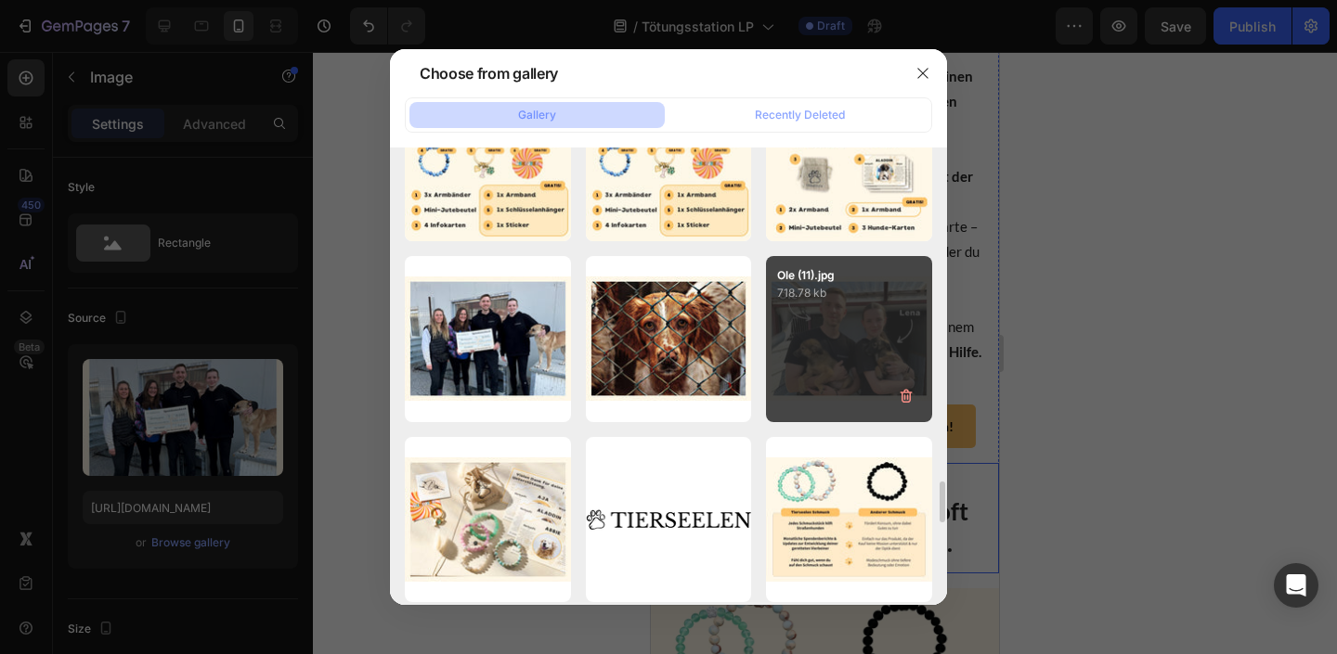
click at [824, 354] on div "Ole (11).jpg 718.78 kb" at bounding box center [849, 339] width 166 height 166
type input "https://cdn.shopify.com/s/files/1/0527/3121/6069/files/gempages_446525941431141…"
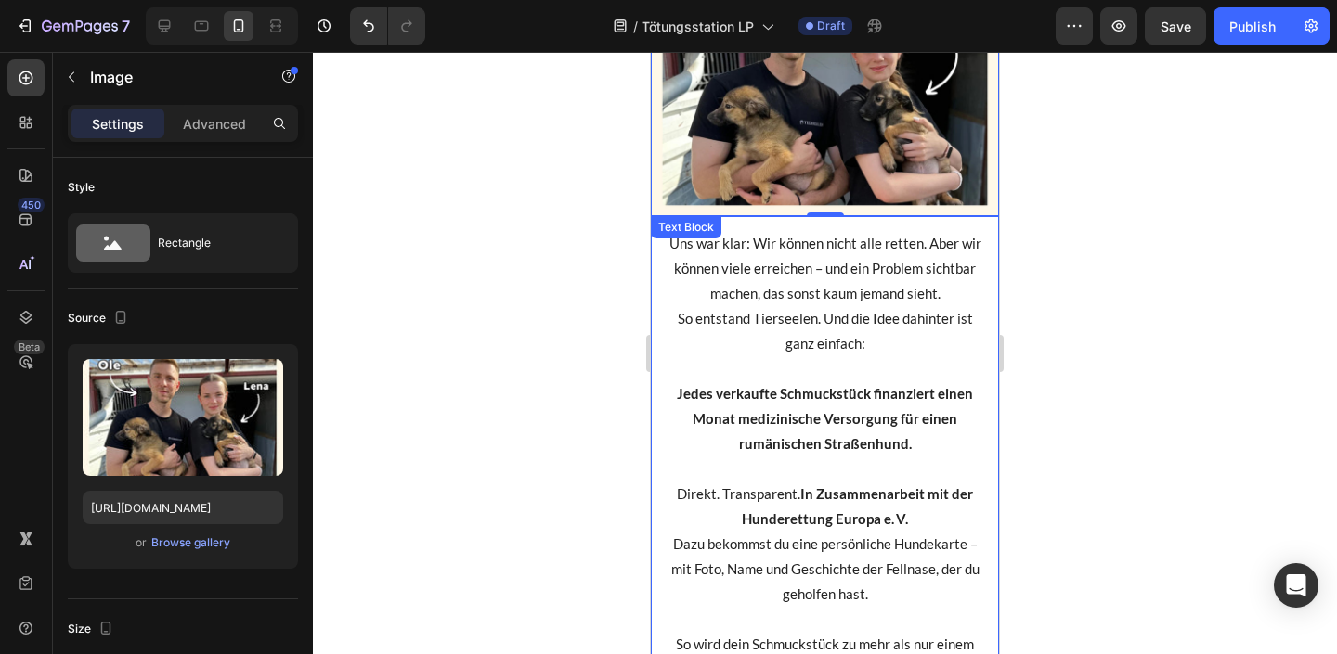
scroll to position [2825, 0]
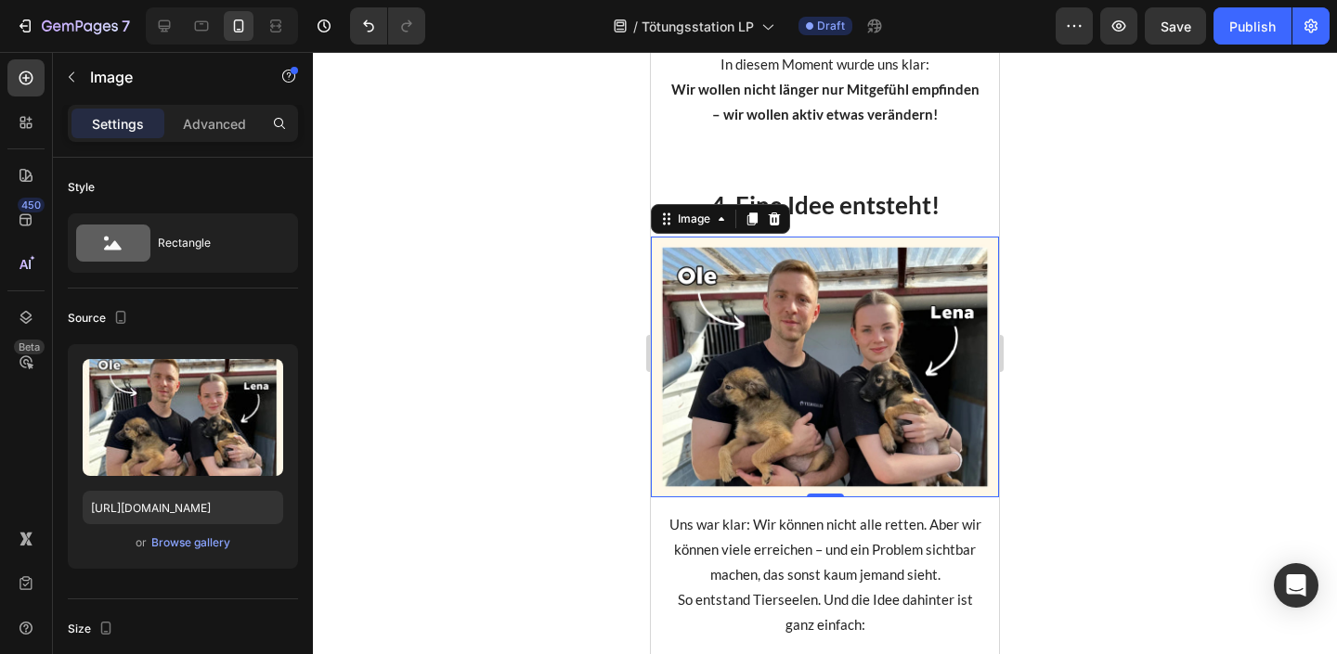
click at [1018, 328] on div at bounding box center [825, 353] width 1024 height 602
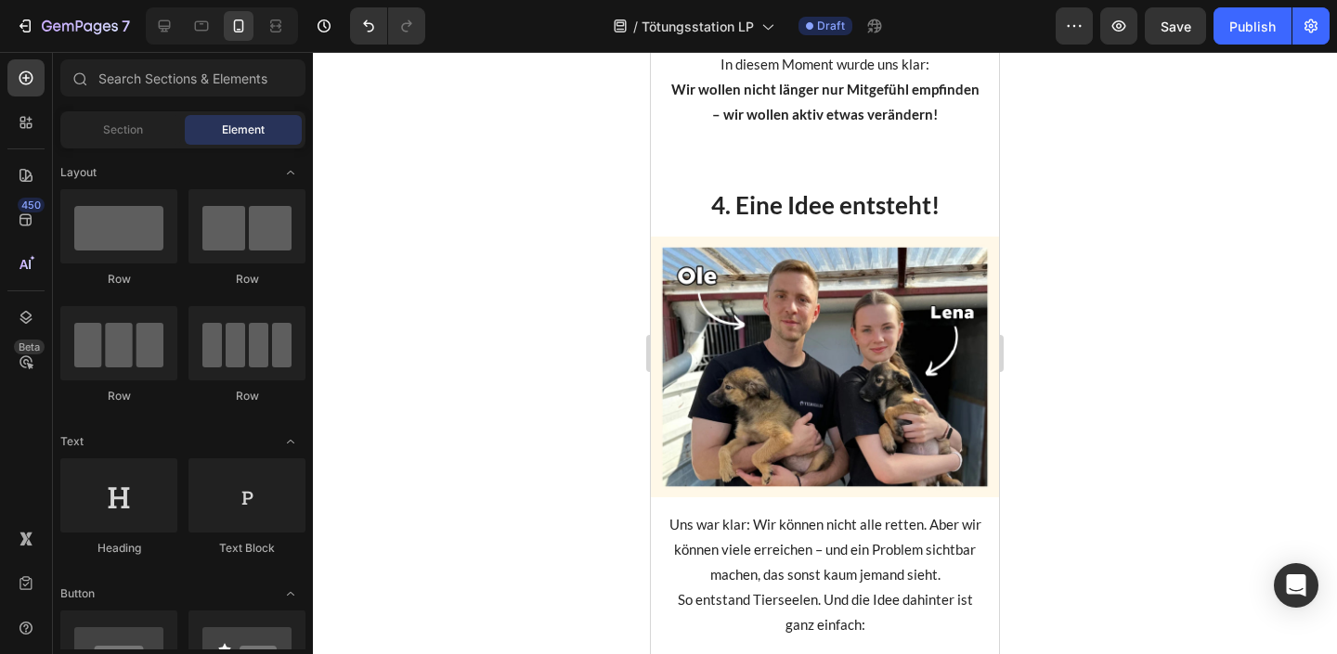
click at [1074, 341] on div at bounding box center [825, 353] width 1024 height 602
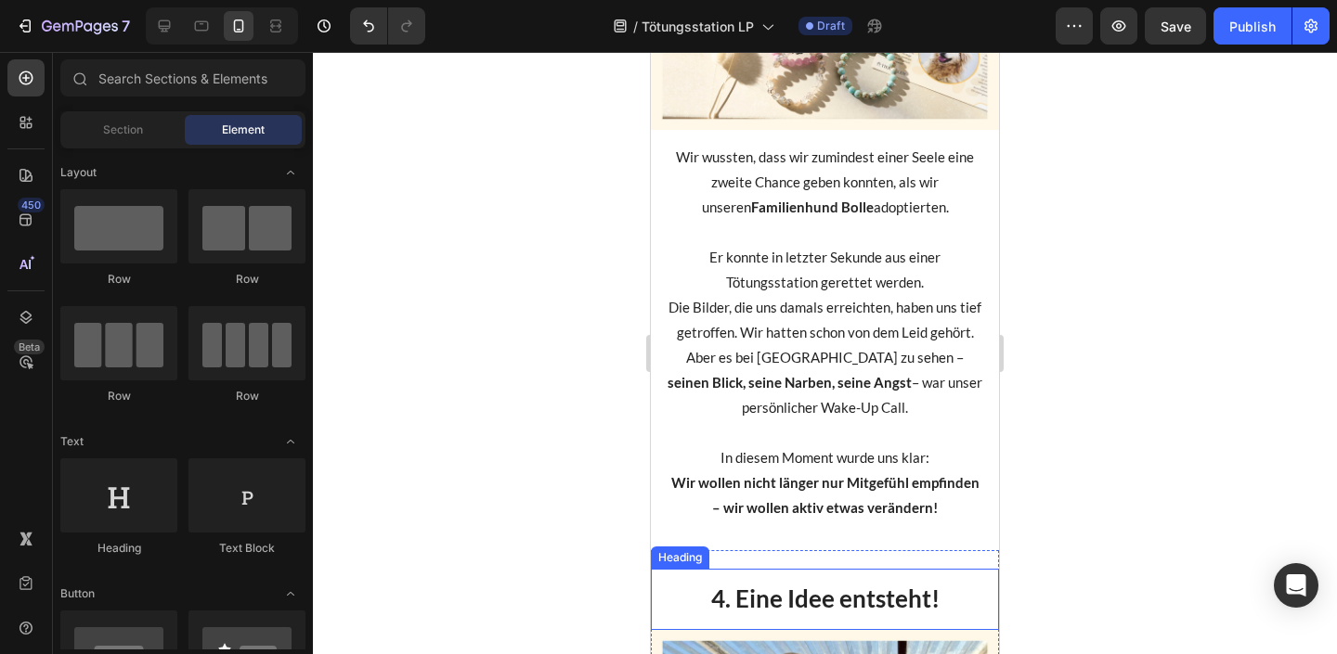
scroll to position [2141, 0]
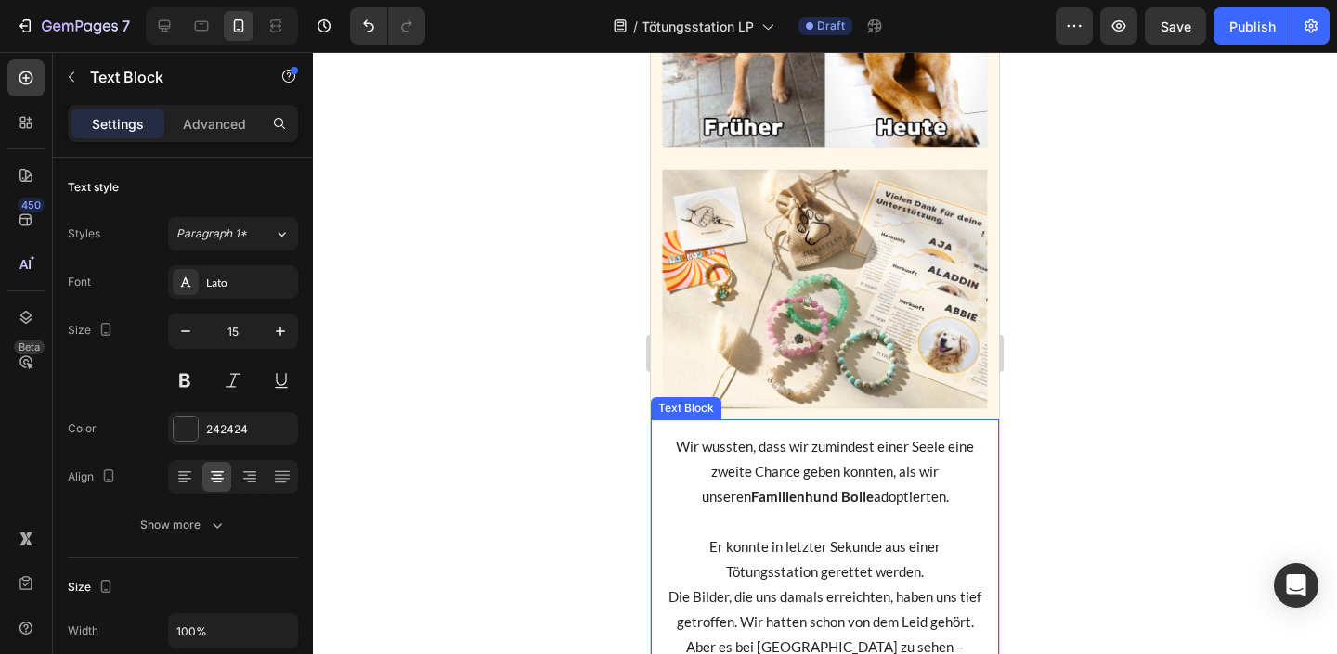
click at [710, 446] on p "Wir wussten, dass wir zumindest einer Seele eine zweite Chance geben konnten, a…" at bounding box center [825, 484] width 318 height 100
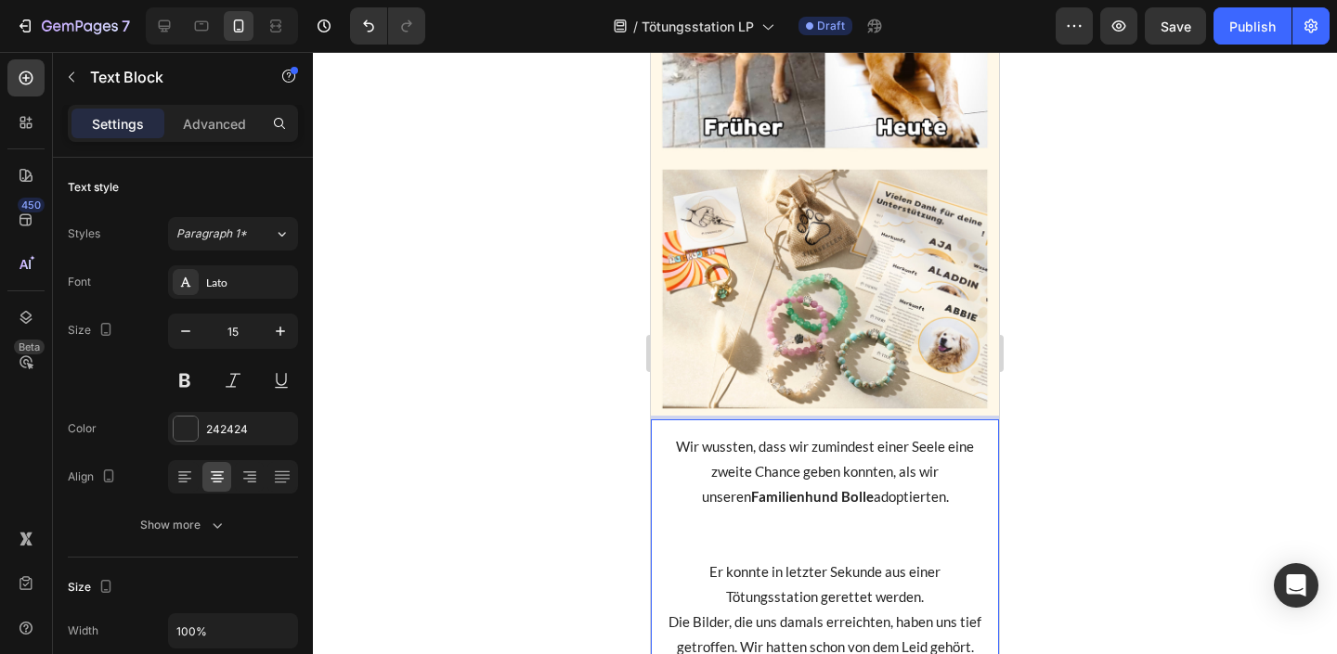
click at [704, 446] on p "Wir wussten, dass wir zumindest einer Seele eine zweite Chance geben konnten, a…" at bounding box center [825, 496] width 318 height 125
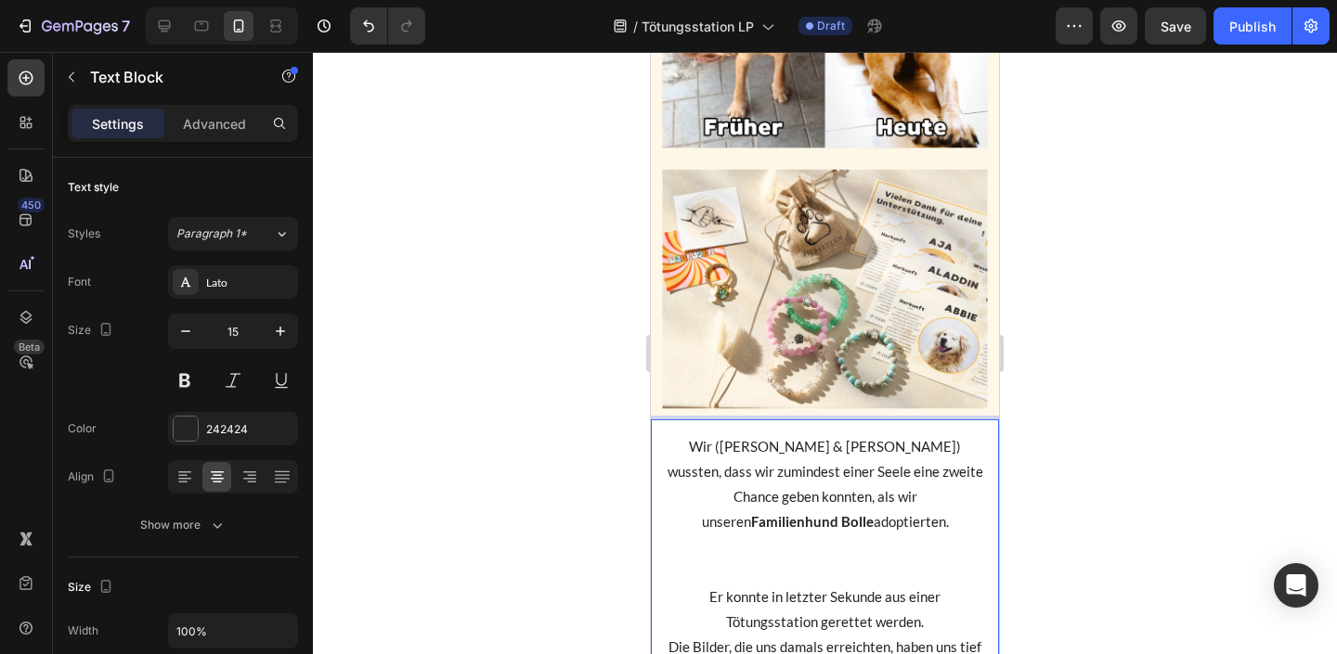
click at [1108, 579] on div at bounding box center [825, 353] width 1024 height 602
click at [708, 478] on p "Wir (Lena & Ole) wussten, dass wir zumindest einer Seele eine zweite Chance geb…" at bounding box center [825, 509] width 318 height 150
click at [710, 442] on p "Wir (Lena & Ole) wussten, dass wir zumindest einer Seele eine zweite Chance geb…" at bounding box center [825, 521] width 318 height 175
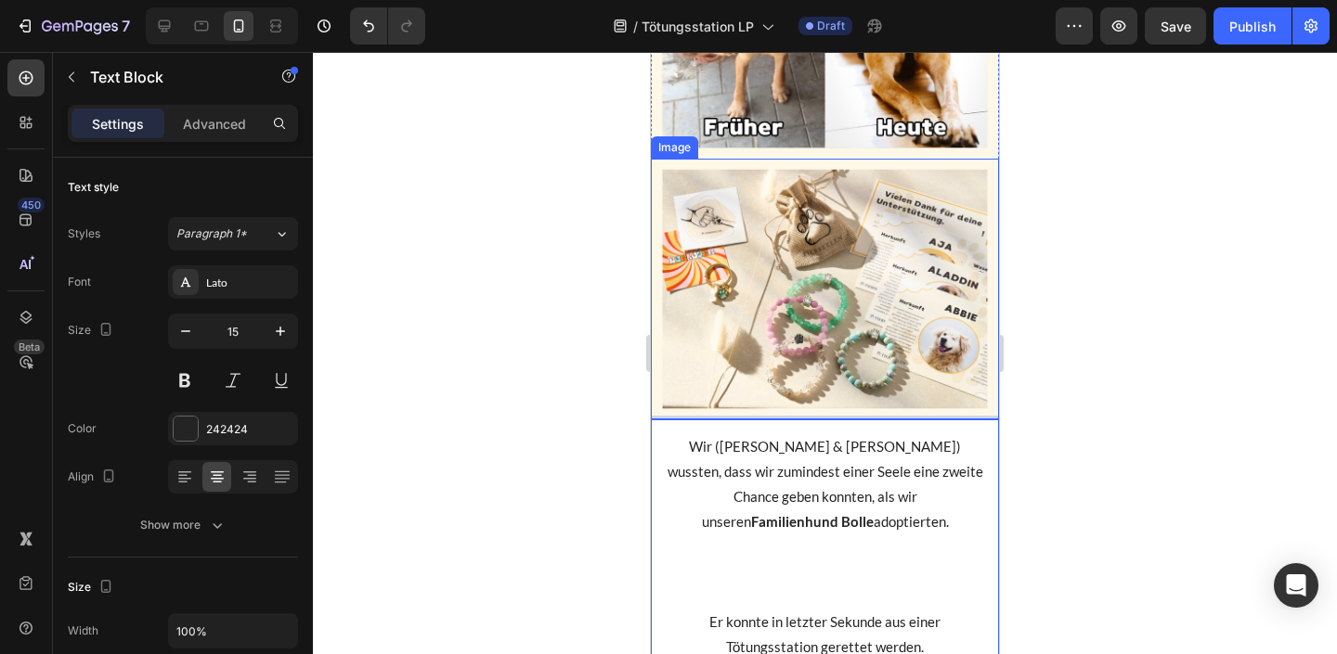
click at [747, 306] on img at bounding box center [825, 289] width 348 height 261
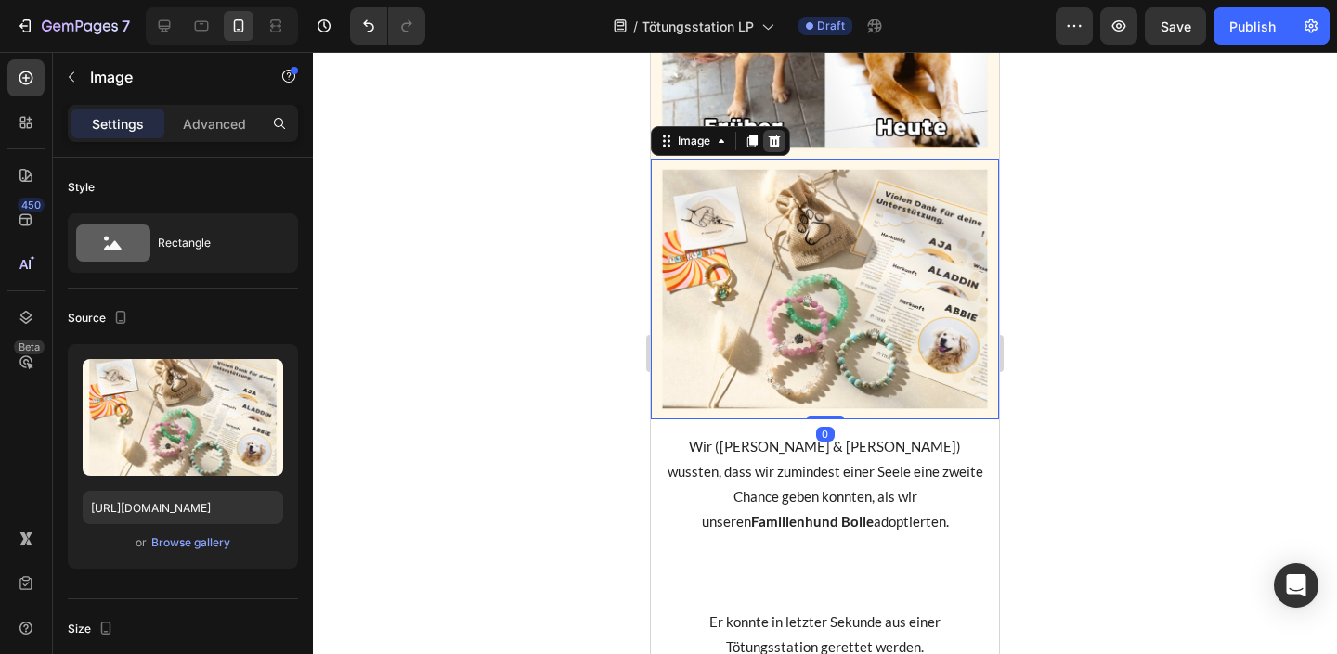
click at [779, 136] on icon at bounding box center [774, 141] width 15 height 15
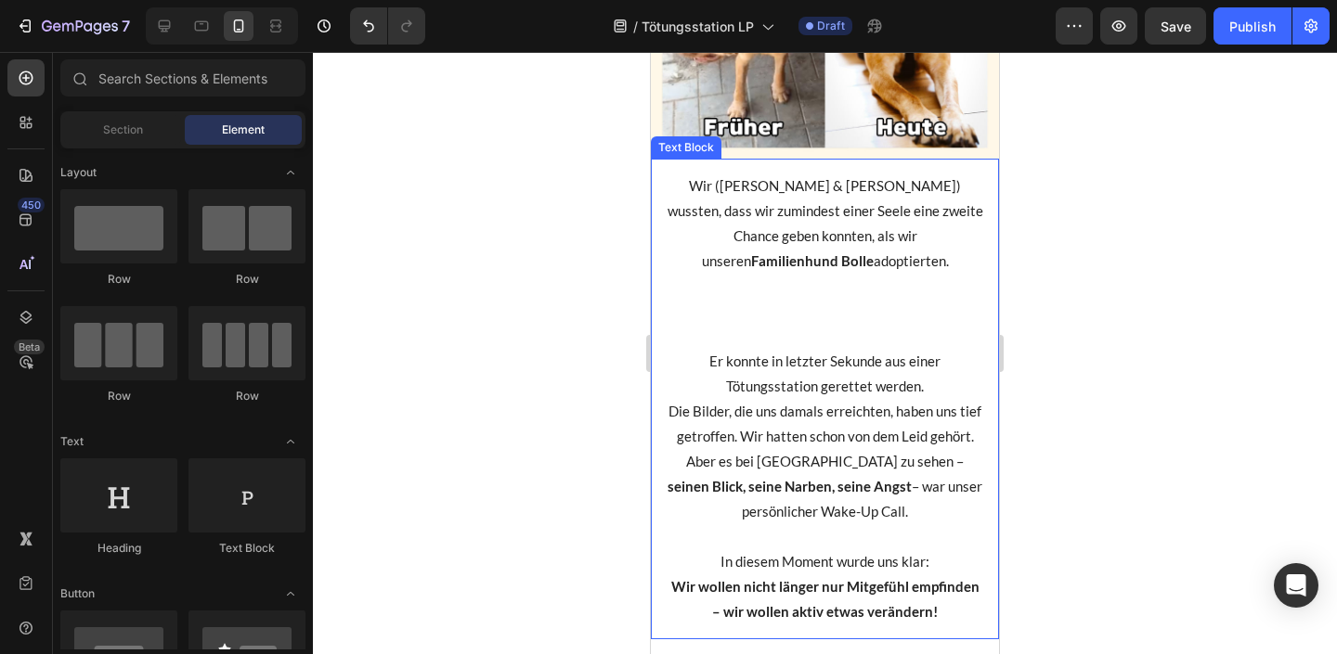
click at [811, 349] on p "Er konnte in letzter Sekunde aus einer Tötungsstation gerettet werden." at bounding box center [825, 374] width 318 height 50
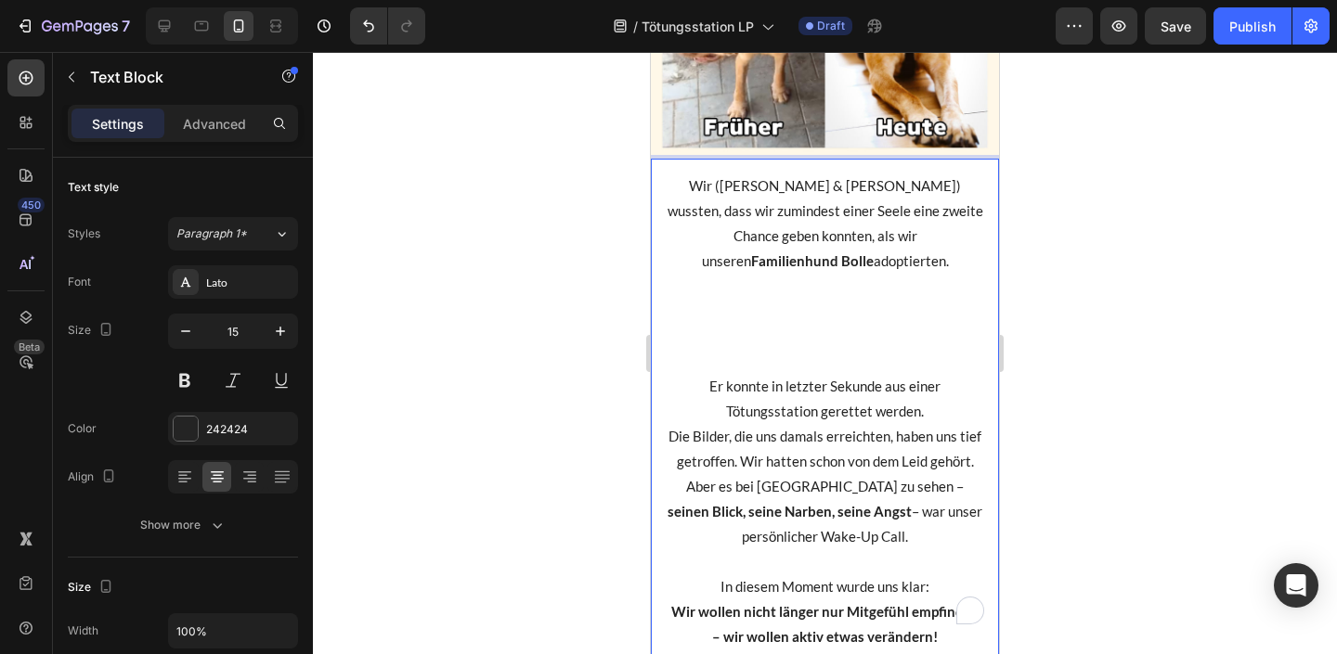
click at [824, 258] on p "Wir (Lena & Ole) wussten, dass wir zumindest einer Seele eine zweite Chance geb…" at bounding box center [825, 274] width 318 height 200
click at [841, 324] on p "Wir (Lena & Ole) wussten, dass wir zumindest einer Seele eine zweite Chance geb…" at bounding box center [825, 274] width 318 height 200
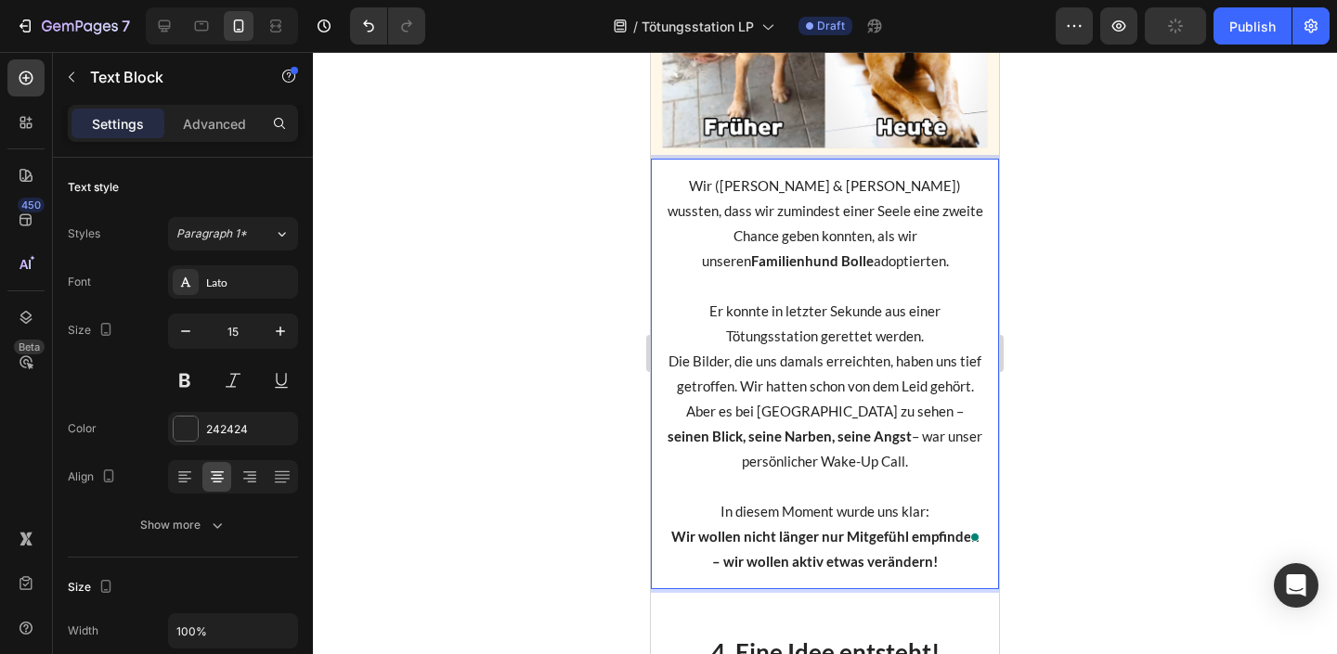
click at [991, 322] on div "Wir (Lena & Ole) wussten, dass wir zumindest einer Seele eine zweite Chance geb…" at bounding box center [825, 374] width 348 height 431
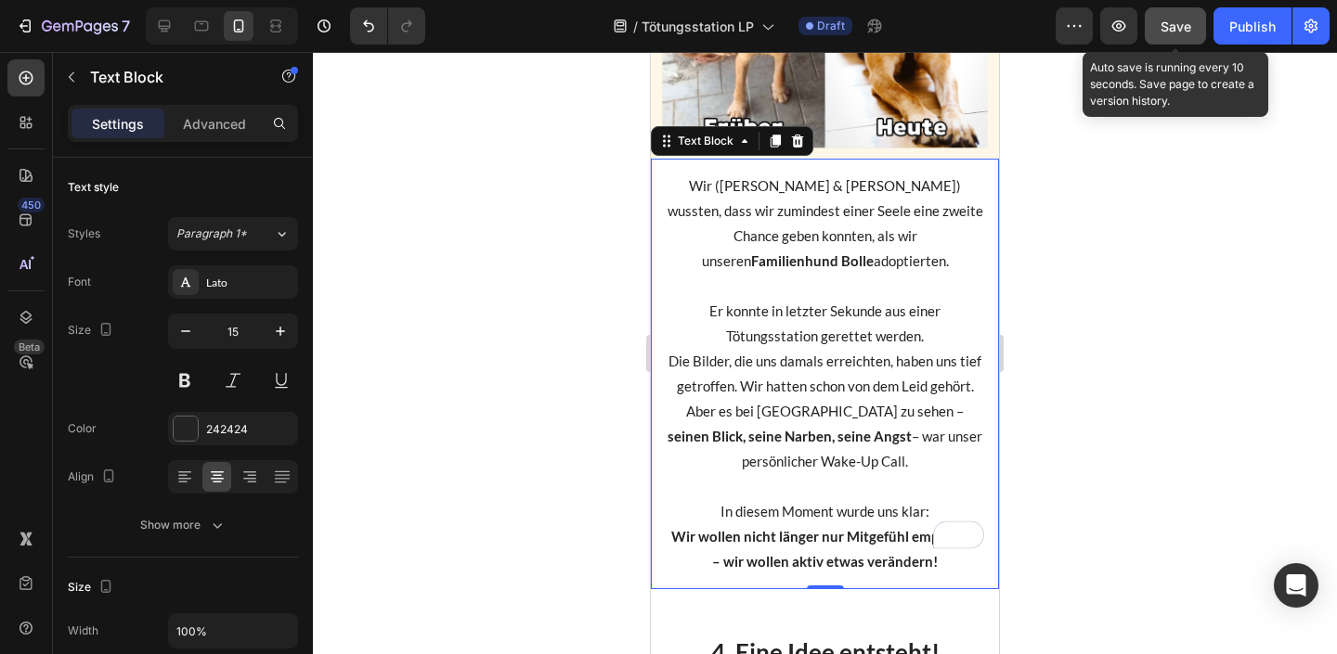
click at [1168, 12] on button "Save" at bounding box center [1174, 25] width 61 height 37
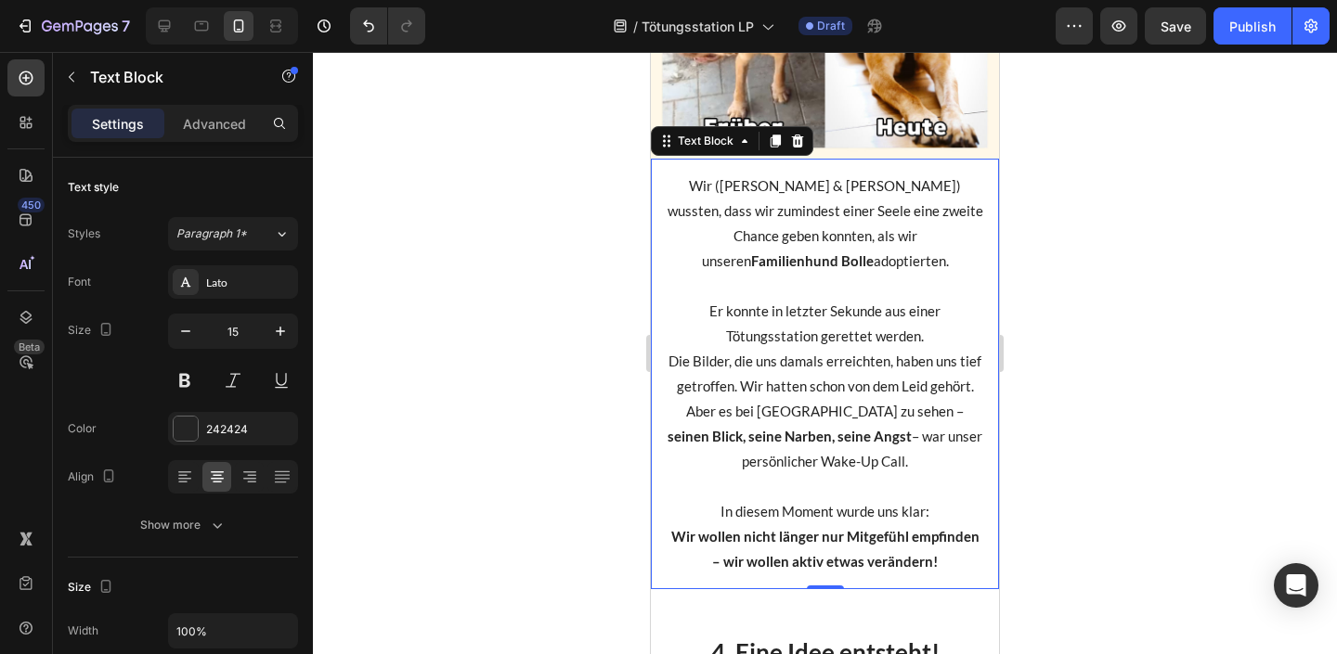
click at [1150, 361] on div at bounding box center [825, 353] width 1024 height 602
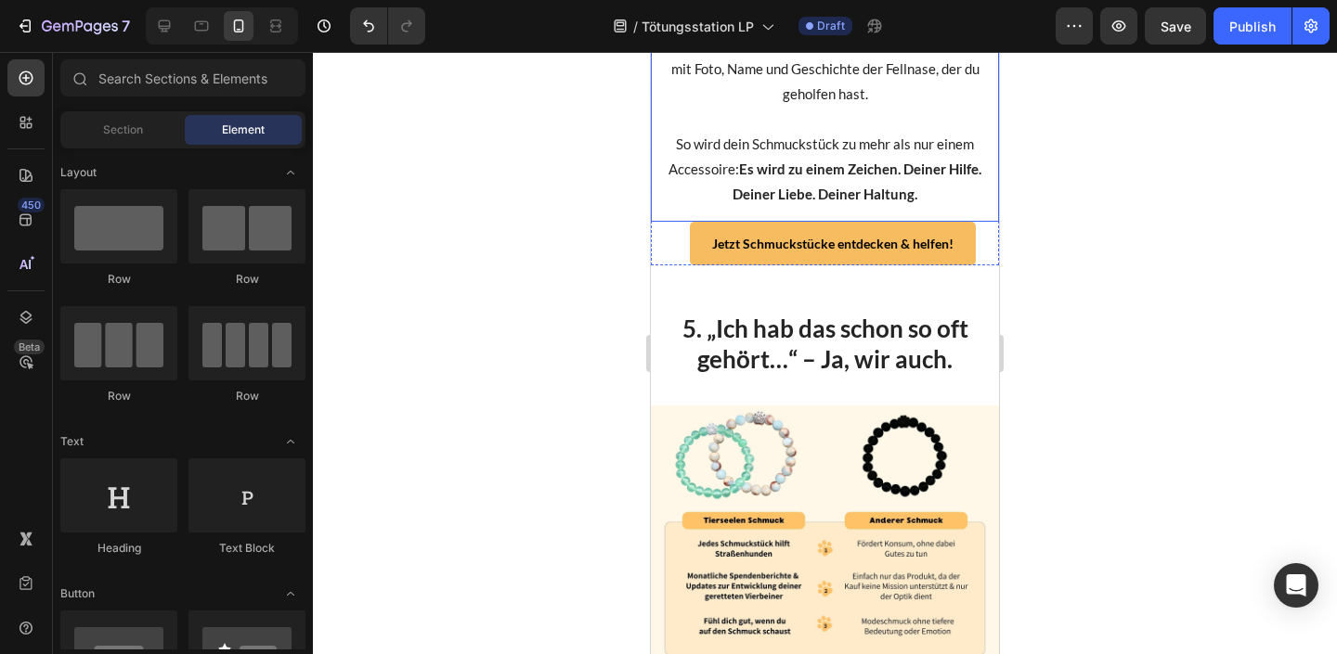
scroll to position [3383, 0]
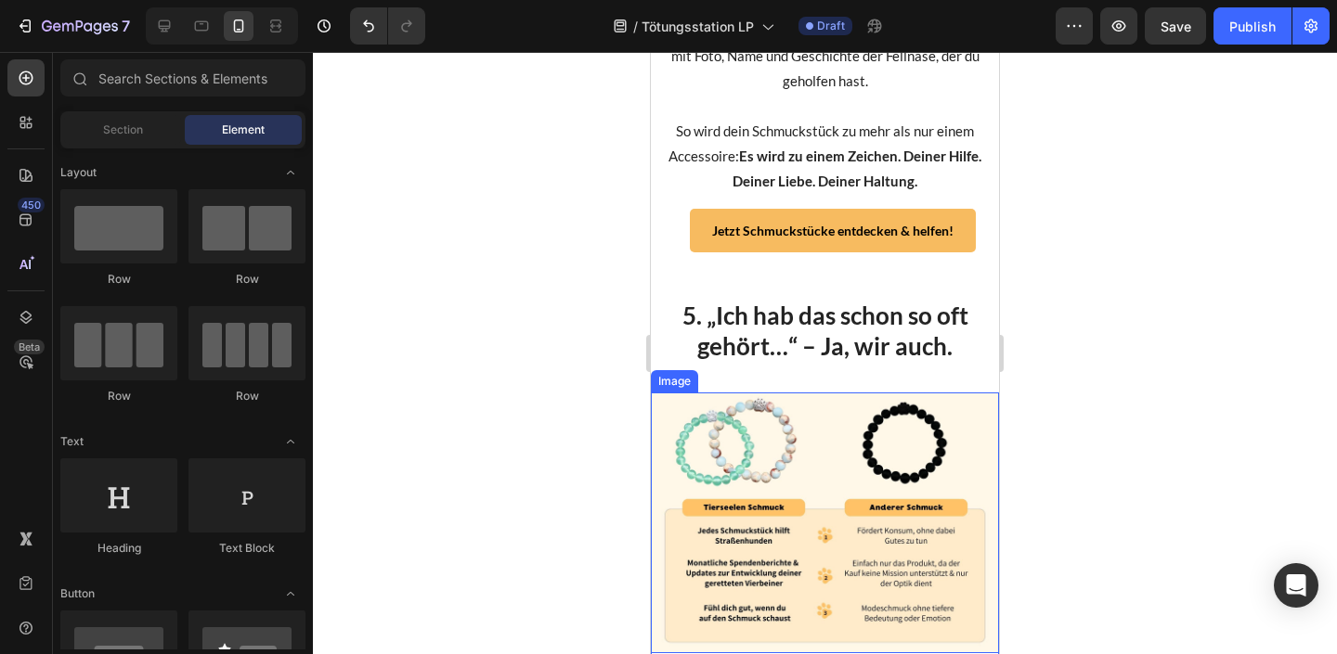
click at [864, 430] on img at bounding box center [825, 523] width 348 height 261
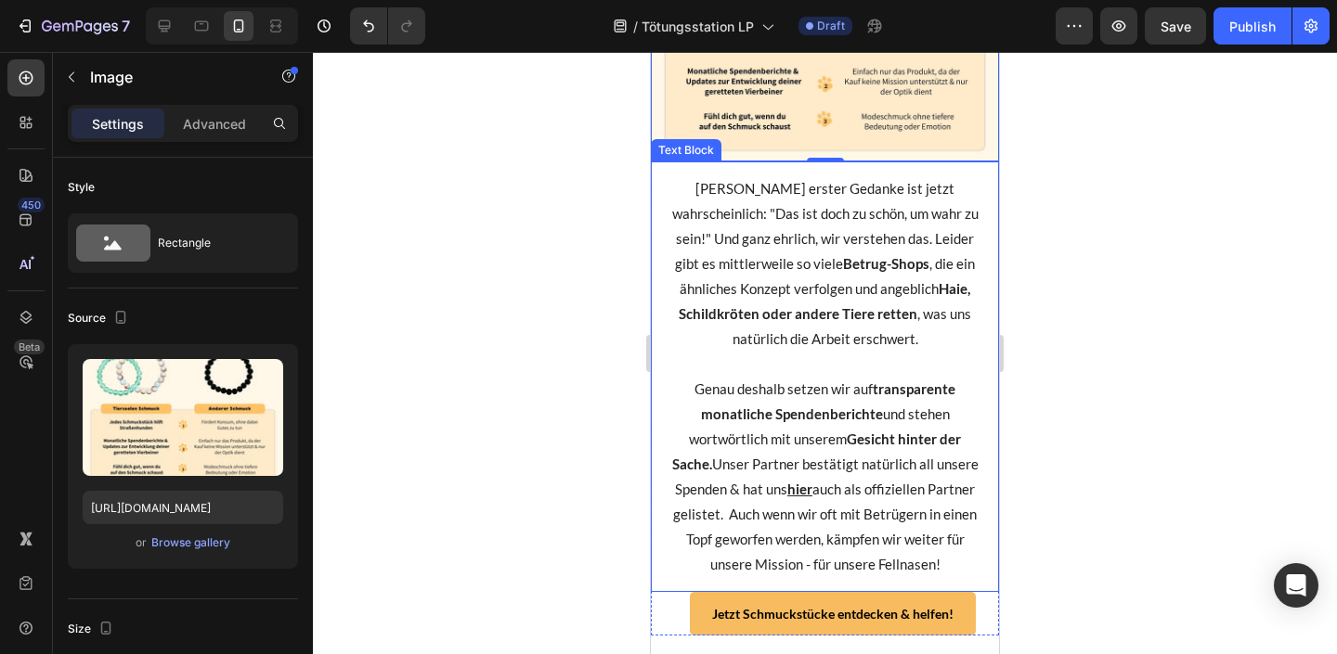
scroll to position [4030, 0]
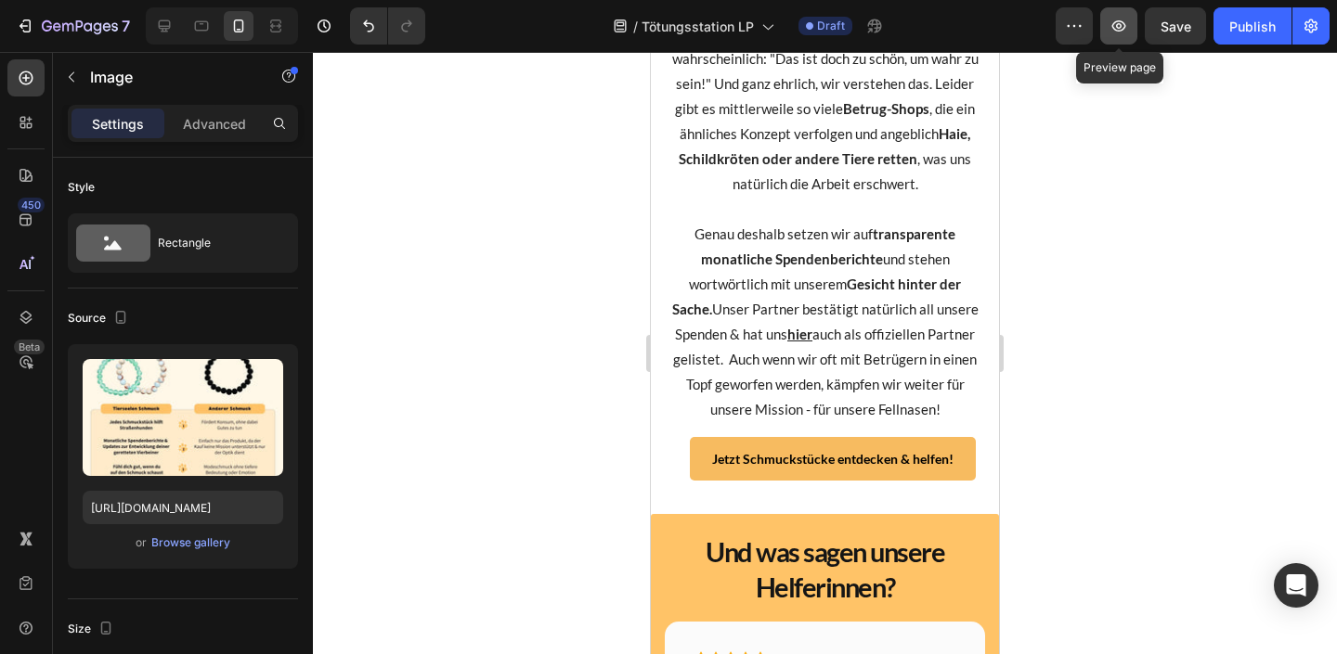
click at [1119, 29] on icon "button" at bounding box center [1118, 26] width 19 height 19
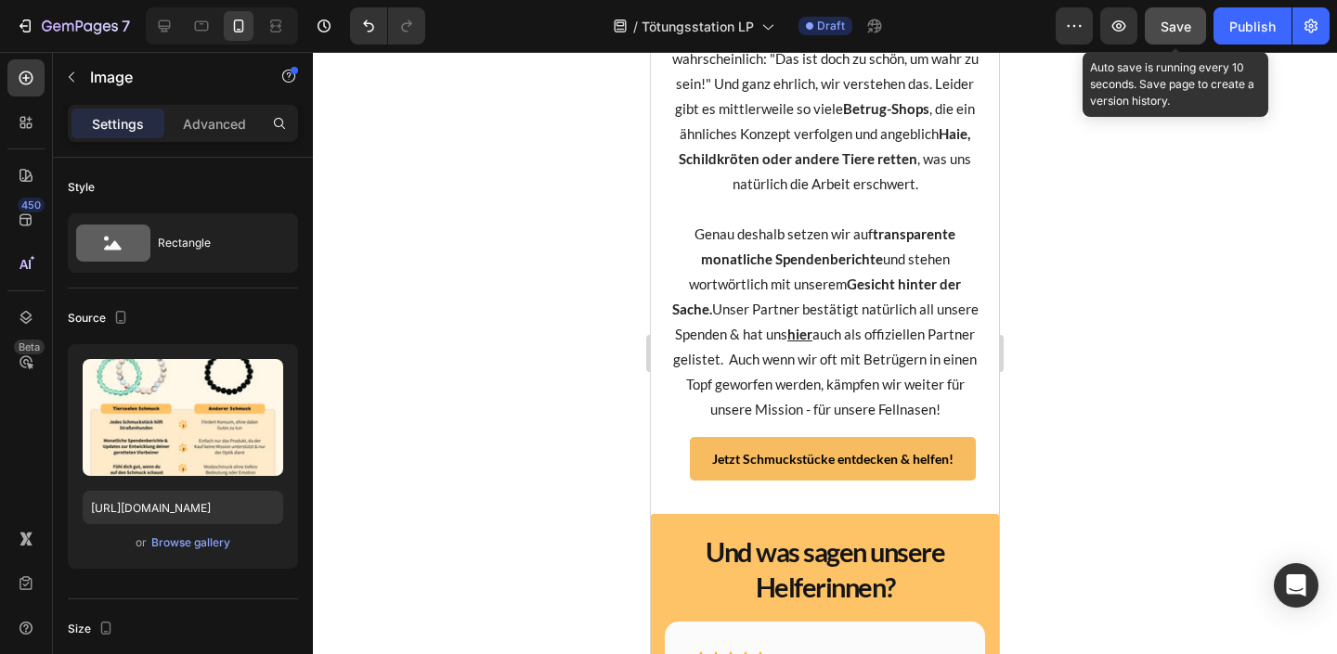
click at [1191, 16] on button "Save" at bounding box center [1174, 25] width 61 height 37
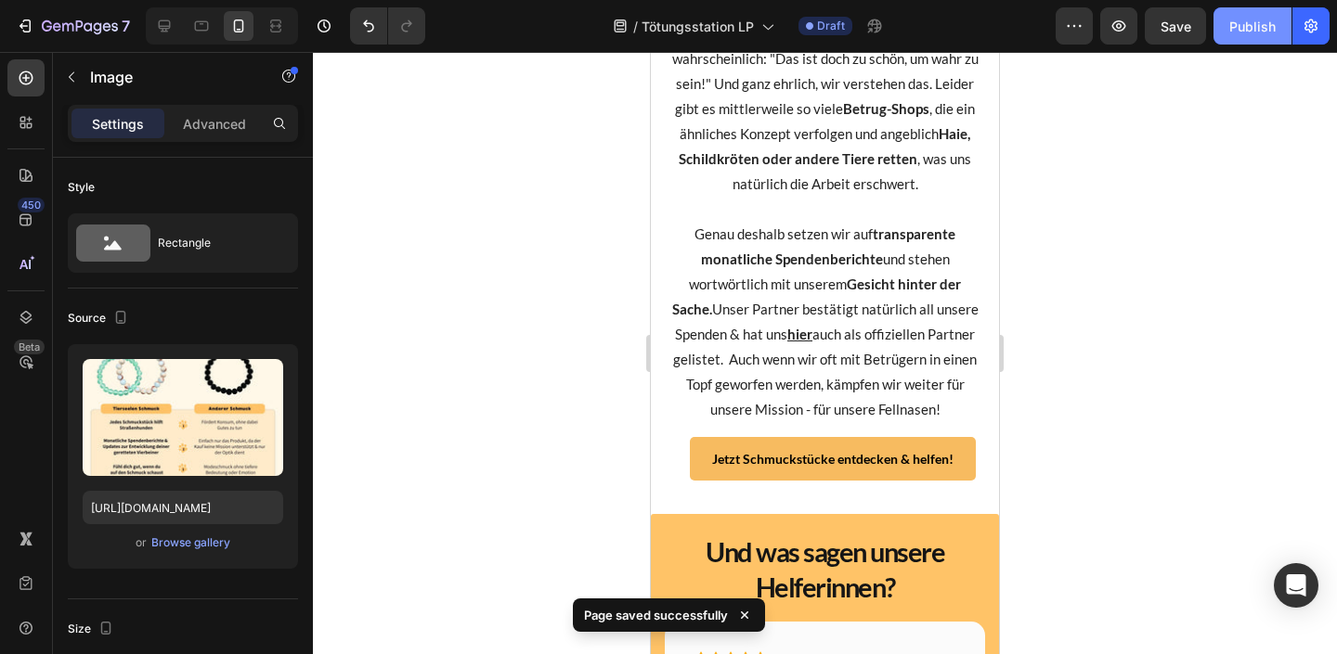
click at [1267, 30] on div "Publish" at bounding box center [1252, 26] width 46 height 19
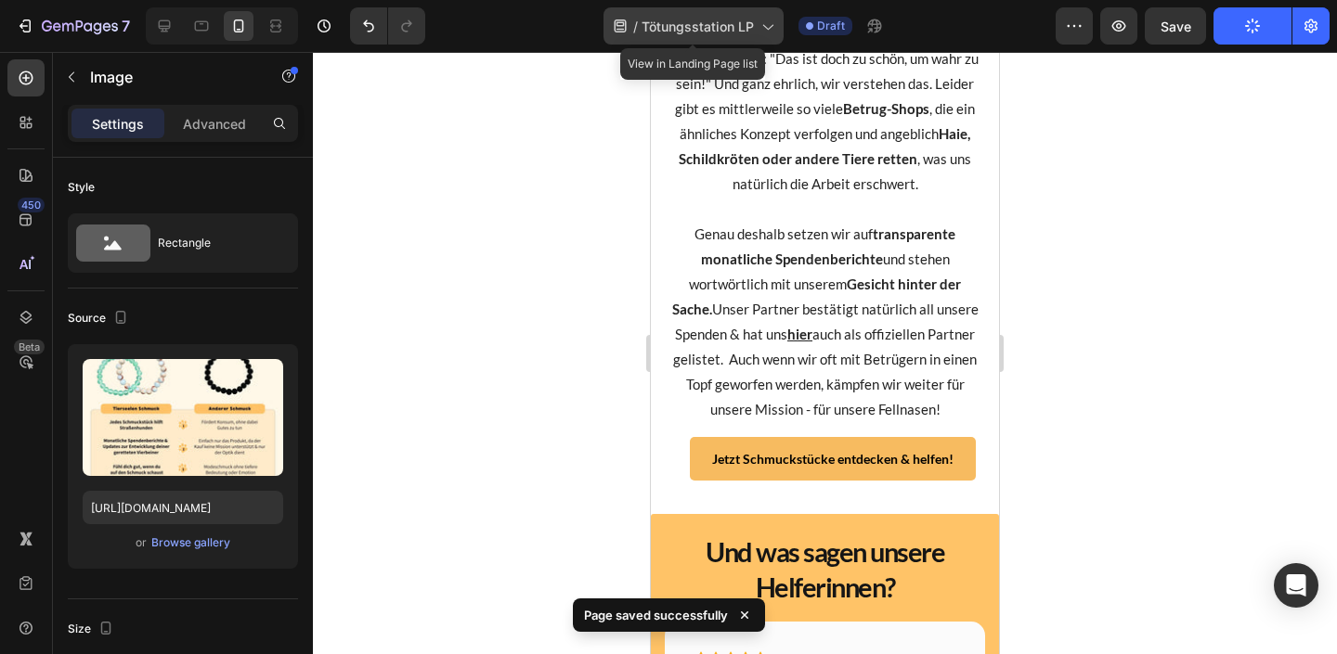
click at [744, 22] on span "Tötungsstation LP" at bounding box center [697, 26] width 112 height 19
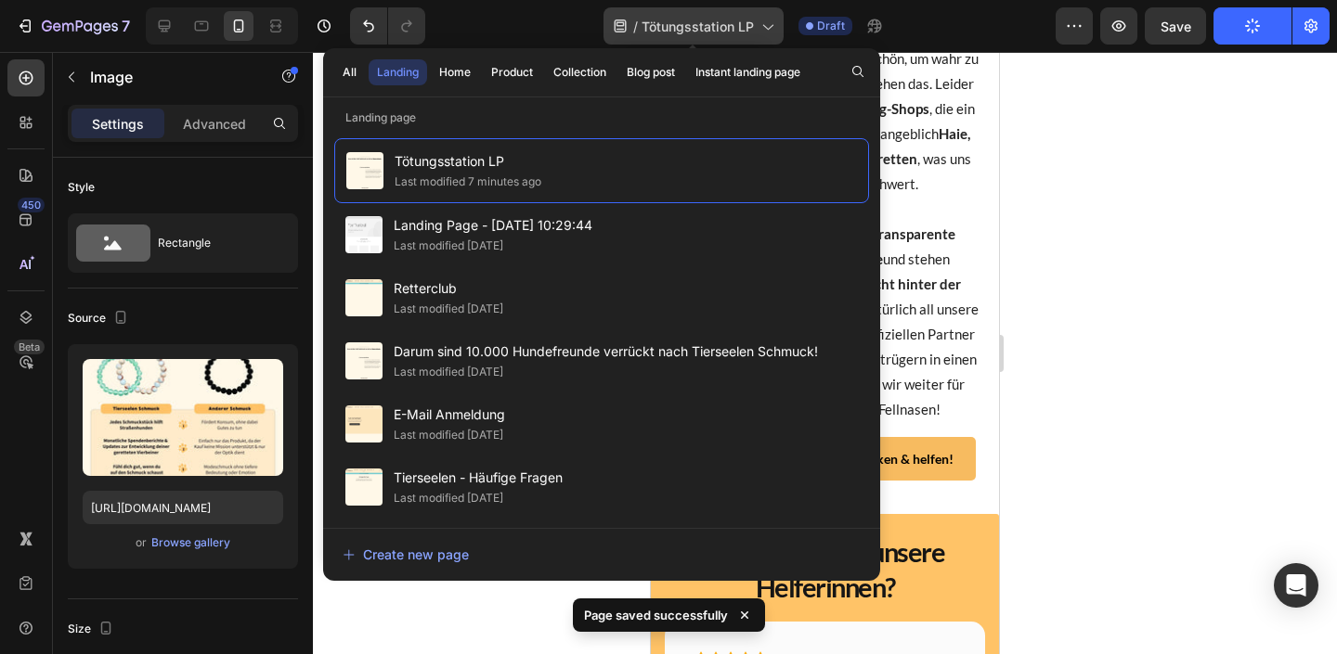
click at [744, 22] on span "Tötungsstation LP" at bounding box center [697, 26] width 112 height 19
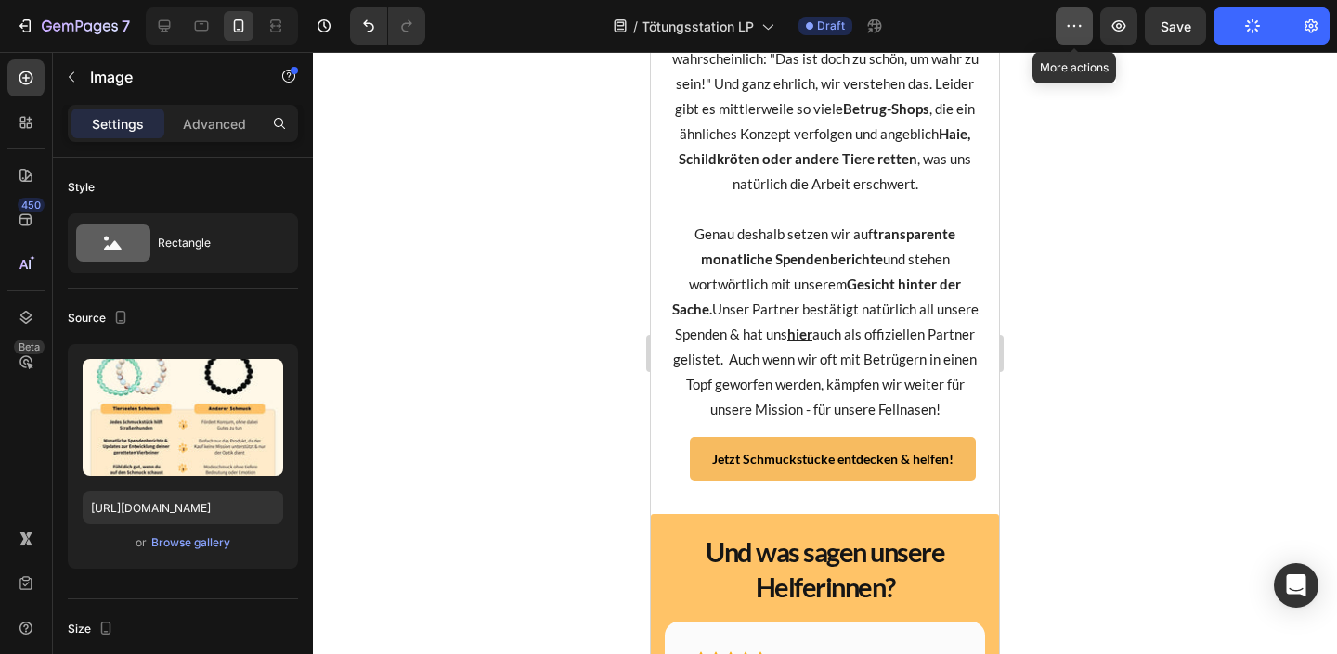
click at [1073, 29] on icon "button" at bounding box center [1074, 26] width 19 height 19
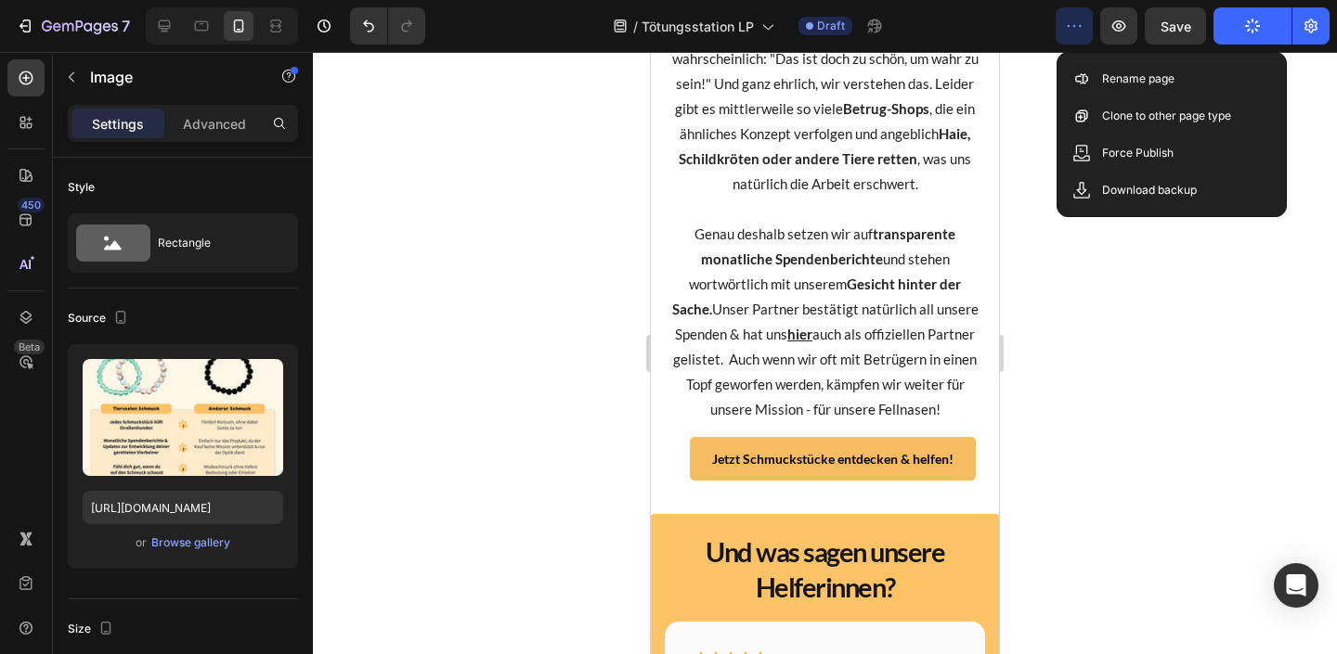
click at [1074, 29] on icon "button" at bounding box center [1074, 26] width 19 height 19
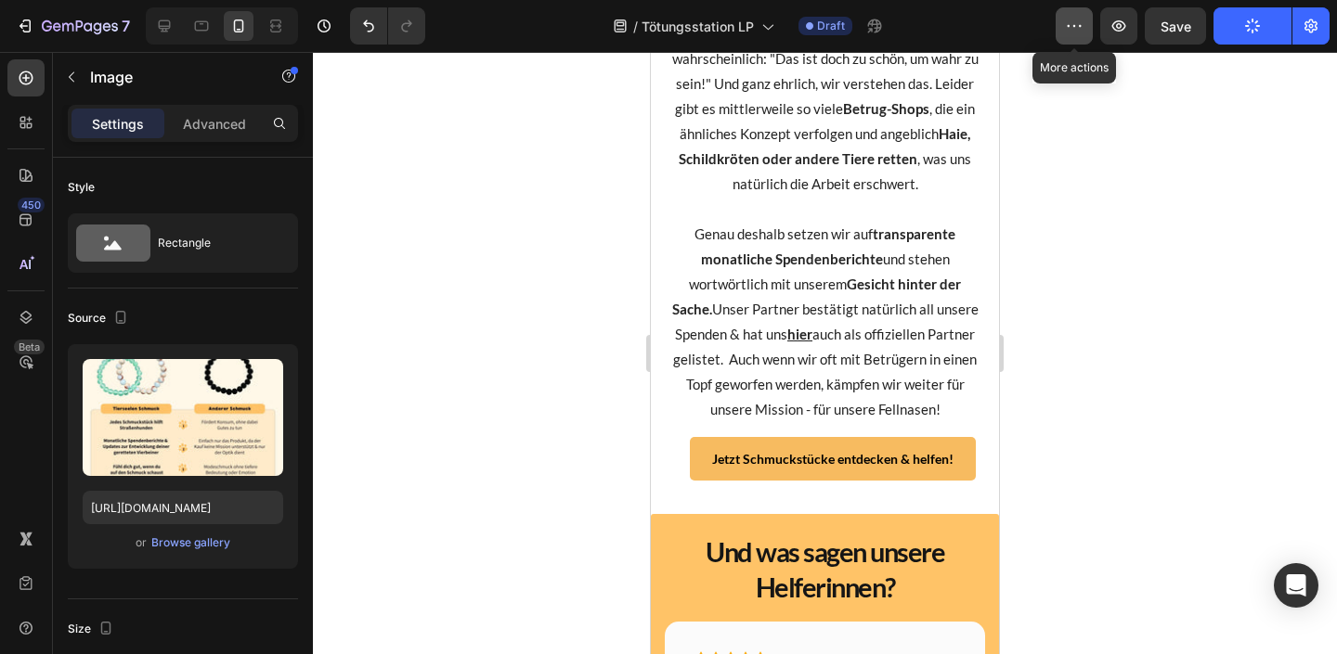
click at [1074, 29] on icon "button" at bounding box center [1074, 26] width 19 height 19
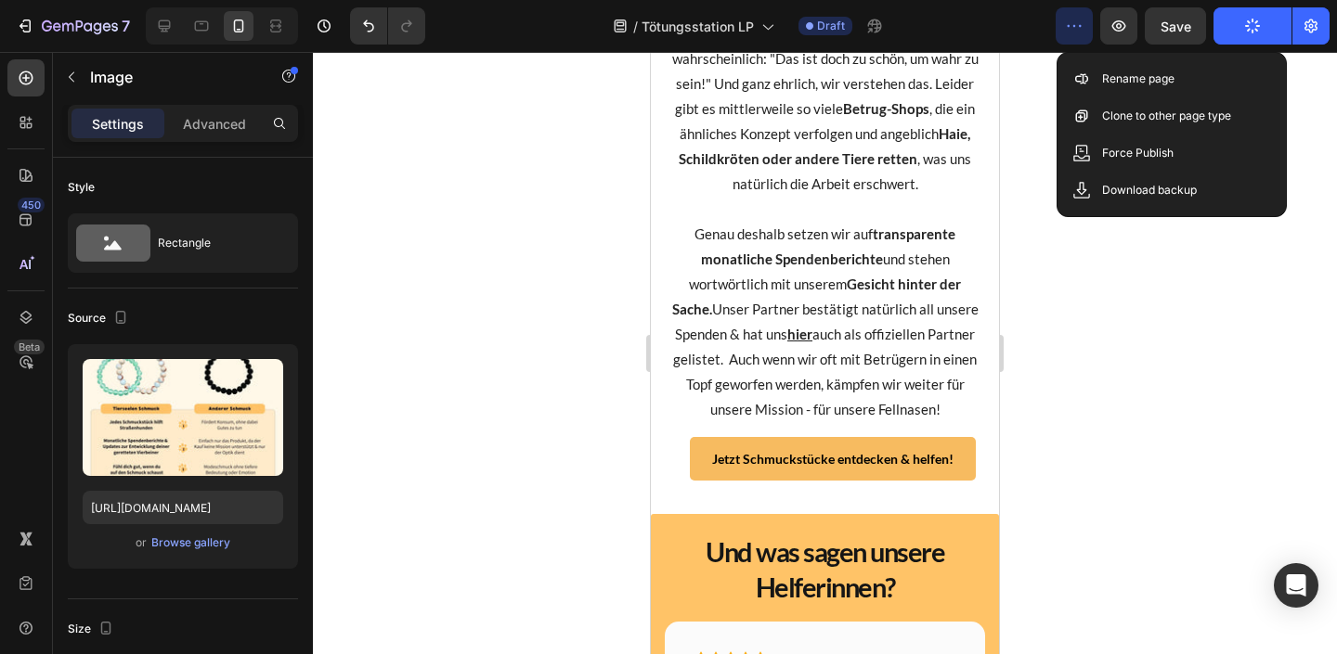
click at [1074, 29] on icon "button" at bounding box center [1074, 26] width 19 height 19
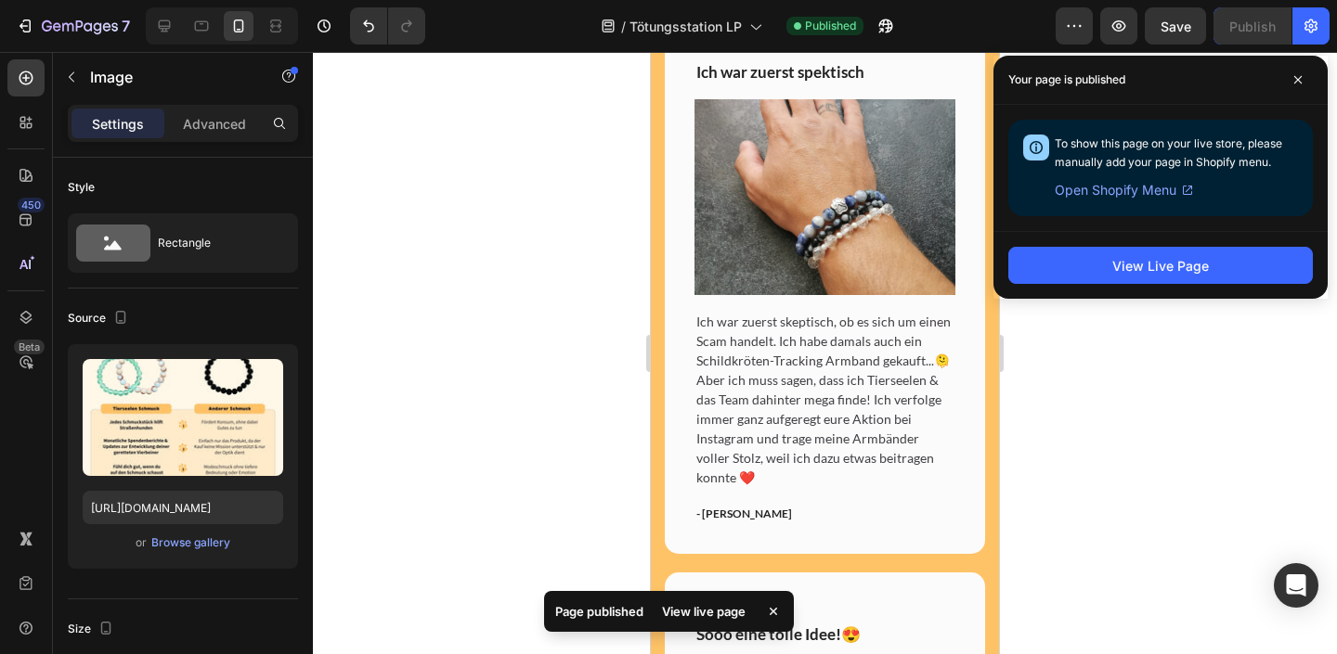
scroll to position [4785, 0]
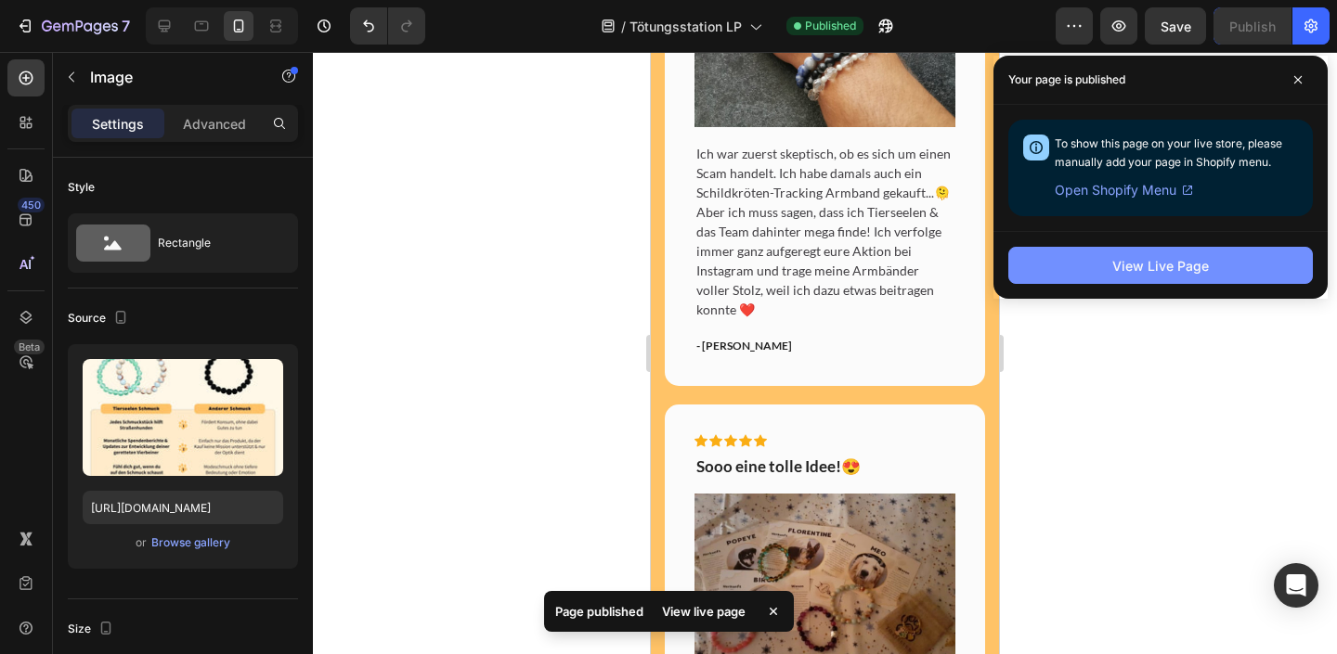
click at [1131, 265] on div "View Live Page" at bounding box center [1160, 265] width 97 height 19
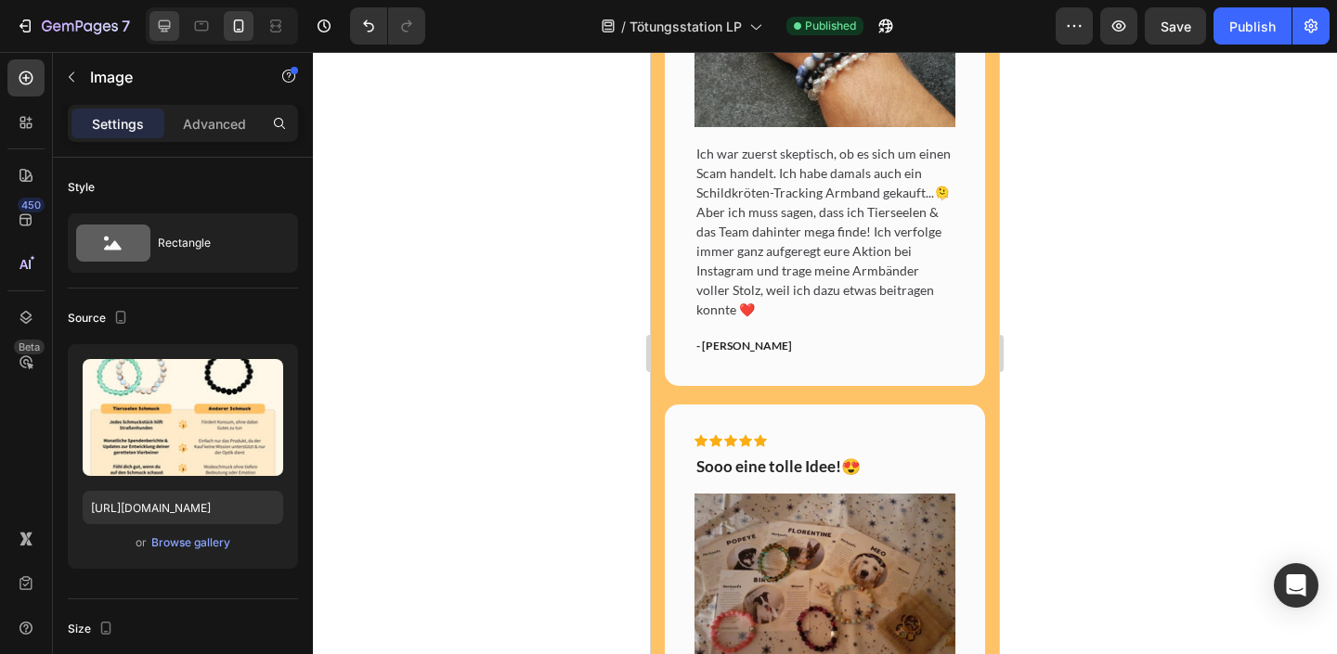
click at [162, 24] on icon at bounding box center [164, 26] width 19 height 19
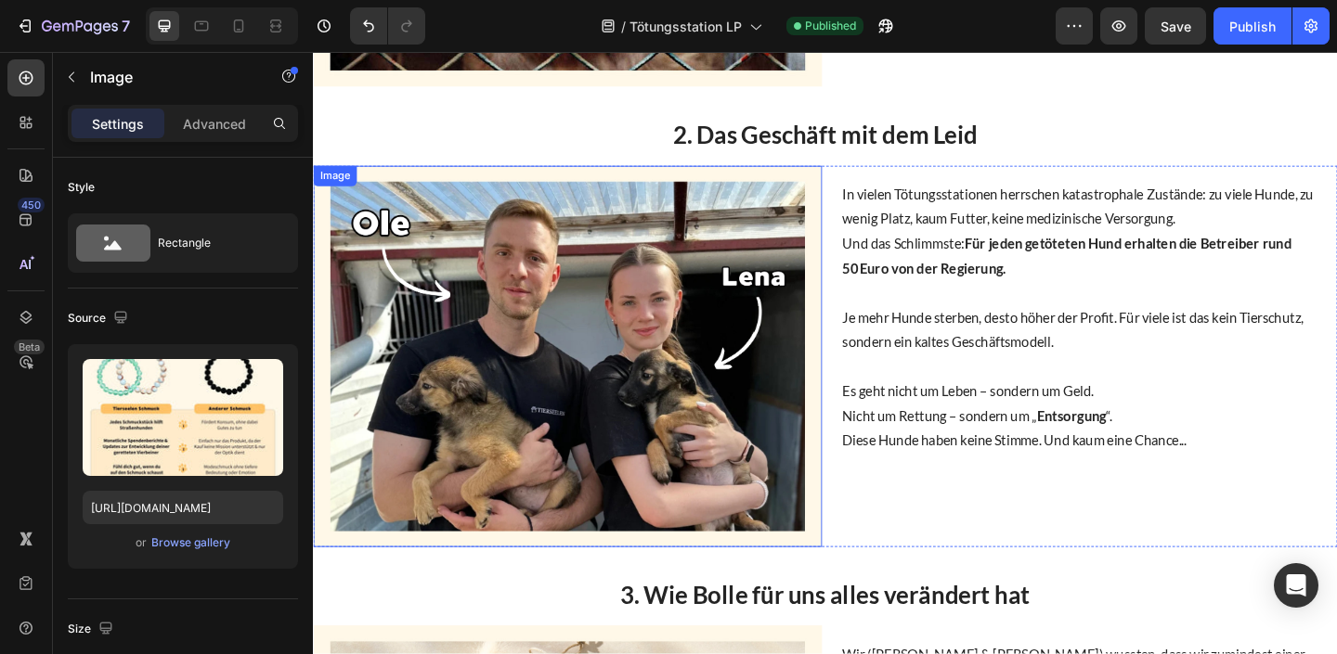
scroll to position [773, 0]
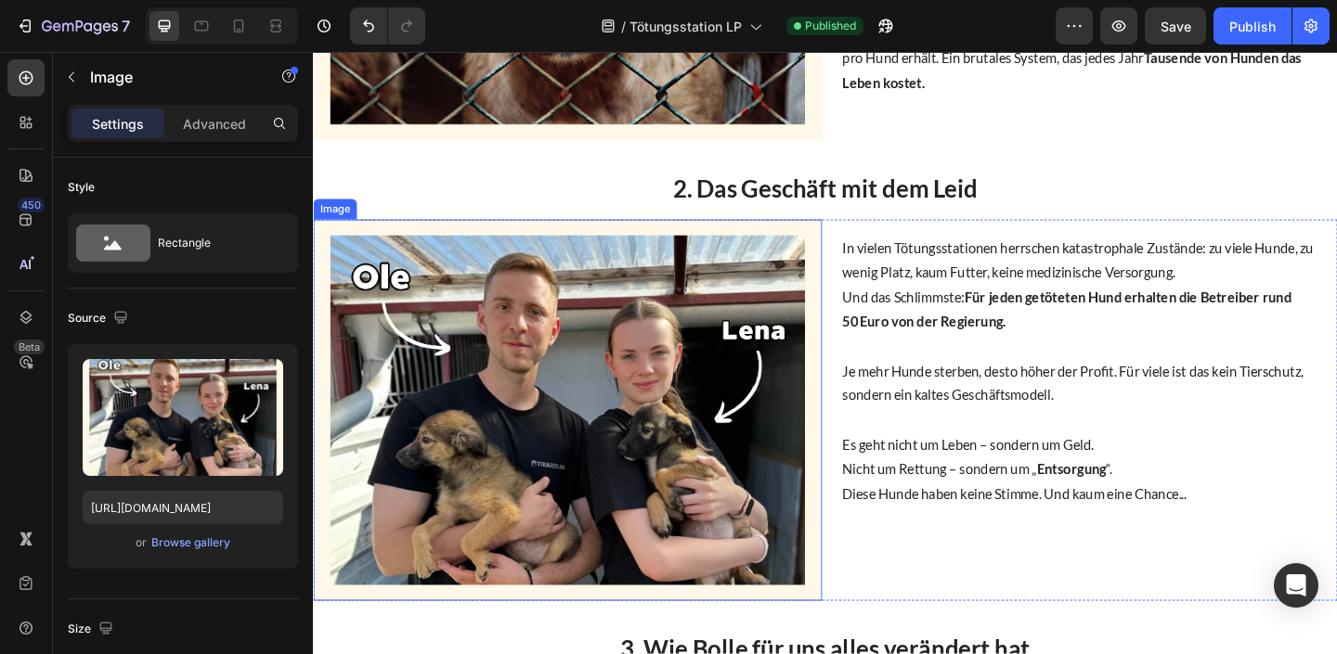
click at [691, 343] on img at bounding box center [589, 442] width 553 height 415
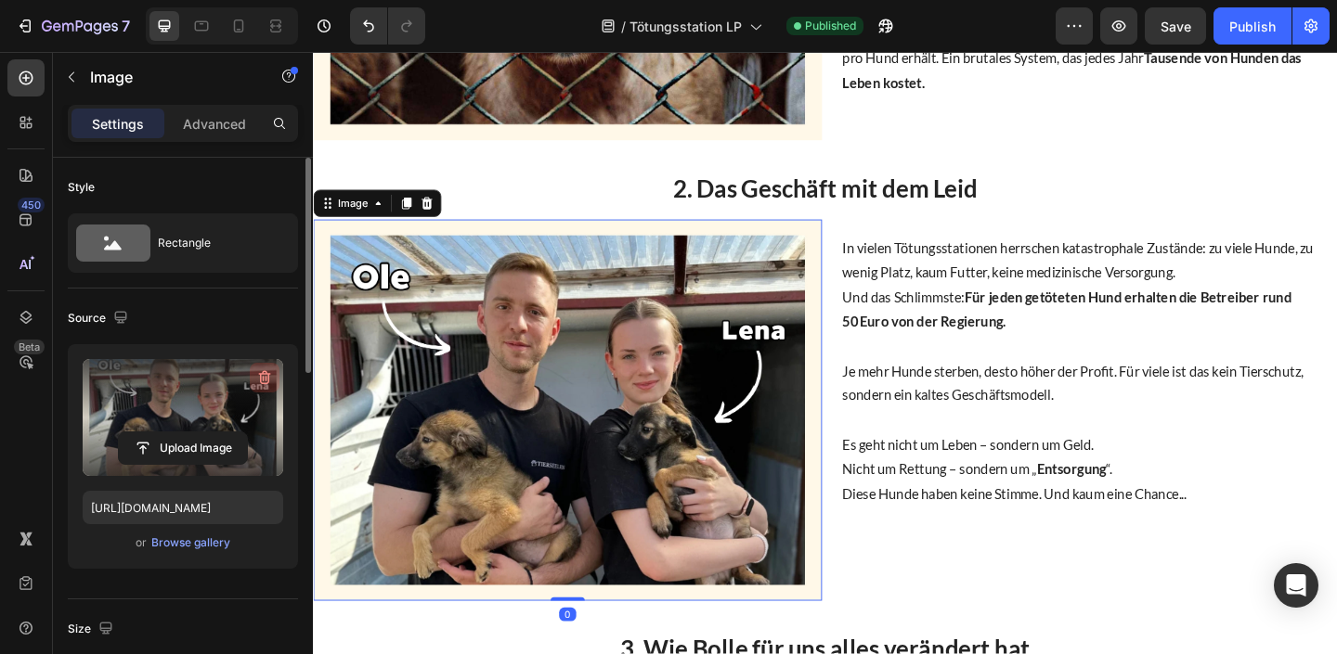
click at [263, 380] on icon "button" at bounding box center [264, 379] width 2 height 6
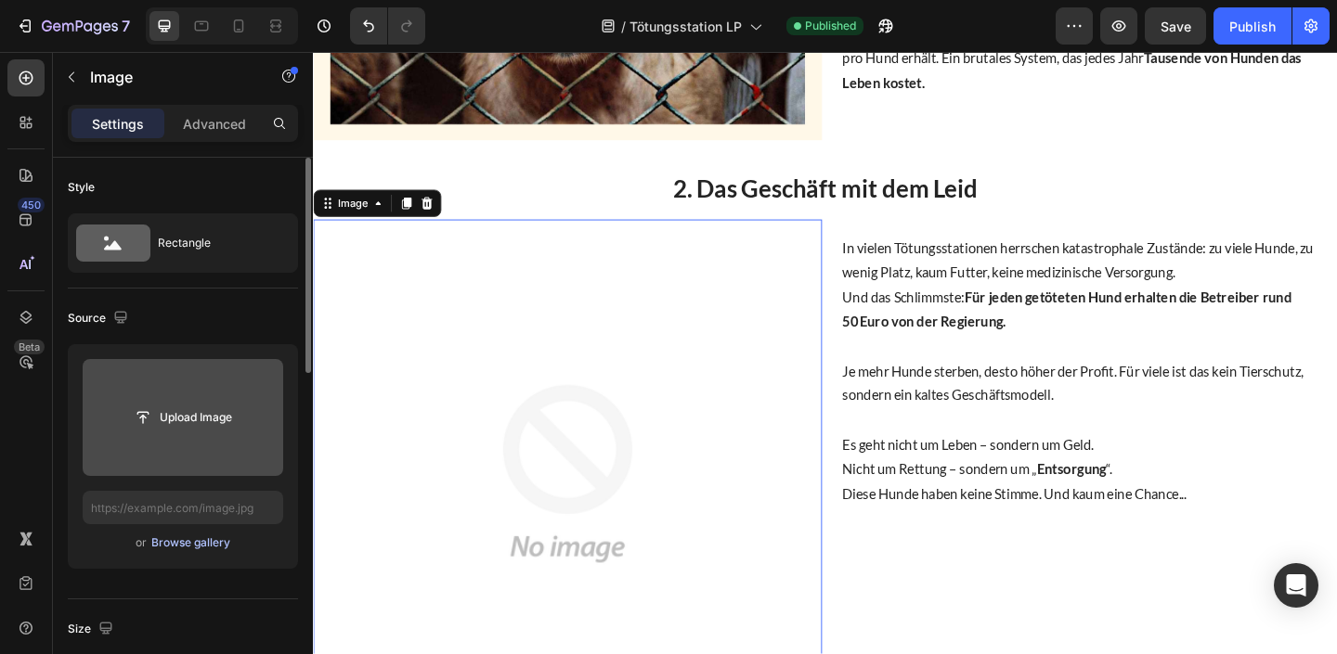
click at [216, 539] on div "Browse gallery" at bounding box center [190, 543] width 79 height 17
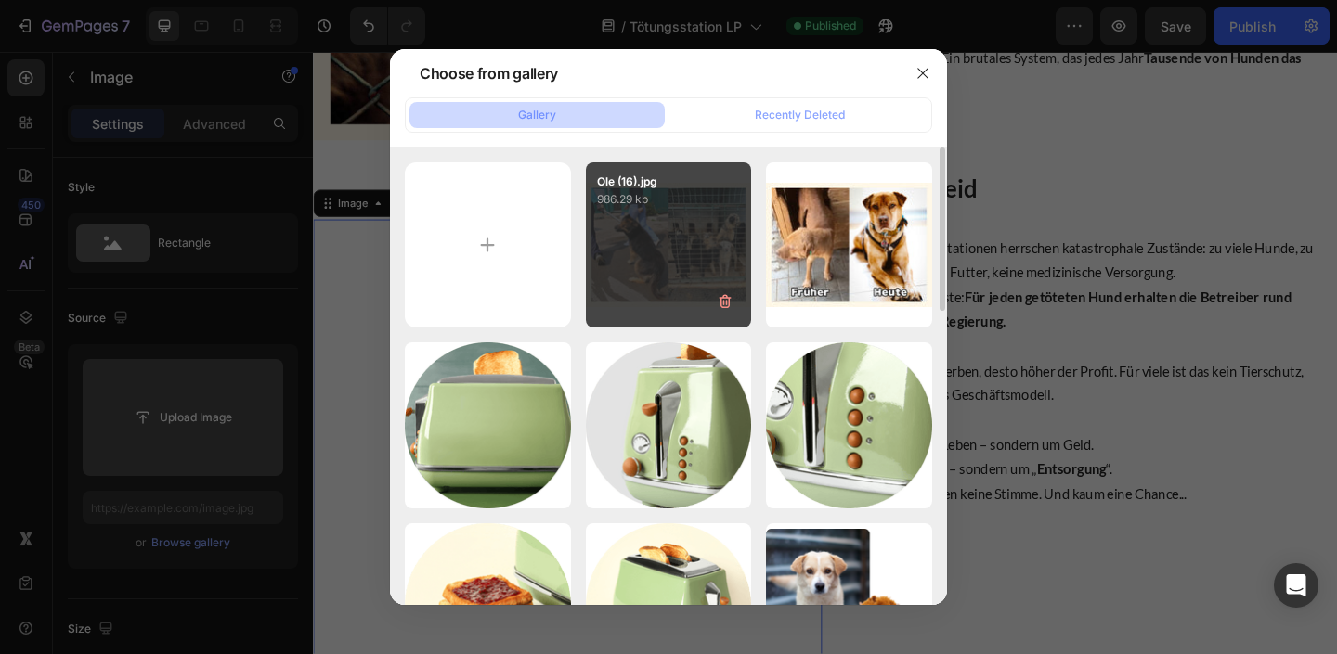
click at [693, 251] on div "Ole (16).jpg 986.29 kb" at bounding box center [669, 245] width 166 height 166
type input "https://cdn.shopify.com/s/files/1/0527/3121/6069/files/gempages_446525941431141…"
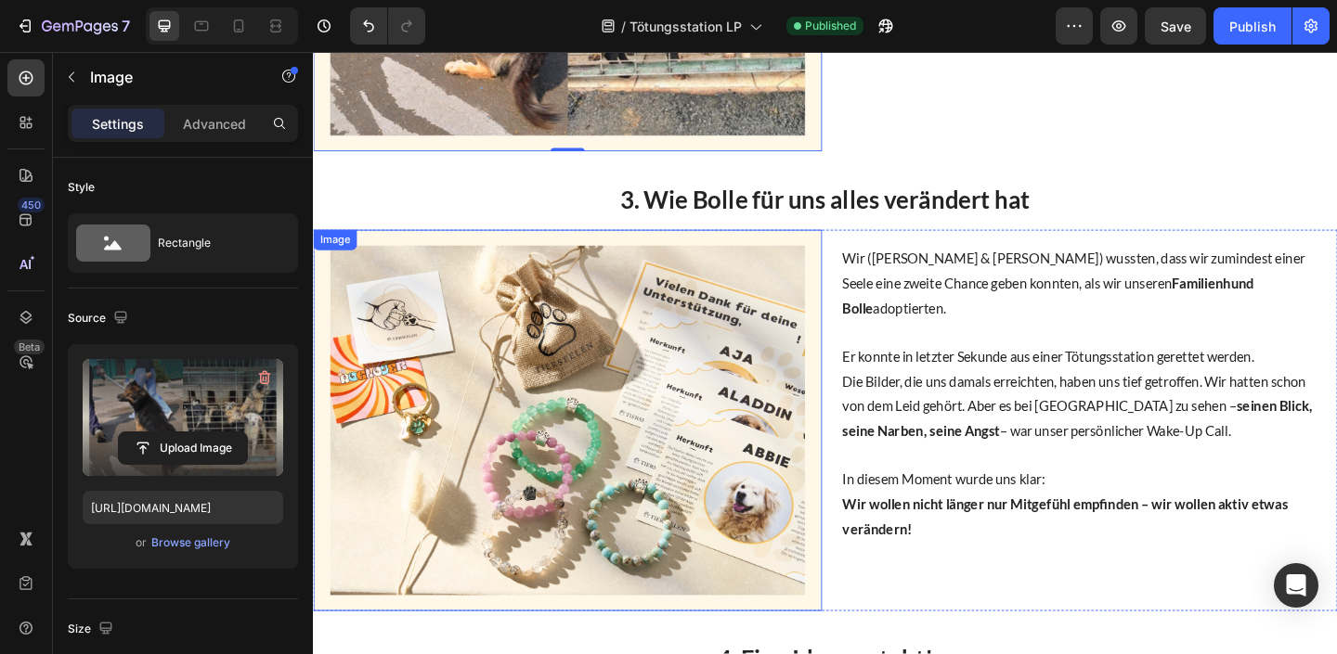
scroll to position [1280, 0]
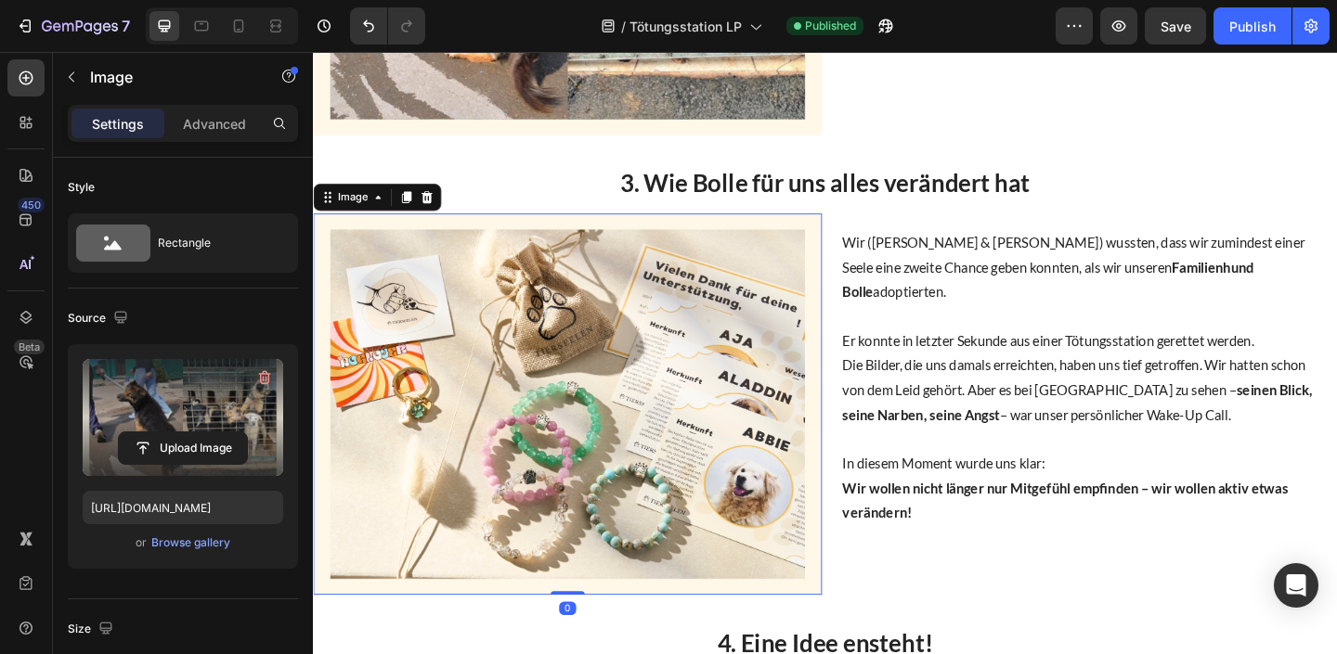
click at [643, 389] on img at bounding box center [589, 435] width 553 height 415
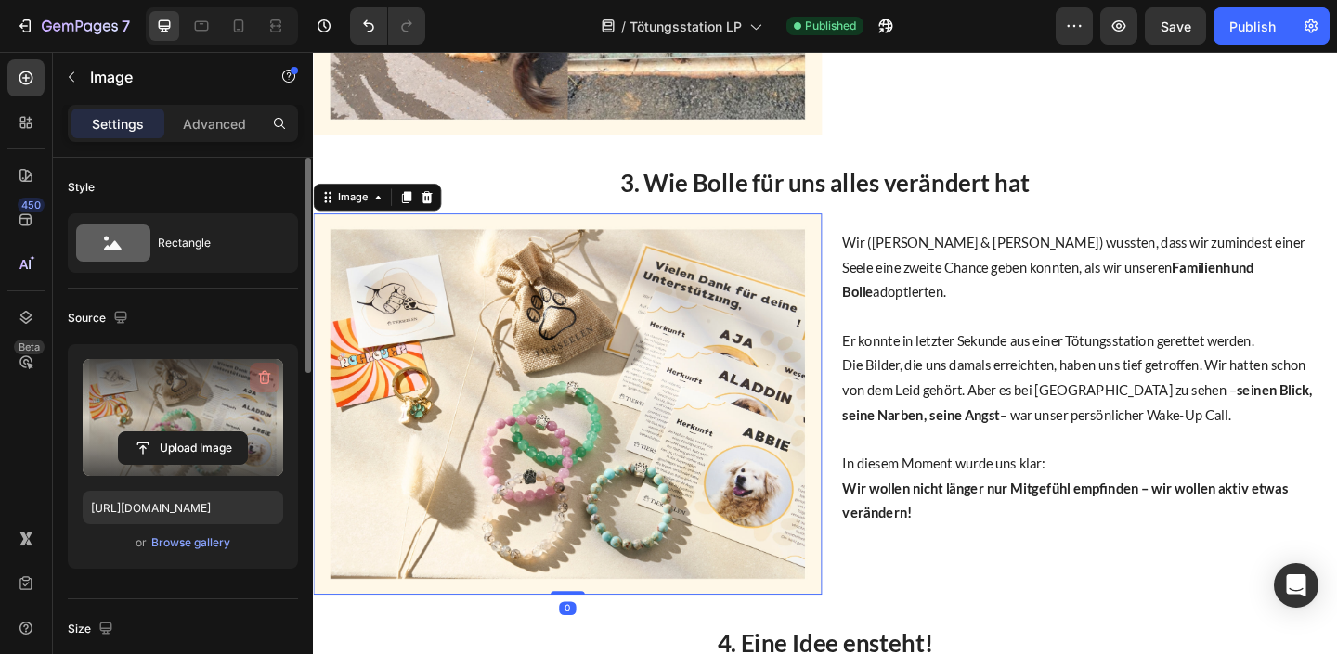
click at [275, 369] on button "button" at bounding box center [265, 378] width 30 height 30
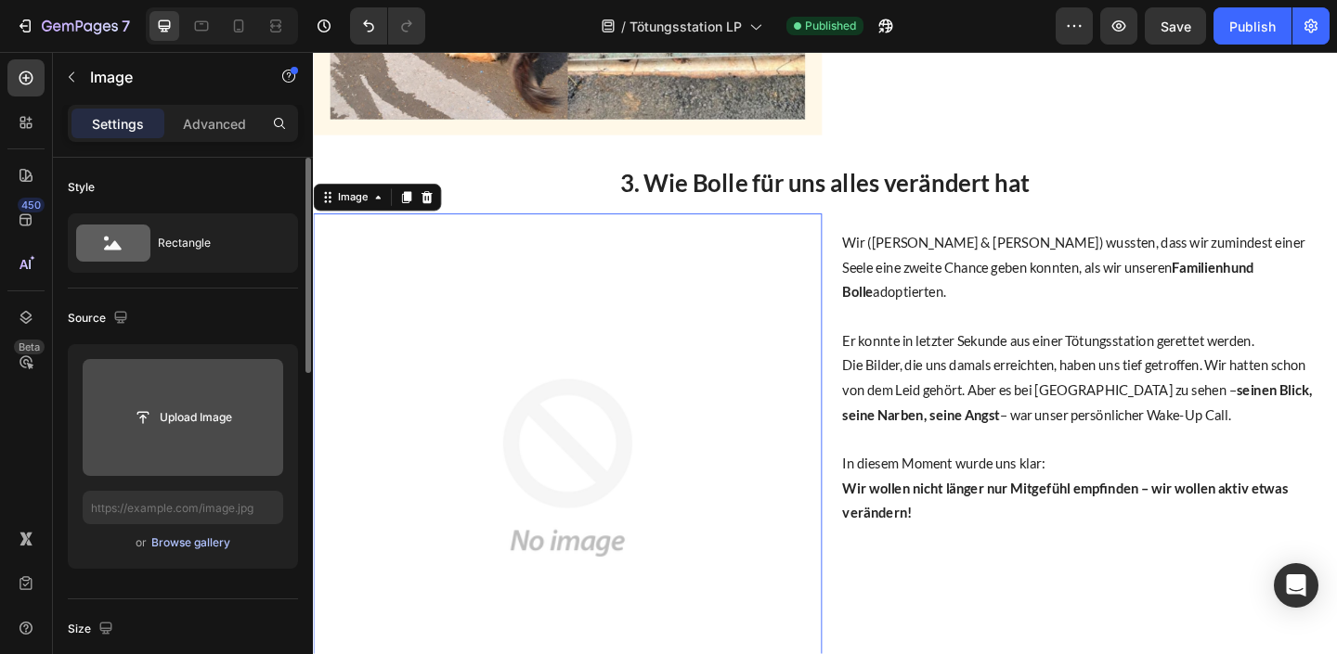
click at [218, 544] on div "Browse gallery" at bounding box center [190, 543] width 79 height 17
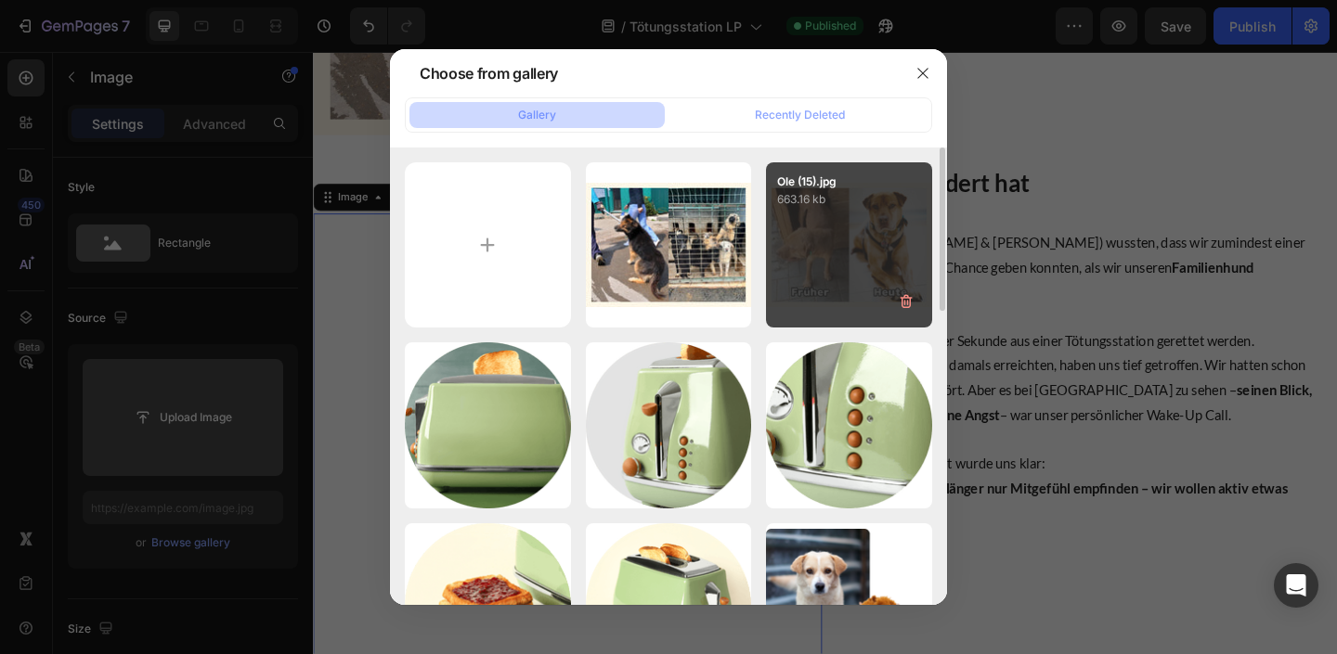
click at [834, 241] on div "Ole (15).jpg 663.16 kb" at bounding box center [849, 245] width 166 height 166
type input "https://cdn.shopify.com/s/files/1/0527/3121/6069/files/gempages_446525941431141…"
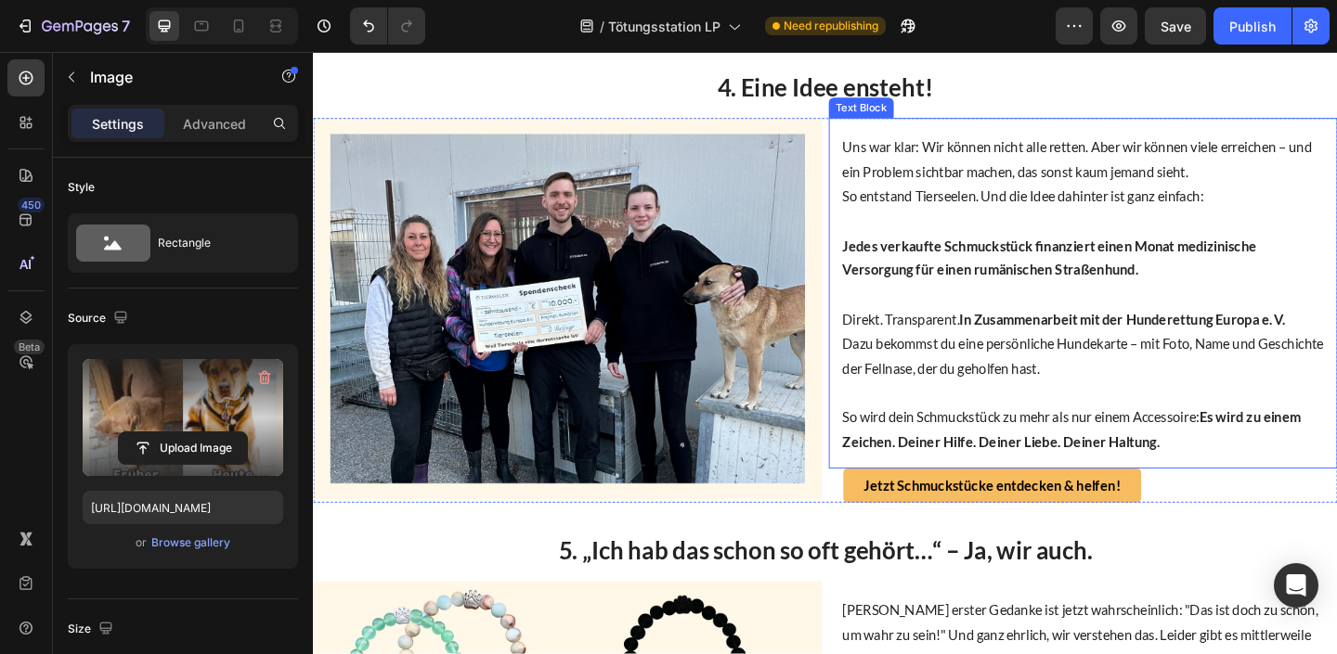
scroll to position [1895, 0]
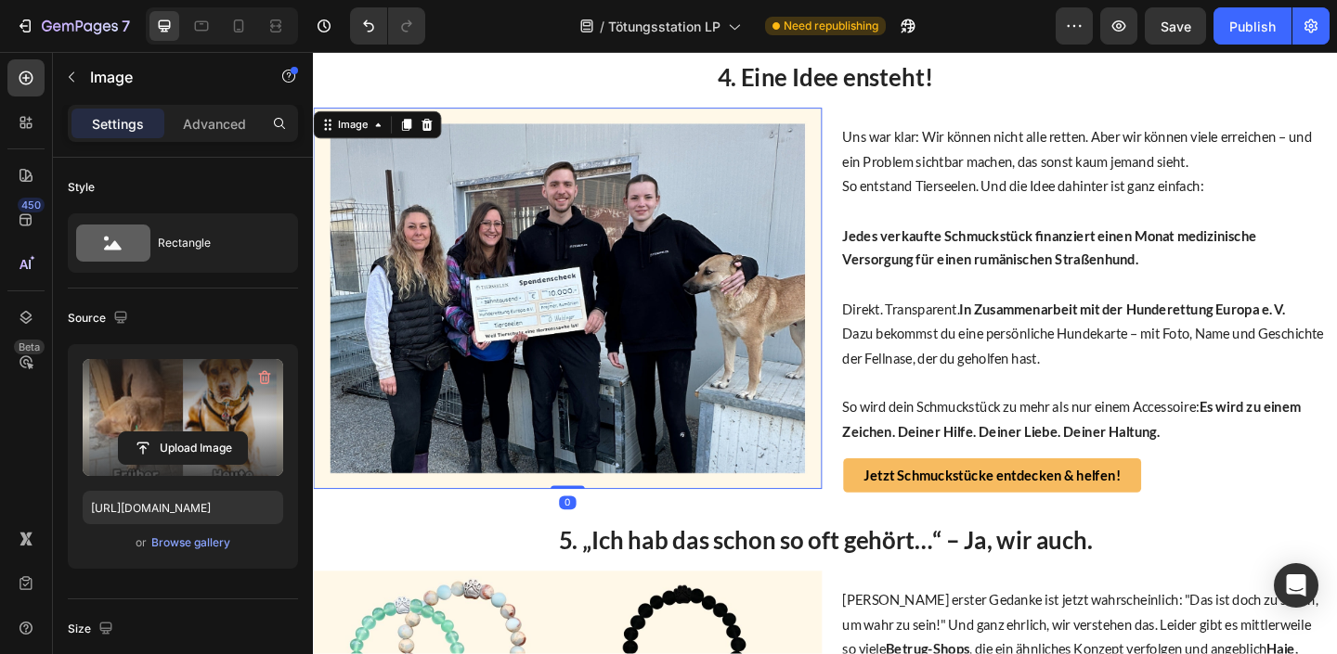
click at [693, 305] on img at bounding box center [589, 320] width 553 height 415
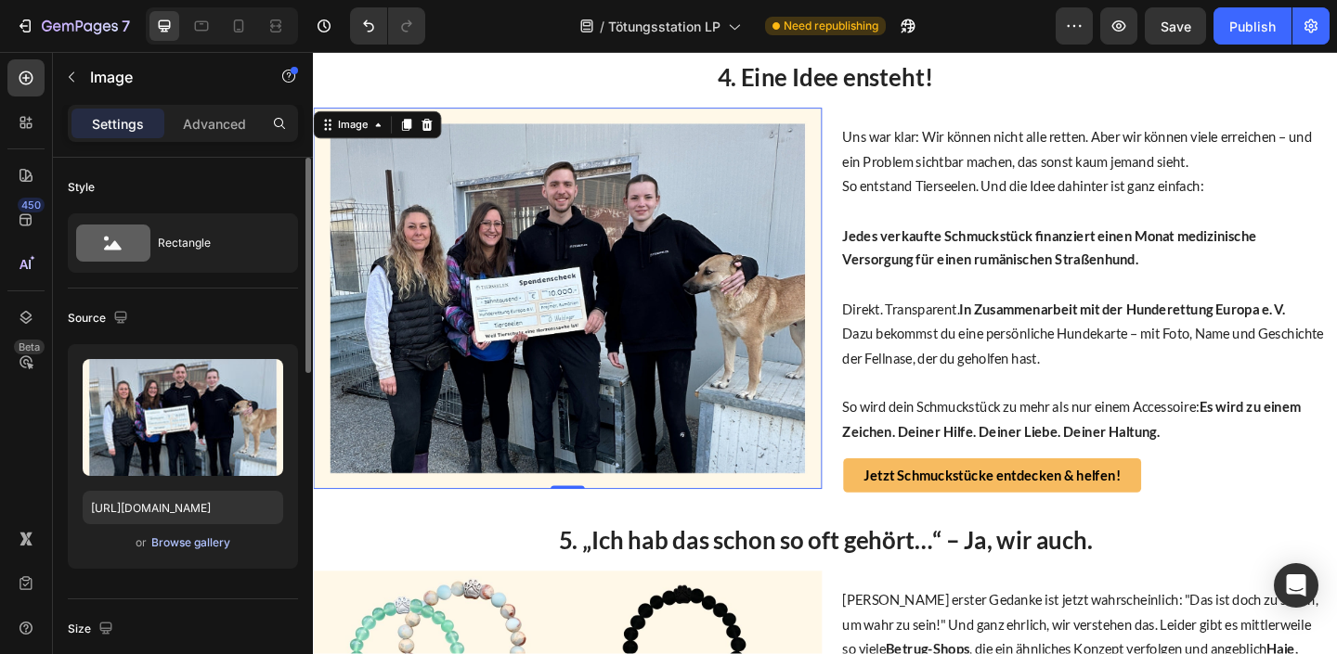
click at [209, 540] on div "Browse gallery" at bounding box center [190, 543] width 79 height 17
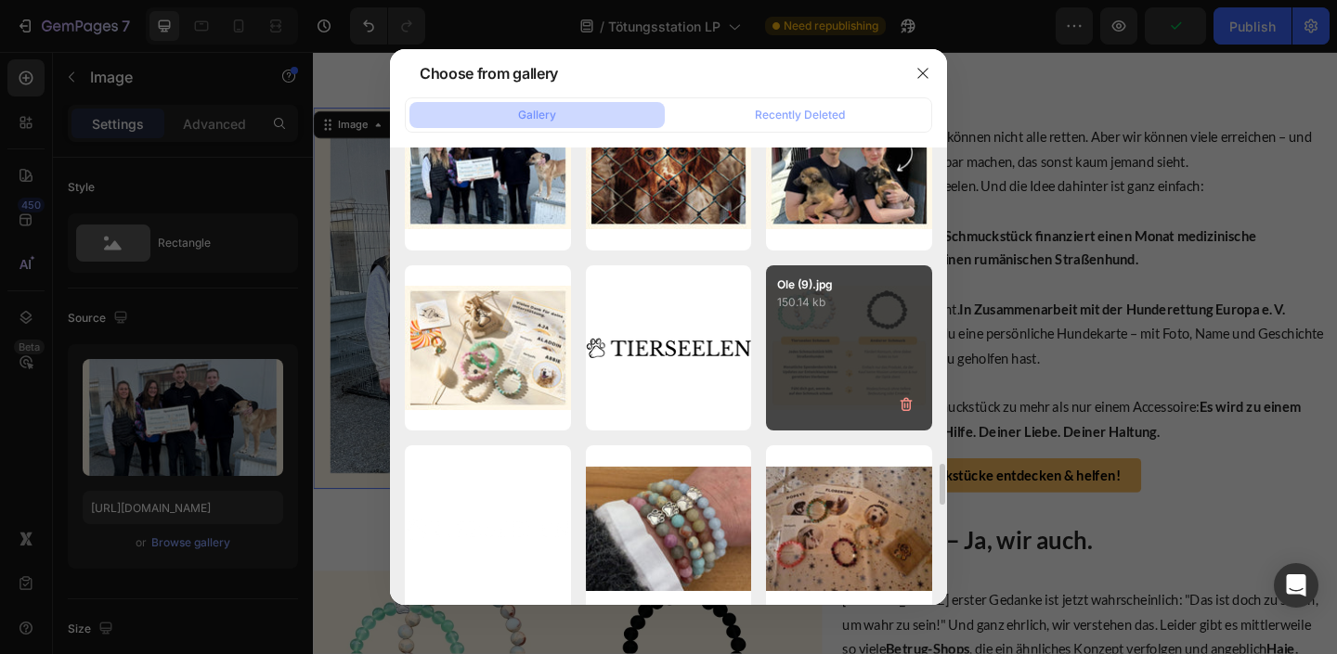
scroll to position [3734, 0]
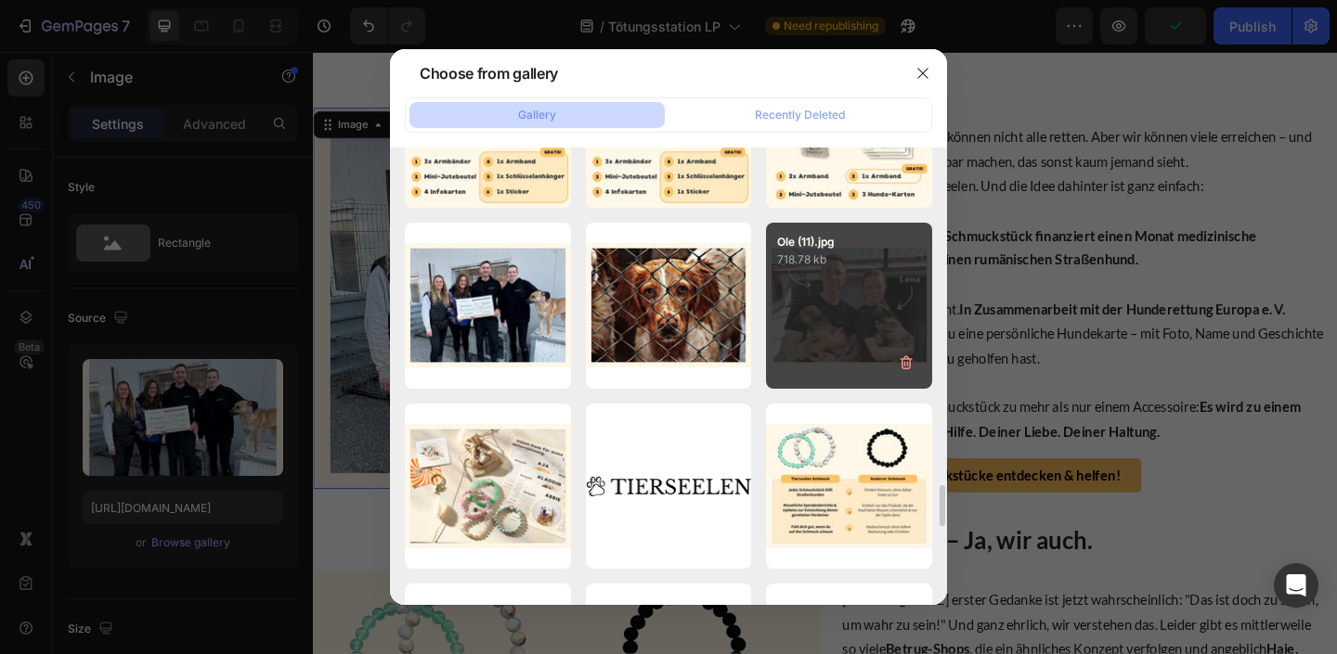
click at [796, 346] on div "Ole (11).jpg 718.78 kb" at bounding box center [849, 306] width 166 height 166
type input "https://cdn.shopify.com/s/files/1/0527/3121/6069/files/gempages_446525941431141…"
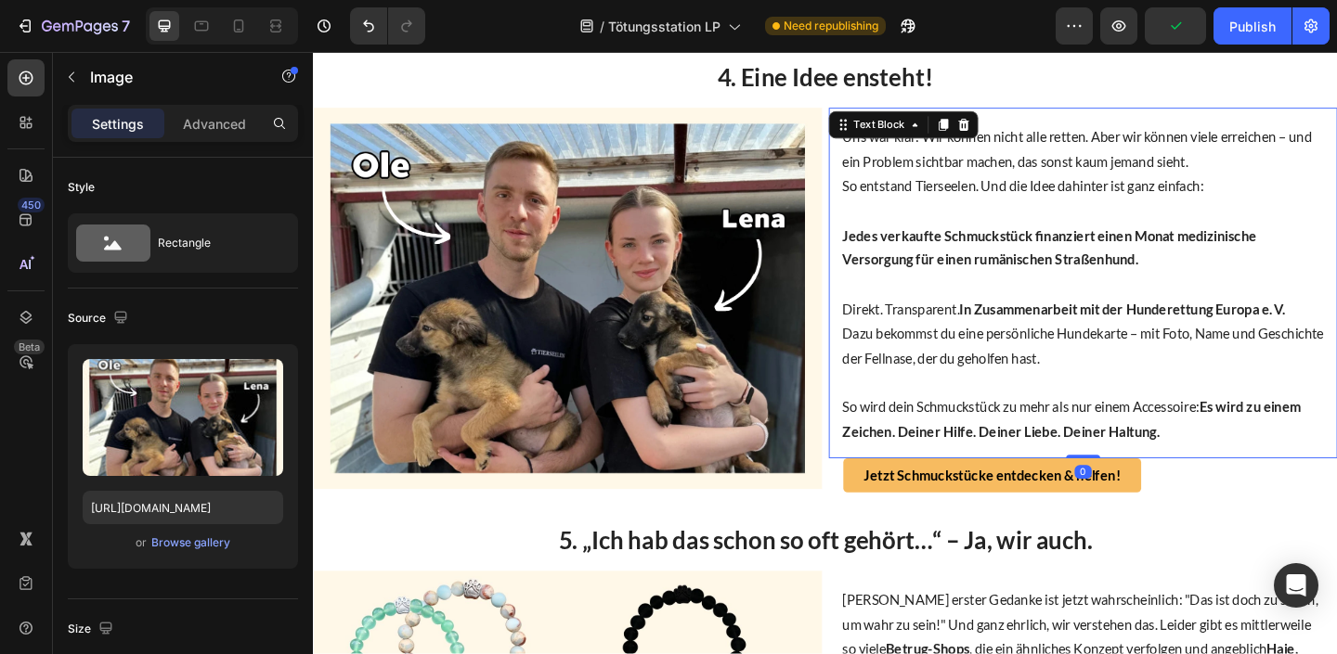
click at [1327, 300] on p at bounding box center [1150, 305] width 524 height 27
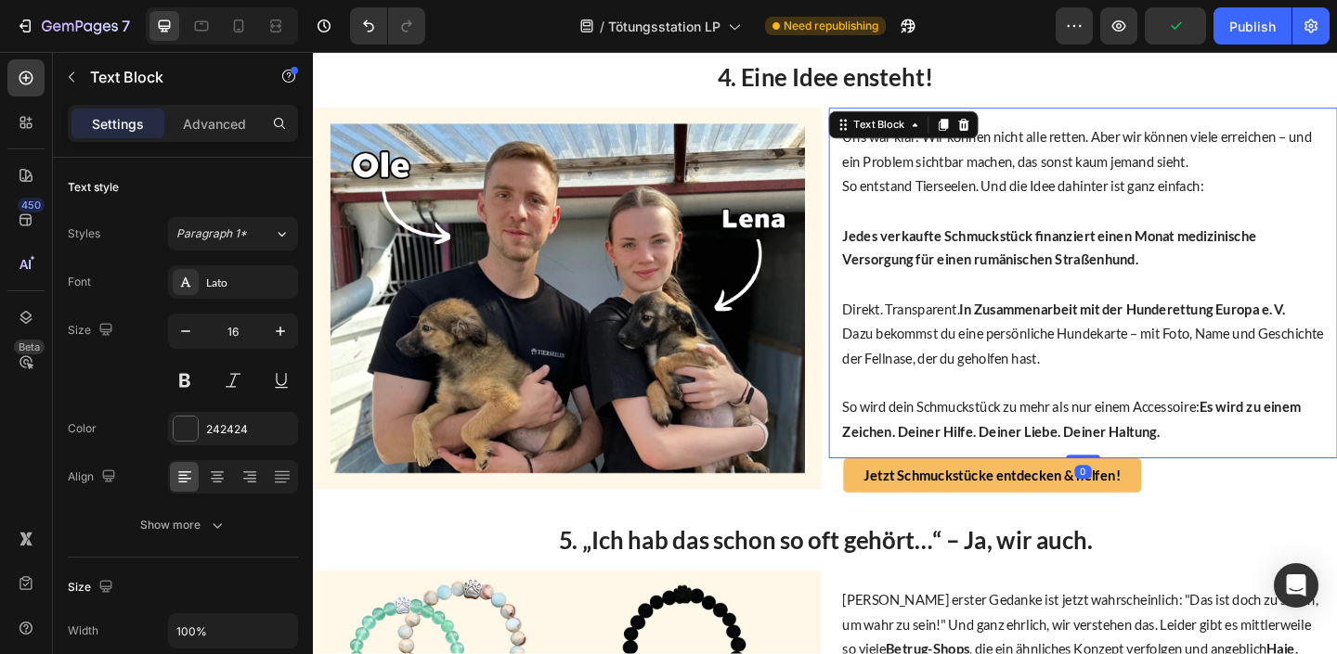
scroll to position [2043, 0]
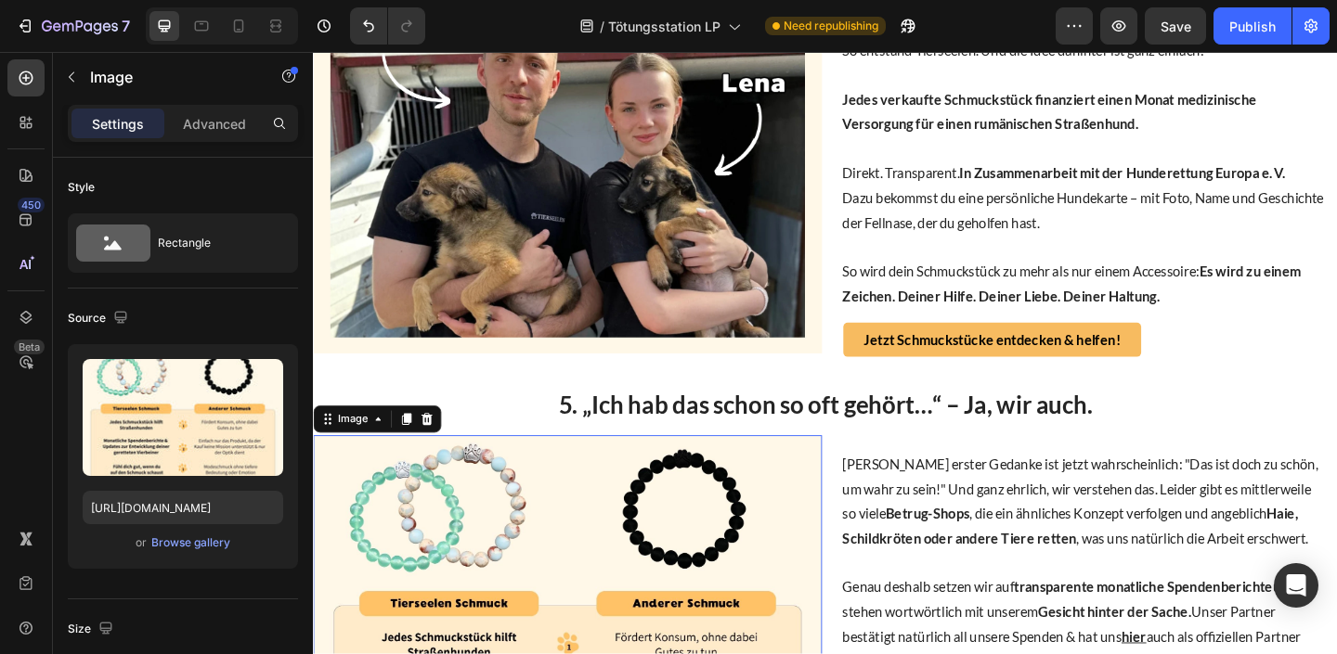
scroll to position [2045, 0]
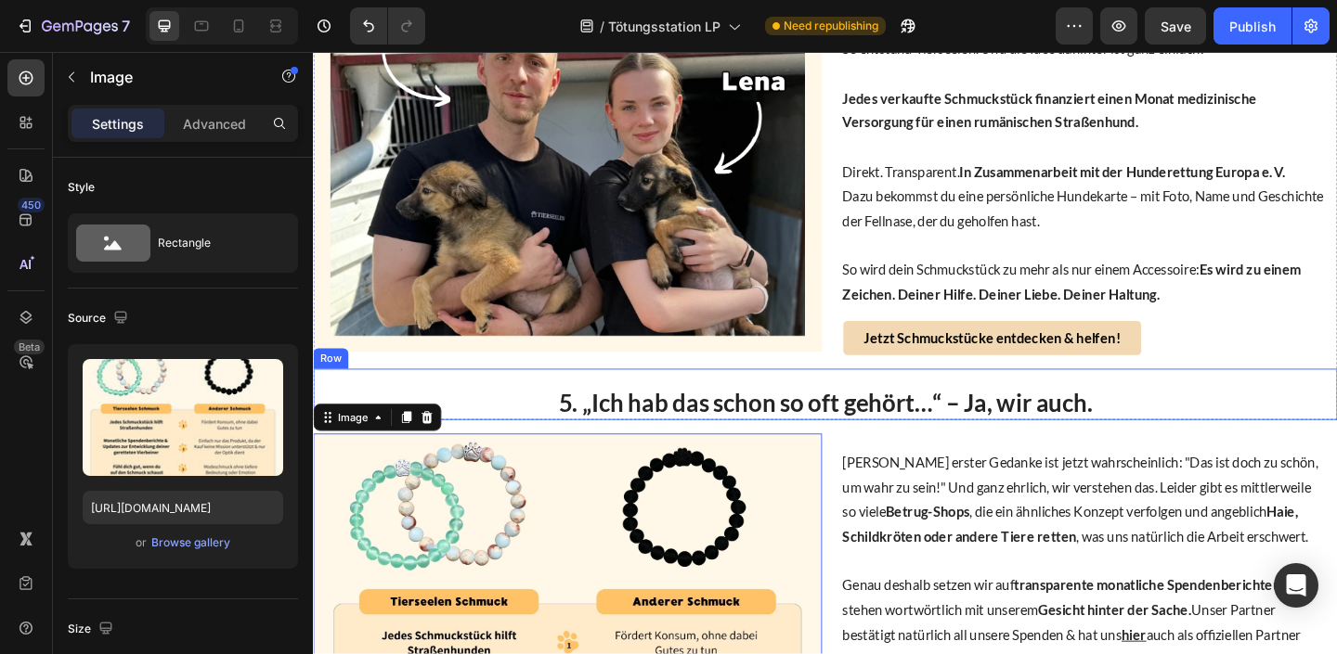
click at [949, 349] on link "Jetzt Schmuckstücke entdecken & helfen!" at bounding box center [1051, 363] width 324 height 37
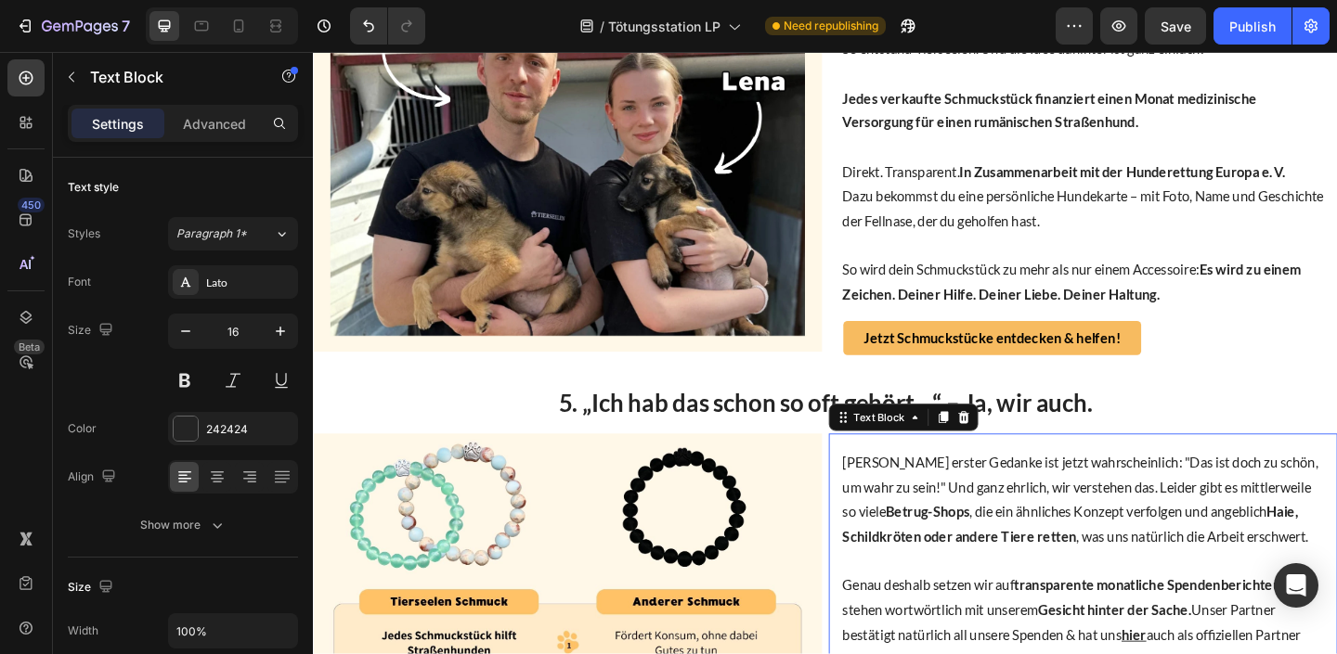
click at [936, 547] on strong "Betrug-Shops" at bounding box center [981, 553] width 91 height 18
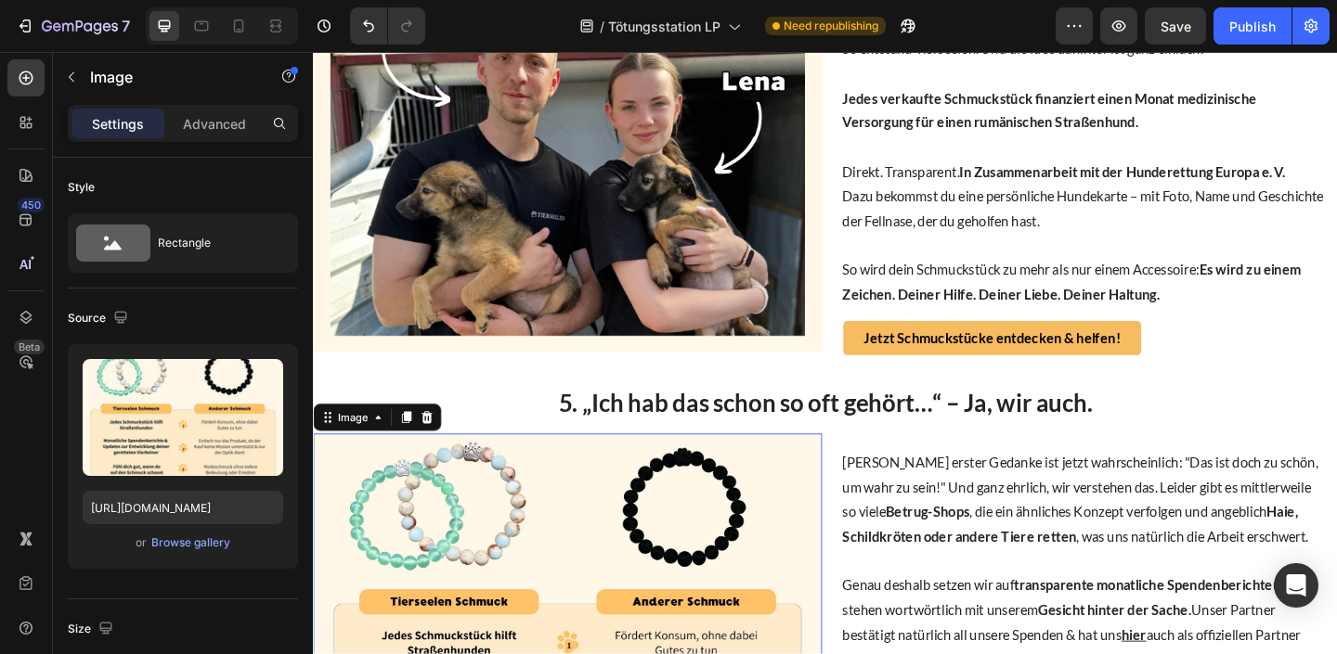
scroll to position [2281, 0]
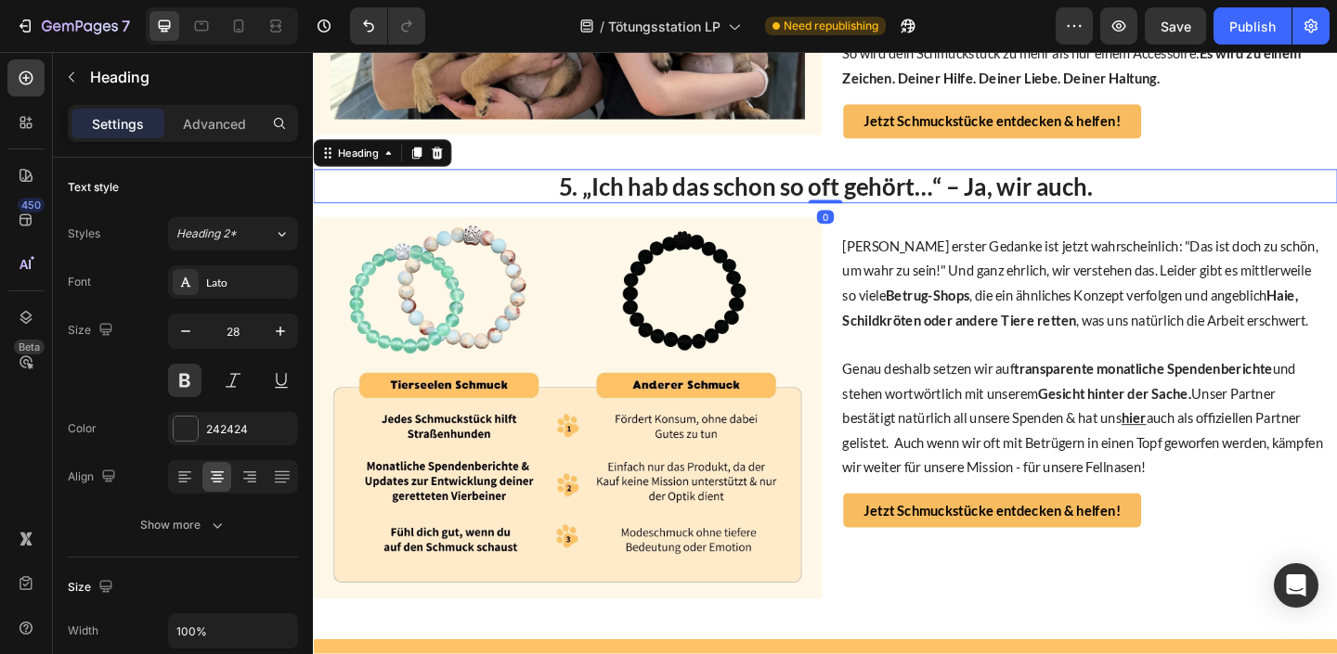
click at [670, 199] on h2 "5. „Ich hab das schon so oft gehört…“ – Ja, wir auch." at bounding box center [870, 198] width 1114 height 37
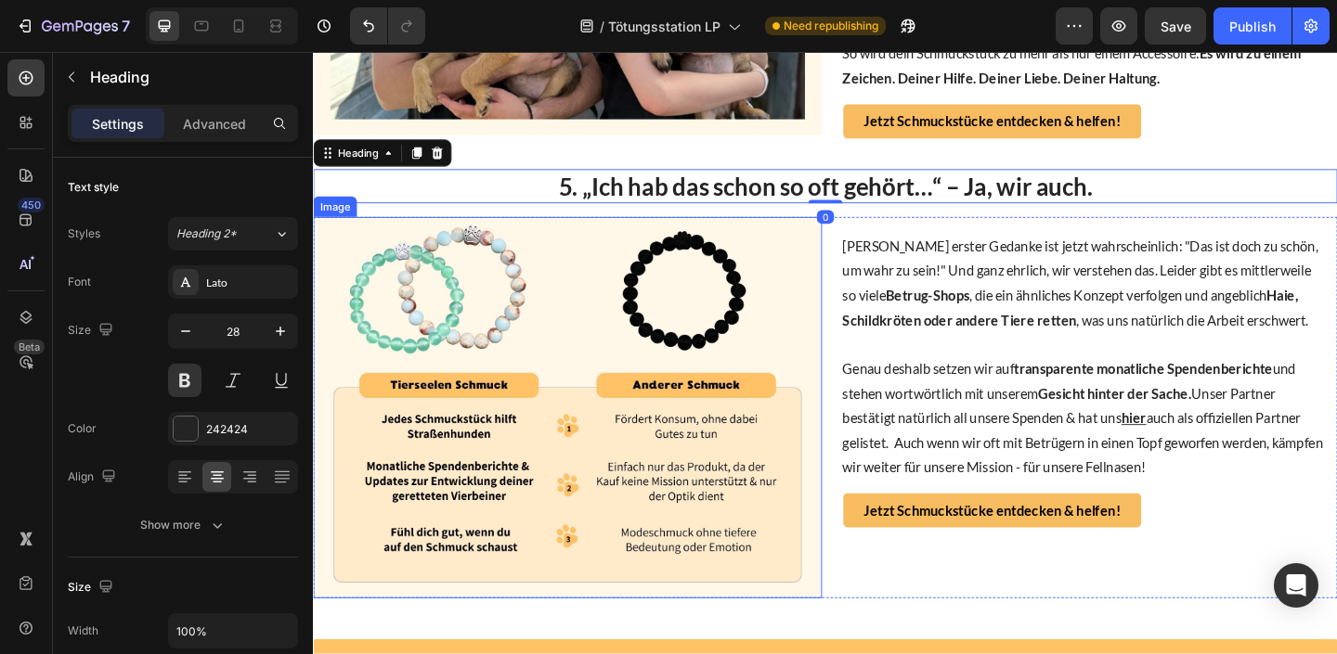
click at [653, 330] on img at bounding box center [589, 439] width 553 height 415
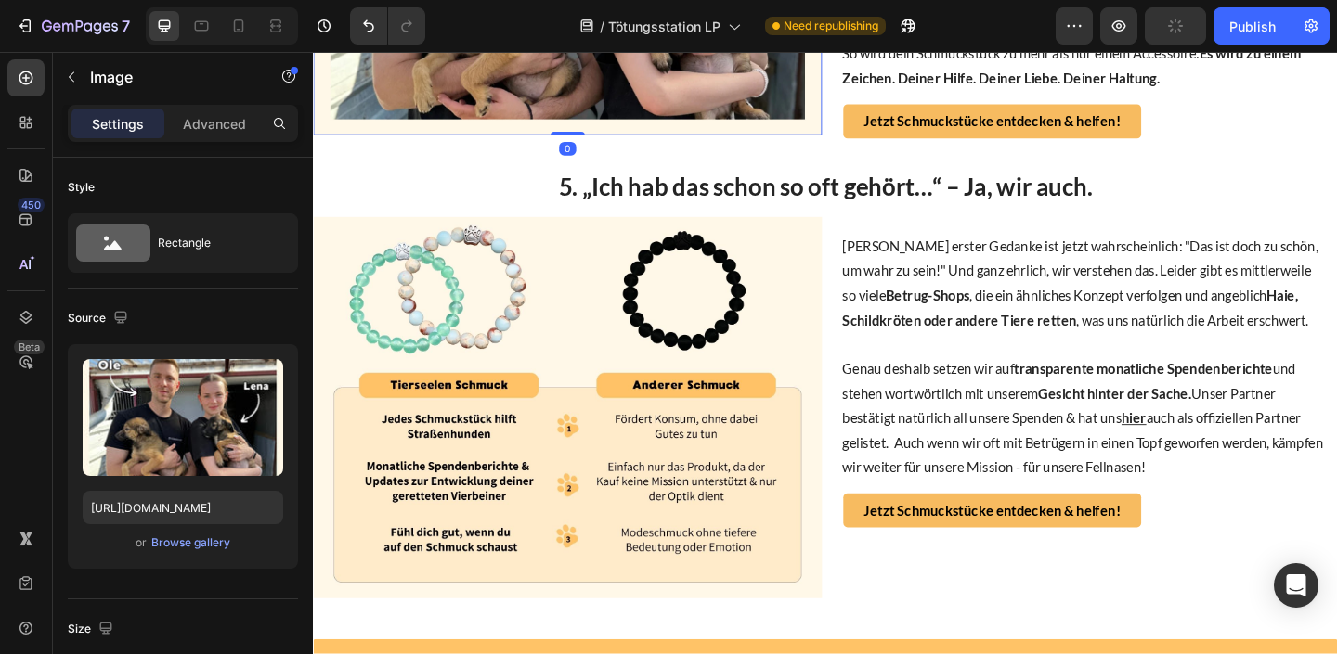
scroll to position [2582, 0]
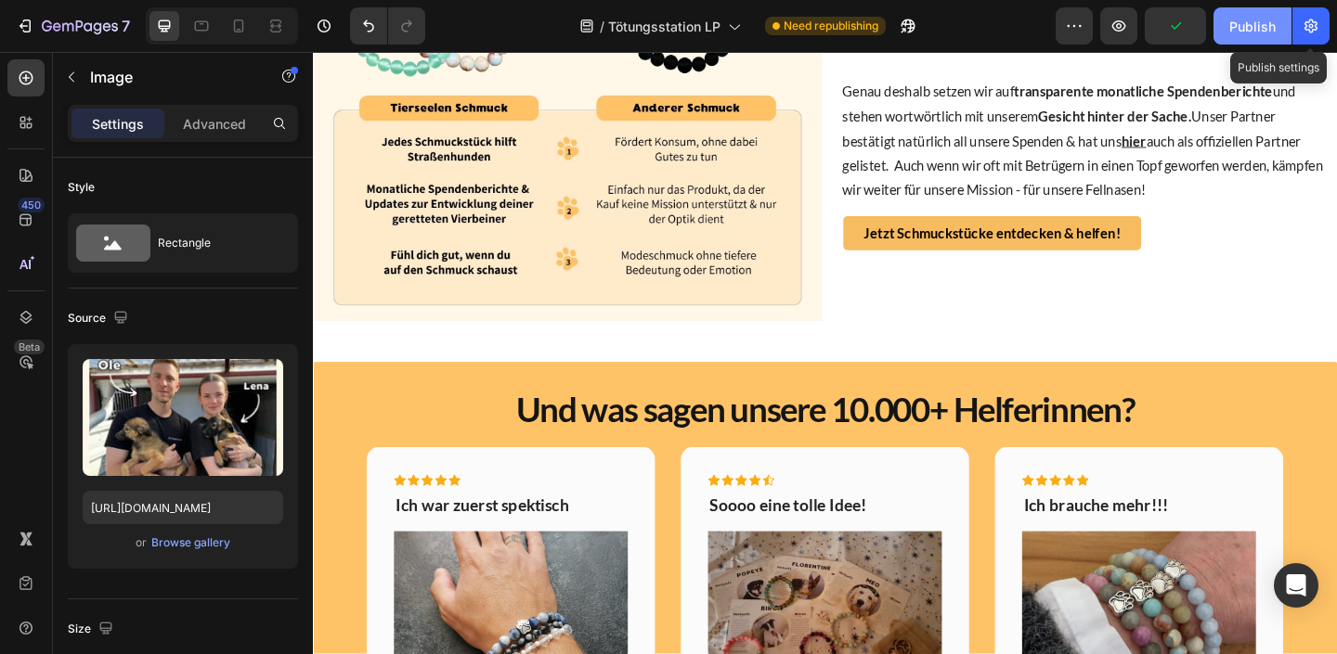
click at [1256, 23] on div "Publish" at bounding box center [1252, 26] width 46 height 19
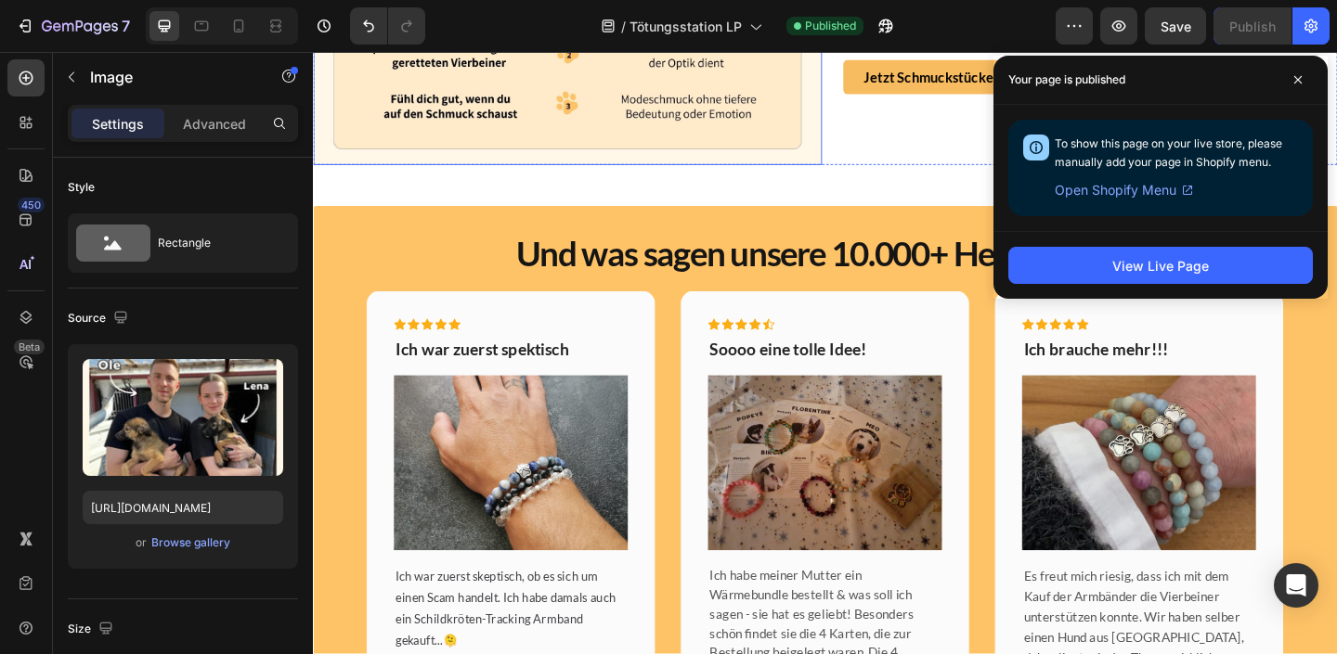
scroll to position [2764, 0]
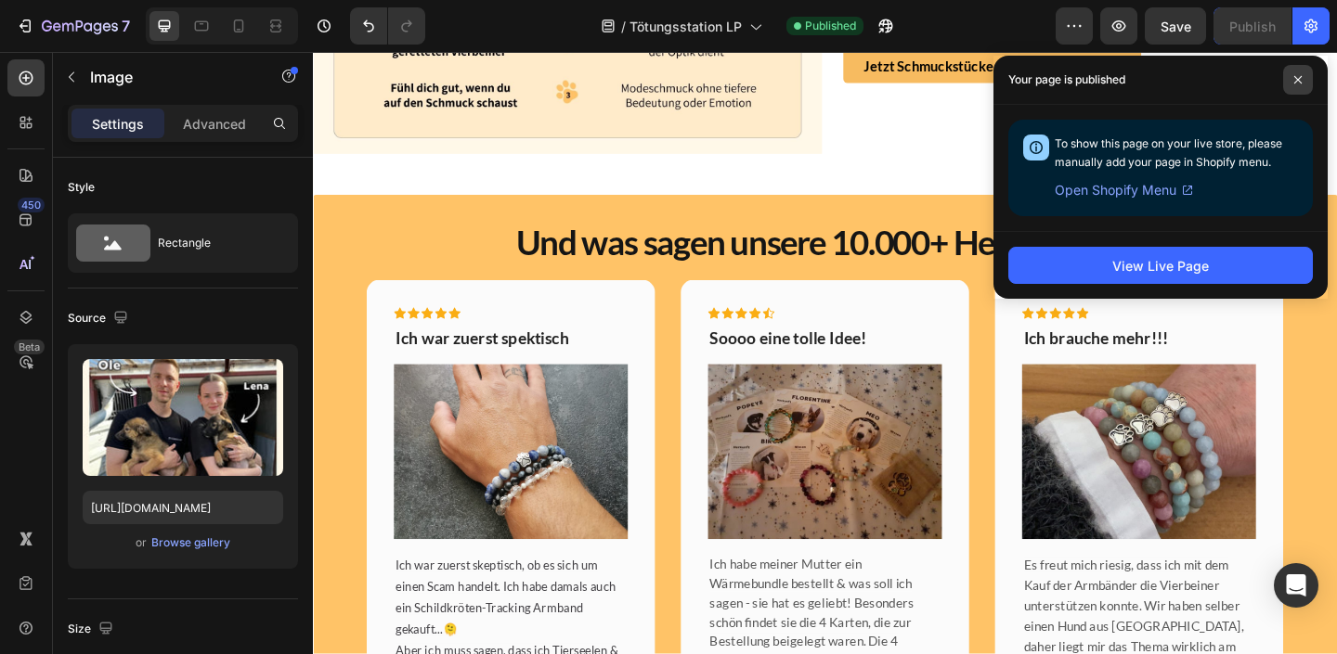
click at [1296, 75] on icon at bounding box center [1297, 79] width 9 height 9
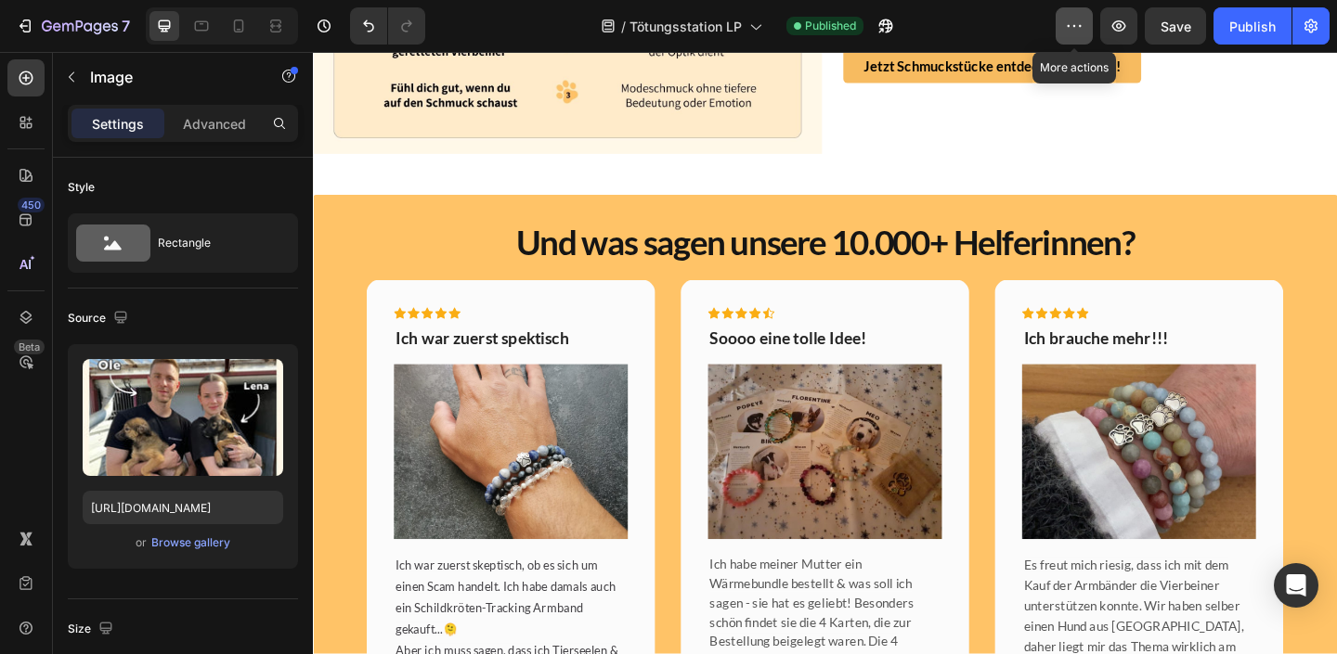
click at [1081, 33] on icon "button" at bounding box center [1074, 26] width 19 height 19
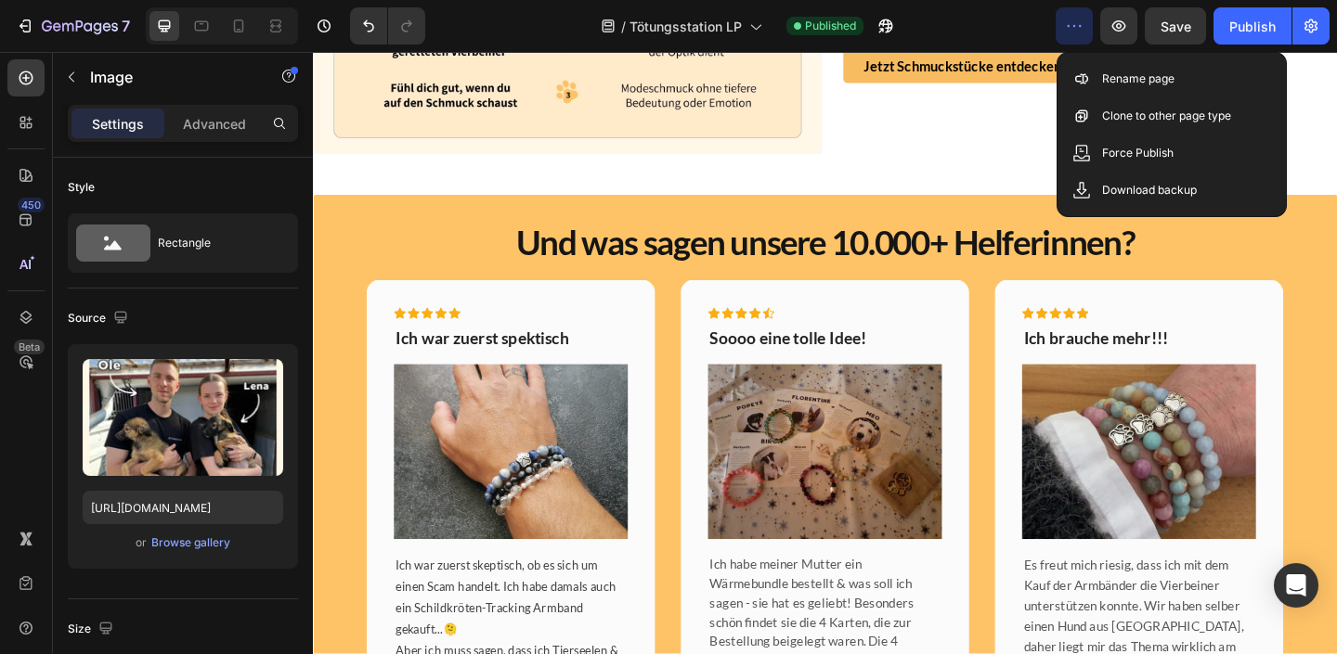
click at [1081, 32] on icon "button" at bounding box center [1074, 26] width 19 height 19
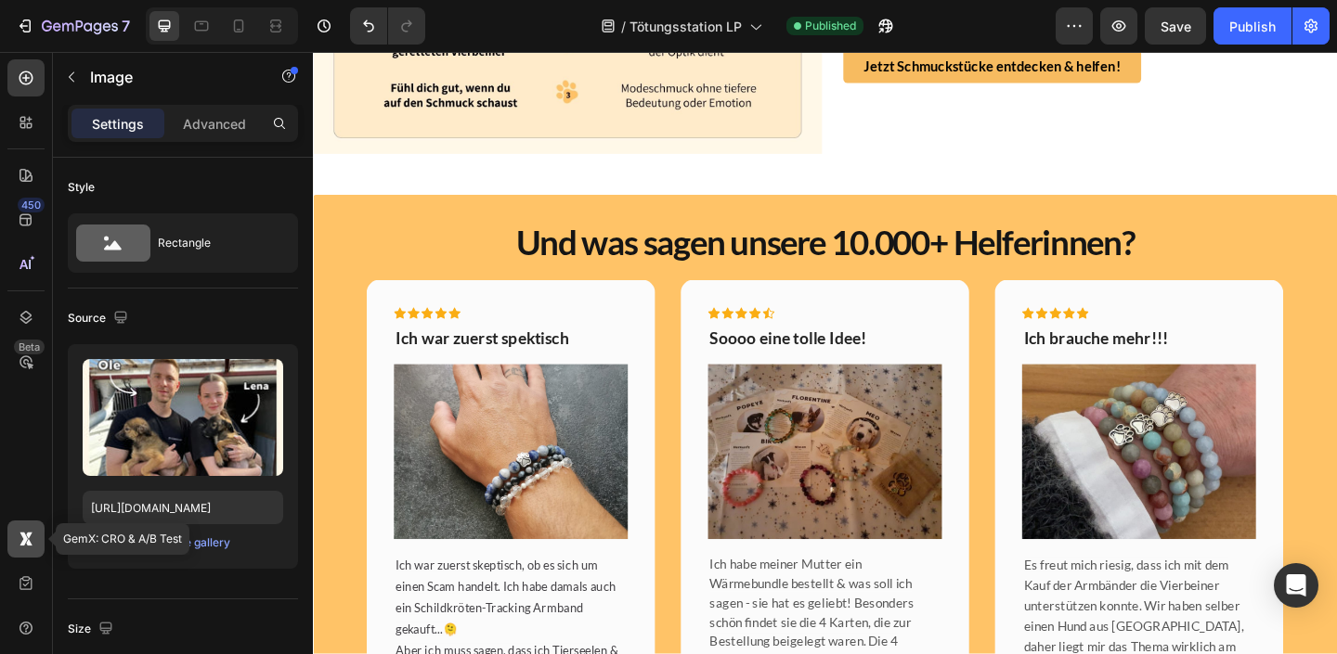
click at [31, 540] on icon at bounding box center [26, 539] width 19 height 19
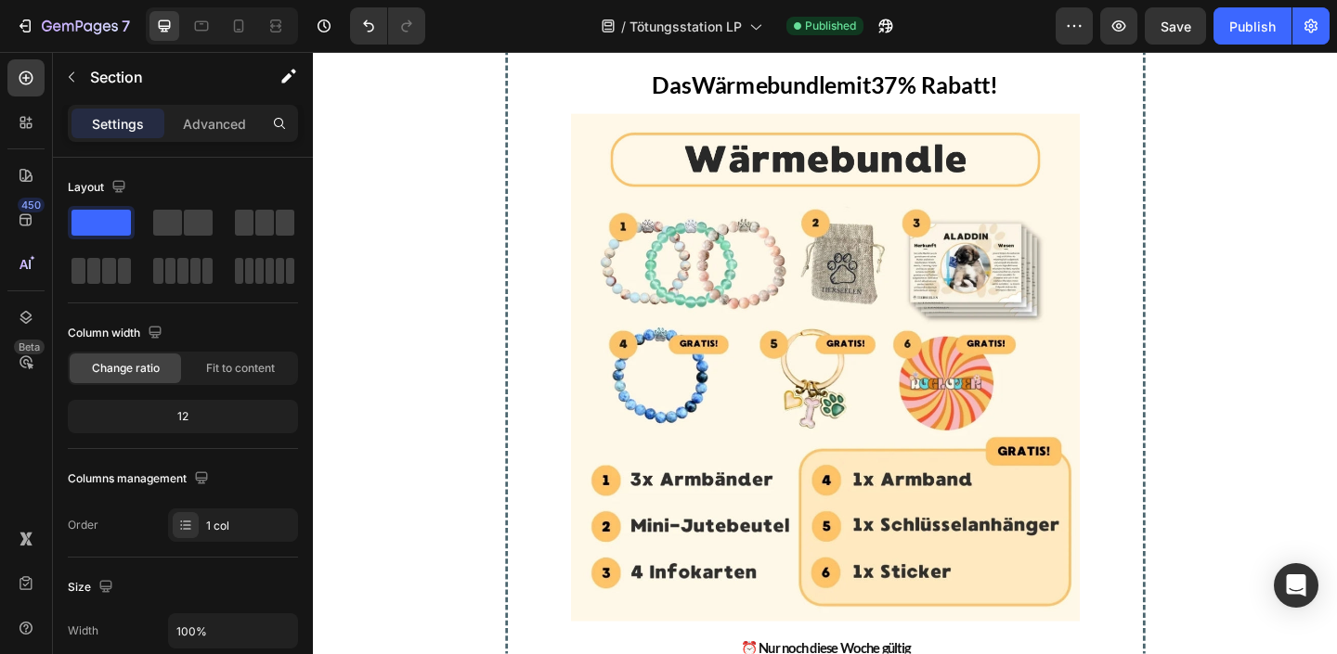
scroll to position [3821, 0]
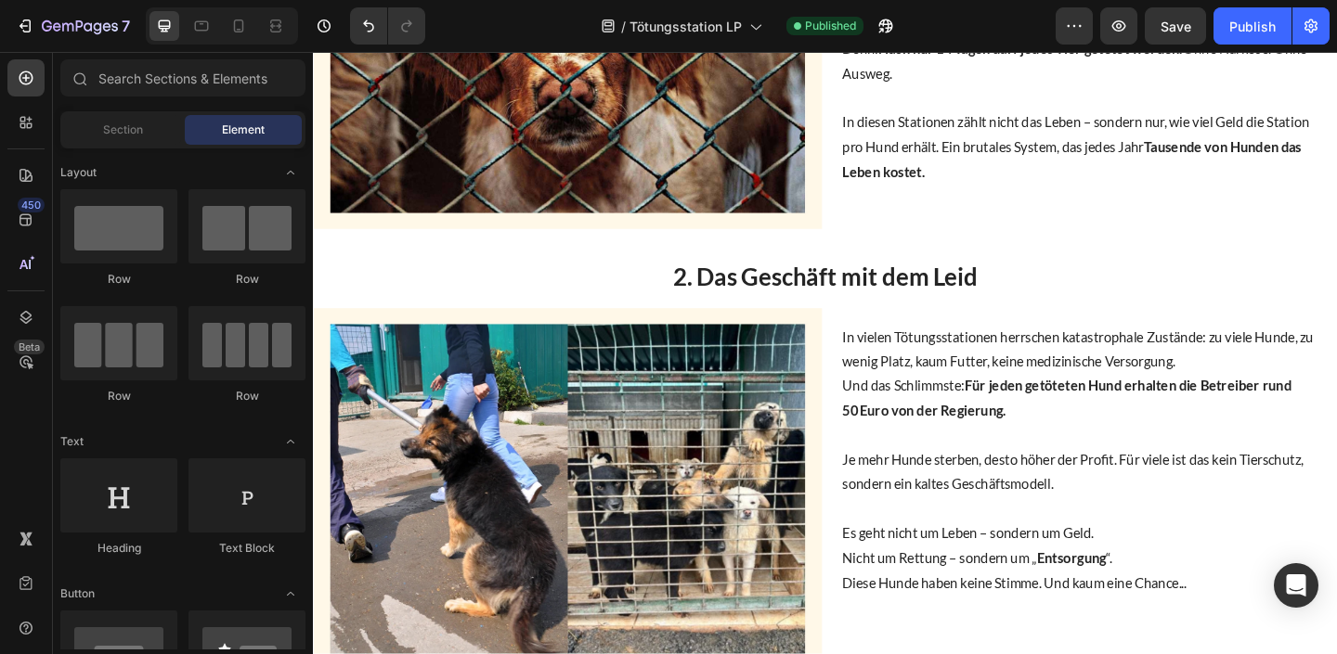
scroll to position [0, 0]
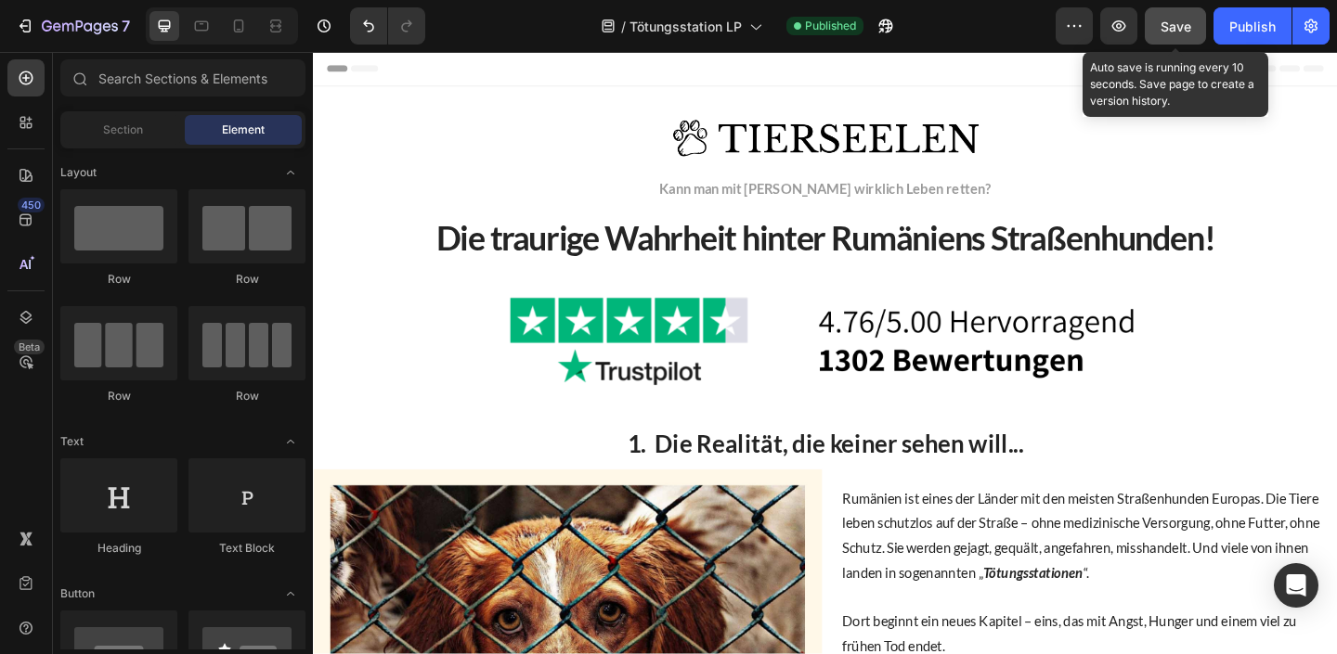
click at [1161, 19] on span "Save" at bounding box center [1175, 27] width 31 height 16
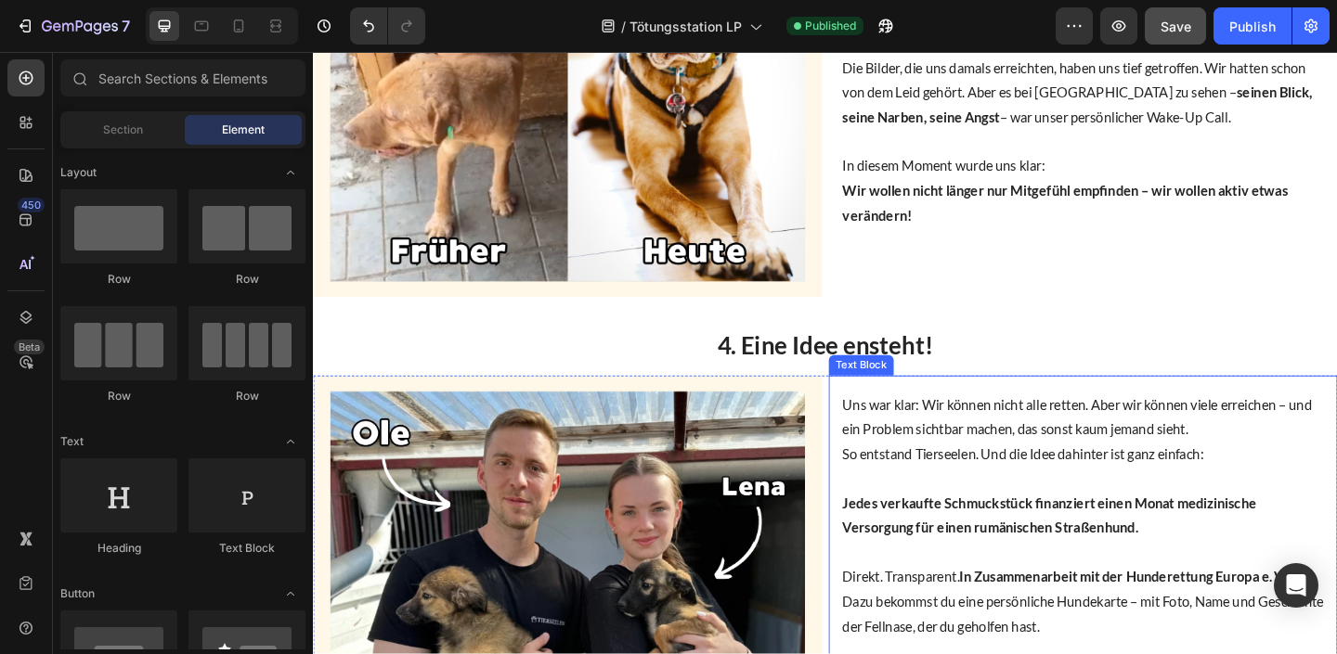
scroll to position [2082, 0]
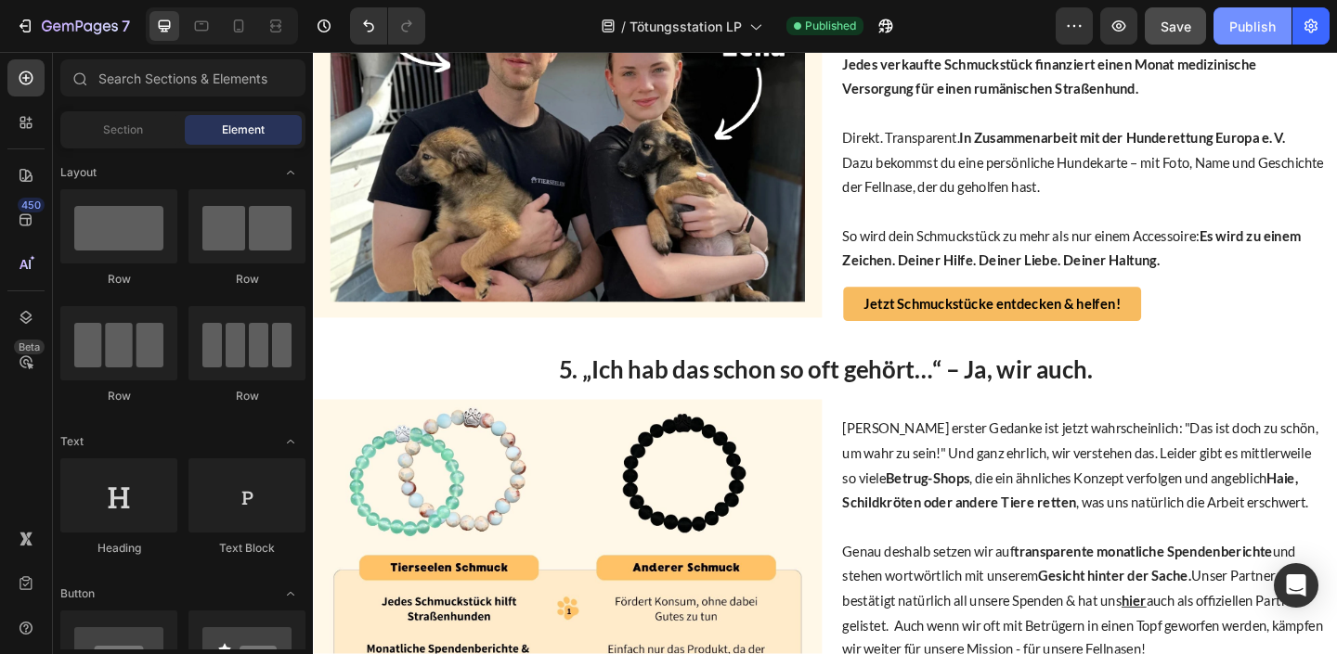
click at [1232, 26] on div "Publish" at bounding box center [1252, 26] width 46 height 19
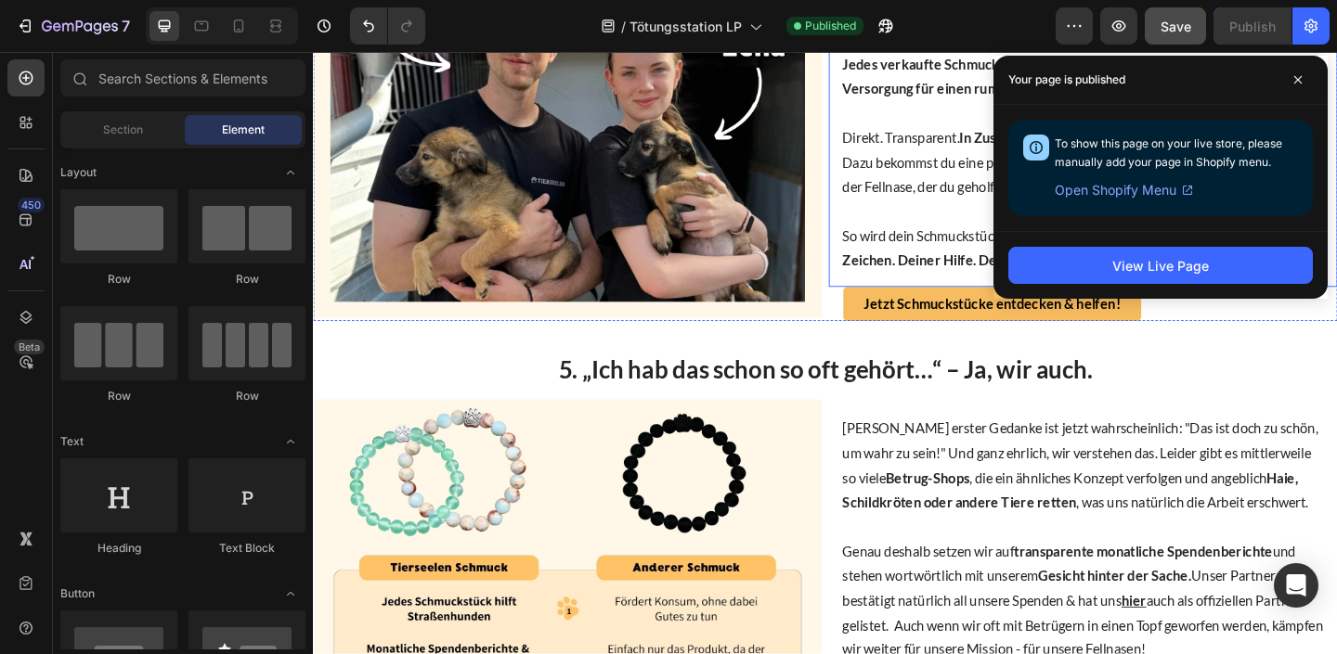
click at [895, 91] on strong "Jedes verkaufte Schmuckstück finanziert einen Monat medizinische Versorgung für…" at bounding box center [1113, 79] width 450 height 45
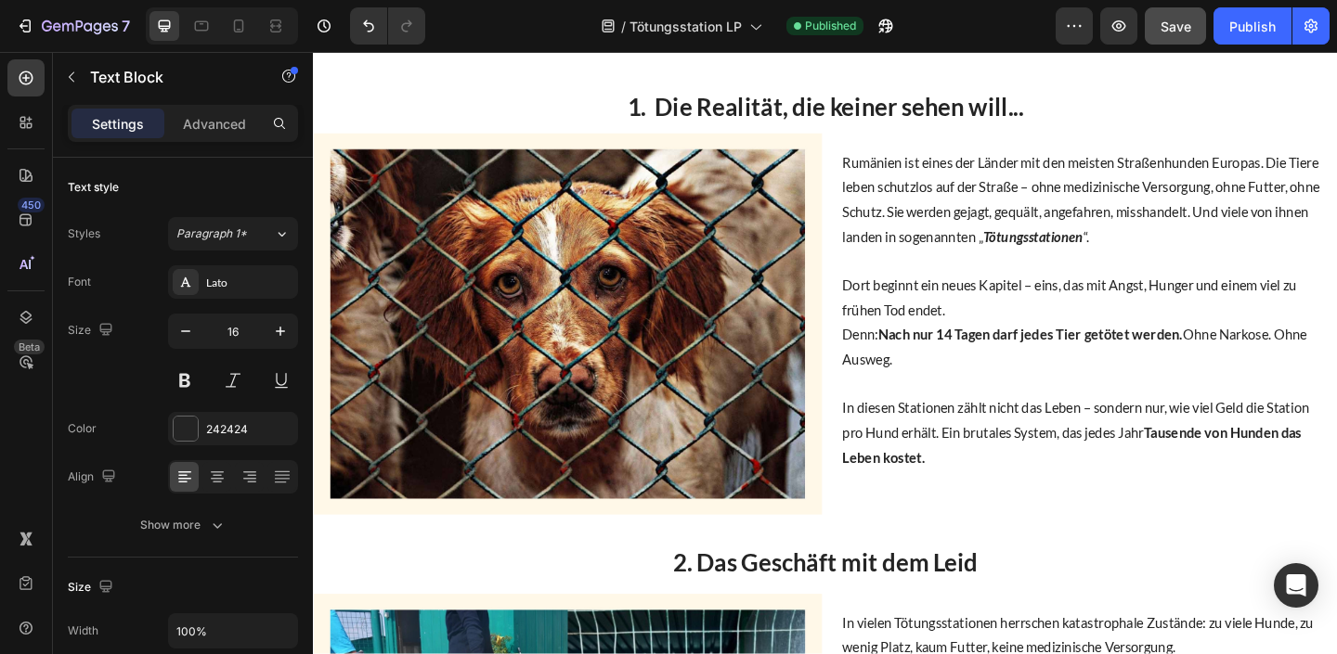
scroll to position [0, 0]
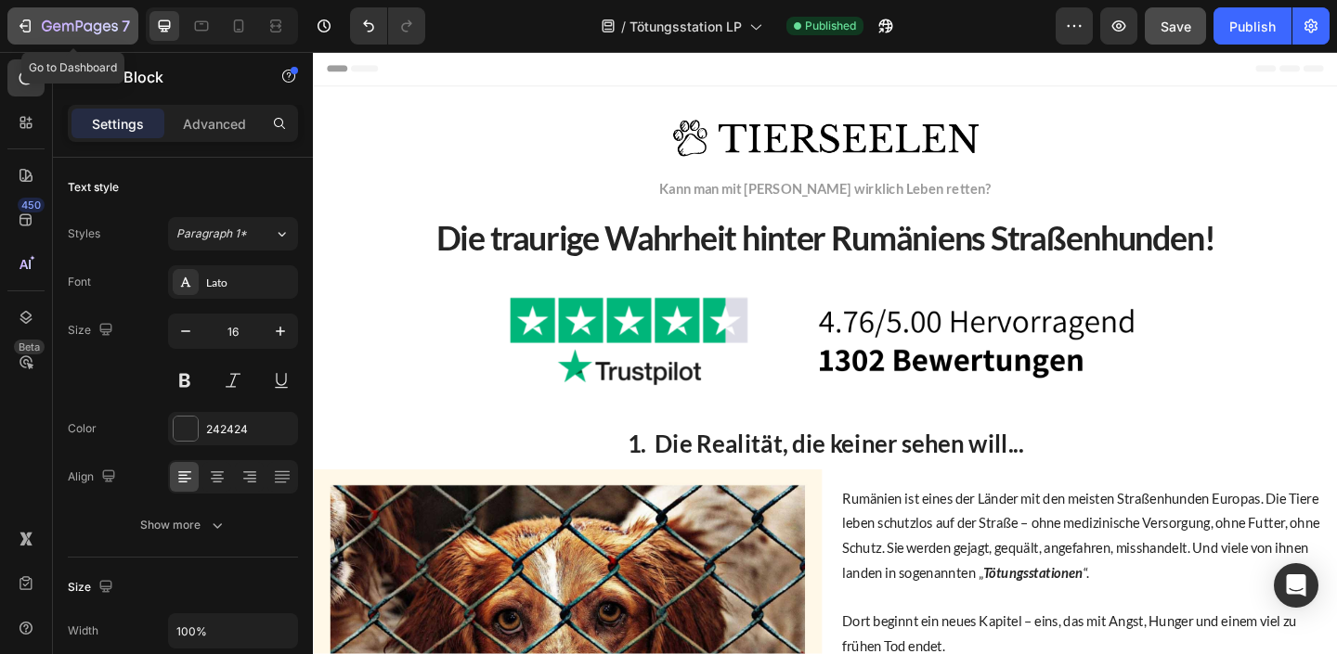
click at [54, 26] on icon "button" at bounding box center [57, 26] width 8 height 8
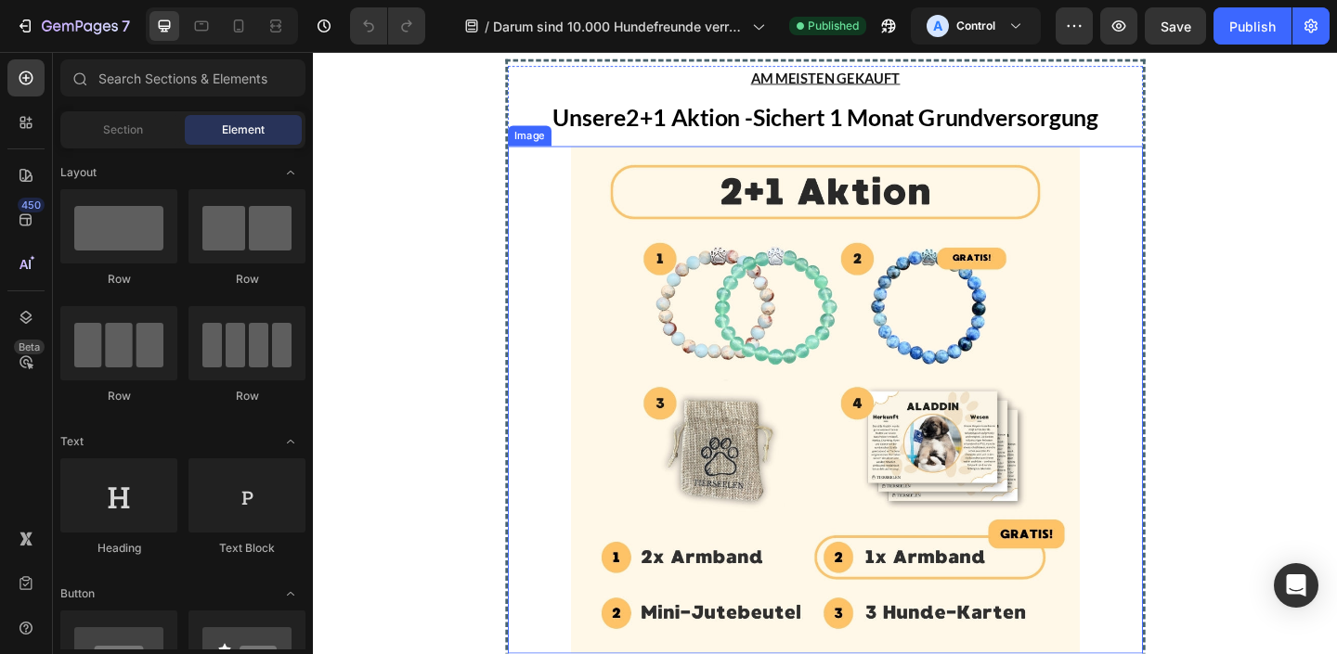
scroll to position [3219, 0]
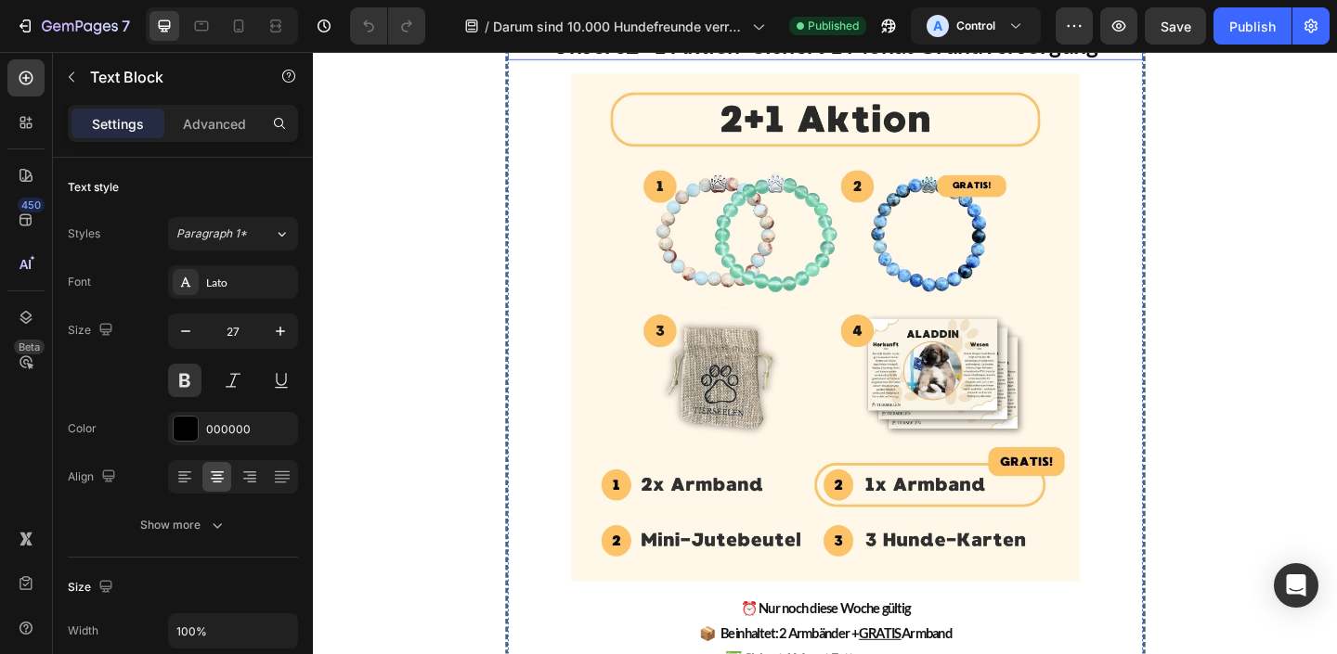
click at [984, 59] on p "Unsere 2+1 Aktion - Sichert 1 Monat Grundversorgung" at bounding box center [870, 46] width 650 height 28
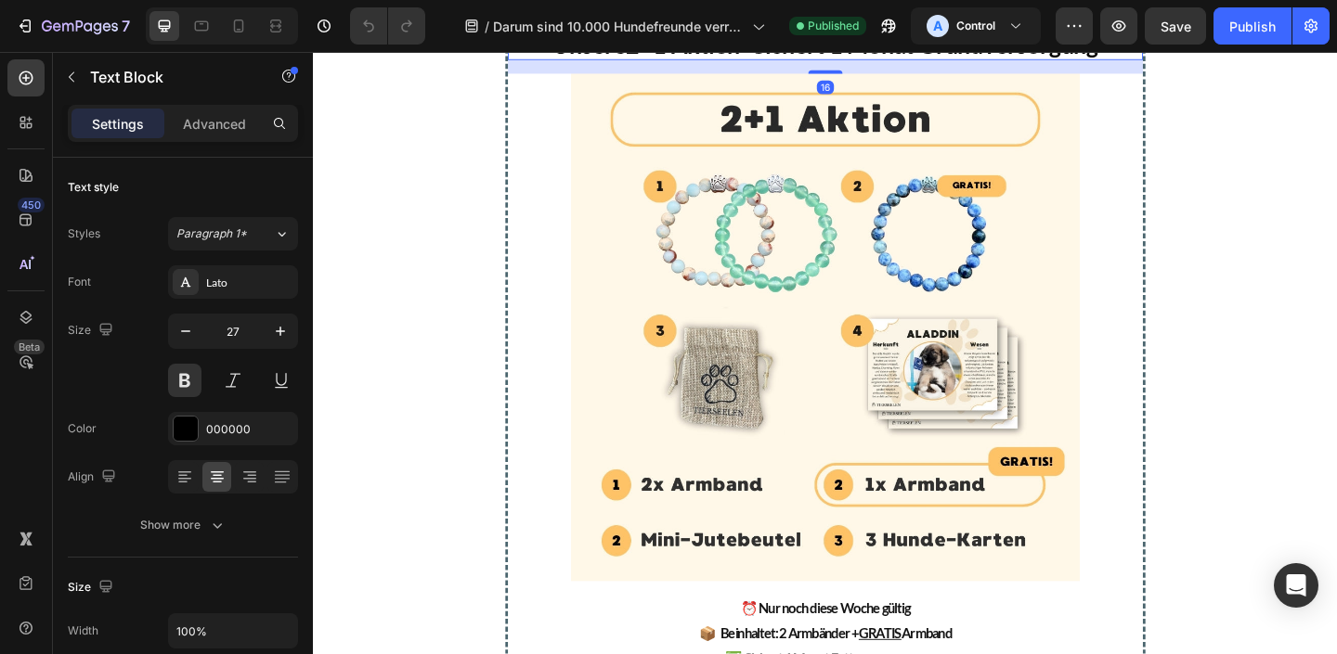
click at [647, 19] on icon at bounding box center [649, 12] width 10 height 13
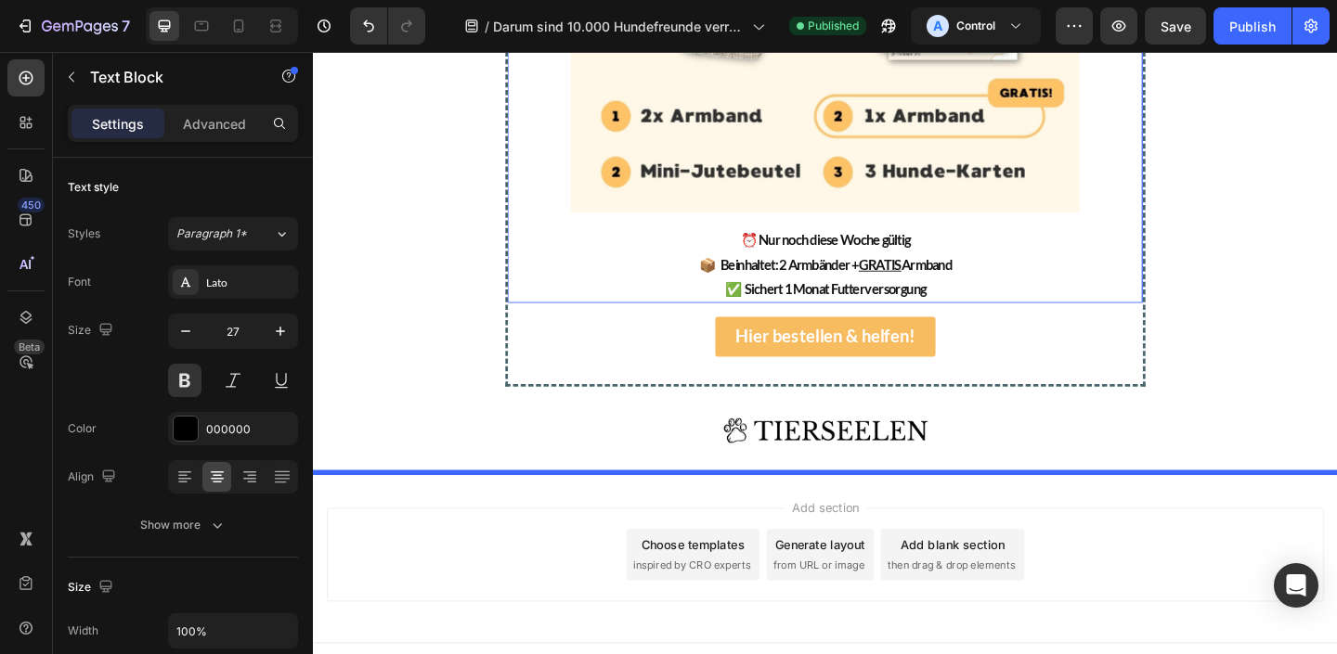
scroll to position [4248, 0]
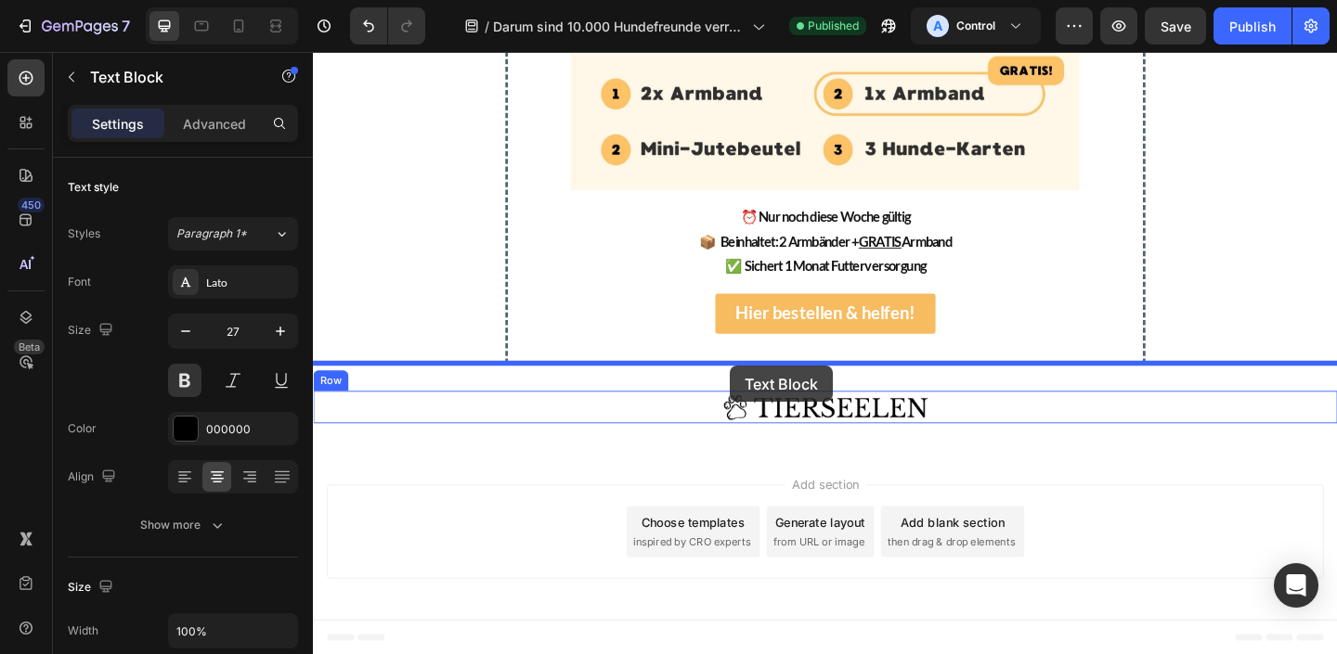
drag, startPoint x: 591, startPoint y: 613, endPoint x: 766, endPoint y: 394, distance: 280.1
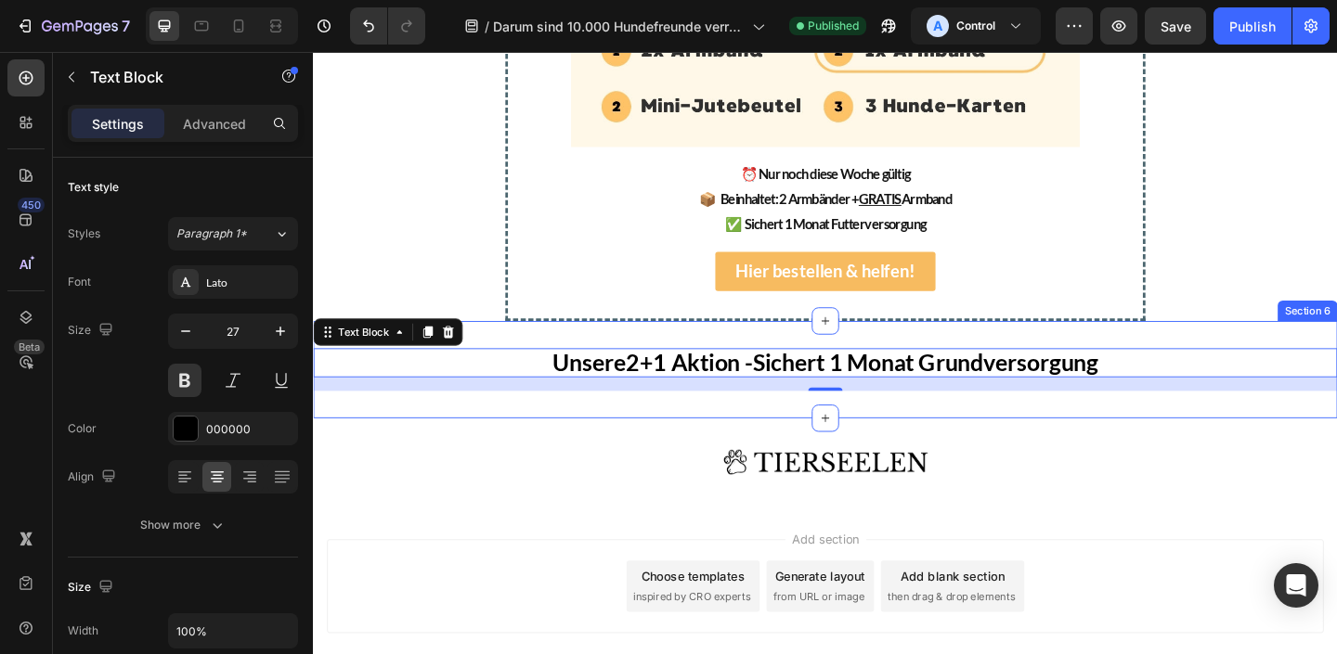
scroll to position [4203, 0]
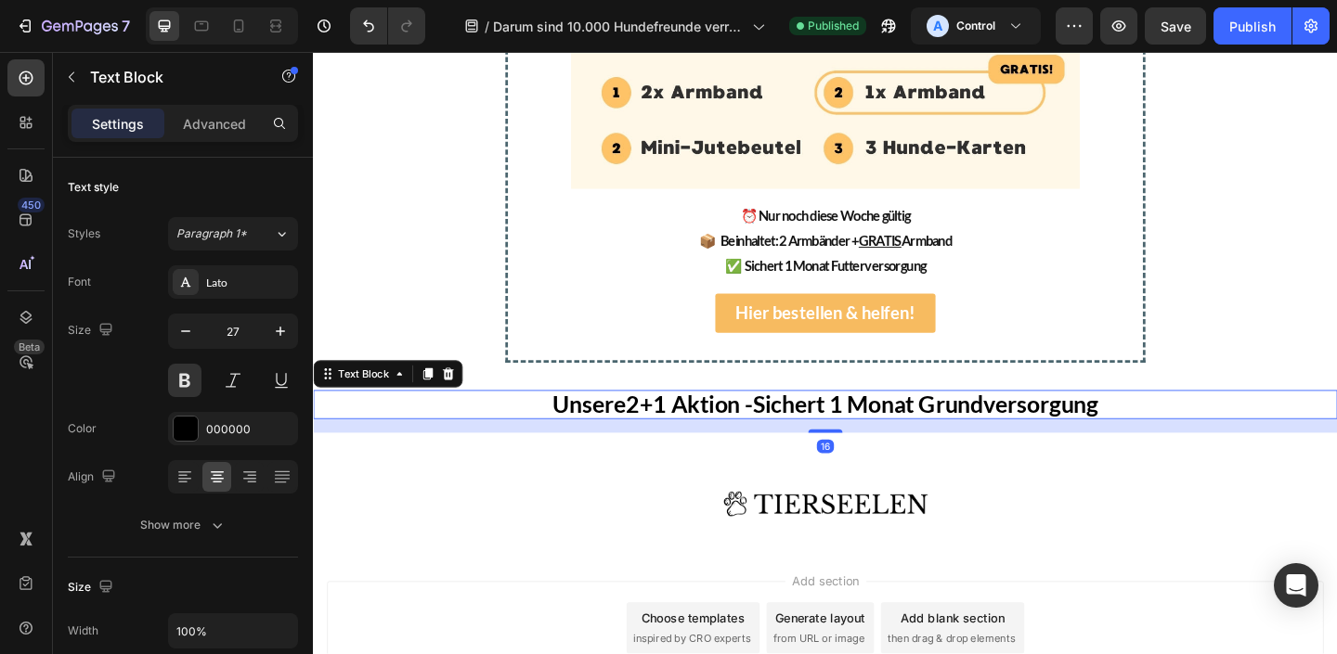
click at [870, 455] on div "16" at bounding box center [870, 459] width 1114 height 15
click at [865, 441] on p "Unsere 2+1 Aktion - Sichert 1 Monat Grundversorgung" at bounding box center [869, 436] width 1073 height 28
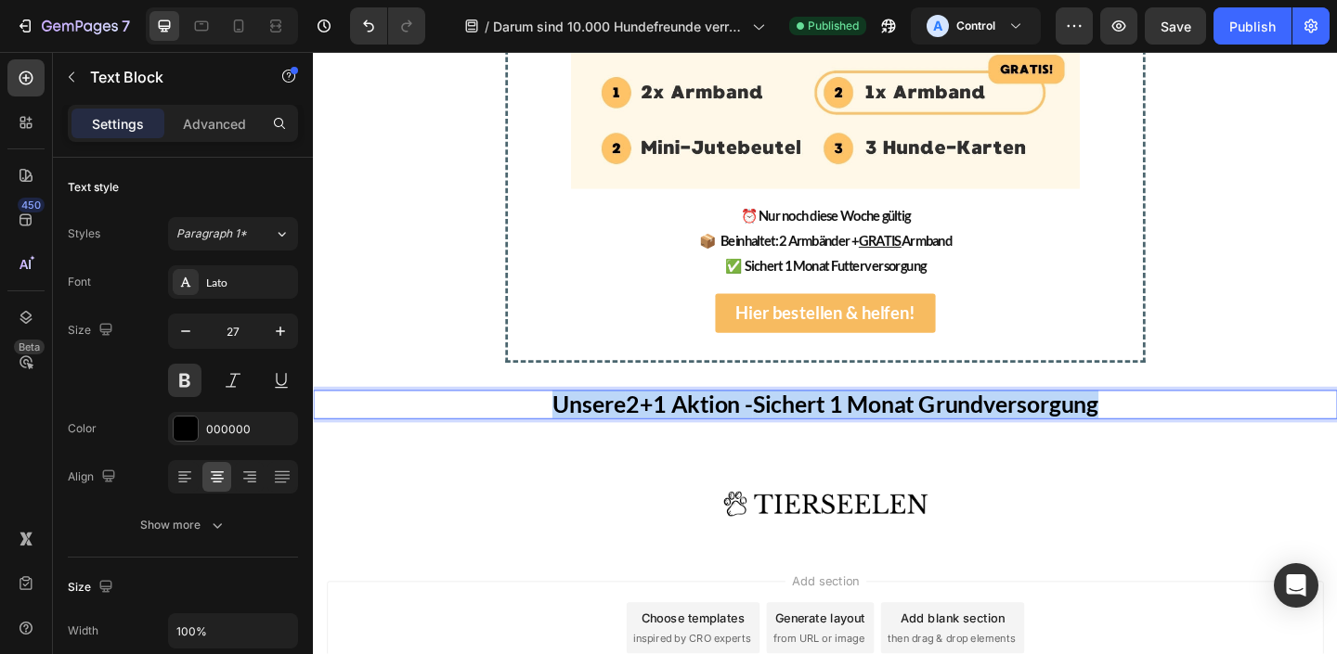
click at [865, 441] on p "Unsere 2+1 Aktion - Sichert 1 Monat Grundversorgung" at bounding box center [869, 436] width 1073 height 28
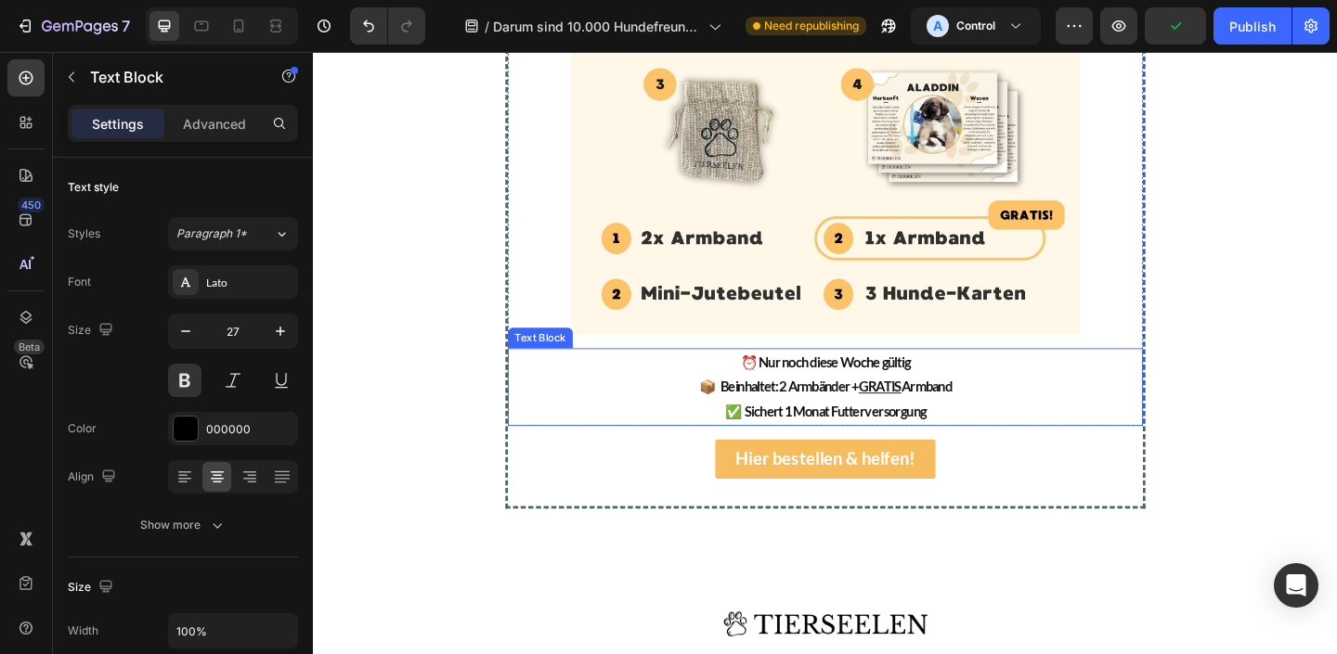
scroll to position [4097, 0]
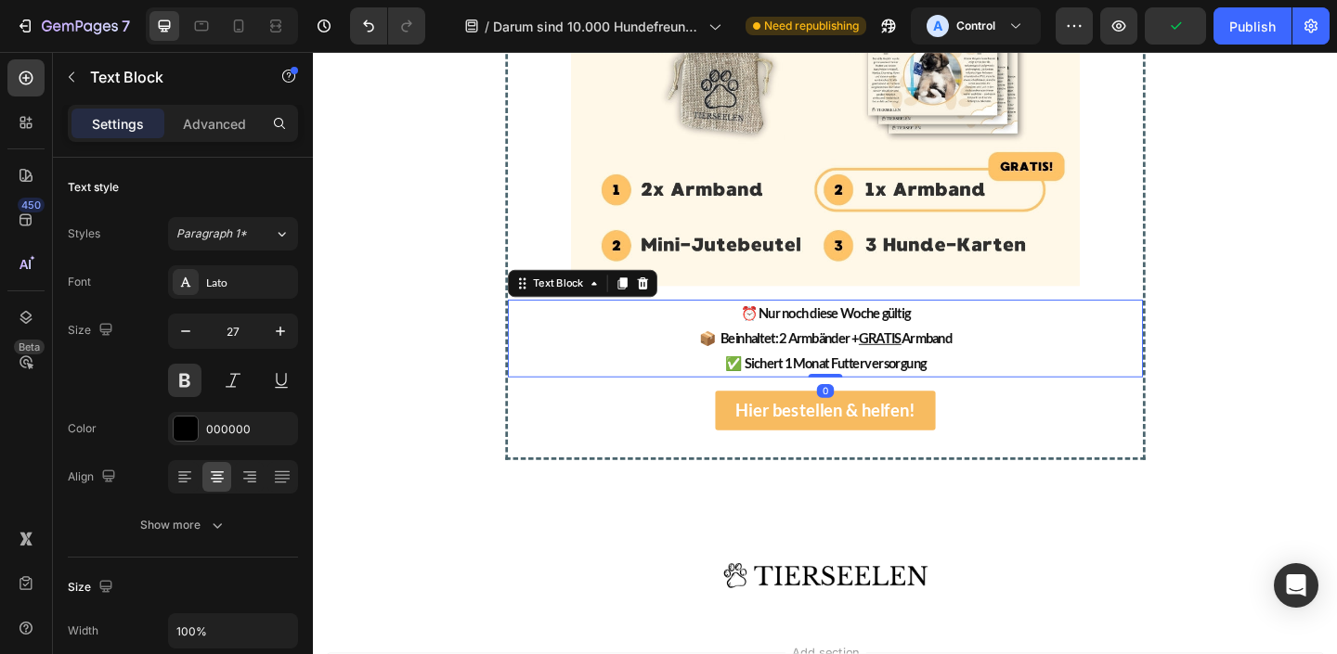
click at [1135, 361] on p "⏰ Nur noch diese Woche gültig 📦 Beinhaltet: 2 Armbänder + GRATIS Armband ✅ Sich…" at bounding box center [869, 364] width 687 height 80
click at [879, 511] on div "Text Block Section 6" at bounding box center [870, 536] width 1114 height 78
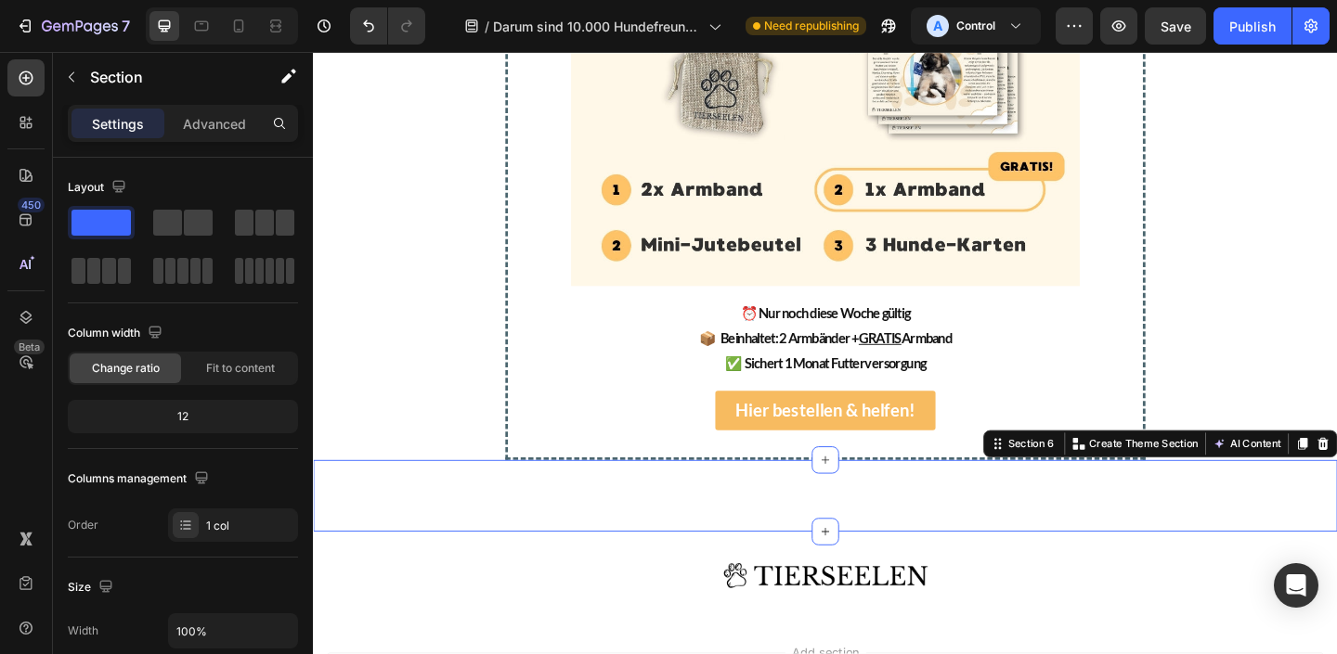
click at [1160, 550] on div "Text Block Section 6 Create Theme Section AI Content Write with GemAI What woul…" at bounding box center [870, 536] width 1114 height 78
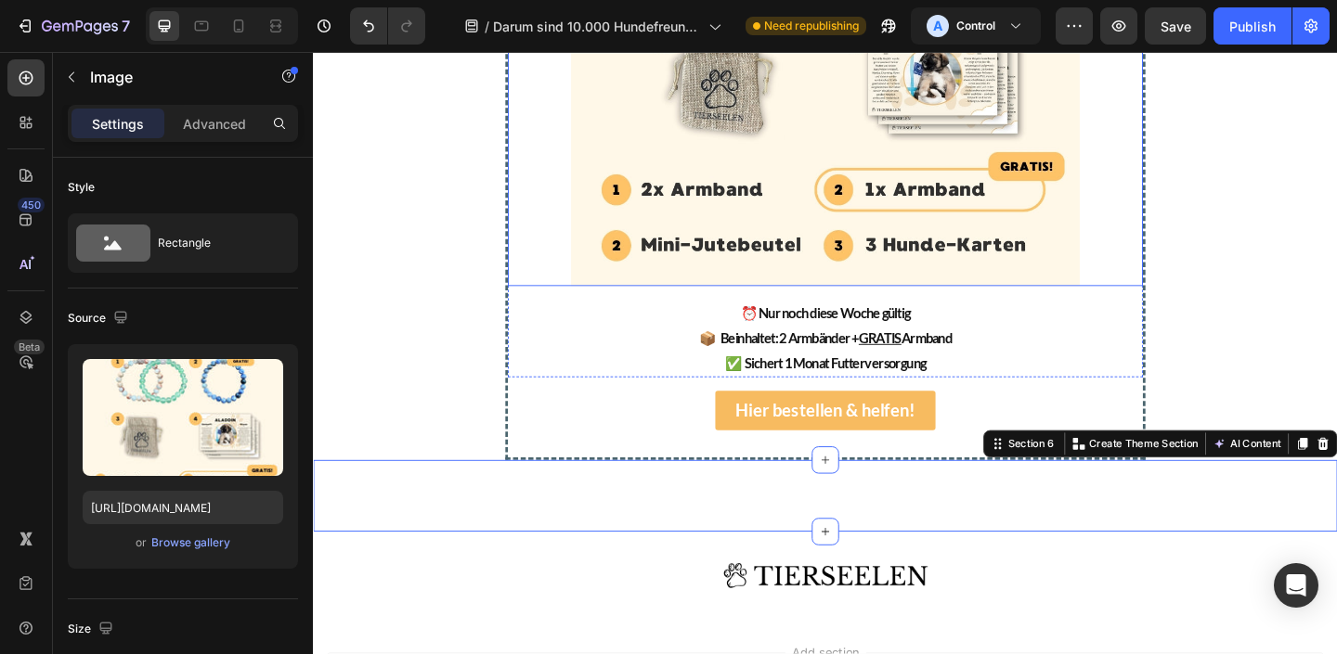
click at [1183, 236] on div at bounding box center [869, 31] width 691 height 552
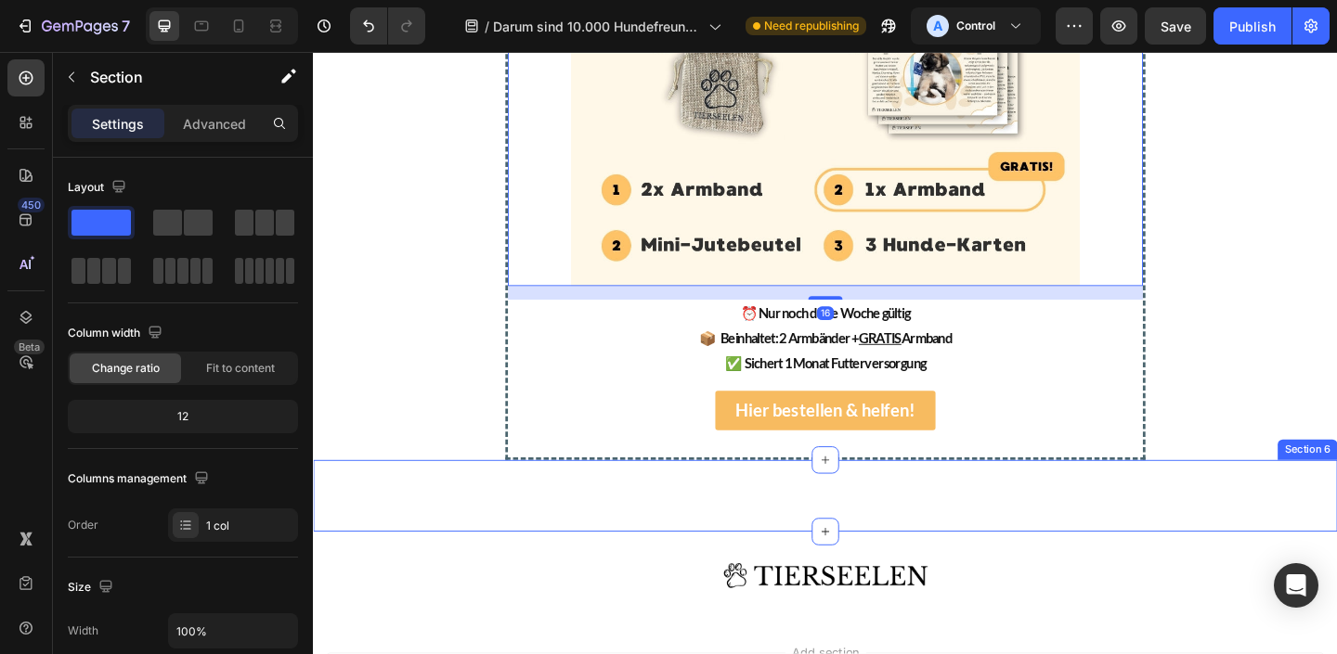
click at [878, 535] on div "Text Block" at bounding box center [870, 535] width 1114 height 19
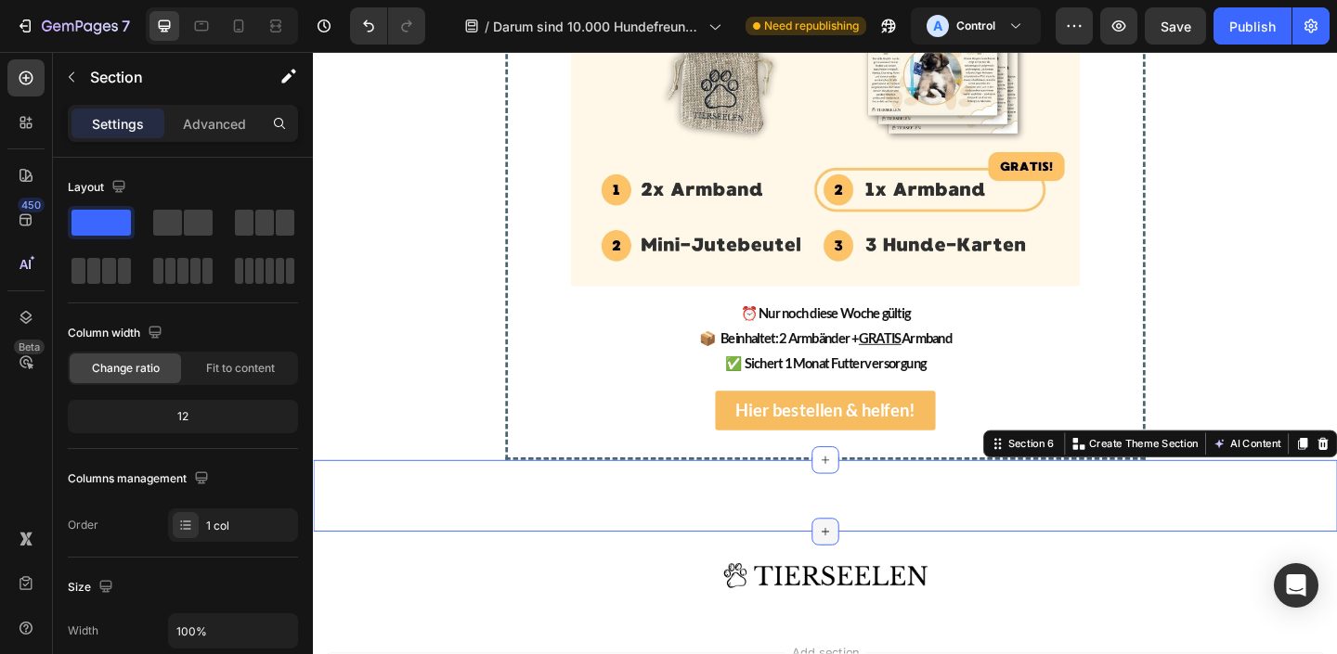
click at [871, 569] on icon at bounding box center [869, 574] width 15 height 15
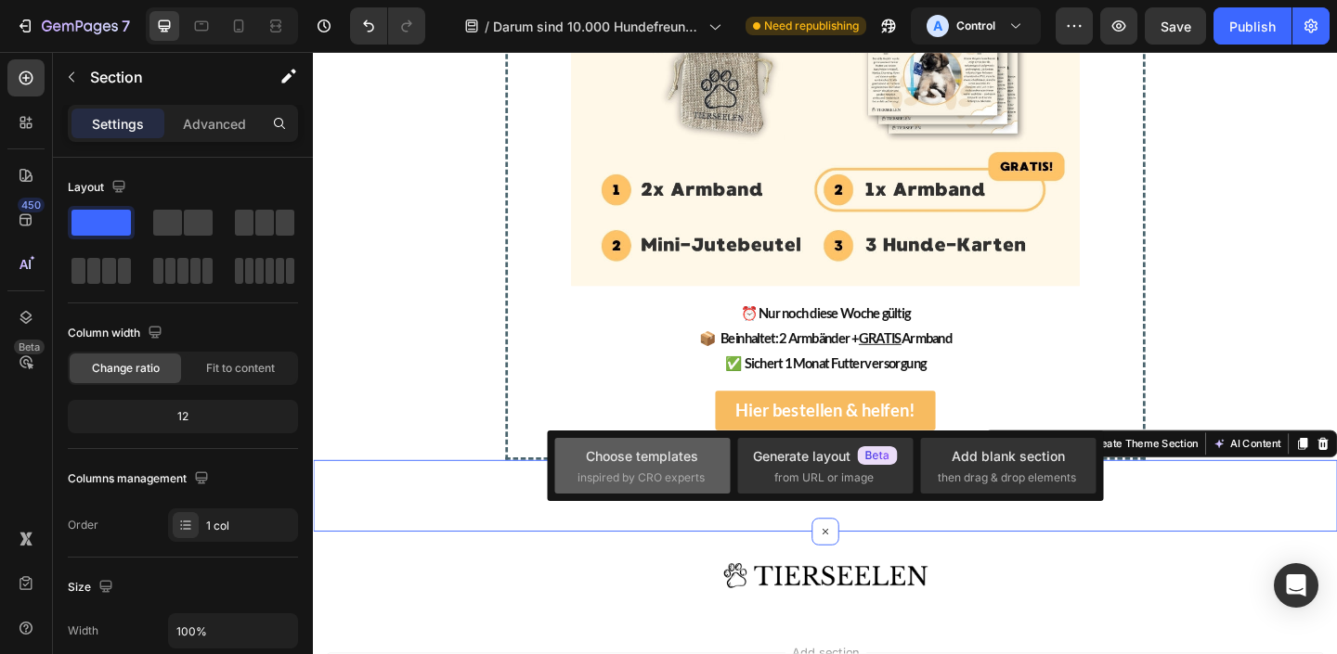
click at [684, 462] on div "Choose templates" at bounding box center [642, 455] width 112 height 19
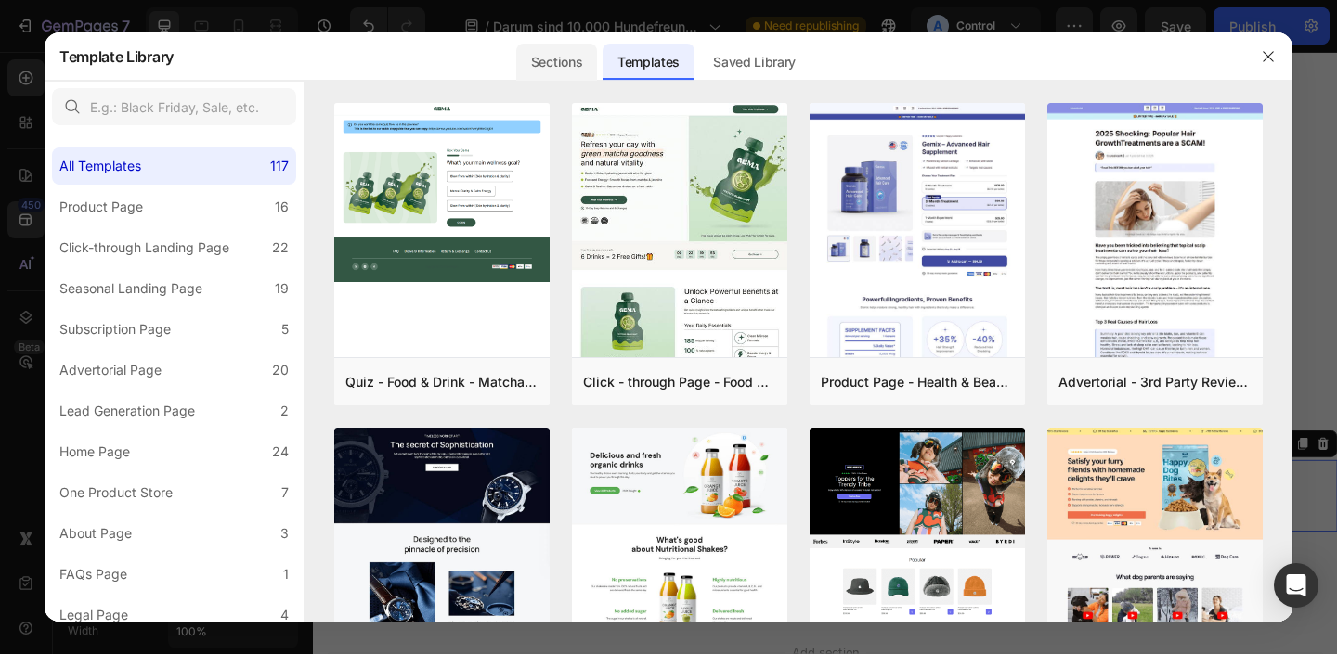
click at [546, 60] on div "Sections" at bounding box center [556, 62] width 81 height 37
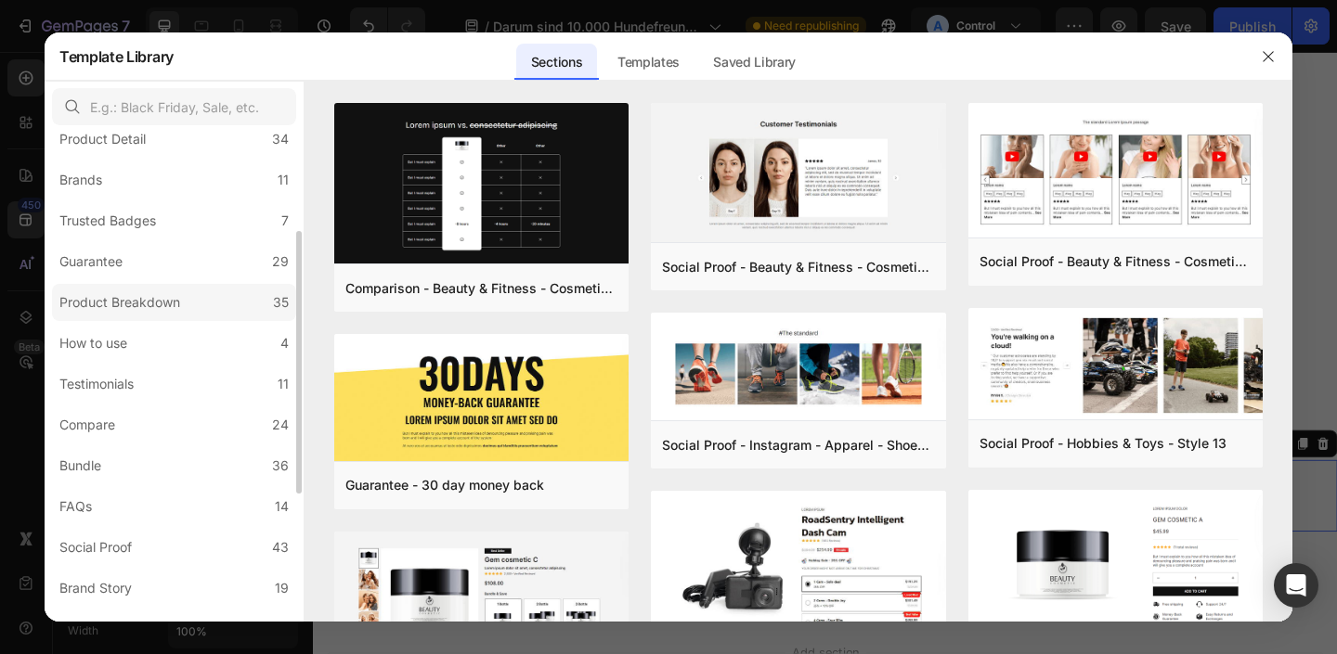
scroll to position [136, 0]
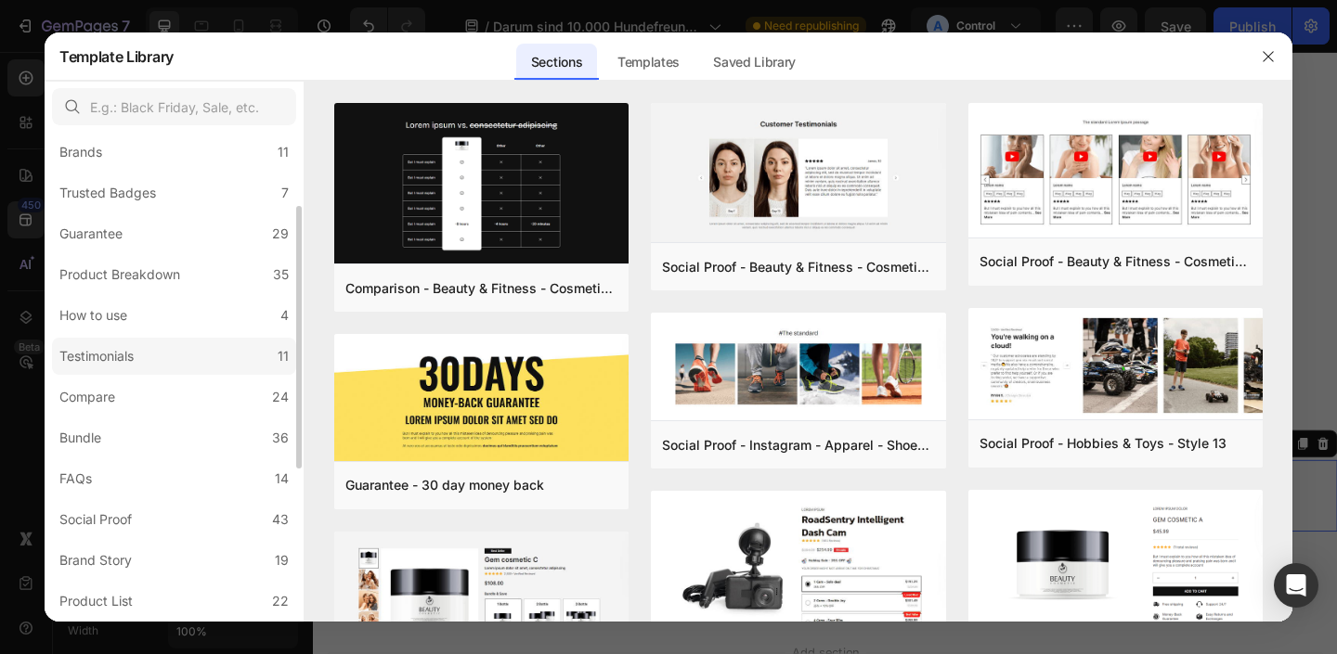
click at [204, 349] on label "Testimonials 11" at bounding box center [174, 356] width 244 height 37
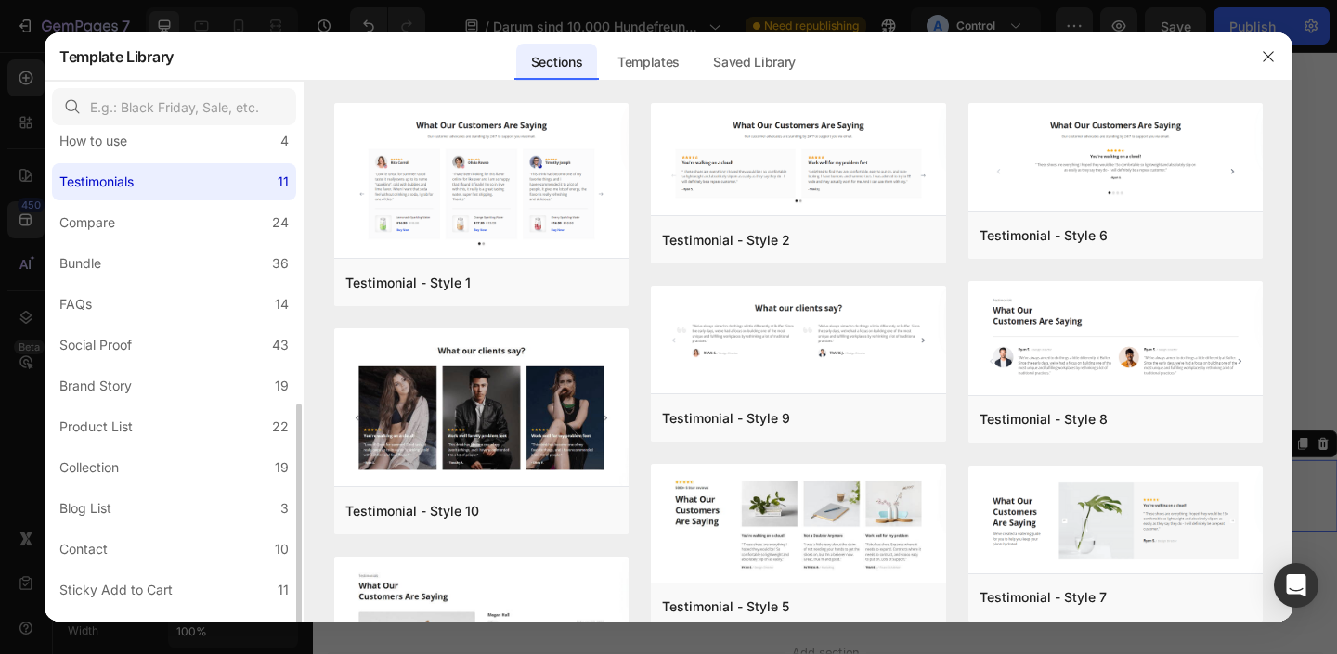
scroll to position [379, 0]
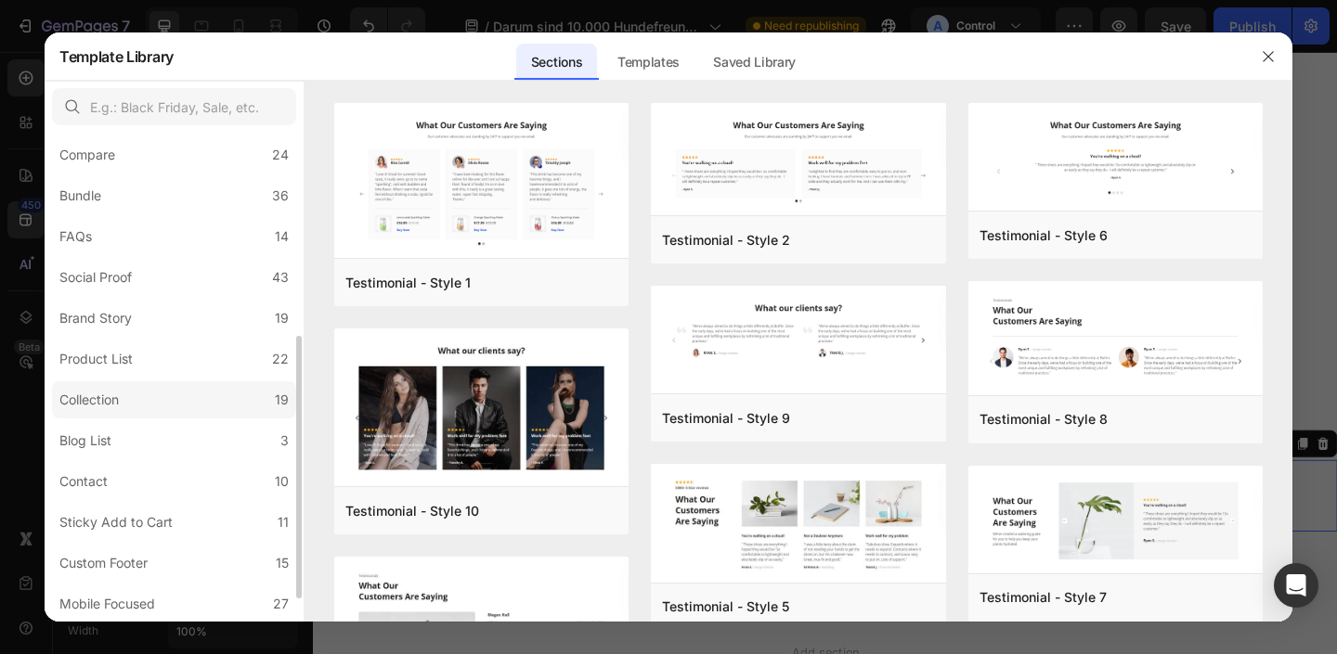
click at [198, 388] on label "Collection 19" at bounding box center [174, 399] width 244 height 37
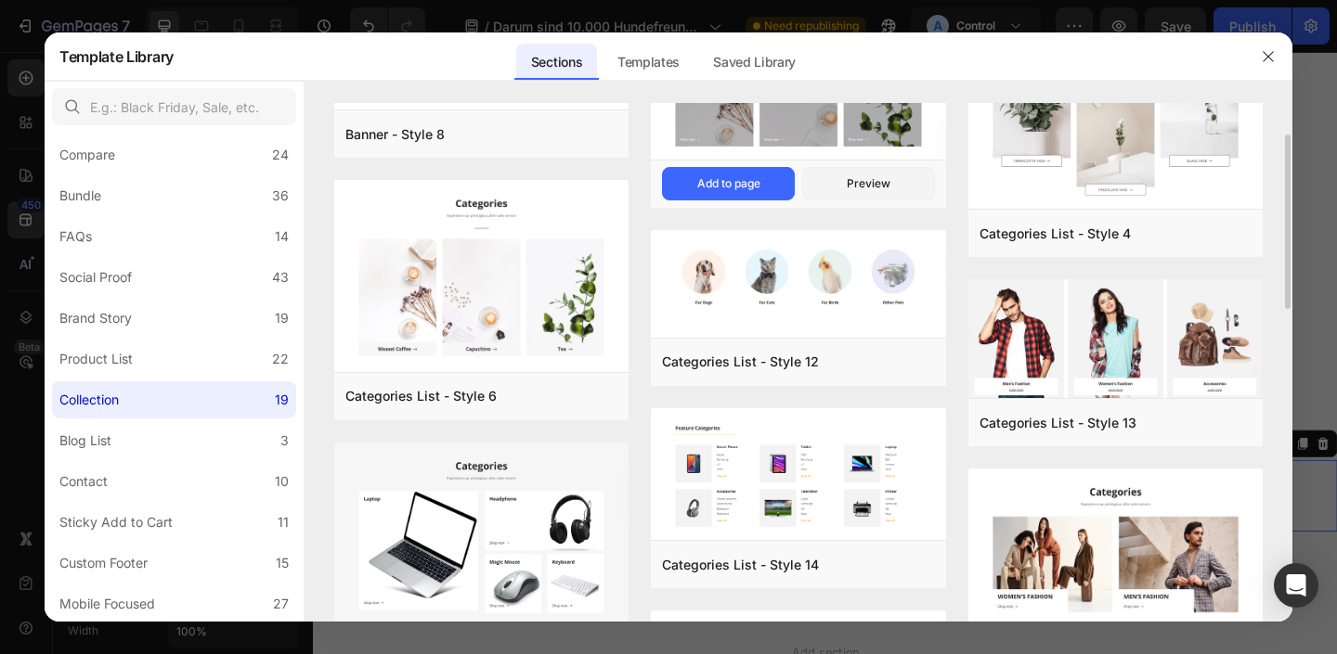
scroll to position [99, 0]
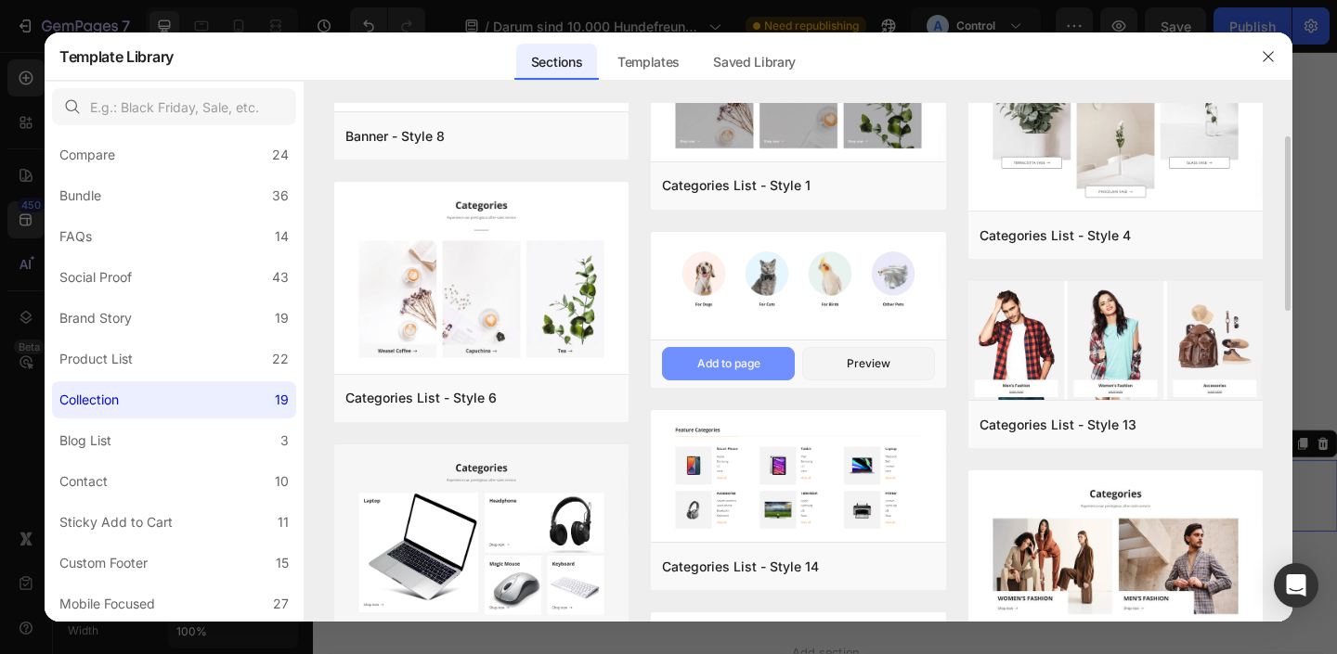
click at [735, 360] on div "Add to page" at bounding box center [728, 364] width 63 height 17
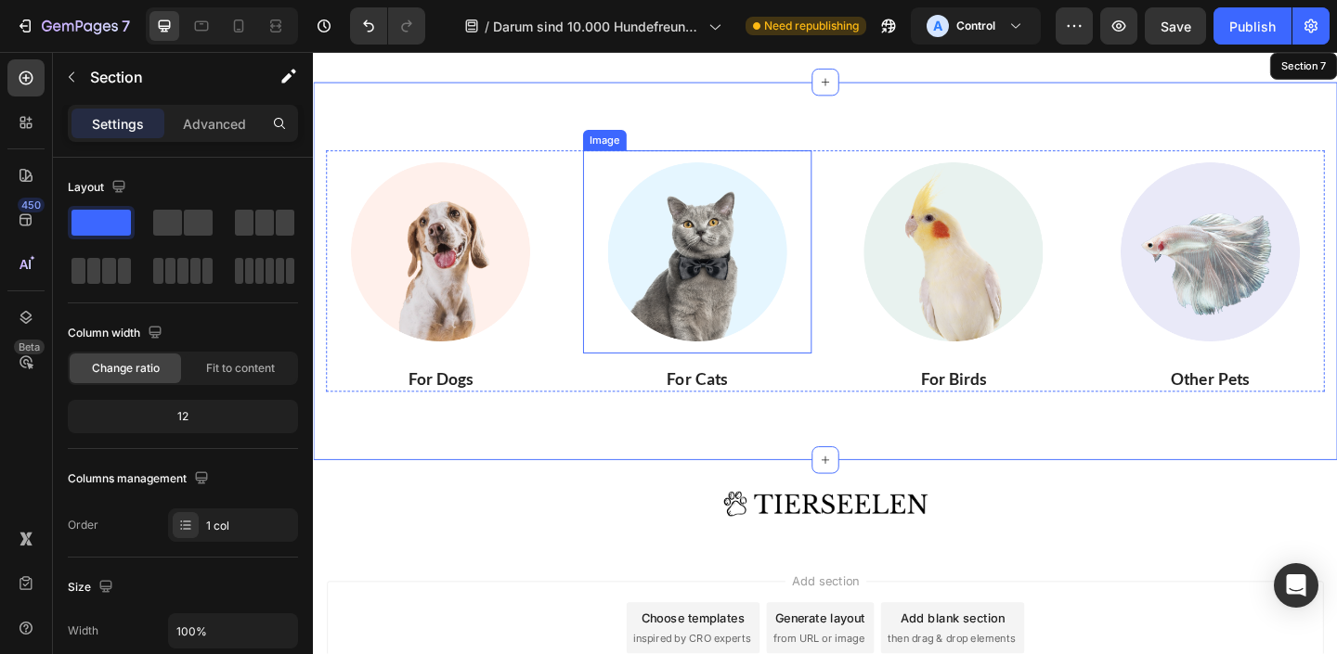
scroll to position [4619, 0]
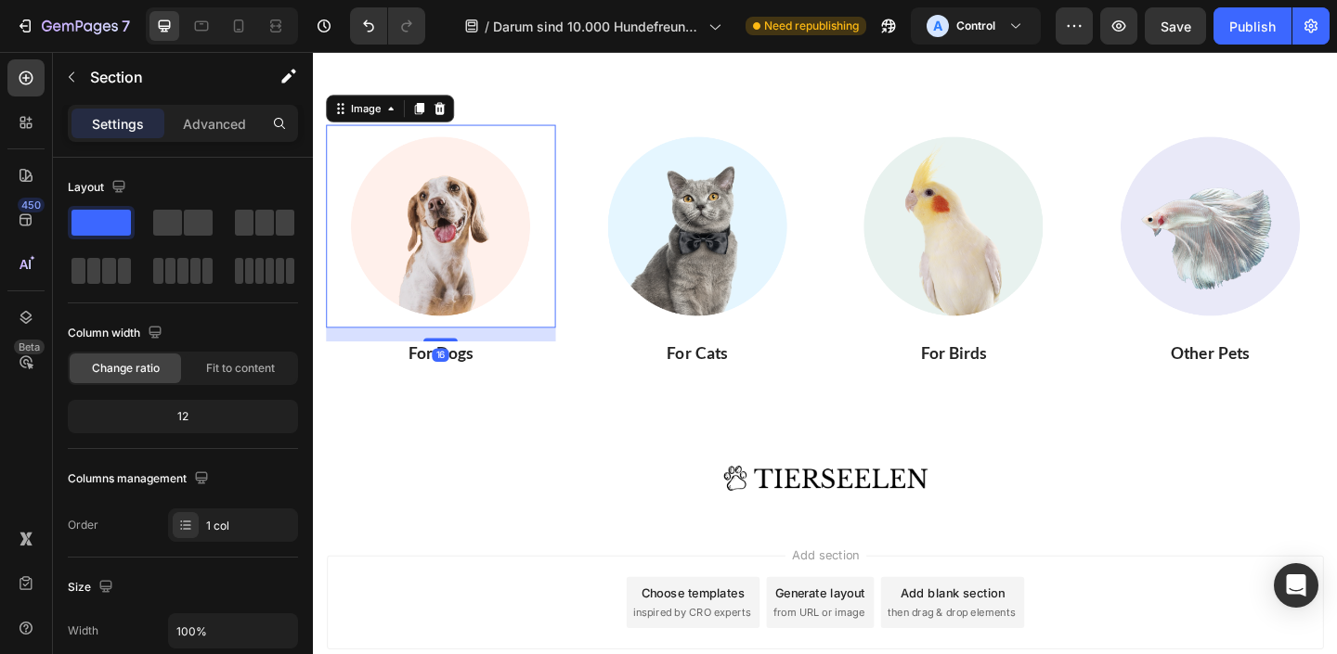
click at [445, 284] on img at bounding box center [451, 242] width 221 height 221
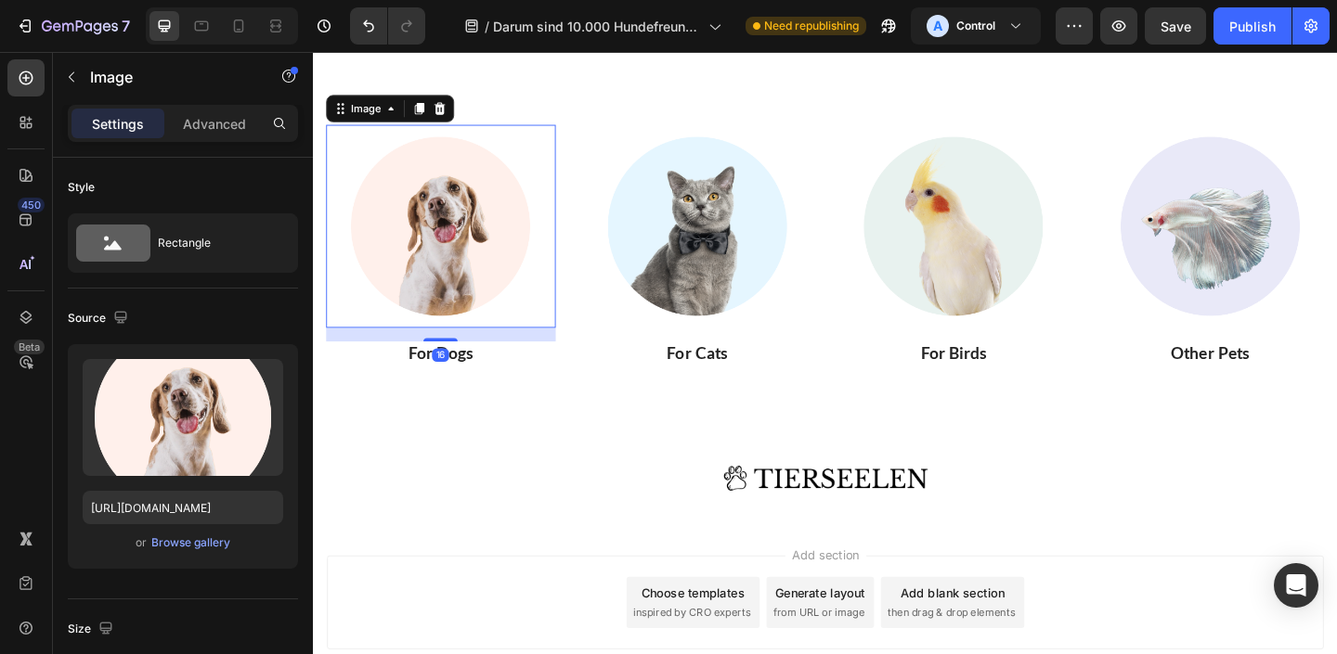
click at [445, 284] on img at bounding box center [451, 242] width 221 height 221
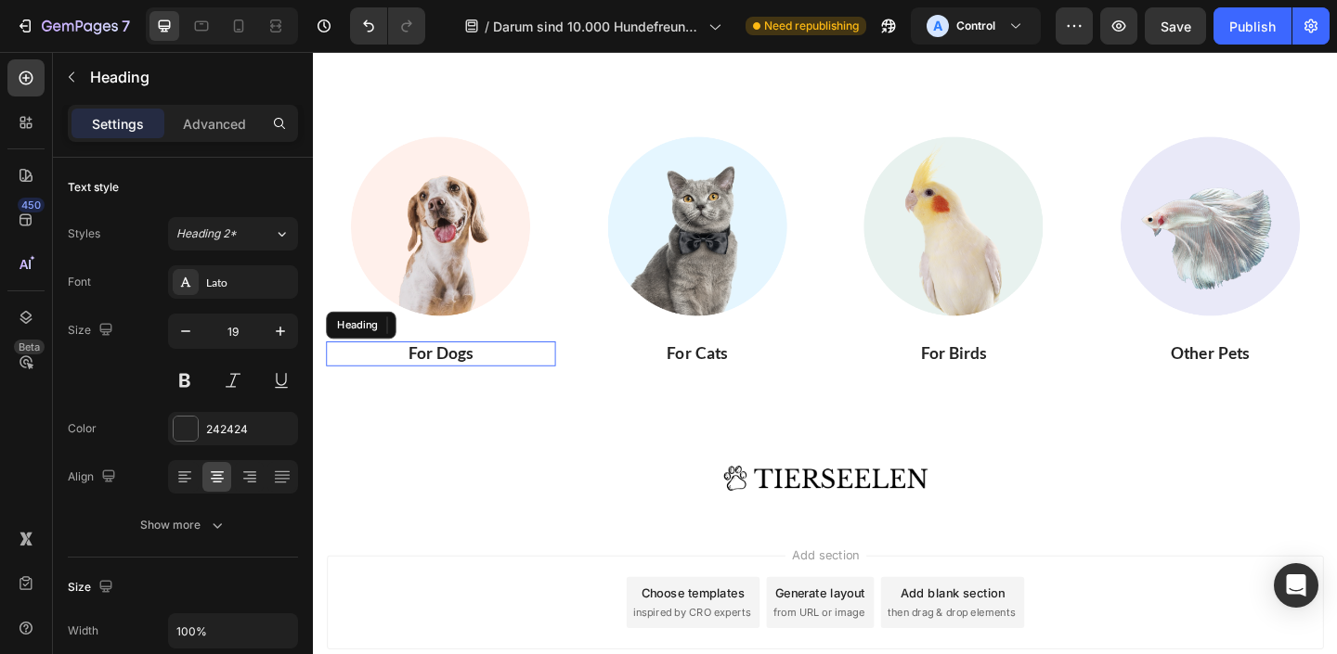
click at [491, 375] on p "For Dogs" at bounding box center [452, 380] width 246 height 23
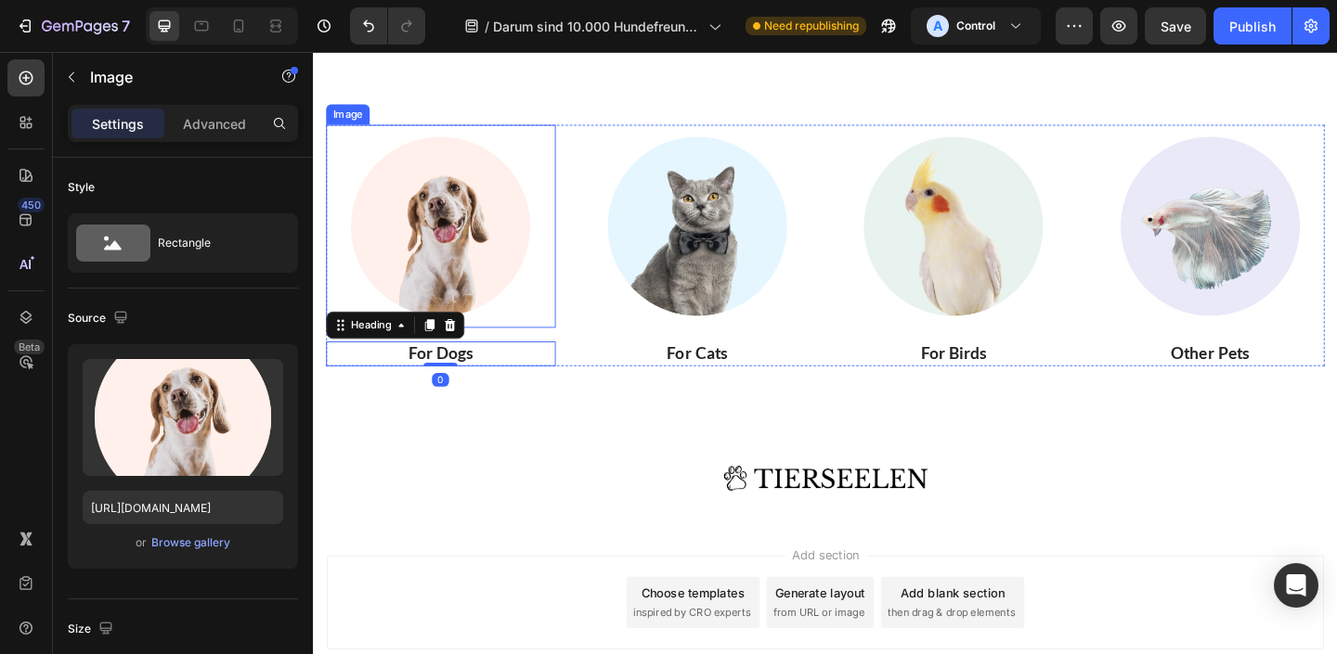
click at [458, 256] on img at bounding box center [451, 242] width 221 height 221
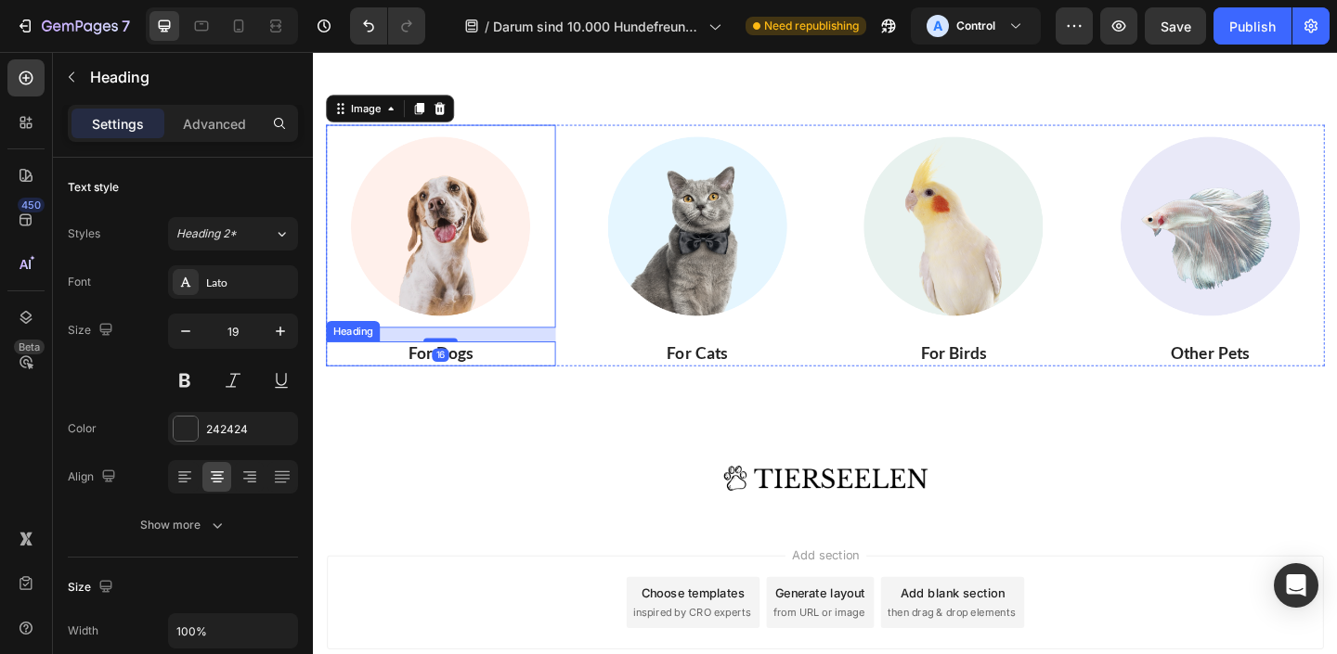
click at [419, 379] on p "For Dogs" at bounding box center [452, 380] width 246 height 23
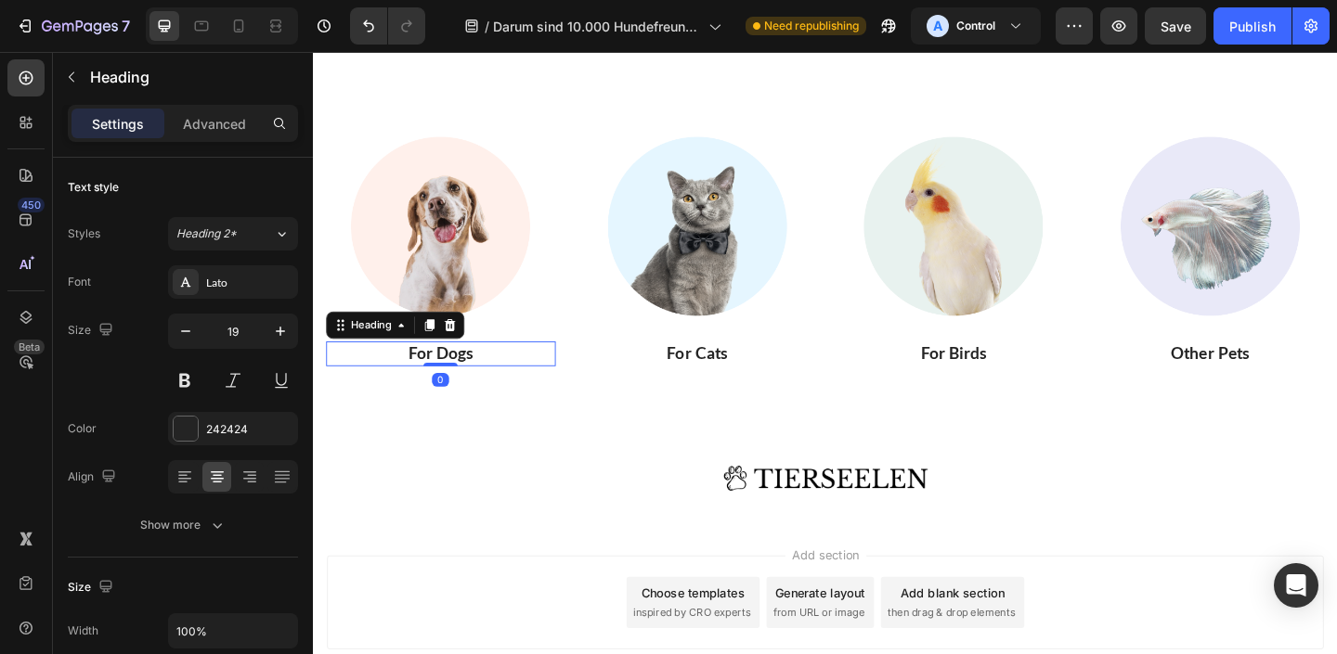
click at [420, 378] on p "For Dogs" at bounding box center [452, 380] width 246 height 23
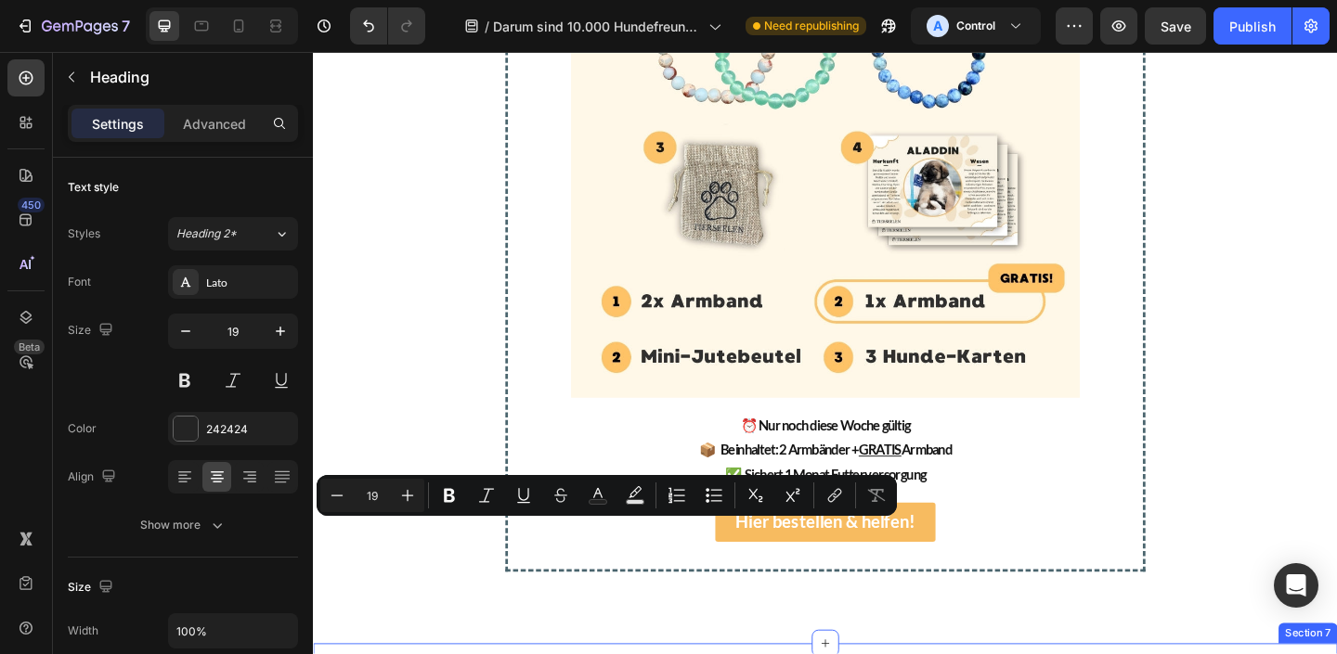
type input "16"
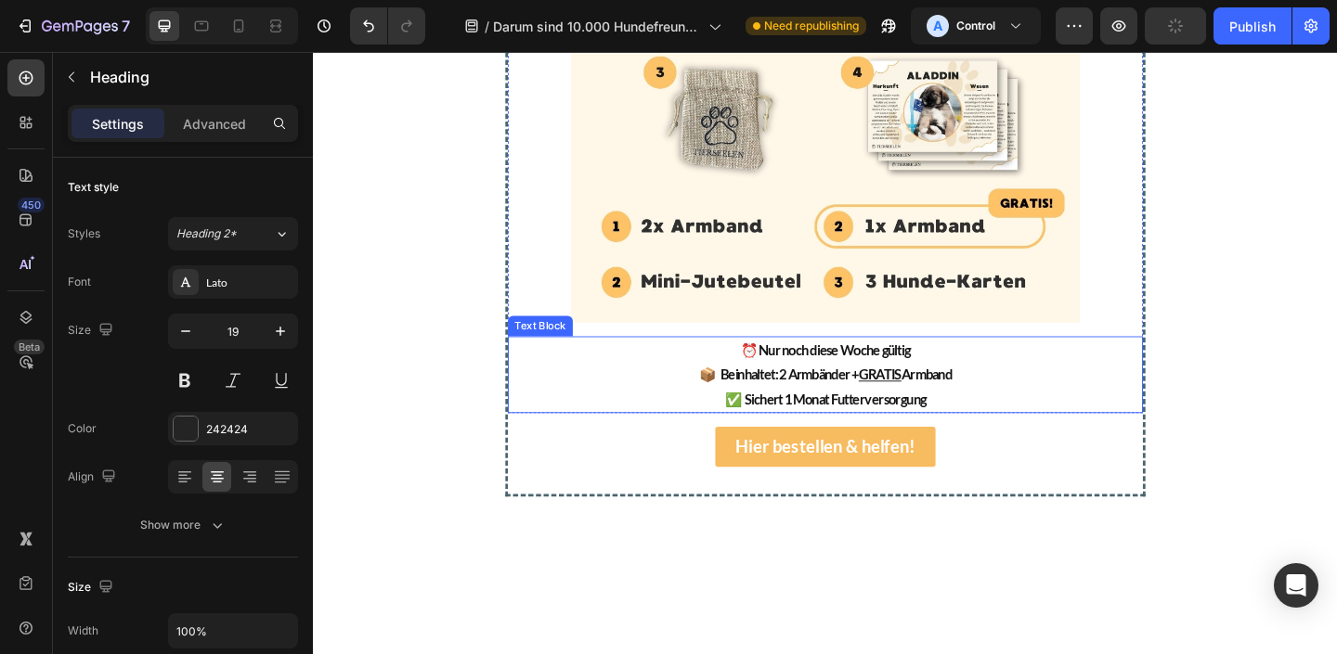
scroll to position [3157, 0]
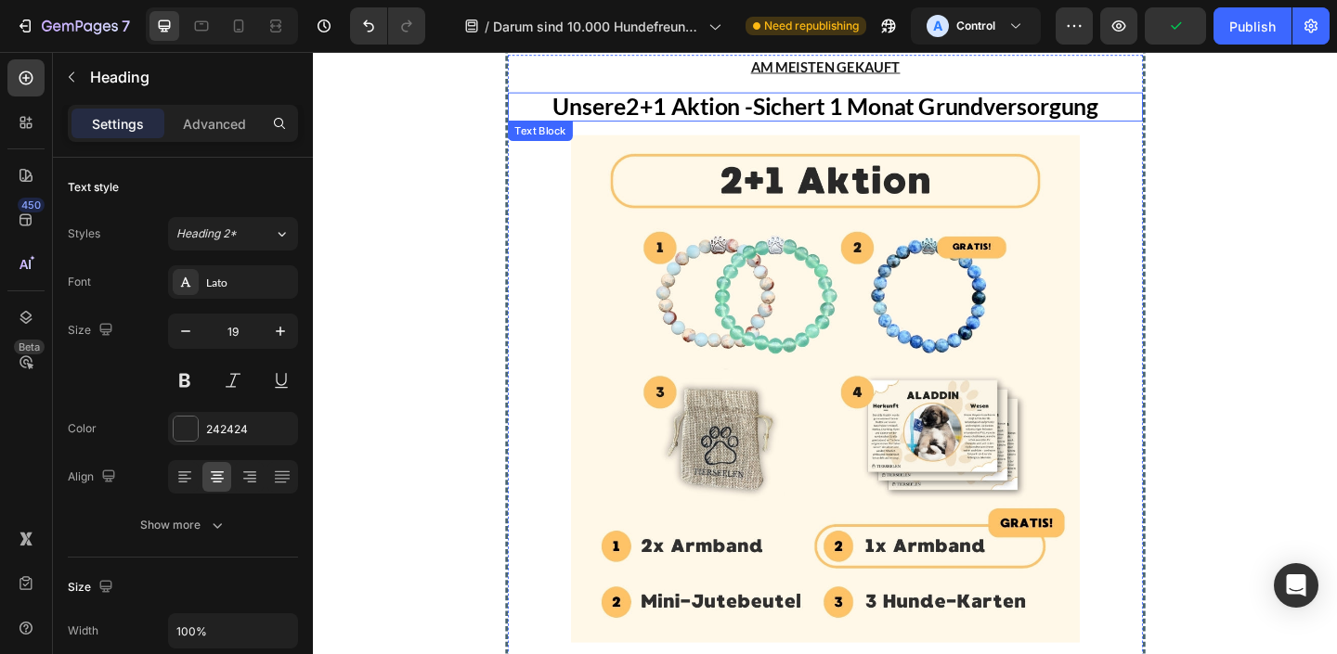
click at [882, 110] on p "Unsere 2+1 Aktion - Sichert 1 Monat Grundversorgung" at bounding box center [870, 112] width 650 height 28
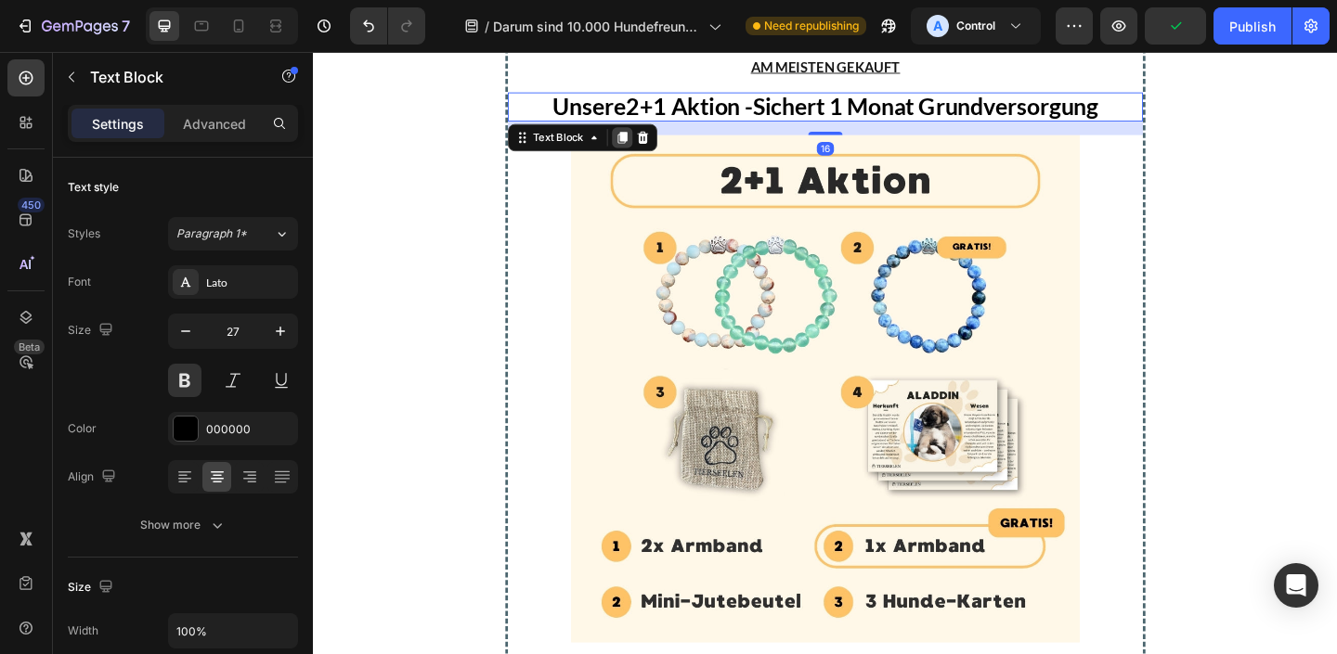
click at [648, 142] on icon at bounding box center [649, 145] width 10 height 13
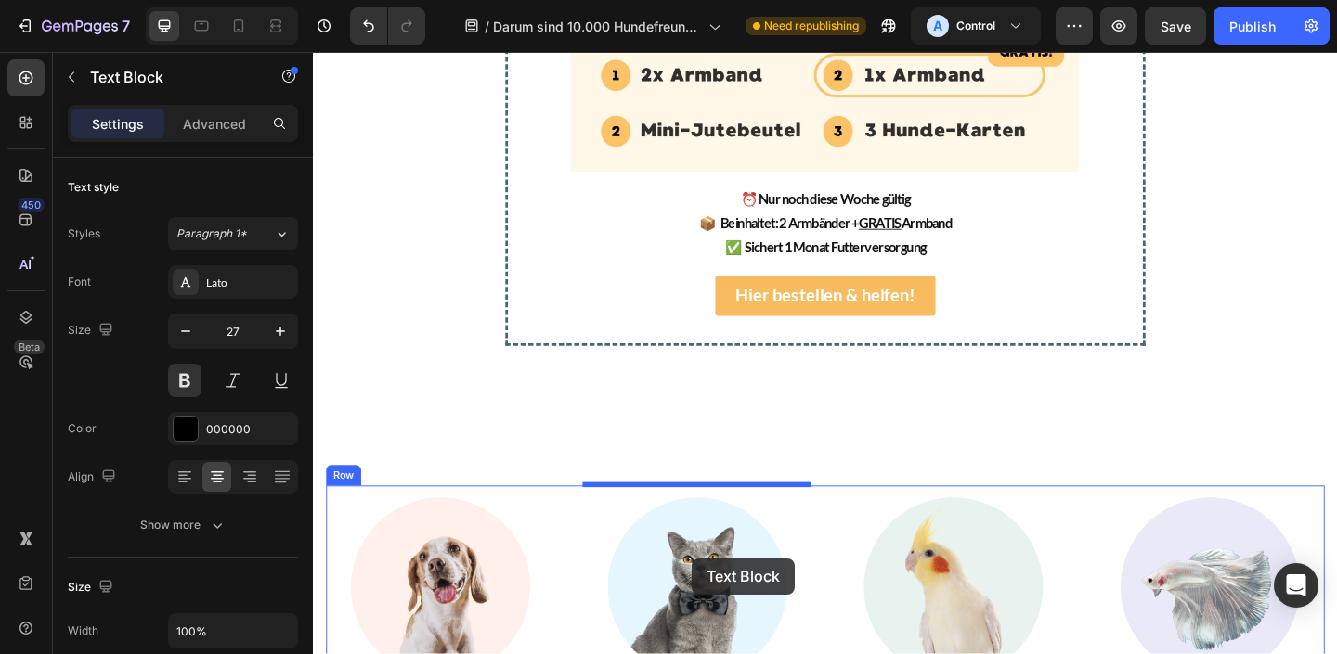
scroll to position [3746, 0]
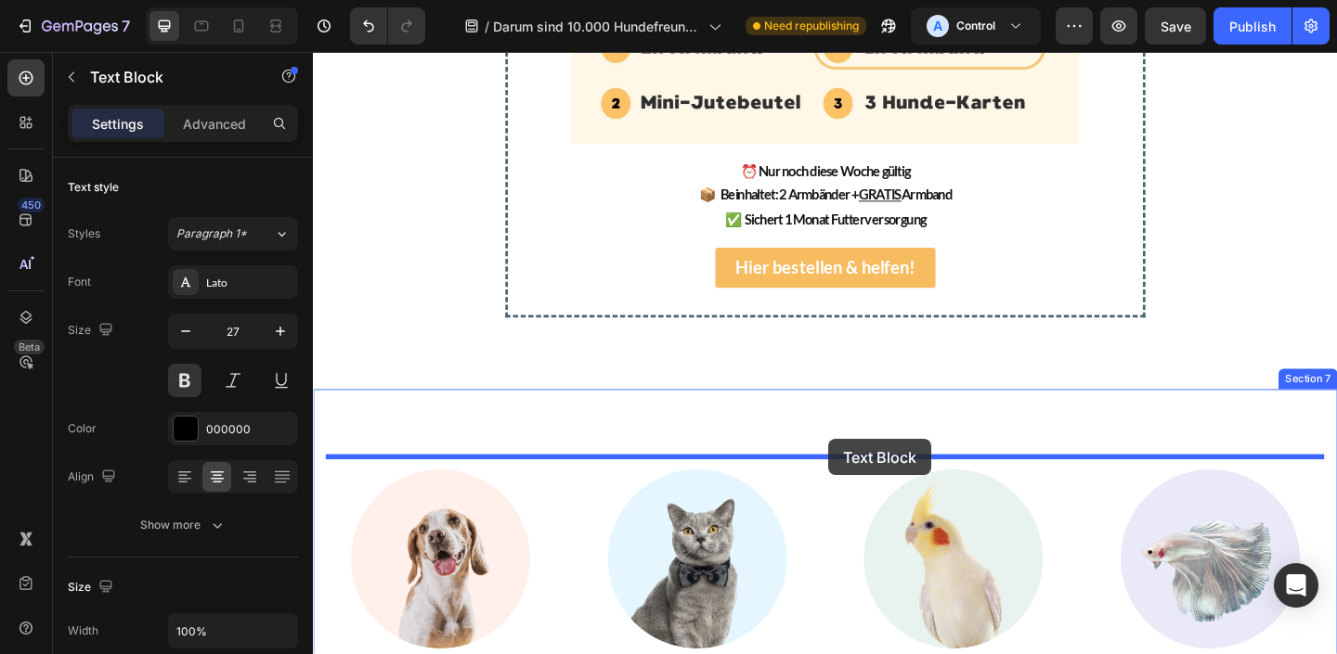
drag, startPoint x: 592, startPoint y: 130, endPoint x: 873, endPoint y: 472, distance: 443.2
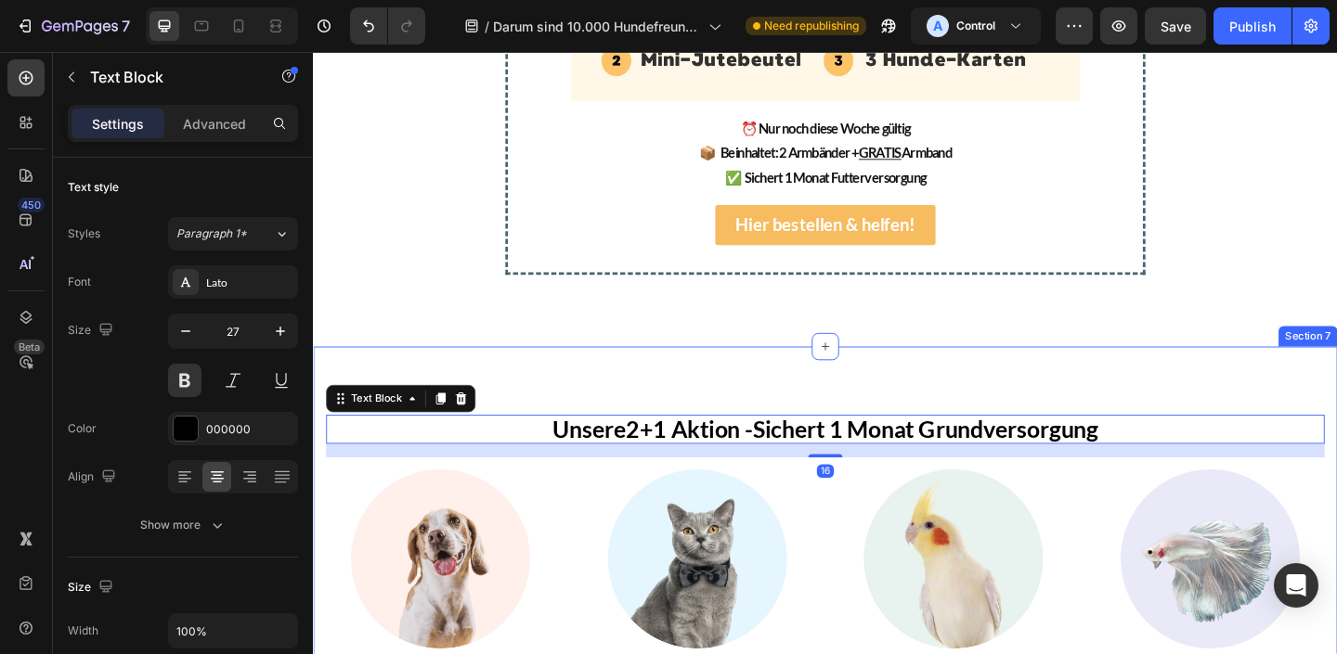
scroll to position [3701, 0]
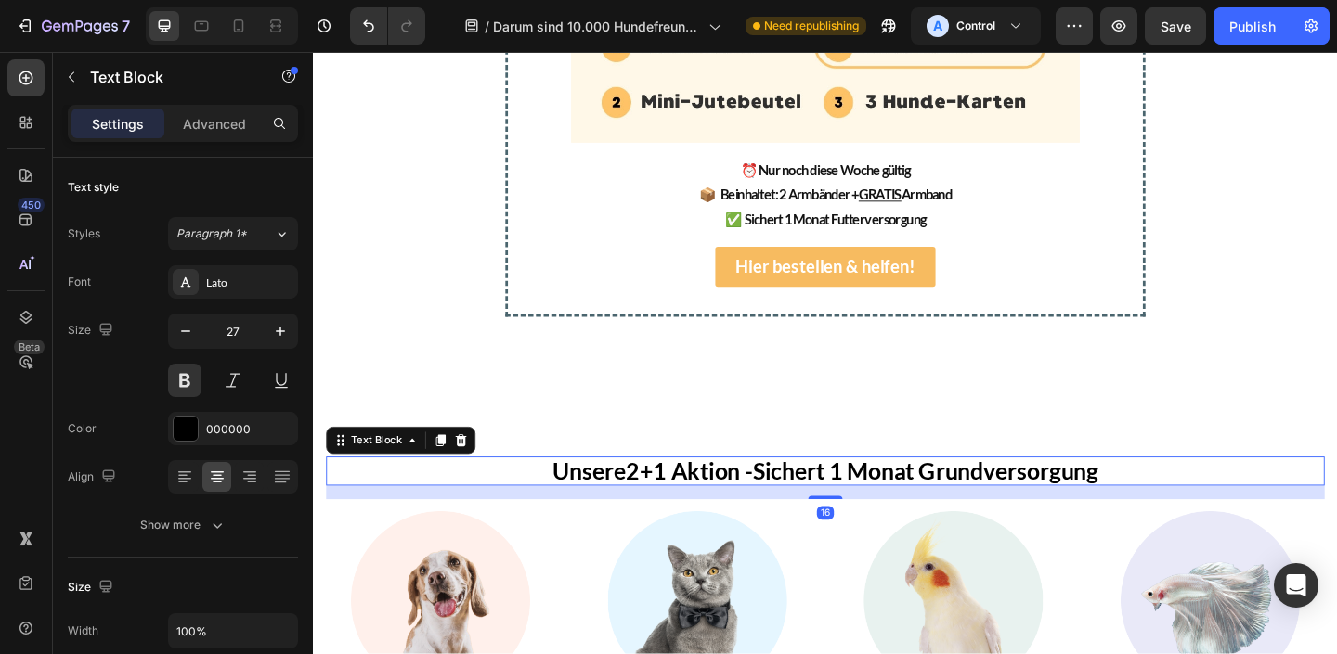
click at [843, 503] on p "Unsere 2+1 Aktion - Sichert 1 Monat Grundversorgung" at bounding box center [869, 509] width 1045 height 28
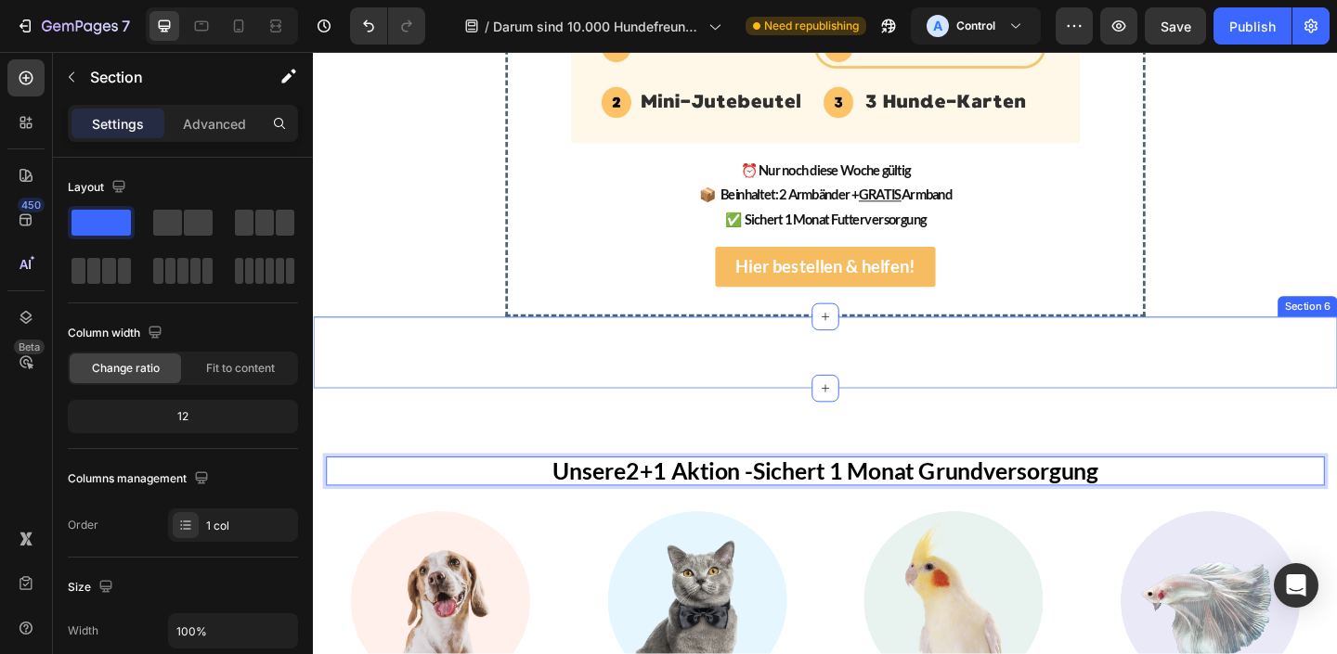
click at [858, 387] on div "Text Block" at bounding box center [870, 379] width 1114 height 19
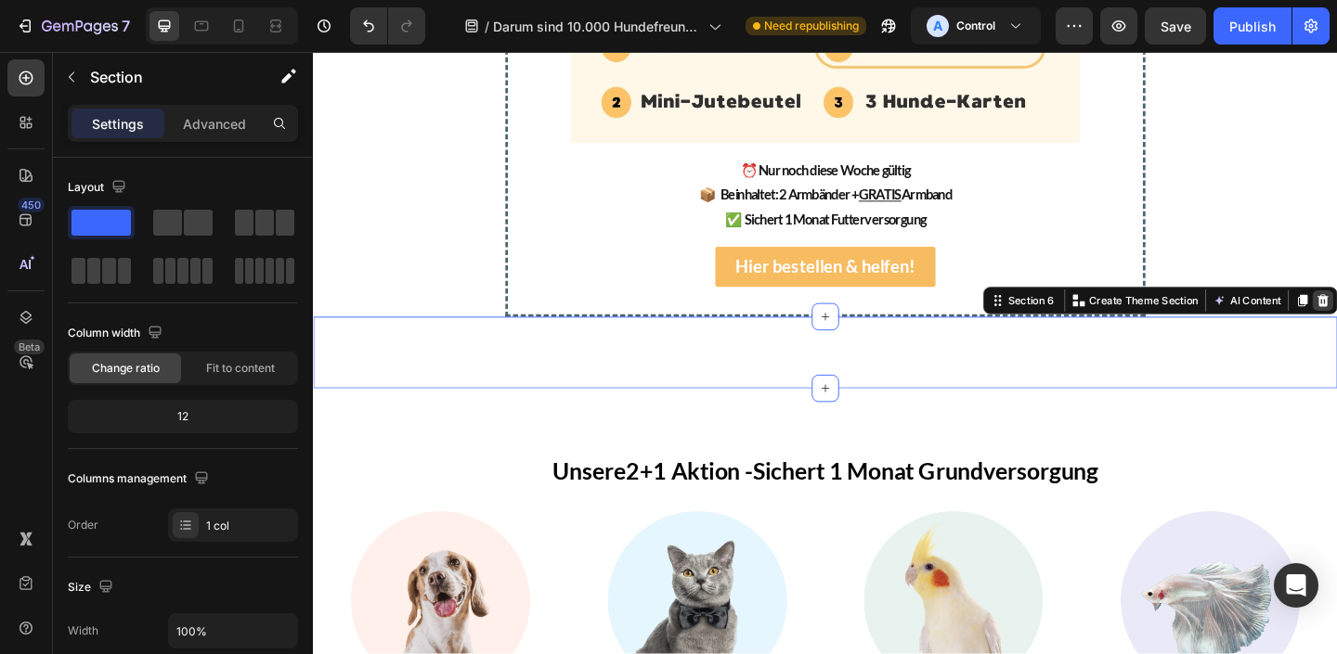
click at [1336, 323] on div "Section 6 Create Theme Section AI Content Write with GemAI What would you like …" at bounding box center [1233, 323] width 385 height 30
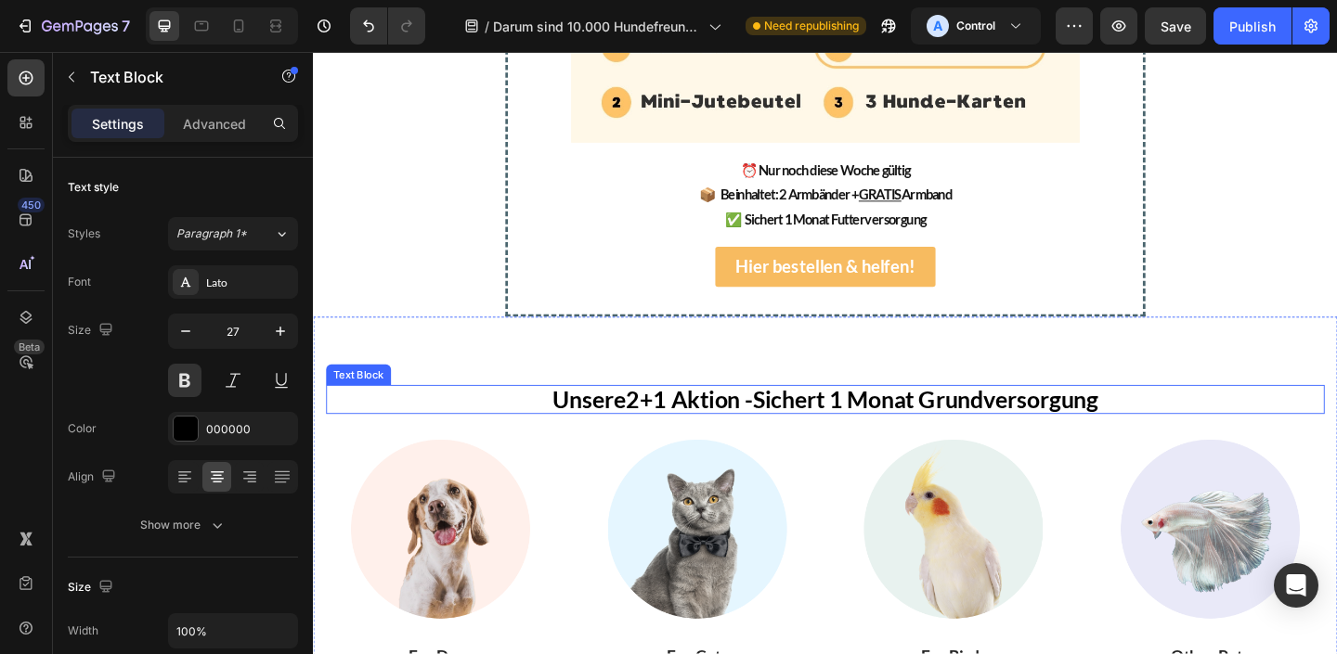
click at [818, 431] on p "Unsere 2+1 Aktion - Sichert 1 Monat Grundversorgung" at bounding box center [869, 431] width 1045 height 28
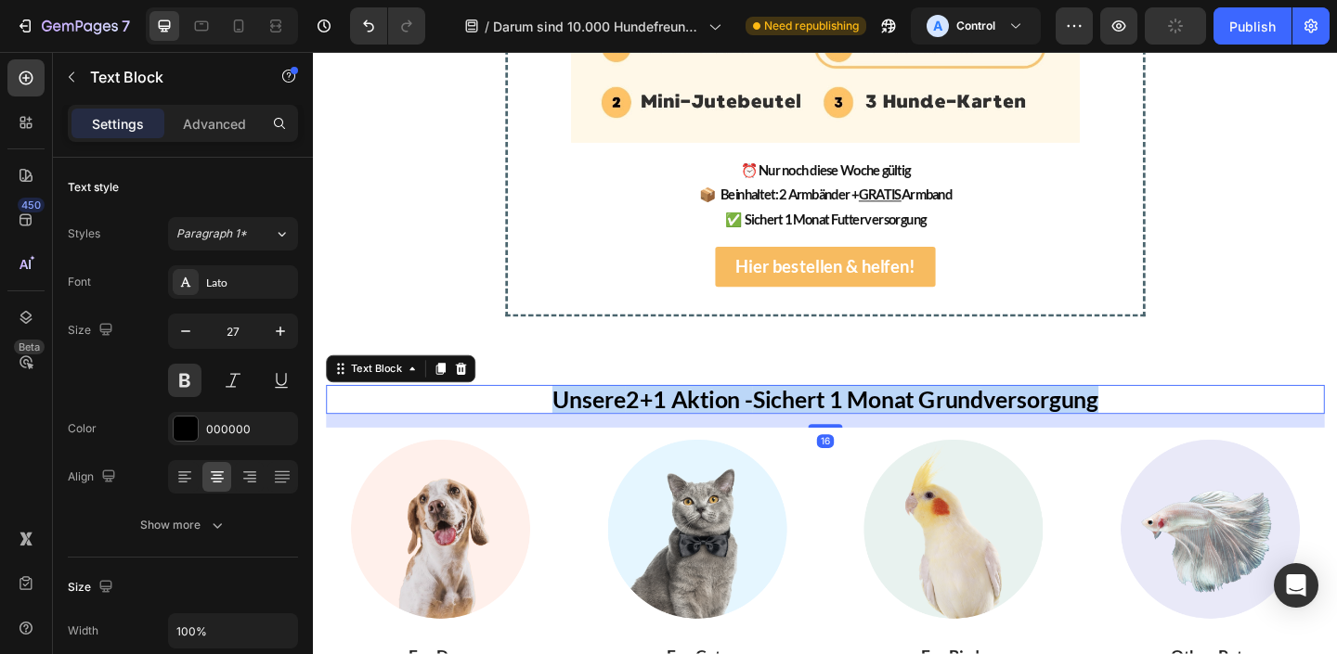
click at [818, 431] on p "Unsere 2+1 Aktion - Sichert 1 Monat Grundversorgung" at bounding box center [869, 431] width 1045 height 28
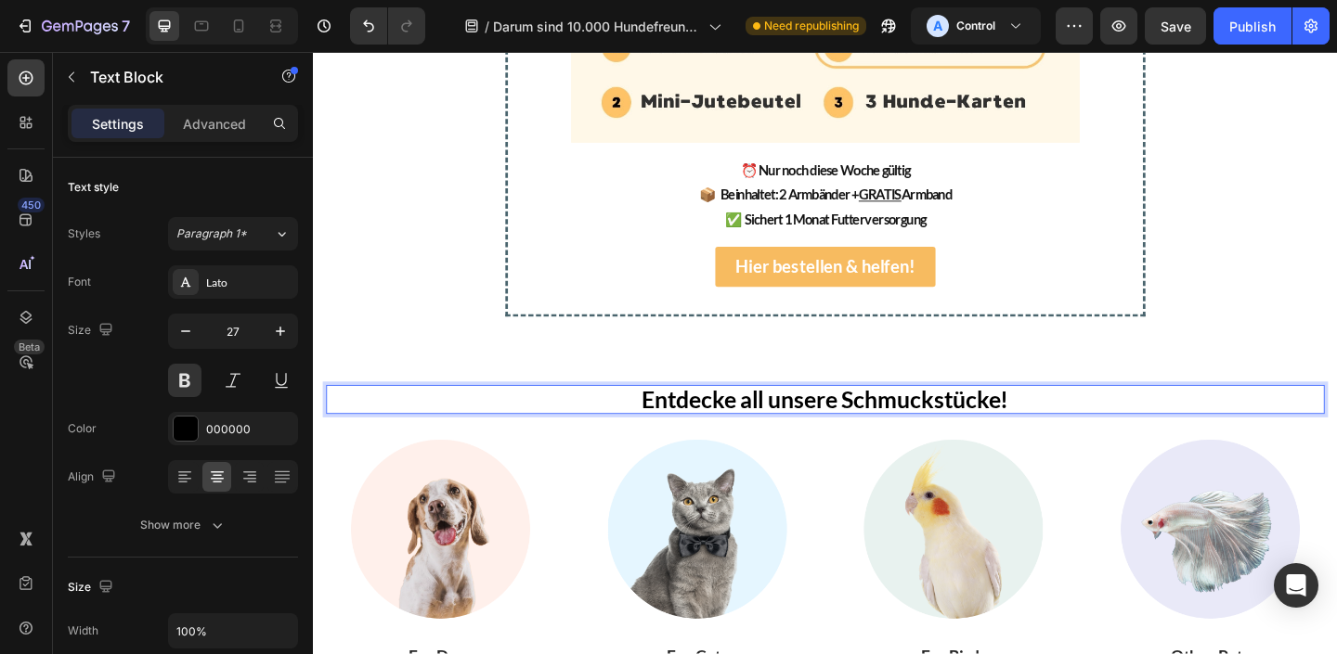
scroll to position [3917, 0]
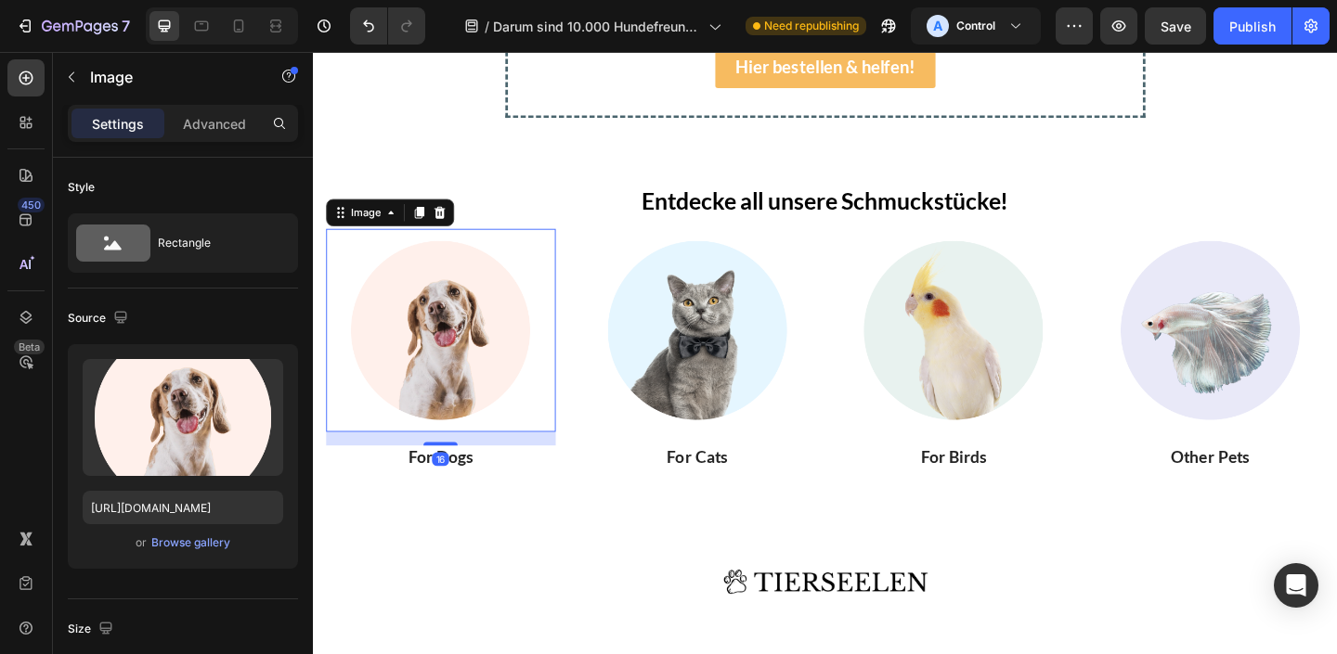
click at [444, 350] on img at bounding box center [451, 355] width 221 height 221
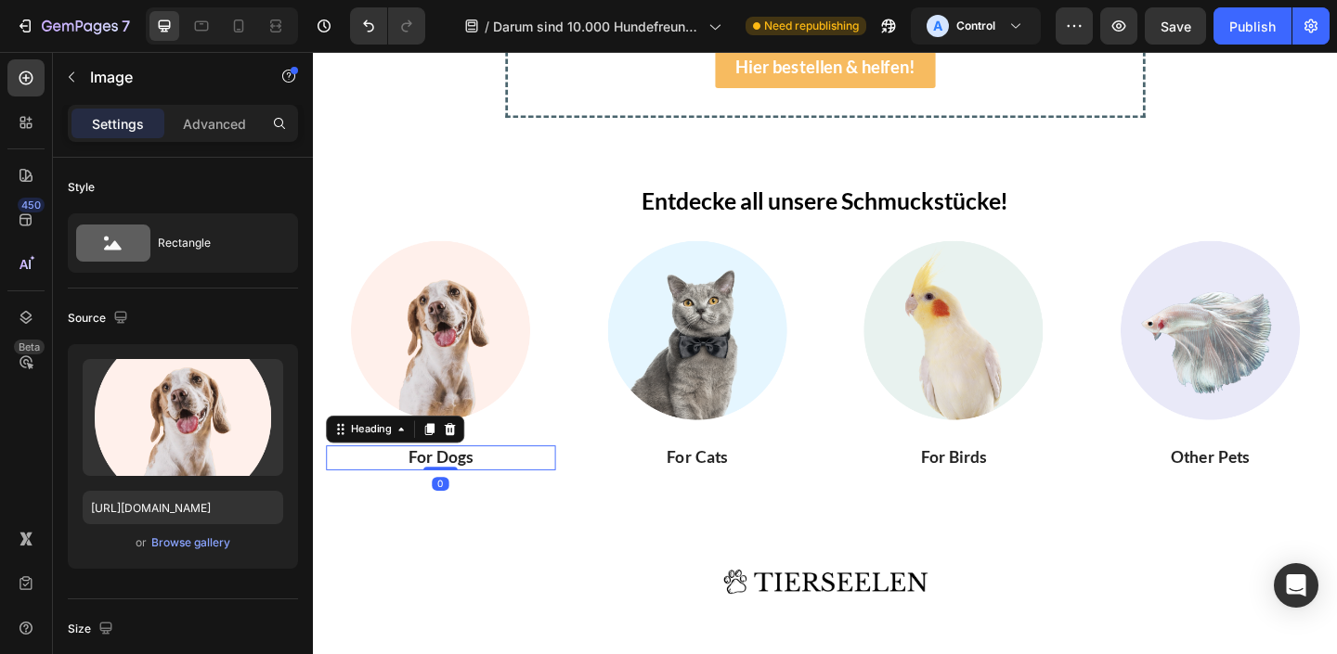
click at [499, 501] on p "For Dogs" at bounding box center [452, 494] width 246 height 23
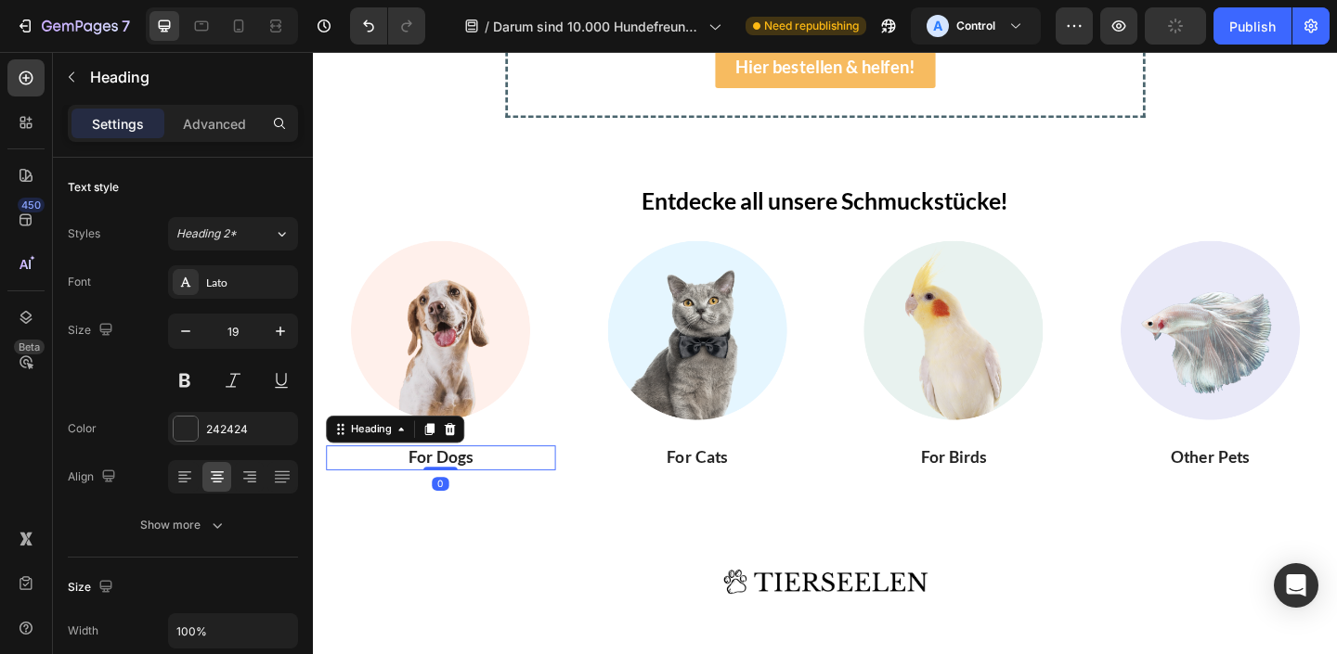
click at [500, 500] on p "For Dogs" at bounding box center [452, 494] width 246 height 23
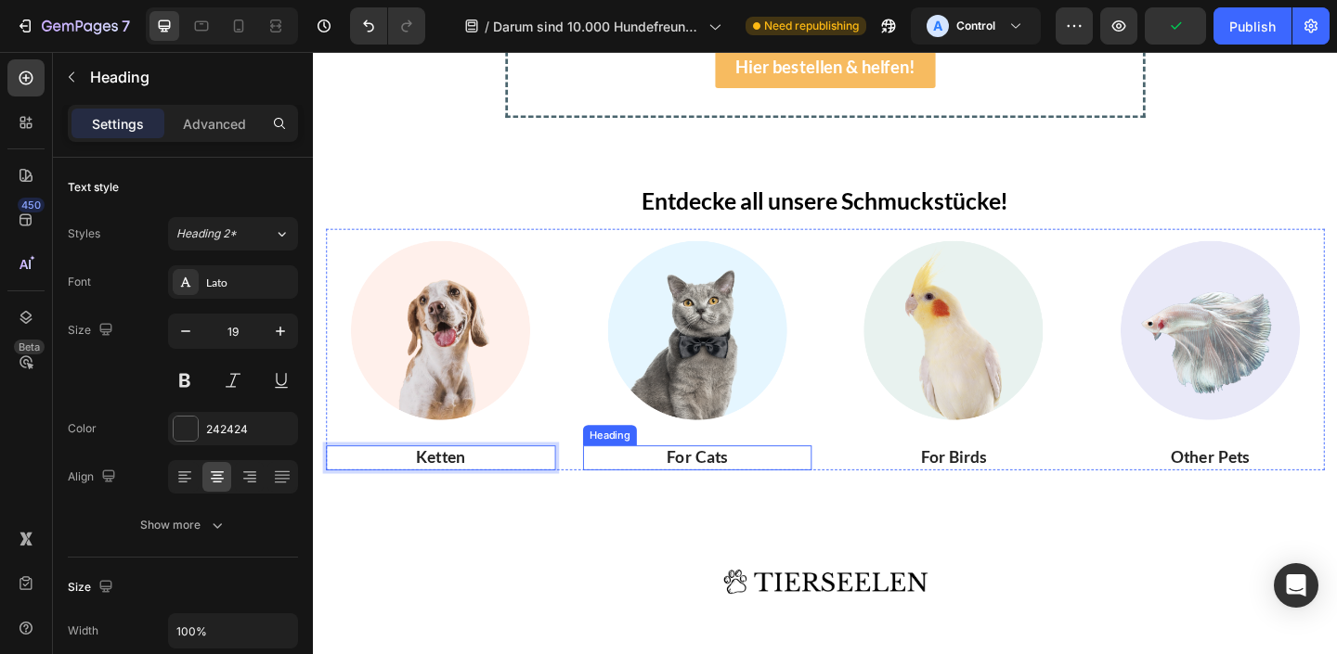
click at [744, 496] on p "For Cats" at bounding box center [731, 494] width 246 height 23
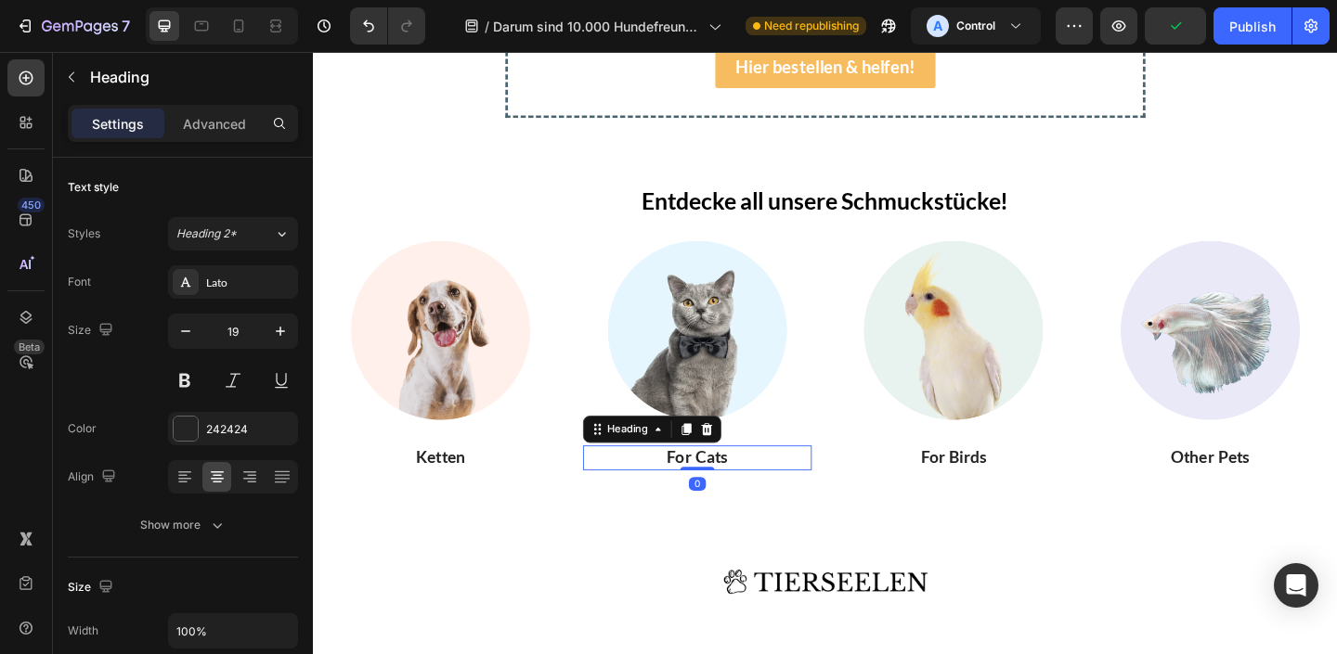
click at [744, 496] on p "For Cats" at bounding box center [731, 494] width 246 height 23
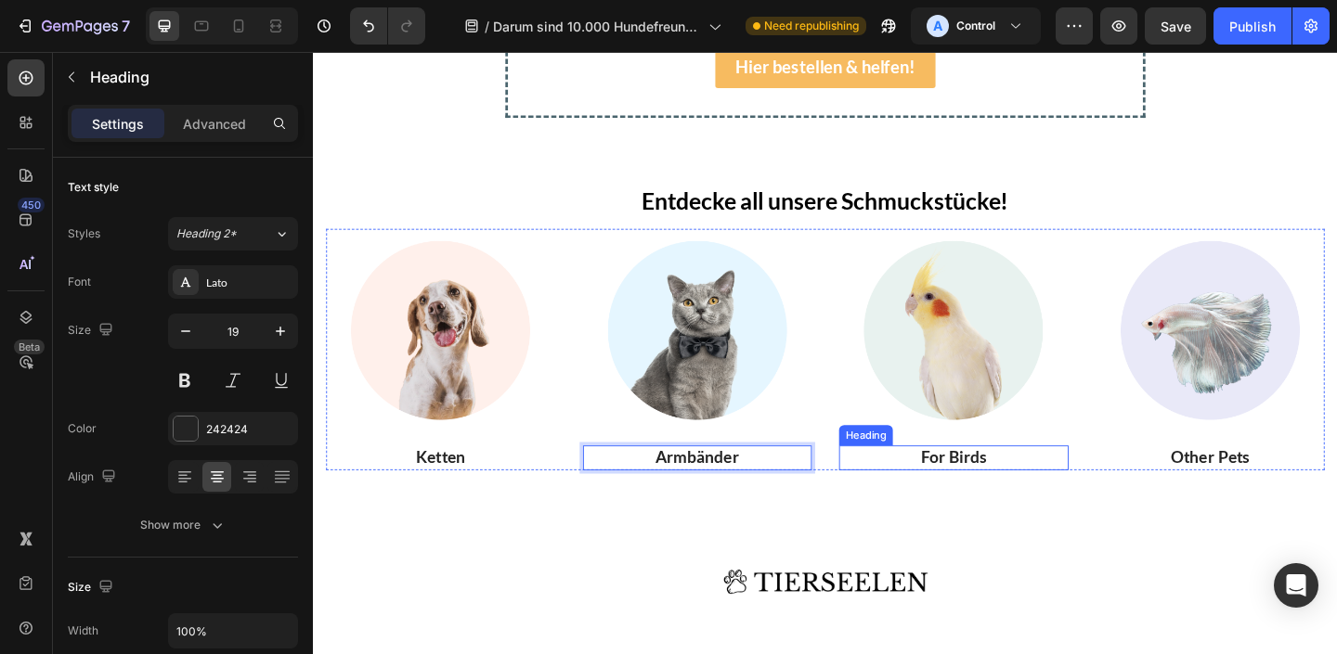
click at [1047, 489] on p "For Birds" at bounding box center [1009, 494] width 246 height 23
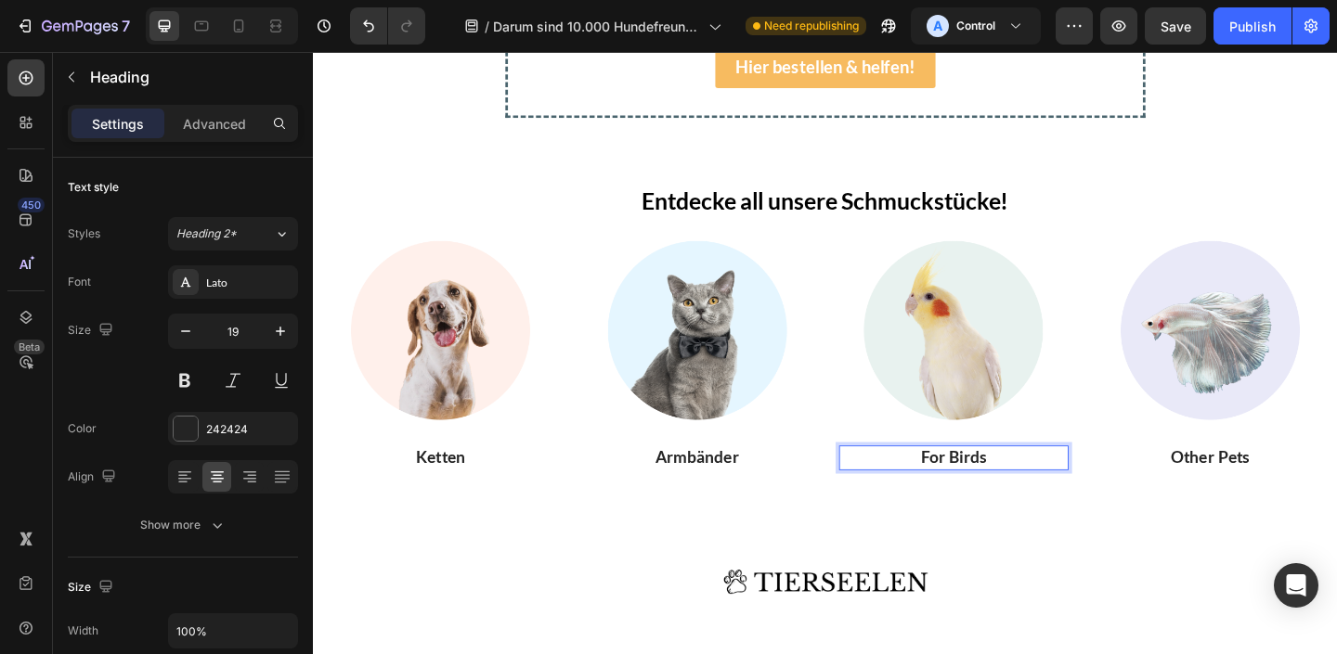
click at [1047, 489] on p "For Birds" at bounding box center [1009, 494] width 246 height 23
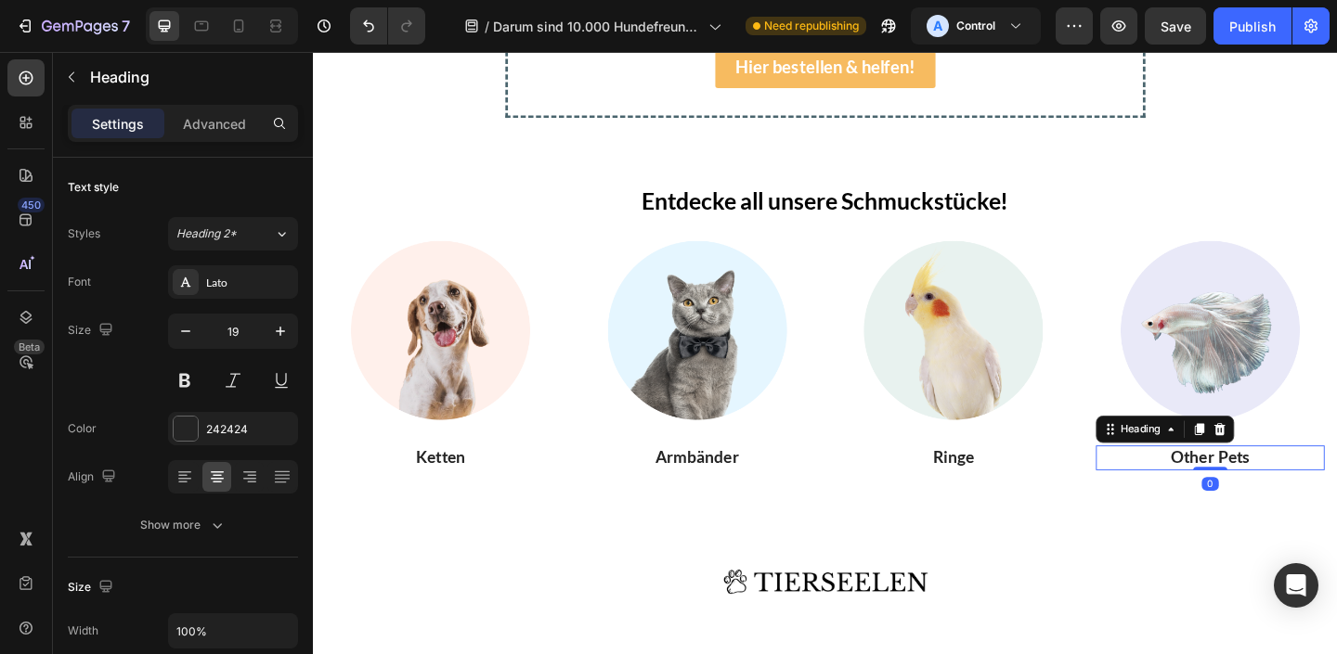
click at [1319, 498] on p "Other Pets" at bounding box center [1289, 494] width 246 height 23
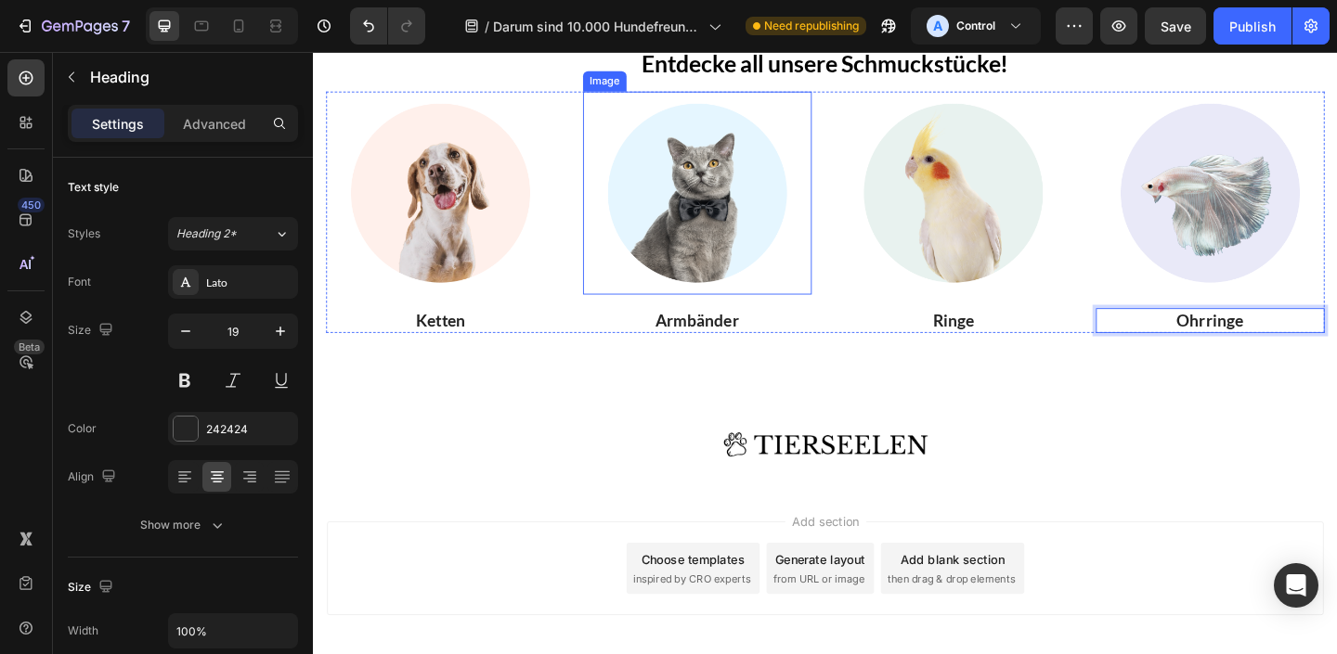
scroll to position [4113, 0]
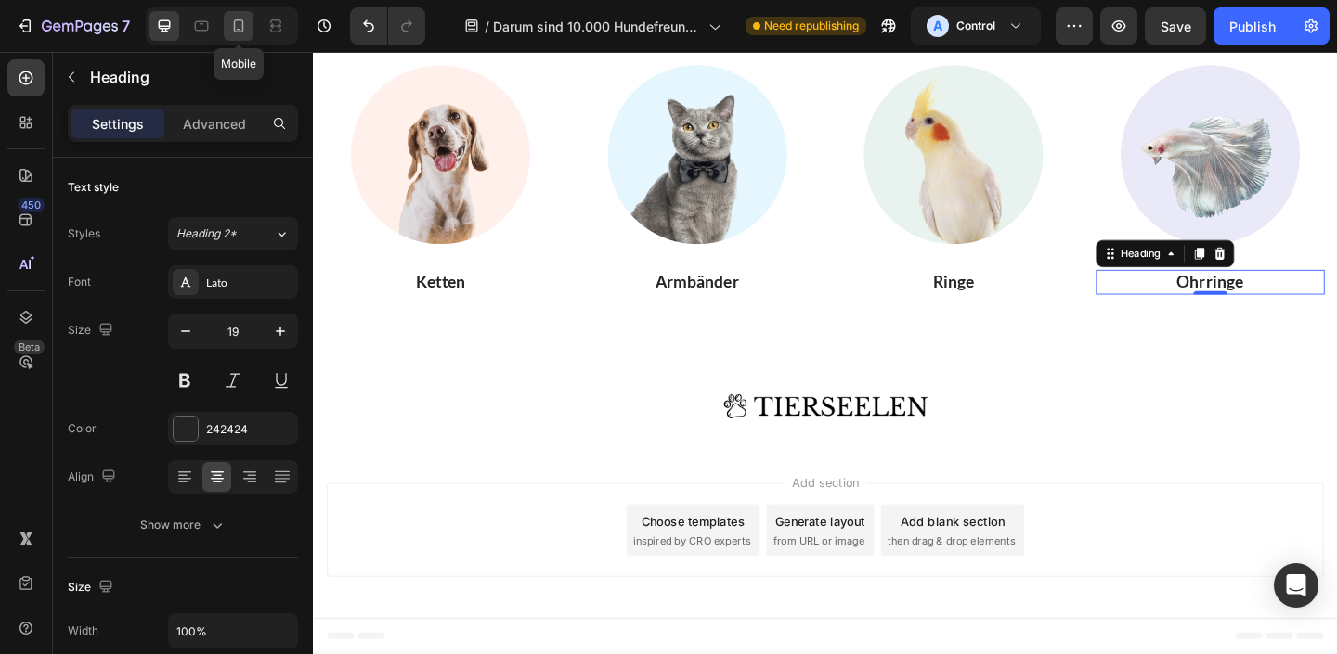
click at [243, 15] on div at bounding box center [239, 26] width 30 height 30
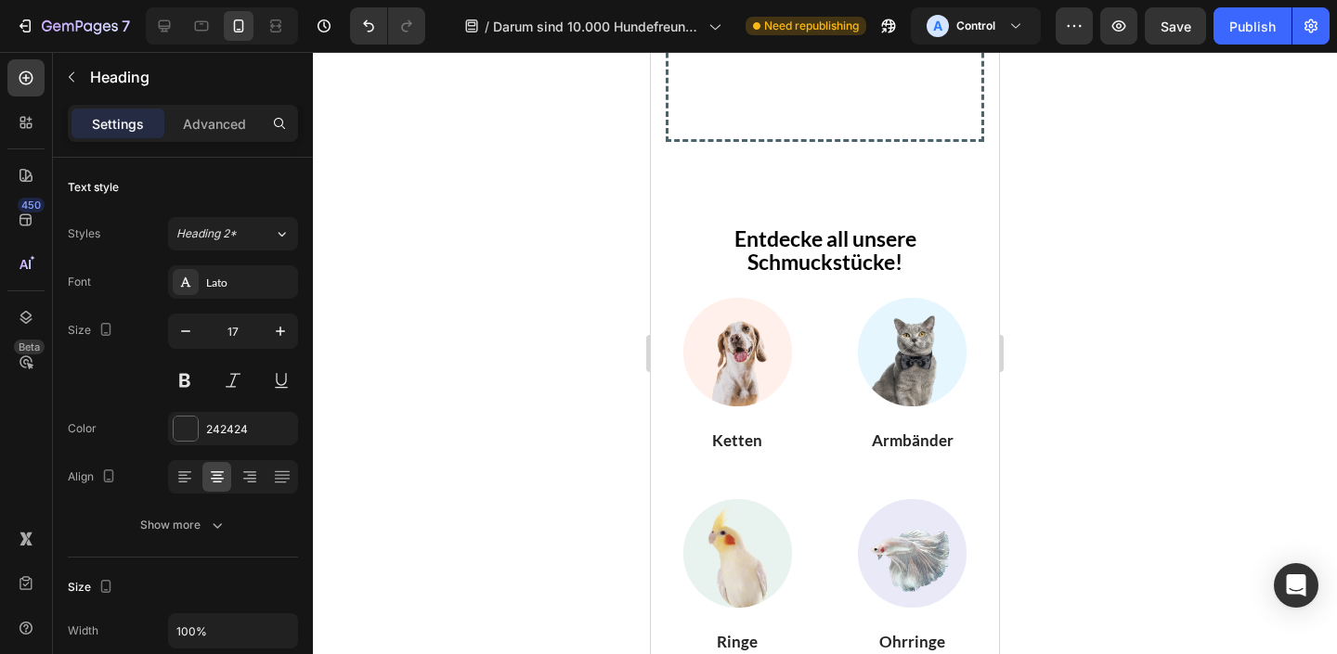
scroll to position [5257, 0]
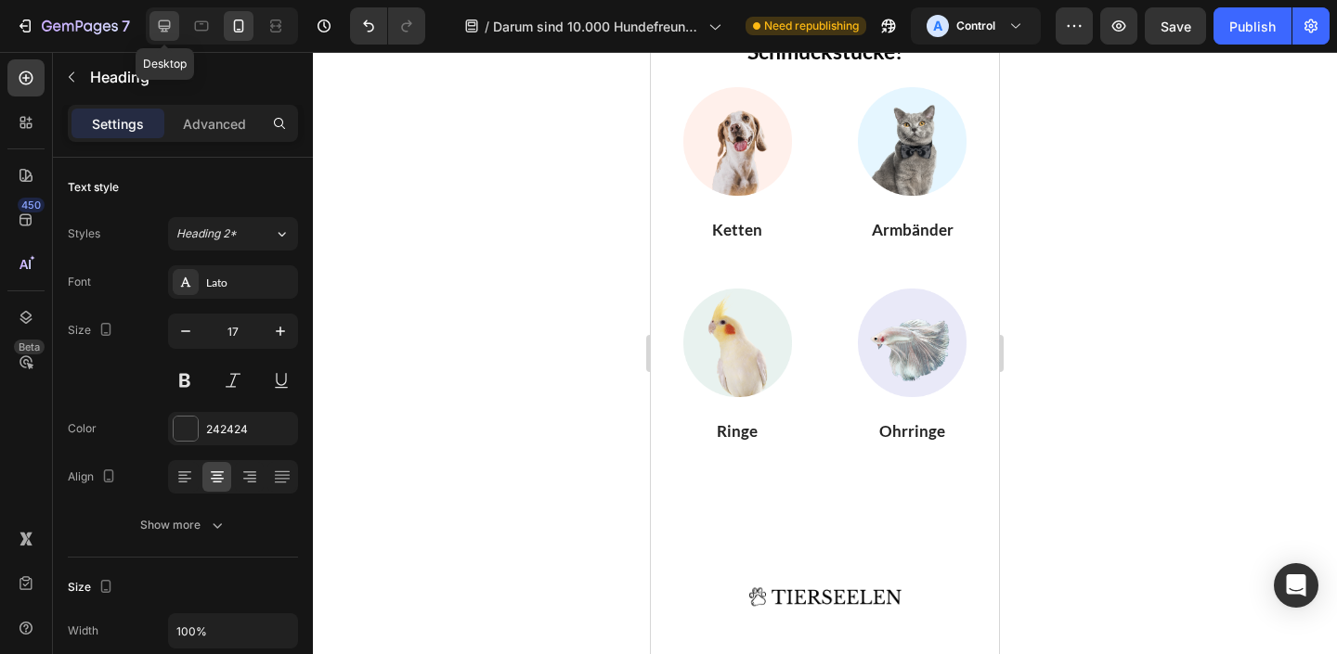
click at [162, 24] on icon at bounding box center [164, 26] width 19 height 19
type input "19"
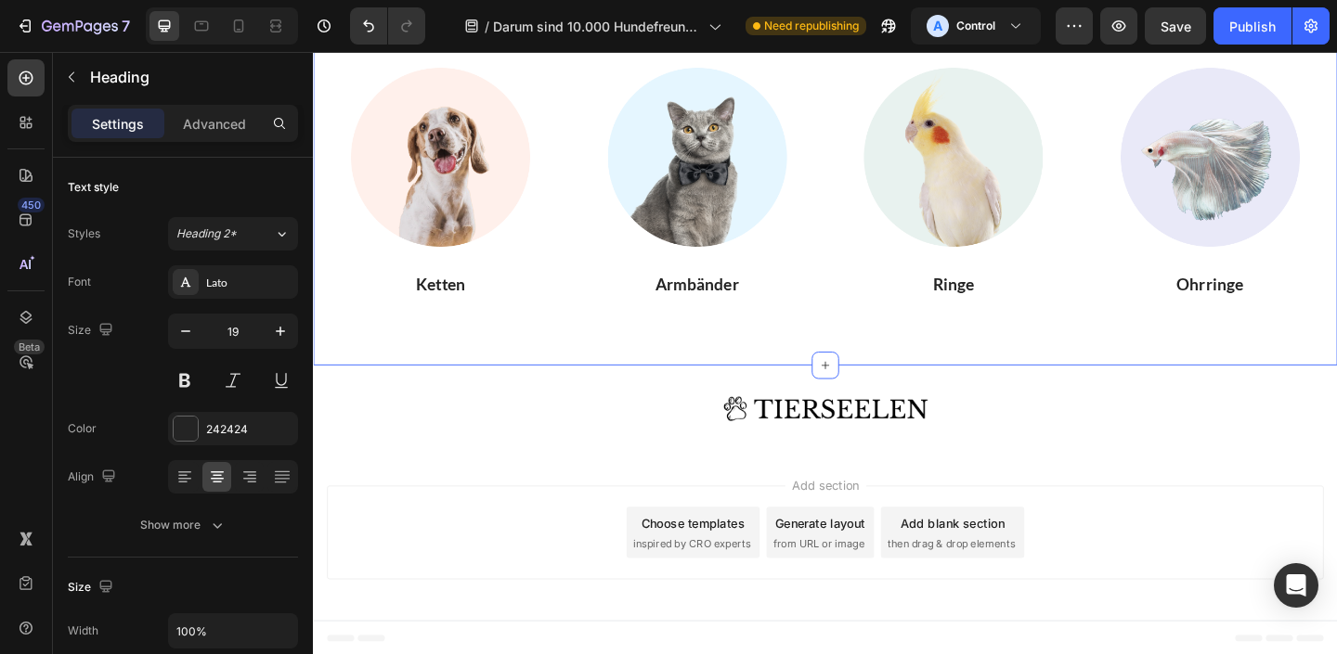
scroll to position [4183, 0]
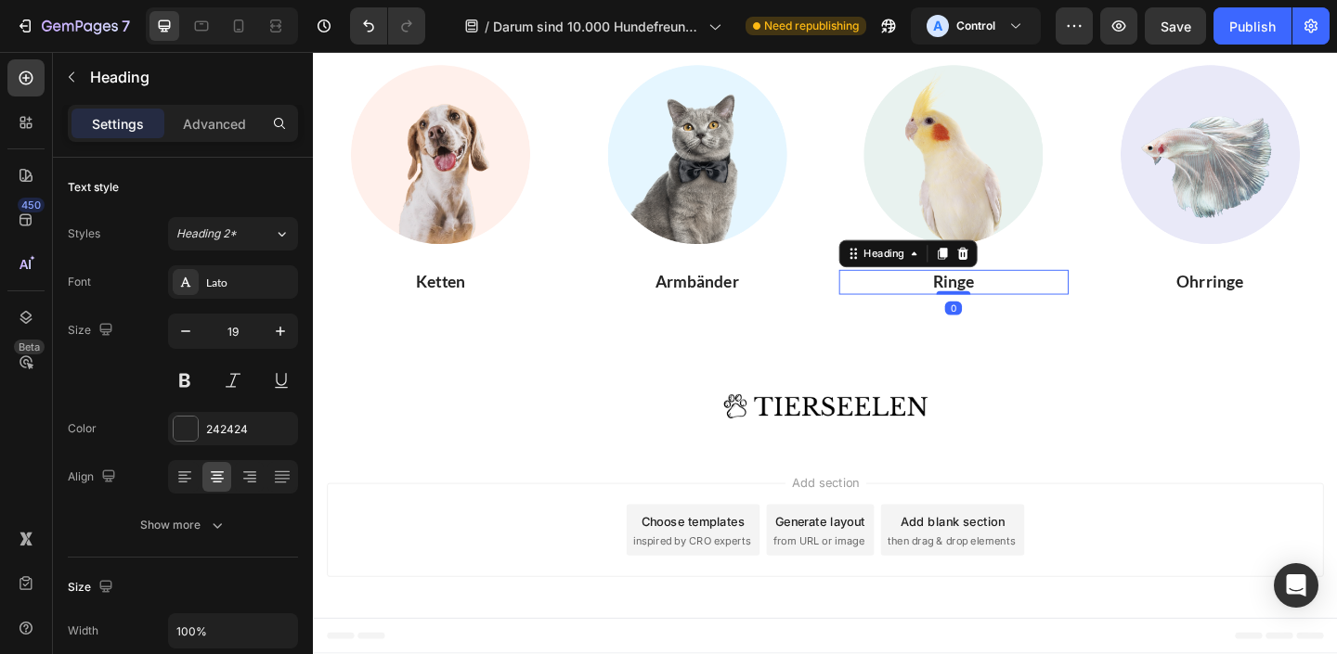
click at [906, 305] on h3 "Ringe" at bounding box center [1010, 303] width 250 height 27
click at [854, 154] on div at bounding box center [731, 164] width 250 height 221
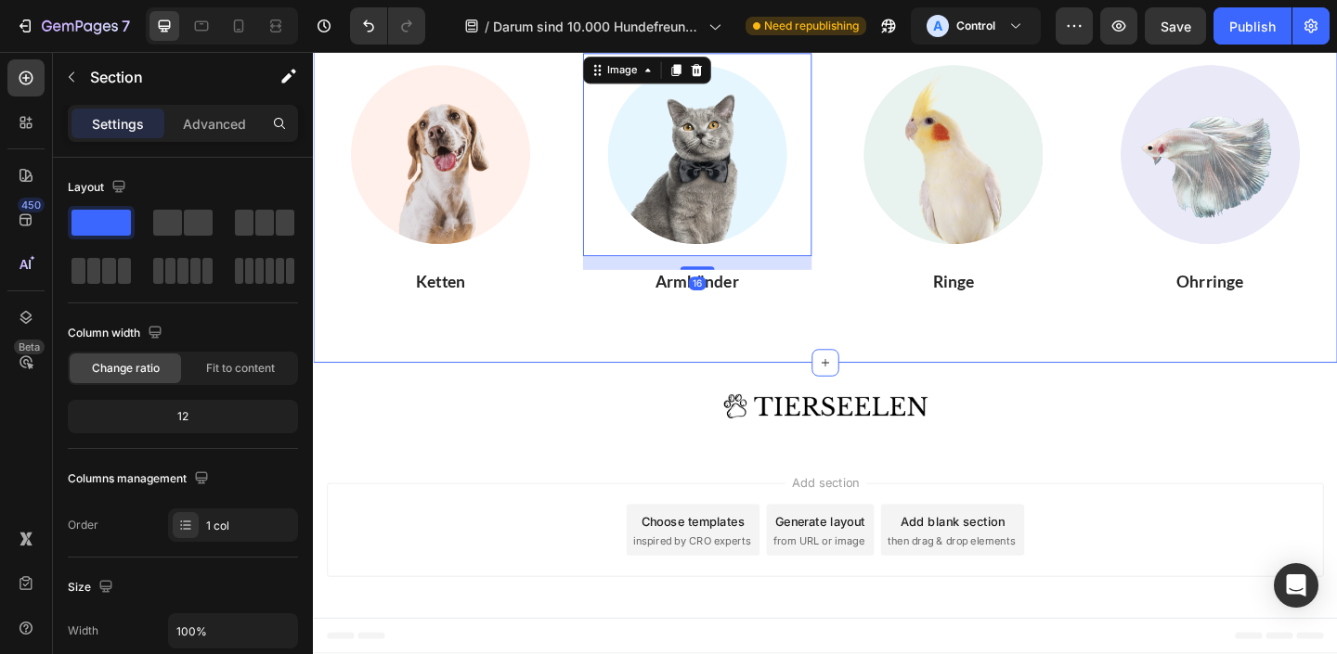
click at [862, 348] on div "Entdecke all unsere Schmuckstücke! Text Block Image Ketten Heading Image 16 Arm…" at bounding box center [870, 161] width 1114 height 457
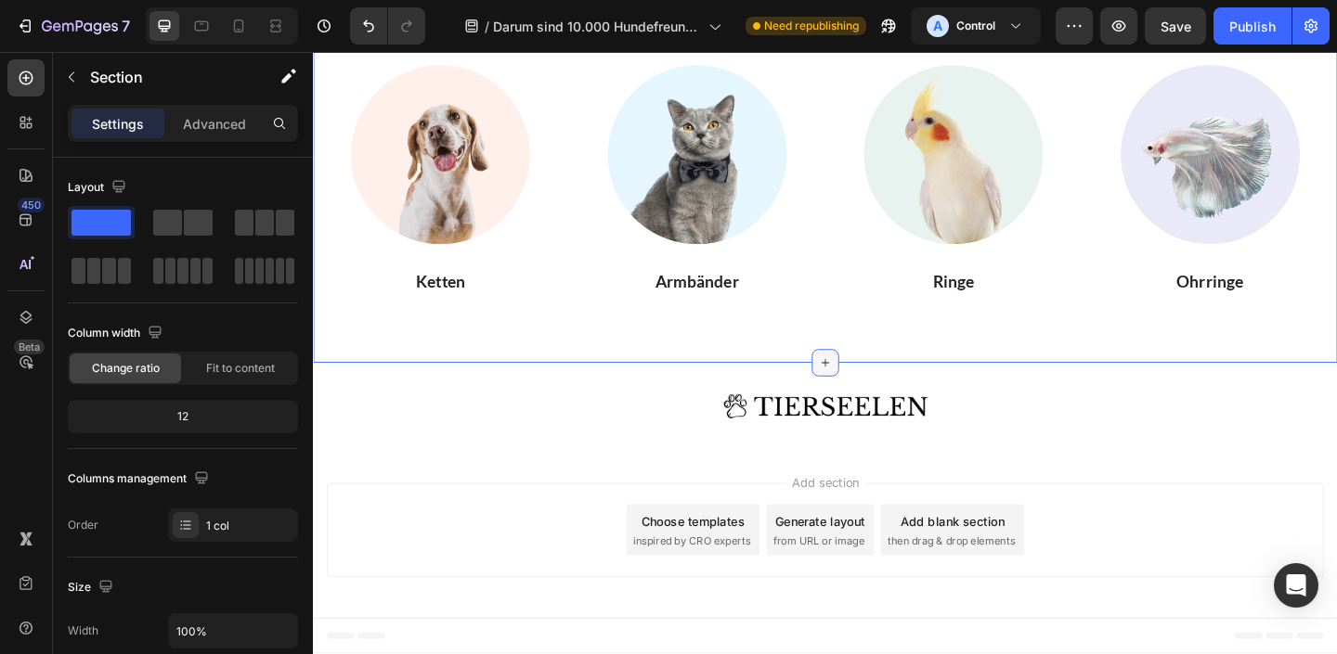
click at [875, 392] on icon at bounding box center [869, 390] width 15 height 15
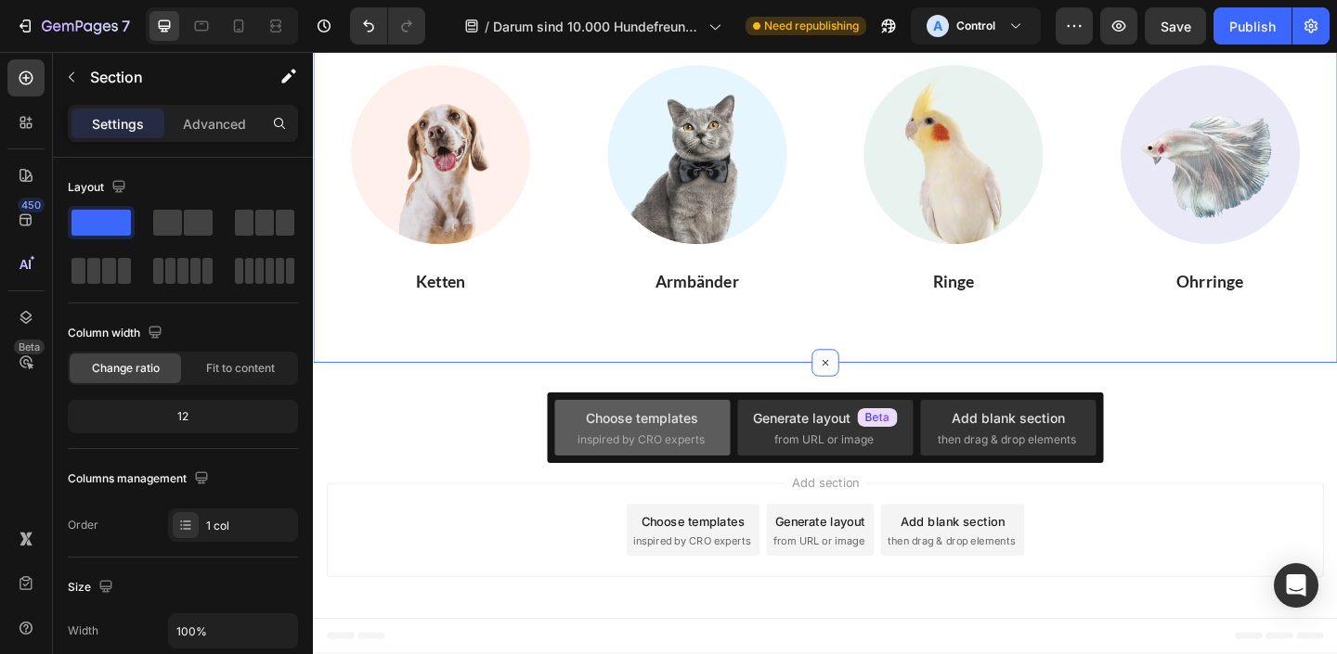
click at [737, 447] on div "Choose templates inspired by CRO experts" at bounding box center [824, 428] width 175 height 56
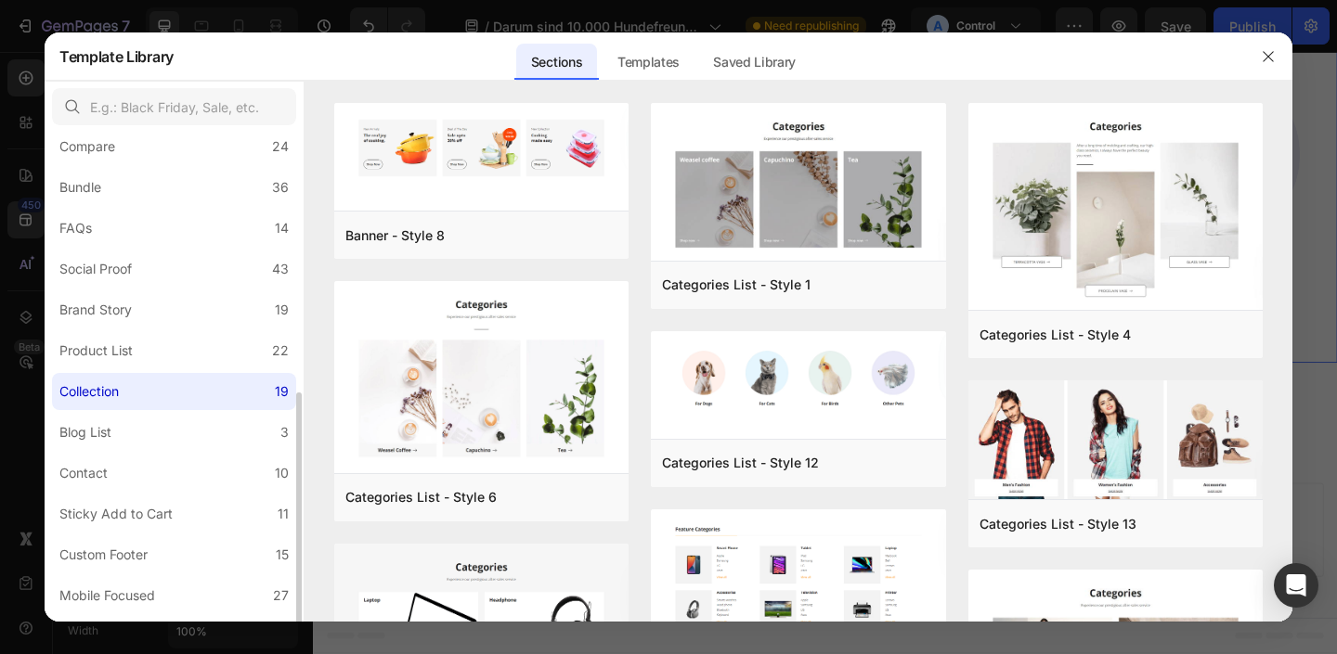
scroll to position [420, 0]
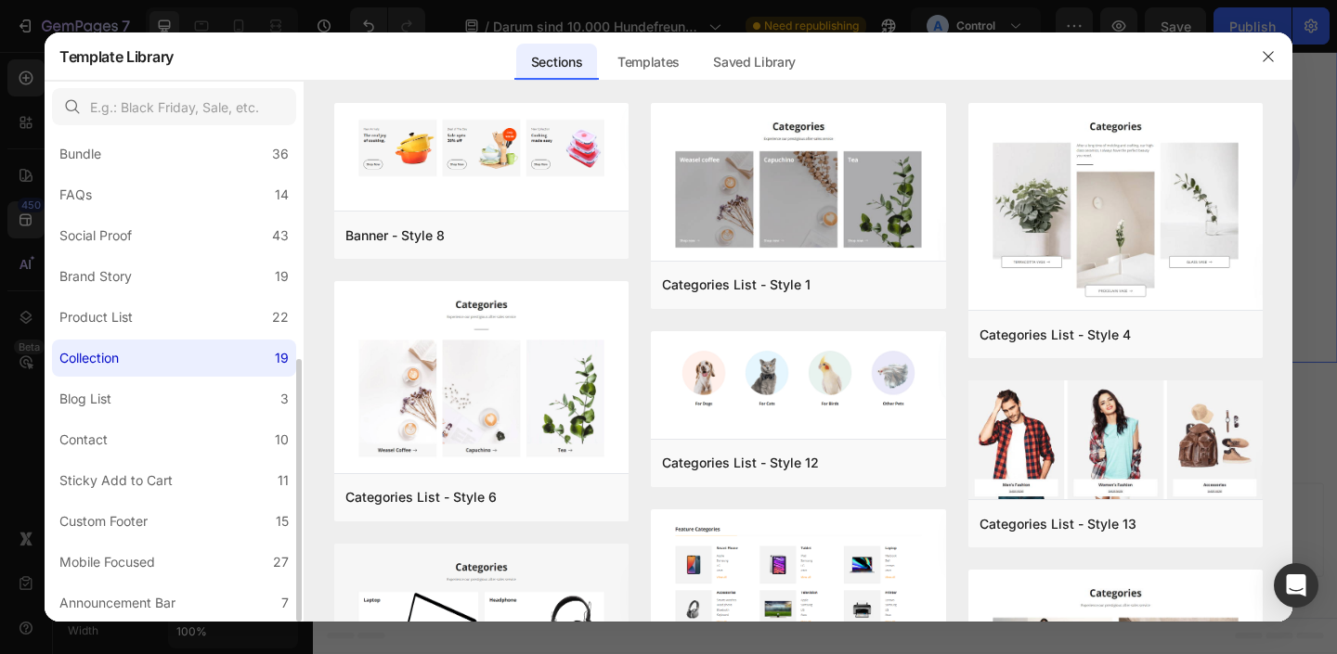
click at [202, 359] on label "Collection 19" at bounding box center [174, 358] width 244 height 37
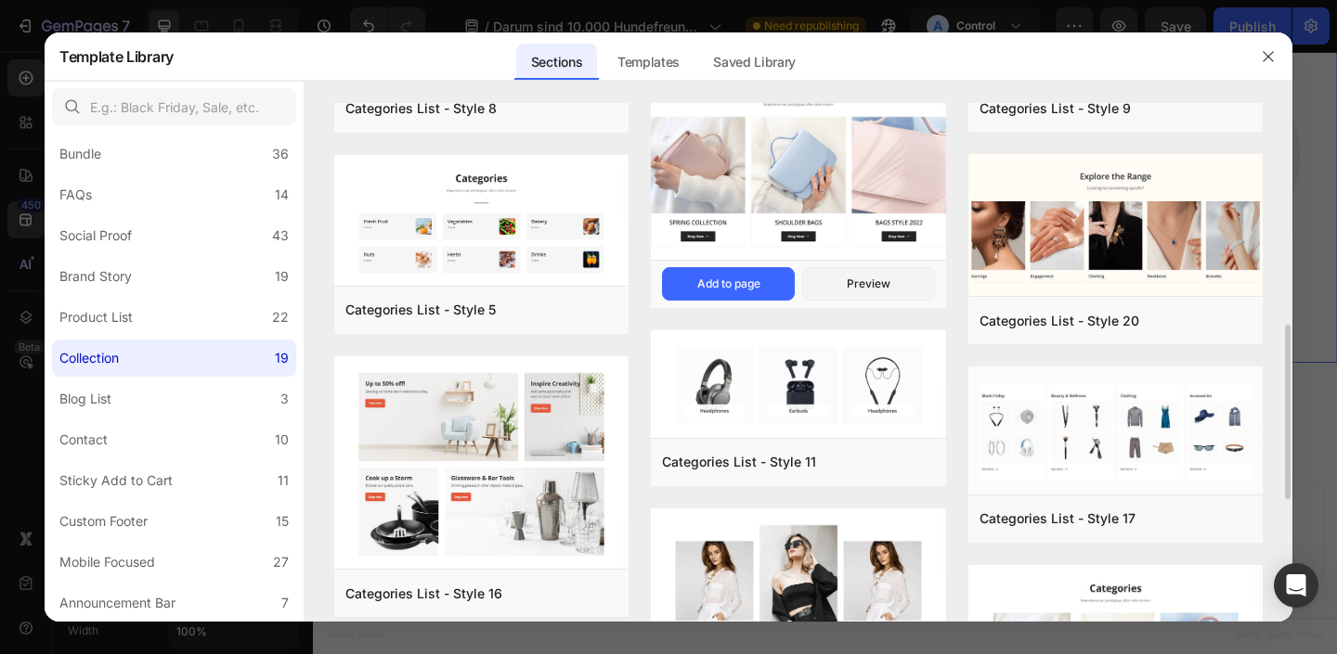
scroll to position [644, 0]
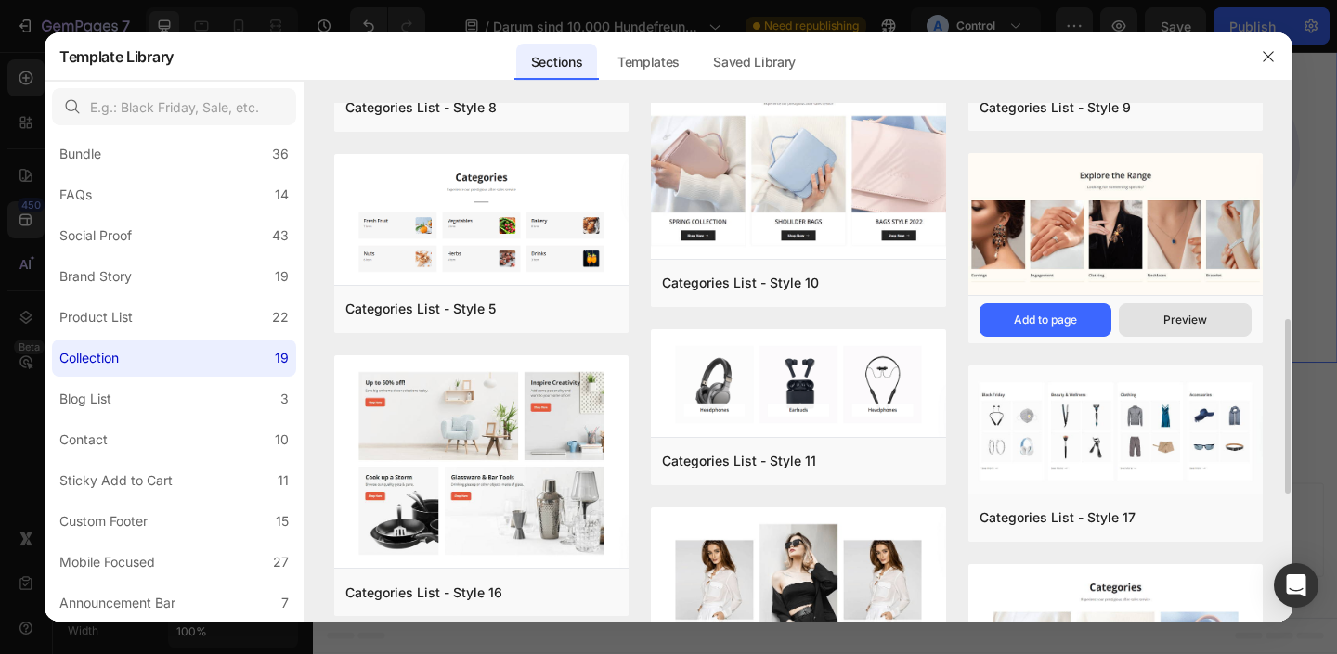
click at [1192, 315] on div "Preview" at bounding box center [1185, 320] width 44 height 17
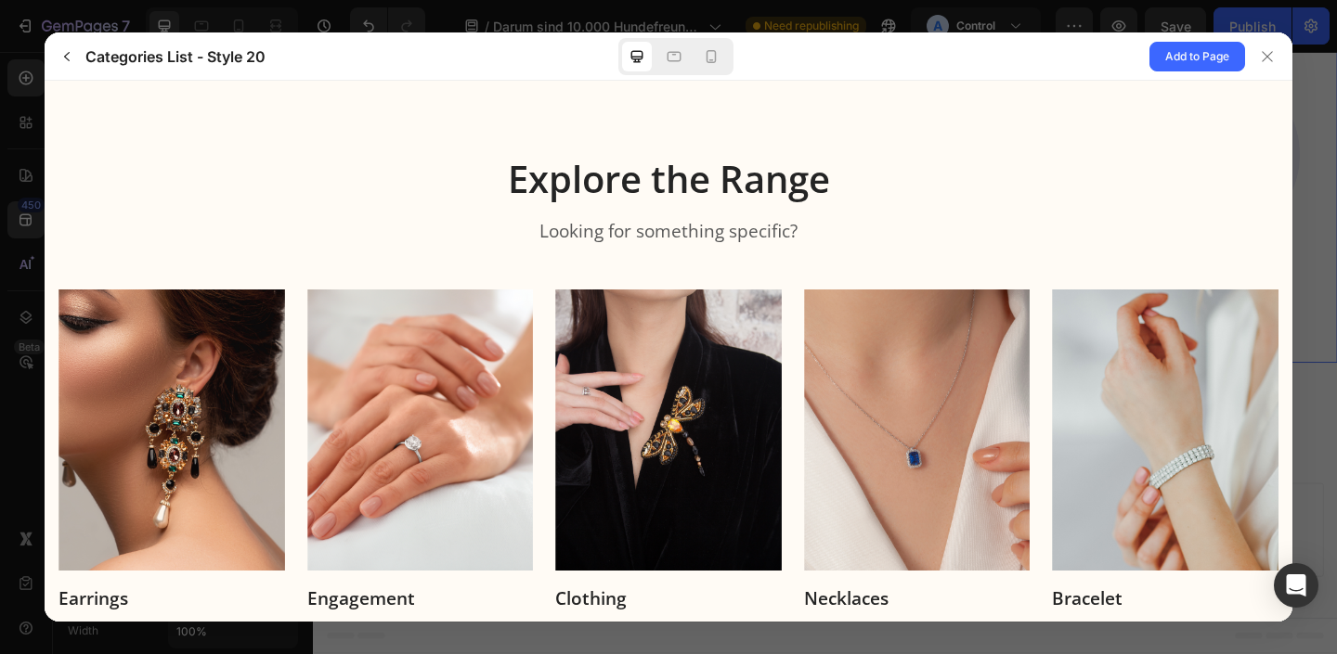
scroll to position [0, 0]
click at [689, 49] on div at bounding box center [675, 56] width 115 height 37
click at [682, 57] on icon at bounding box center [674, 56] width 19 height 19
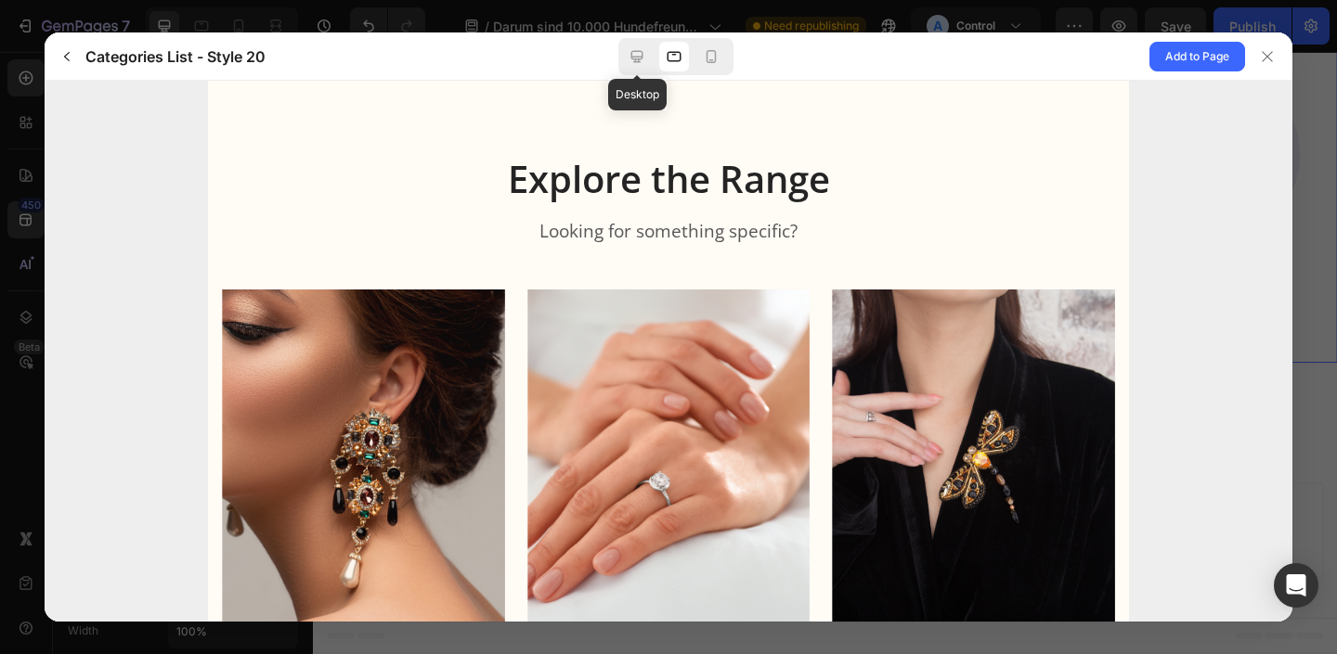
click at [659, 42] on div at bounding box center [674, 57] width 30 height 30
click at [643, 45] on div at bounding box center [637, 57] width 30 height 30
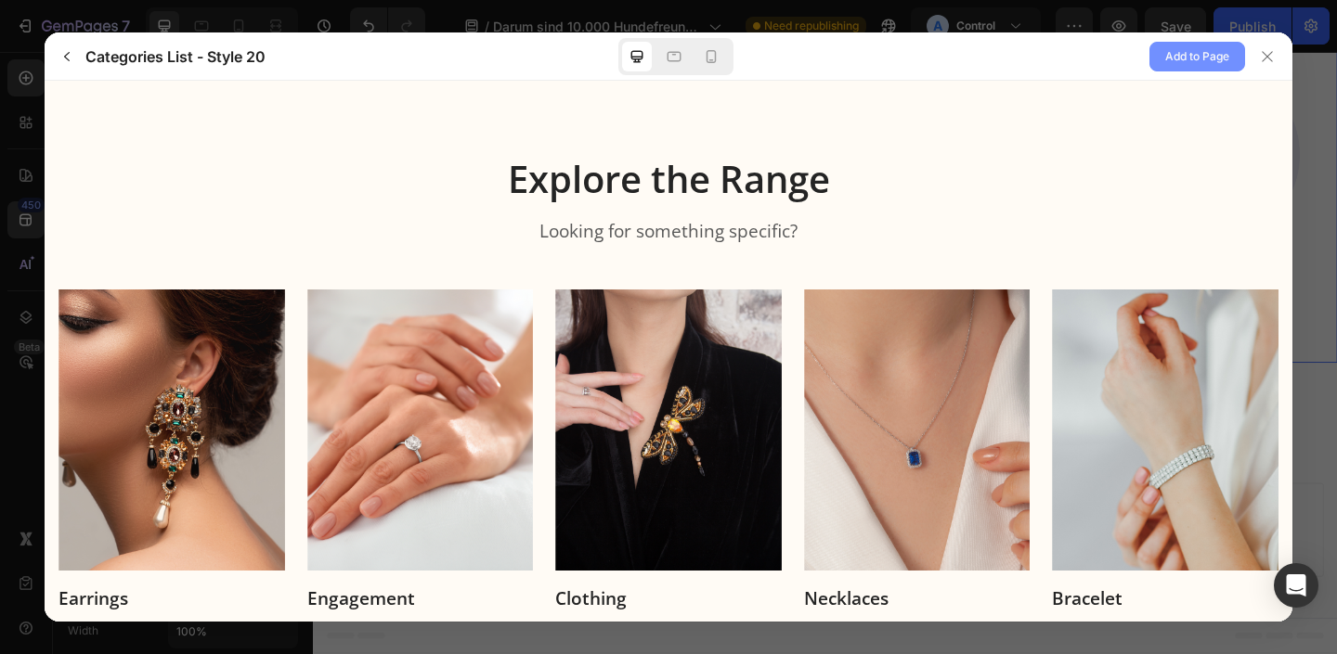
click at [1183, 58] on span "Add to Page" at bounding box center [1197, 56] width 64 height 22
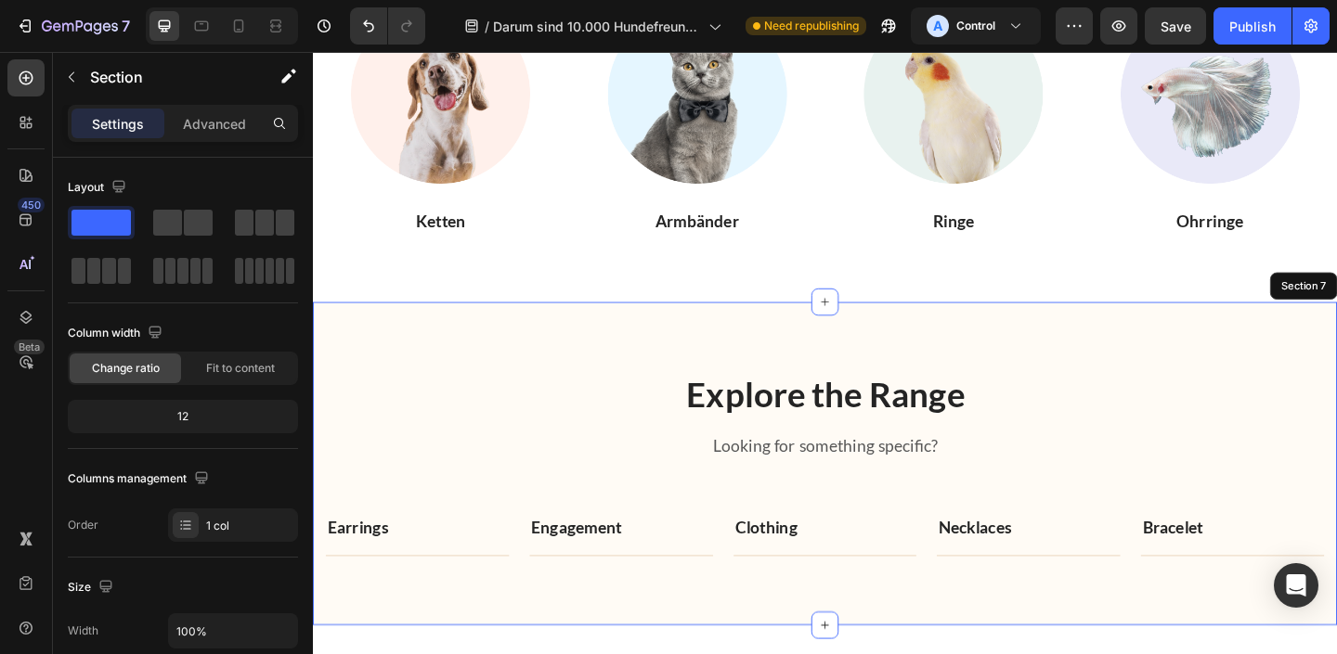
scroll to position [3835, 0]
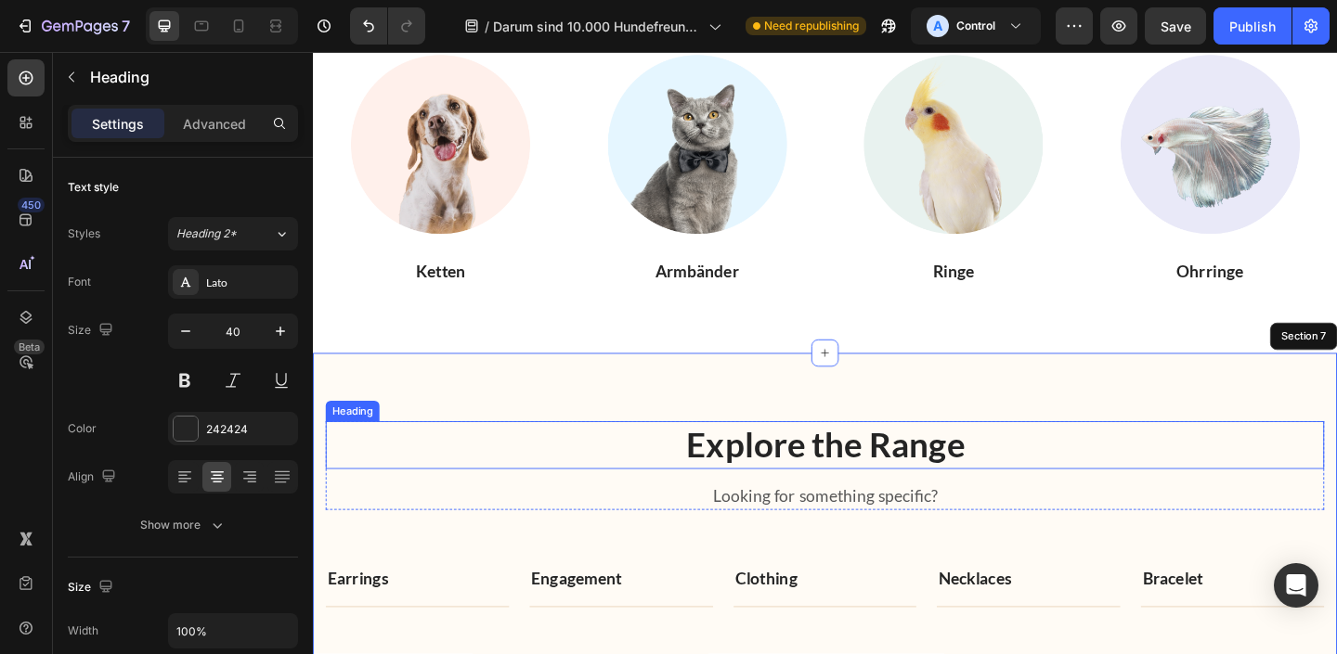
click at [674, 493] on p "Explore the Range" at bounding box center [870, 480] width 1082 height 48
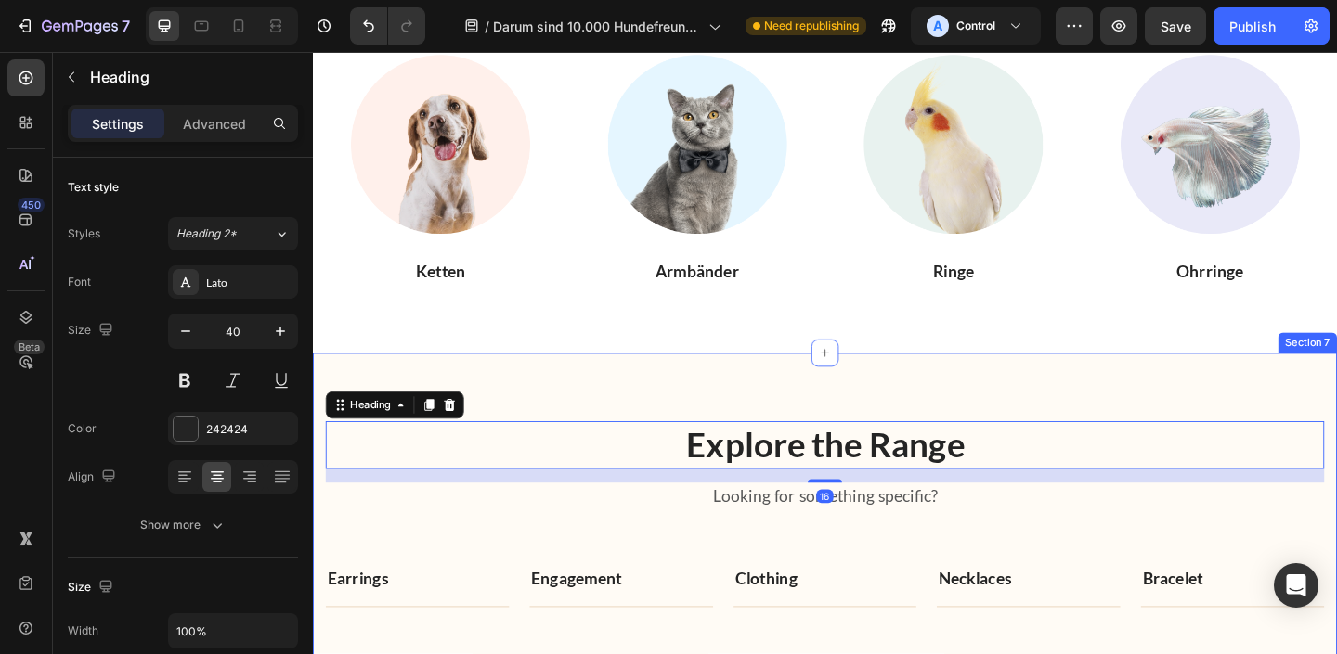
click at [614, 428] on div "Explore the Range Heading 16 Looking for something specific? Text block Row Ima…" at bounding box center [870, 556] width 1114 height 352
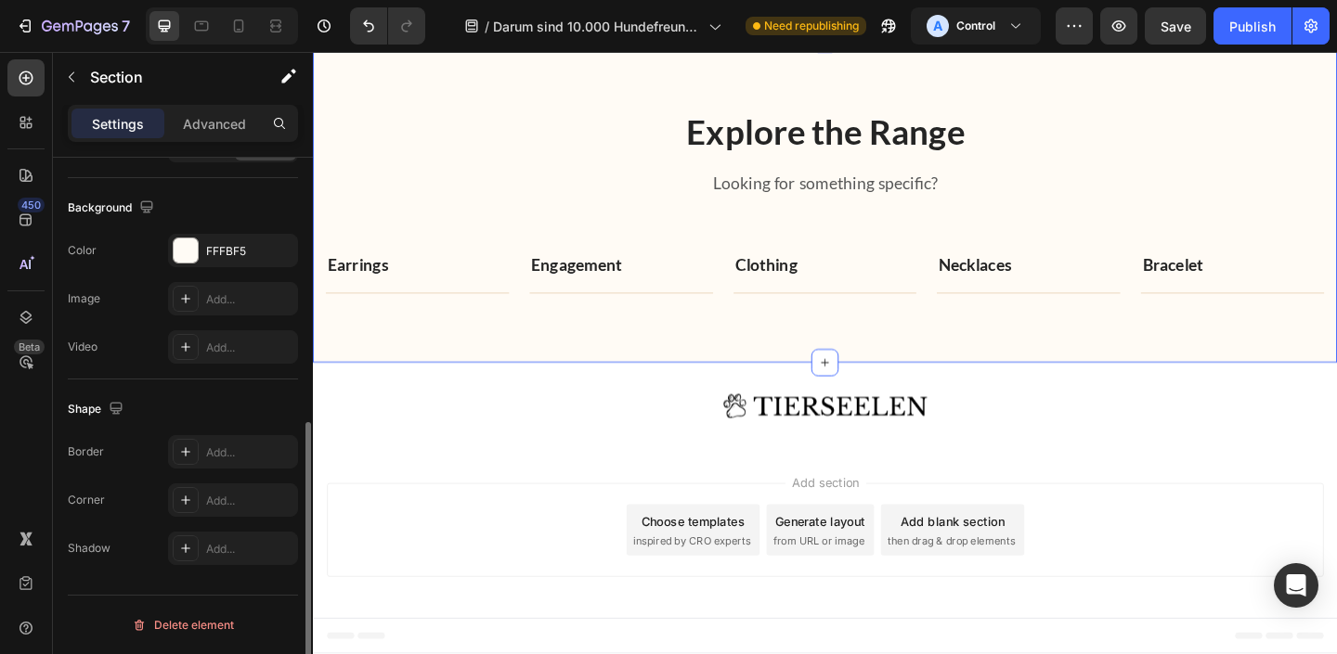
scroll to position [431, 0]
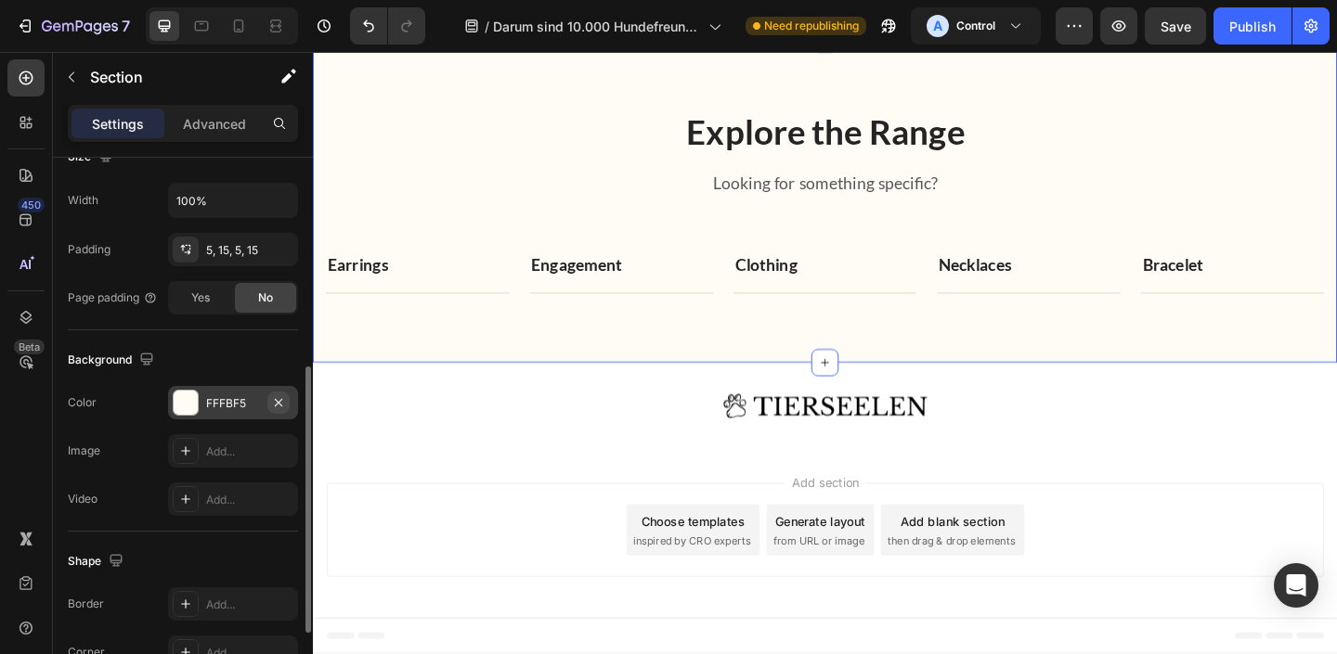
click at [279, 403] on icon "button" at bounding box center [278, 402] width 15 height 15
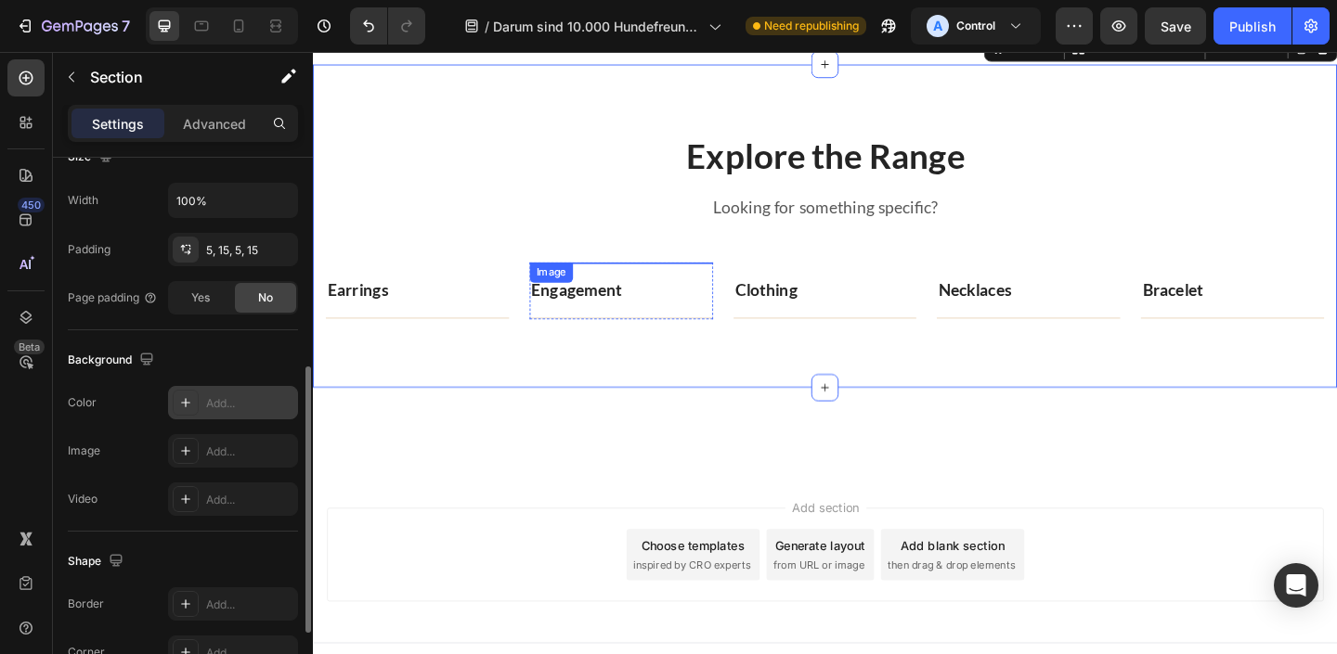
scroll to position [3804, 0]
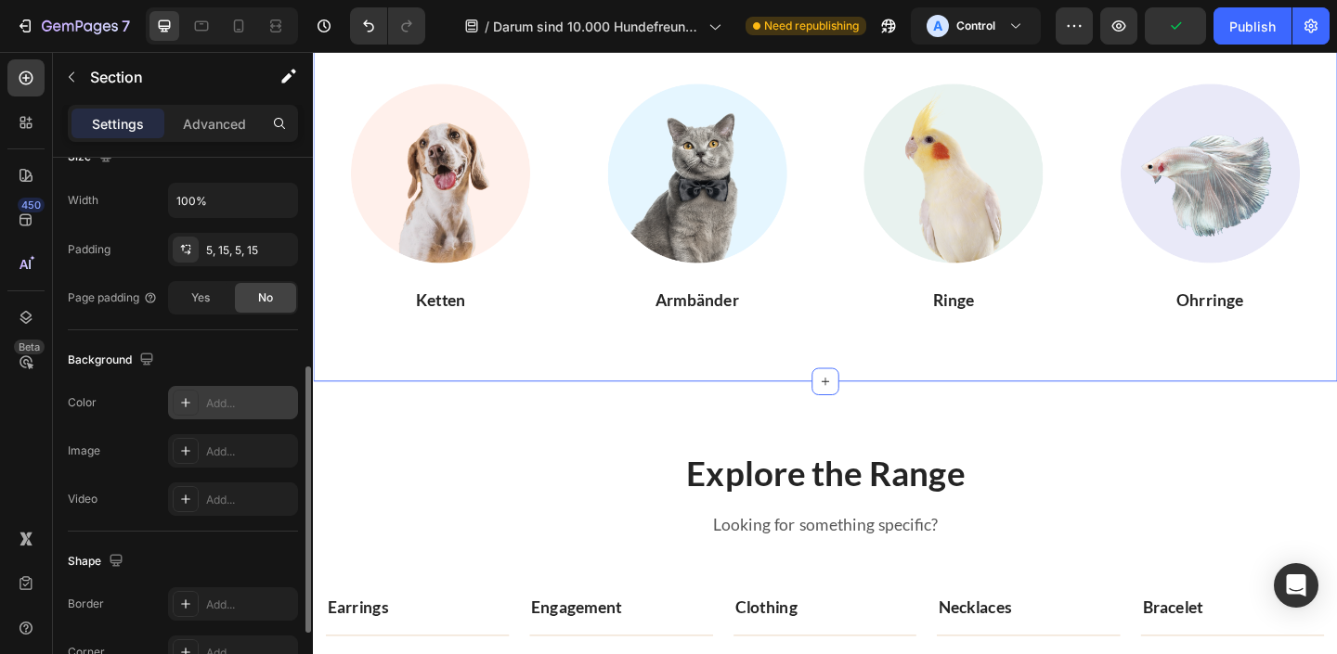
click at [690, 379] on div "Entdecke all unsere Schmuckstücke! Text Block Image Ketten Heading Image Armbän…" at bounding box center [870, 183] width 1114 height 457
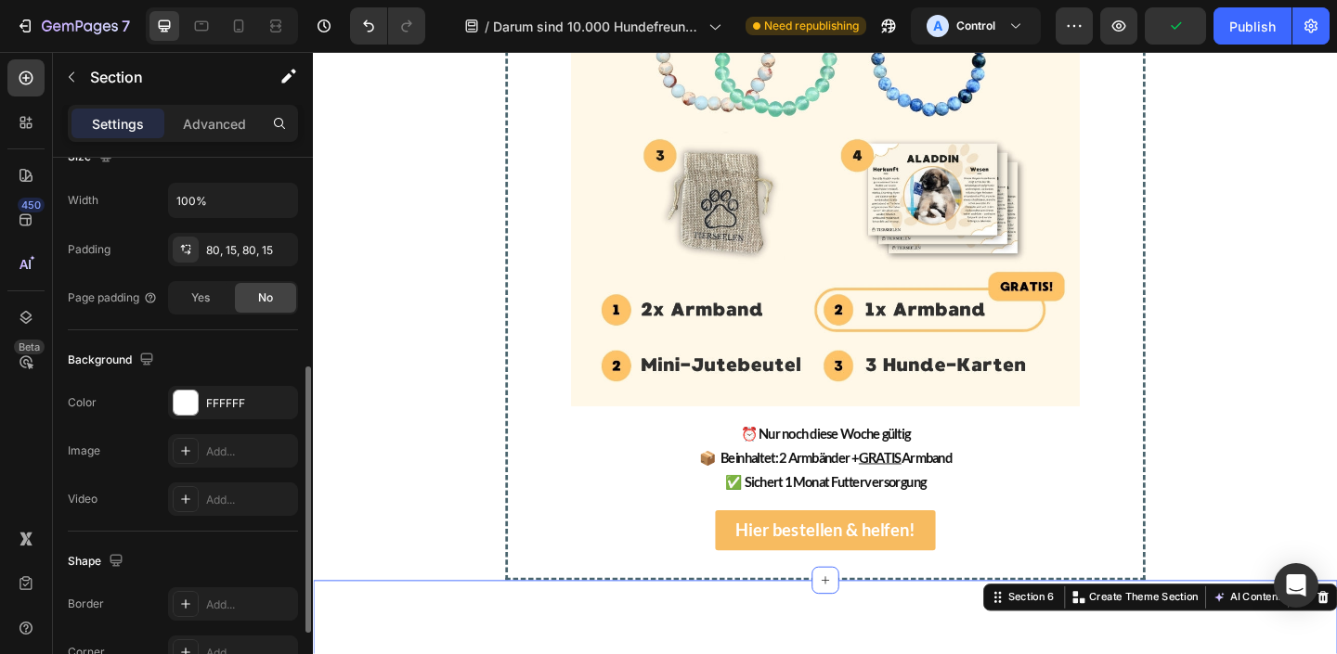
scroll to position [3983, 0]
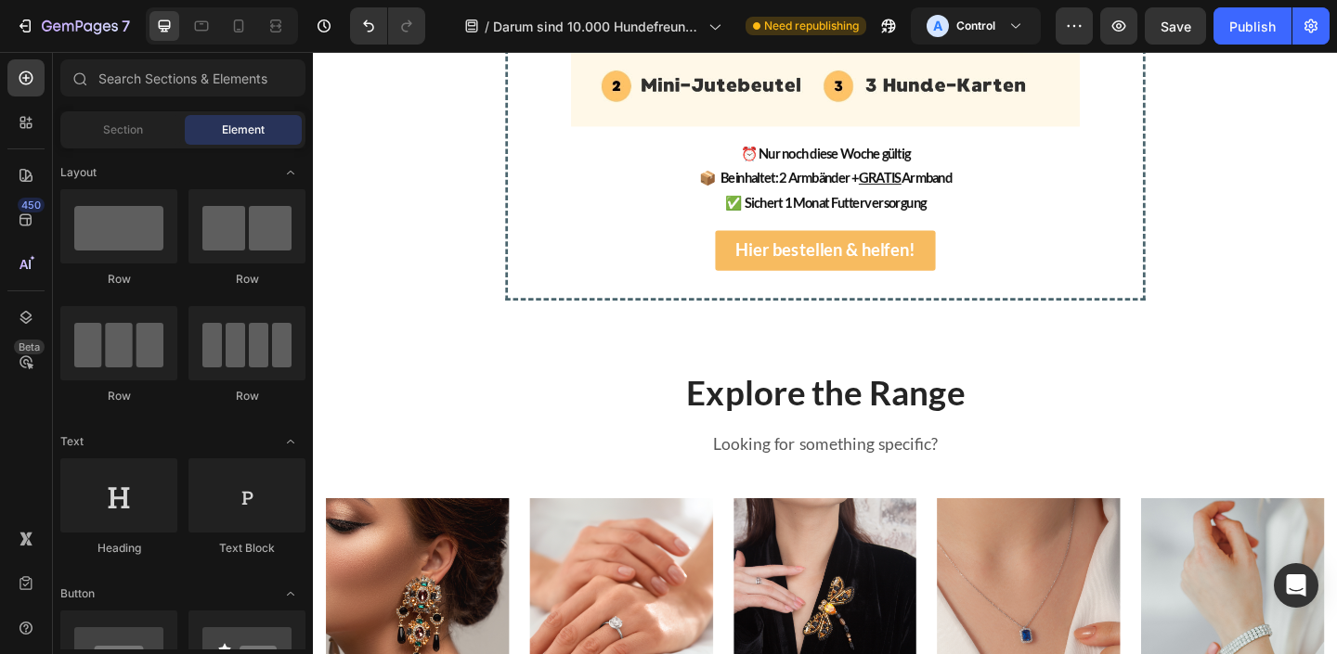
scroll to position [4144, 0]
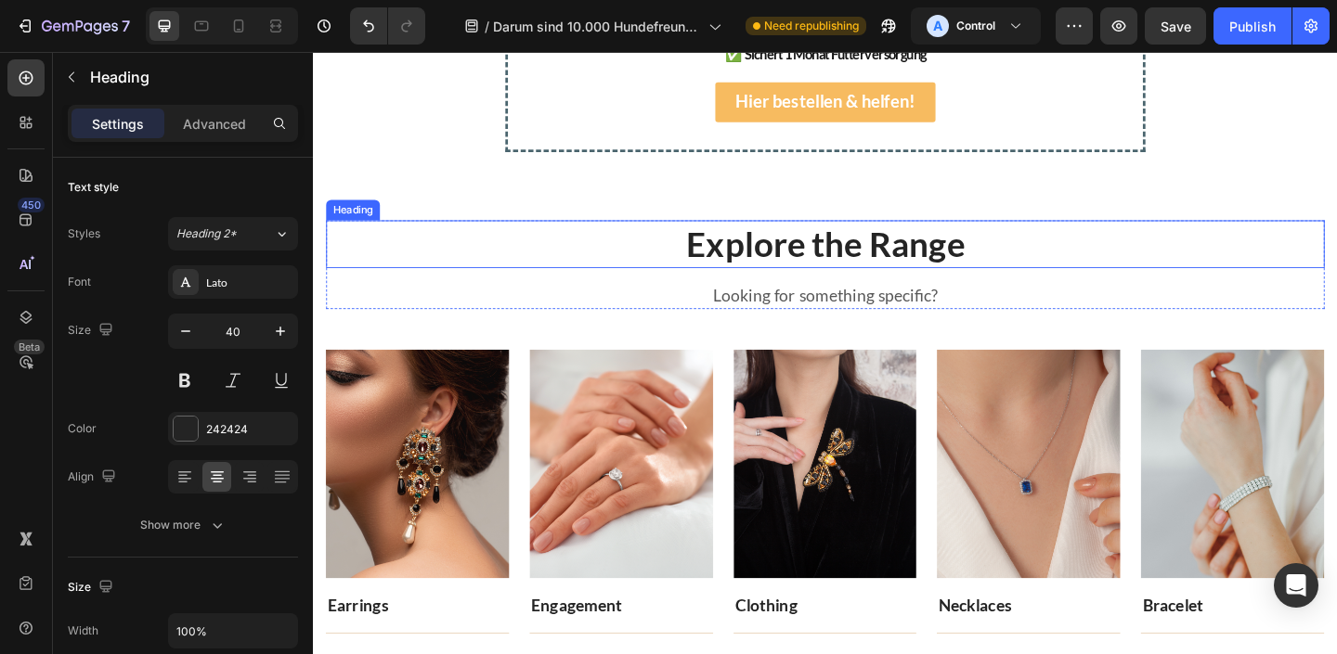
click at [848, 263] on p "Explore the Range" at bounding box center [870, 262] width 1082 height 48
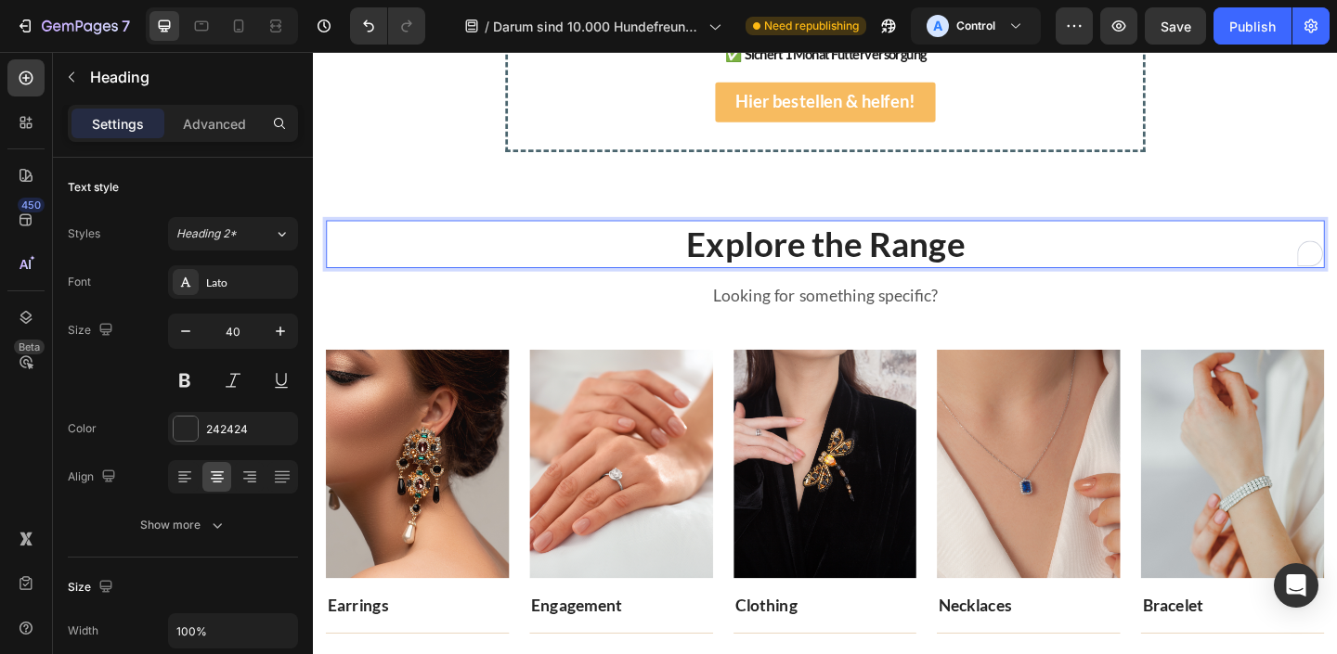
click at [847, 262] on p "Explore the Range" at bounding box center [870, 262] width 1082 height 48
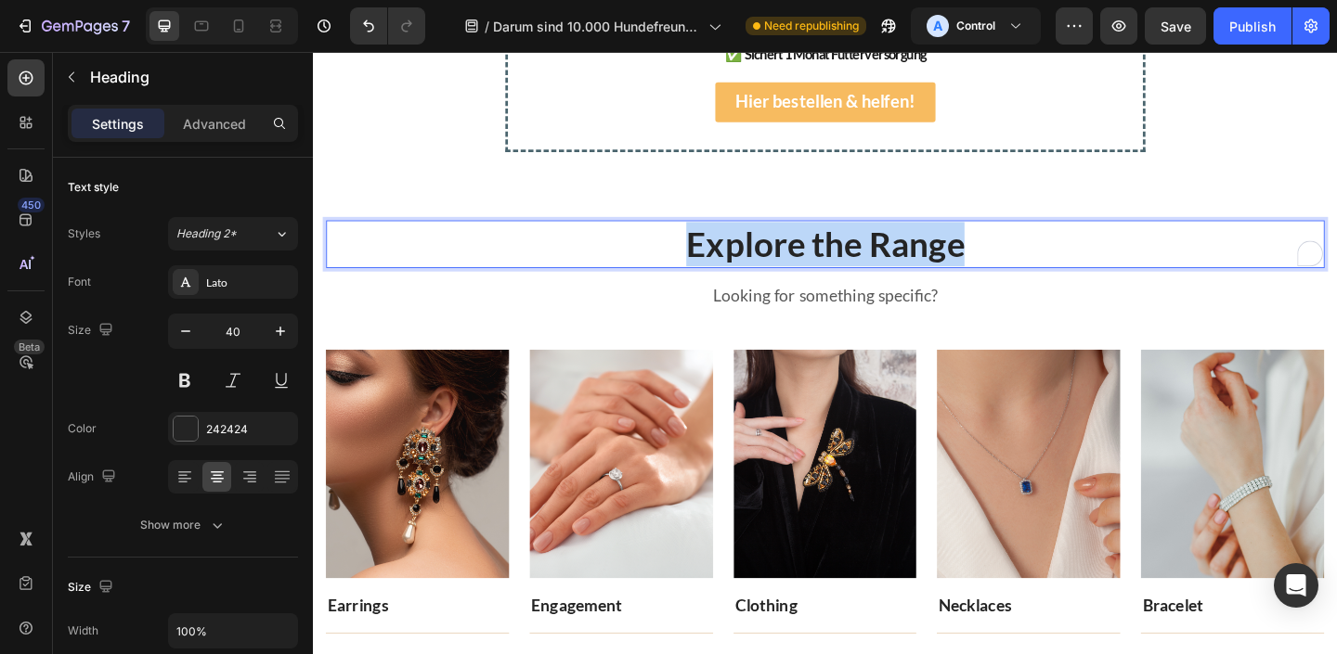
click at [847, 262] on p "Explore the Range" at bounding box center [870, 262] width 1082 height 48
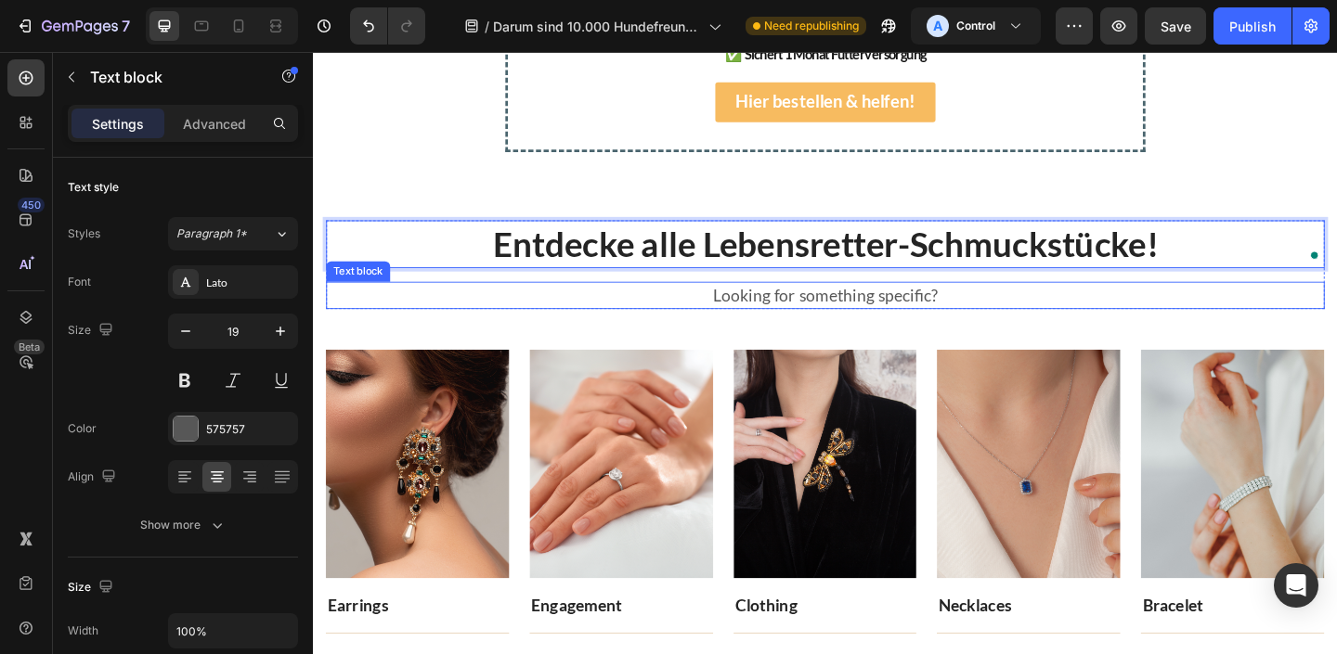
click at [848, 315] on p "Looking for something specific?" at bounding box center [870, 317] width 1082 height 27
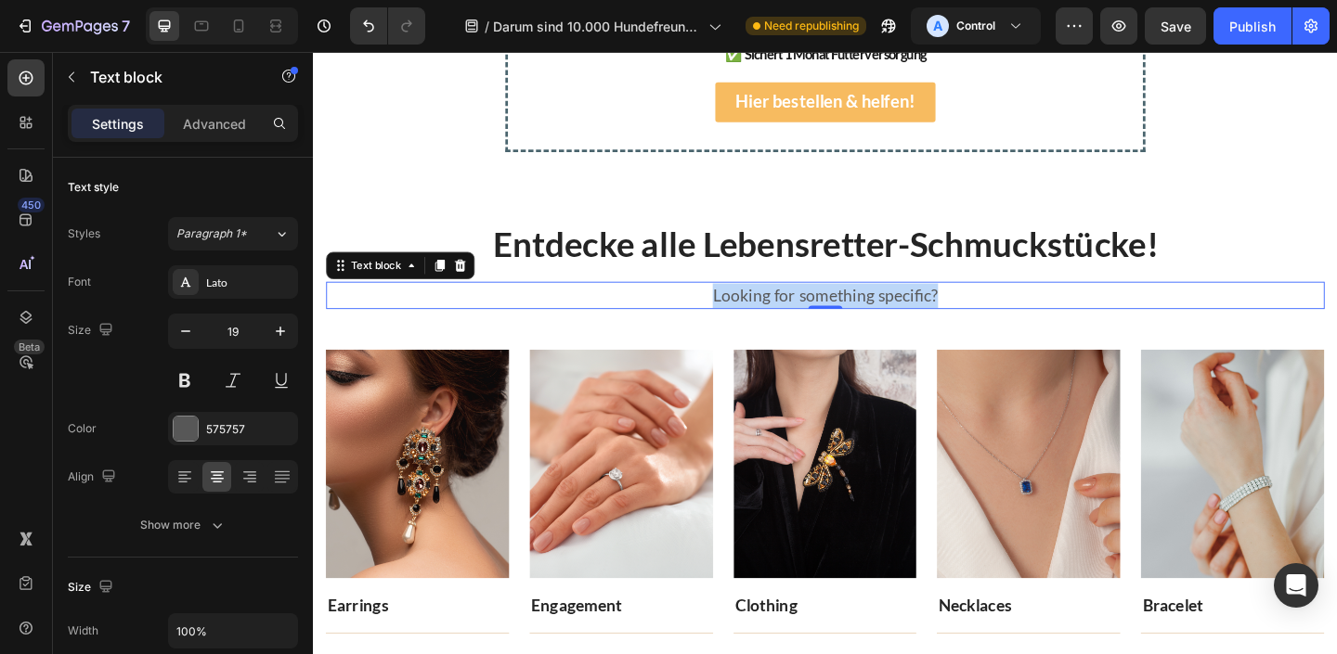
click at [849, 316] on p "Looking for something specific?" at bounding box center [870, 317] width 1082 height 27
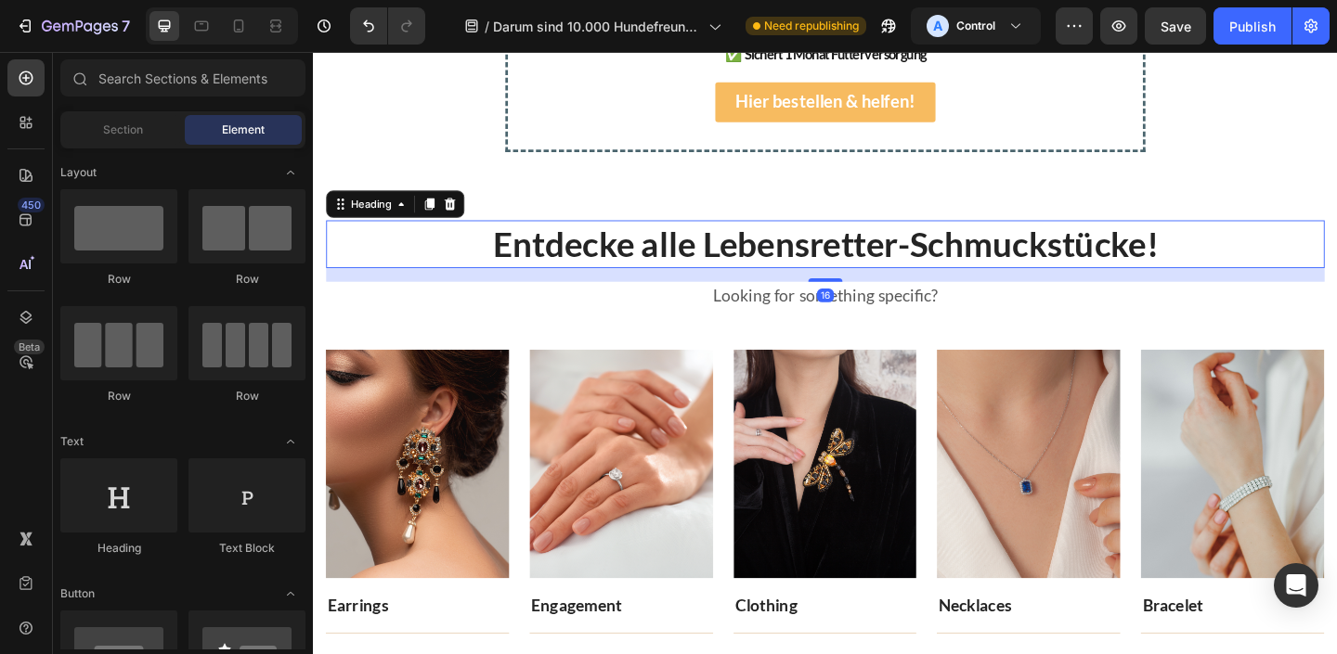
click at [896, 270] on p "Entdecke alle Lebensretter-Schmuckstücke!" at bounding box center [870, 262] width 1082 height 48
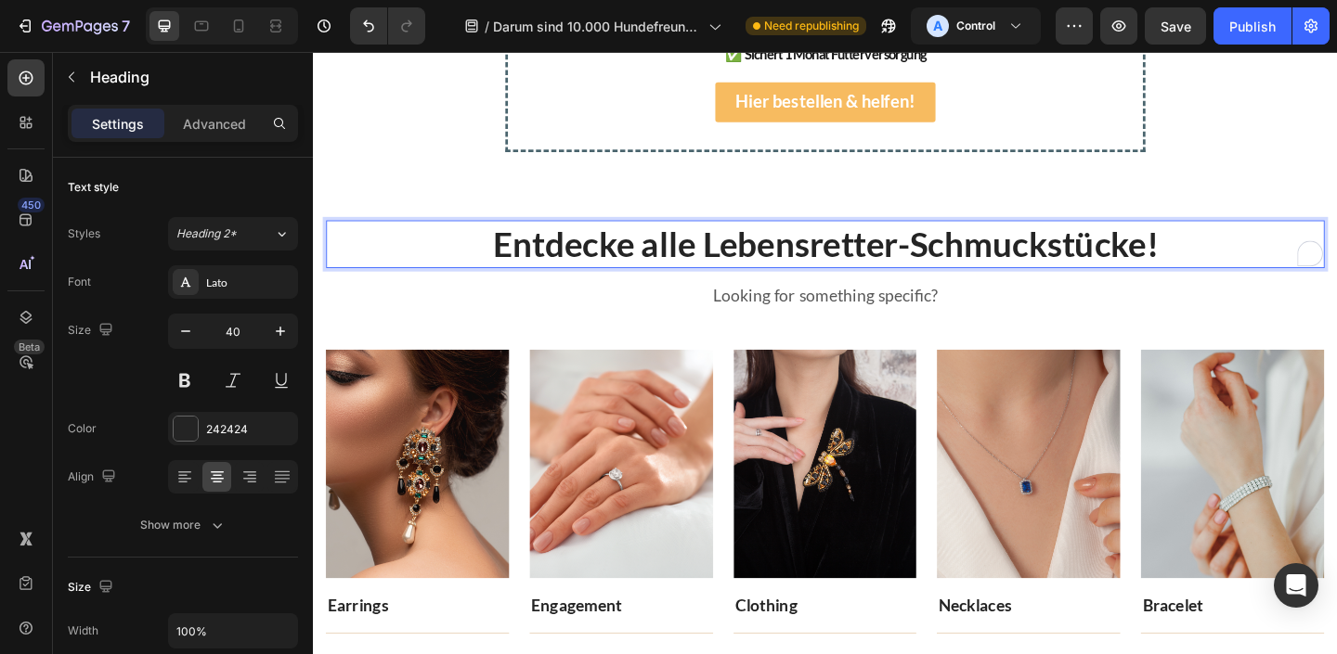
click at [969, 267] on p "Entdecke alle Lebensretter-Schmuckstücke!" at bounding box center [870, 262] width 1082 height 48
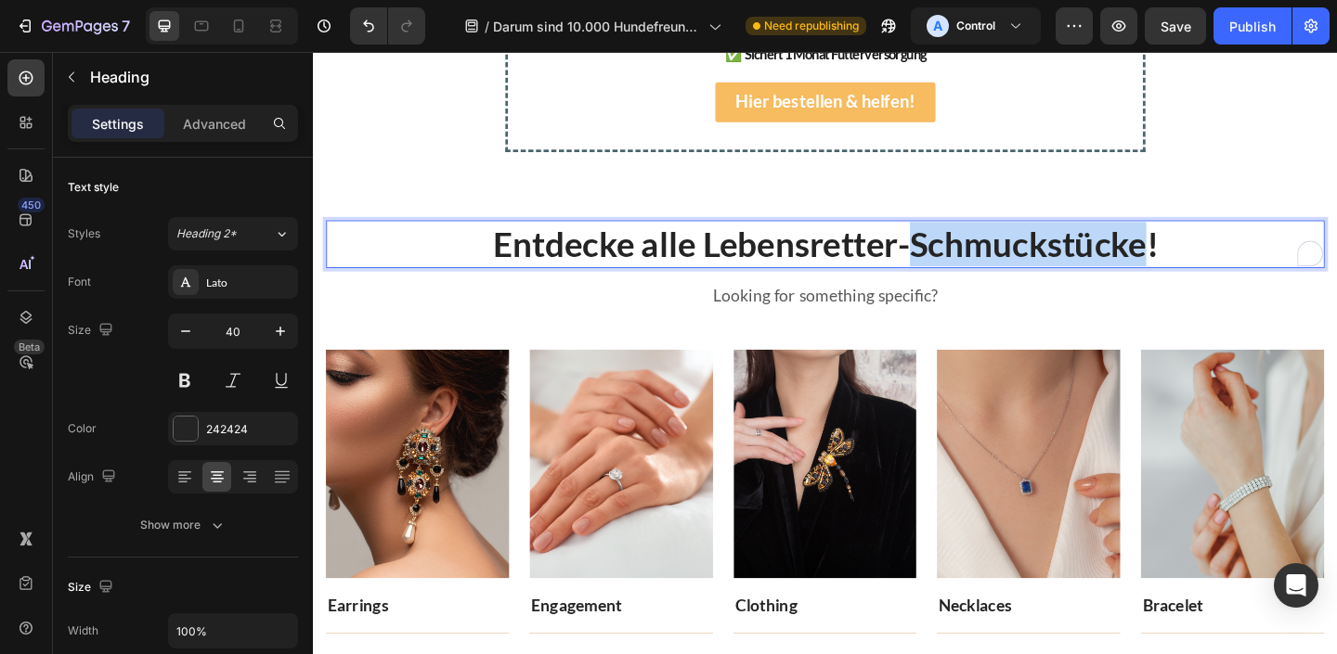
click at [968, 267] on p "Entdecke alle Lebensretter-Schmuckstücke!" at bounding box center [870, 262] width 1082 height 48
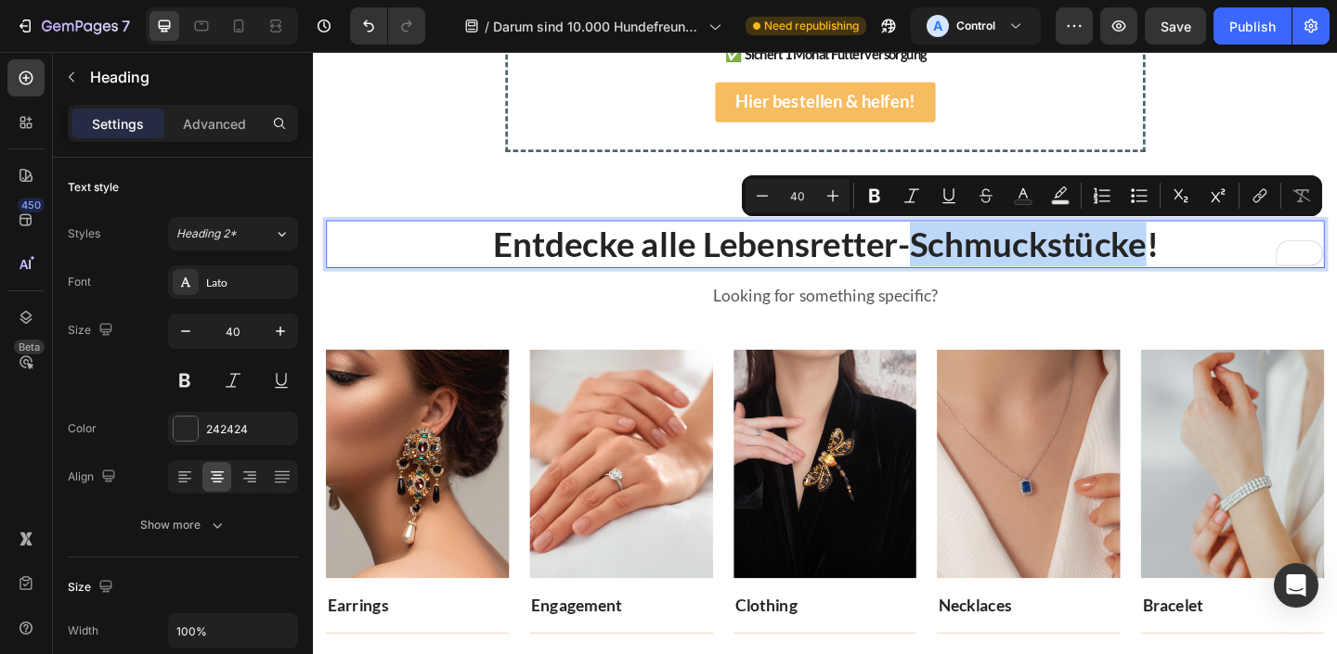
click at [962, 266] on p "Entdecke alle Lebensretter-Schmuckstücke!" at bounding box center [870, 262] width 1082 height 48
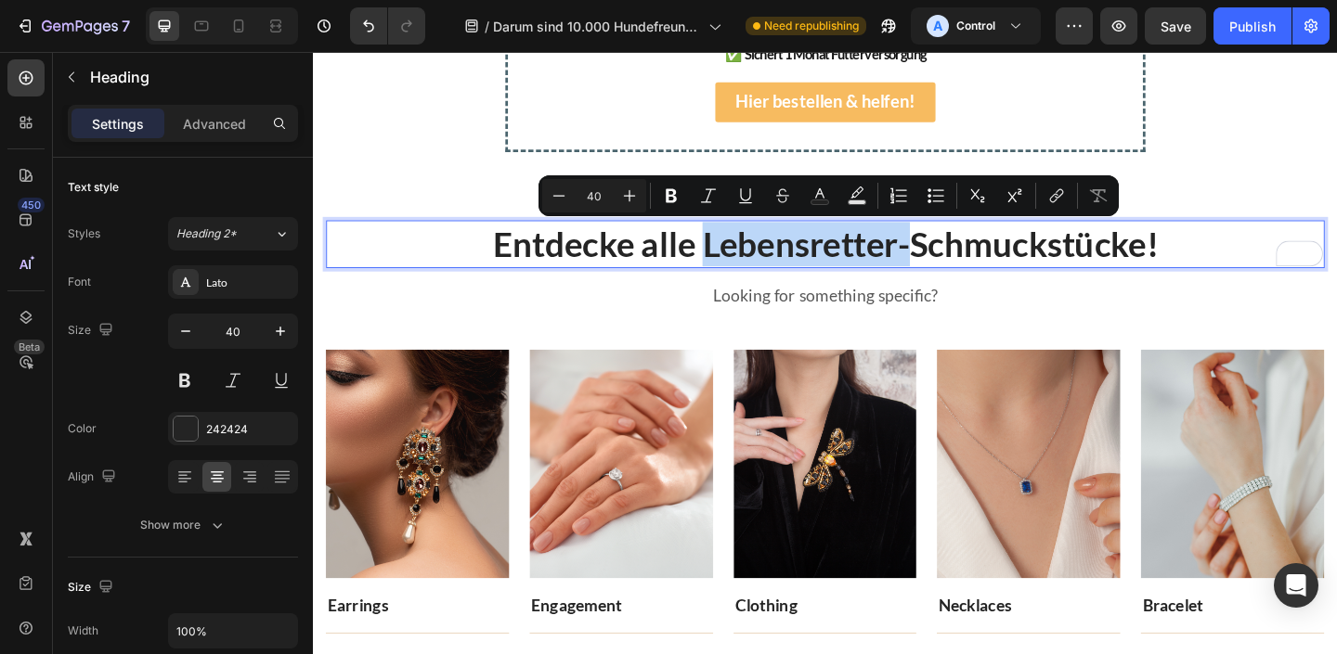
drag, startPoint x: 963, startPoint y: 266, endPoint x: 742, endPoint y: 266, distance: 221.8
click at [742, 266] on p "Entdecke alle Lebensretter-Schmuckstücke!" at bounding box center [870, 262] width 1082 height 48
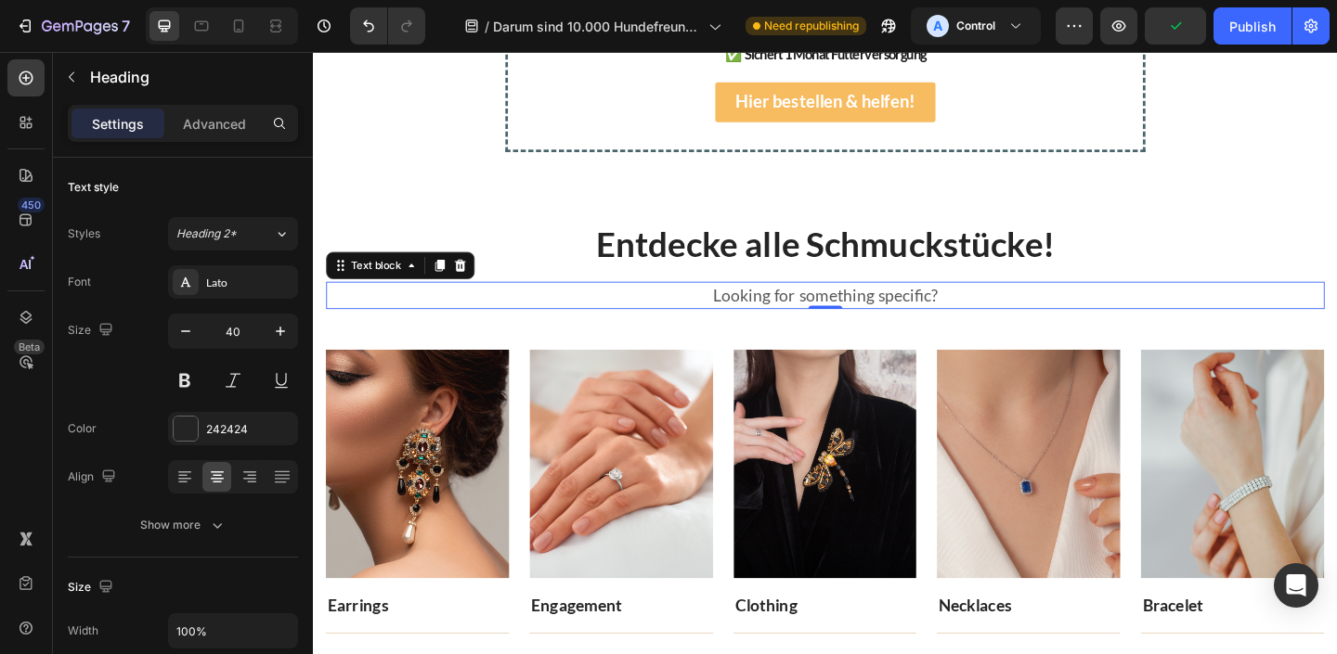
click at [832, 308] on p "Looking for something specific?" at bounding box center [870, 317] width 1082 height 27
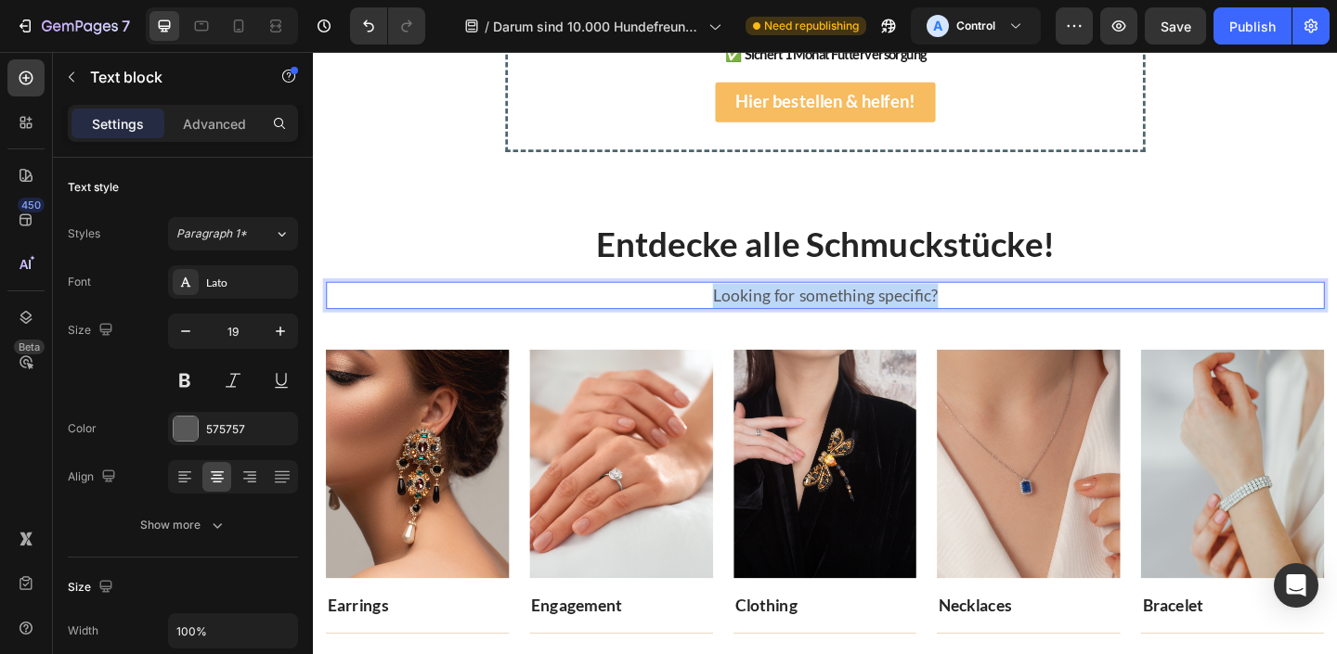
click at [832, 308] on p "Looking for something specific?" at bounding box center [870, 317] width 1082 height 27
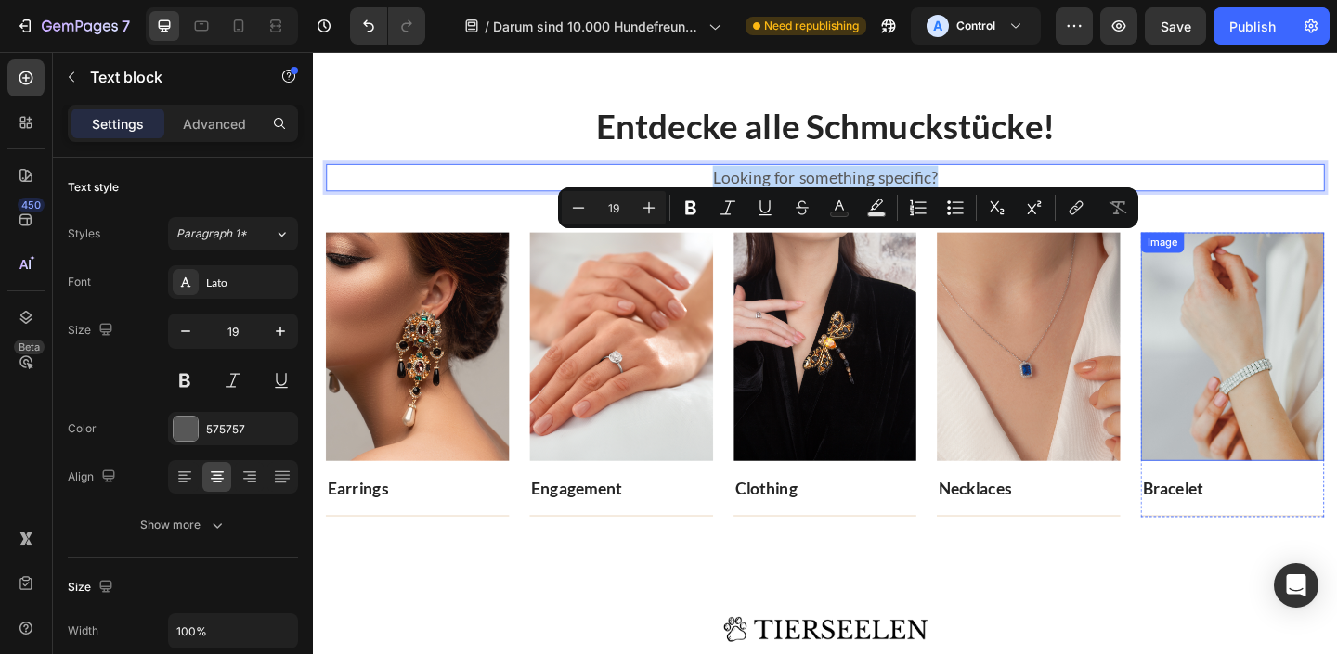
scroll to position [4413, 0]
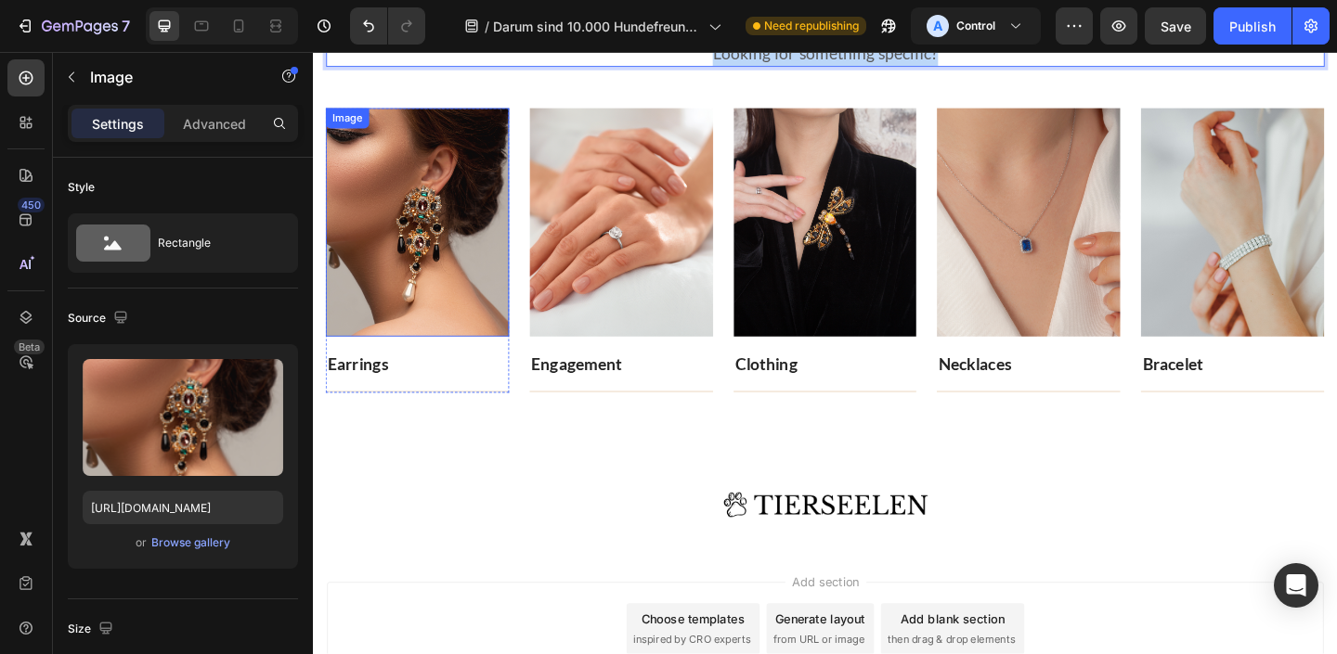
click at [440, 223] on img at bounding box center [427, 237] width 200 height 248
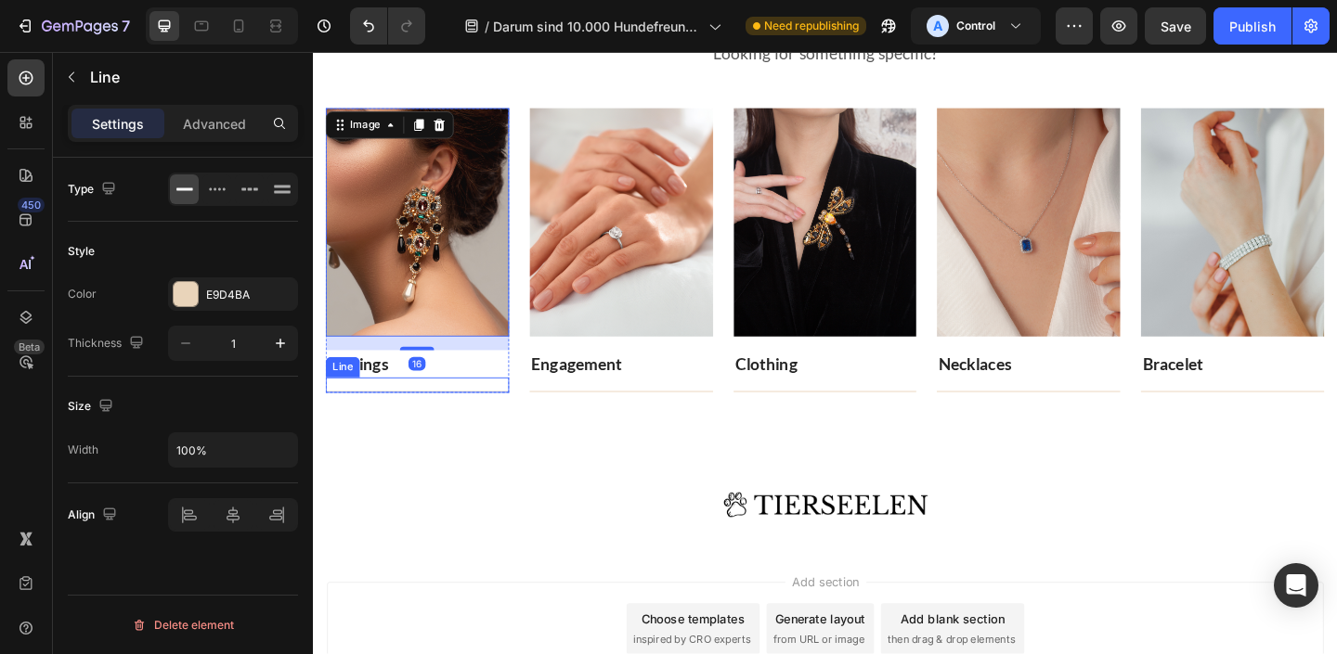
click at [466, 421] on div at bounding box center [427, 421] width 200 height 1
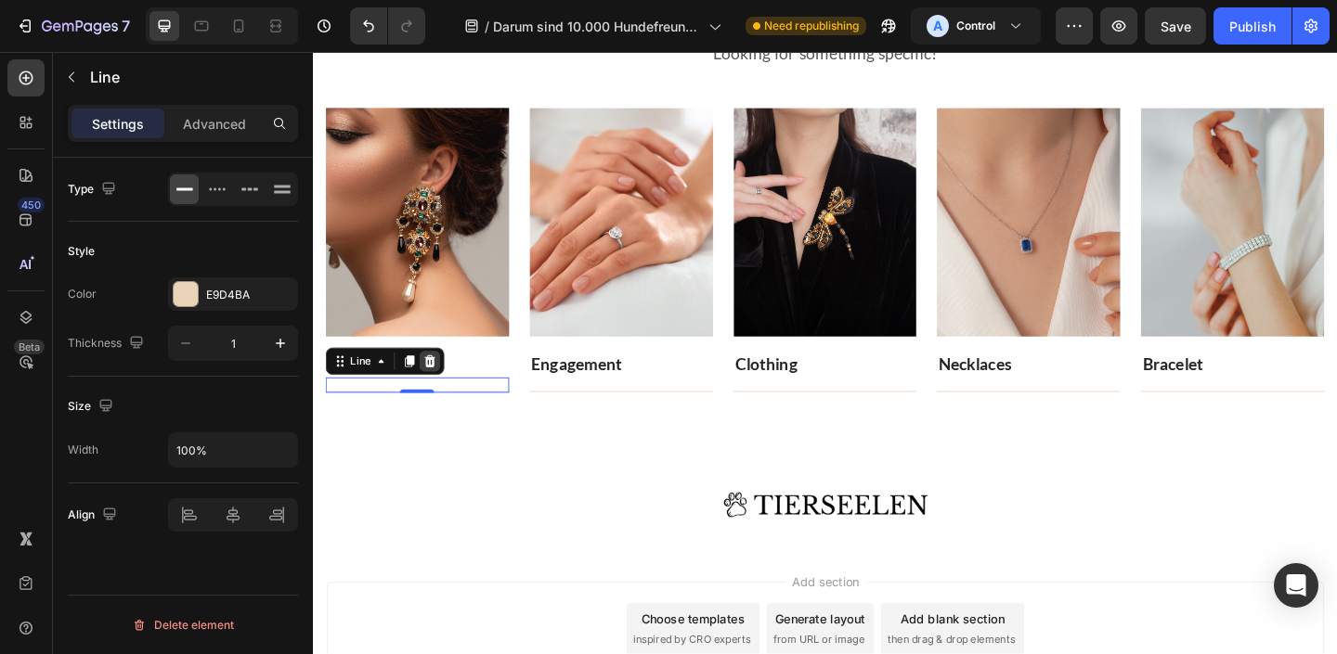
click at [450, 386] on div at bounding box center [440, 389] width 22 height 22
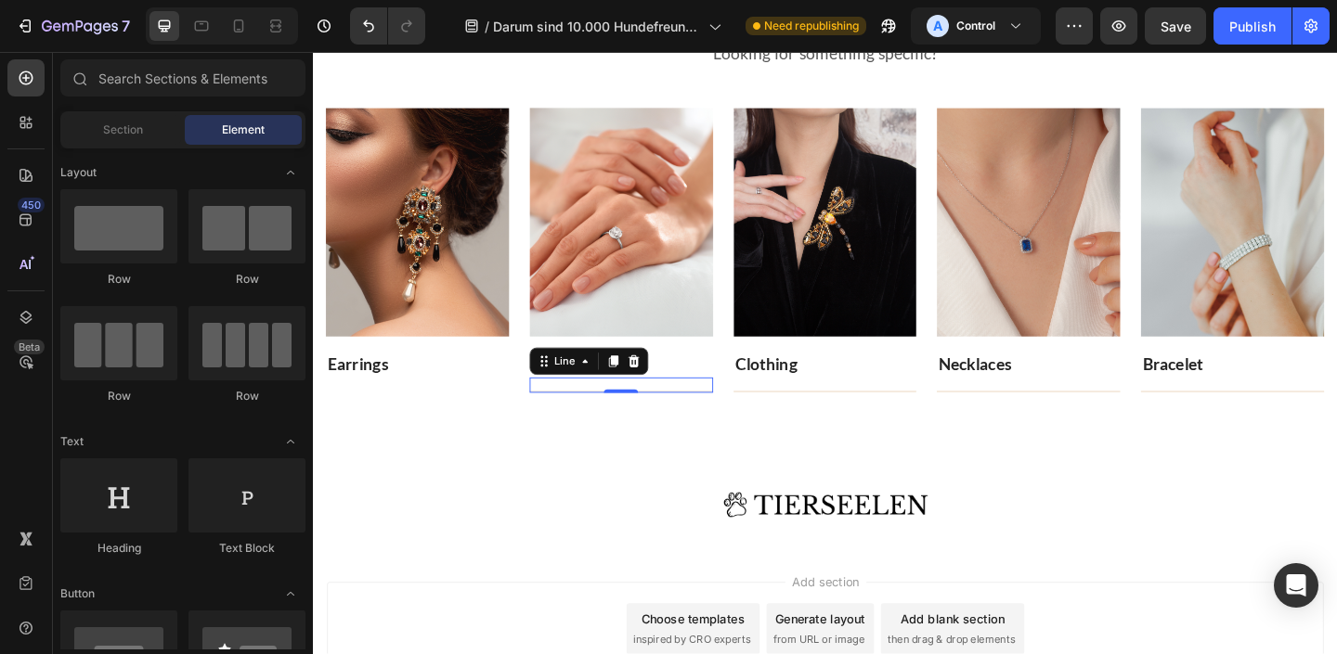
click at [647, 413] on div "Title Line 0" at bounding box center [649, 415] width 200 height 17
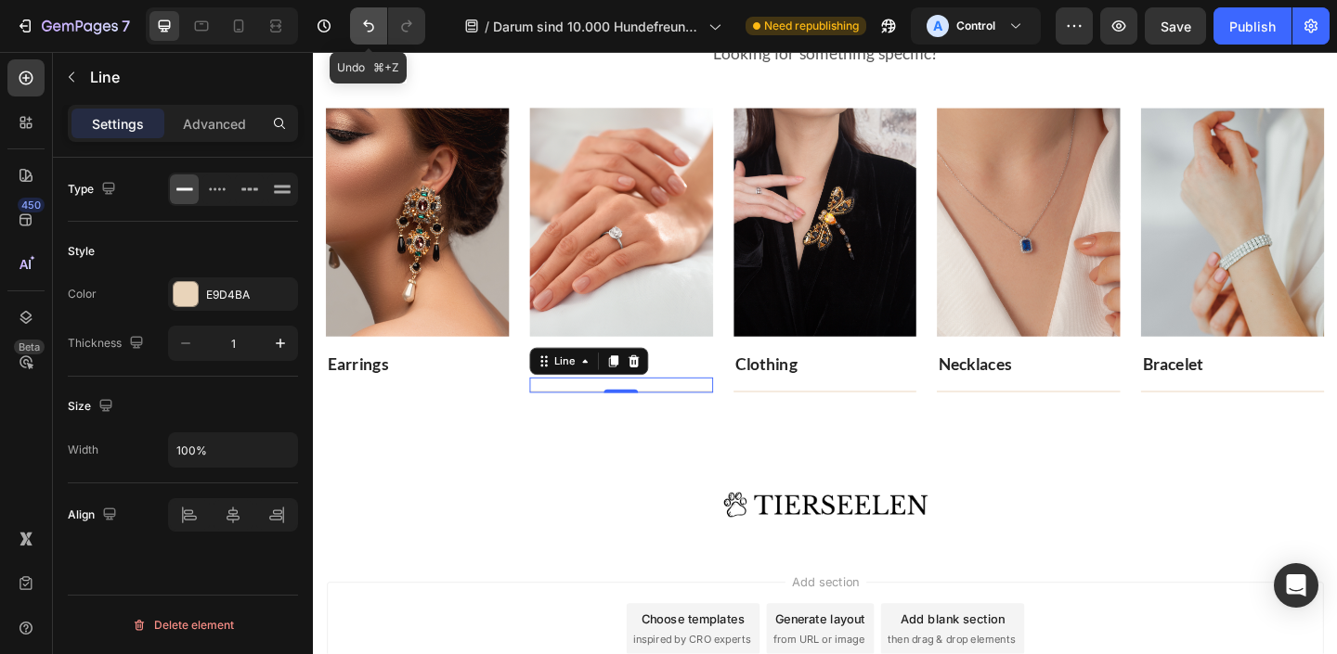
click at [374, 23] on icon "Undo/Redo" at bounding box center [368, 26] width 19 height 19
click at [360, 25] on icon "Undo/Redo" at bounding box center [368, 26] width 19 height 19
click at [408, 34] on icon "Undo/Redo" at bounding box center [406, 26] width 19 height 19
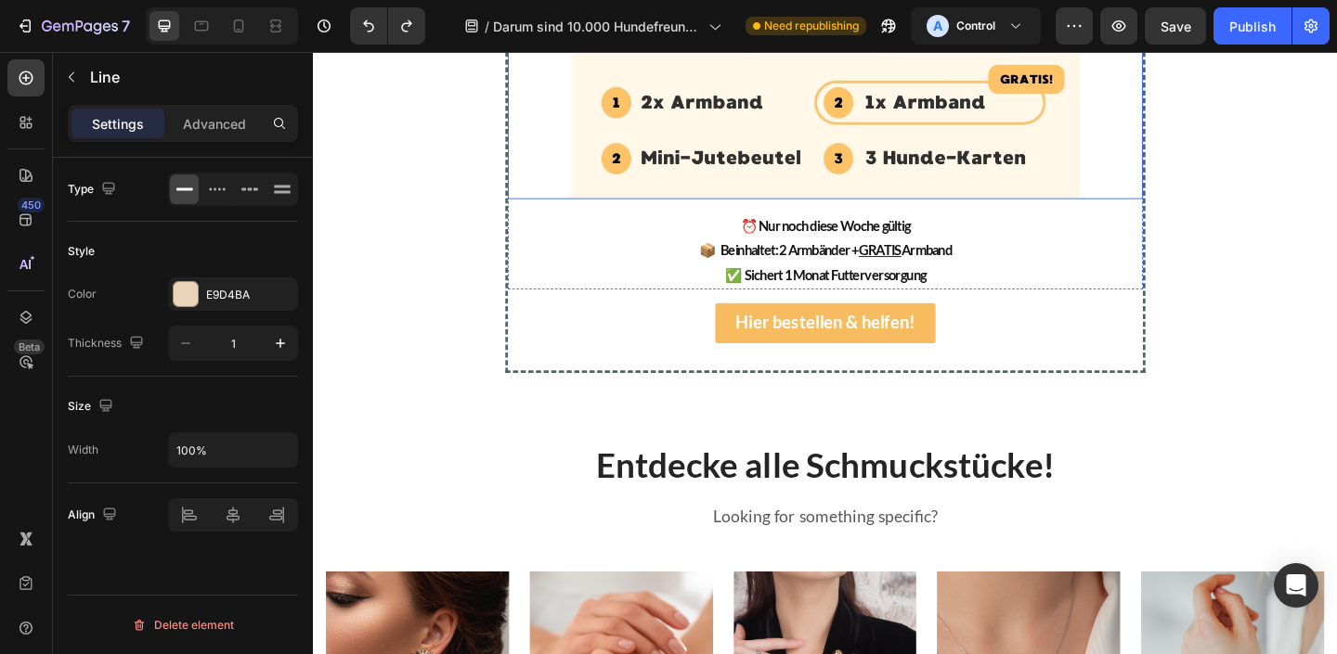
scroll to position [4153, 0]
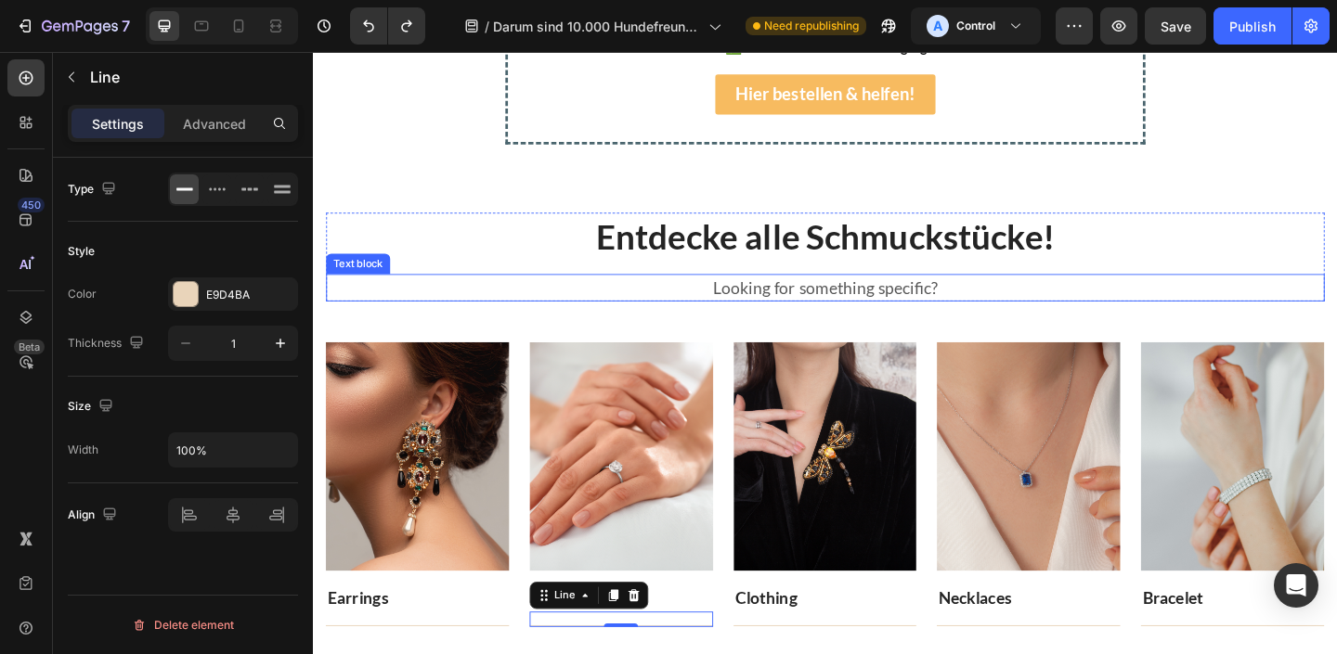
click at [848, 305] on p "Looking for something specific?" at bounding box center [870, 309] width 1082 height 27
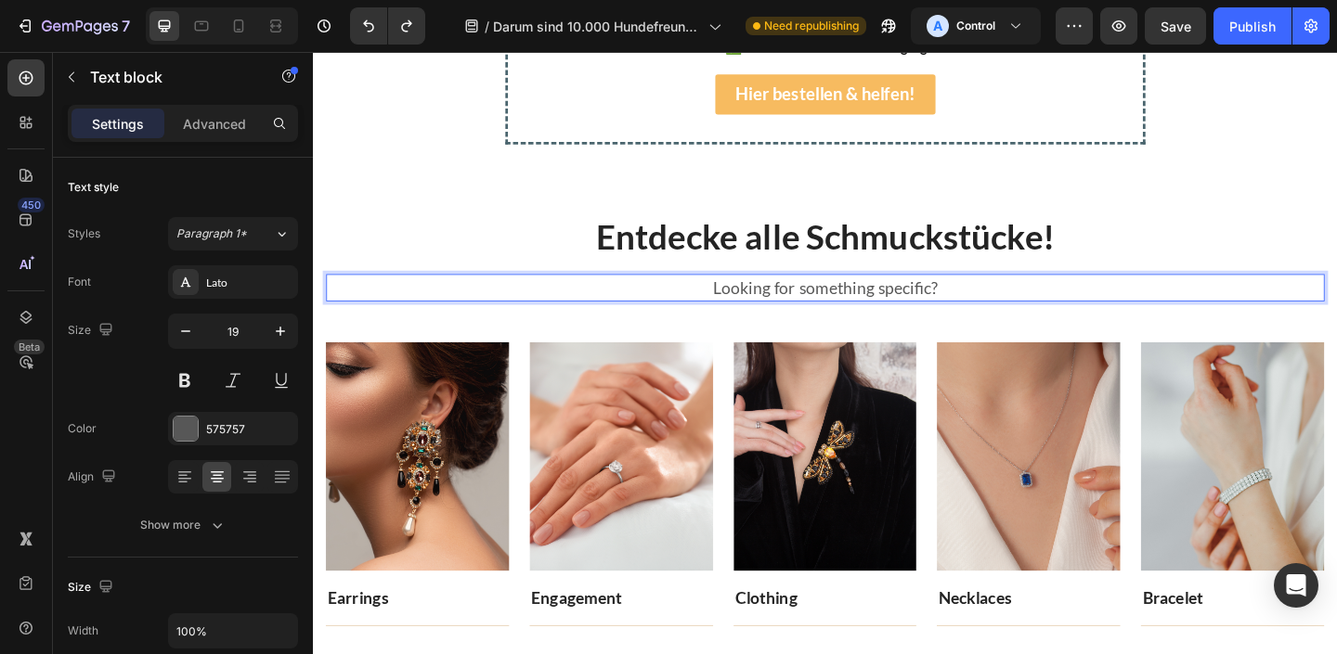
click at [848, 305] on p "Looking for something specific?" at bounding box center [870, 309] width 1082 height 27
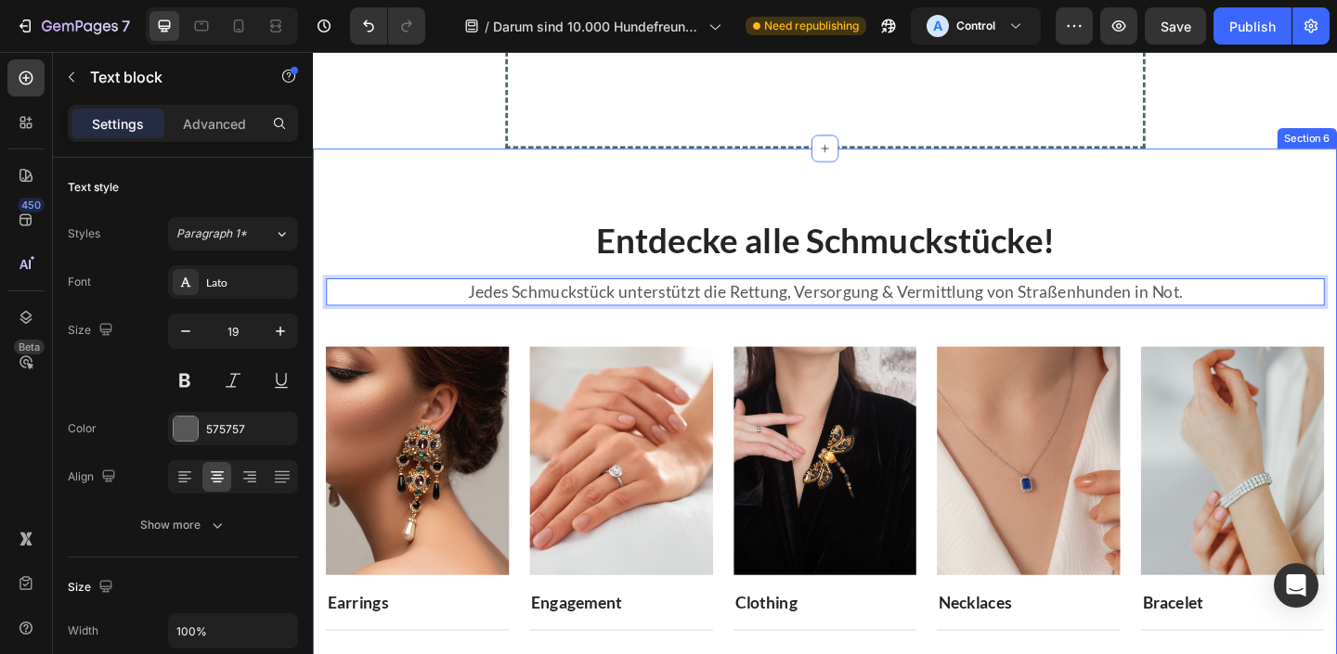
scroll to position [4520, 0]
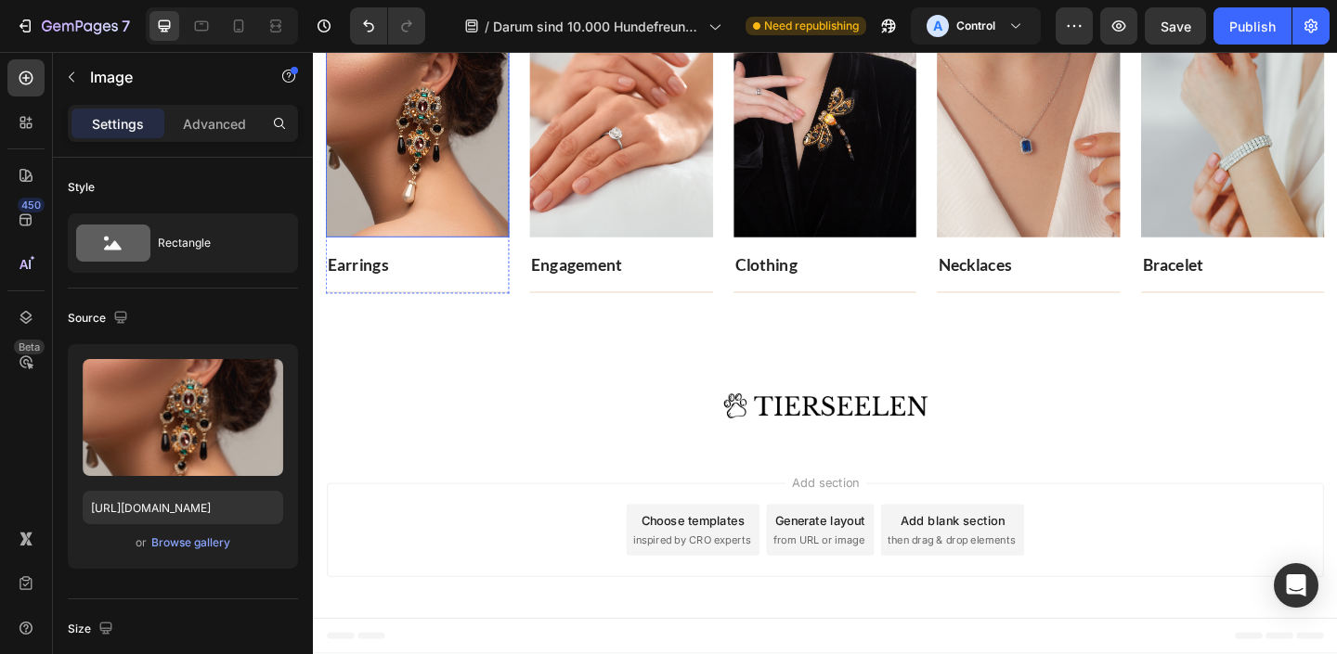
click at [450, 171] on img at bounding box center [427, 130] width 200 height 248
click at [448, 162] on img at bounding box center [427, 130] width 200 height 248
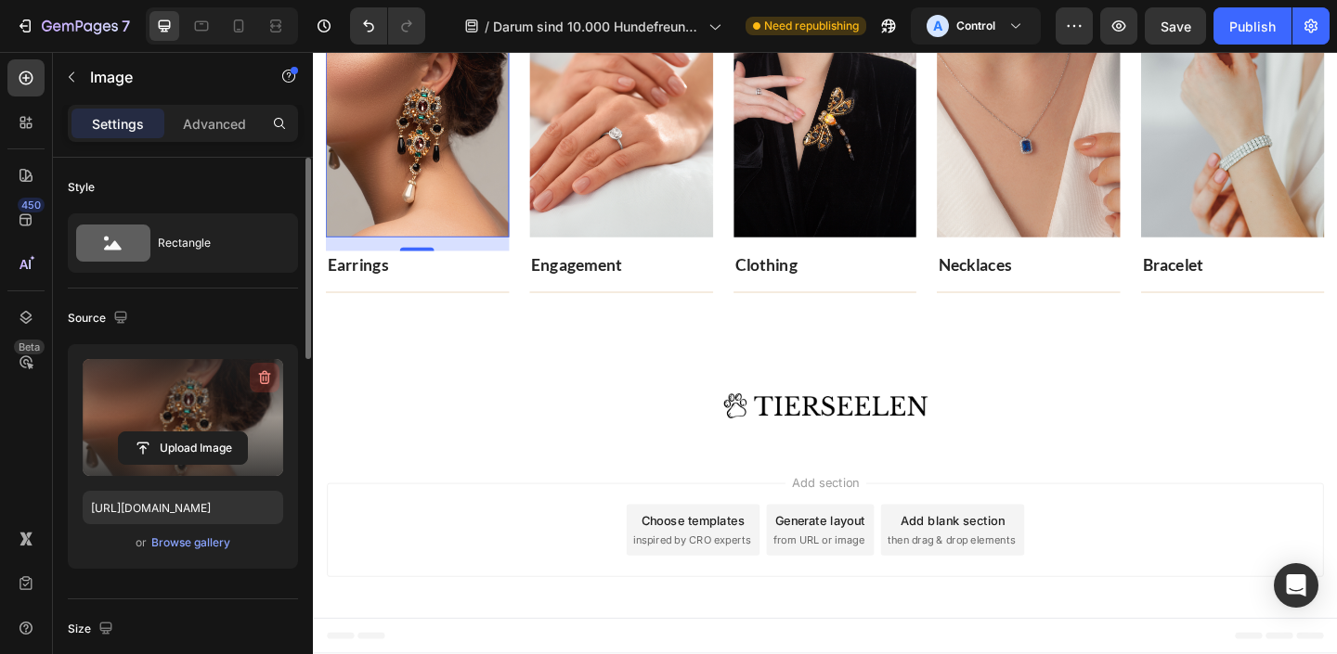
click at [276, 369] on button "button" at bounding box center [265, 378] width 30 height 30
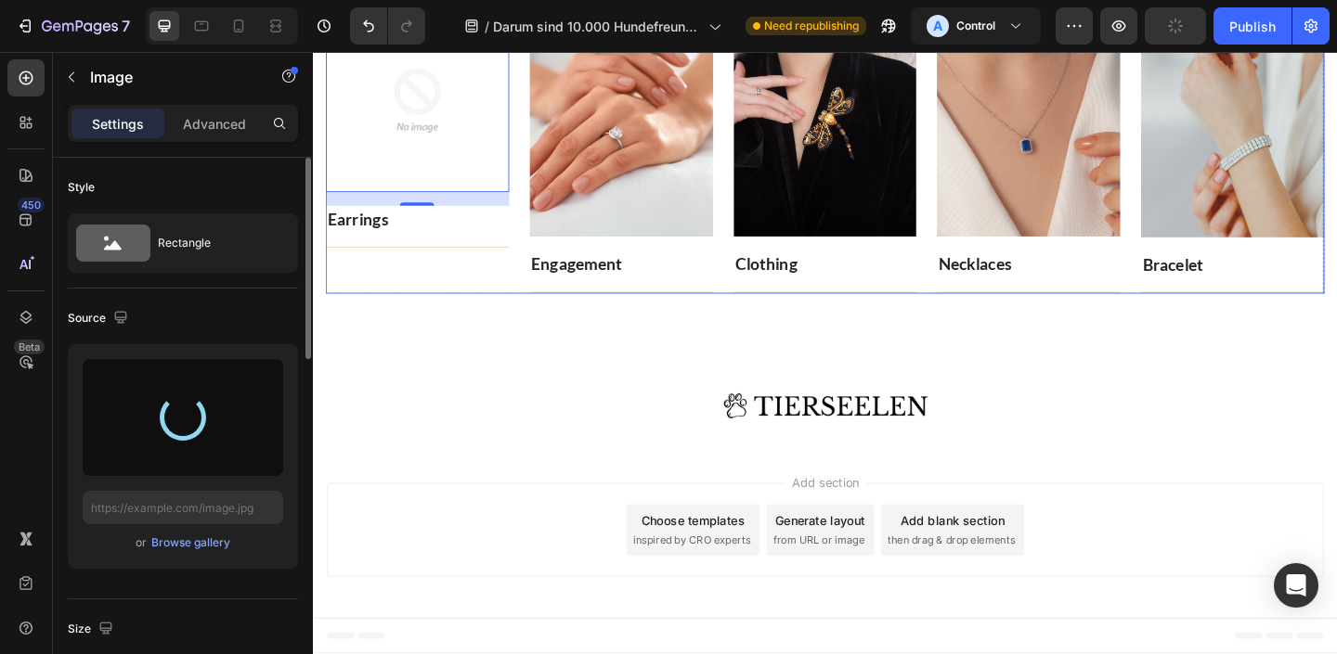
scroll to position [3732, 0]
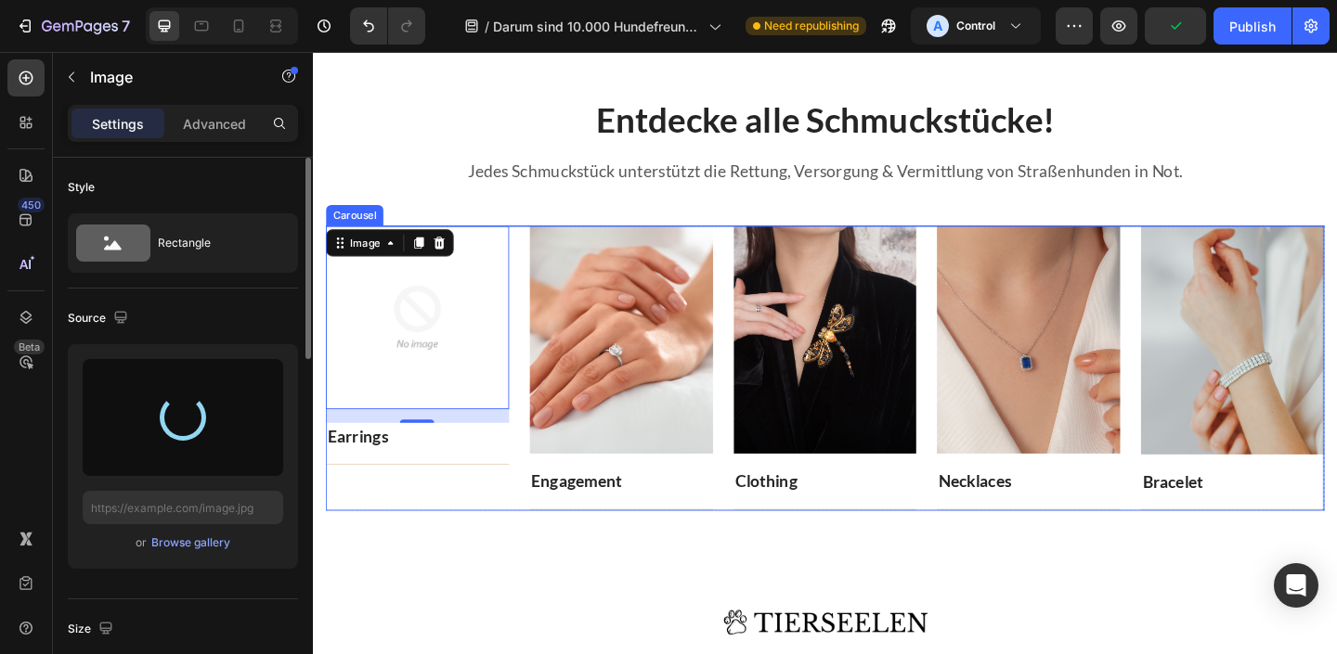
type input "[URL][DOMAIN_NAME]"
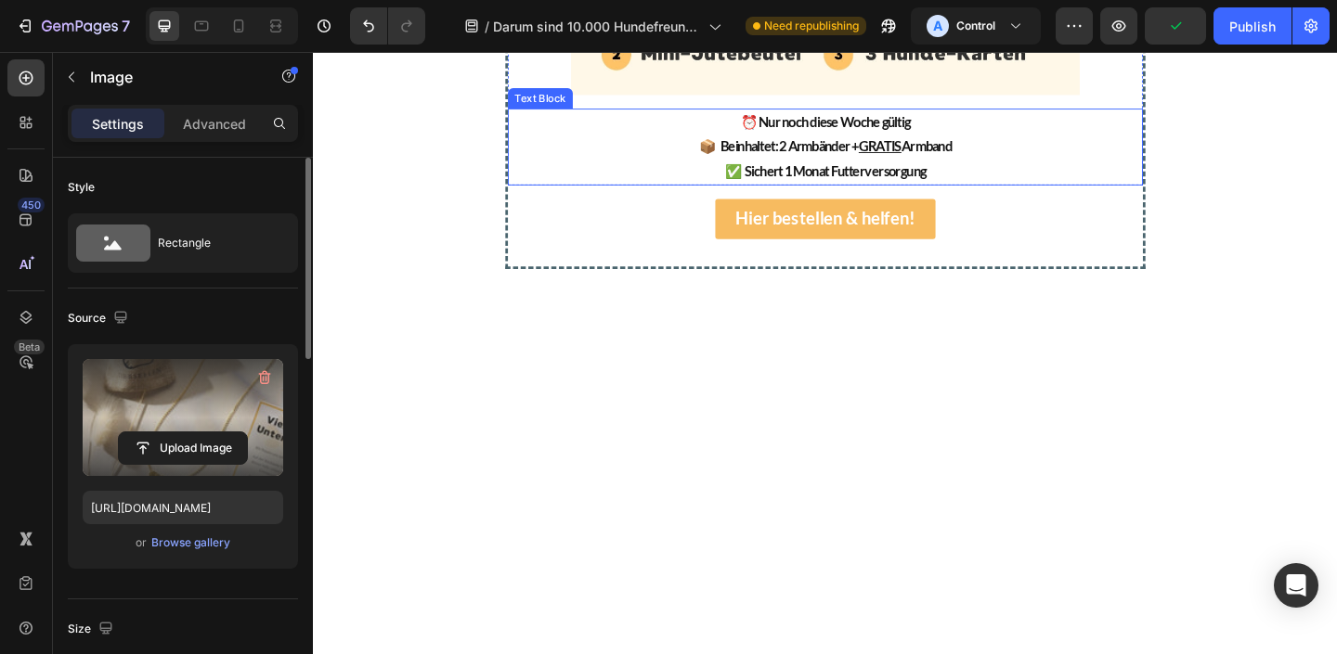
scroll to position [3877, 0]
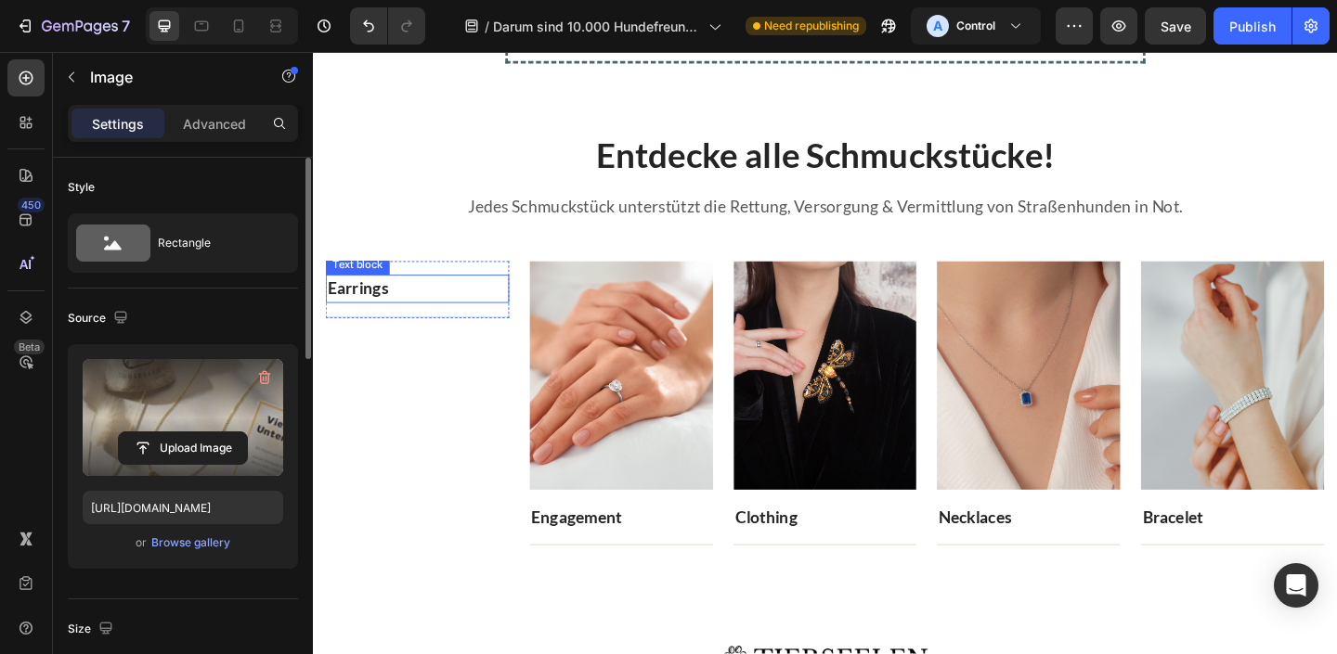
click at [371, 320] on link "Earrings" at bounding box center [362, 309] width 66 height 21
click at [370, 320] on link "Earrings" at bounding box center [362, 309] width 66 height 21
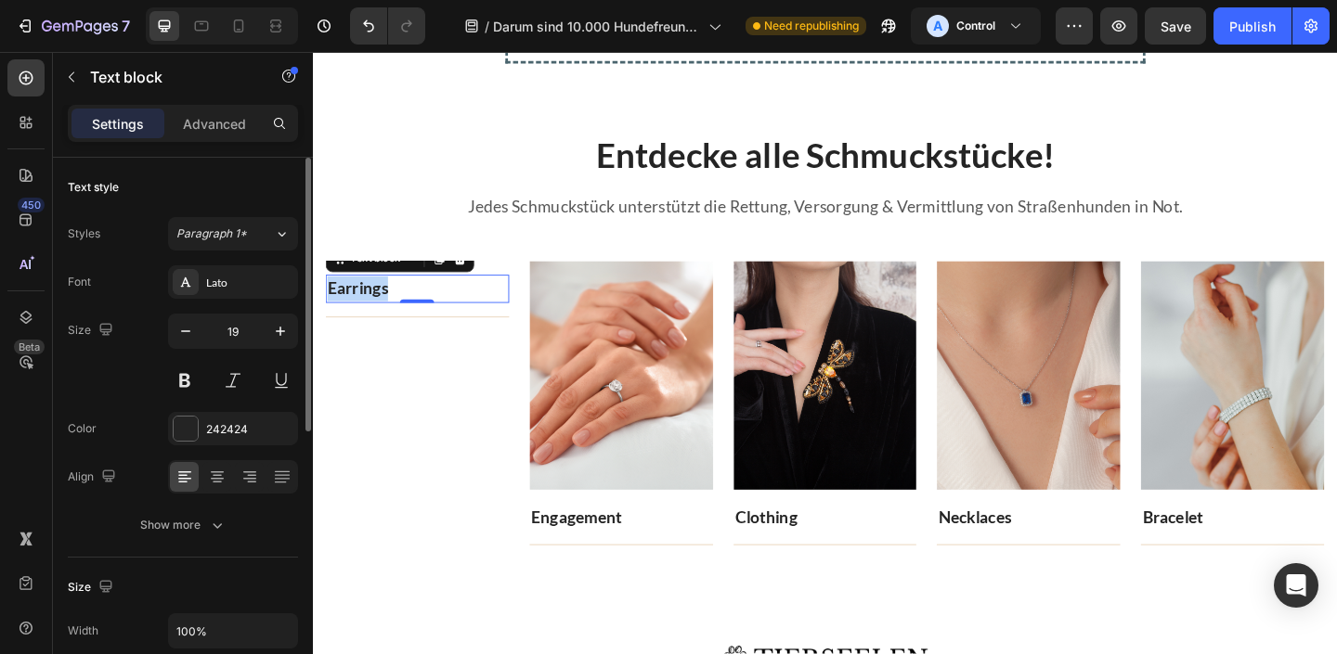
click at [370, 320] on link "Earrings" at bounding box center [362, 309] width 66 height 21
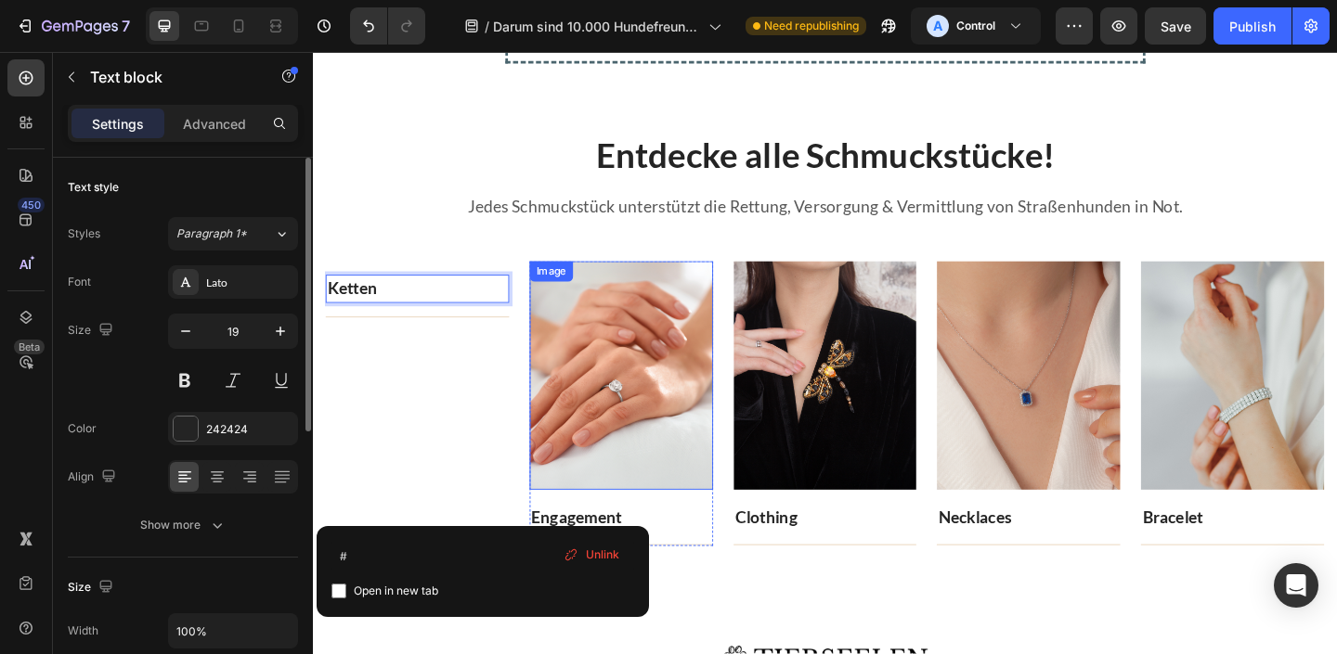
click at [649, 463] on img at bounding box center [649, 404] width 200 height 248
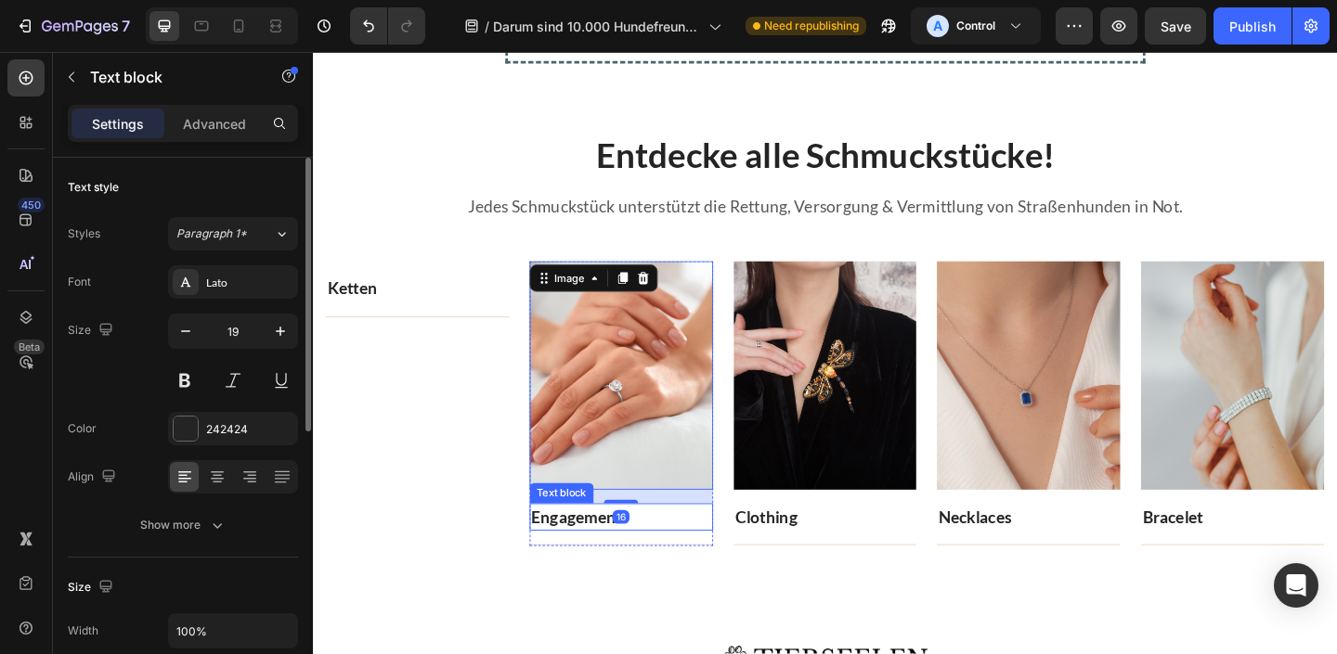
click at [586, 569] on p "Engagement" at bounding box center [648, 559] width 196 height 27
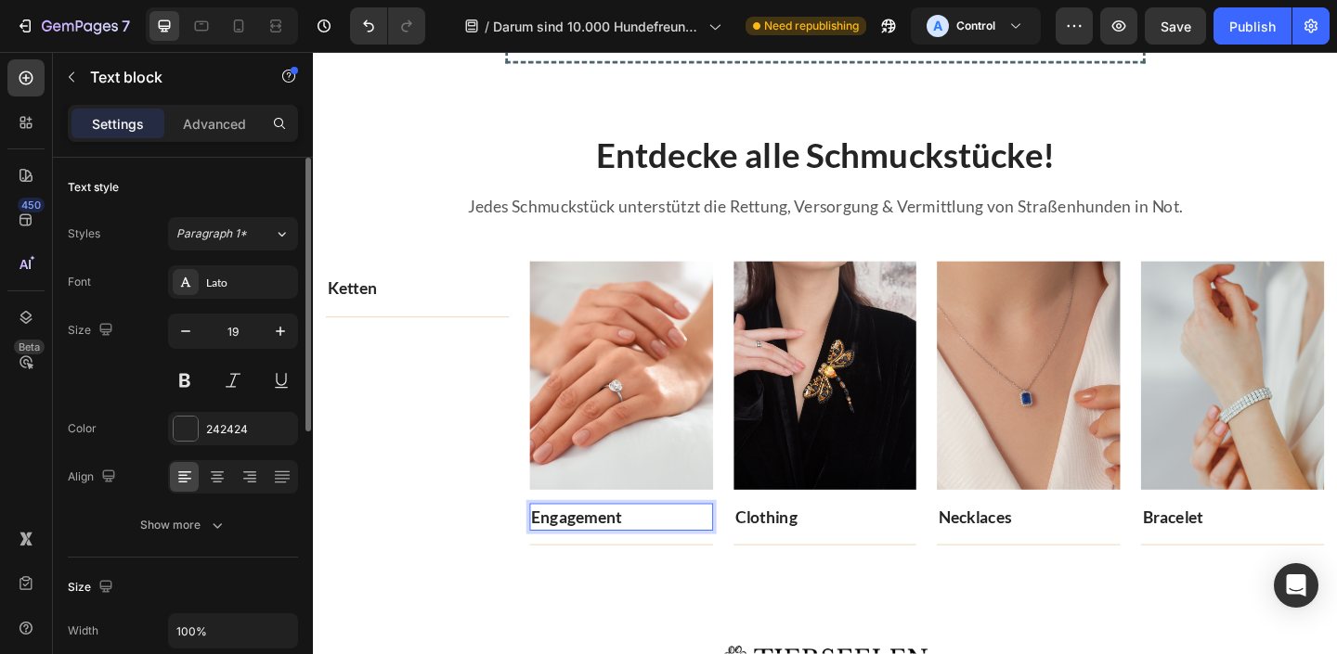
click at [588, 558] on link "Engagement" at bounding box center [599, 558] width 98 height 21
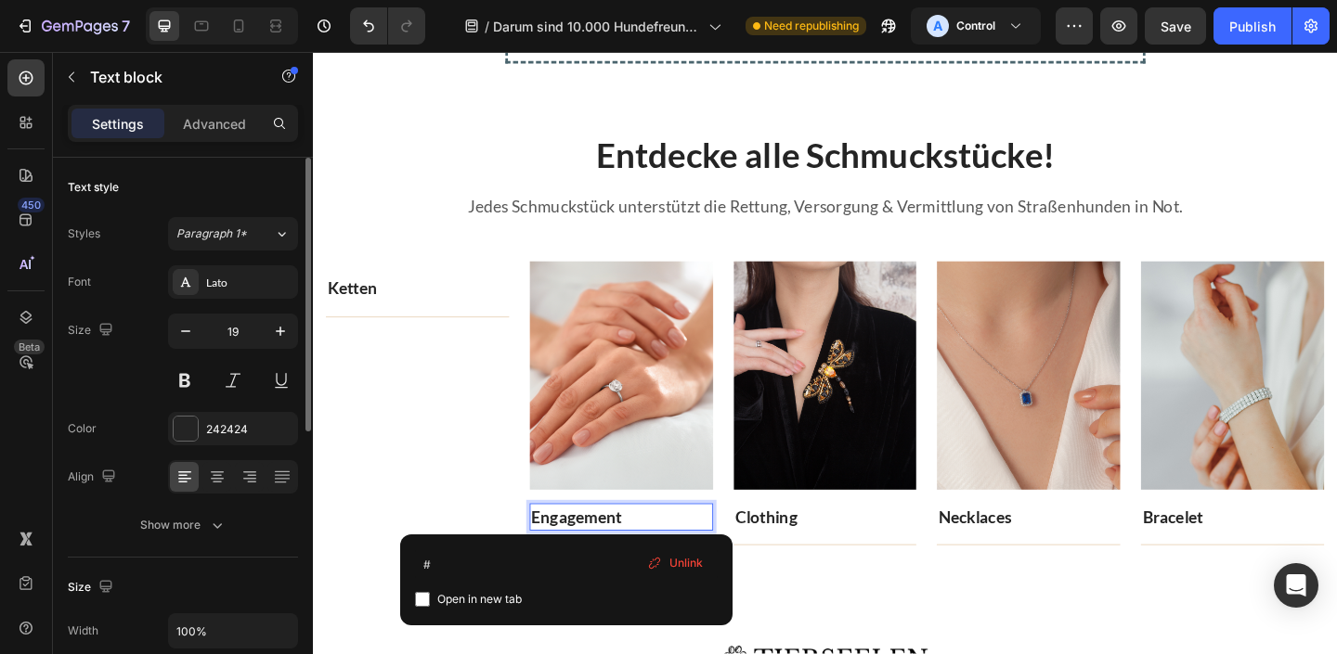
click at [588, 558] on link "Engagement" at bounding box center [599, 558] width 98 height 21
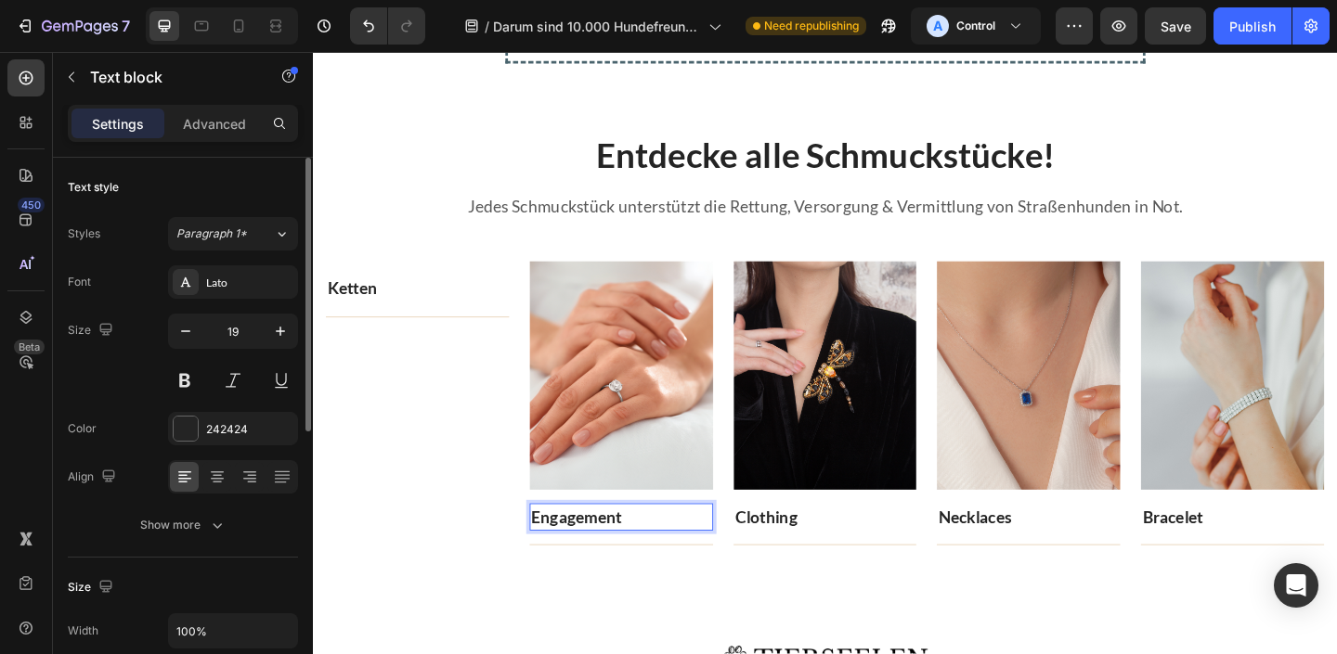
click at [588, 558] on link "Engagement" at bounding box center [599, 558] width 98 height 21
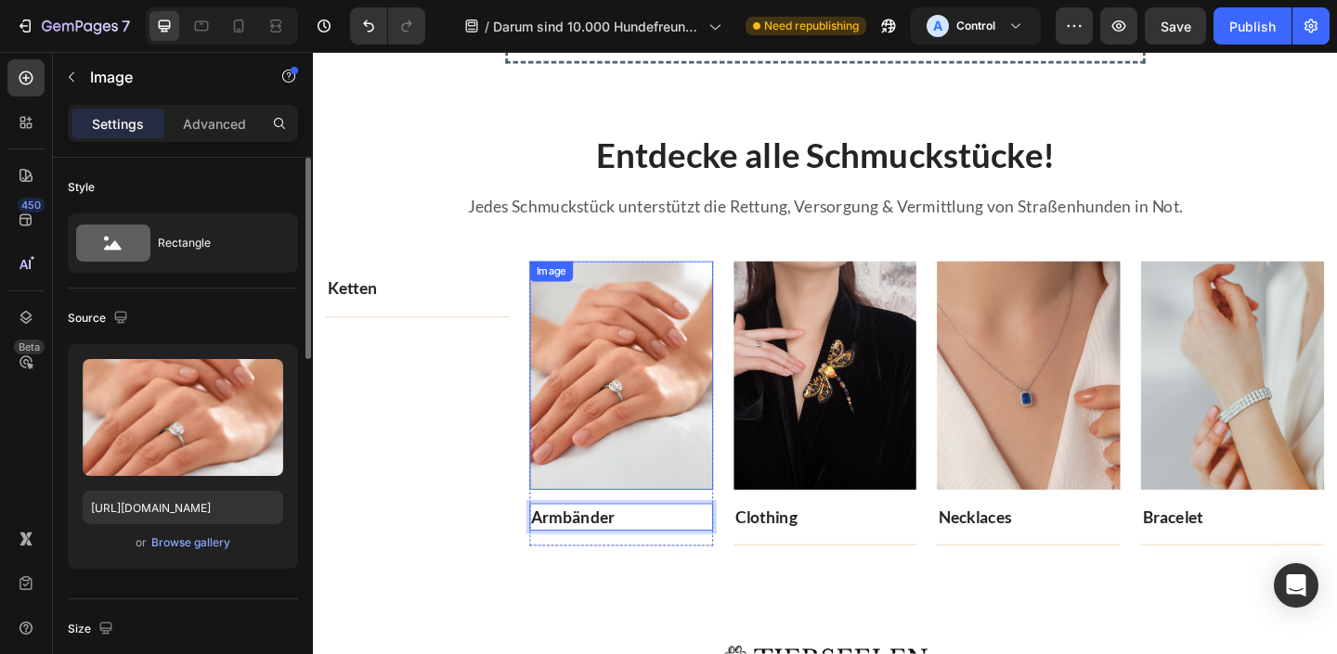
click at [648, 439] on img at bounding box center [649, 404] width 200 height 248
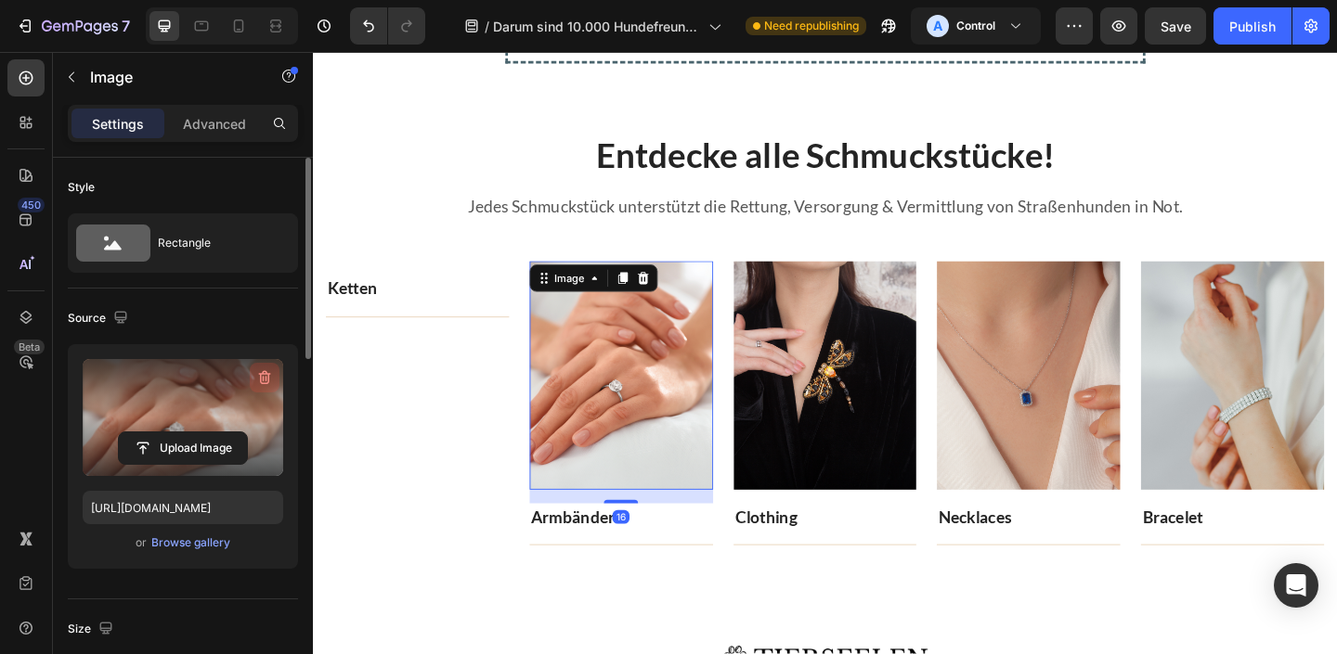
click at [263, 372] on icon "button" at bounding box center [265, 378] width 12 height 14
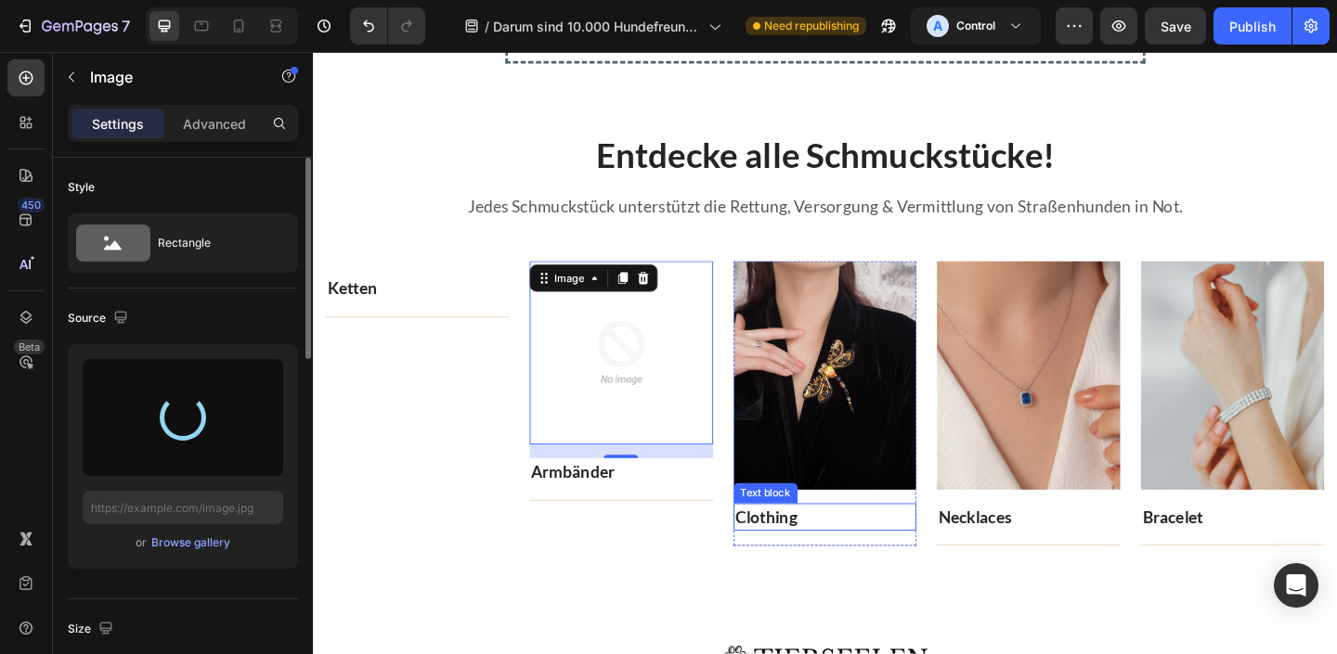
type input "[URL][DOMAIN_NAME]"
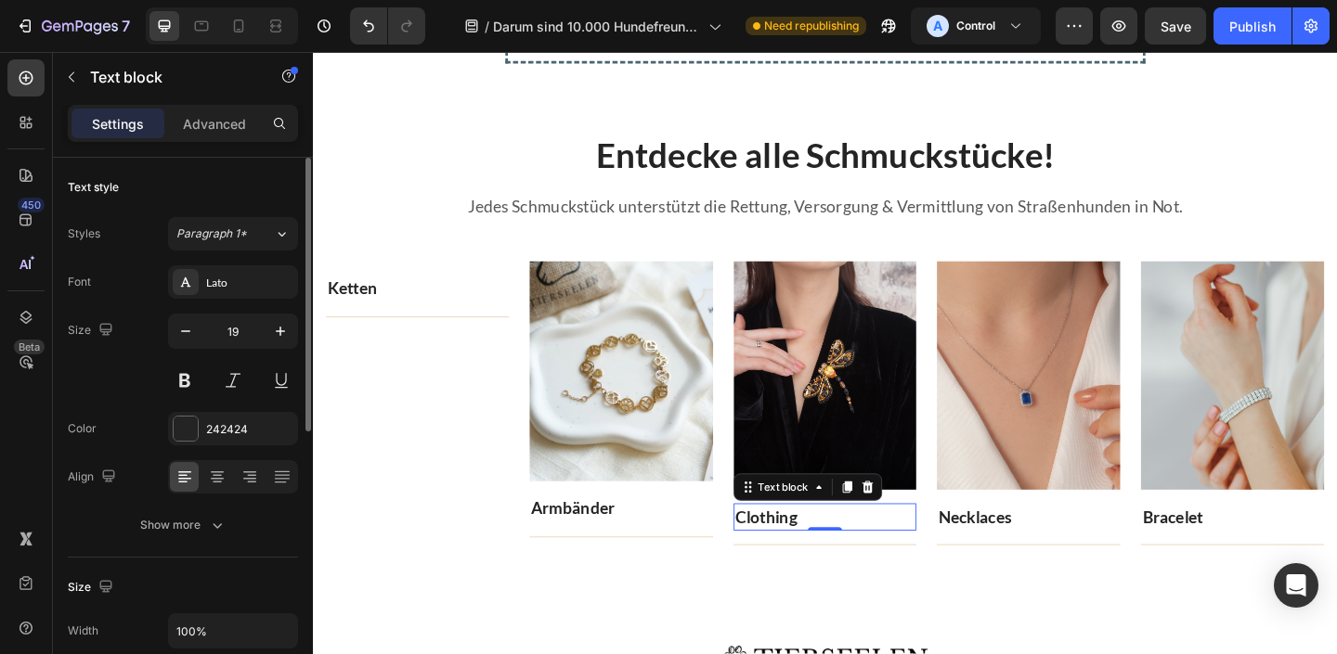
click at [892, 555] on p "Clothing" at bounding box center [870, 559] width 196 height 27
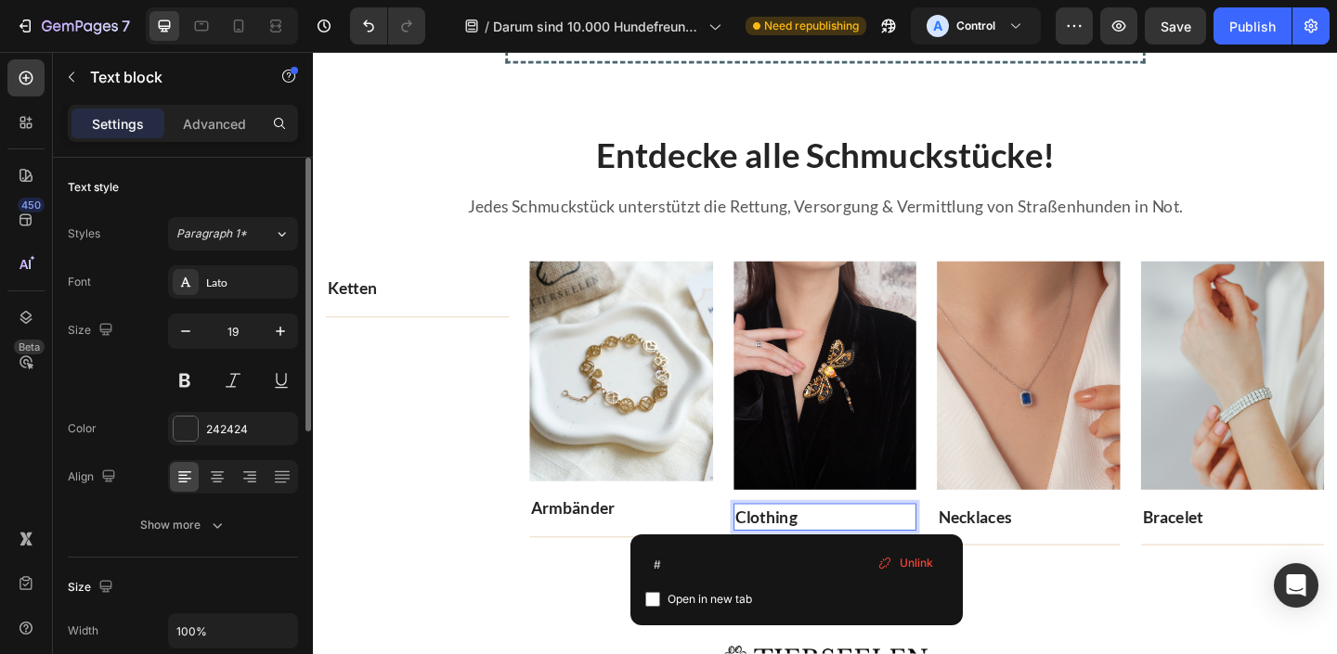
click at [892, 555] on p "Clothing" at bounding box center [870, 559] width 196 height 27
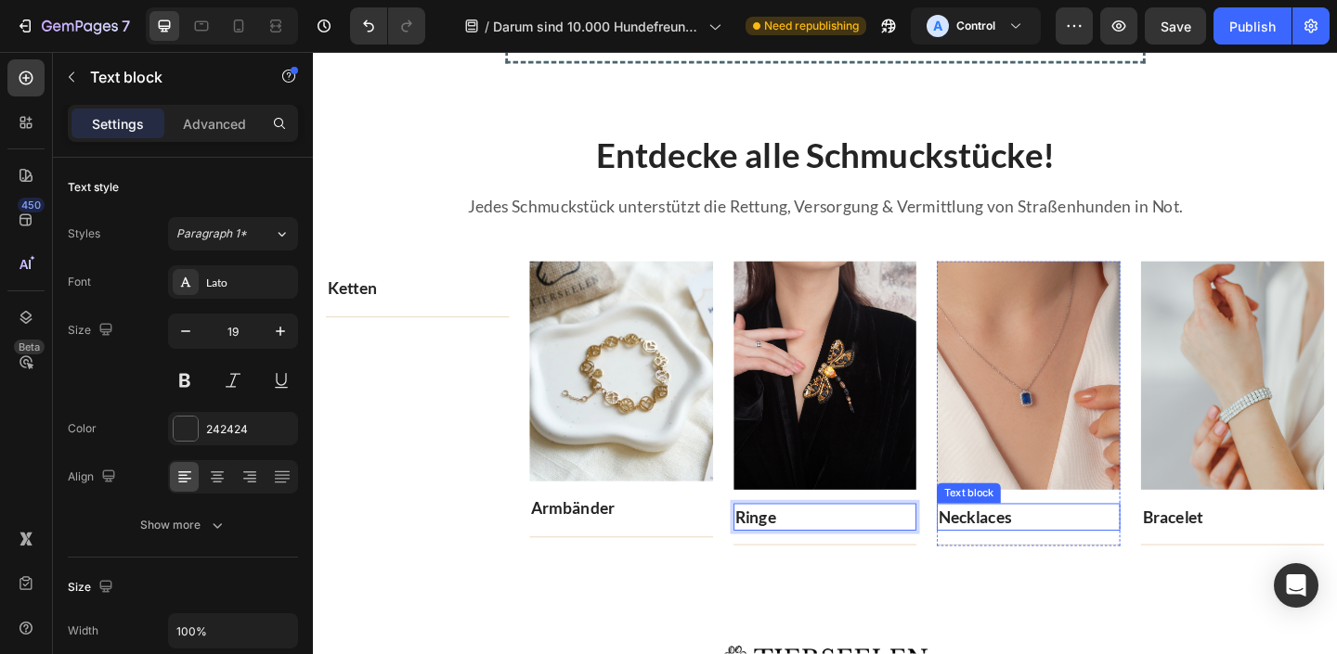
click at [1072, 550] on link "Necklaces" at bounding box center [1032, 558] width 79 height 21
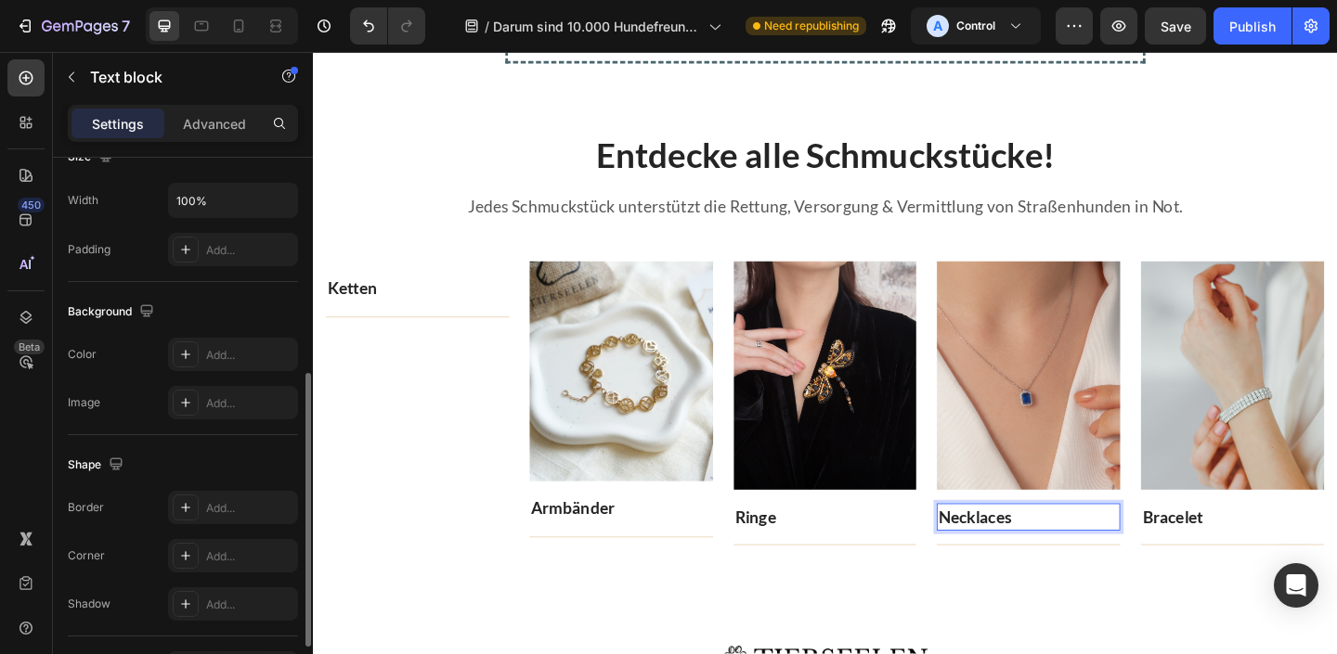
click at [1072, 551] on link "Necklaces" at bounding box center [1032, 558] width 79 height 21
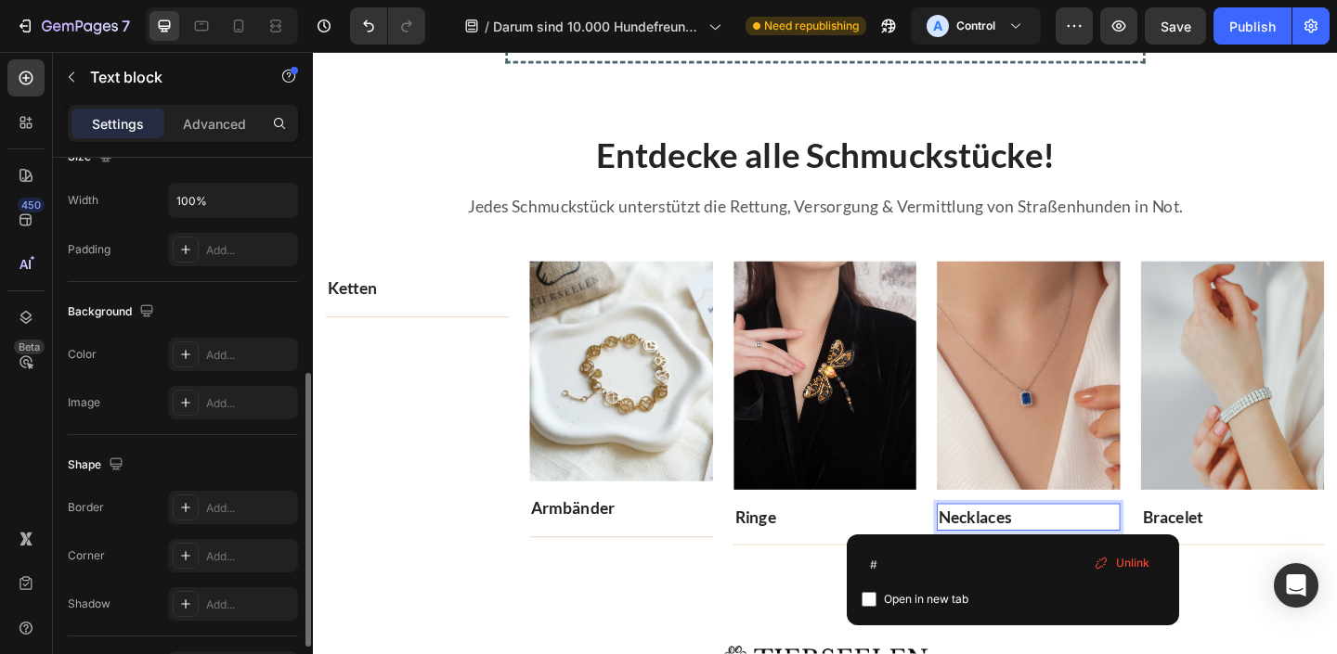
click at [1072, 551] on link "Necklaces" at bounding box center [1032, 558] width 79 height 21
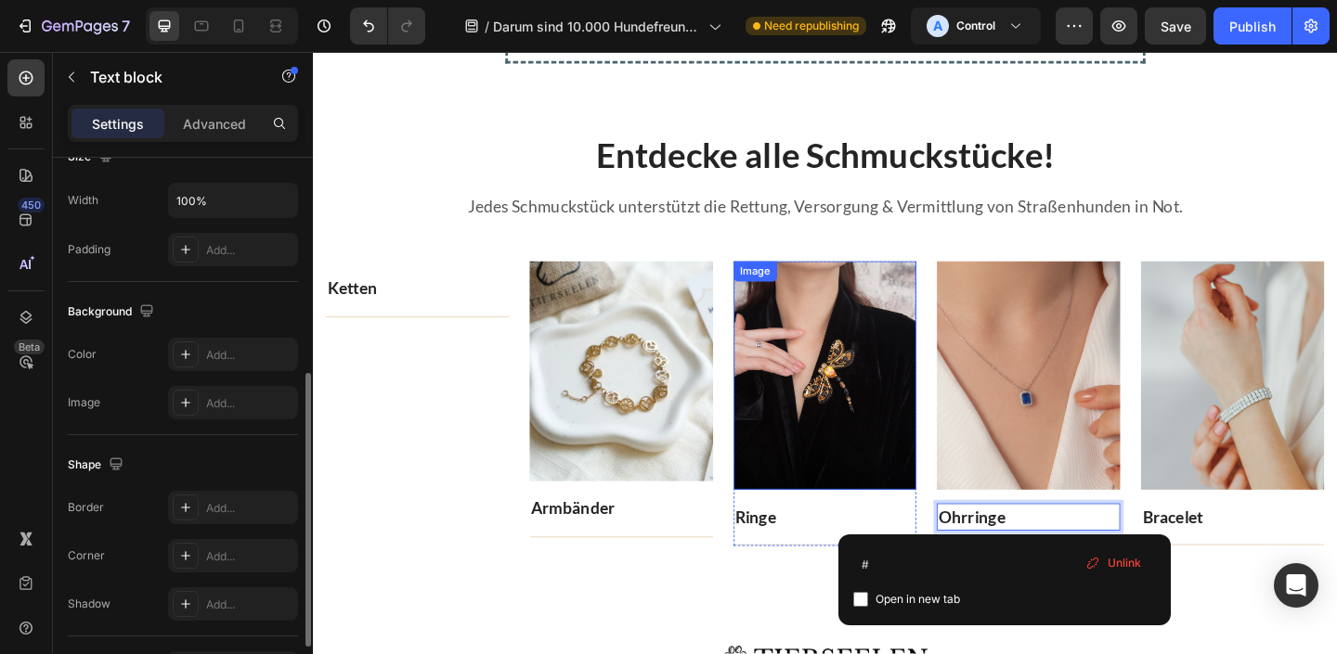
click at [822, 369] on img at bounding box center [870, 404] width 200 height 248
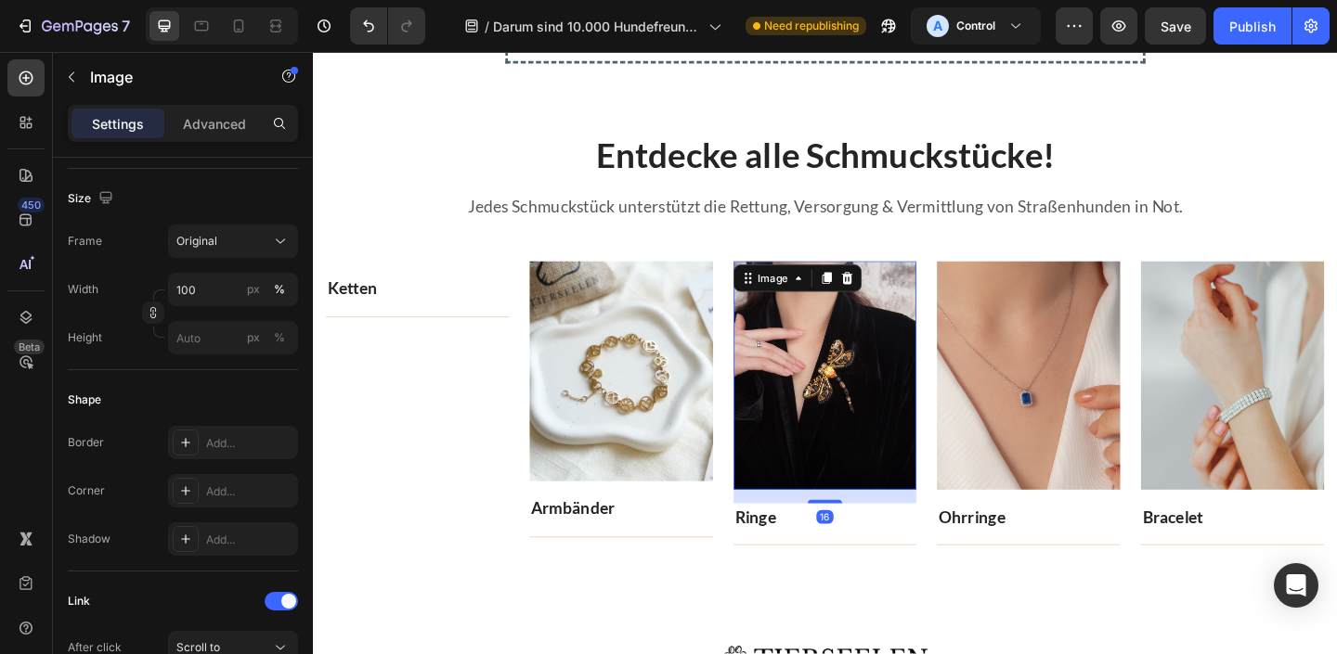
scroll to position [0, 0]
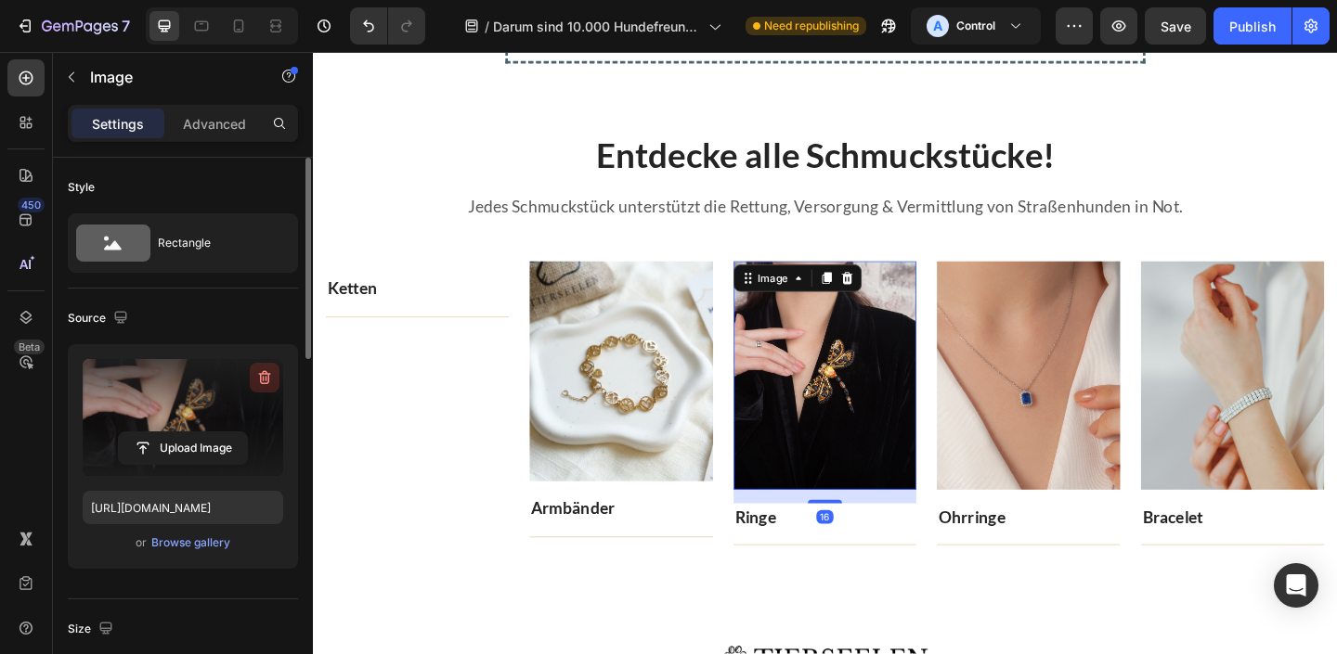
click at [264, 383] on icon "button" at bounding box center [265, 378] width 12 height 14
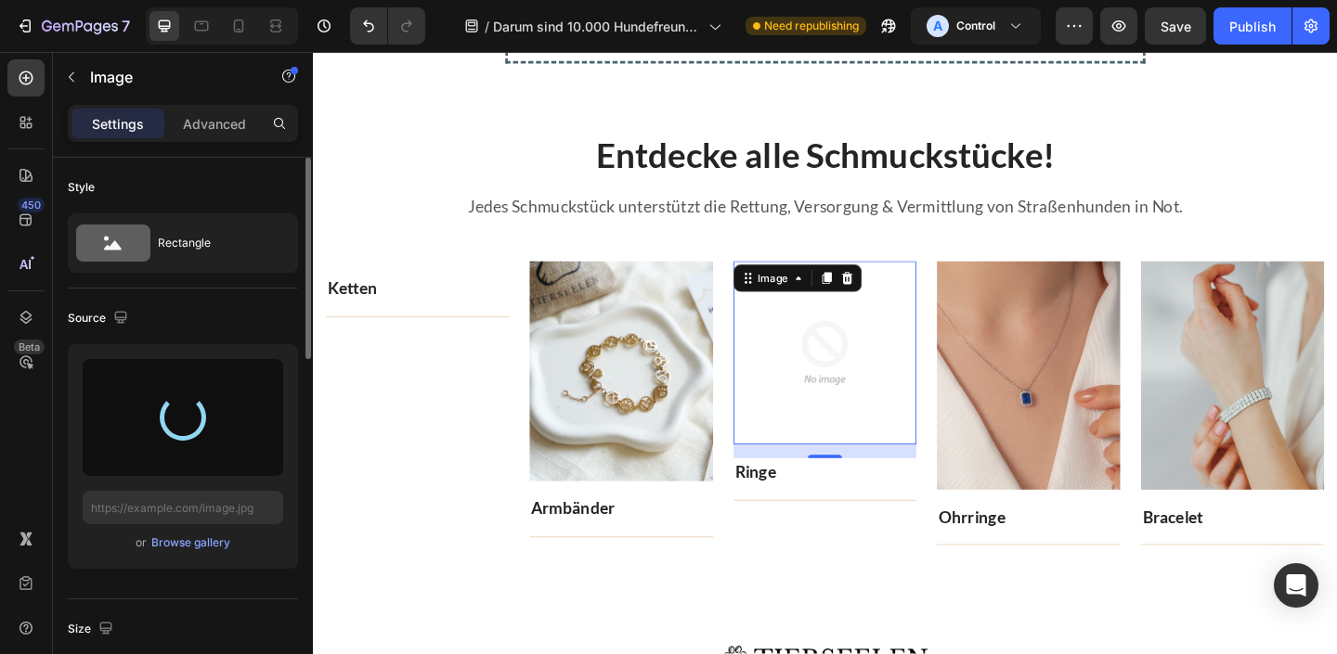
type input "[URL][DOMAIN_NAME]"
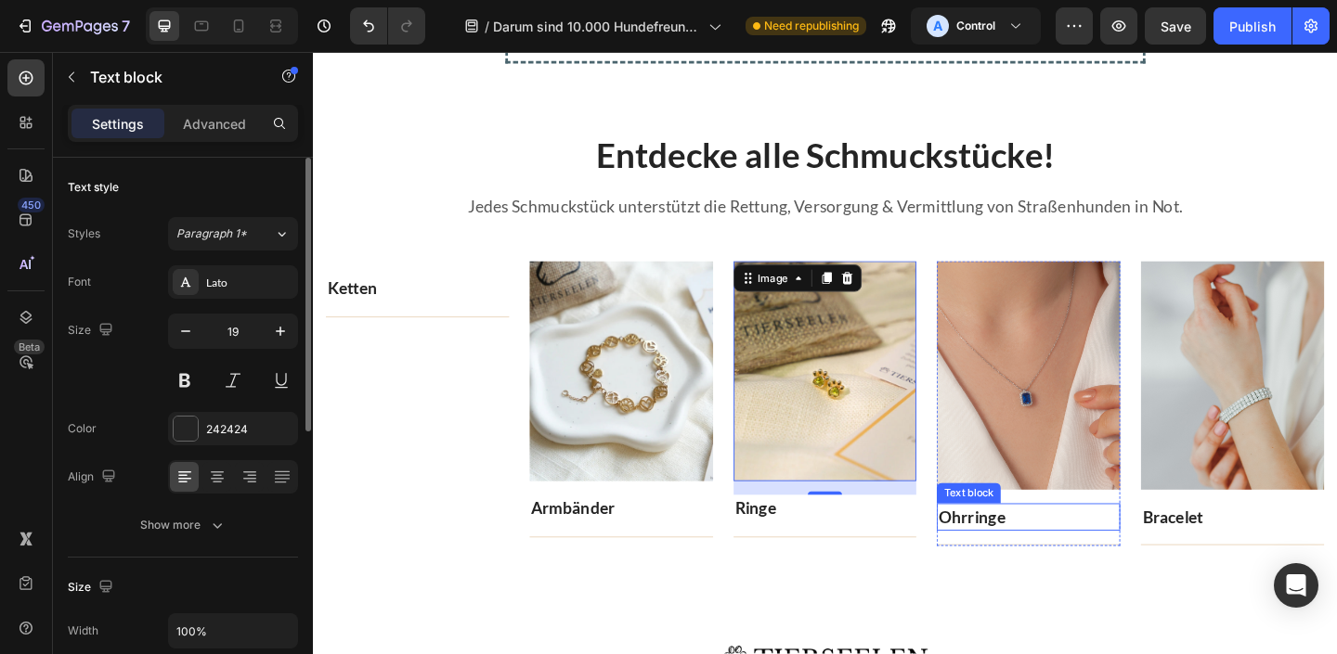
click at [1044, 550] on link "Ohrringe" at bounding box center [1029, 558] width 72 height 21
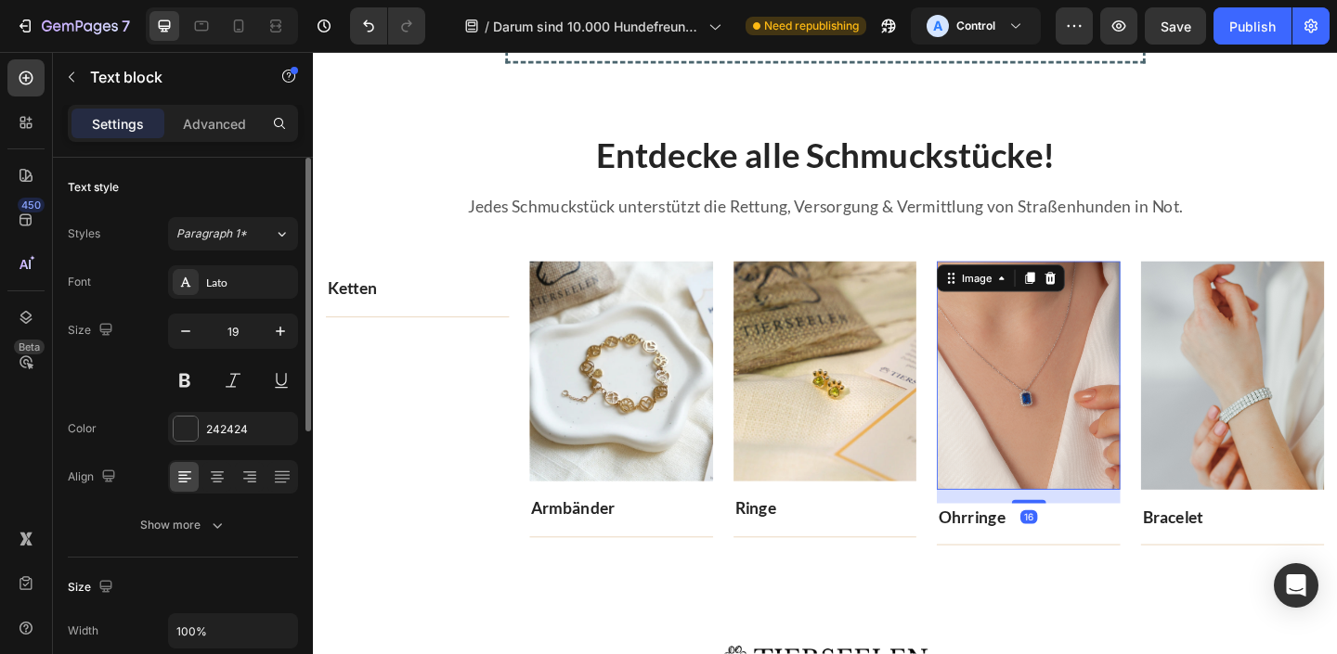
click at [995, 396] on img at bounding box center [1091, 404] width 200 height 248
click at [797, 554] on link "Ringe" at bounding box center [794, 548] width 45 height 21
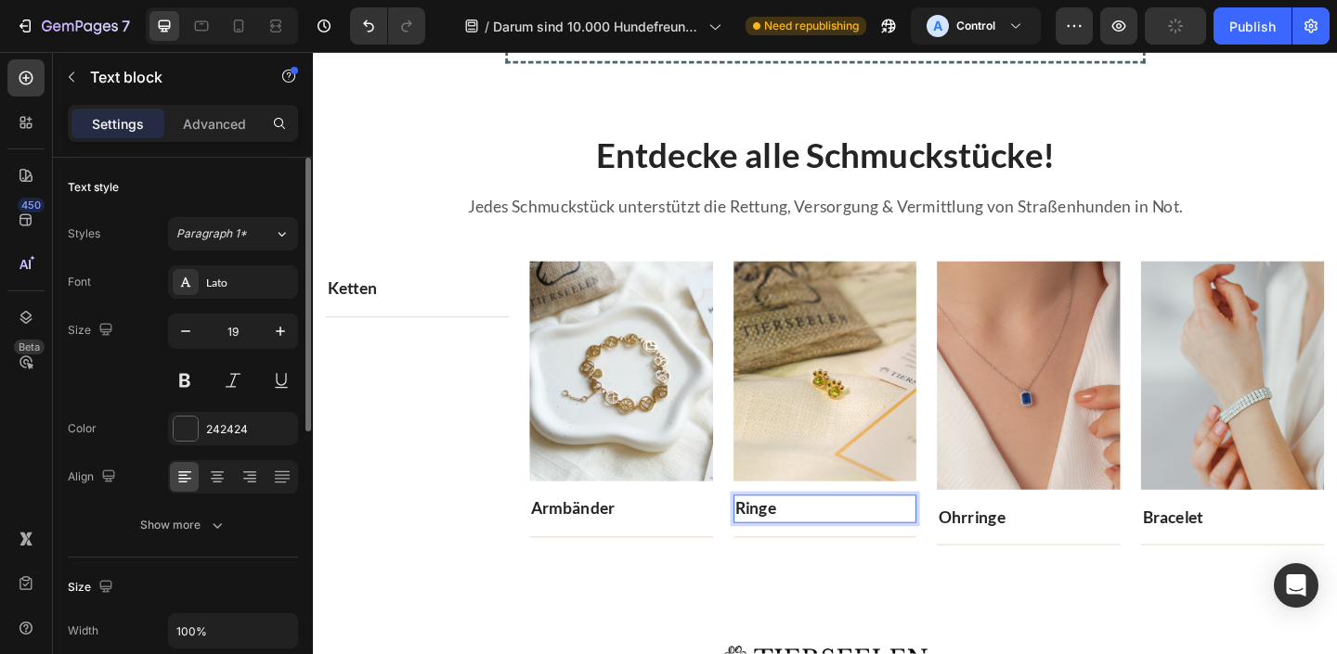
click at [796, 553] on link "Ringe" at bounding box center [794, 548] width 45 height 21
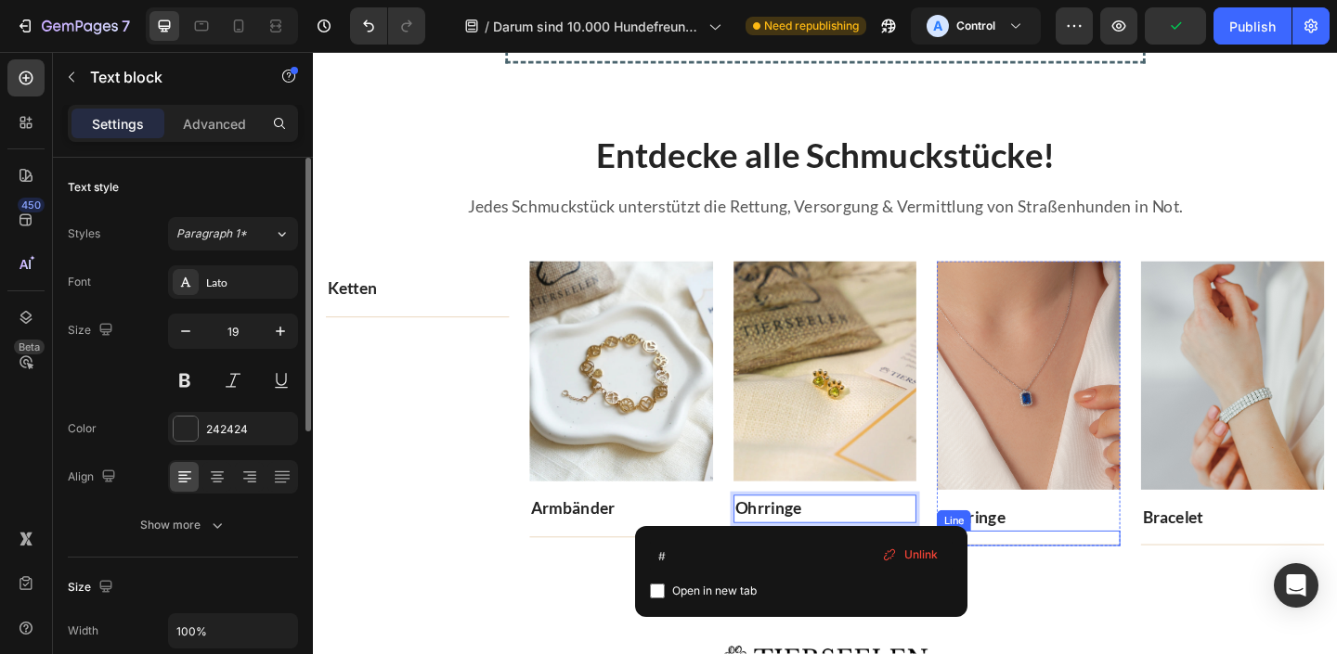
click at [1091, 568] on div "Ohrringe Text block" at bounding box center [1091, 559] width 200 height 31
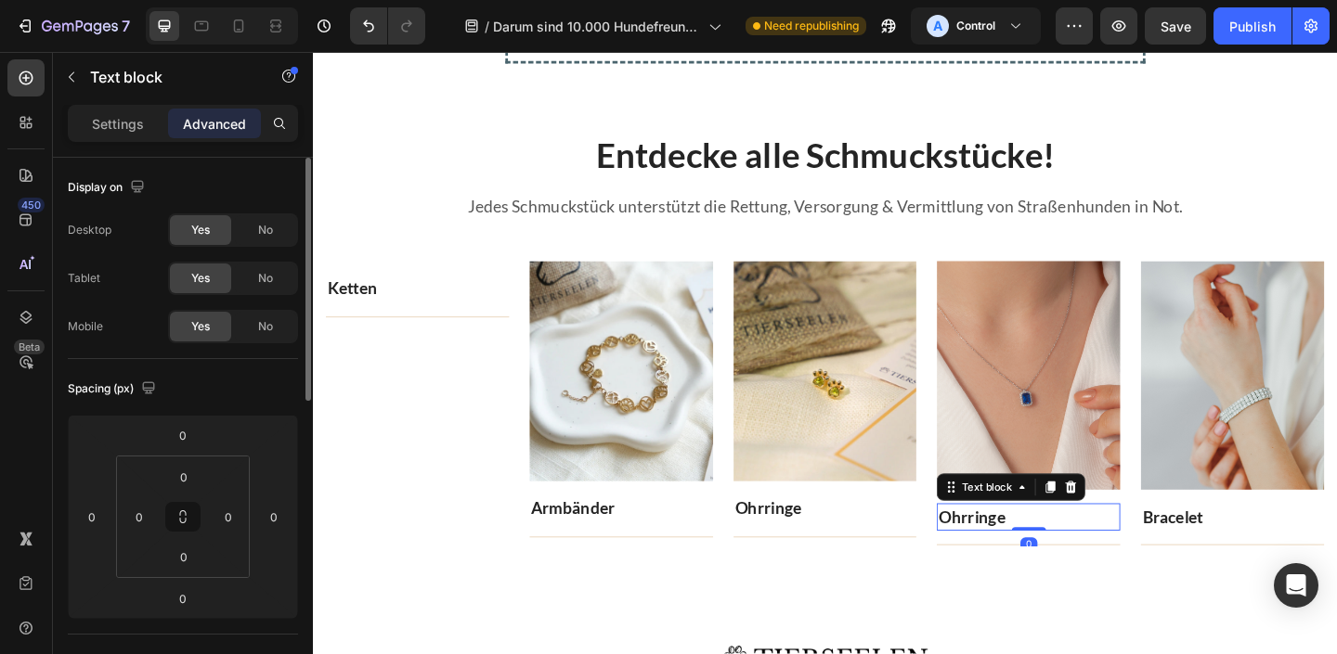
click at [1091, 570] on div at bounding box center [1091, 572] width 37 height 4
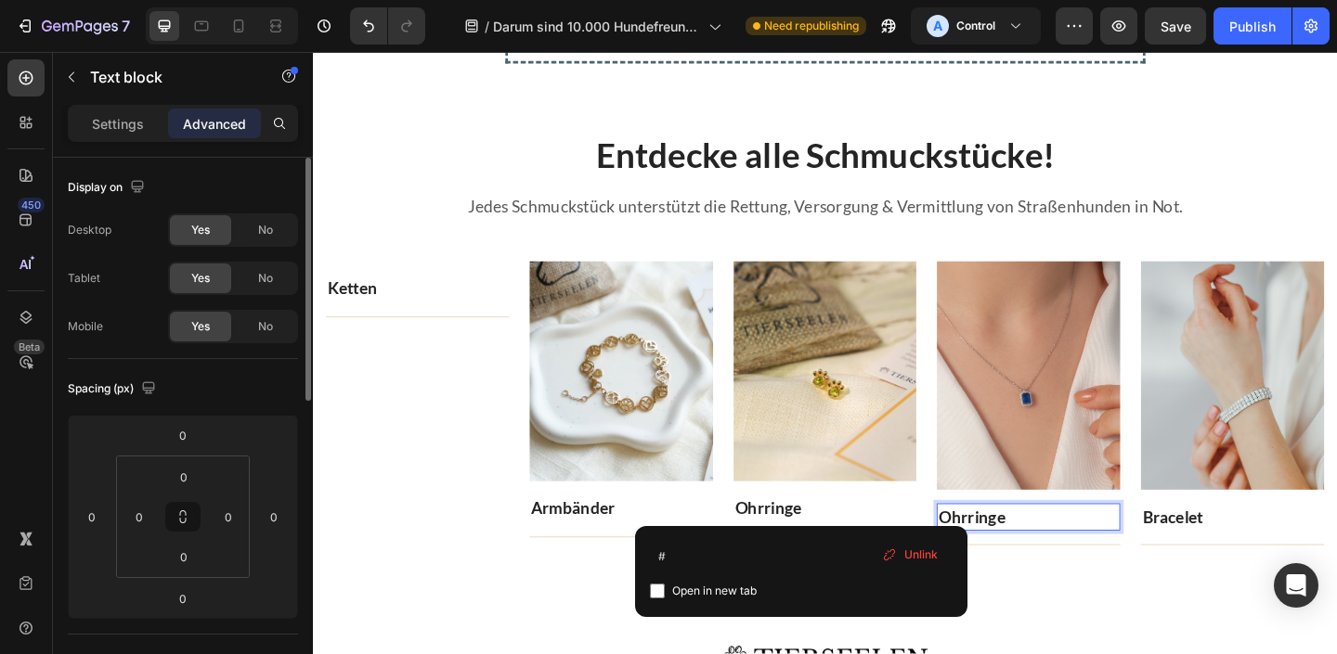
click at [1043, 554] on link "Ohrringe" at bounding box center [1029, 558] width 72 height 21
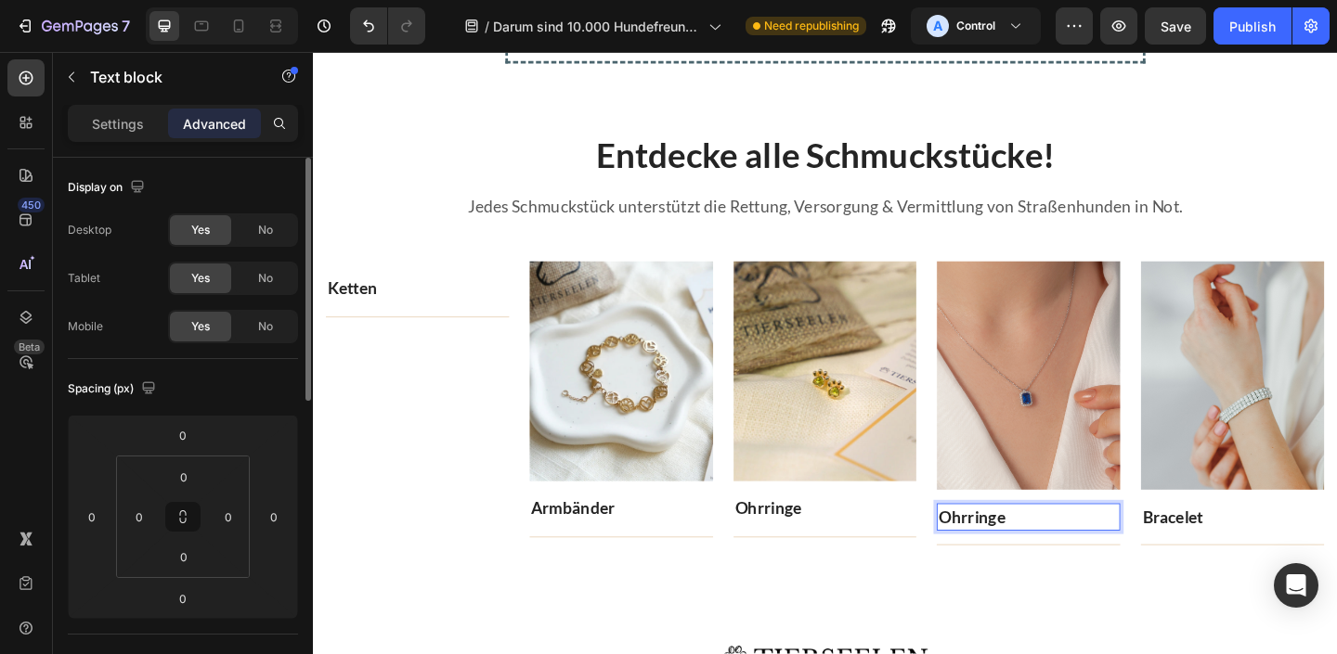
click at [1043, 554] on link "Ohrringe" at bounding box center [1029, 558] width 72 height 21
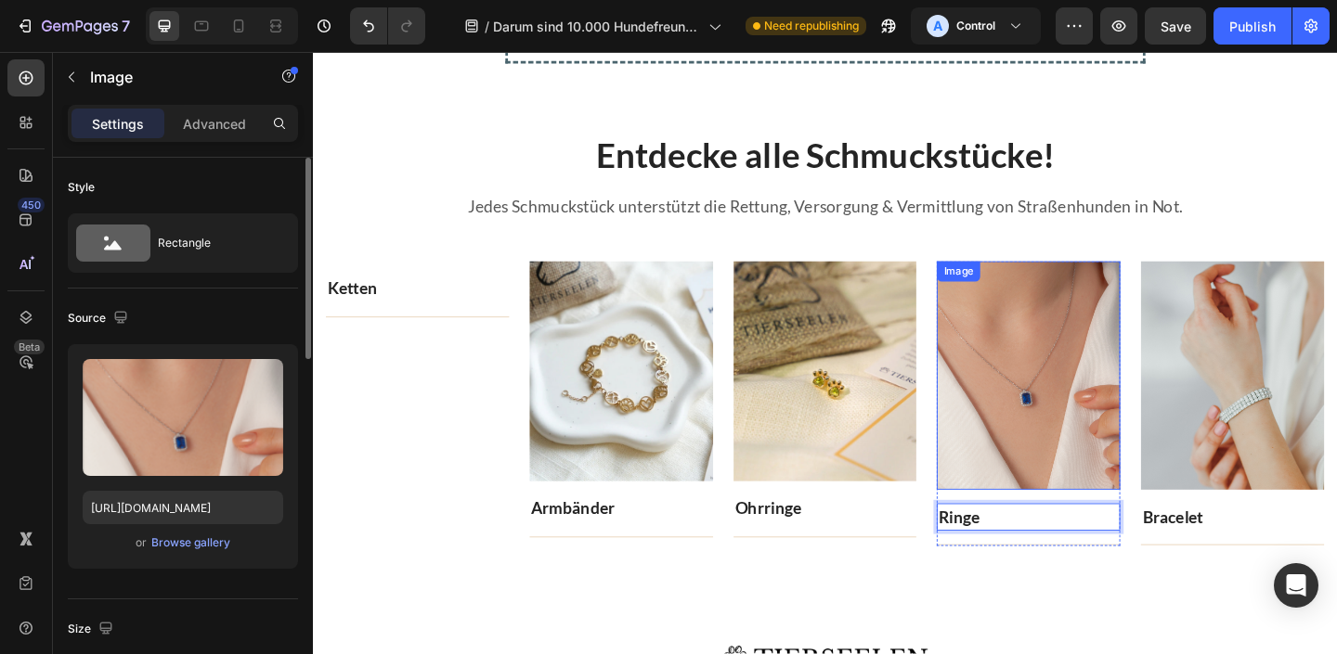
click at [1060, 320] on img at bounding box center [1091, 404] width 200 height 248
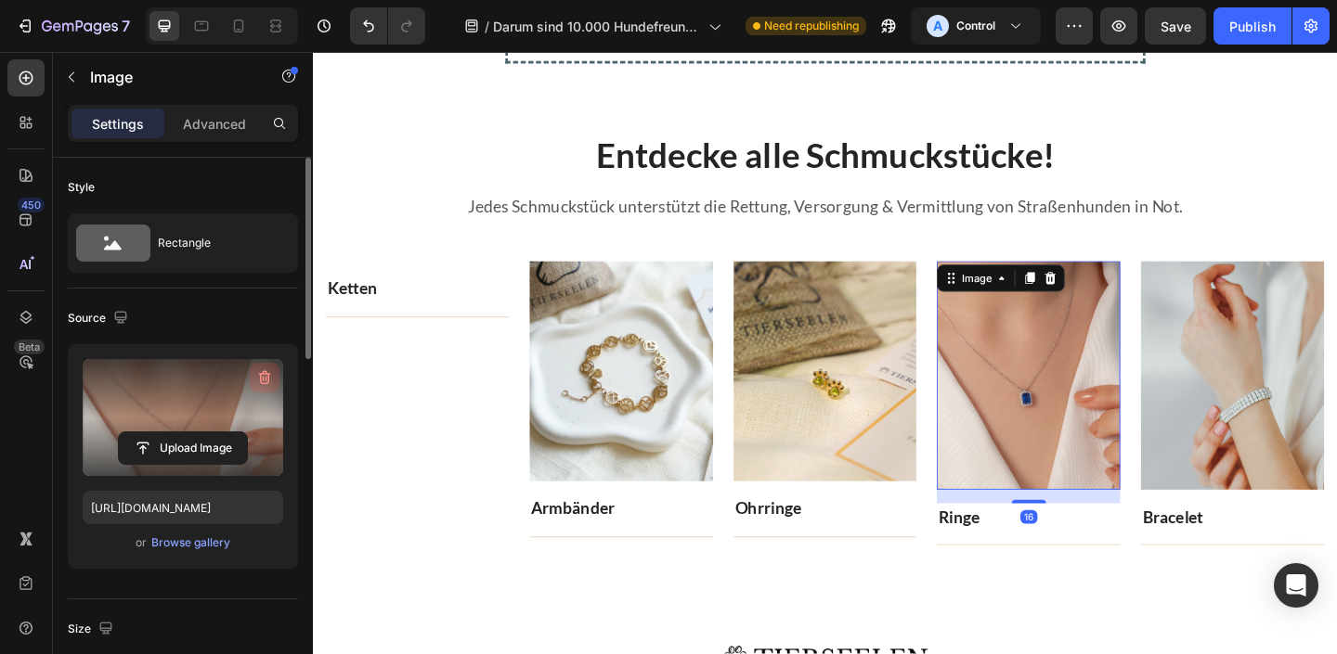
click at [251, 376] on button "button" at bounding box center [265, 378] width 30 height 30
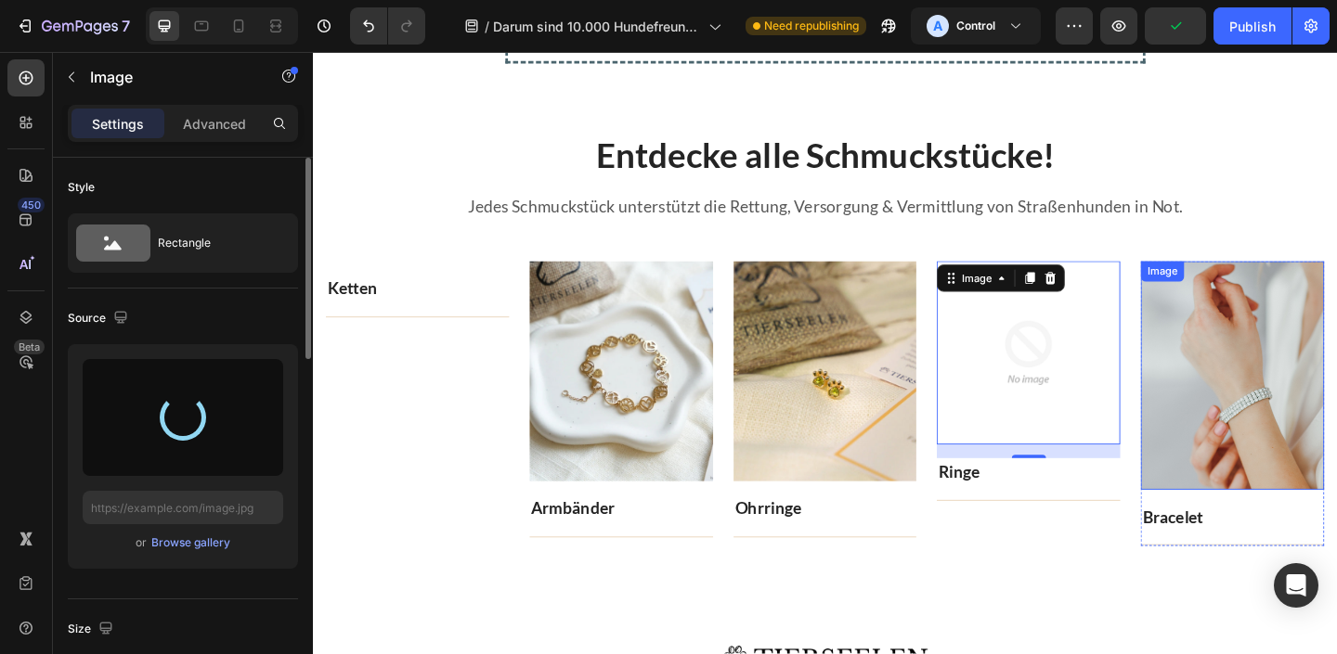
type input "[URL][DOMAIN_NAME]"
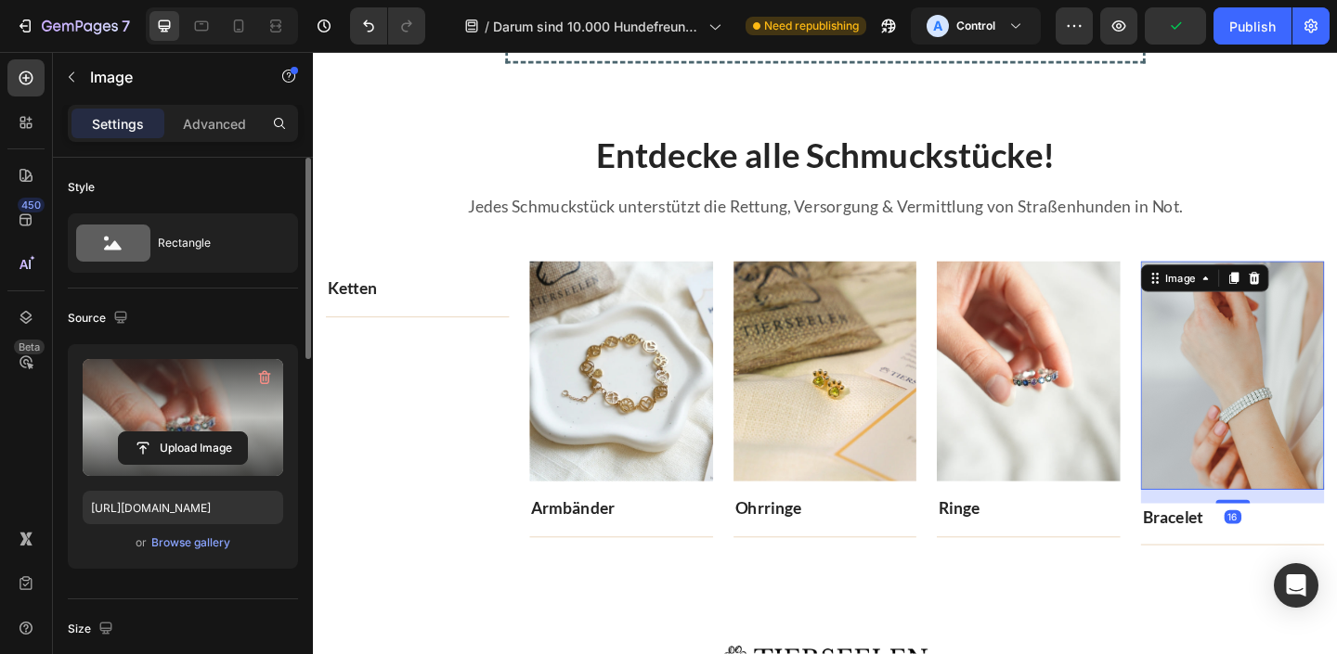
click at [1336, 367] on img at bounding box center [1313, 404] width 200 height 249
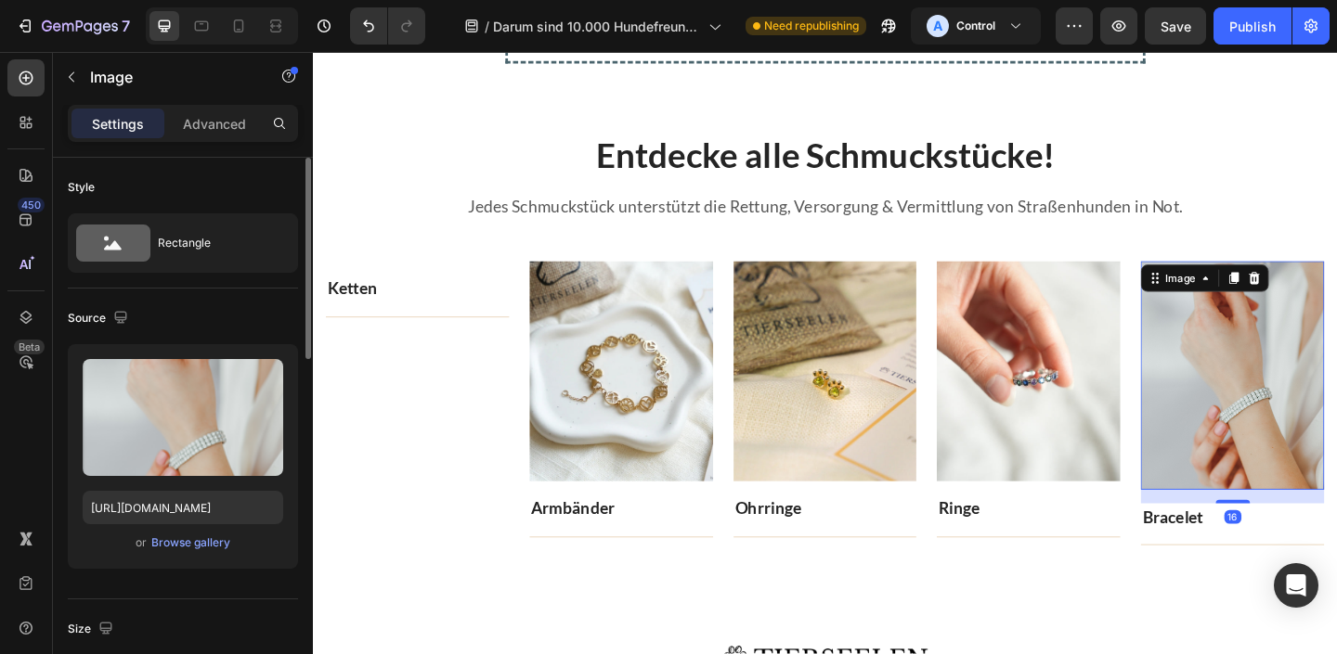
click at [1336, 301] on icon at bounding box center [1337, 298] width 12 height 13
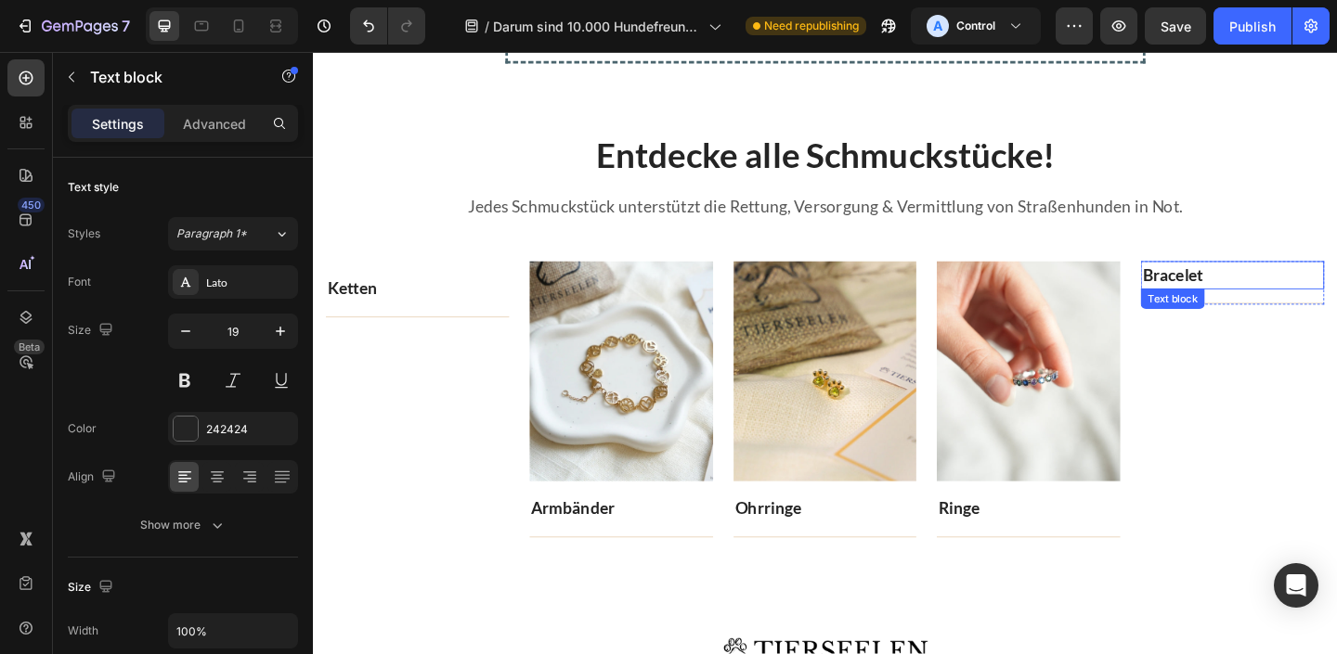
click at [1308, 291] on p "Bracelet" at bounding box center [1313, 295] width 196 height 27
click at [1336, 327] on div at bounding box center [1359, 328] width 22 height 22
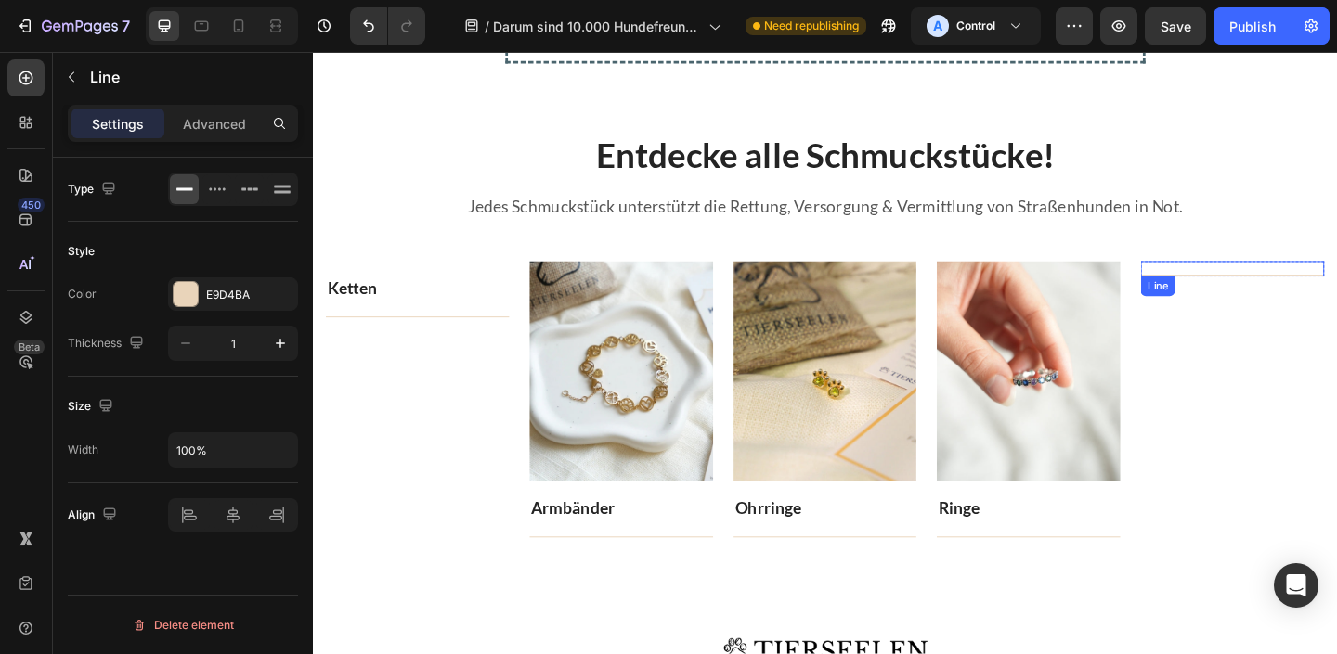
click at [1293, 290] on div "Title Line" at bounding box center [1313, 288] width 200 height 17
click at [1328, 308] on icon at bounding box center [1326, 314] width 15 height 15
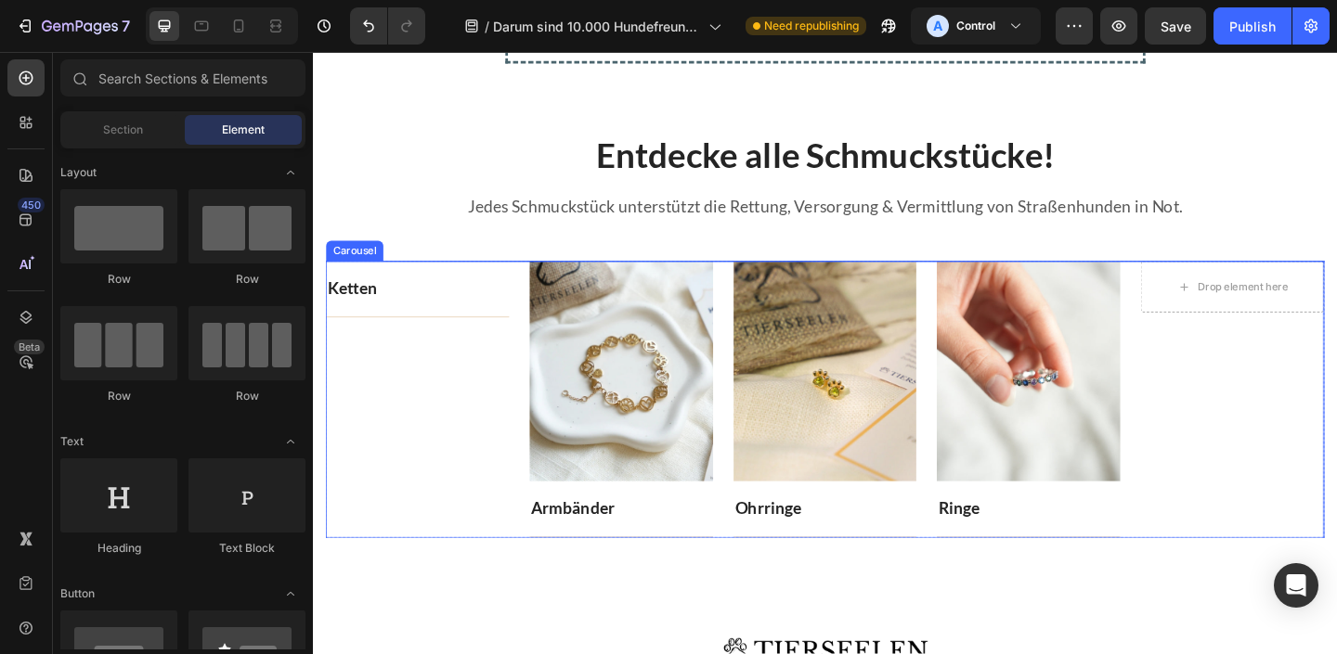
click at [1293, 317] on div "Drop element here" at bounding box center [1313, 308] width 150 height 30
click at [1290, 368] on div "Drop element here Row" at bounding box center [1313, 430] width 200 height 301
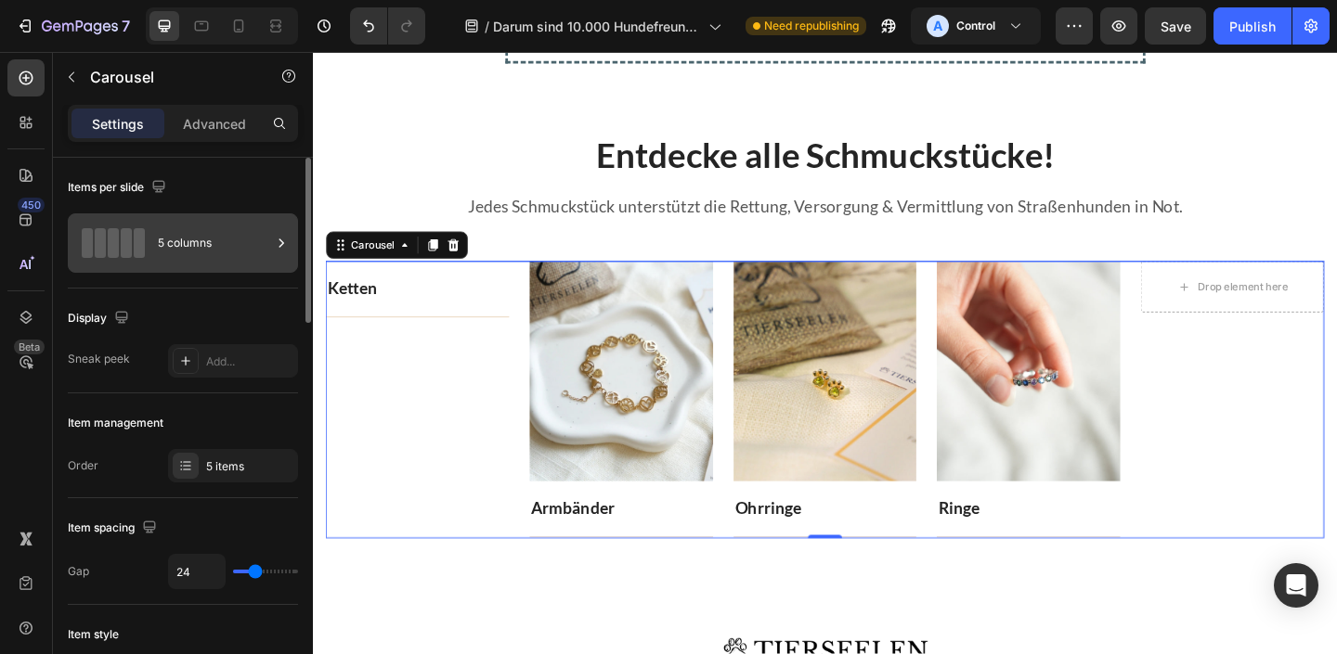
click at [190, 248] on div "5 columns" at bounding box center [214, 243] width 113 height 43
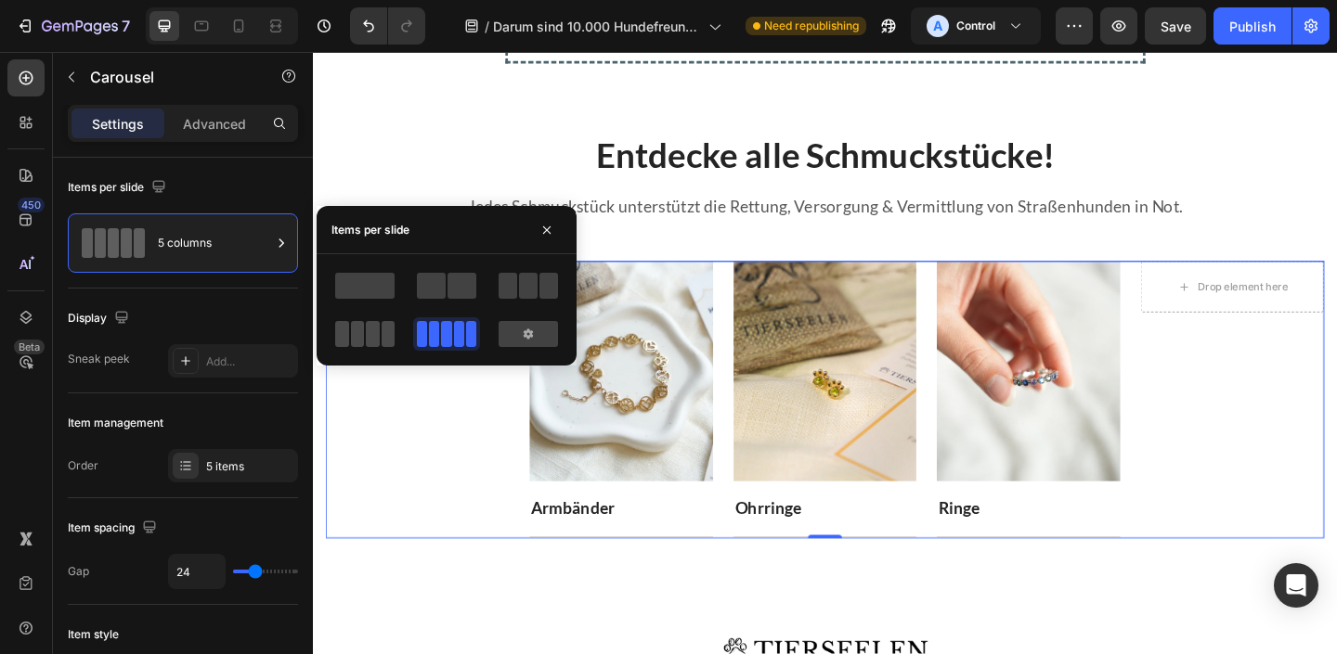
click at [346, 331] on span at bounding box center [342, 334] width 14 height 26
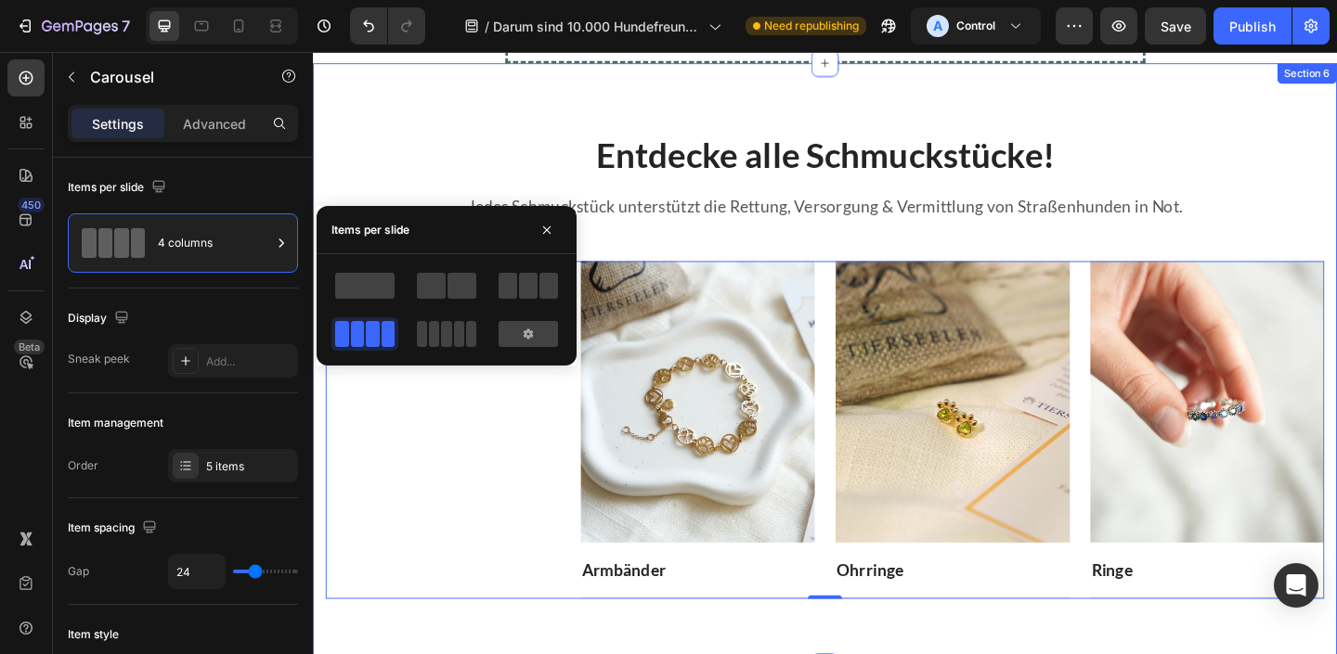
click at [1228, 102] on div "Entdecke alle Schmuckstücke! Heading Jedes Schmuckstück unterstützt die Rettung…" at bounding box center [870, 393] width 1114 height 657
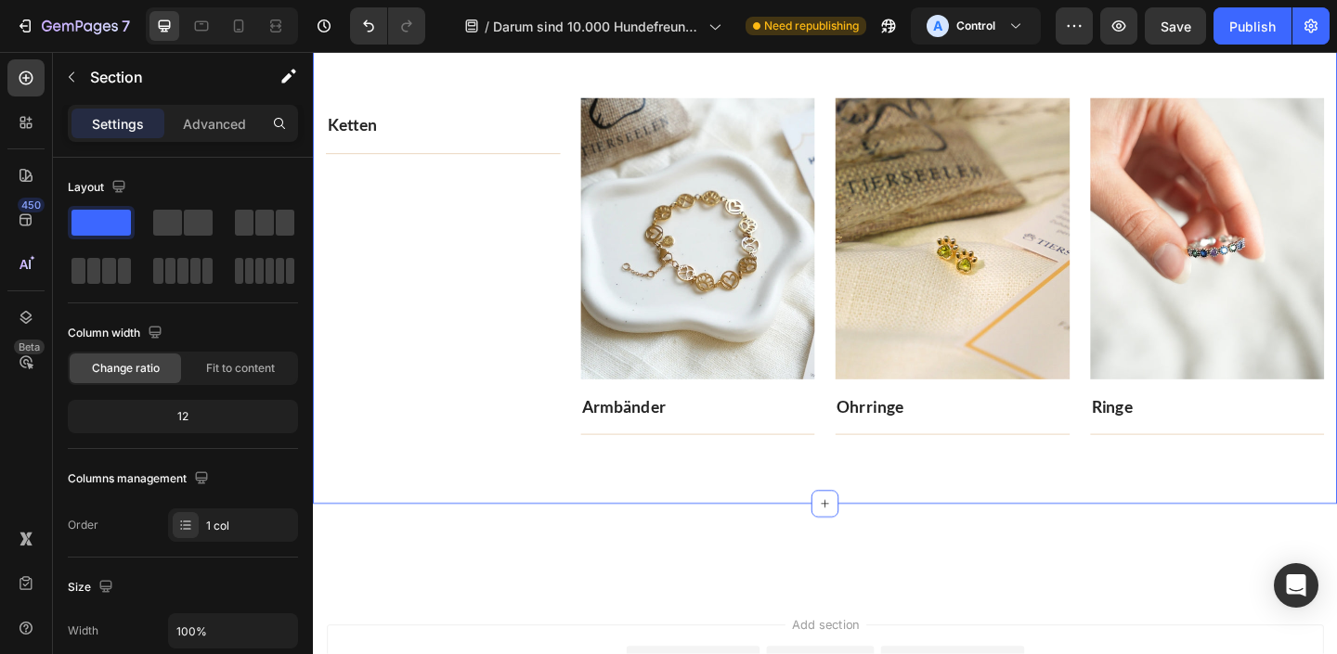
scroll to position [3860, 0]
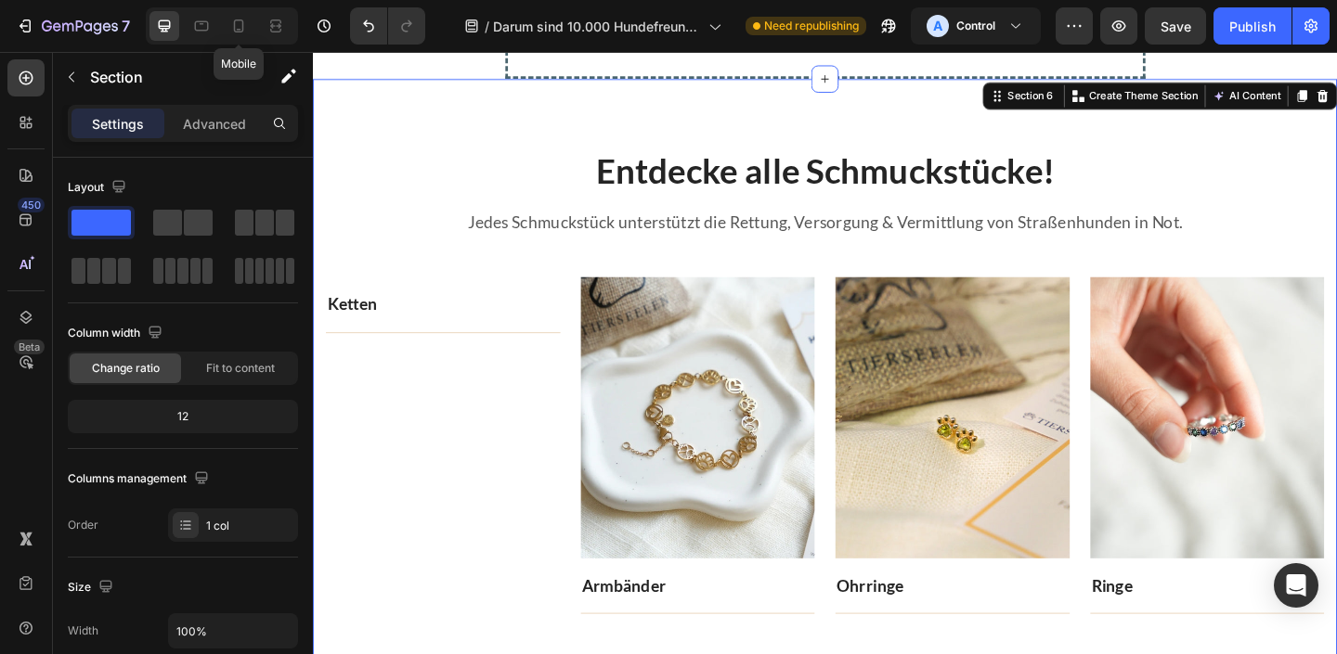
click at [242, 9] on div "Mobile" at bounding box center [222, 25] width 152 height 37
click at [242, 25] on icon at bounding box center [239, 25] width 10 height 13
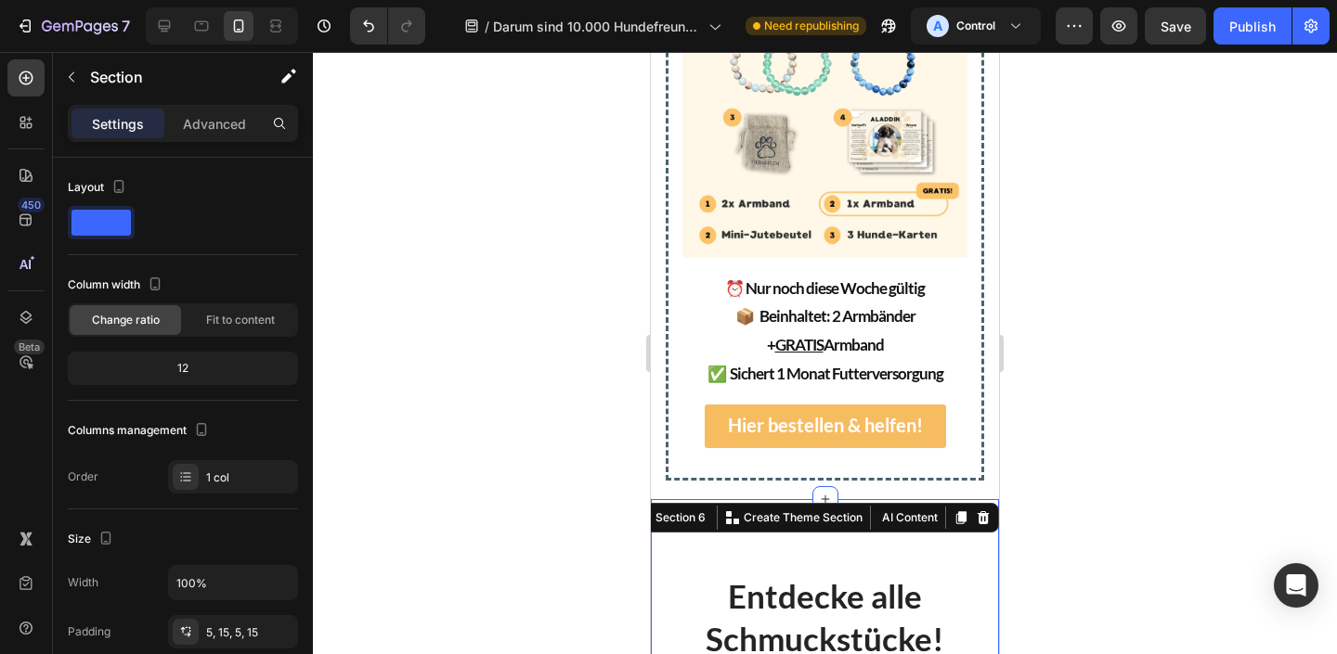
scroll to position [4584, 0]
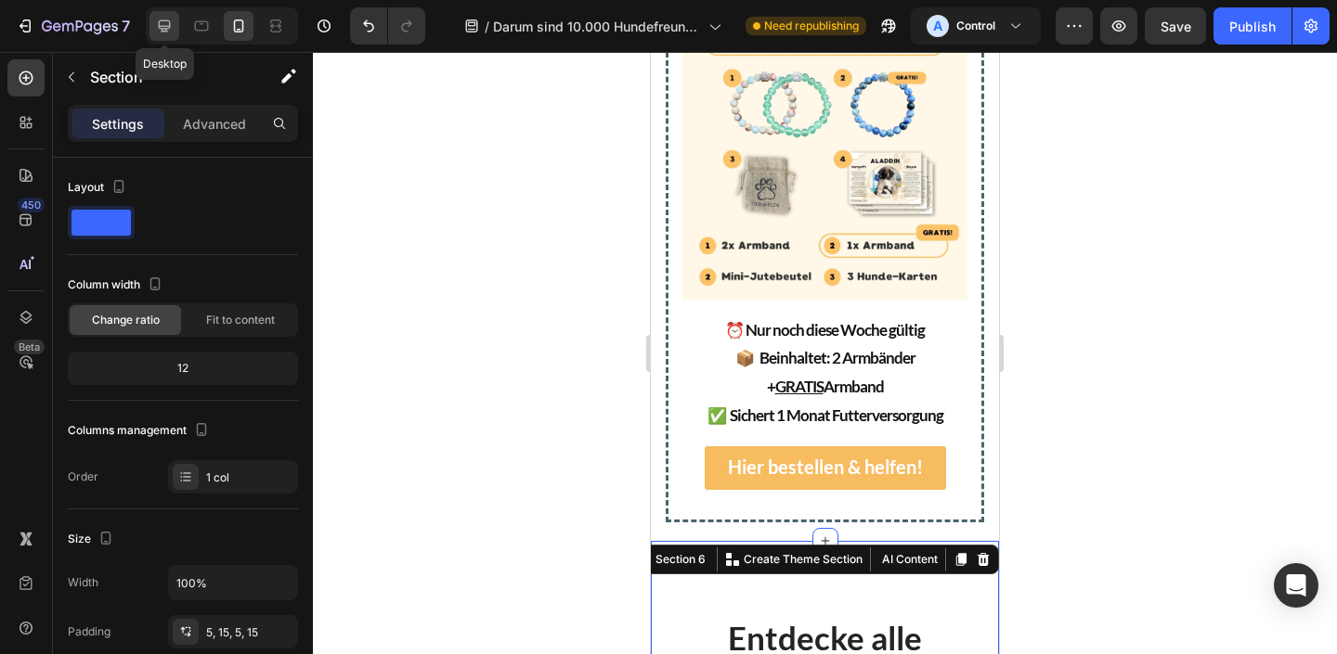
click at [171, 29] on icon at bounding box center [164, 26] width 19 height 19
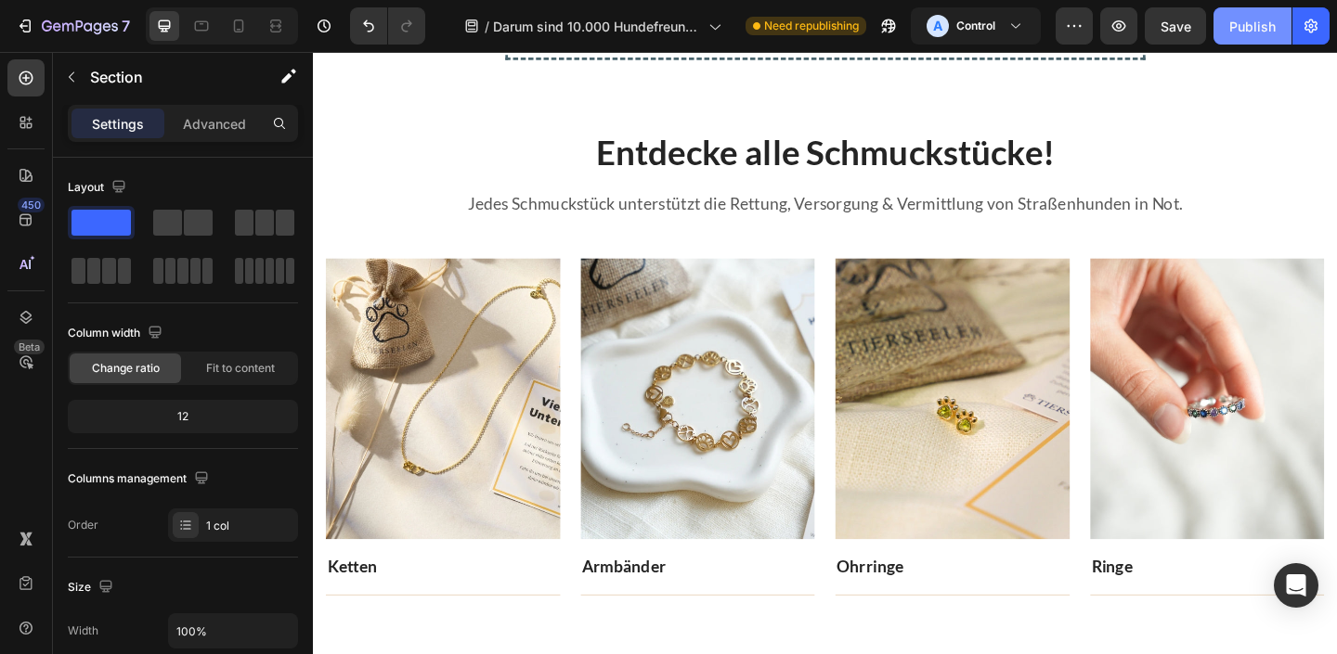
click at [1251, 29] on div "Publish" at bounding box center [1252, 26] width 46 height 19
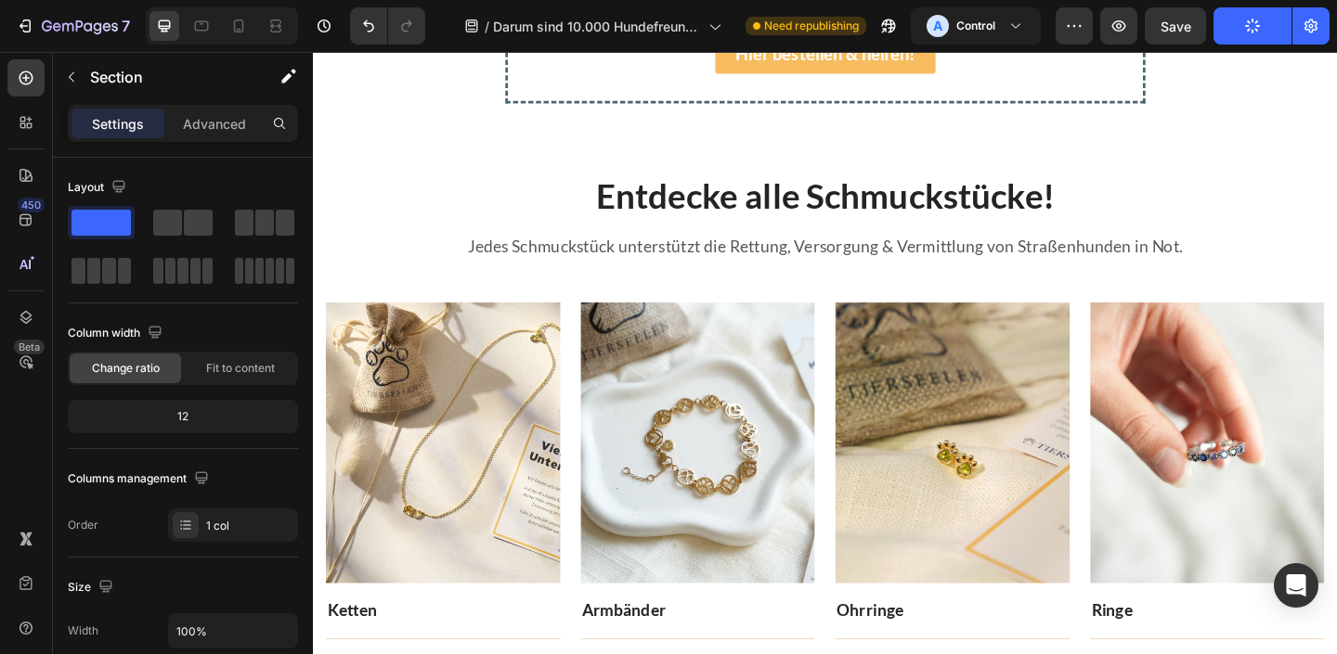
scroll to position [3937, 0]
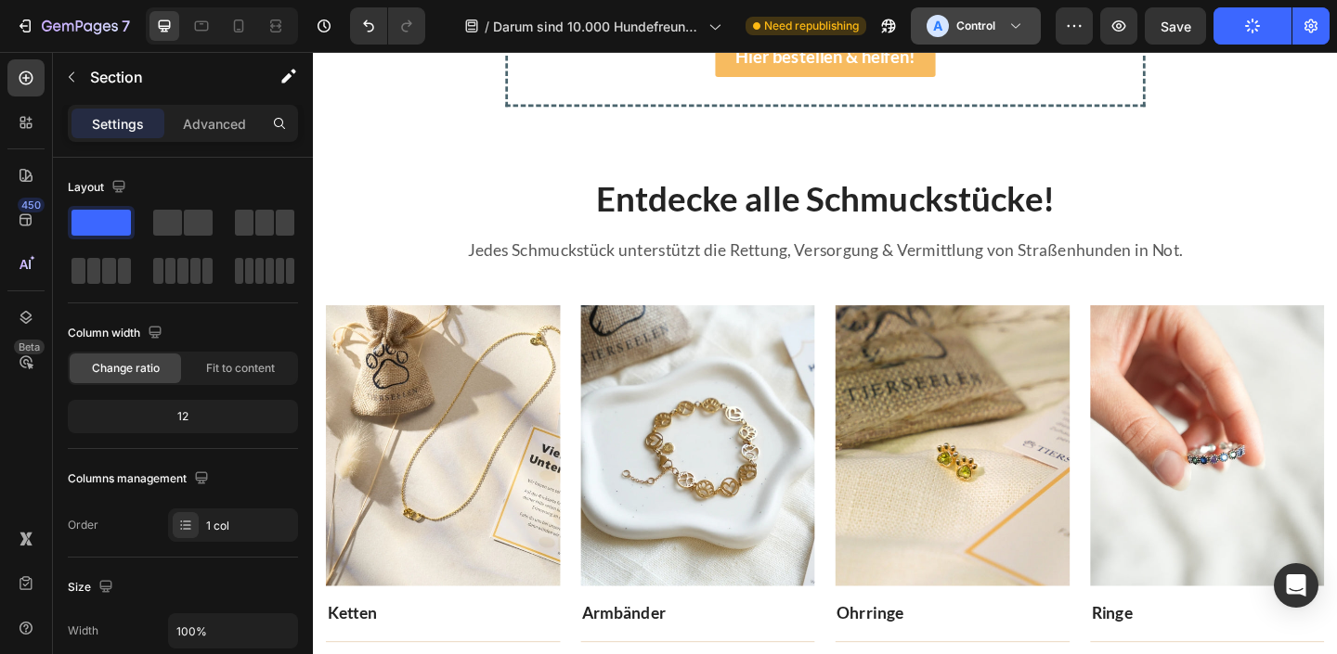
click at [975, 35] on div "A Control" at bounding box center [960, 26] width 69 height 22
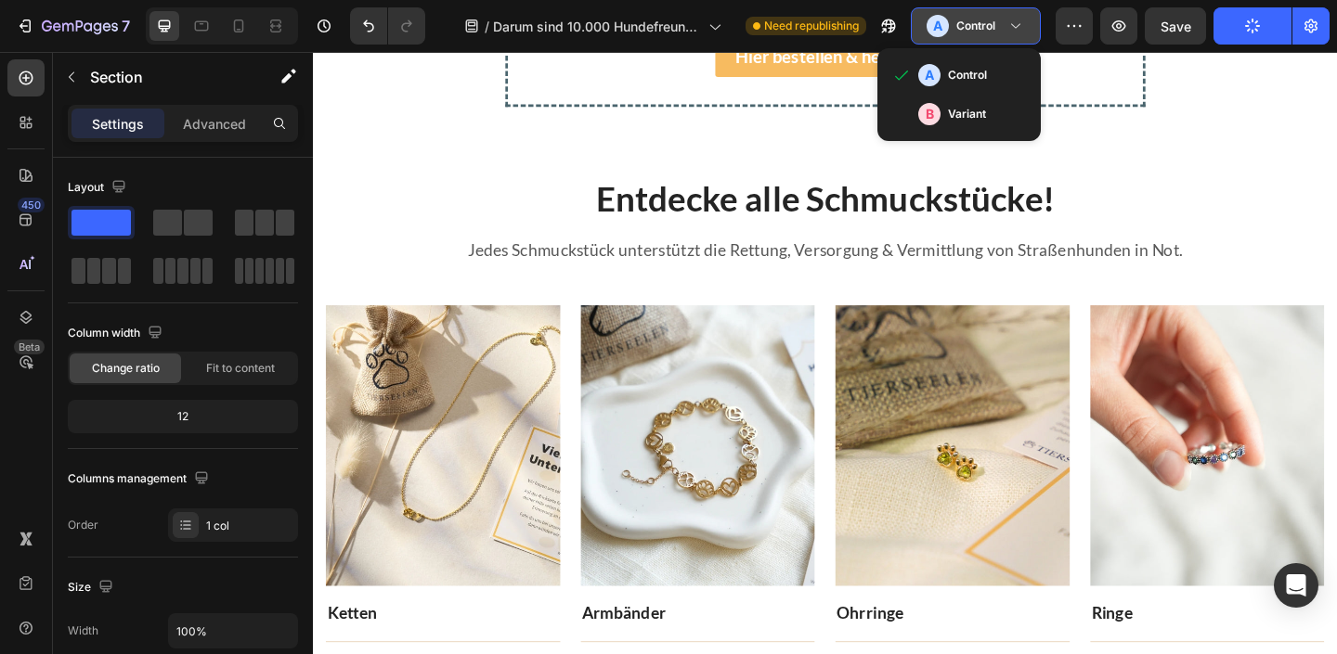
click at [975, 35] on div "A Control" at bounding box center [960, 26] width 69 height 22
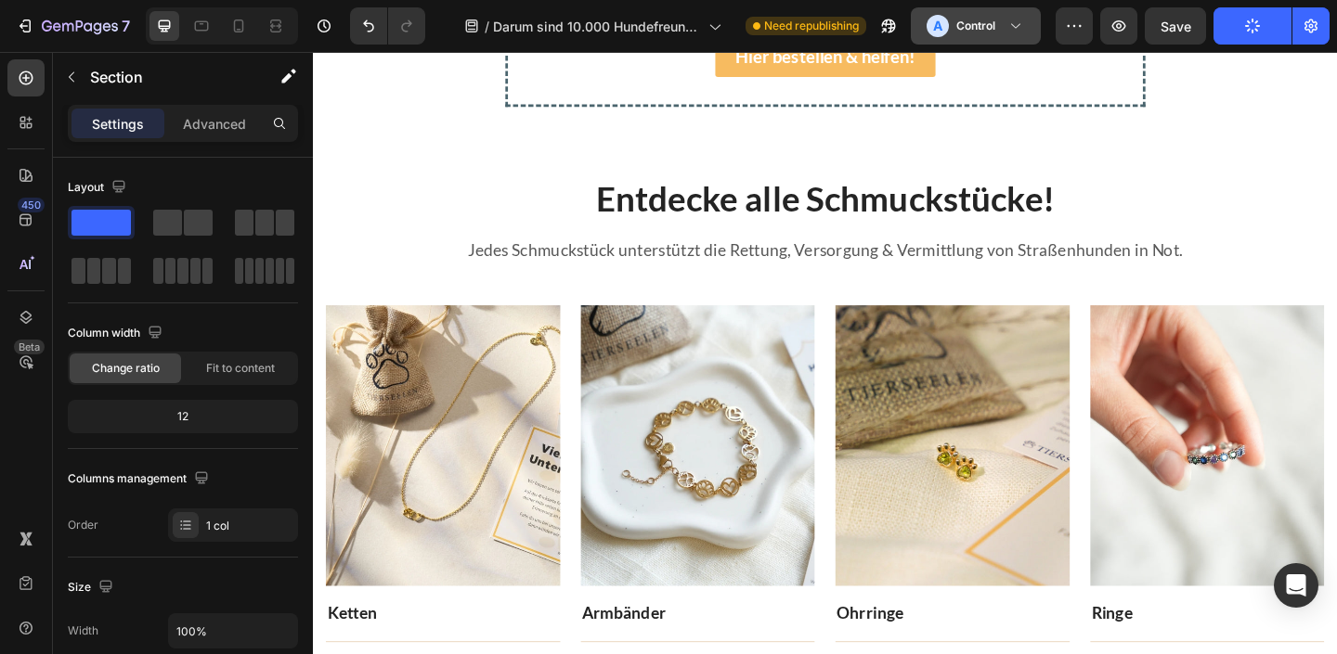
click at [966, 21] on h3 "Control" at bounding box center [975, 26] width 39 height 19
click at [32, 535] on icon at bounding box center [26, 539] width 19 height 19
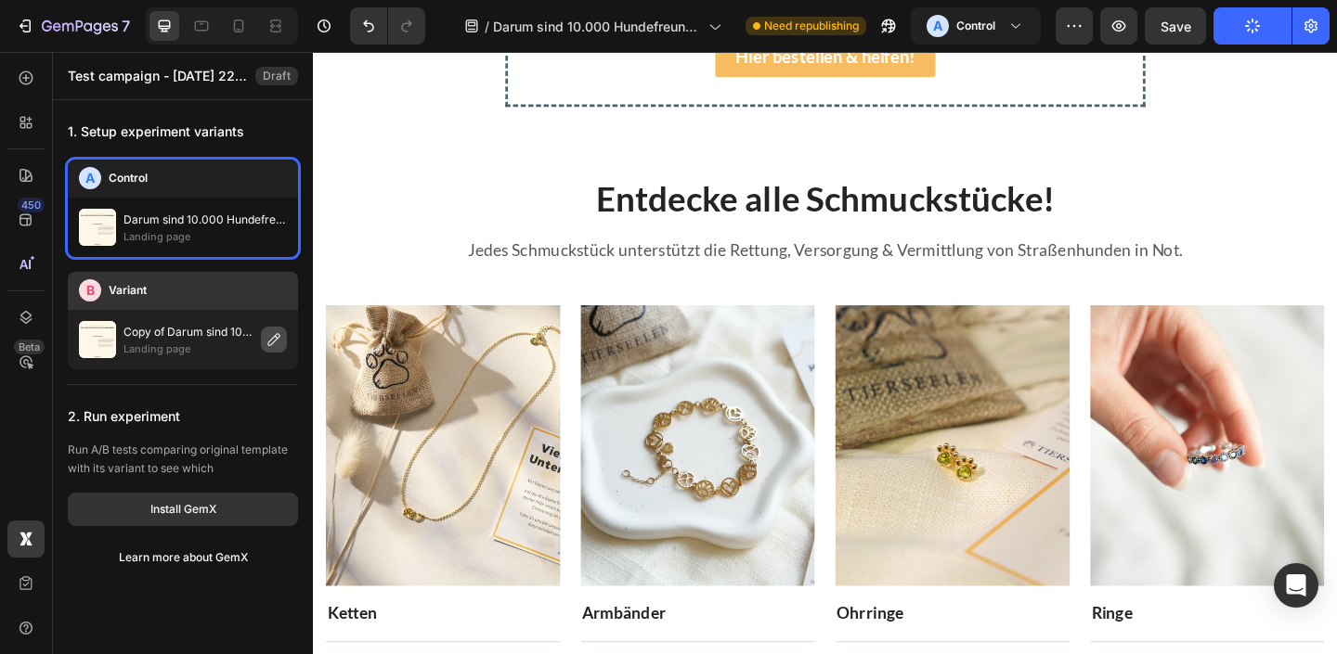
click at [276, 337] on icon "button" at bounding box center [273, 339] width 12 height 12
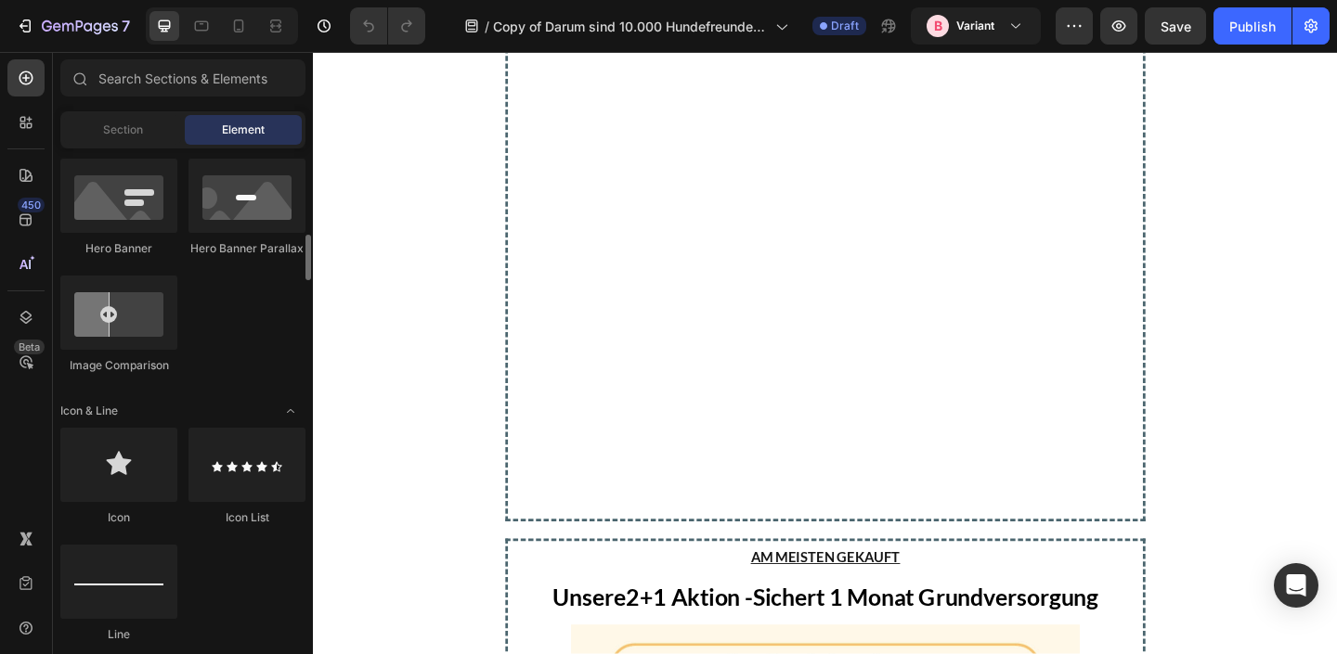
scroll to position [5075, 0]
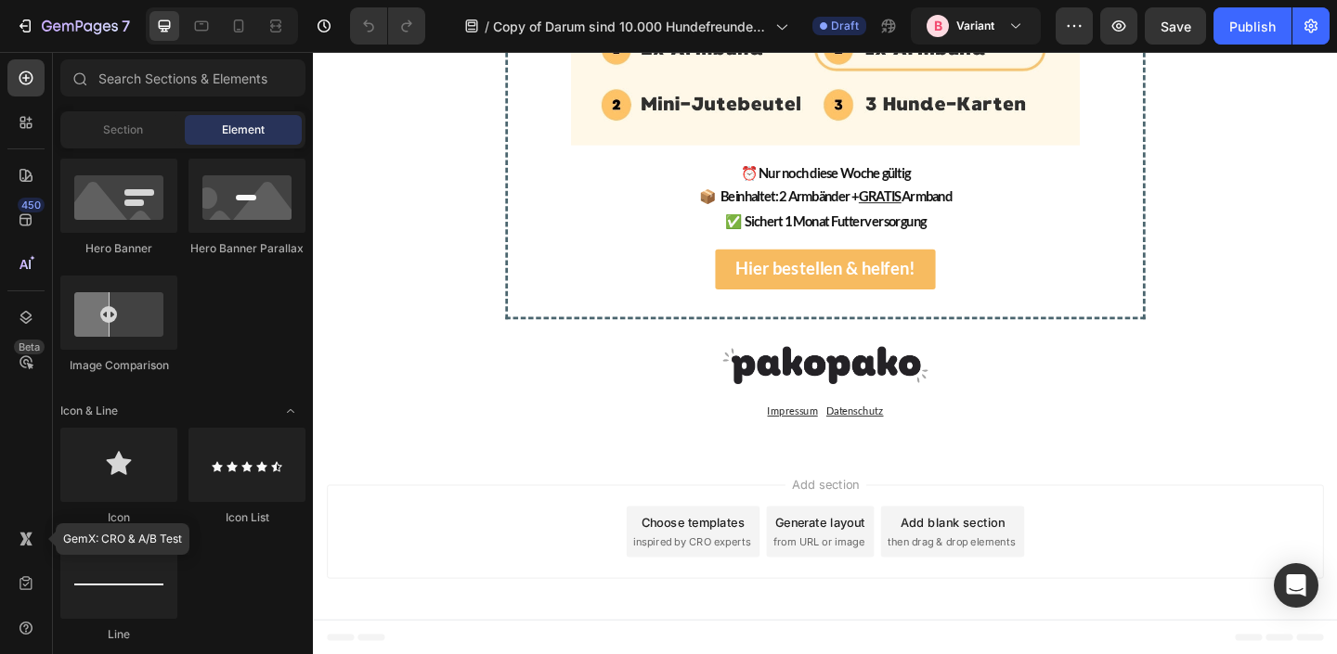
click at [32, 558] on div "GemX: CRO & A/B Test" at bounding box center [25, 584] width 37 height 126
click at [20, 535] on icon at bounding box center [26, 539] width 19 height 19
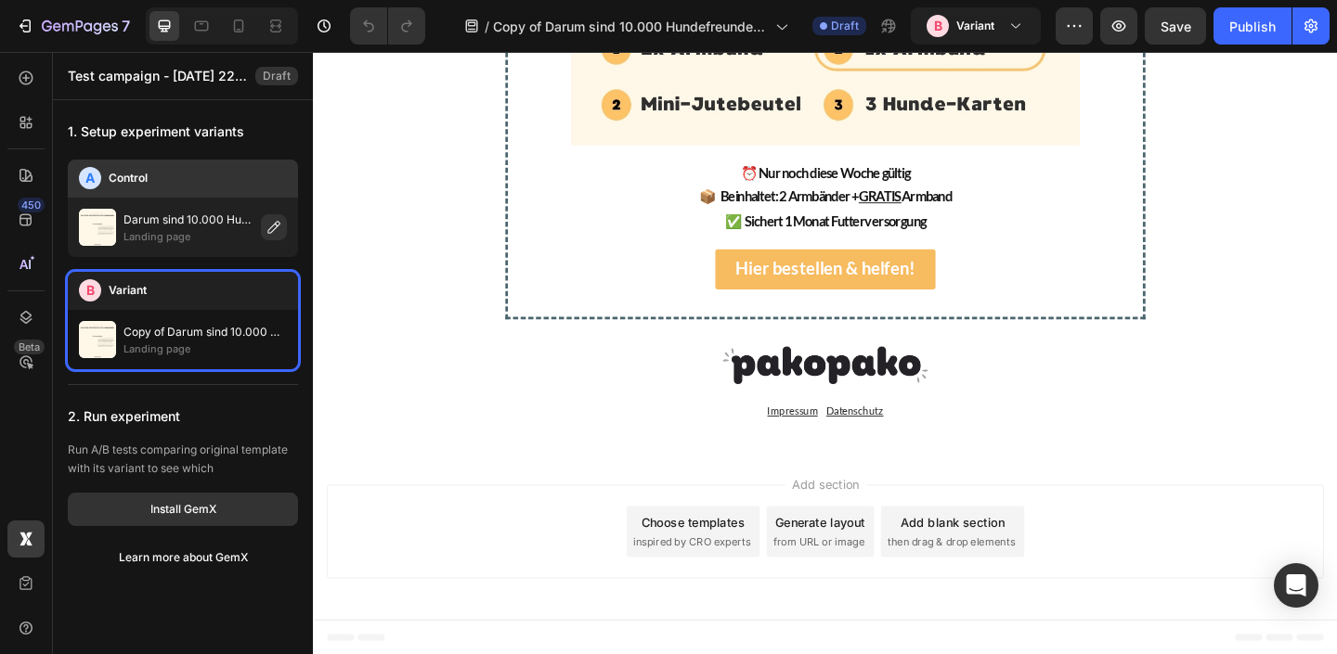
click at [209, 227] on p "Darum sind 10.000 Hundefreunde verrückt nach Tierseelen Schmuck!" at bounding box center [188, 220] width 130 height 19
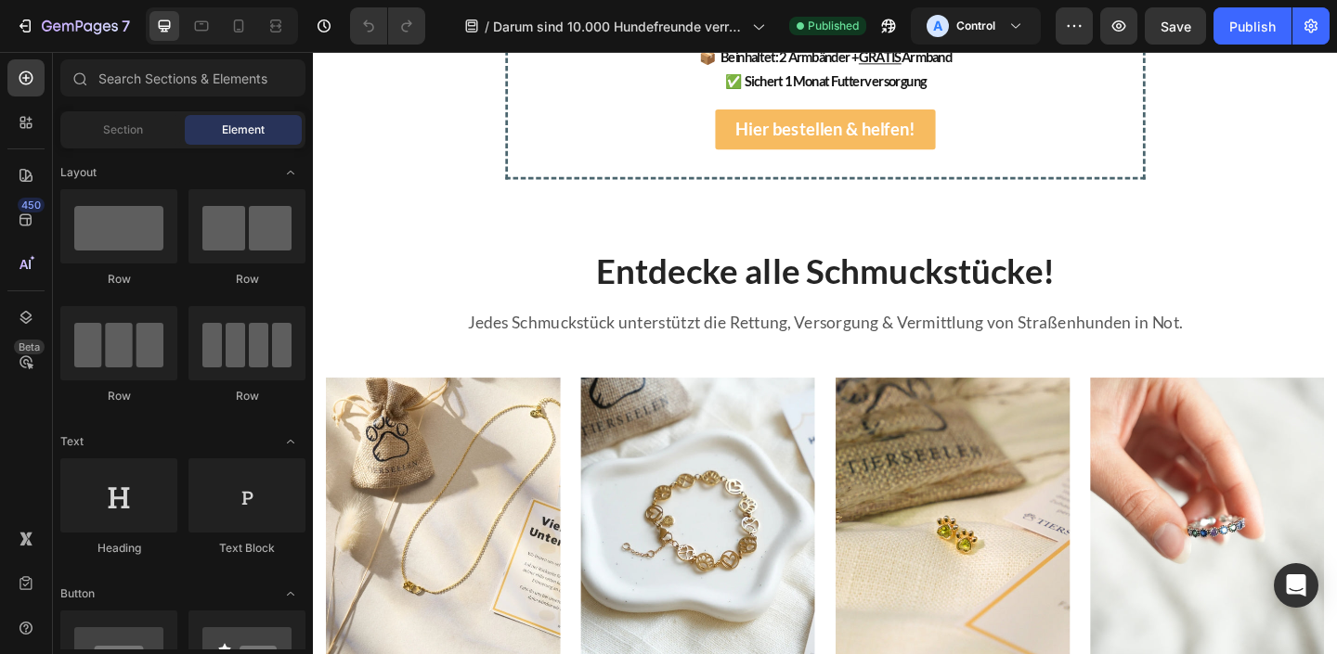
scroll to position [5644, 0]
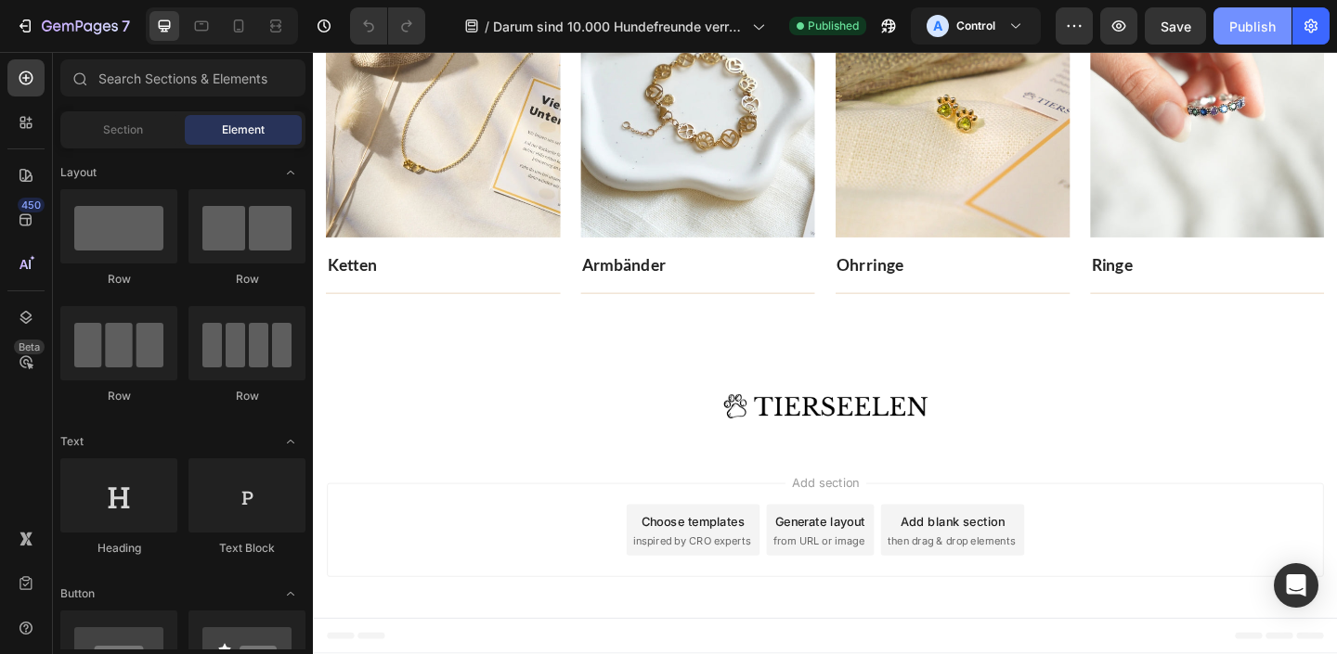
click at [1265, 14] on button "Publish" at bounding box center [1252, 25] width 78 height 37
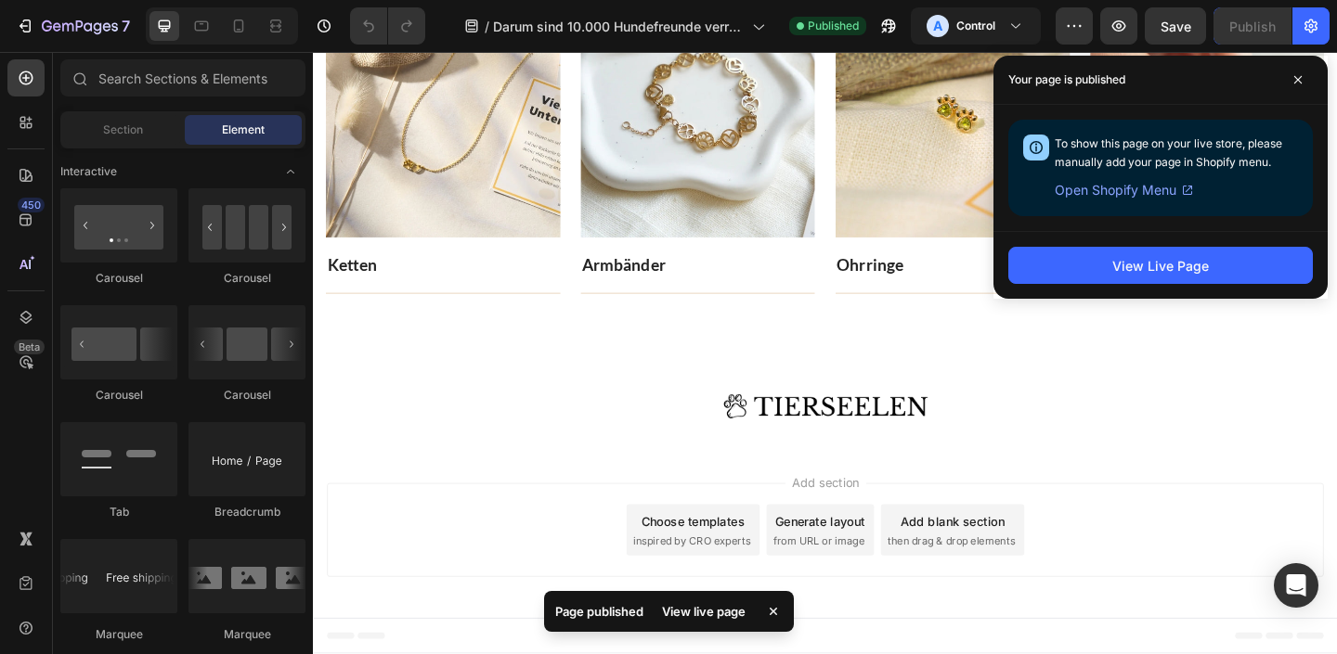
scroll to position [2111, 0]
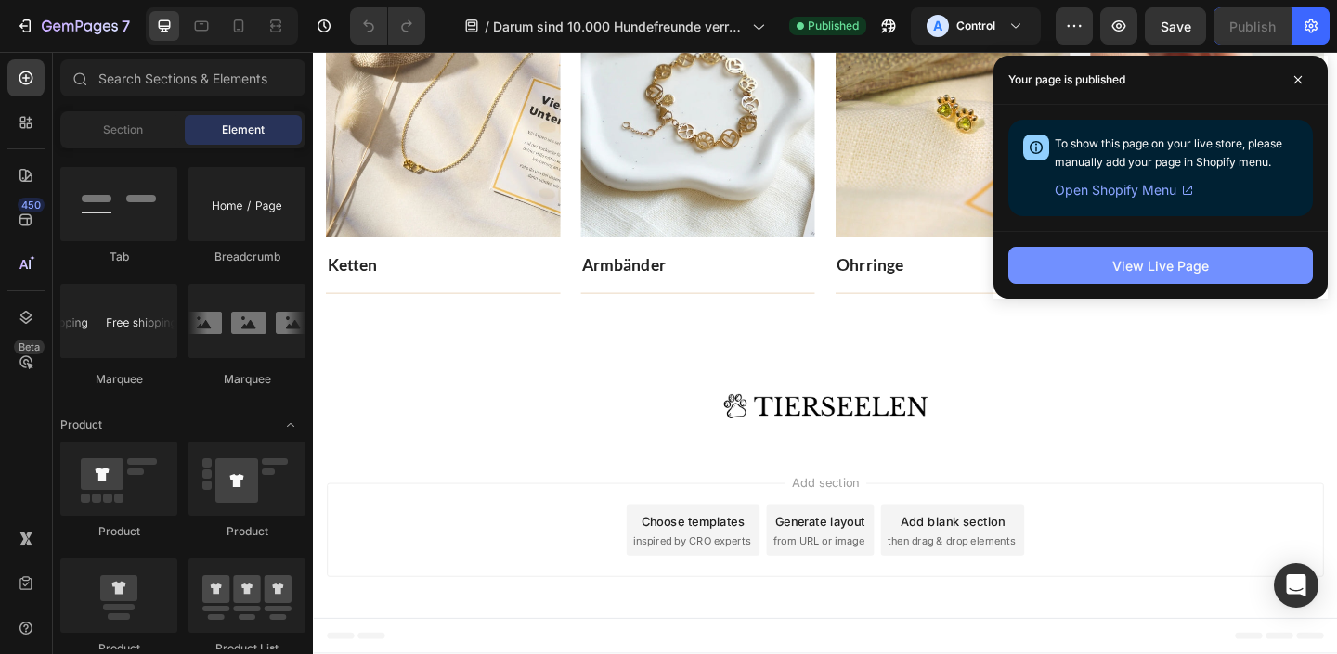
click at [1217, 267] on button "View Live Page" at bounding box center [1160, 265] width 304 height 37
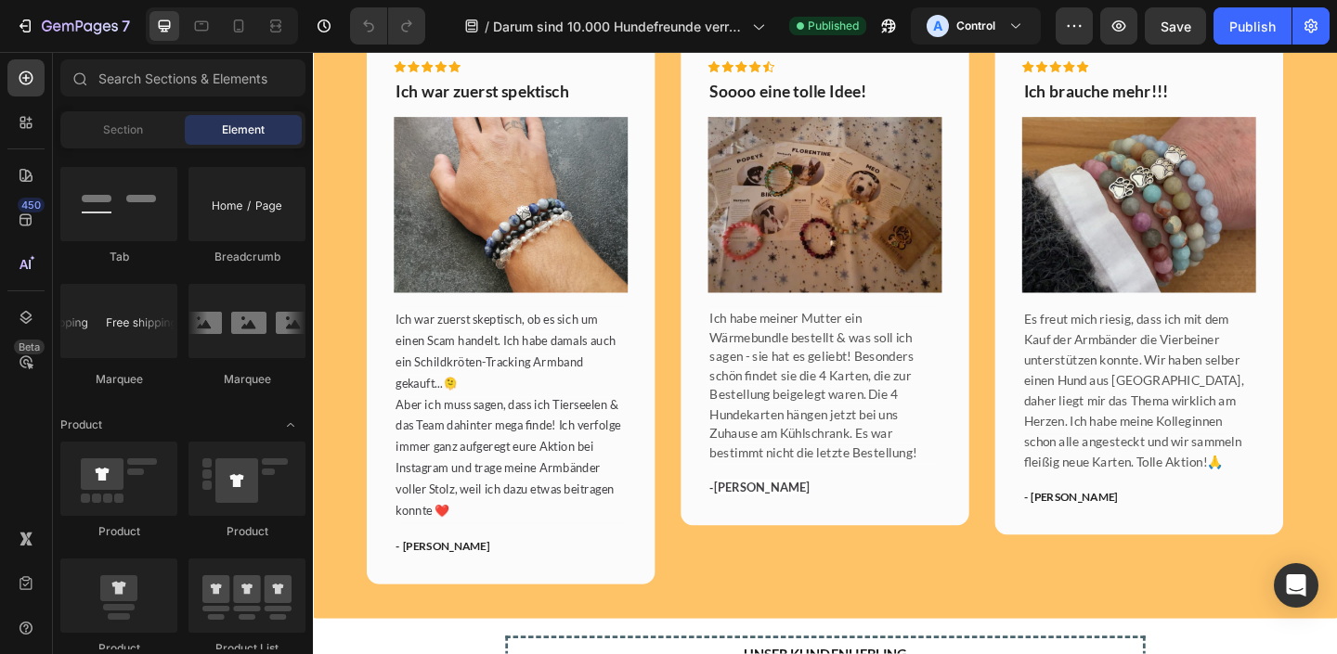
scroll to position [3008, 0]
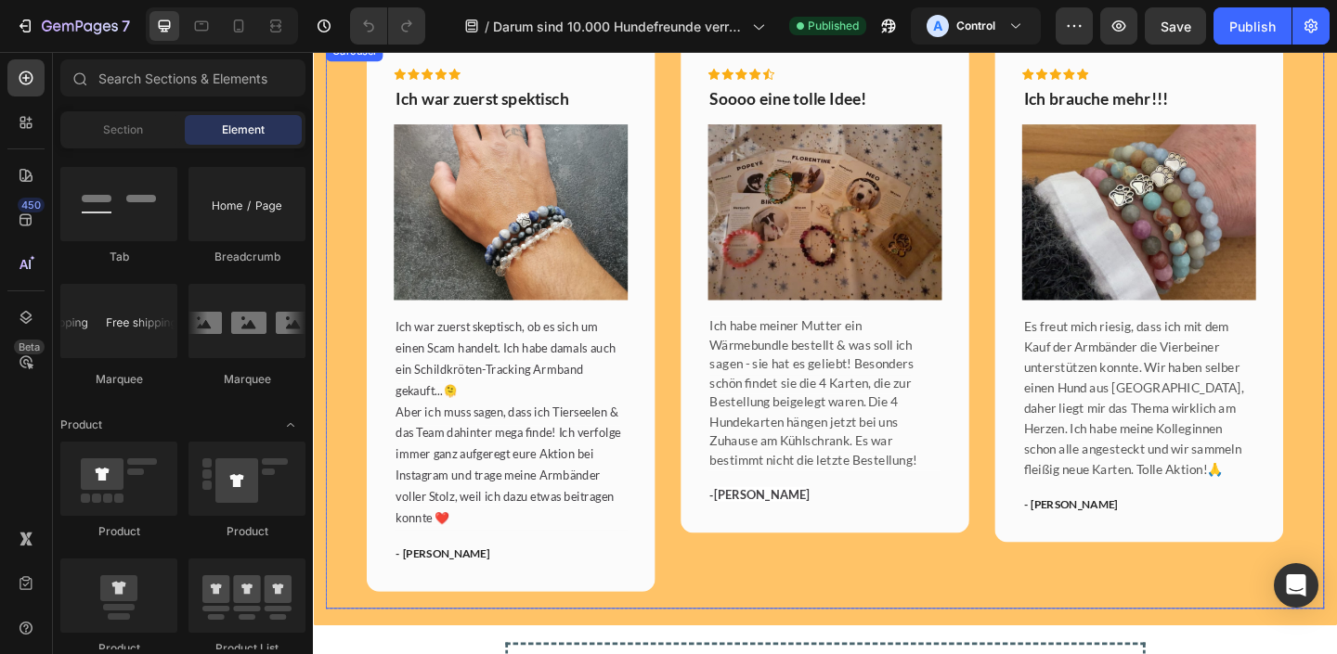
click at [356, 416] on div "Icon Icon Icon Icon Icon Row Ich war zuerst spektisch Text block Image Ich war …" at bounding box center [870, 349] width 1086 height 618
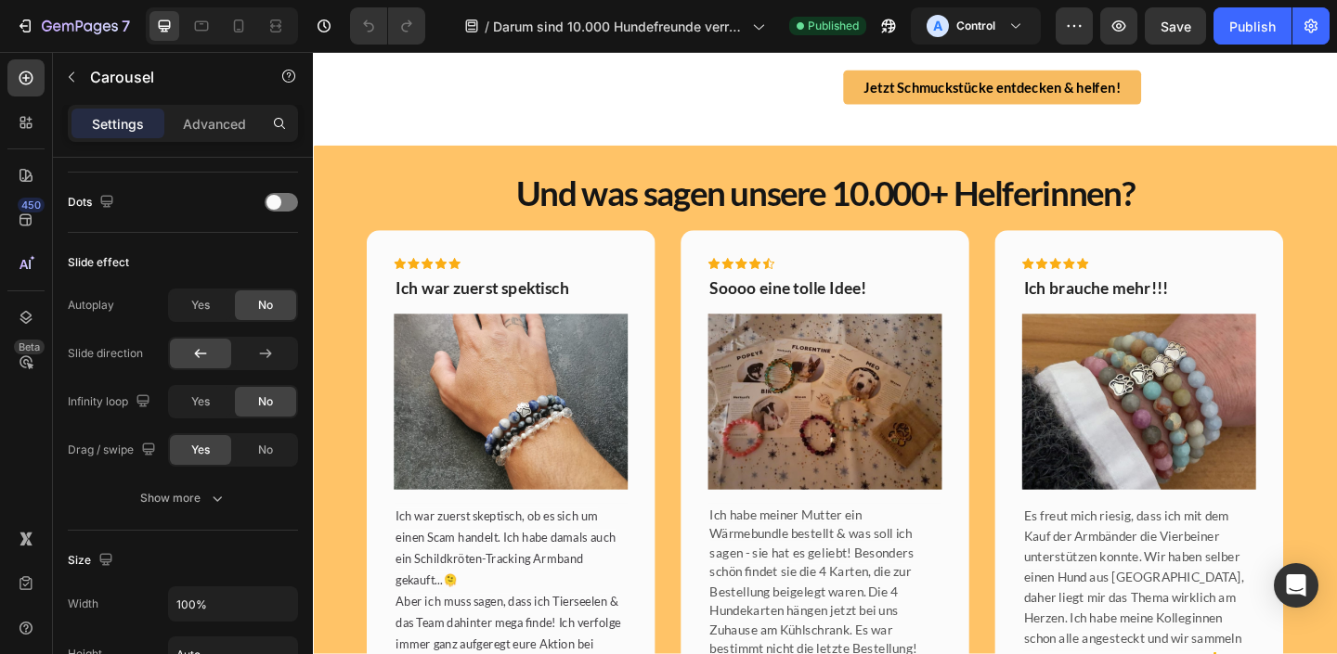
scroll to position [2140, 0]
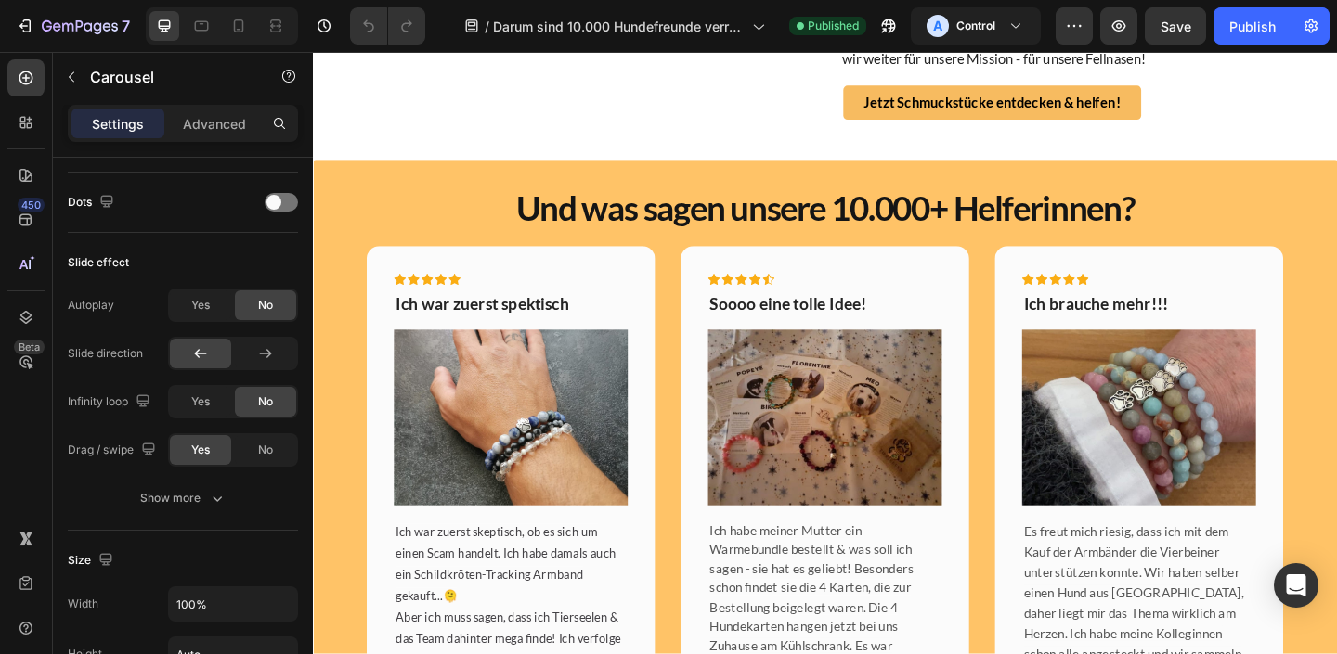
click at [345, 463] on div "Icon Icon Icon Icon Icon Row Ich war zuerst spektisch Text block Image Ich war …" at bounding box center [870, 573] width 1086 height 618
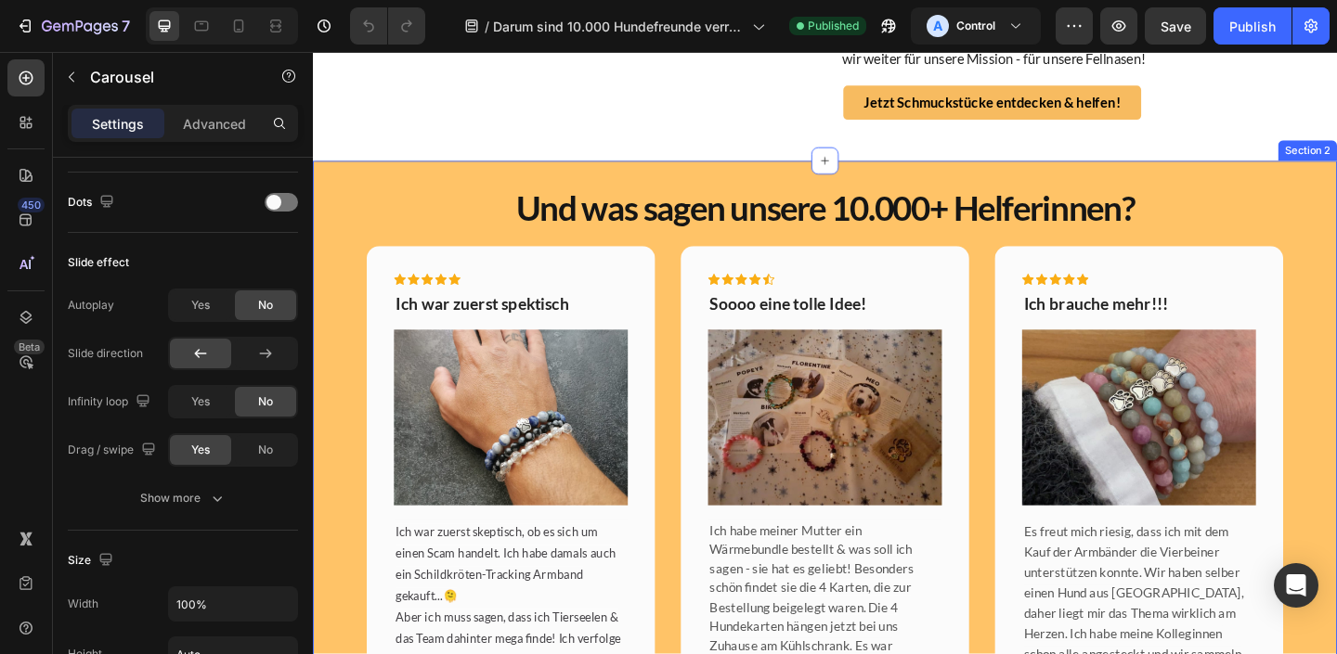
click at [460, 364] on div "Und was sagen unsere 10.000+ Helferinnen? Heading Icon Icon Icon Icon Icon Row …" at bounding box center [870, 536] width 1114 height 730
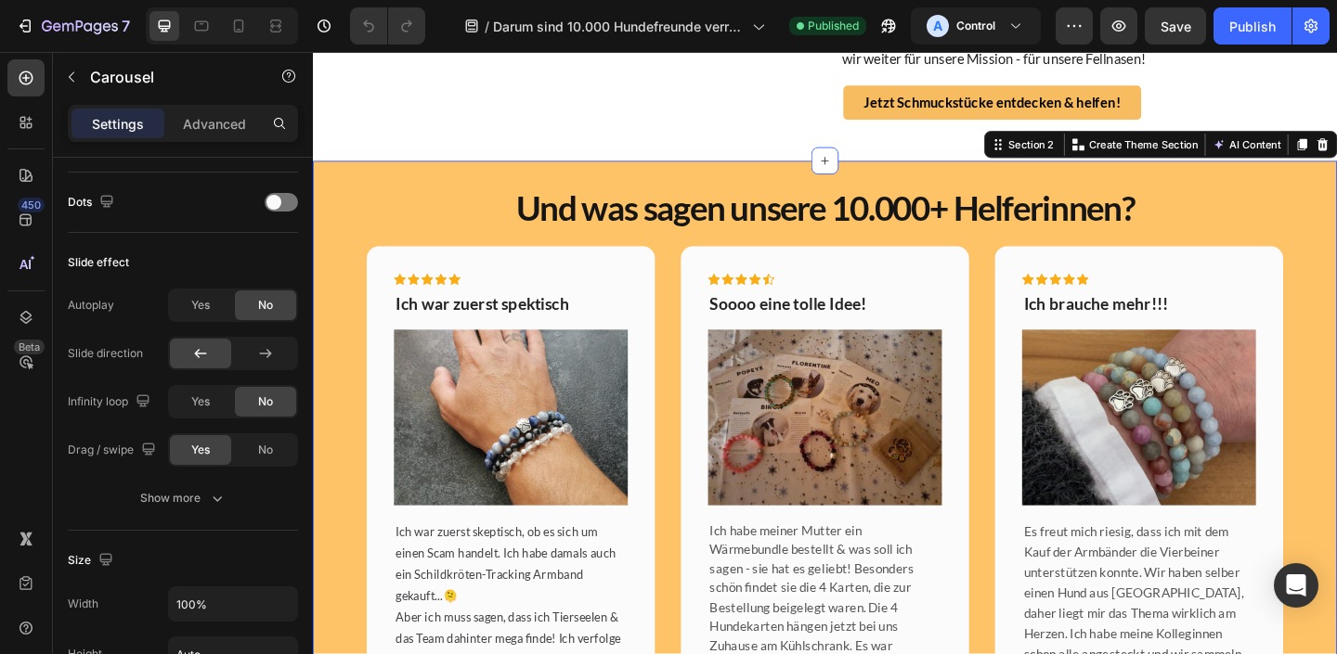
scroll to position [0, 0]
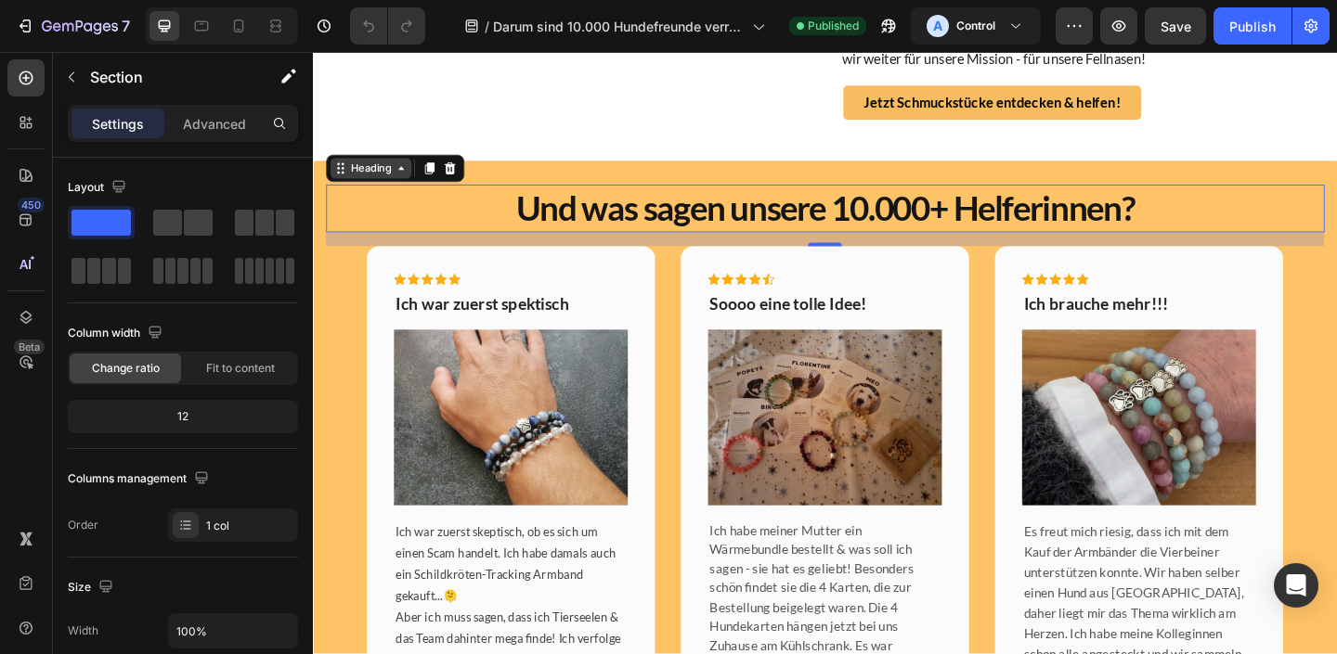
click at [357, 188] on div "Heading" at bounding box center [375, 179] width 51 height 17
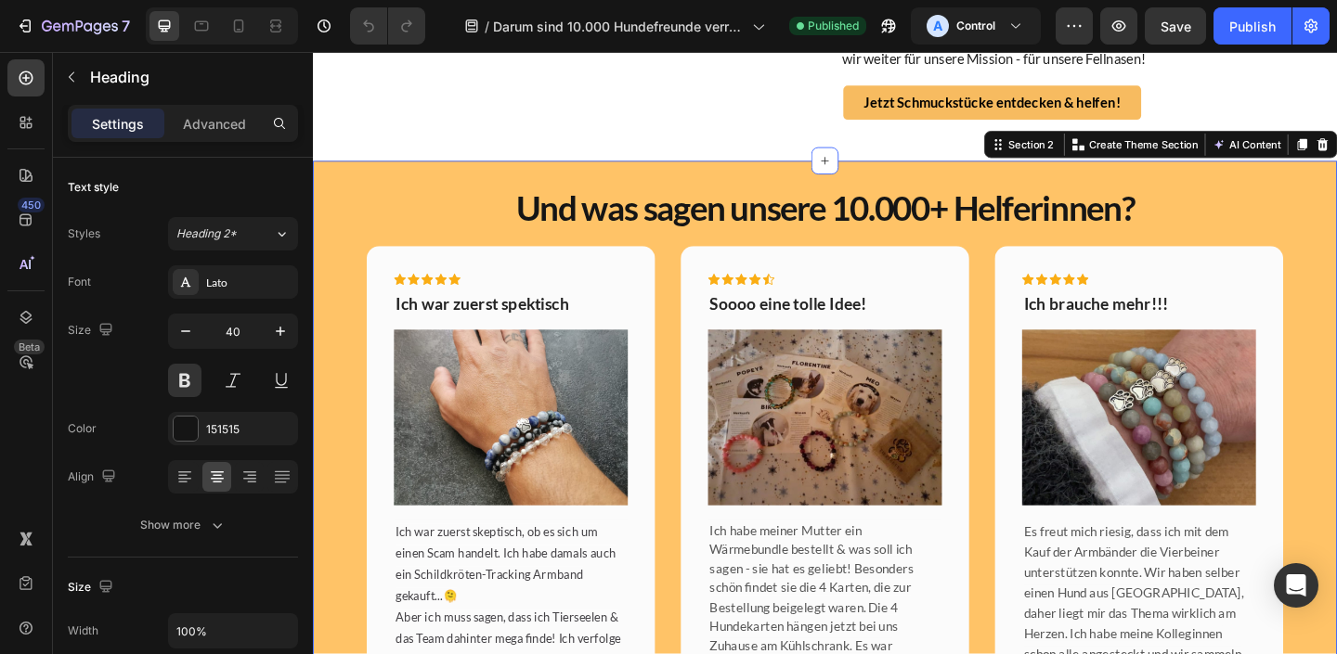
click at [556, 368] on div "Und was sagen unsere 10.000+ Helferinnen? Heading Icon Icon Icon Icon Icon Row …" at bounding box center [870, 536] width 1114 height 730
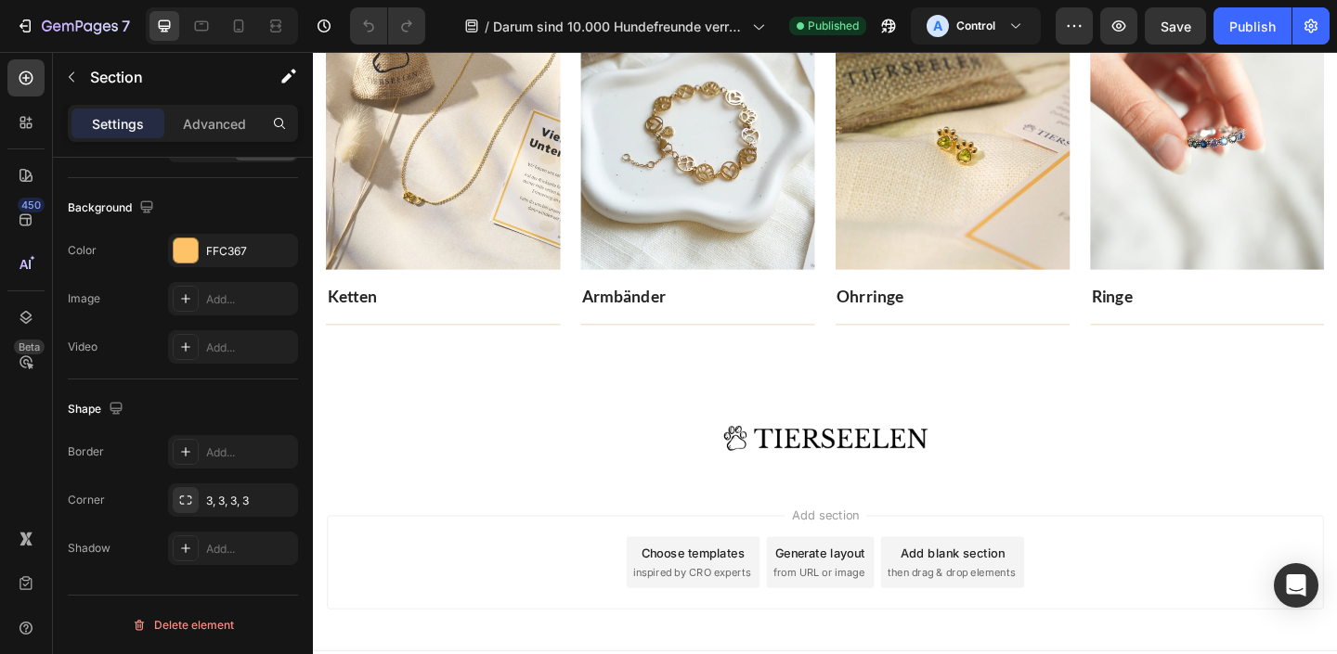
scroll to position [5188, 0]
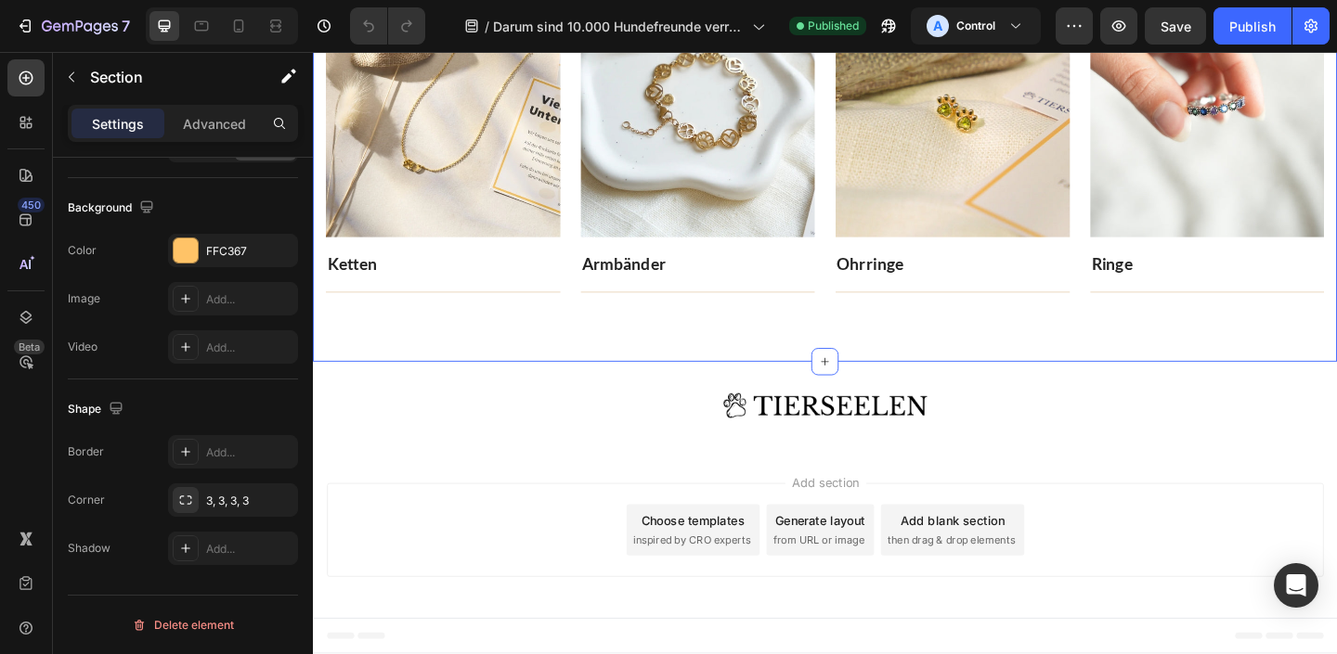
click at [566, 386] on div "Entdecke alle Schmuckstücke! Heading Jedes Schmuckstück unterstützt die Rettung…" at bounding box center [870, 61] width 1114 height 657
click at [557, 365] on div "Entdecke alle Schmuckstücke! Heading Jedes Schmuckstück unterstützt die Rettung…" at bounding box center [870, 61] width 1114 height 657
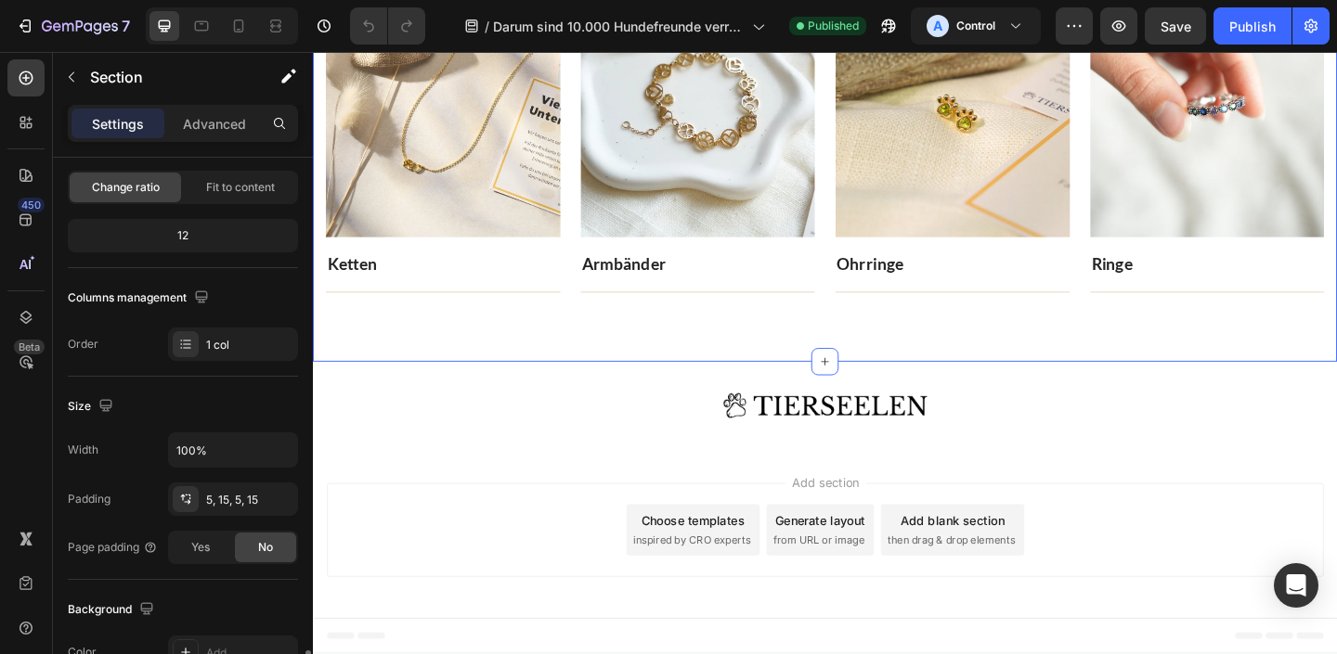
scroll to position [90, 0]
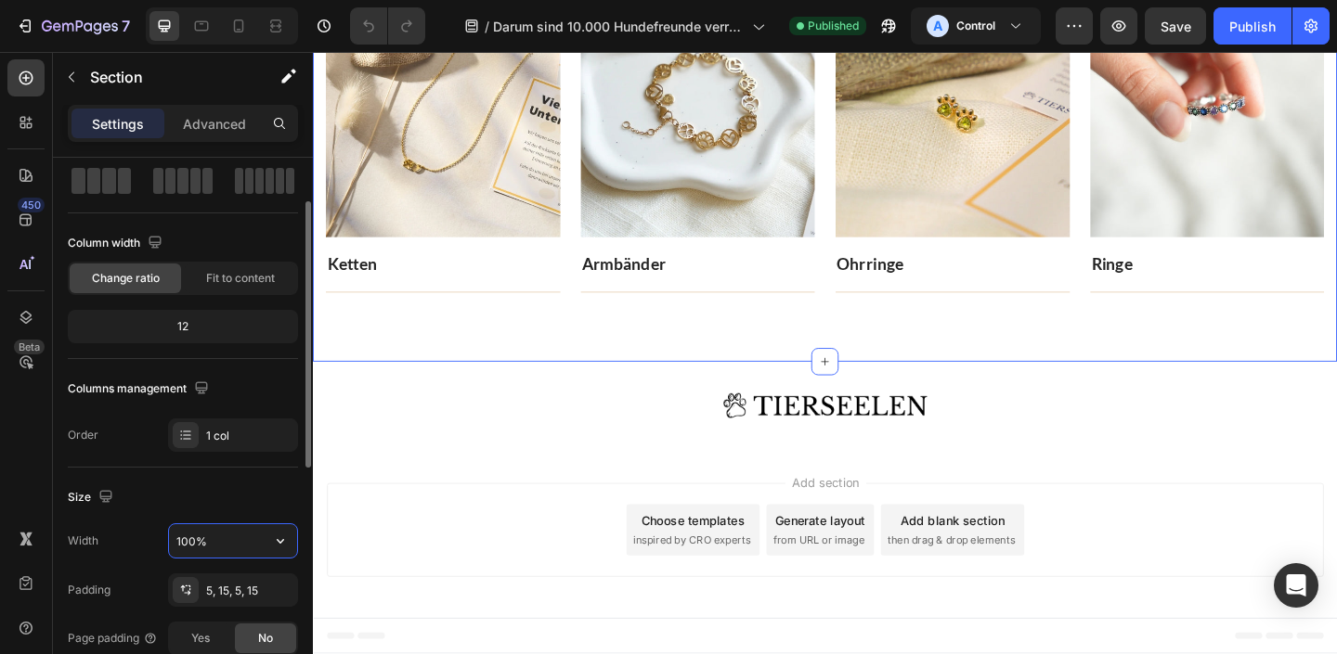
click at [190, 542] on input "100%" at bounding box center [233, 540] width 128 height 33
click at [189, 541] on input "100%" at bounding box center [233, 540] width 128 height 33
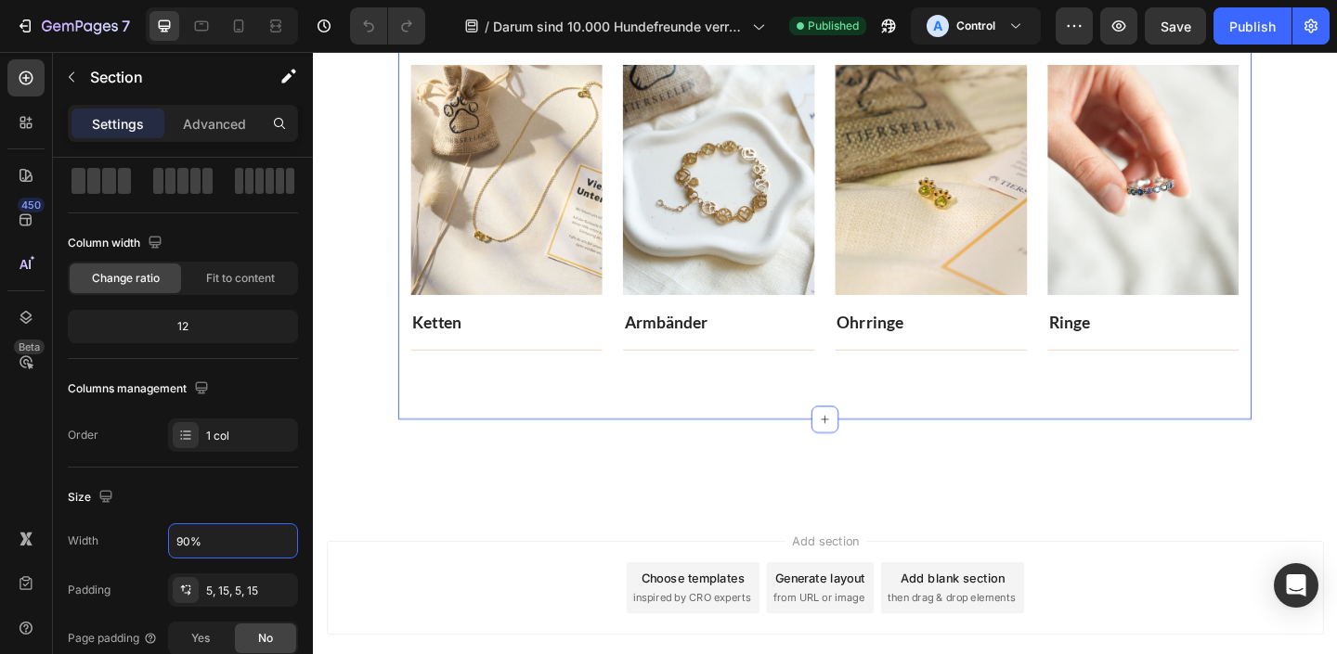
scroll to position [4821, 0]
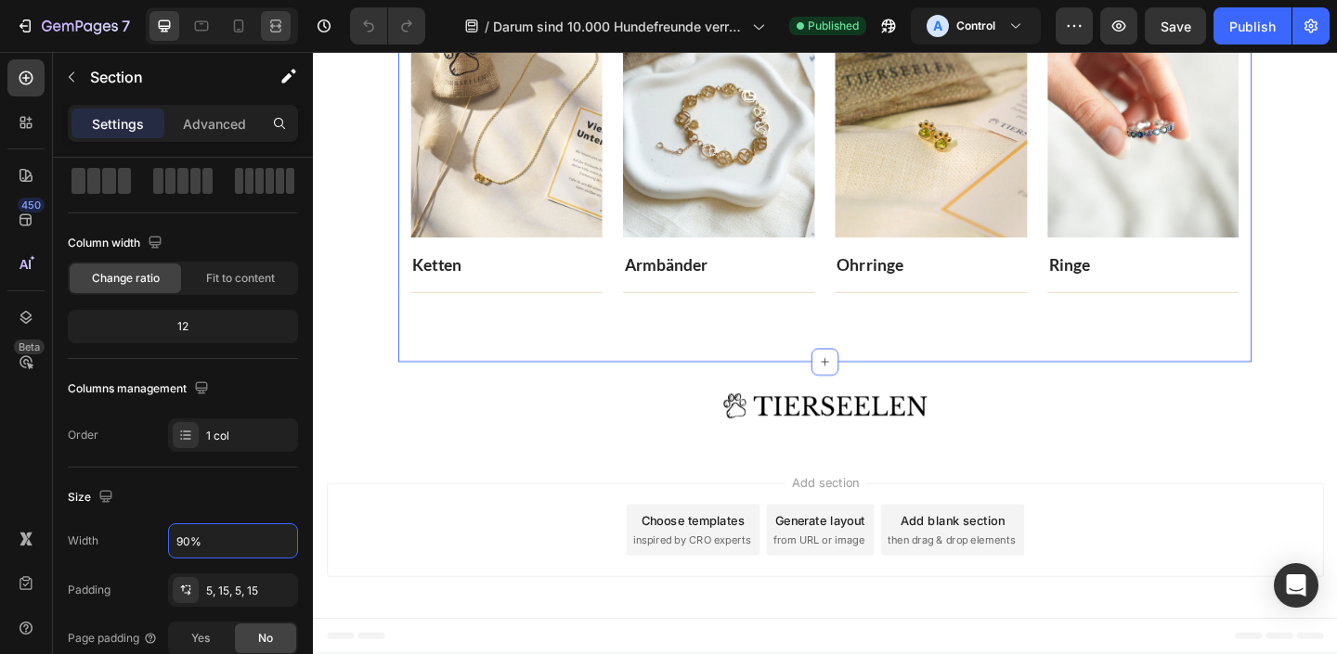
type input "90%"
click at [282, 19] on icon at bounding box center [275, 26] width 19 height 19
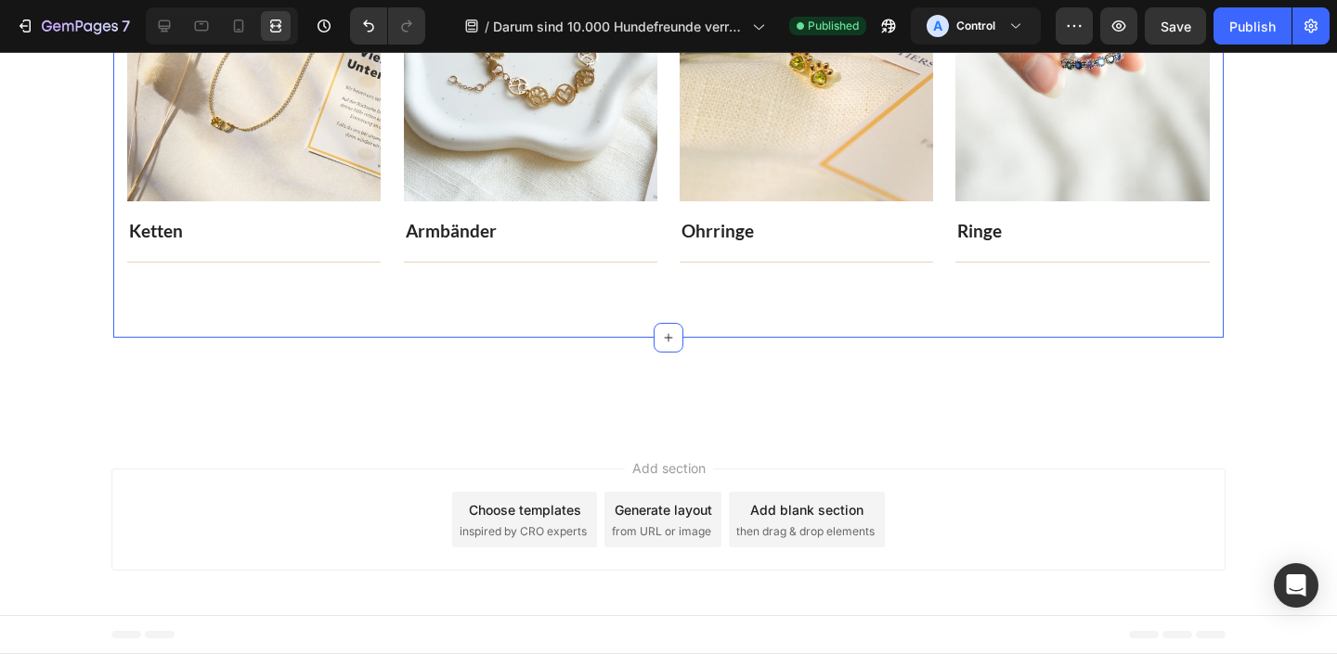
scroll to position [4664, 0]
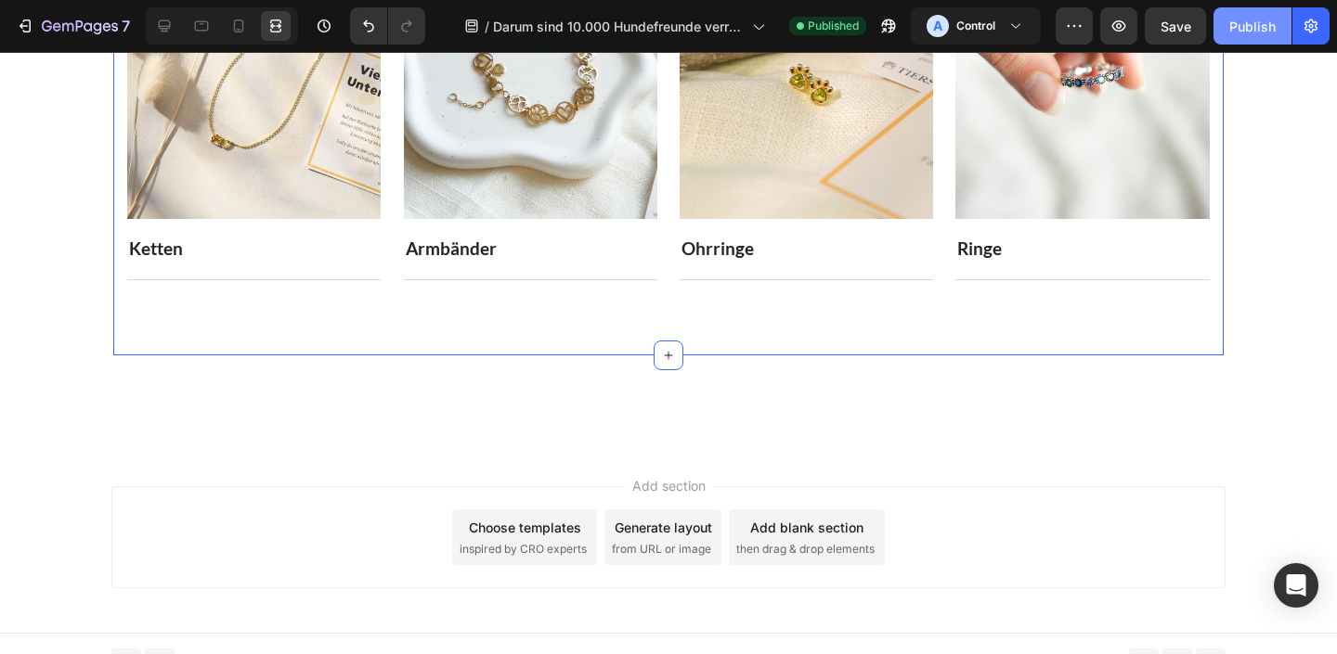
click at [1241, 26] on div "Publish" at bounding box center [1252, 26] width 46 height 19
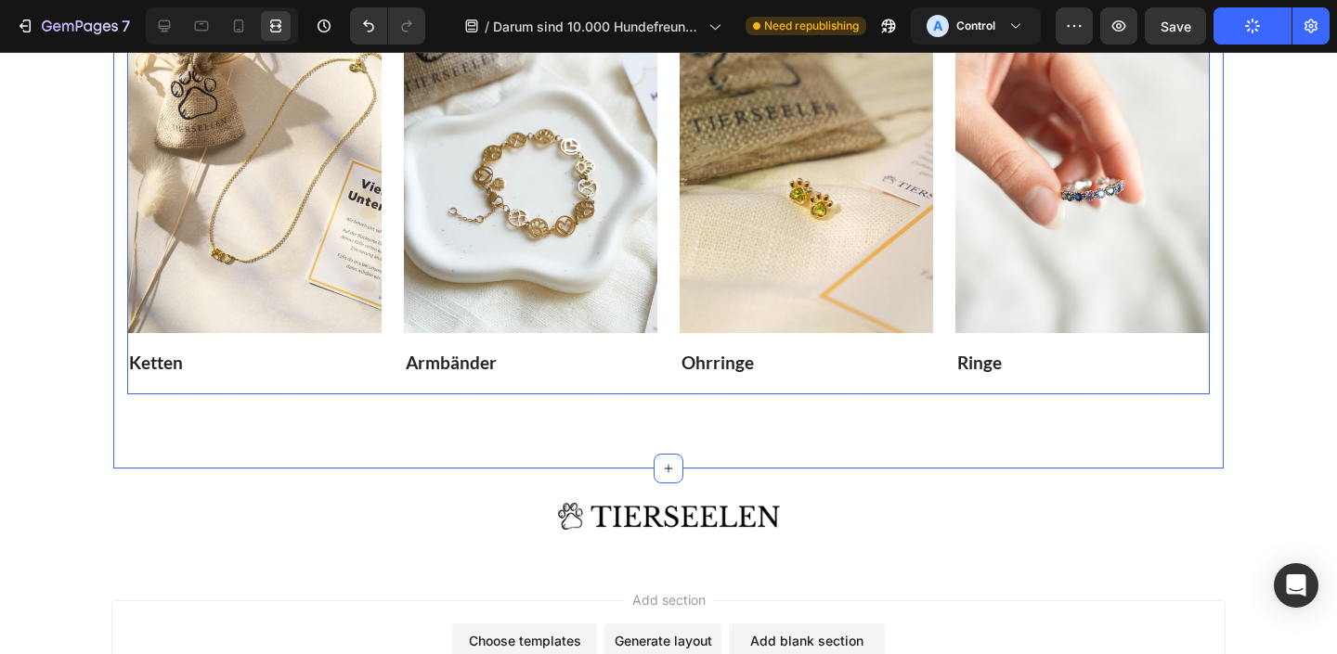
scroll to position [5205, 0]
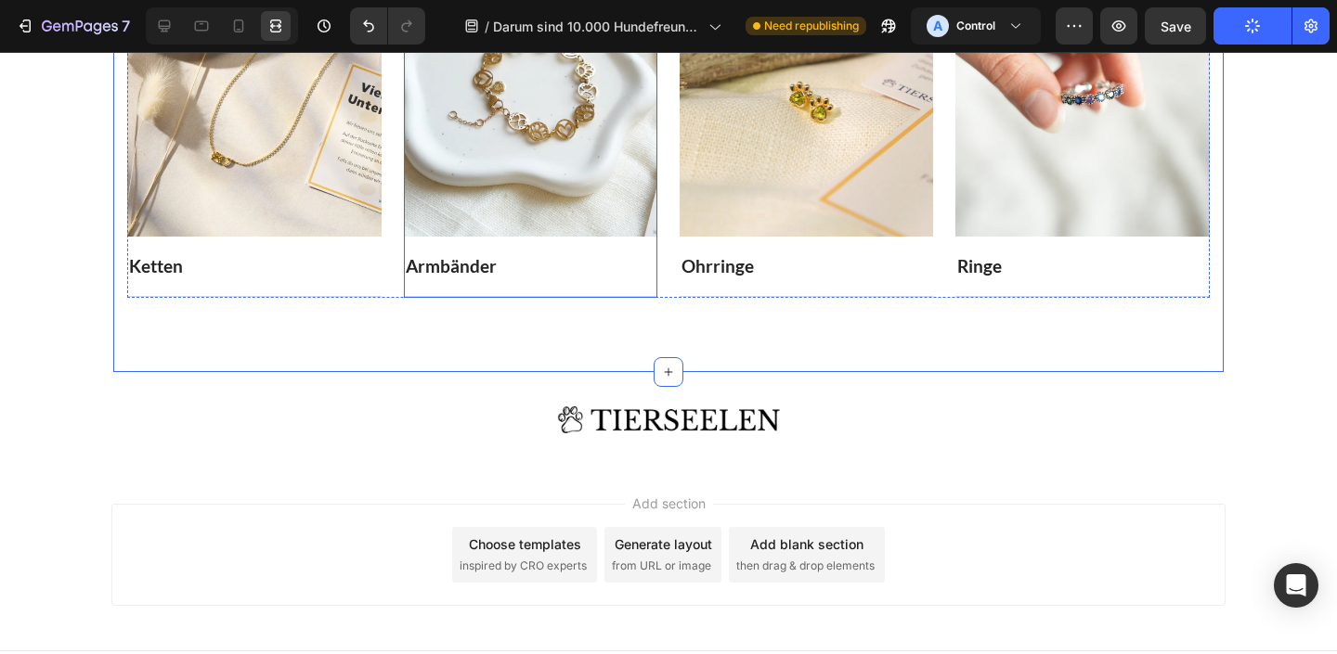
click at [196, 122] on img at bounding box center [253, 84] width 253 height 304
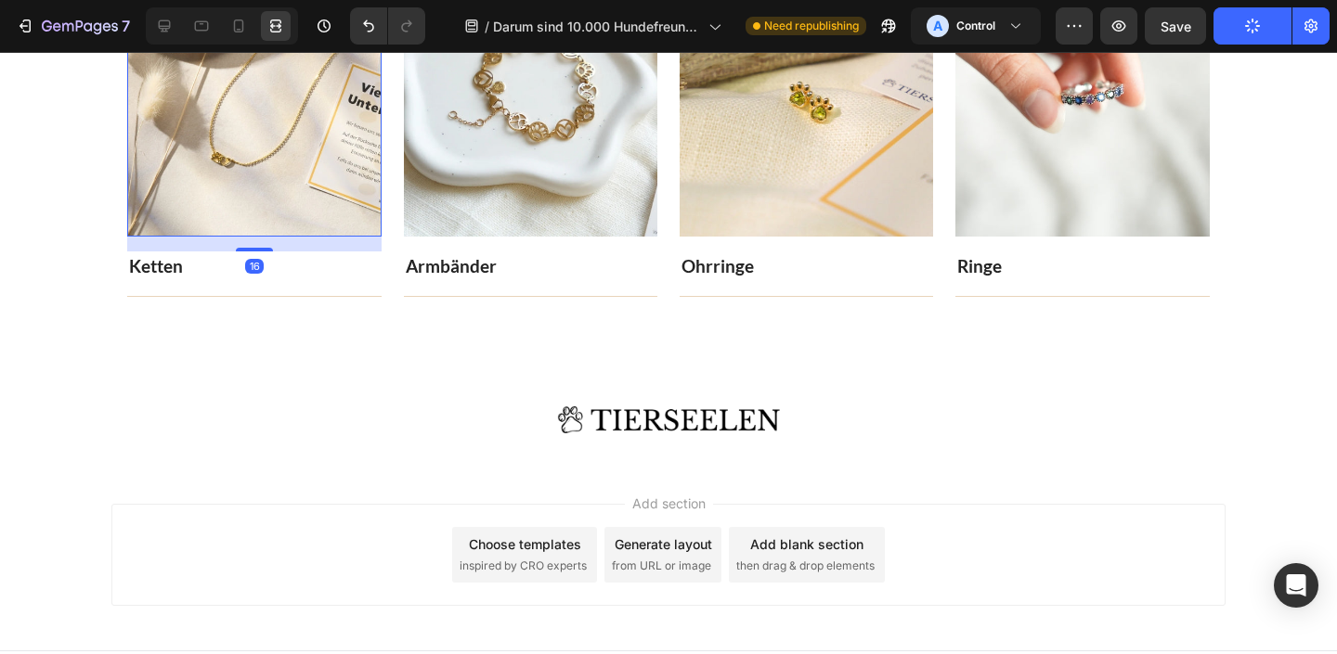
scroll to position [0, 0]
click at [162, 30] on icon at bounding box center [164, 26] width 19 height 19
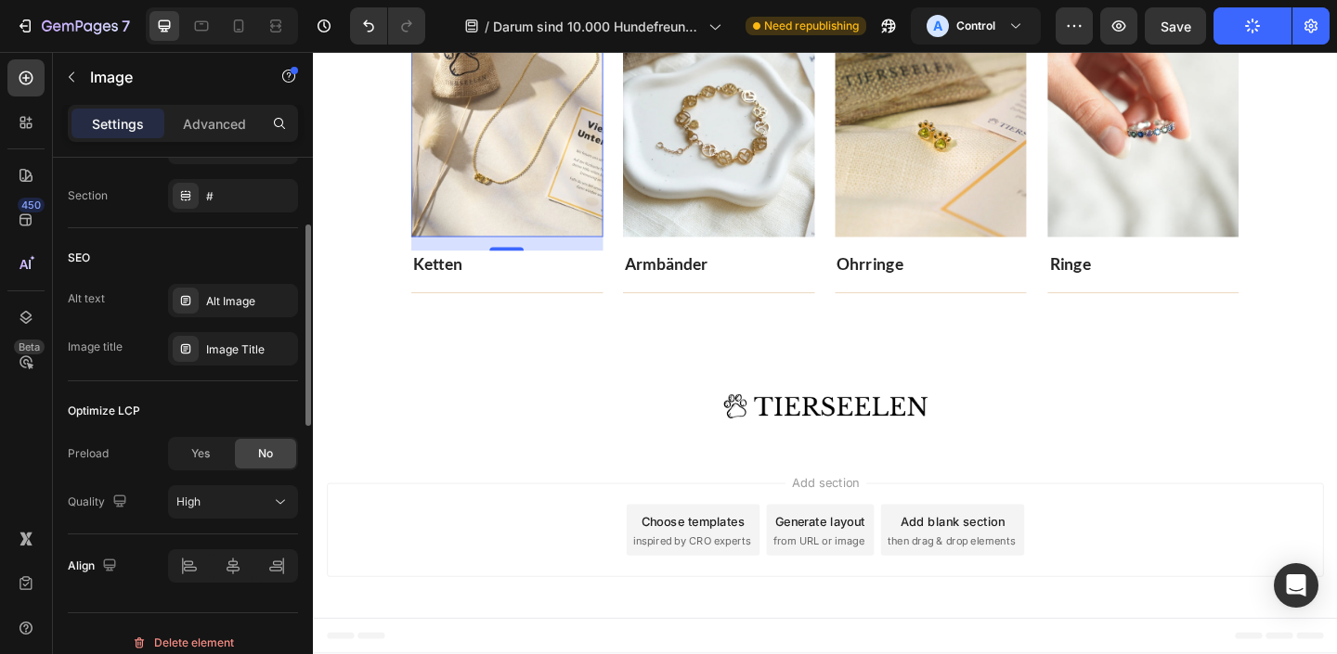
scroll to position [949, 0]
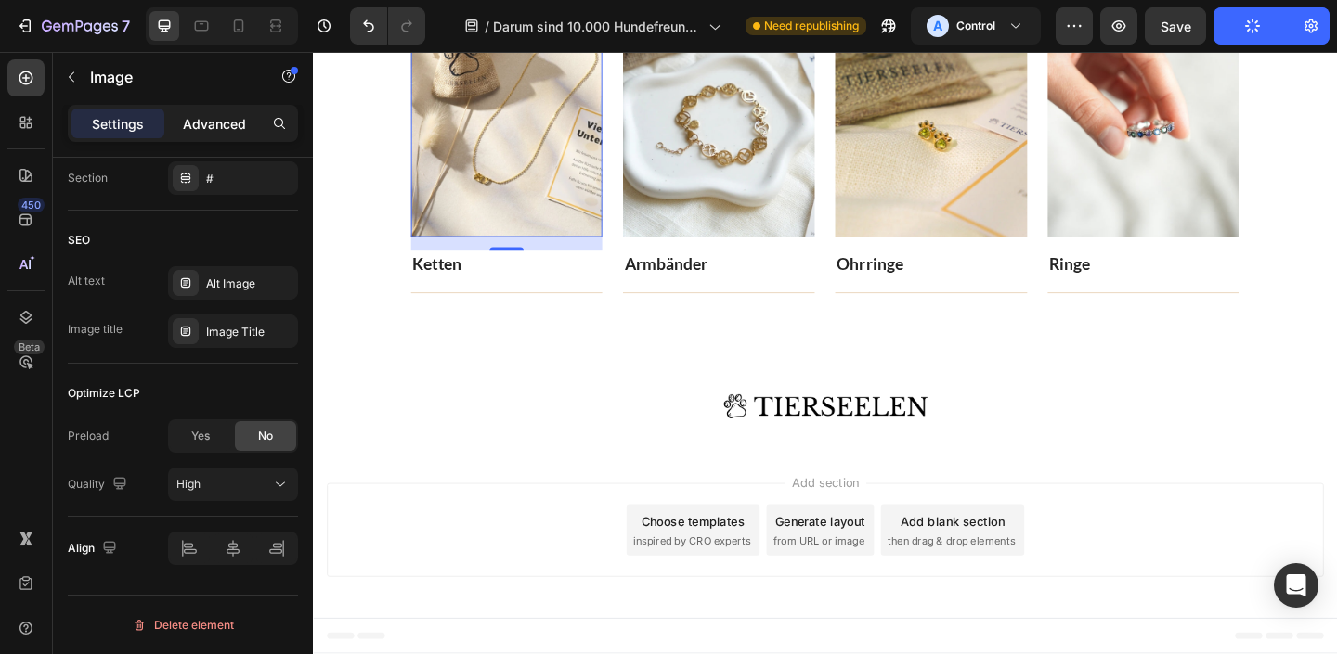
click at [239, 124] on p "Advanced" at bounding box center [214, 123] width 63 height 19
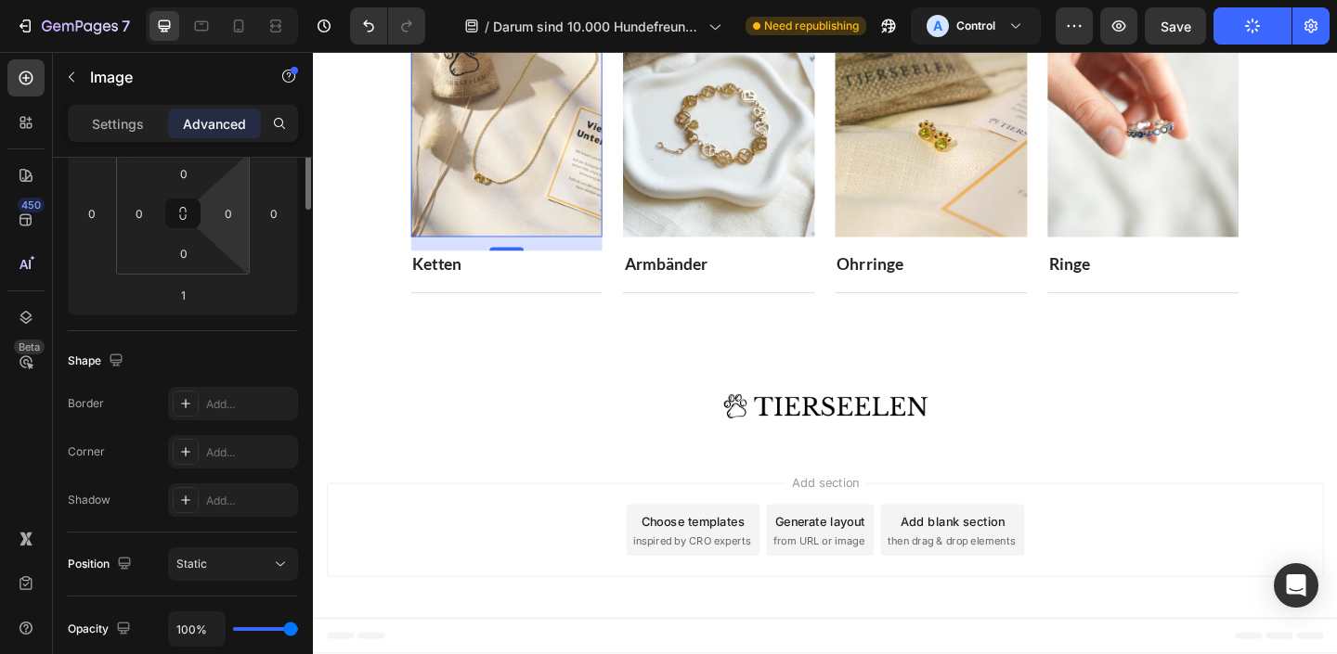
scroll to position [0, 0]
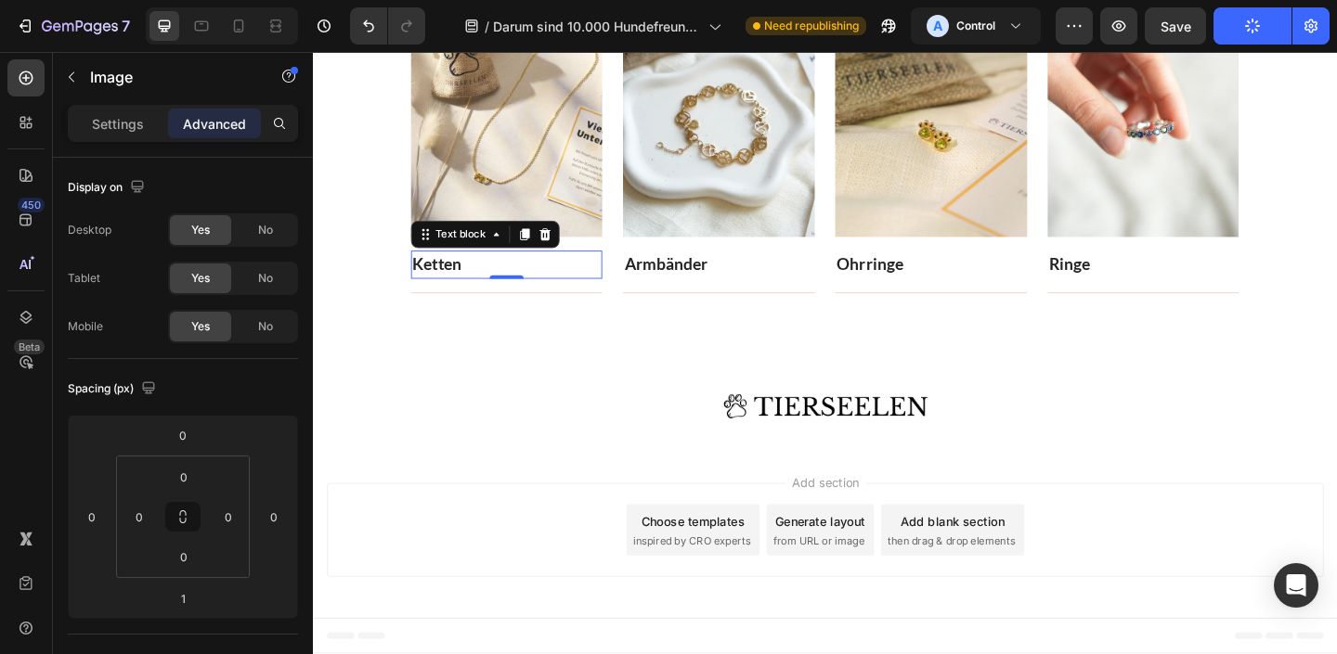
click at [479, 289] on p "Ketten" at bounding box center [523, 284] width 205 height 27
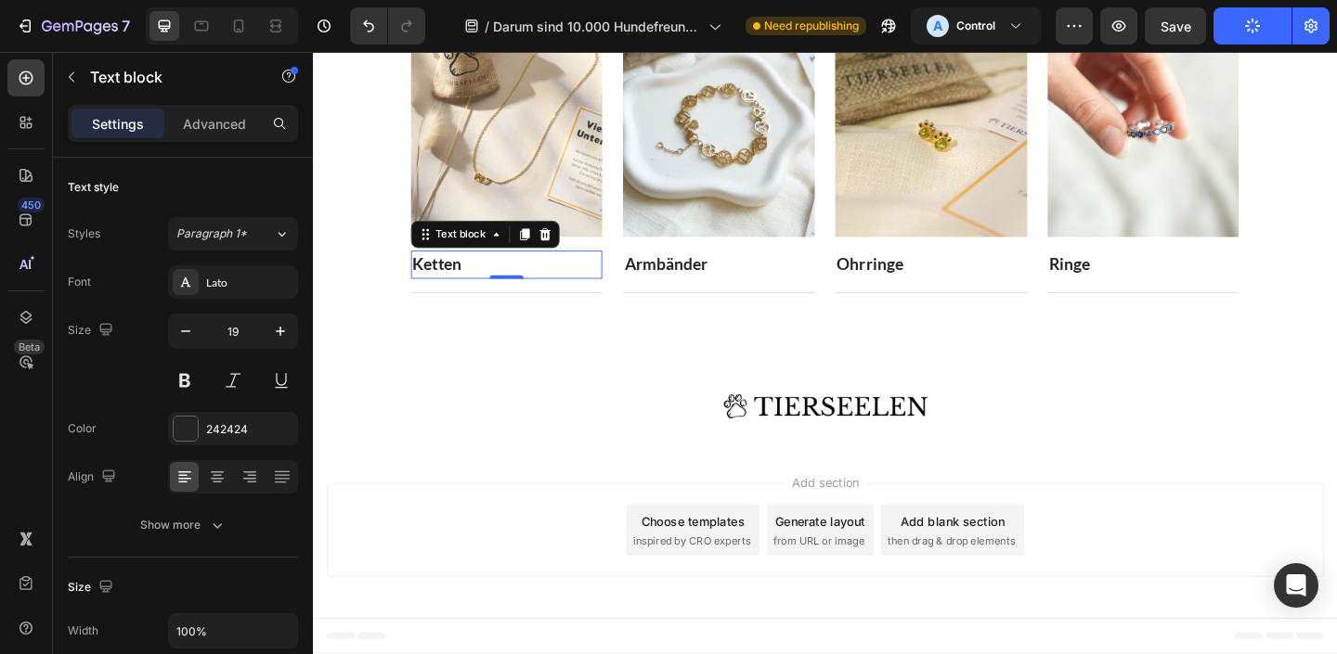
click at [472, 288] on link "Ketten" at bounding box center [448, 283] width 54 height 21
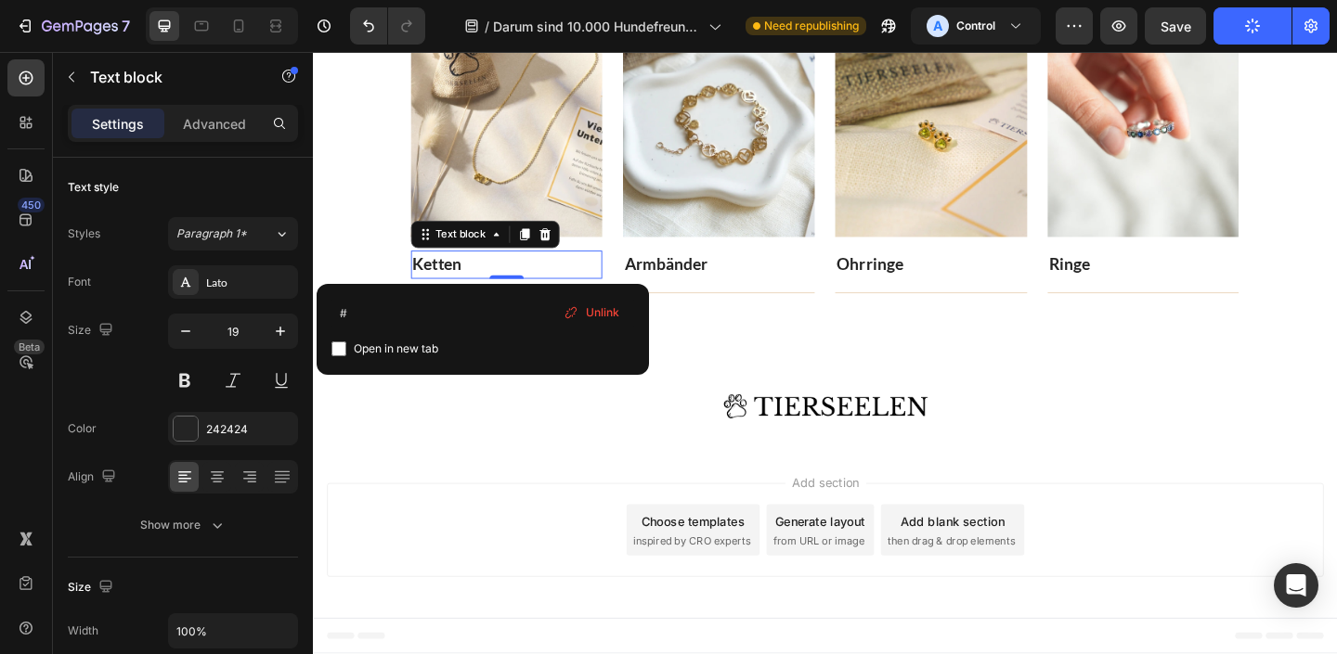
click at [472, 288] on link "Ketten" at bounding box center [448, 283] width 54 height 21
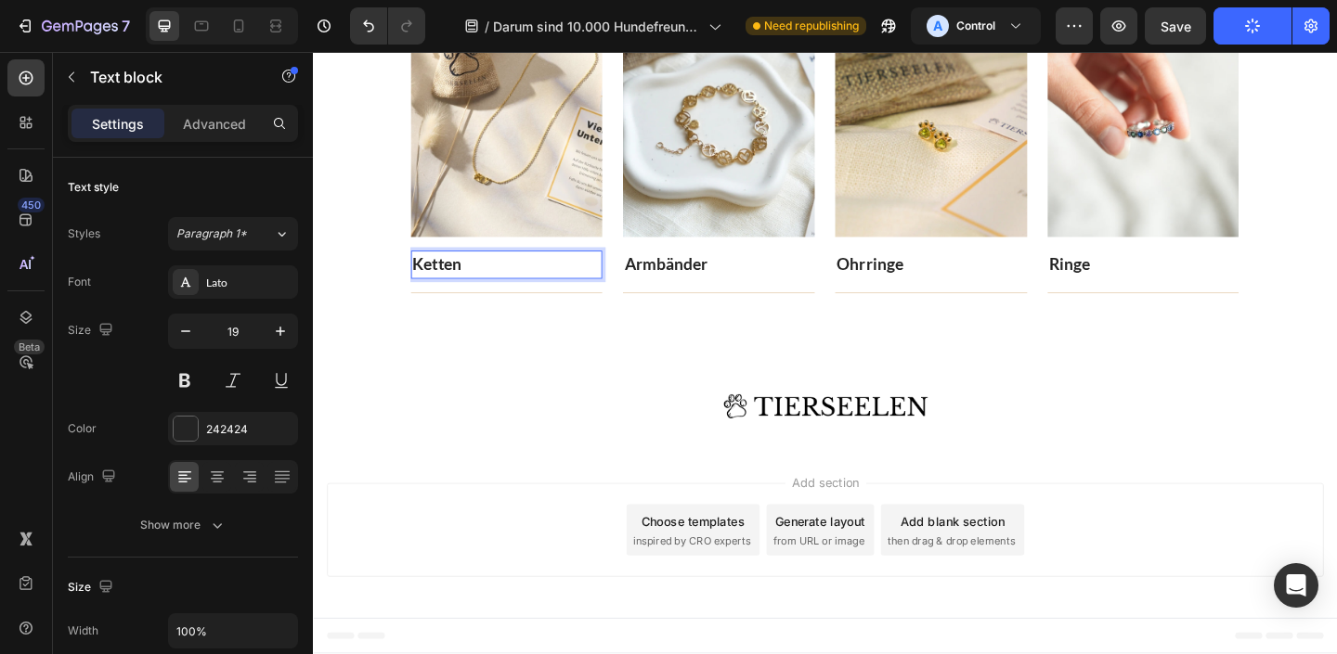
click at [472, 288] on link "Ketten" at bounding box center [448, 283] width 54 height 21
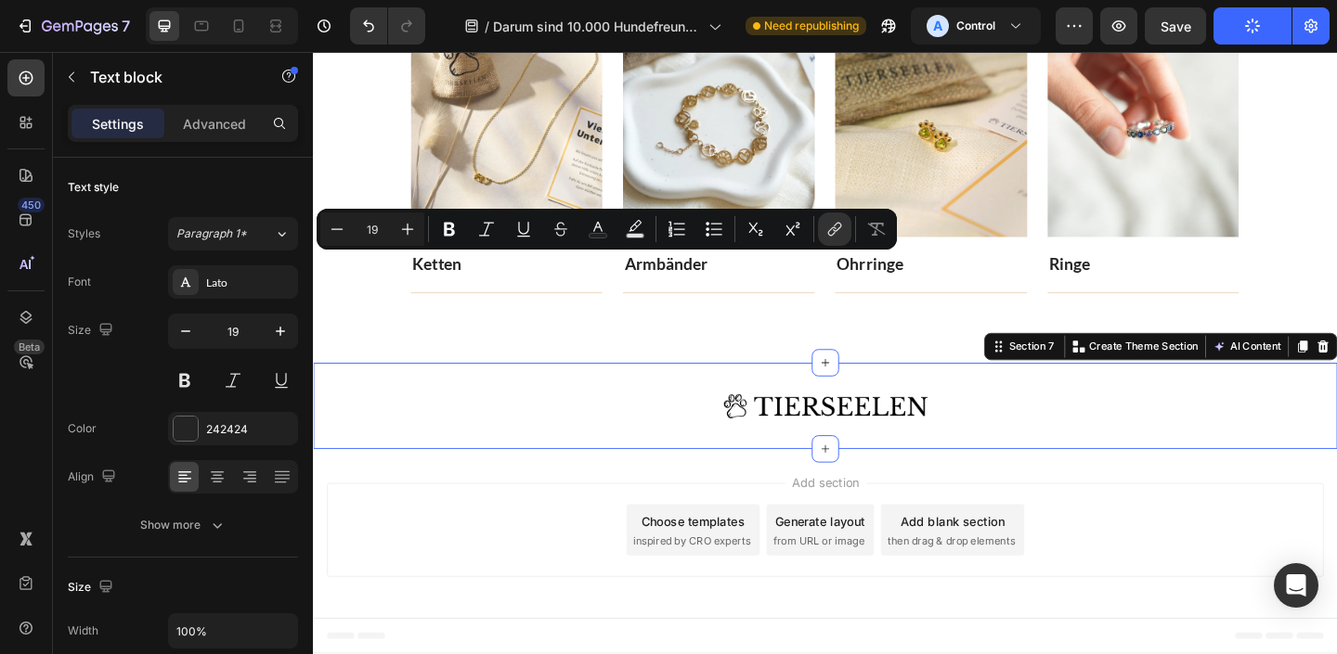
click at [524, 463] on div "Image Row Section 7 Create Theme Section AI Content Write with GemAI What would…" at bounding box center [870, 438] width 1114 height 95
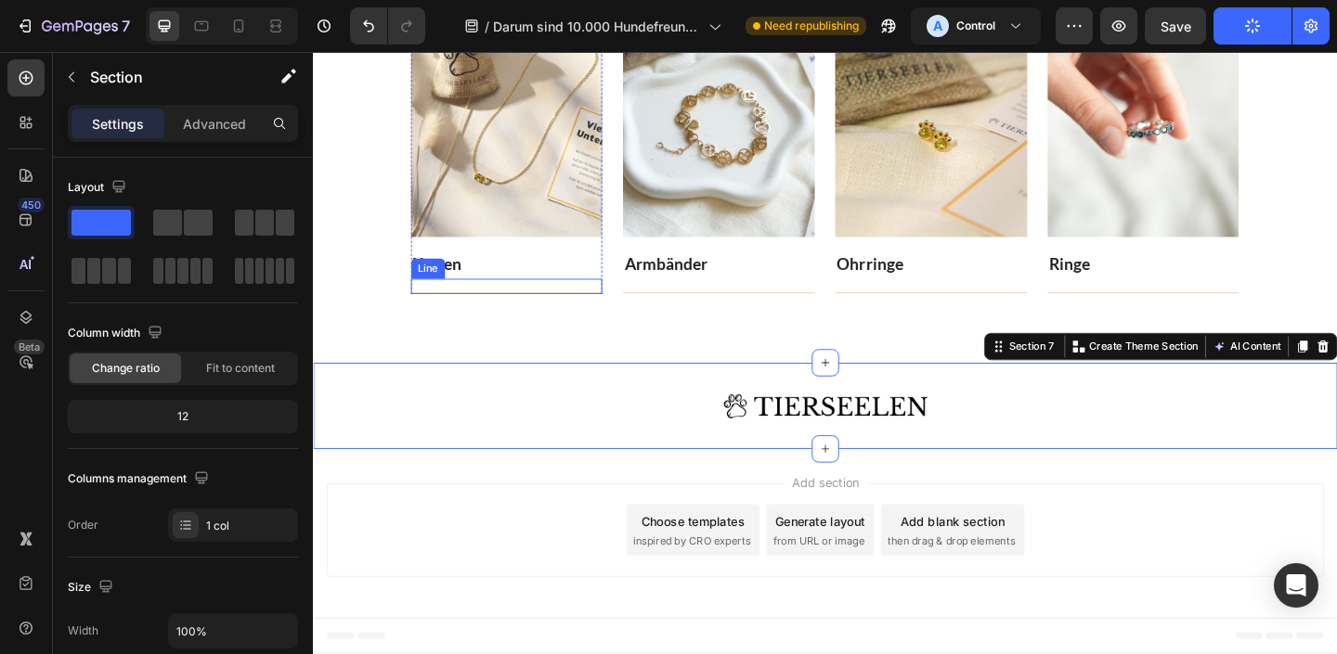
click at [496, 280] on p "Ketten" at bounding box center [523, 284] width 205 height 27
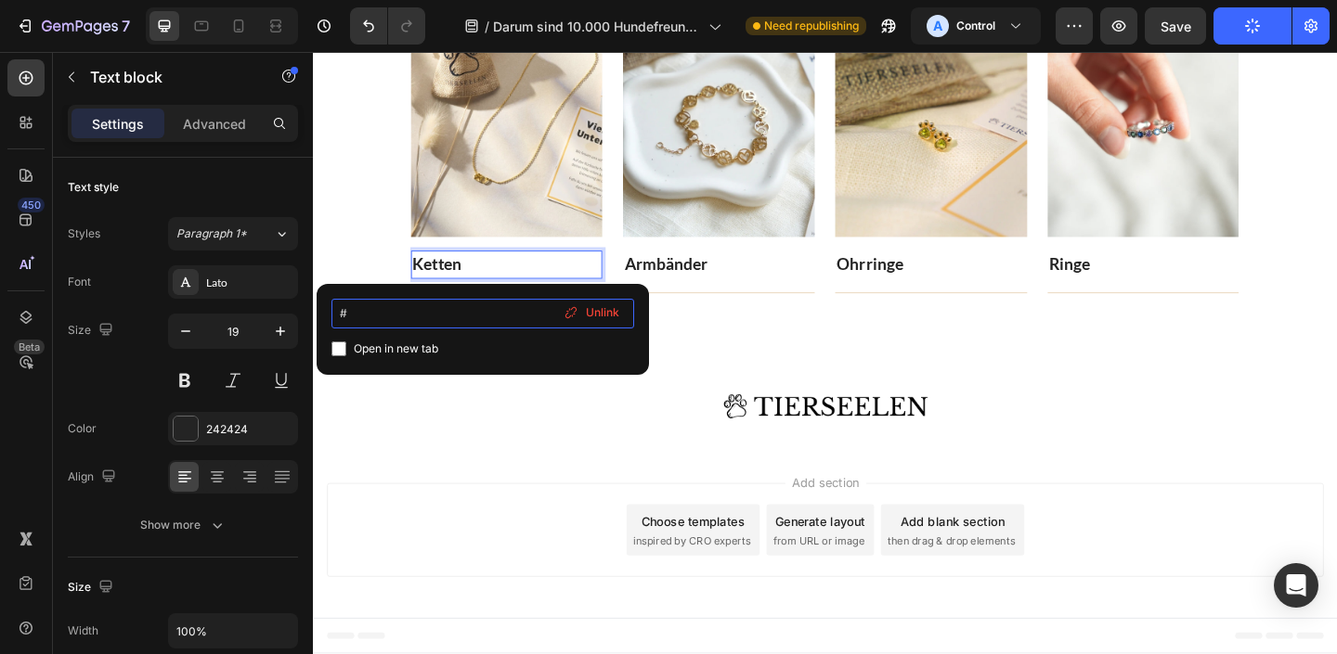
click at [421, 313] on input "#" at bounding box center [482, 314] width 303 height 30
paste input "[URL][DOMAIN_NAME]"
type input "[URL][DOMAIN_NAME]"
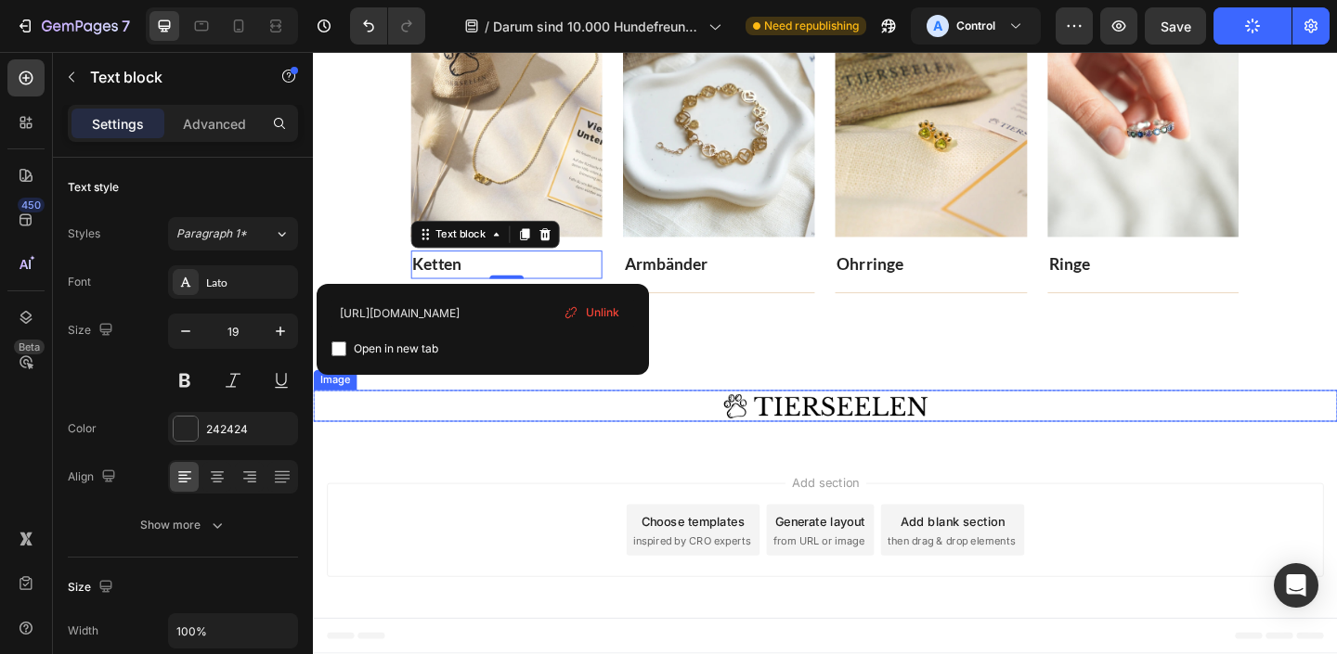
click at [511, 461] on div "Image Row Section 7" at bounding box center [870, 438] width 1114 height 95
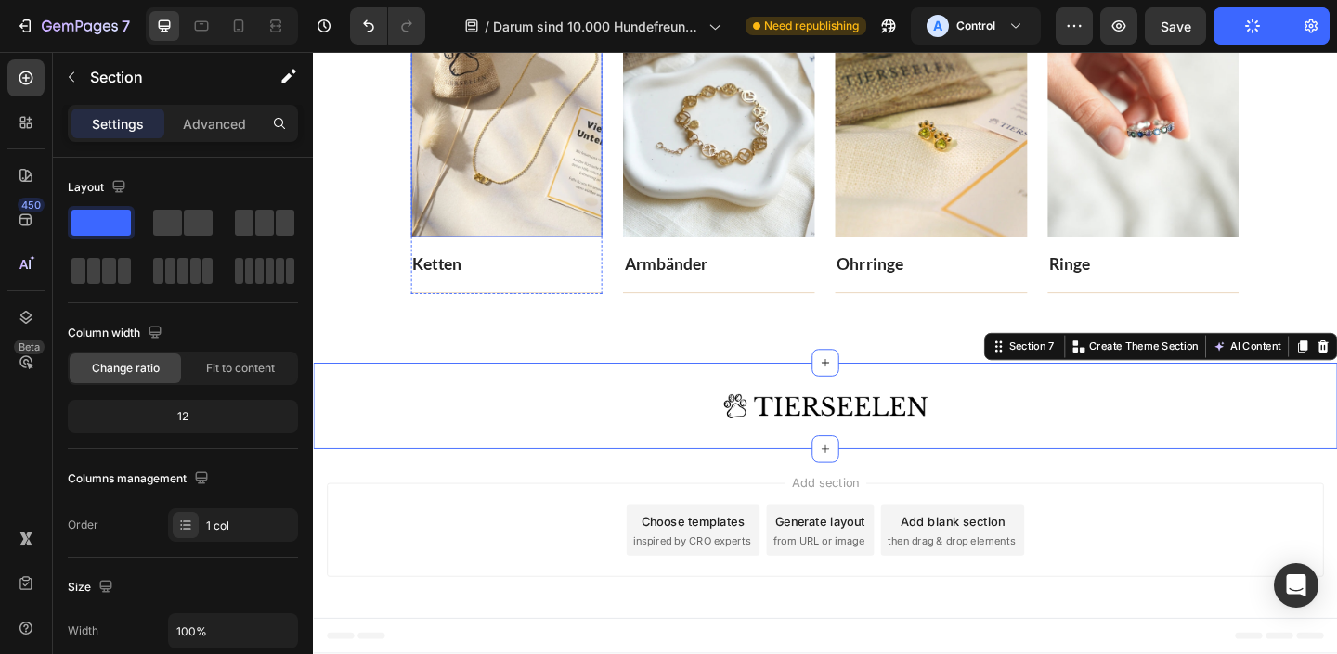
click at [567, 126] on img at bounding box center [524, 130] width 209 height 251
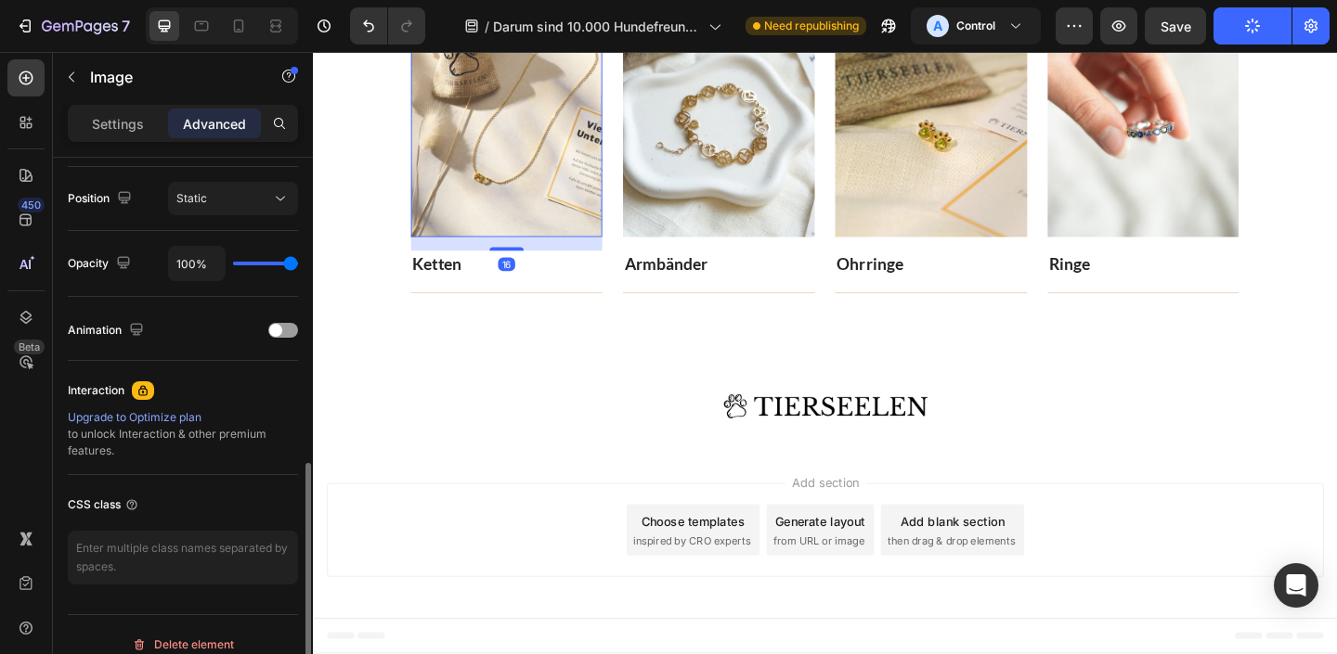
scroll to position [689, 0]
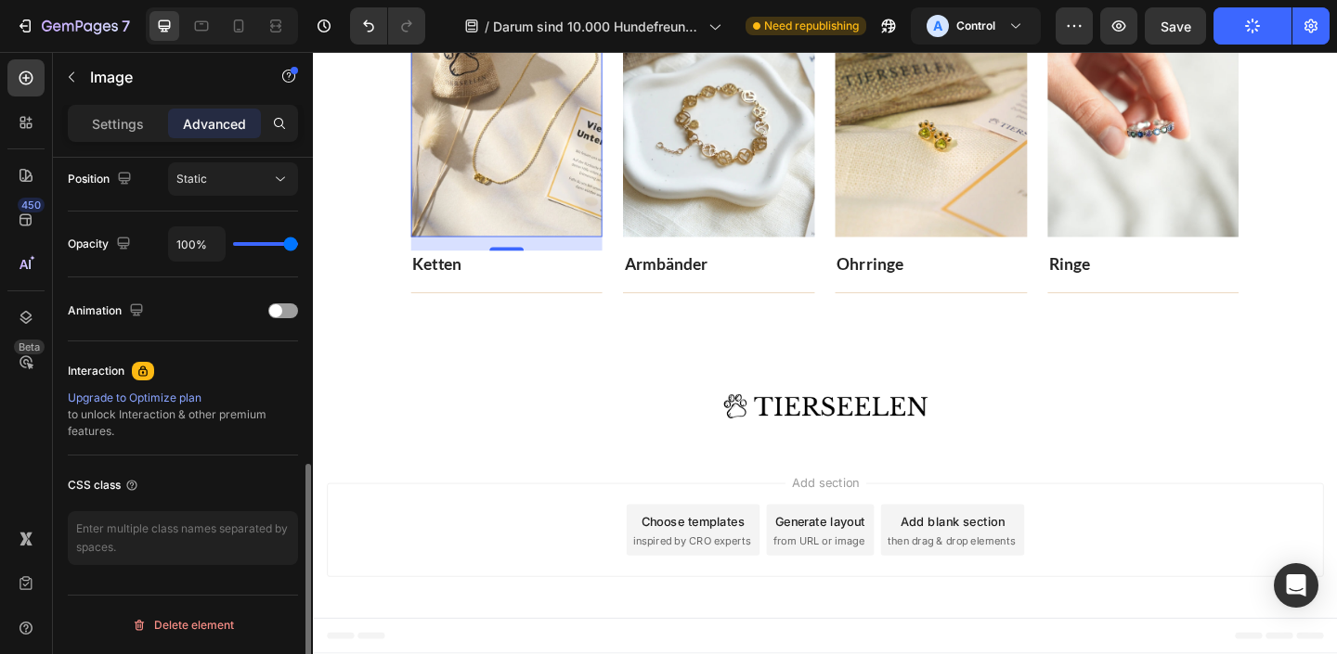
click at [117, 154] on div "Settings Advanced" at bounding box center [183, 131] width 260 height 53
click at [118, 120] on p "Settings" at bounding box center [118, 123] width 52 height 19
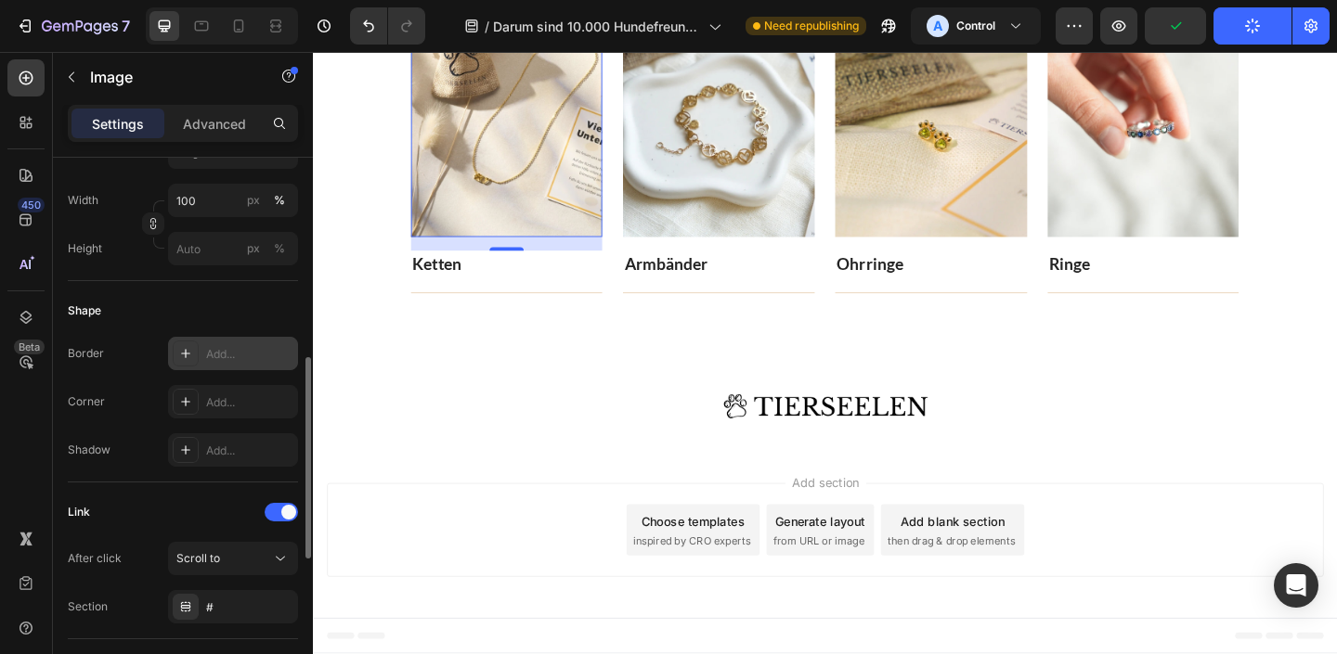
scroll to position [530, 0]
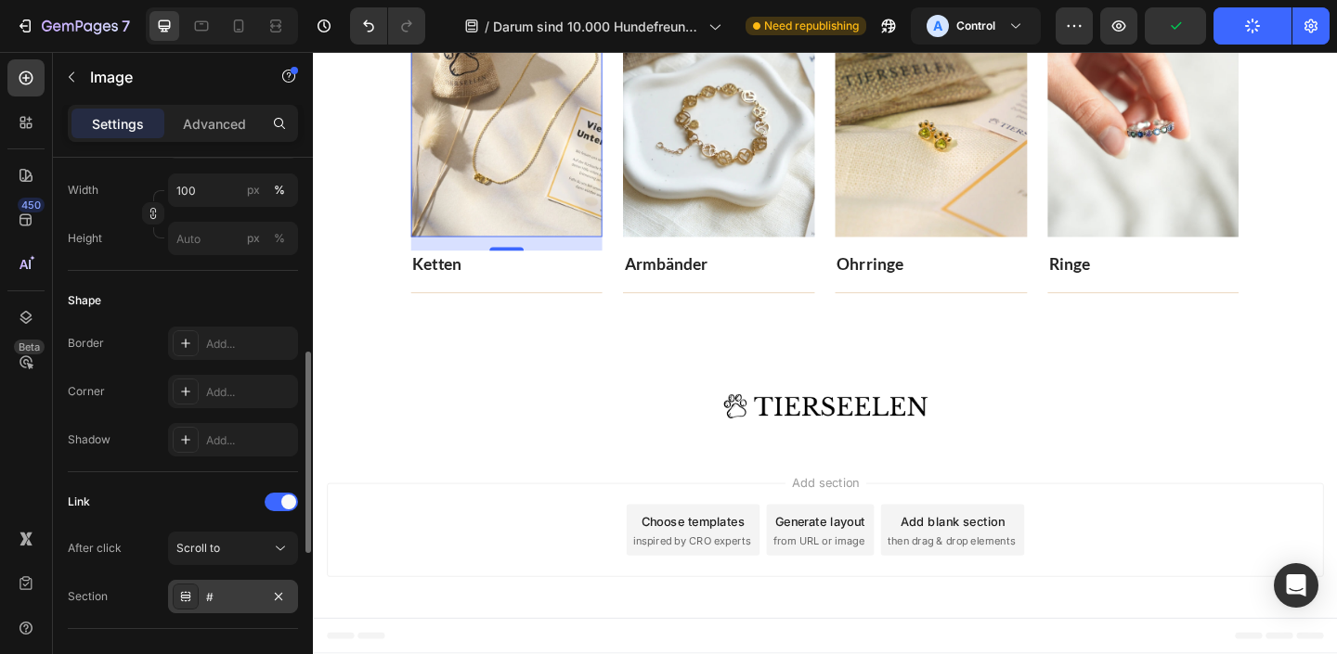
click at [232, 589] on div "#" at bounding box center [233, 597] width 54 height 17
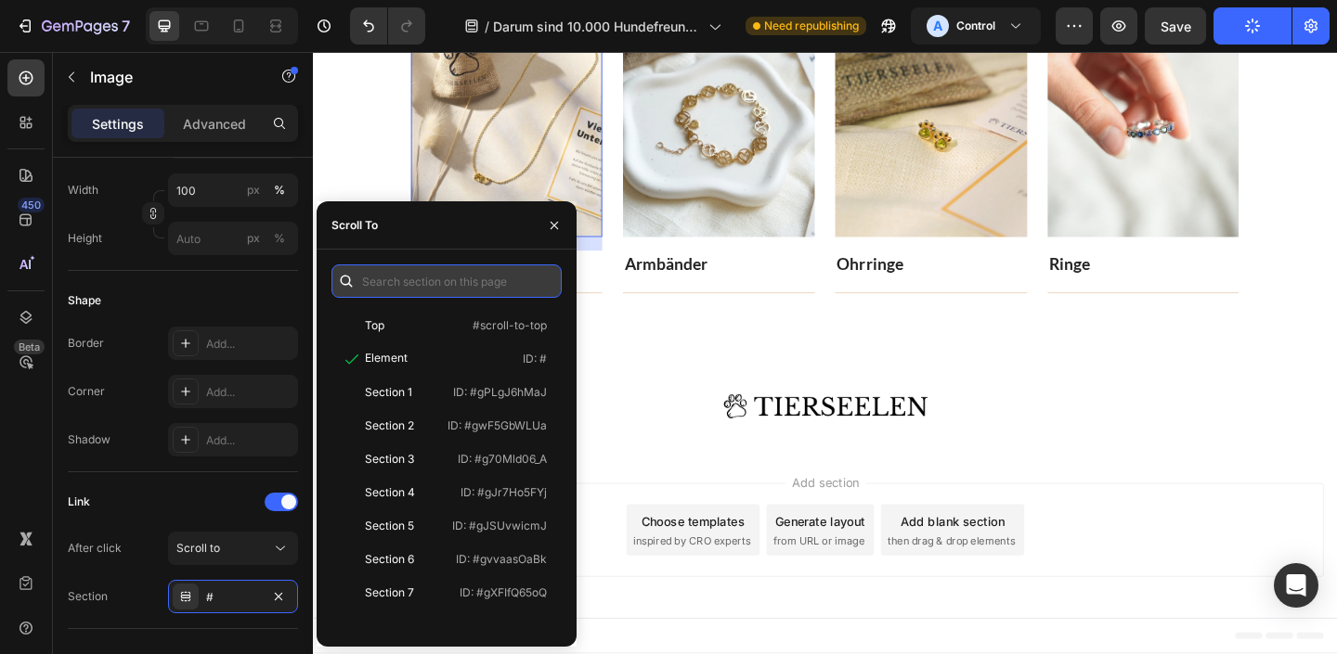
click at [435, 282] on input "text" at bounding box center [446, 281] width 230 height 33
paste input "[URL][DOMAIN_NAME]"
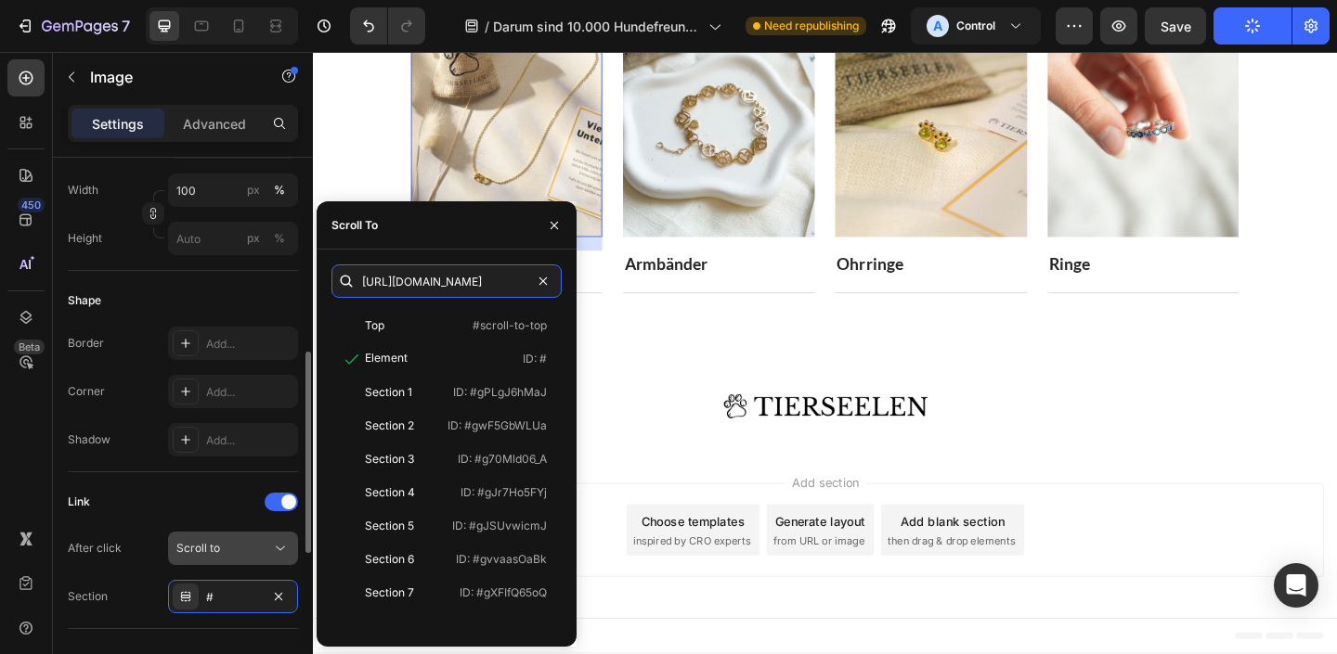
type input "[URL][DOMAIN_NAME]"
click at [257, 539] on div "Scroll to" at bounding box center [232, 548] width 113 height 19
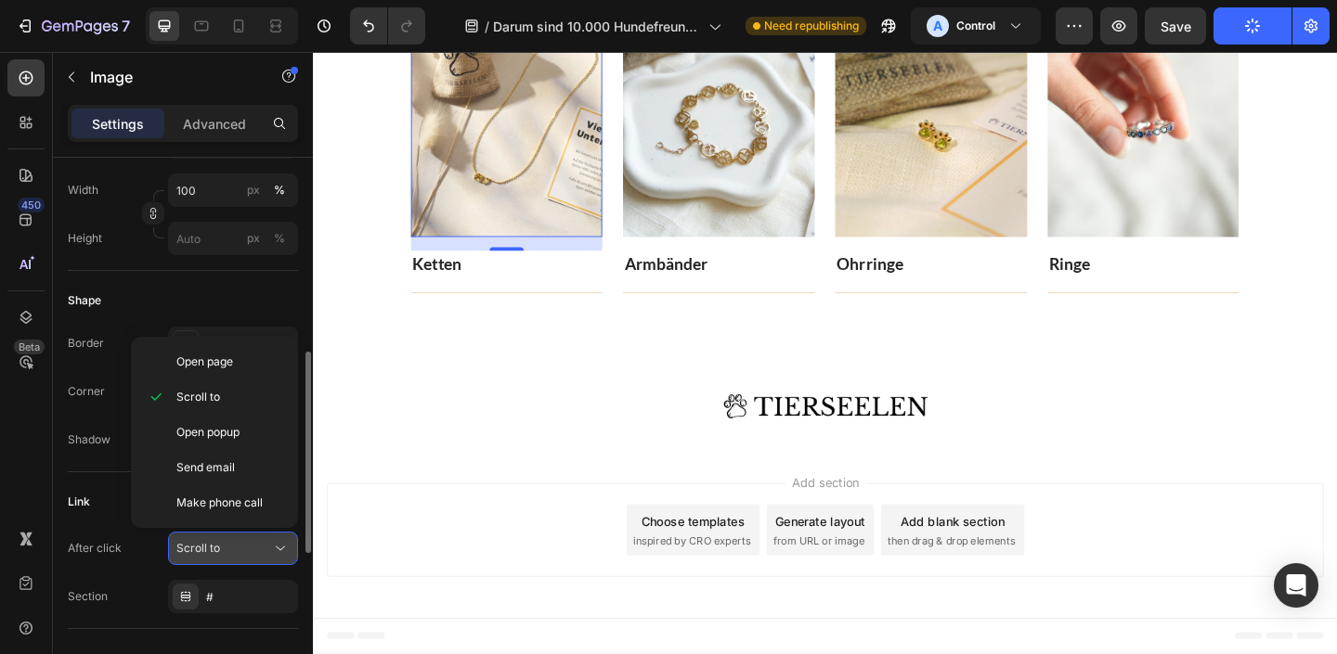
scroll to position [0, 0]
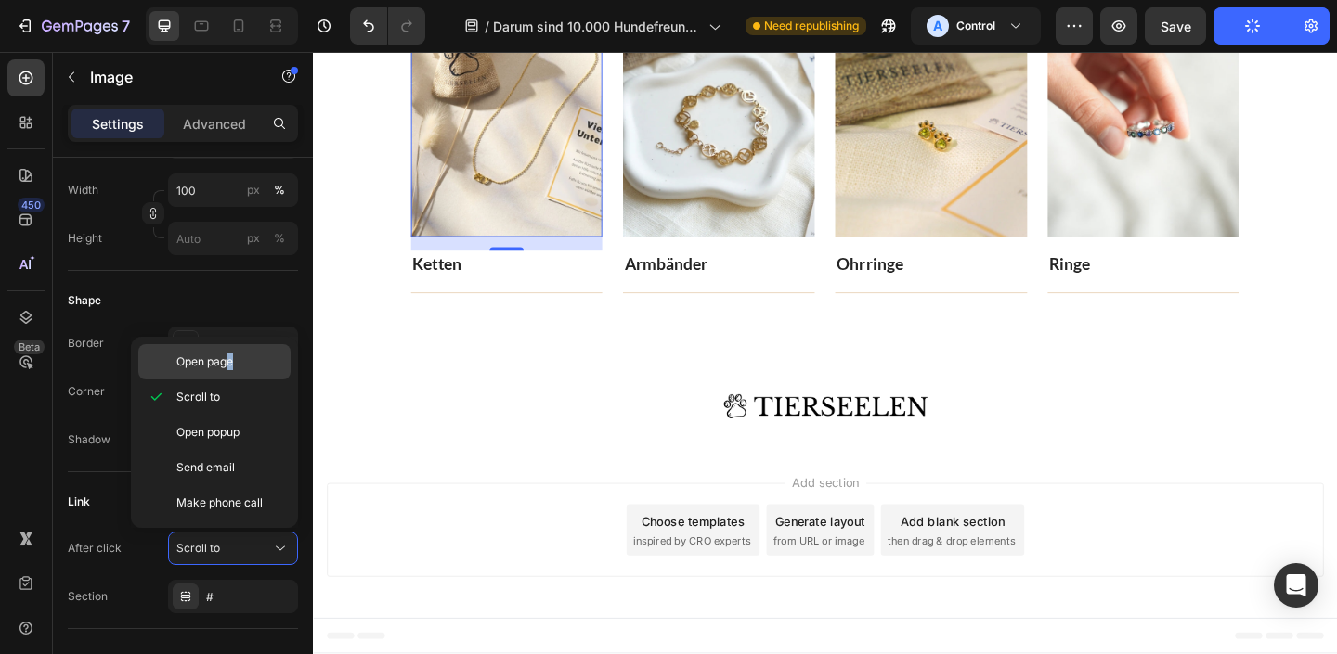
click at [229, 364] on div "Open page" at bounding box center [214, 361] width 152 height 35
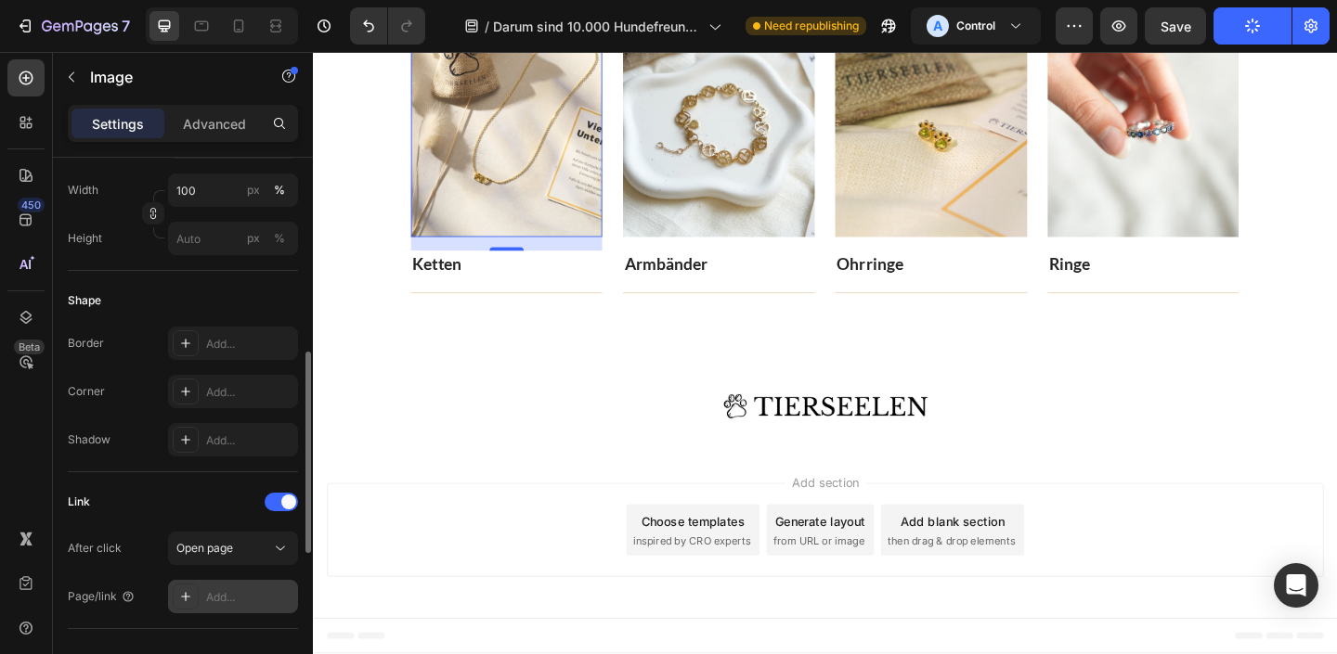
click at [236, 611] on div "Add..." at bounding box center [233, 596] width 130 height 33
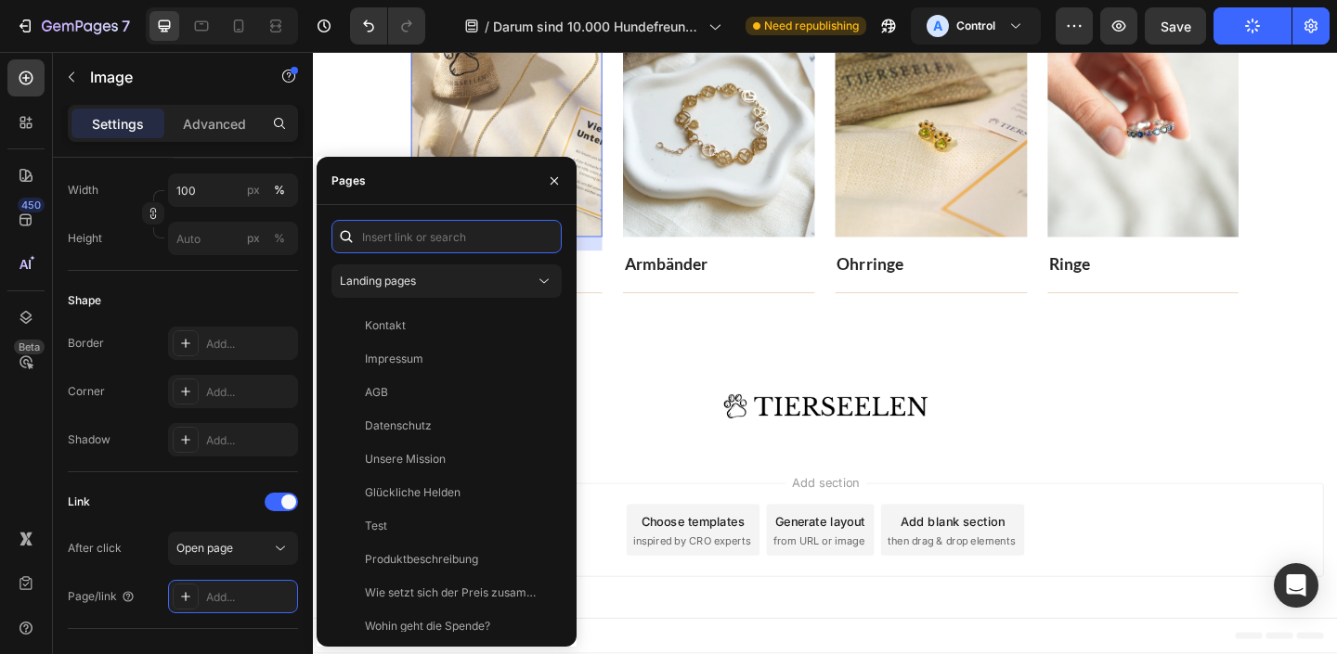
paste input "[URL][DOMAIN_NAME]"
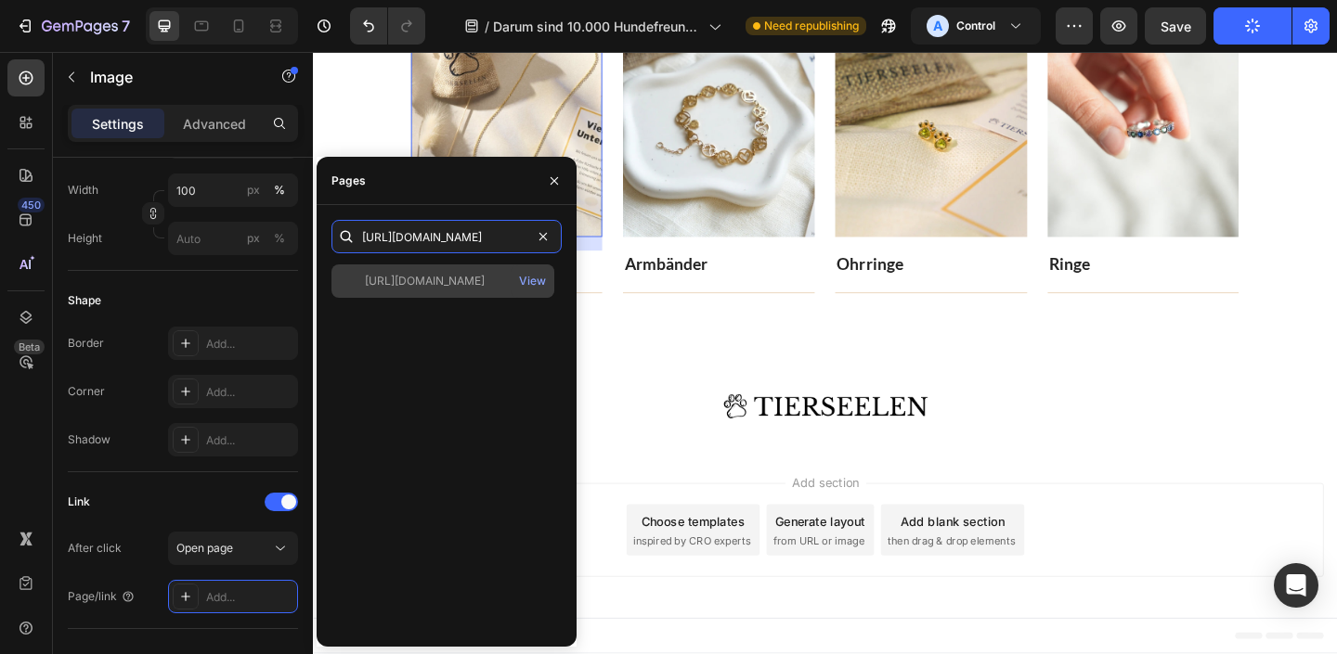
type input "[URL][DOMAIN_NAME]"
click at [451, 274] on div "[URL][DOMAIN_NAME]" at bounding box center [425, 281] width 120 height 17
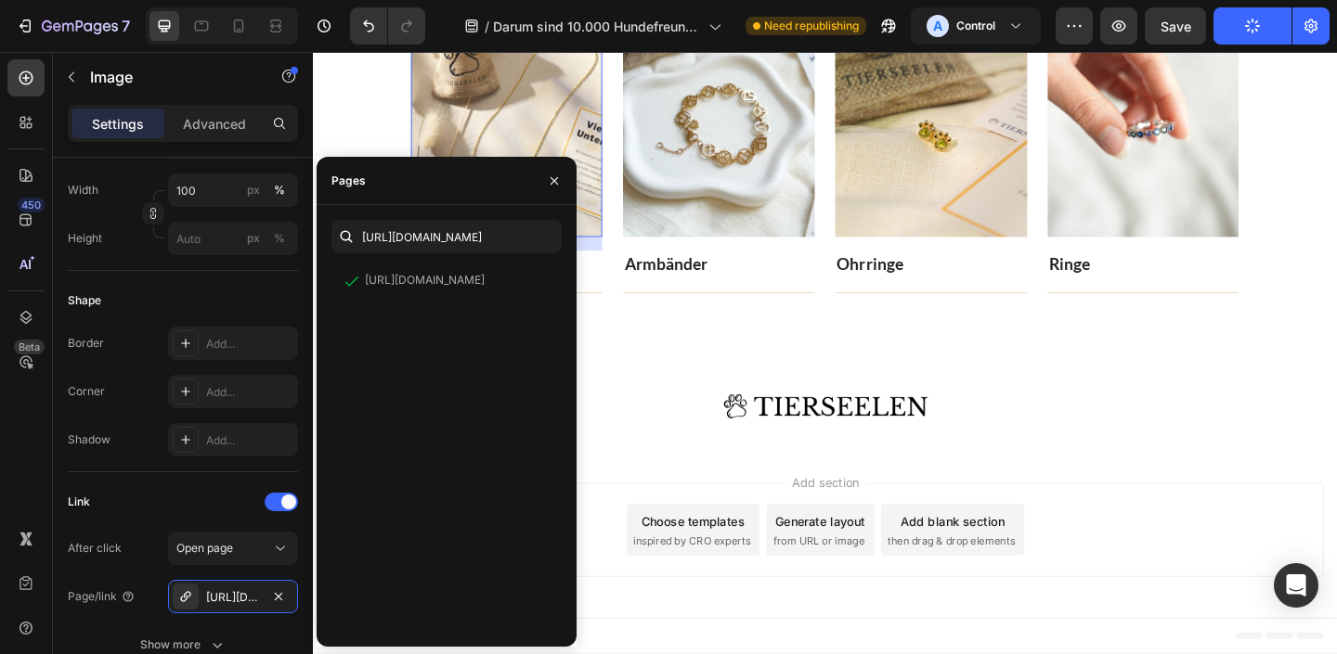
click at [1229, 489] on div "Add section Choose templates inspired by CRO experts Generate layout from URL o…" at bounding box center [870, 577] width 1114 height 184
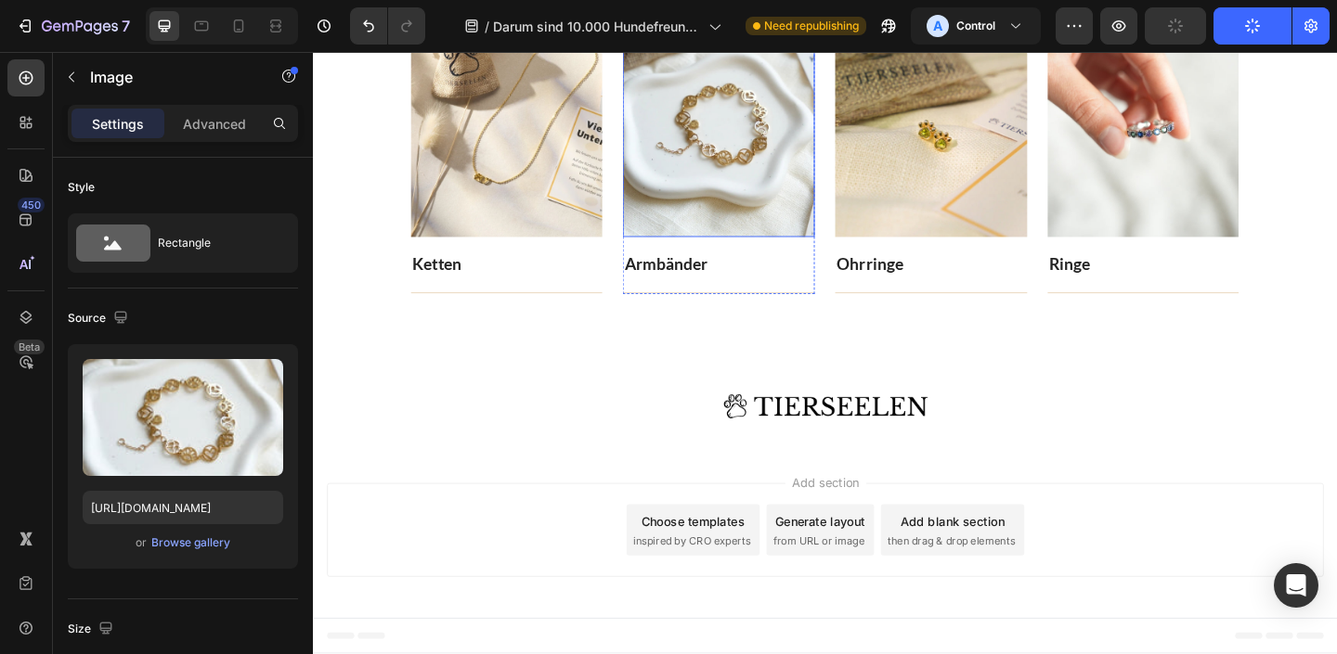
click at [753, 167] on img at bounding box center [754, 130] width 209 height 251
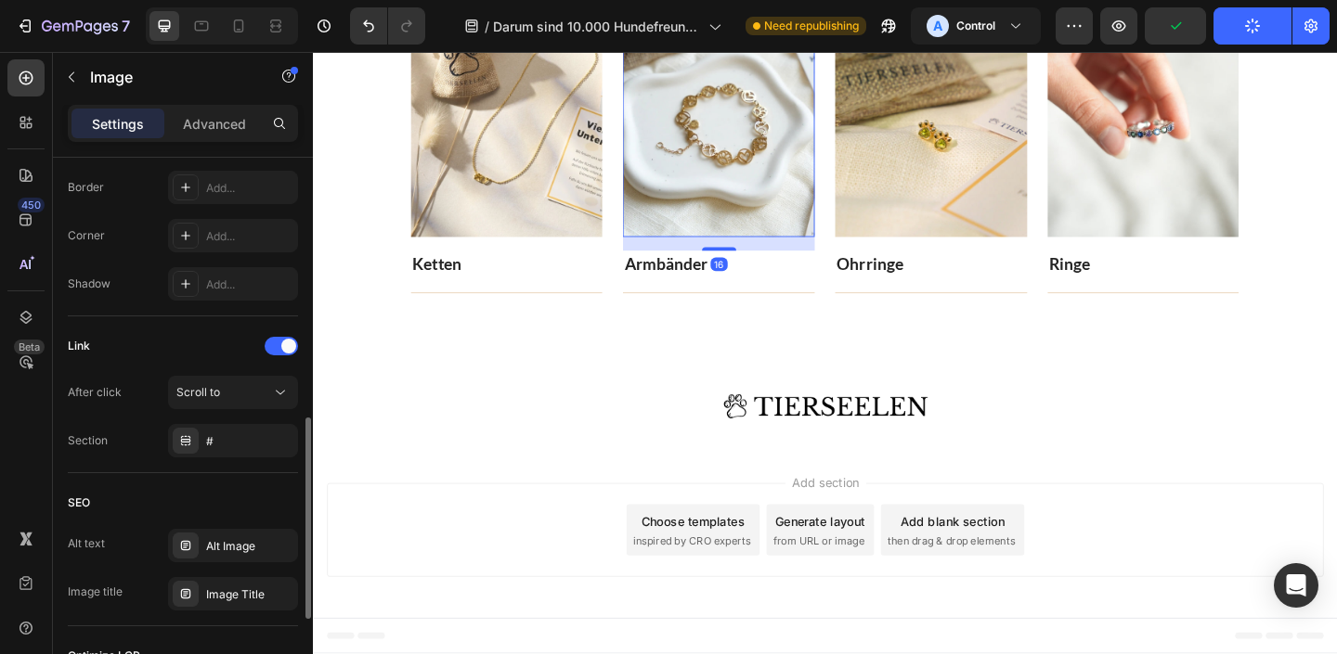
scroll to position [692, 0]
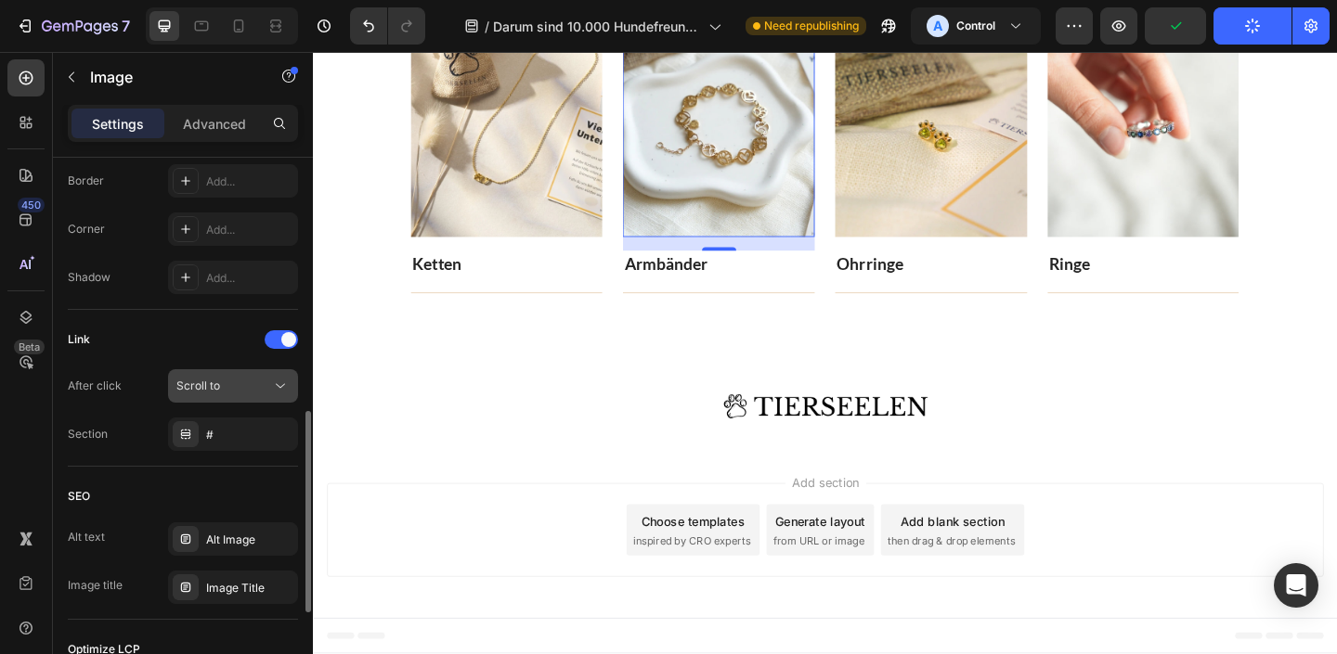
click at [232, 395] on button "Scroll to" at bounding box center [233, 385] width 130 height 33
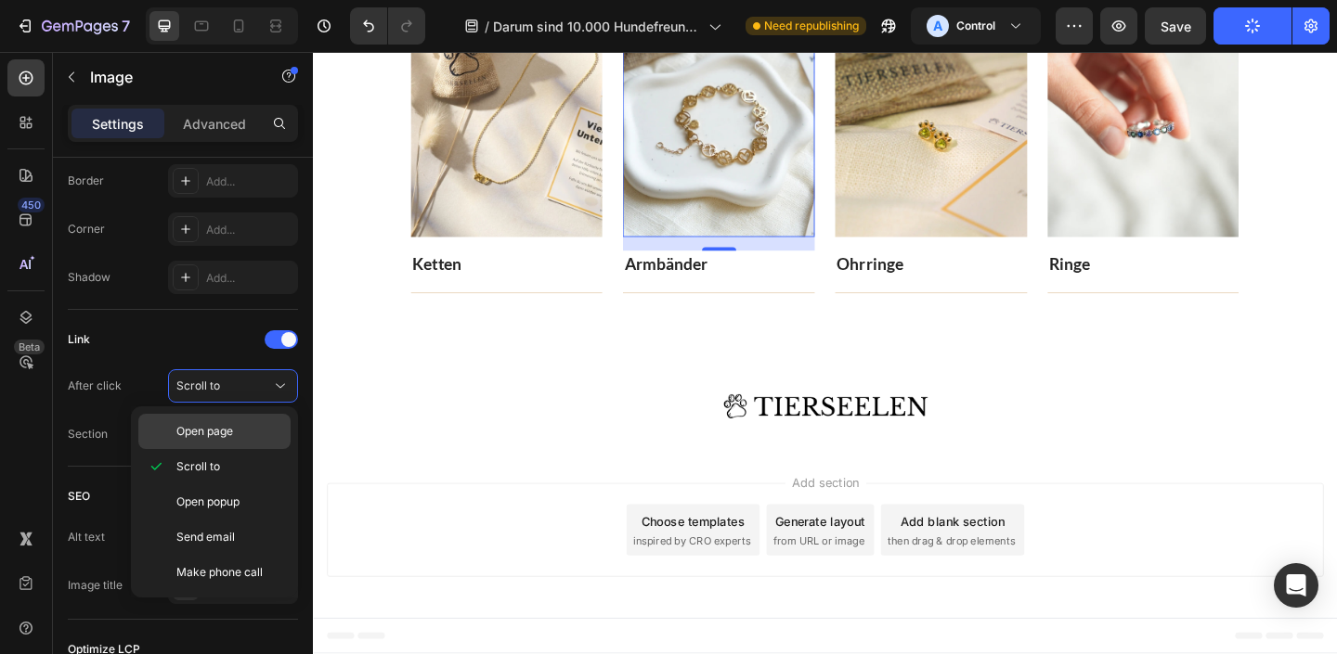
click at [232, 430] on span "Open page" at bounding box center [204, 431] width 57 height 17
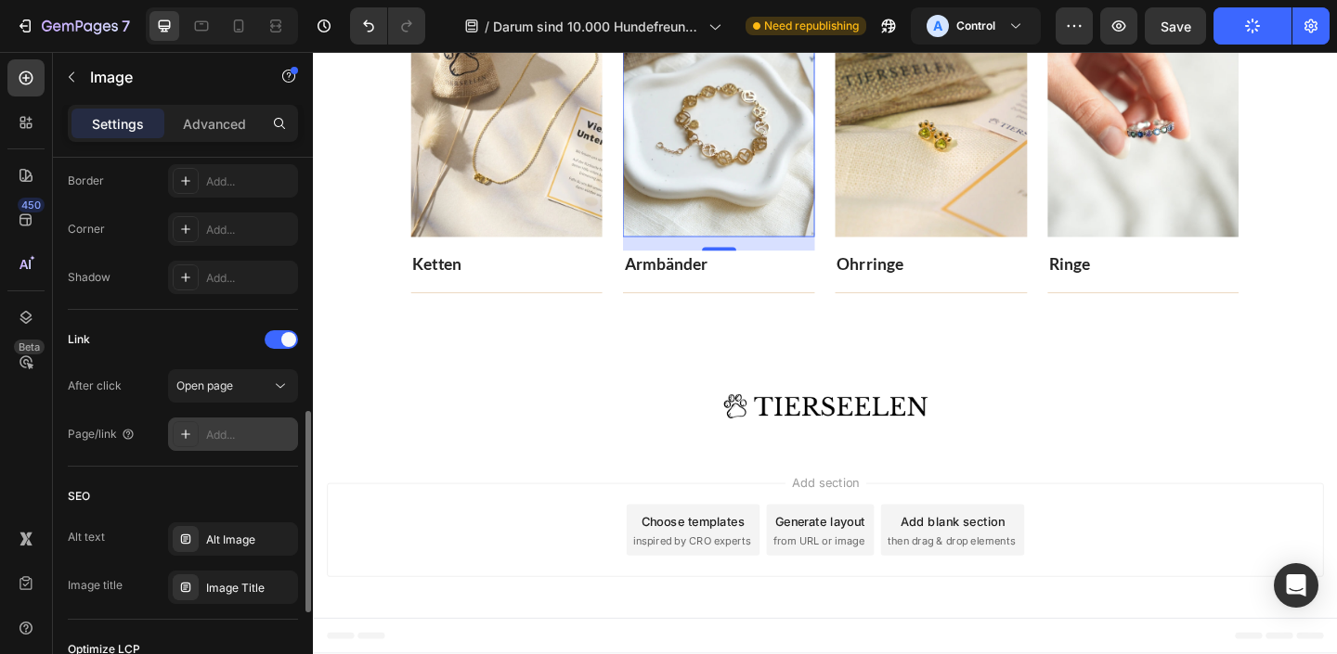
click at [220, 431] on div "Add..." at bounding box center [249, 435] width 87 height 17
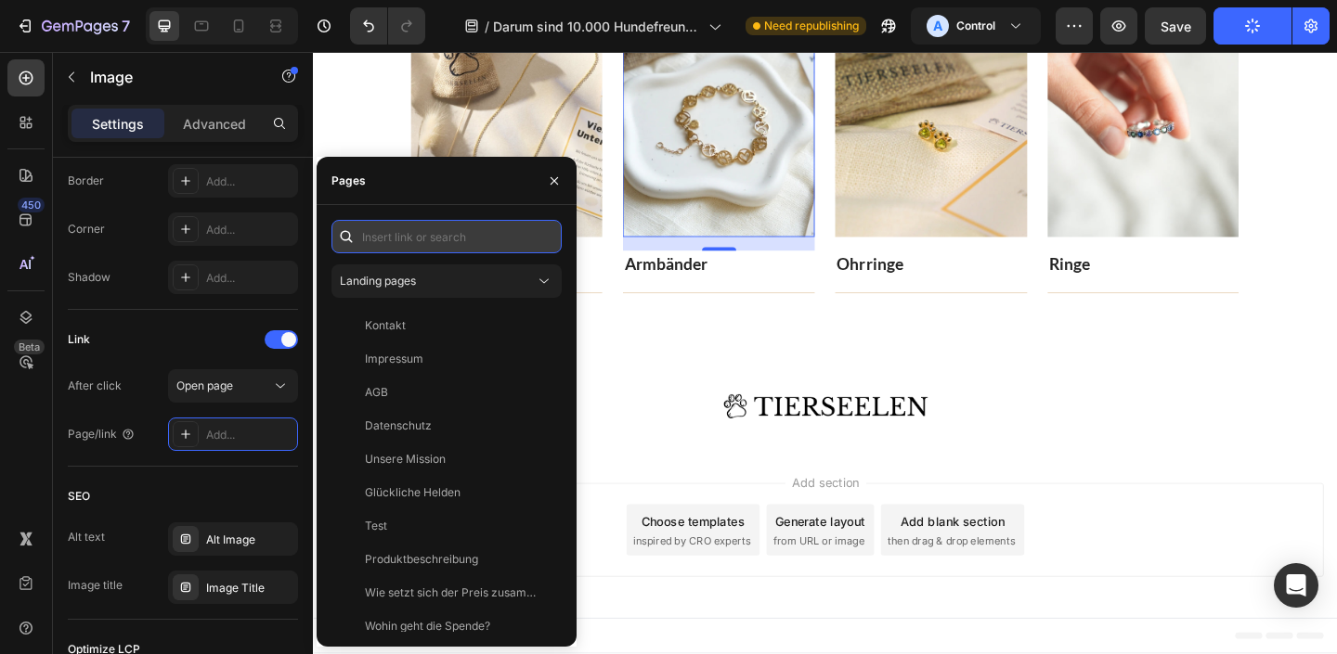
click at [460, 239] on input "text" at bounding box center [446, 236] width 230 height 33
paste input "[URL][DOMAIN_NAME]"
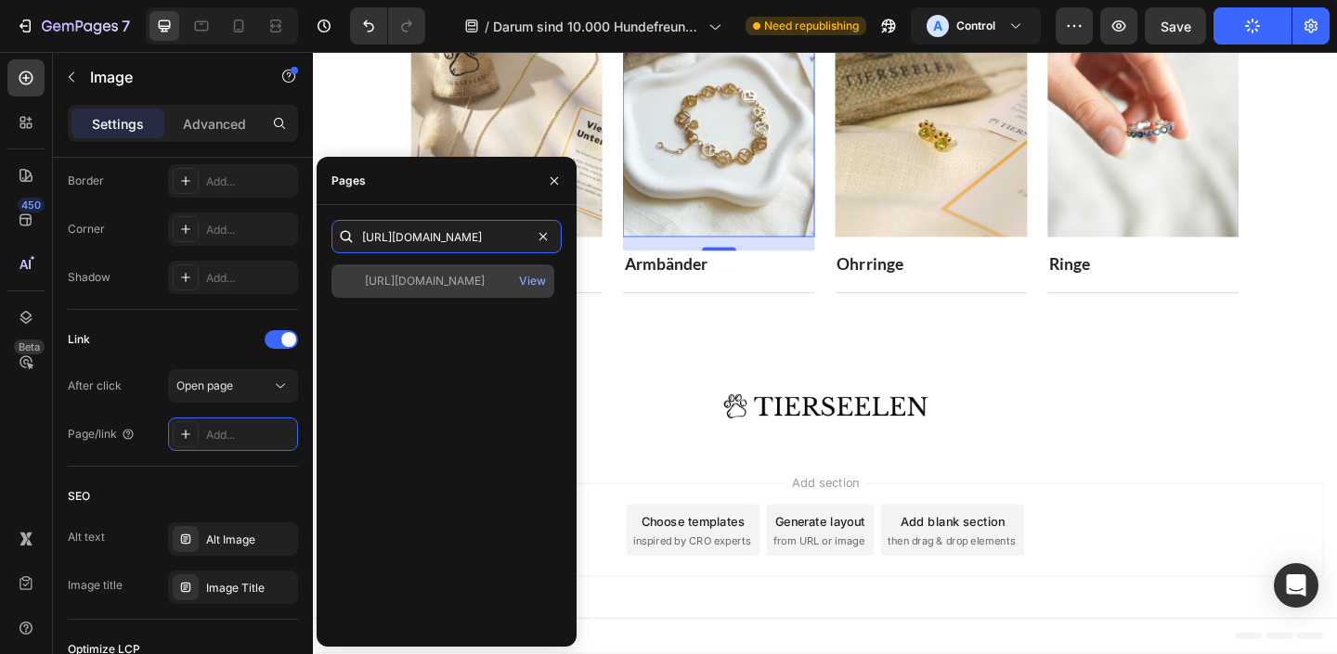
type input "[URL][DOMAIN_NAME]"
click at [452, 278] on div "[URL][DOMAIN_NAME]" at bounding box center [425, 281] width 120 height 17
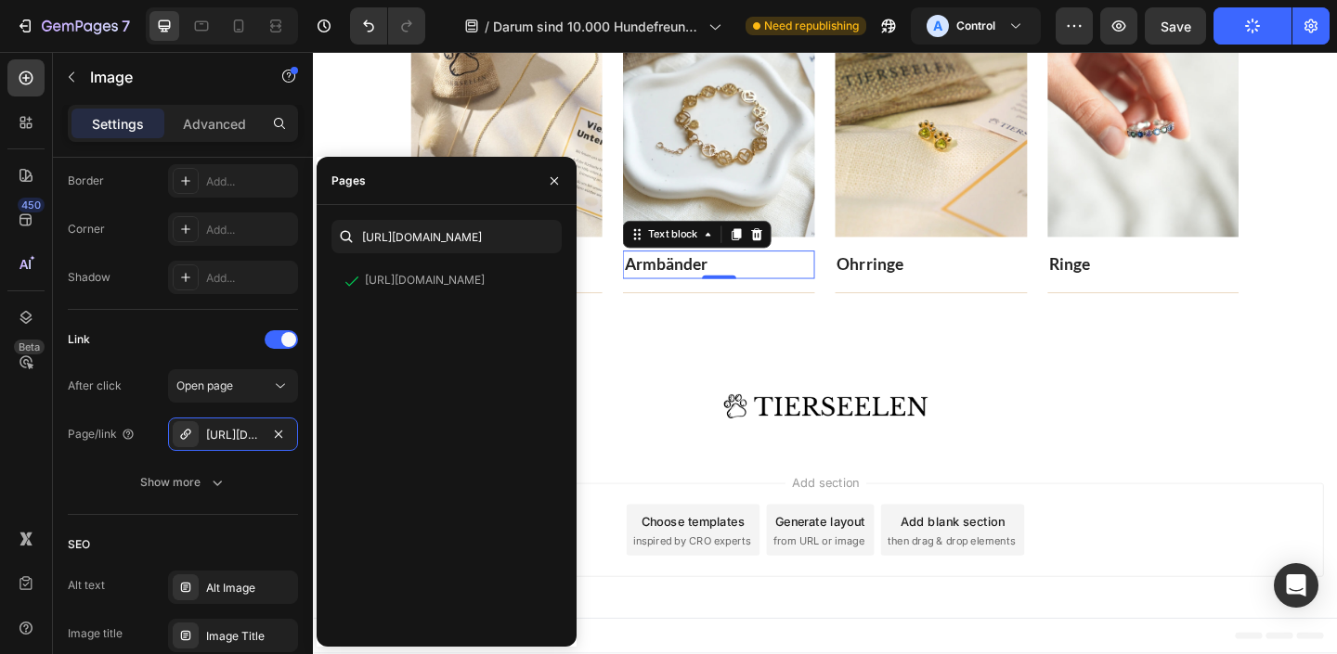
click at [721, 280] on link "Armbänder" at bounding box center [697, 283] width 91 height 21
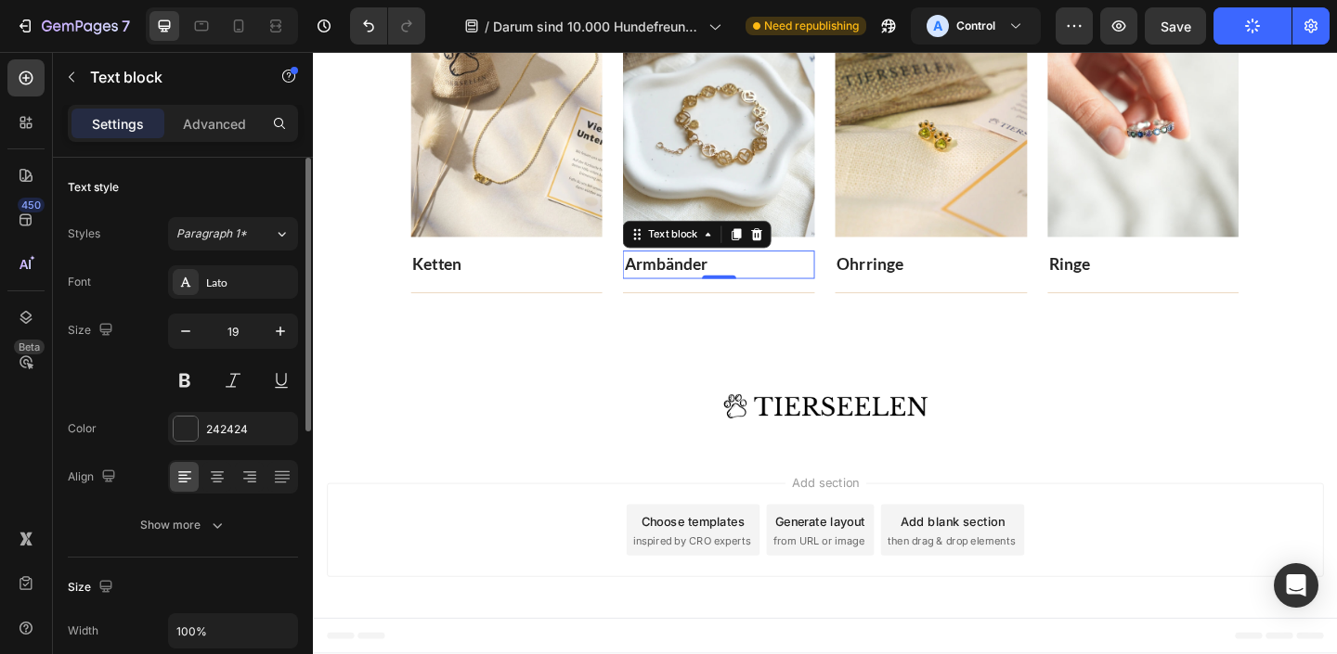
click at [672, 296] on p "Armbänder" at bounding box center [754, 284] width 205 height 27
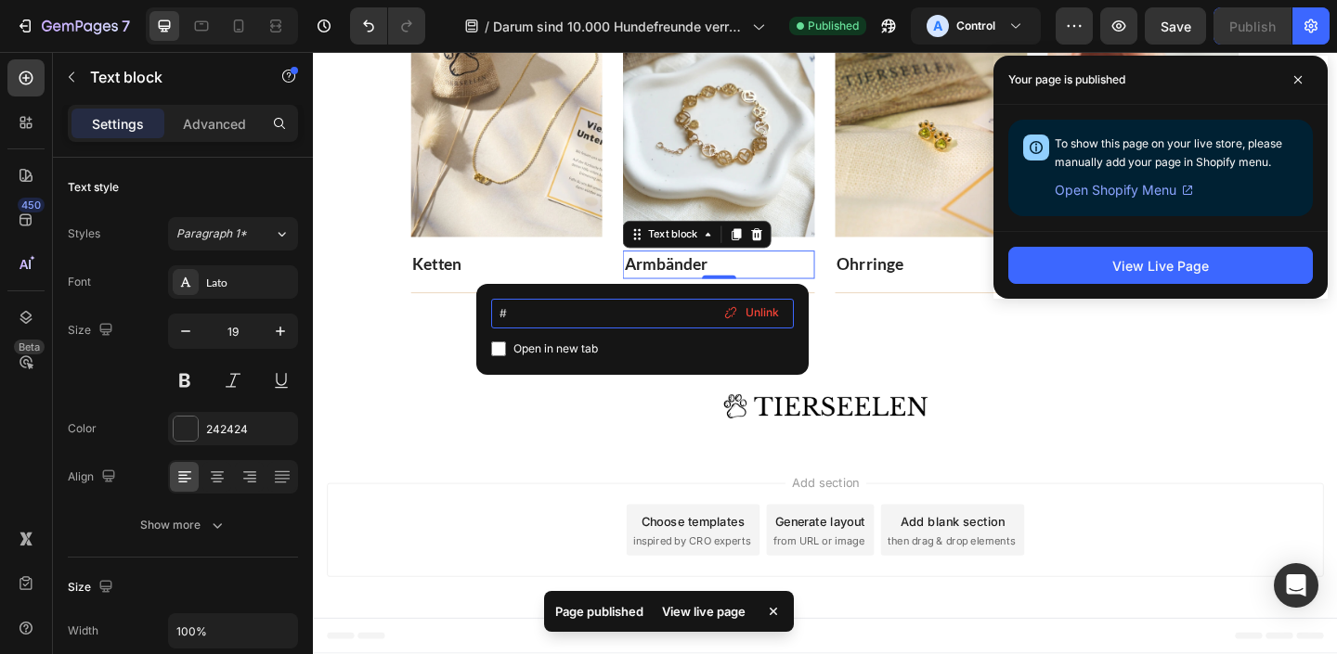
click at [557, 318] on input "#" at bounding box center [642, 314] width 303 height 30
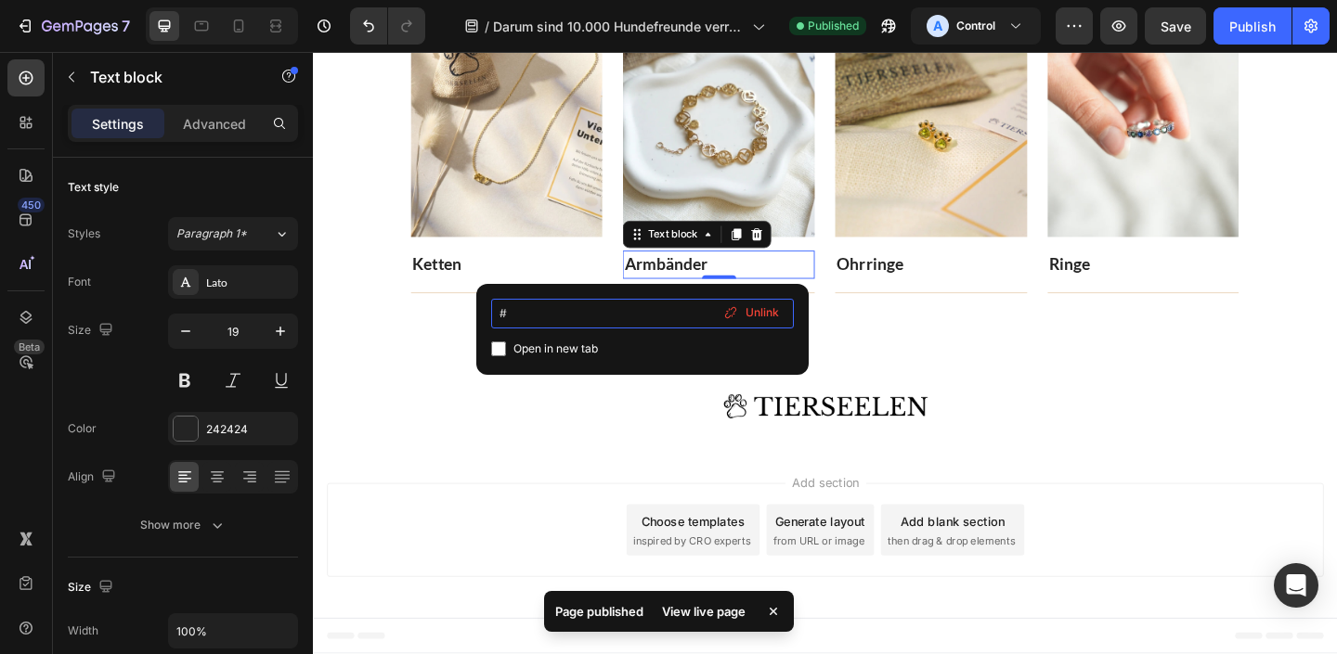
paste input "[URL][DOMAIN_NAME]"
type input "[URL][DOMAIN_NAME]"
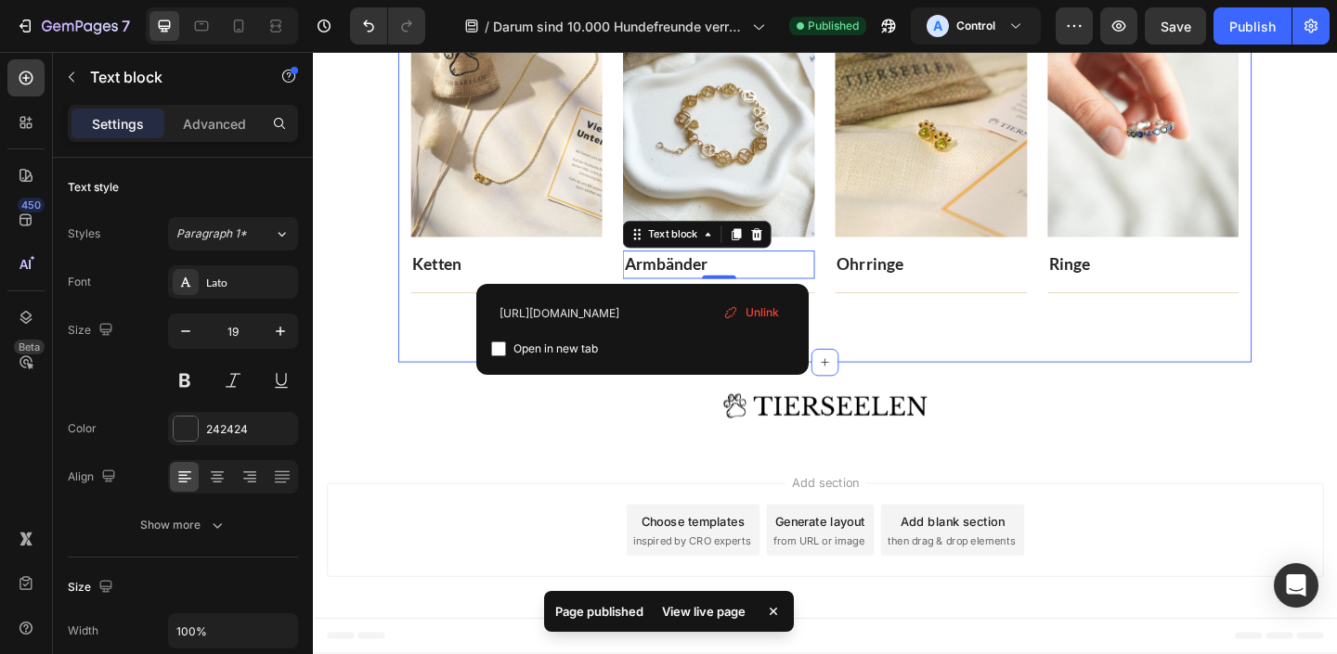
click at [1147, 378] on div "Entdecke alle Schmuckstücke! Heading Jedes Schmuckstück unterstützt die Rettung…" at bounding box center [870, 89] width 929 height 602
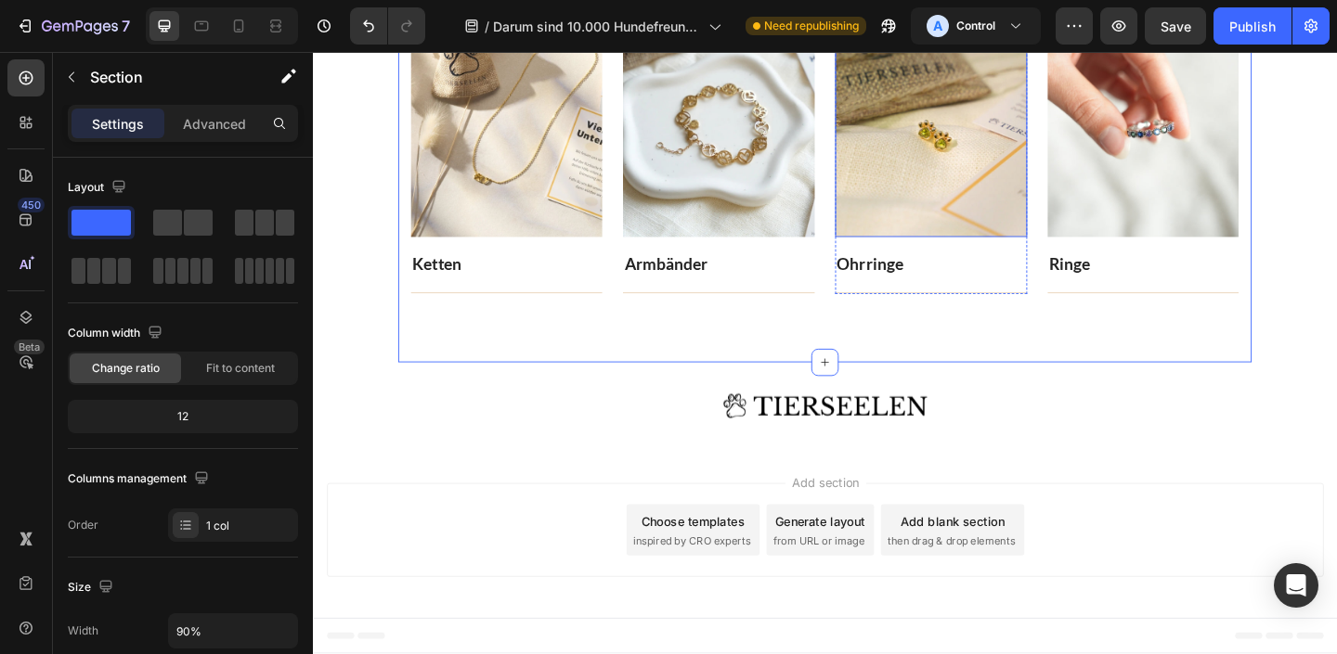
click at [977, 172] on img at bounding box center [985, 130] width 209 height 251
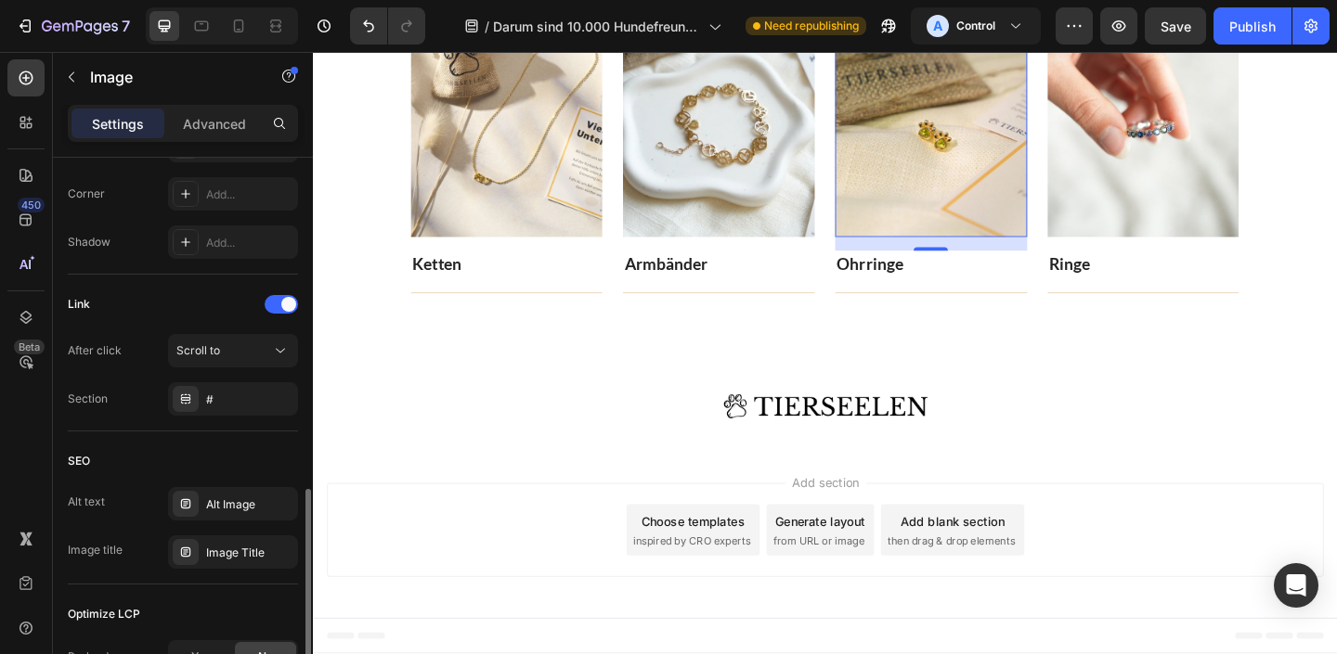
scroll to position [775, 0]
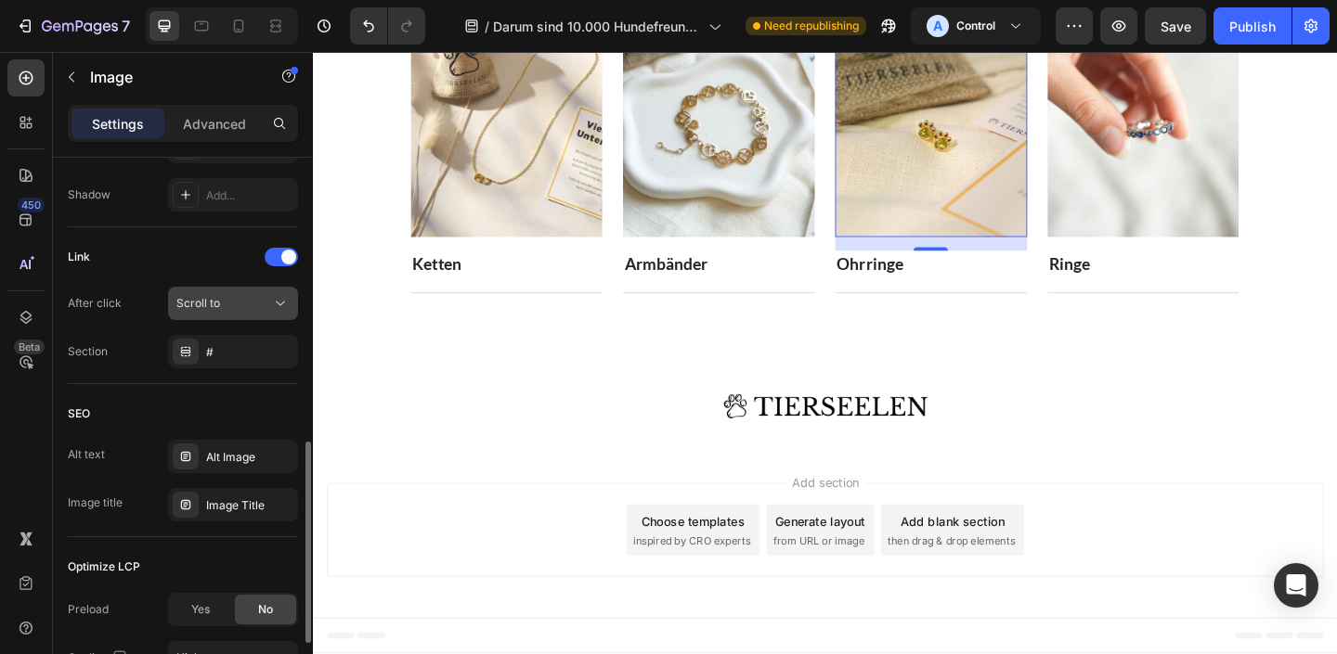
click at [265, 297] on div "Scroll to" at bounding box center [223, 303] width 95 height 17
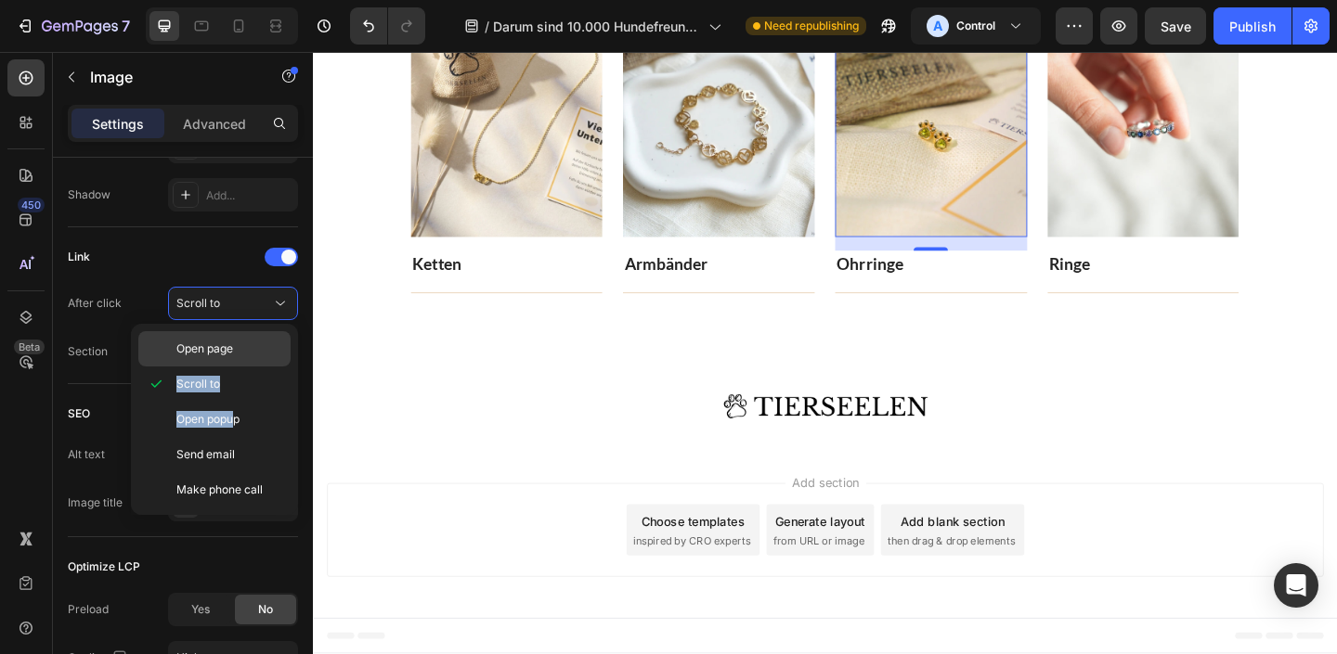
drag, startPoint x: 234, startPoint y: 427, endPoint x: 242, endPoint y: 351, distance: 76.6
click at [242, 351] on div "Open page Scroll to Open popup Send email Make phone call" at bounding box center [214, 419] width 152 height 176
click at [242, 351] on p "Open page" at bounding box center [229, 349] width 106 height 17
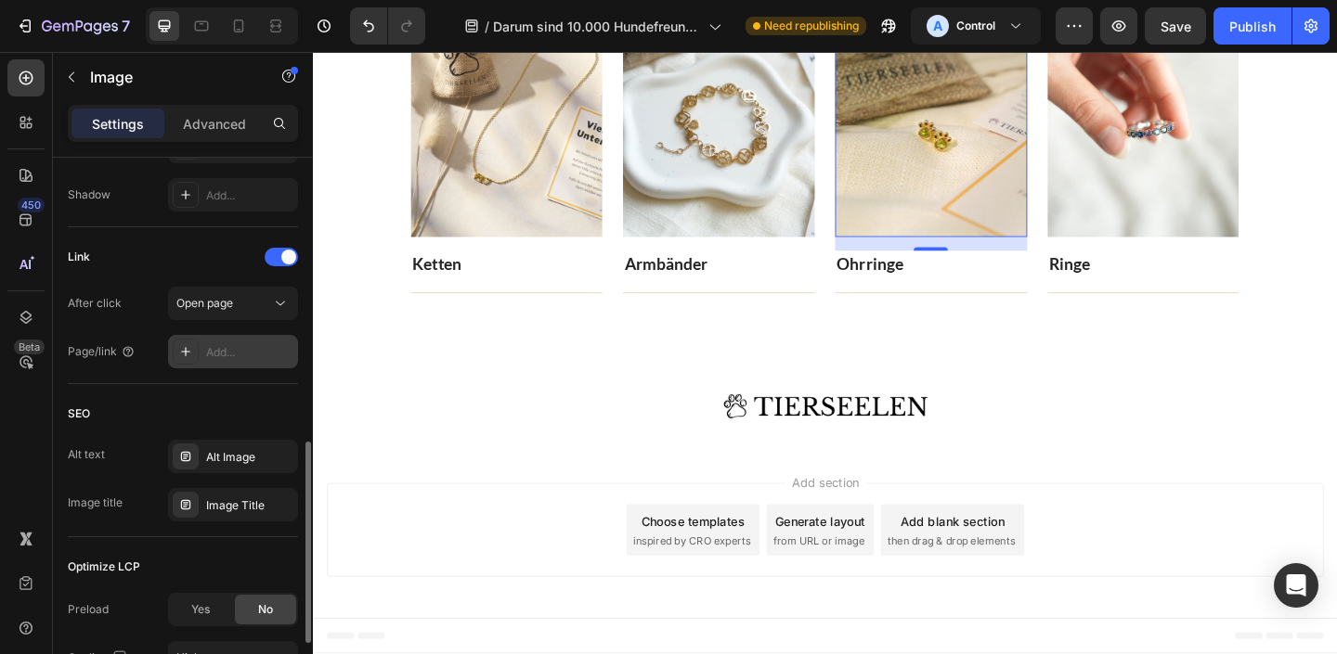
click at [230, 357] on div "Add..." at bounding box center [249, 352] width 87 height 17
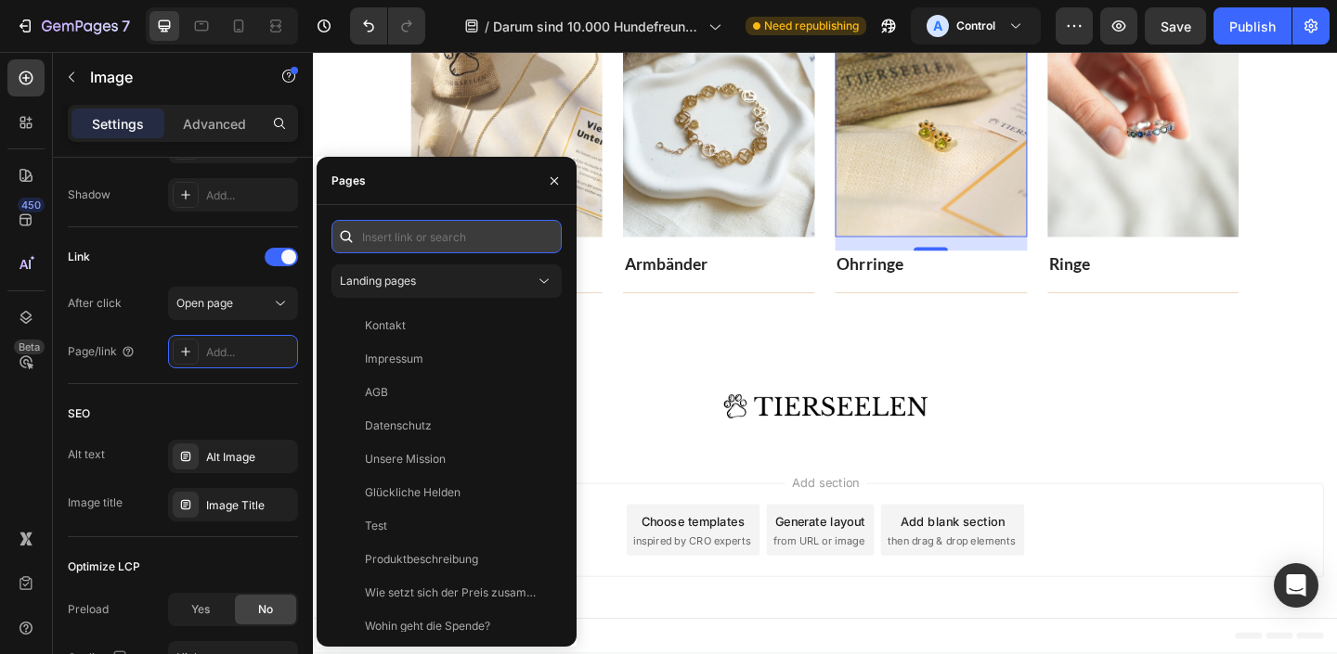
click at [429, 237] on input "text" at bounding box center [446, 236] width 230 height 33
paste input "[URL][DOMAIN_NAME]"
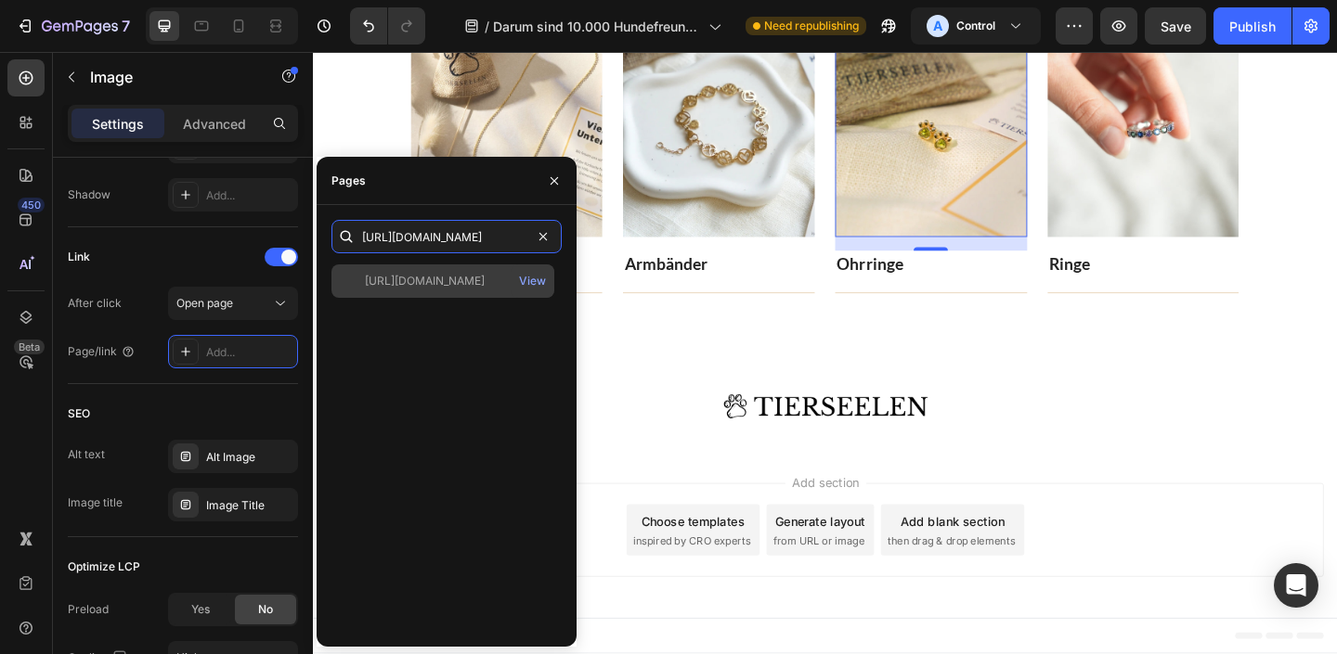
type input "[URL][DOMAIN_NAME]"
click at [394, 286] on div "[URL][DOMAIN_NAME]" at bounding box center [425, 281] width 120 height 17
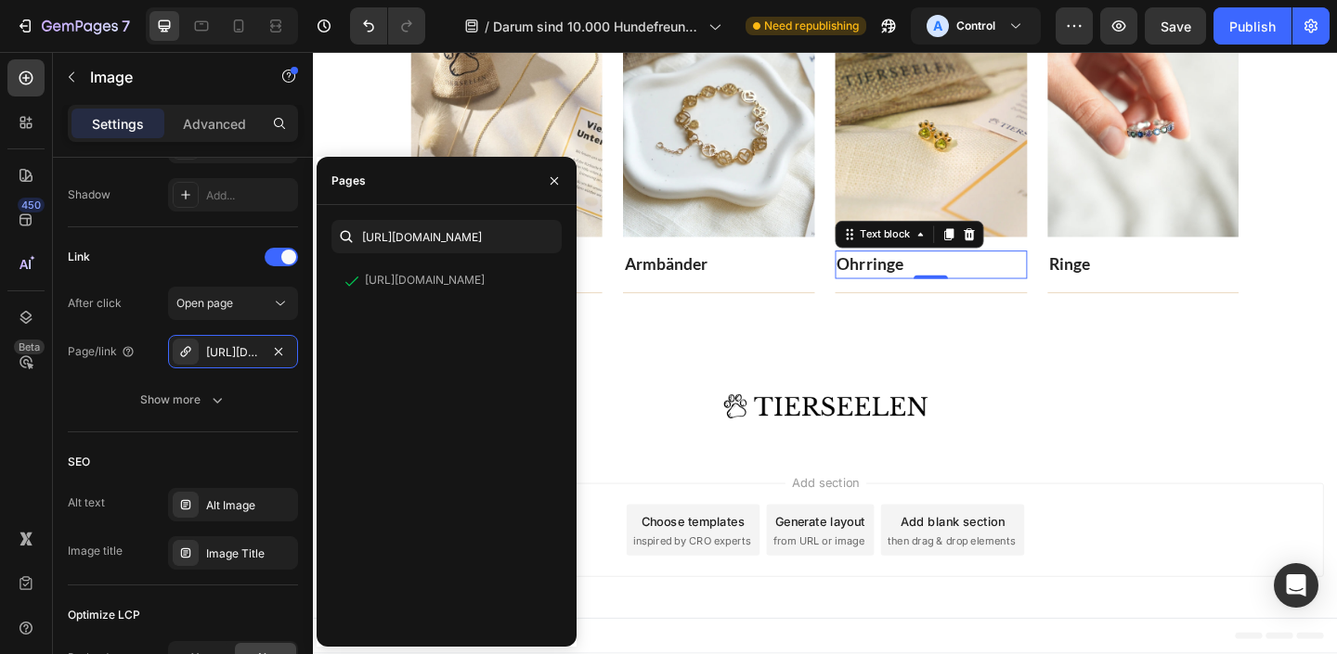
click at [982, 273] on p "Ohrringe" at bounding box center [985, 284] width 205 height 27
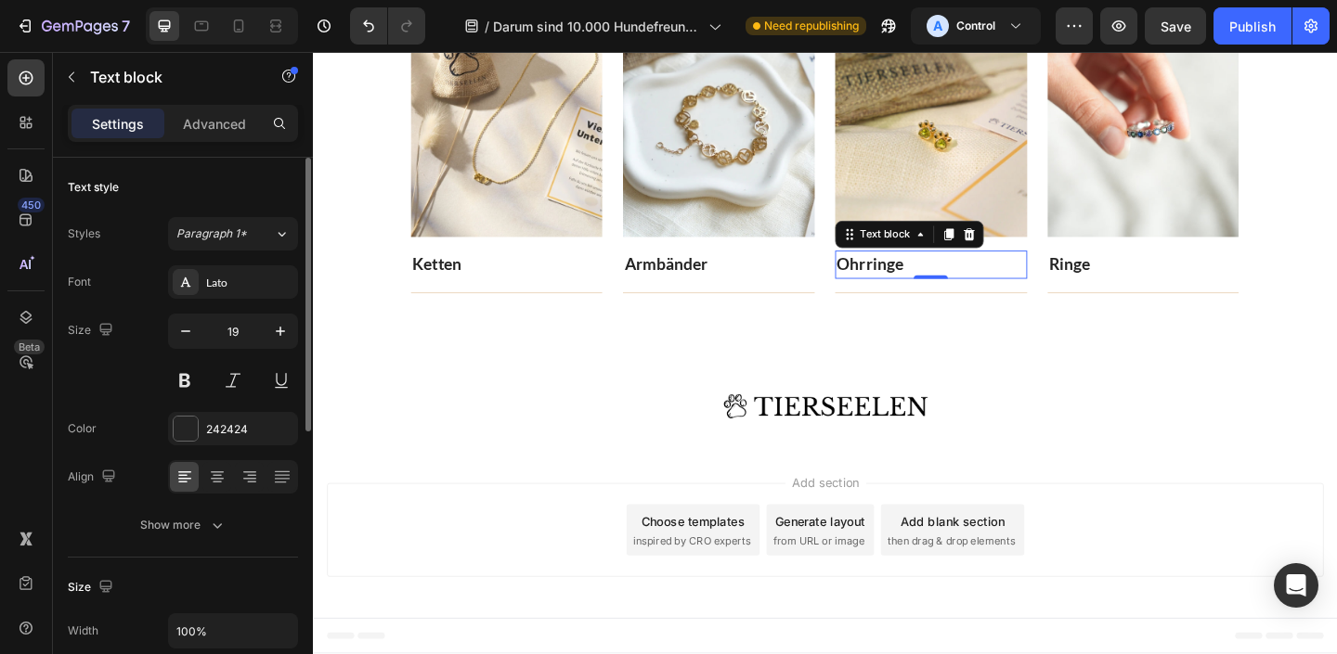
click at [912, 291] on link "Ohrringe" at bounding box center [919, 283] width 72 height 21
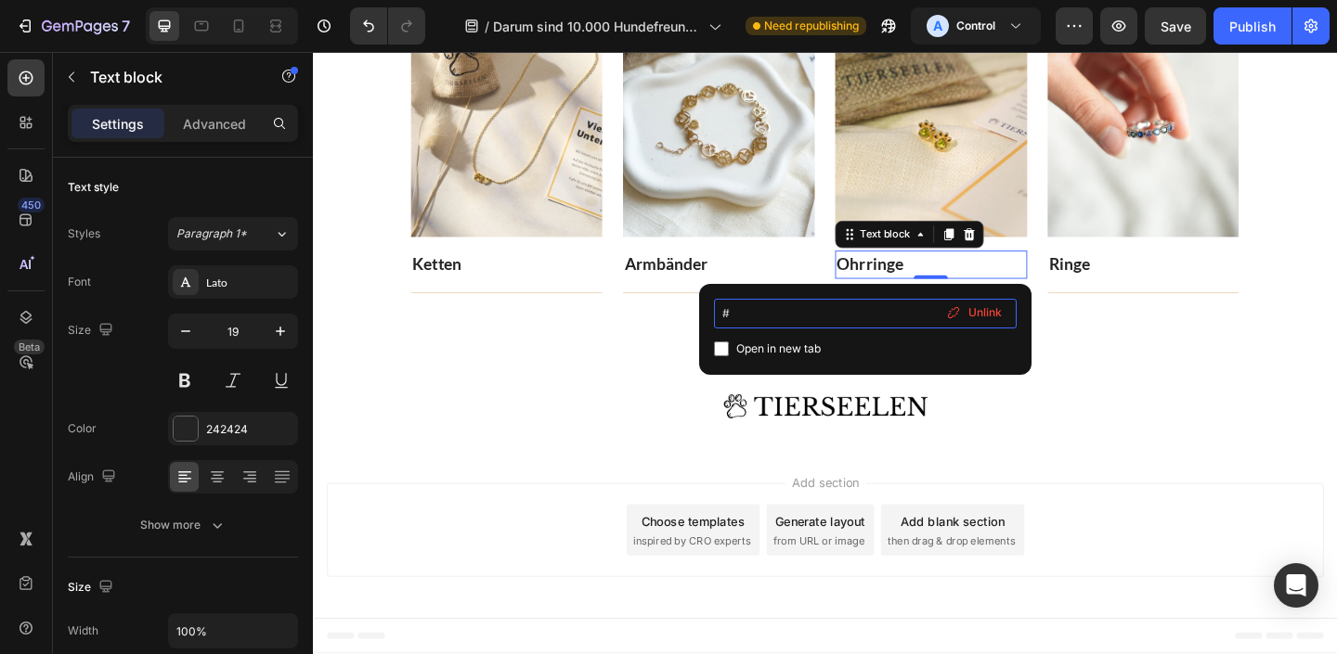
click at [760, 302] on input "#" at bounding box center [865, 314] width 303 height 30
type input "[URL][DOMAIN_NAME]"
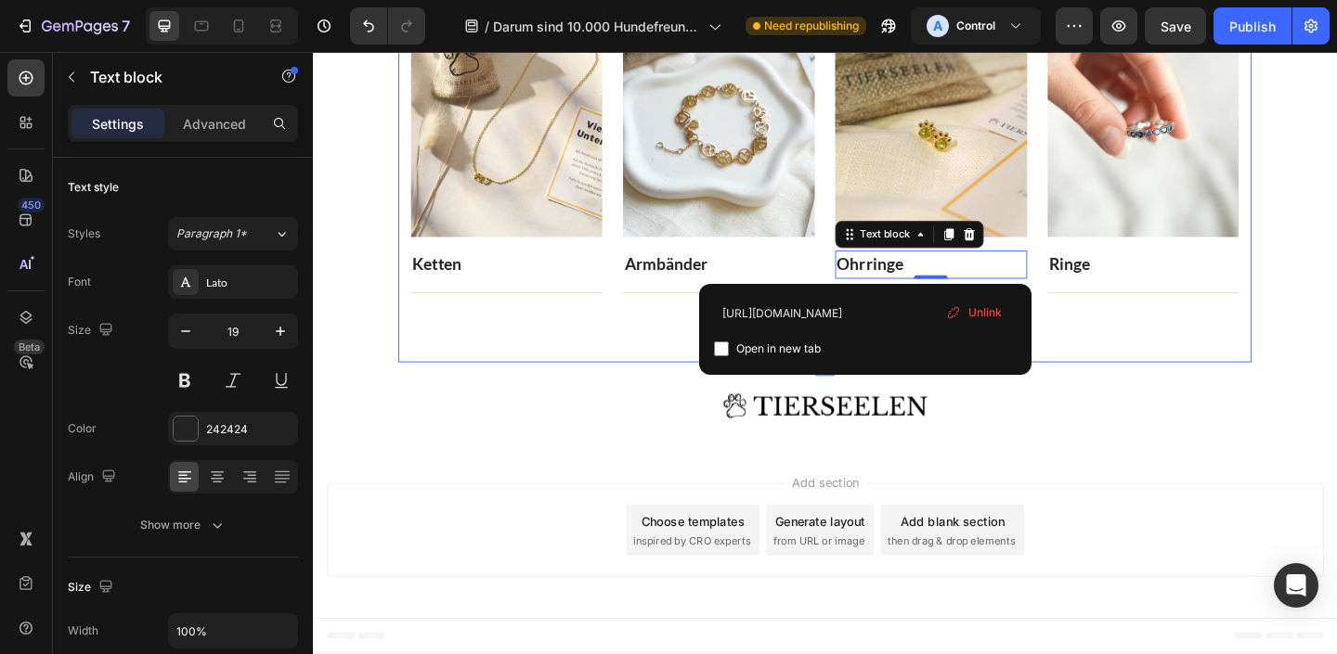
click at [1217, 382] on div "Entdecke alle Schmuckstücke! Heading Jedes Schmuckstück unterstützt die Rettung…" at bounding box center [870, 89] width 929 height 602
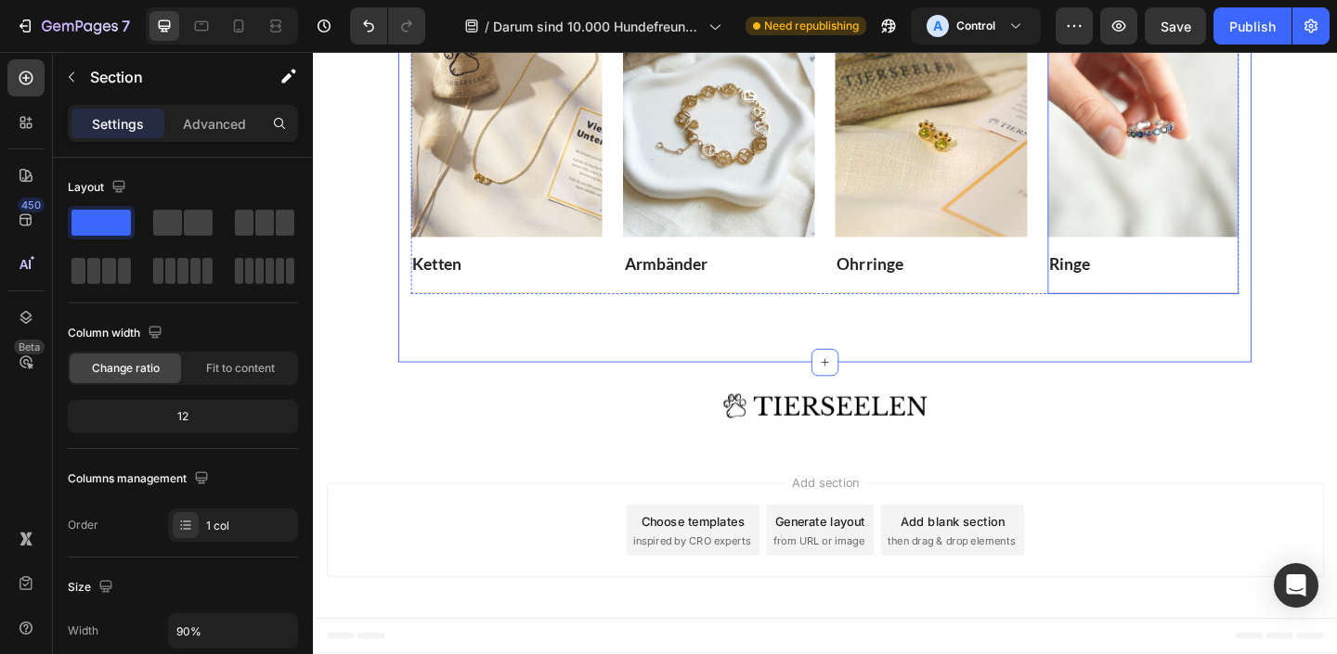
click at [1166, 269] on div "Ringe" at bounding box center [1216, 284] width 209 height 31
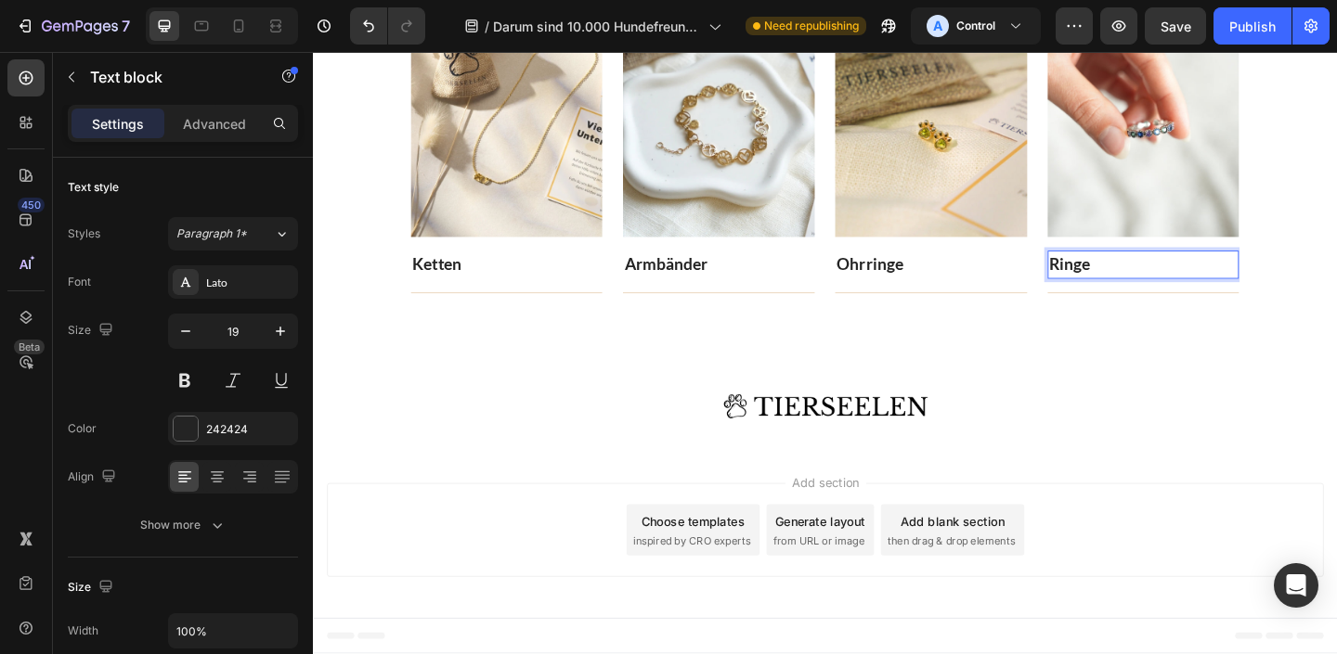
click at [1135, 291] on link "Ringe" at bounding box center [1136, 283] width 45 height 21
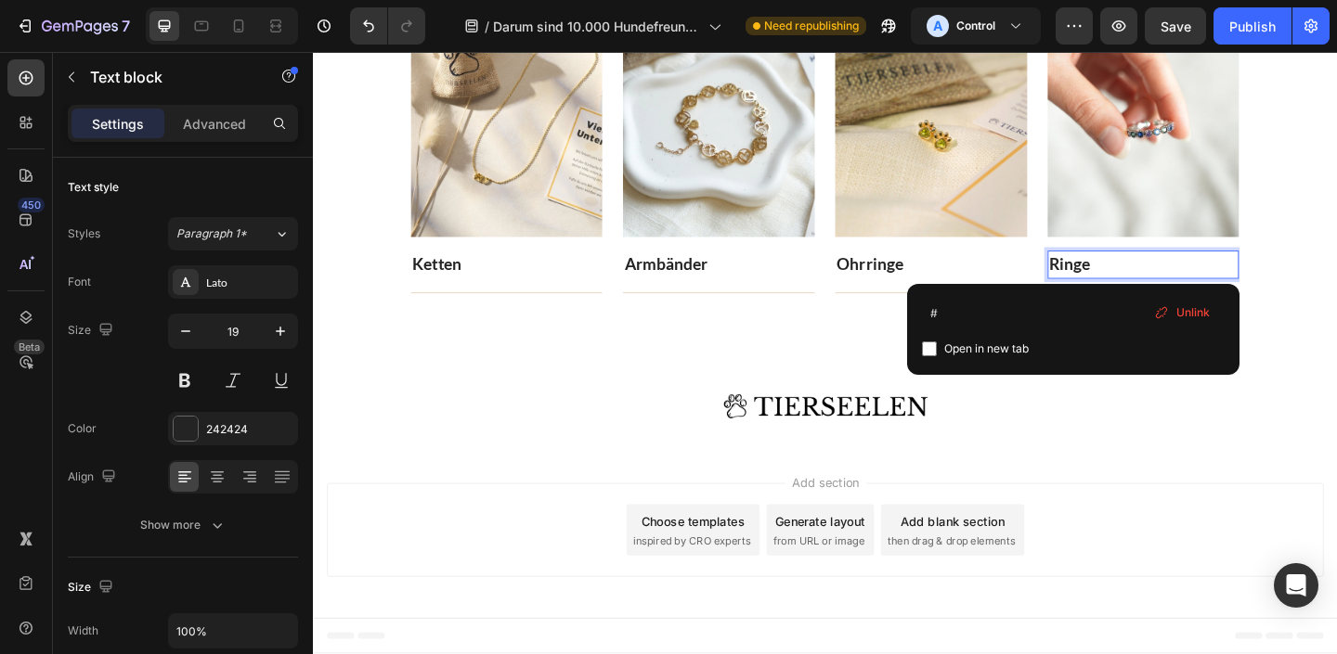
click at [1135, 293] on link "Ringe" at bounding box center [1136, 283] width 45 height 21
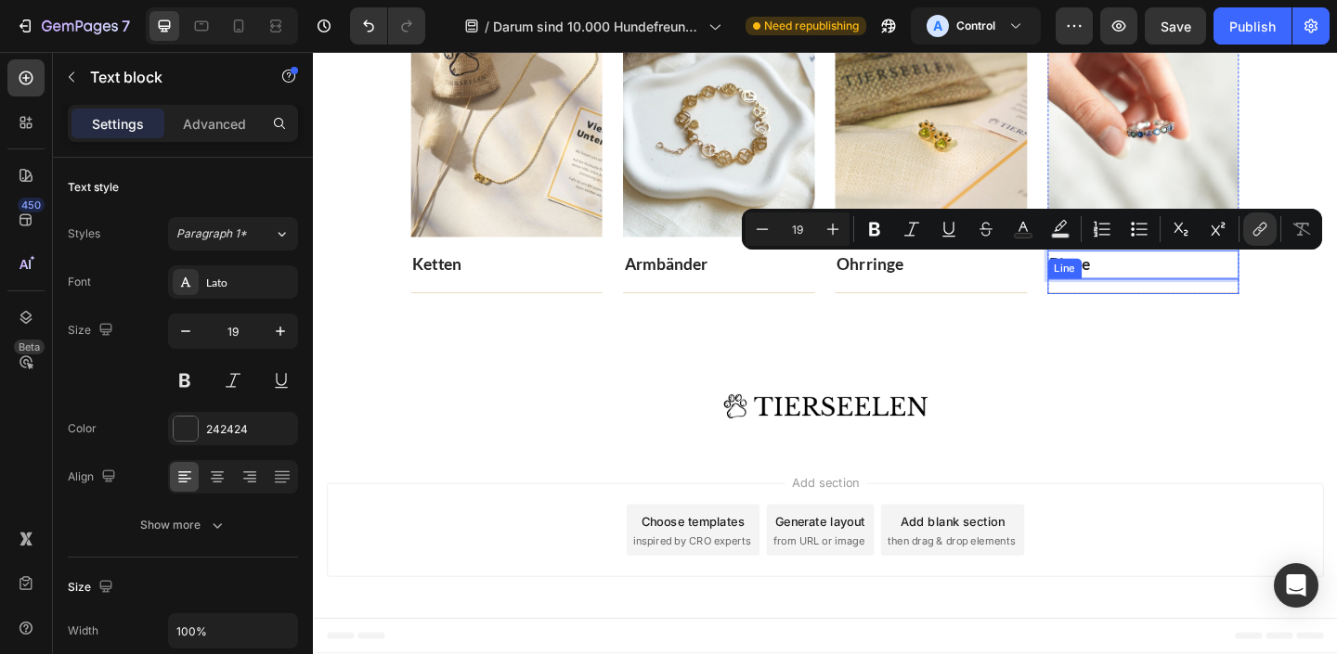
click at [1196, 391] on div "Image Row Section 7" at bounding box center [870, 438] width 1114 height 95
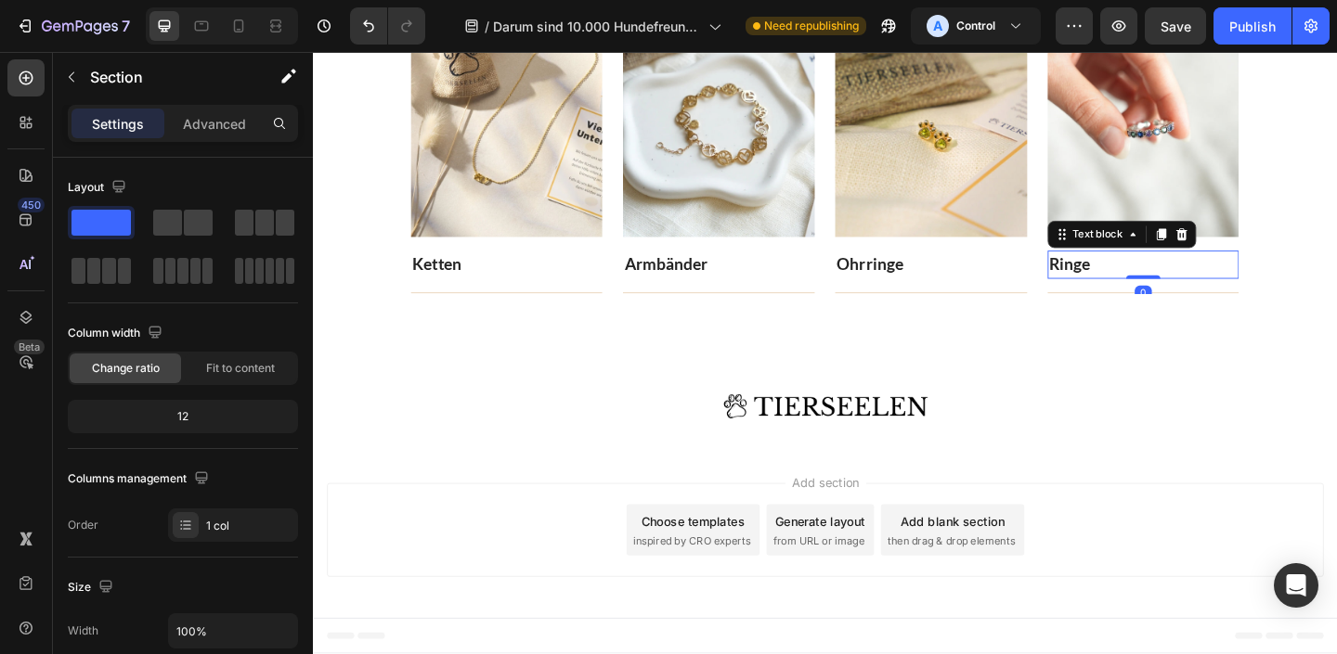
click at [1141, 287] on link "Ringe" at bounding box center [1136, 283] width 45 height 21
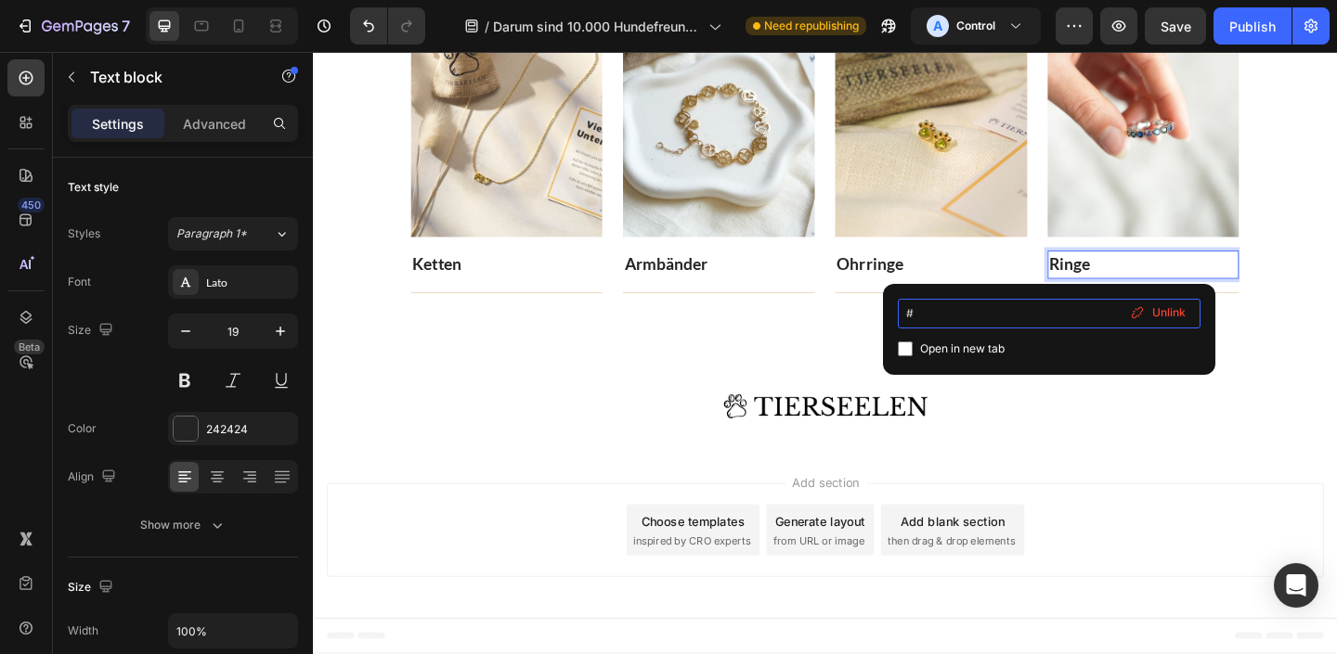
click at [975, 313] on input "#" at bounding box center [1049, 314] width 303 height 30
type input "[URL][DOMAIN_NAME]"
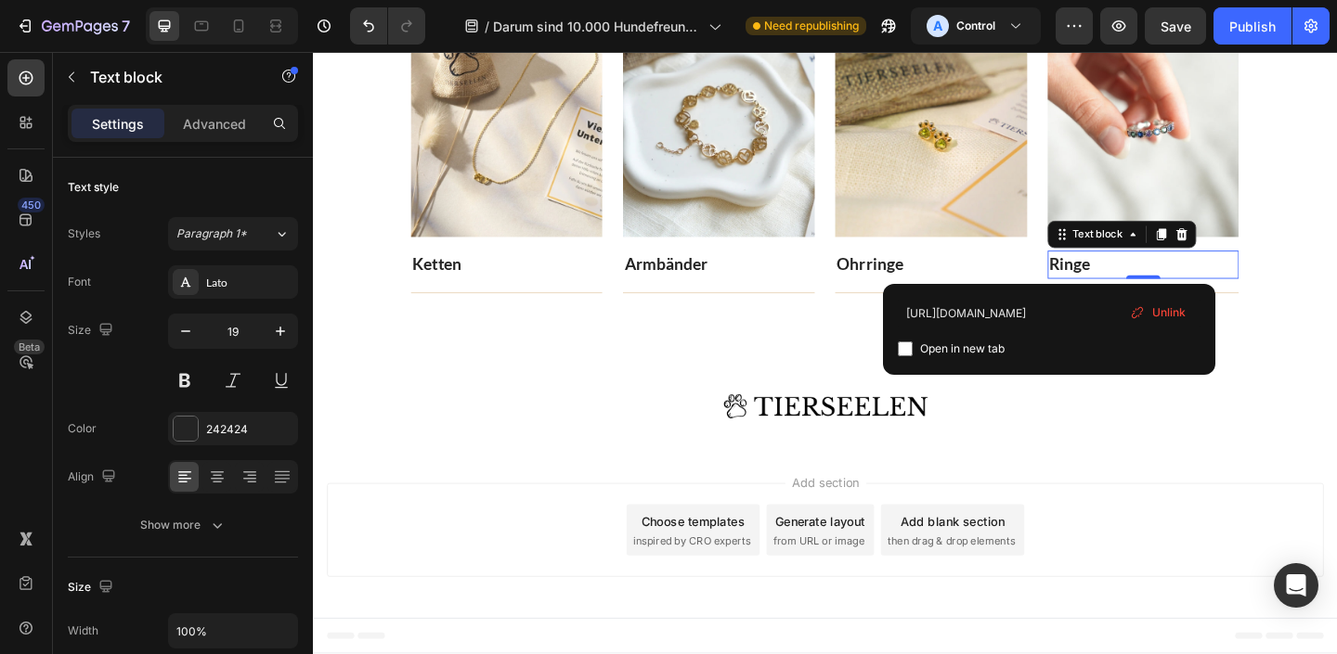
click at [1274, 521] on div "Add section Choose templates inspired by CRO experts Generate layout from URL o…" at bounding box center [870, 577] width 1114 height 184
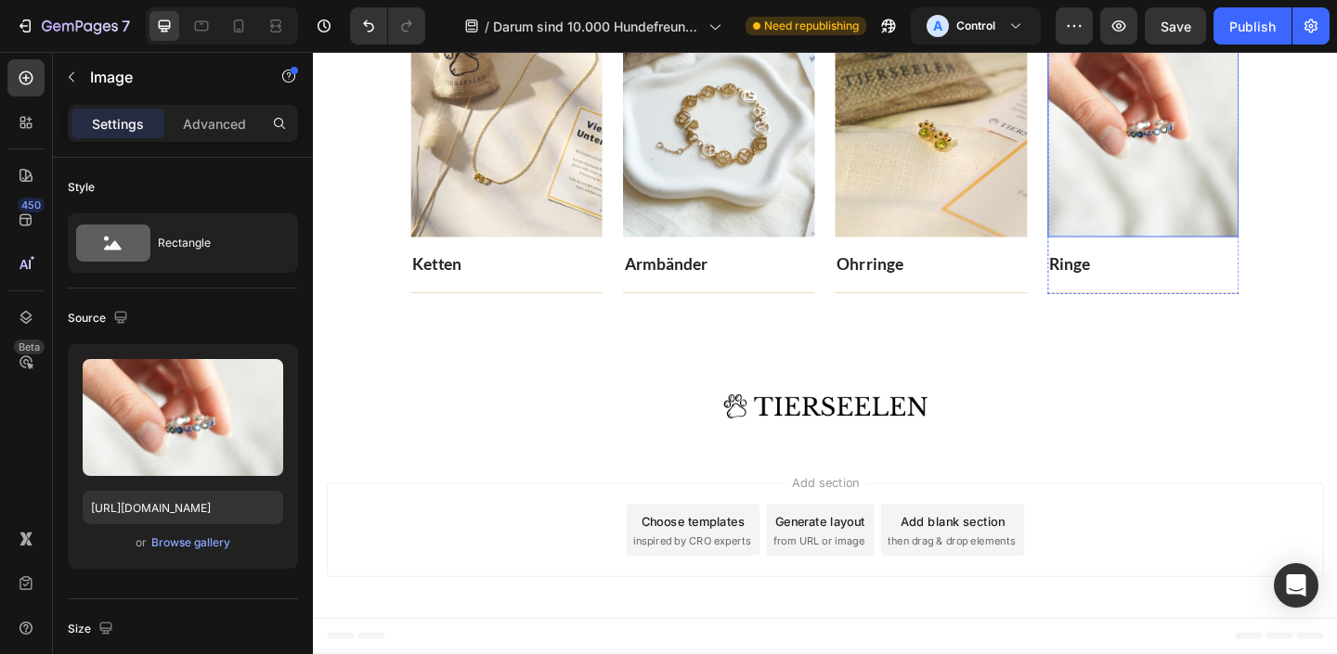
click at [1230, 136] on img at bounding box center [1216, 130] width 209 height 251
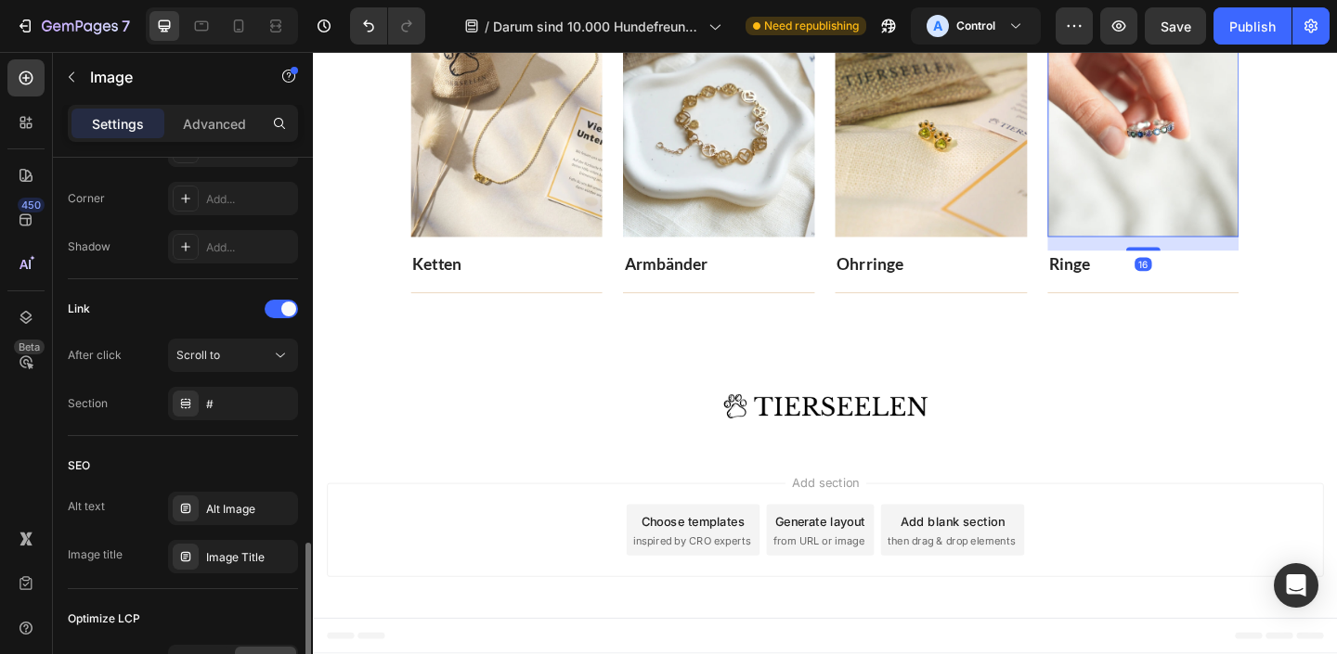
scroll to position [811, 0]
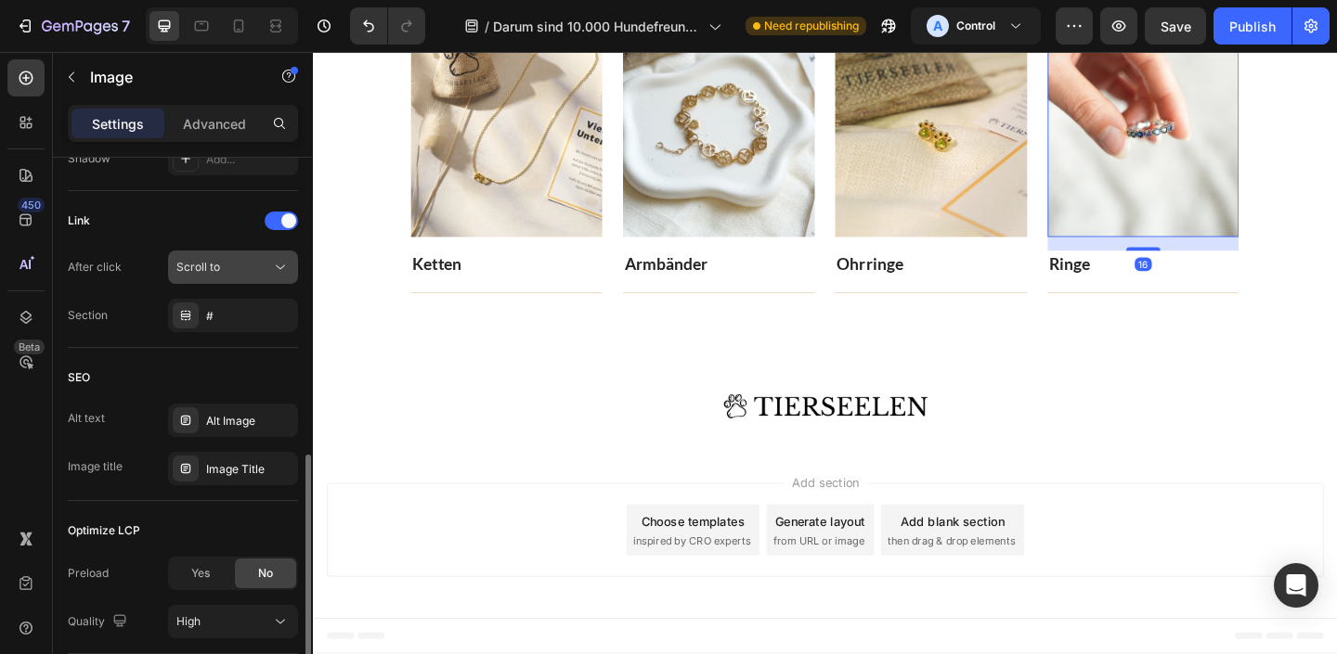
click at [236, 262] on div "Scroll to" at bounding box center [223, 267] width 95 height 17
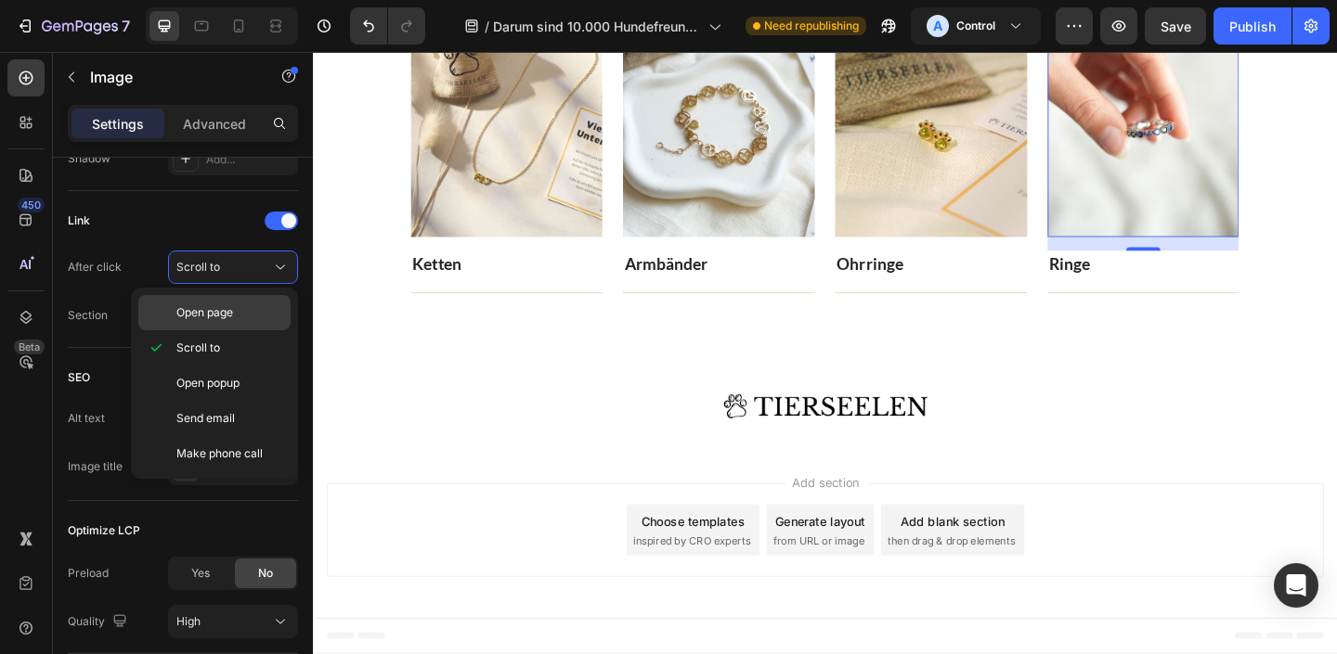
click at [233, 314] on span "Open page" at bounding box center [204, 312] width 57 height 17
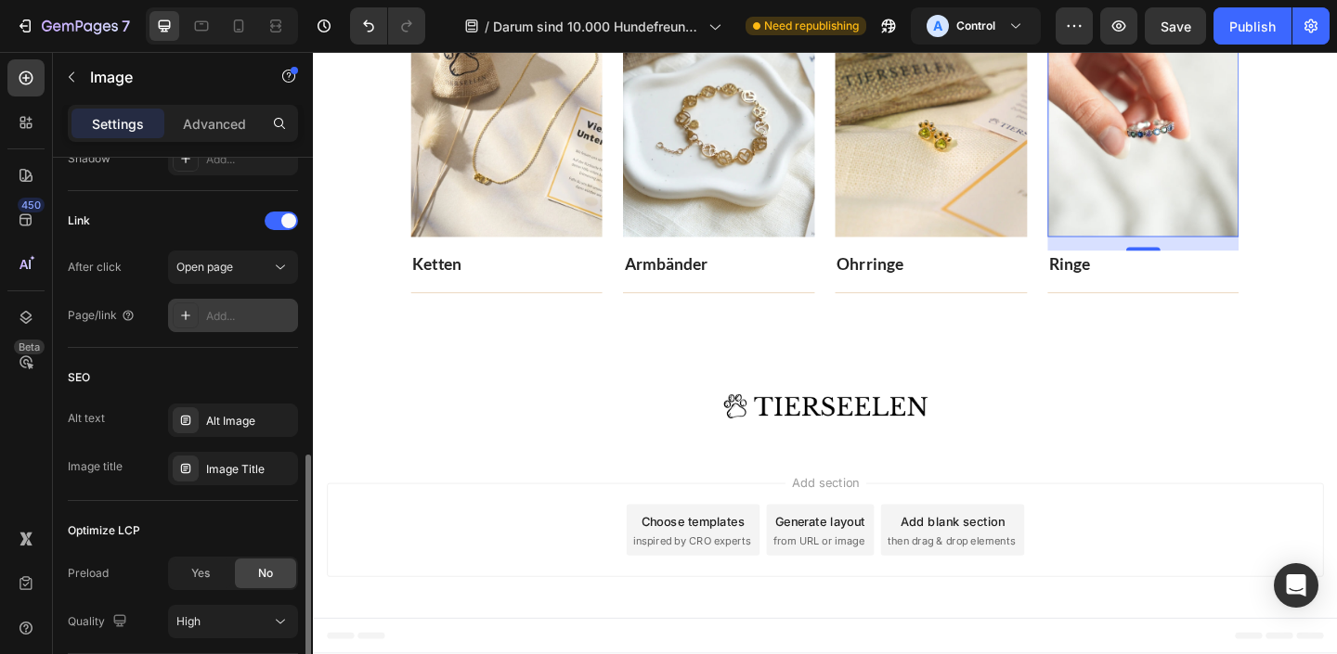
click at [243, 322] on div "Add..." at bounding box center [249, 316] width 87 height 17
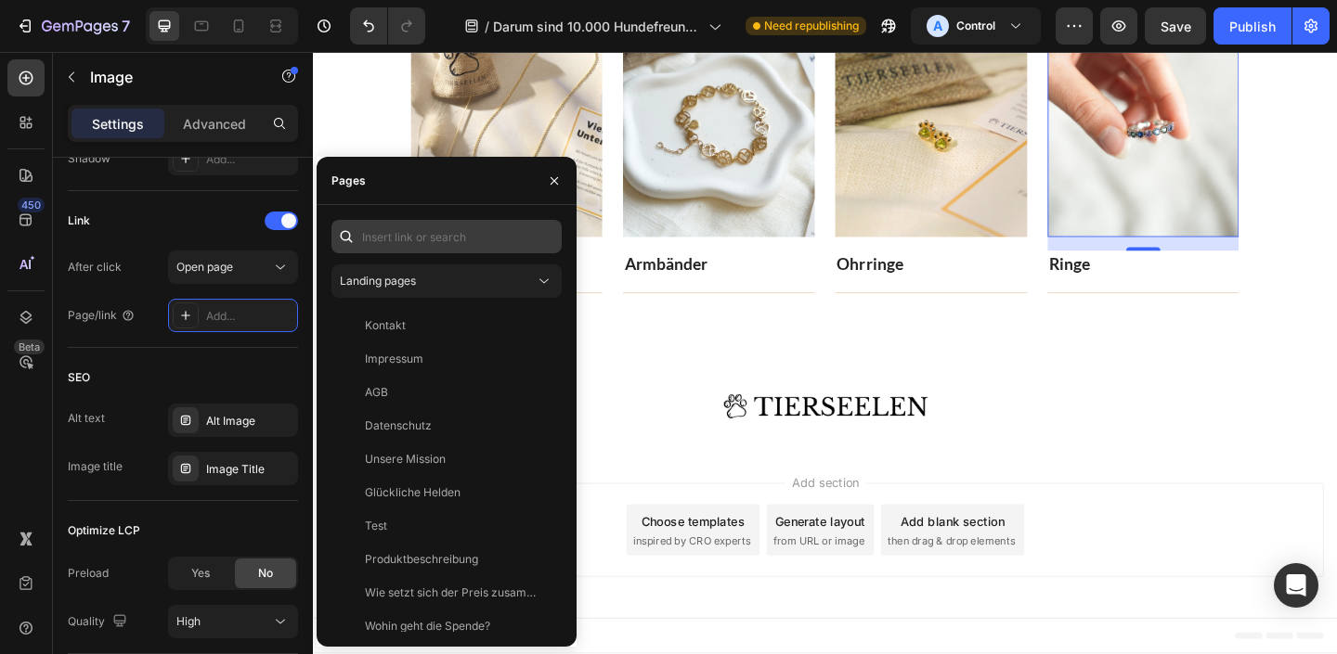
click at [461, 219] on div "Landing pages Kontakt View Impressum View AGB View Datenschutz View Unsere Miss…" at bounding box center [447, 426] width 260 height 442
click at [503, 230] on input "text" at bounding box center [446, 236] width 230 height 33
paste input "[URL][DOMAIN_NAME]"
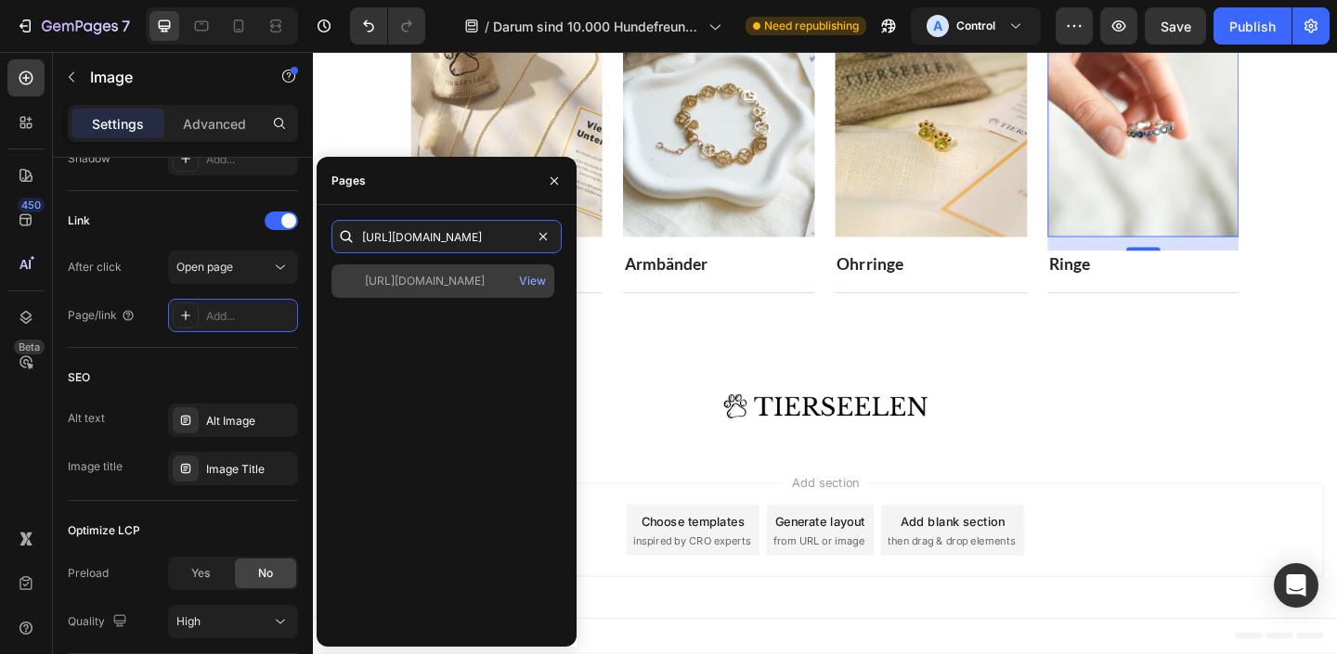
type input "[URL][DOMAIN_NAME]"
click at [459, 291] on div "[URL][DOMAIN_NAME] View" at bounding box center [442, 281] width 223 height 33
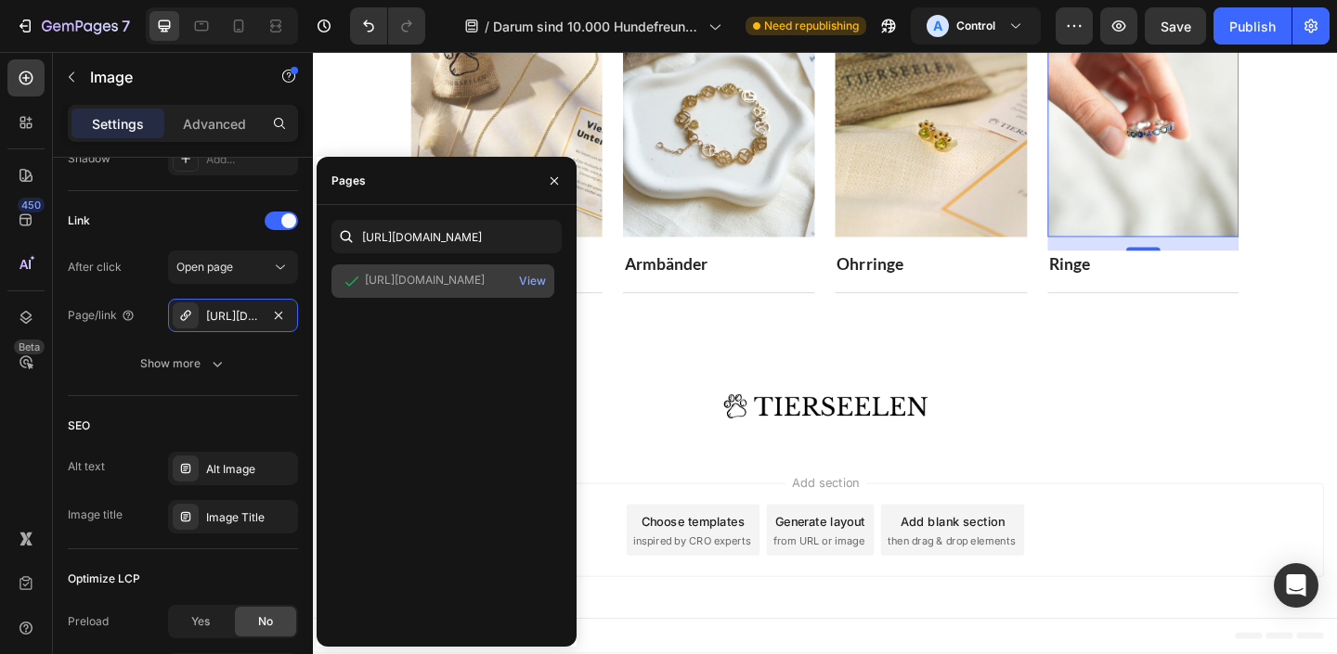
scroll to position [0, 0]
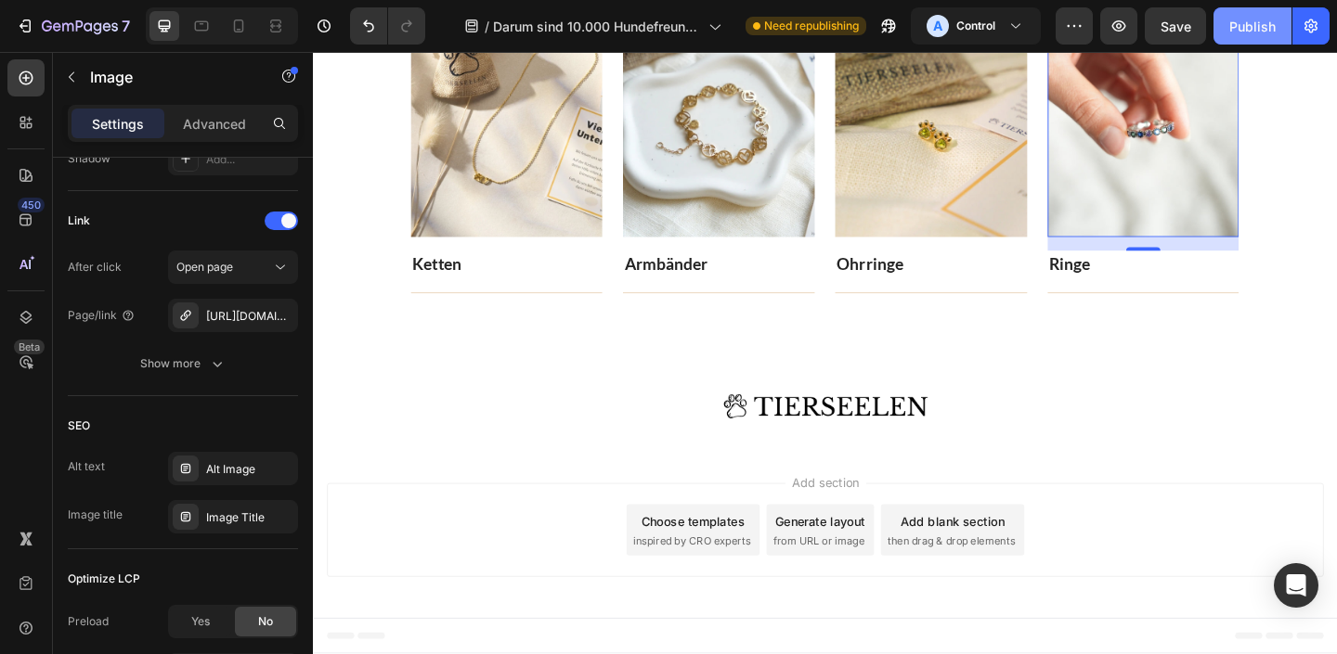
click at [1254, 38] on button "Publish" at bounding box center [1252, 25] width 78 height 37
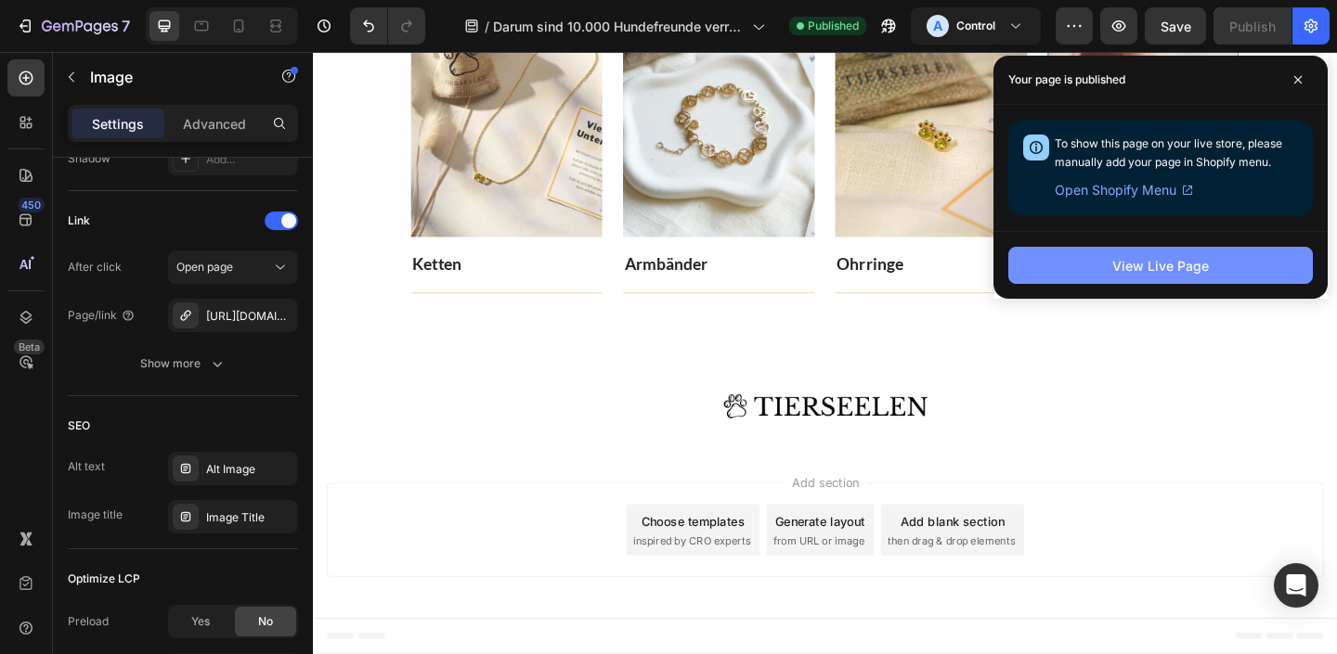
click at [1150, 273] on div "View Live Page" at bounding box center [1160, 265] width 97 height 19
